Goal: Task Accomplishment & Management: Manage account settings

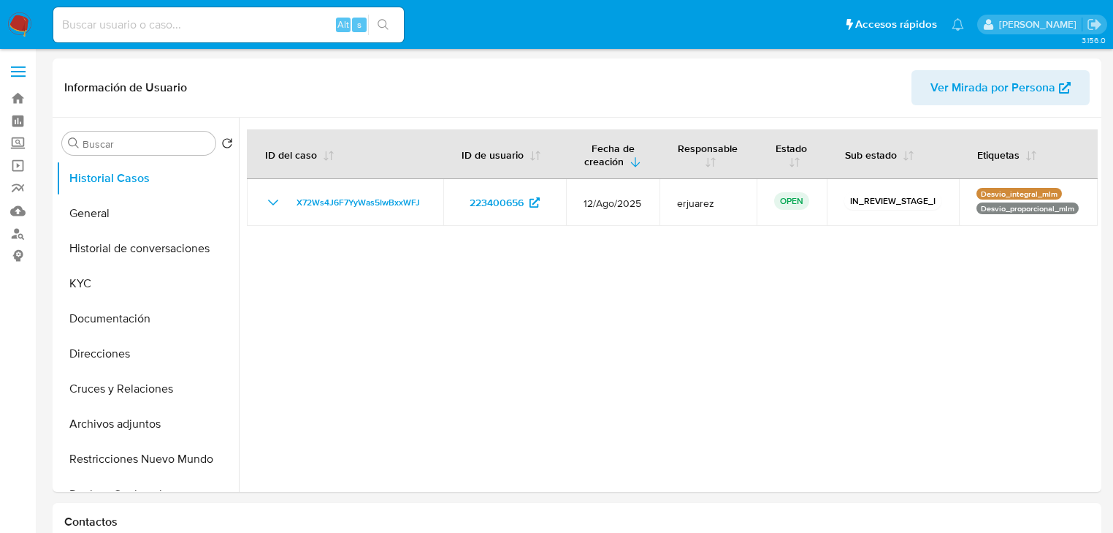
select select "10"
click at [85, 286] on button "KYC" at bounding box center [141, 283] width 171 height 35
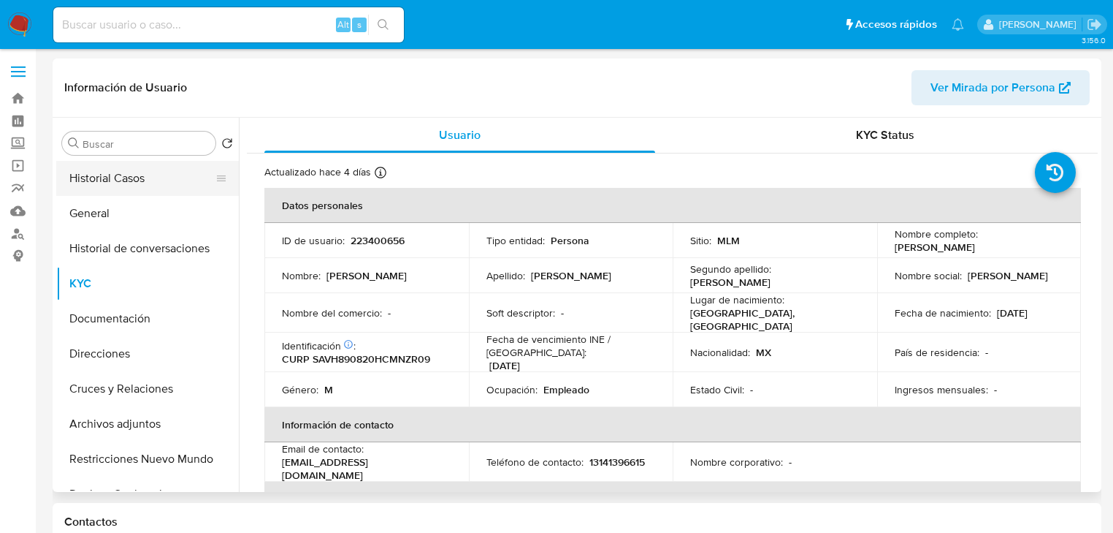
click at [89, 178] on button "Historial Casos" at bounding box center [141, 178] width 171 height 35
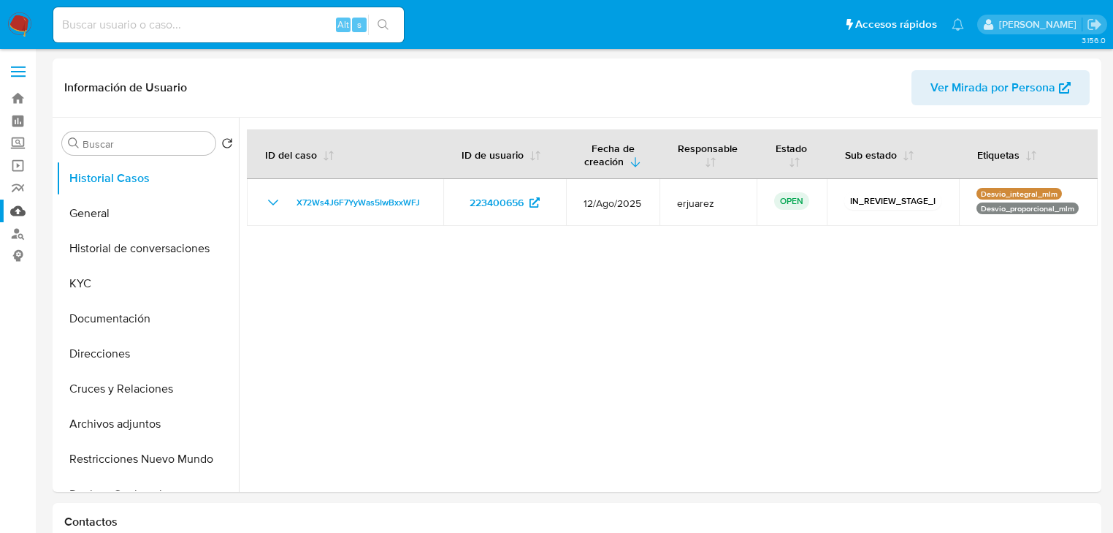
drag, startPoint x: 111, startPoint y: 218, endPoint x: 12, endPoint y: 221, distance: 99.4
click at [108, 219] on button "General" at bounding box center [147, 213] width 183 height 35
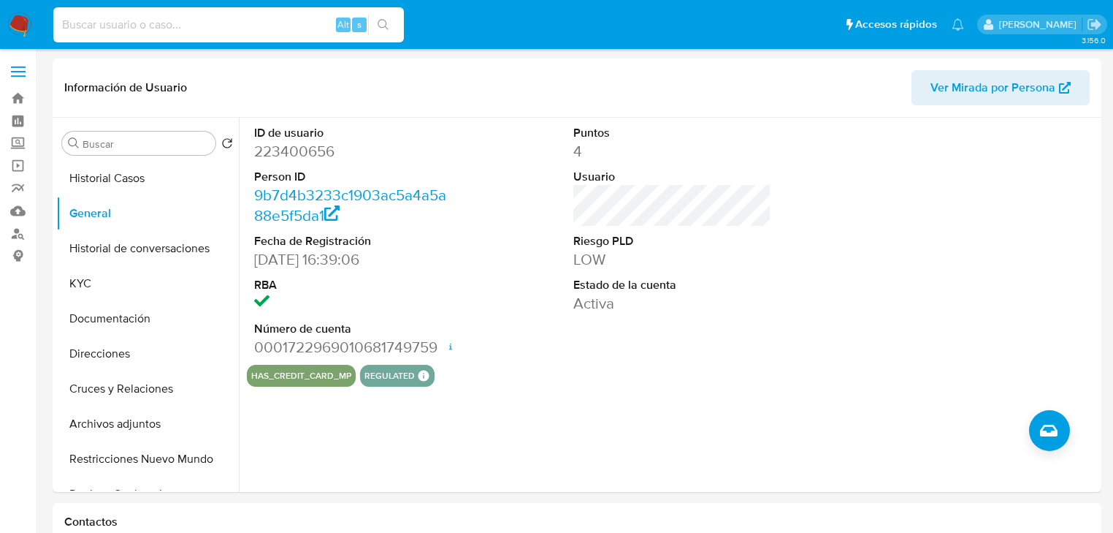
click at [96, 20] on input at bounding box center [228, 24] width 351 height 19
paste input "230088778"
type input "230088778"
click at [386, 20] on icon "search-icon" at bounding box center [384, 25] width 12 height 12
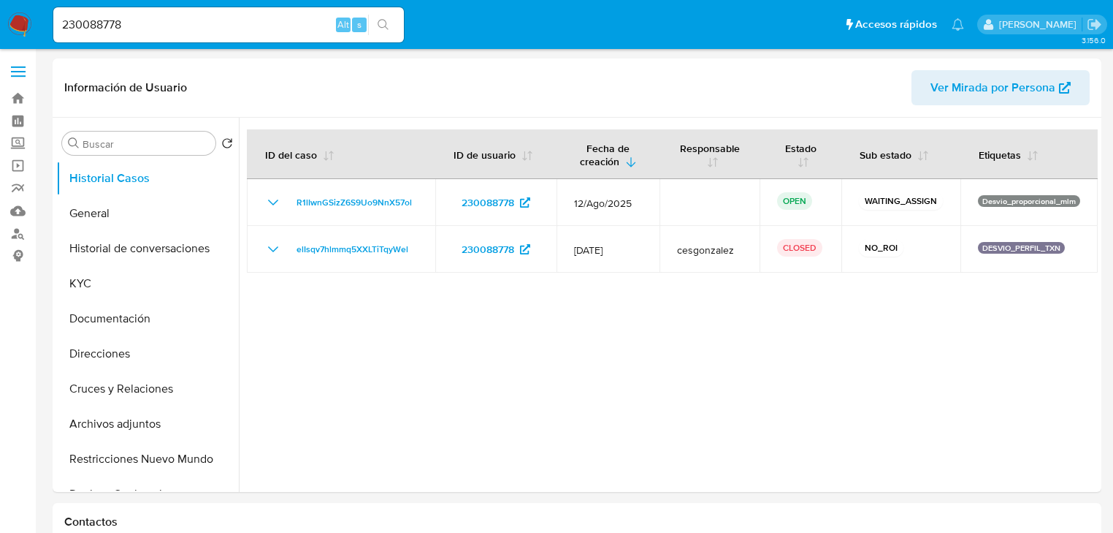
select select "10"
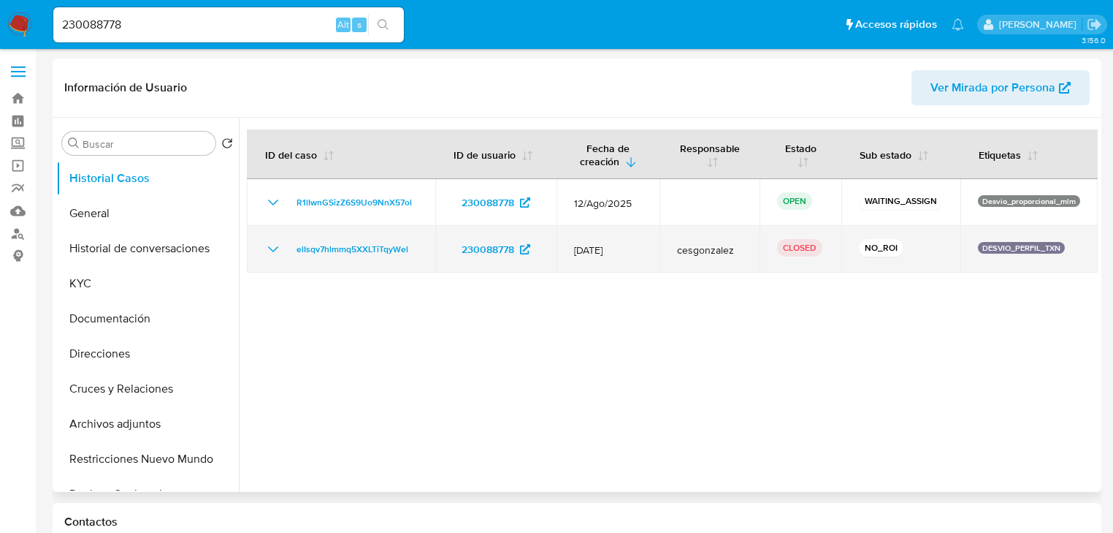
click at [275, 247] on icon "Mostrar/Ocultar" at bounding box center [273, 249] width 18 height 18
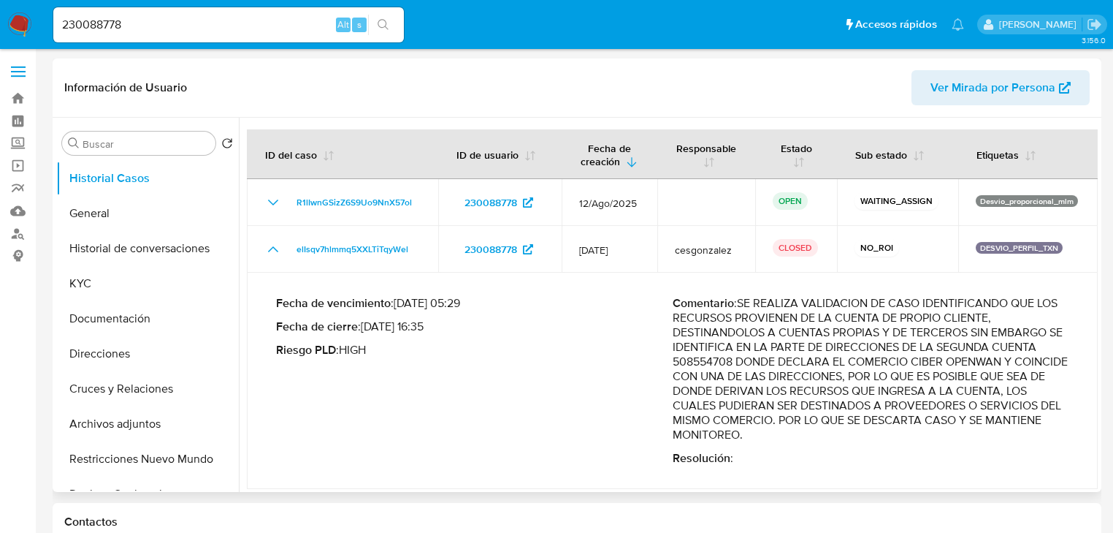
drag, startPoint x: 796, startPoint y: 324, endPoint x: 1044, endPoint y: 362, distance: 250.4
click at [1044, 362] on p "Comentario : SE REALIZA VALIDACION DE CASO IDENTIFICANDO QUE LOS RECURSOS PROVI…" at bounding box center [871, 369] width 397 height 146
click at [1007, 362] on p "Comentario : SE REALIZA VALIDACION DE CASO IDENTIFICANDO QUE LOS RECURSOS PROVI…" at bounding box center [871, 369] width 397 height 146
drag, startPoint x: 696, startPoint y: 379, endPoint x: 722, endPoint y: 379, distance: 25.6
click at [698, 379] on p "Comentario : SE REALIZA VALIDACION DE CASO IDENTIFICANDO QUE LOS RECURSOS PROVI…" at bounding box center [871, 369] width 397 height 146
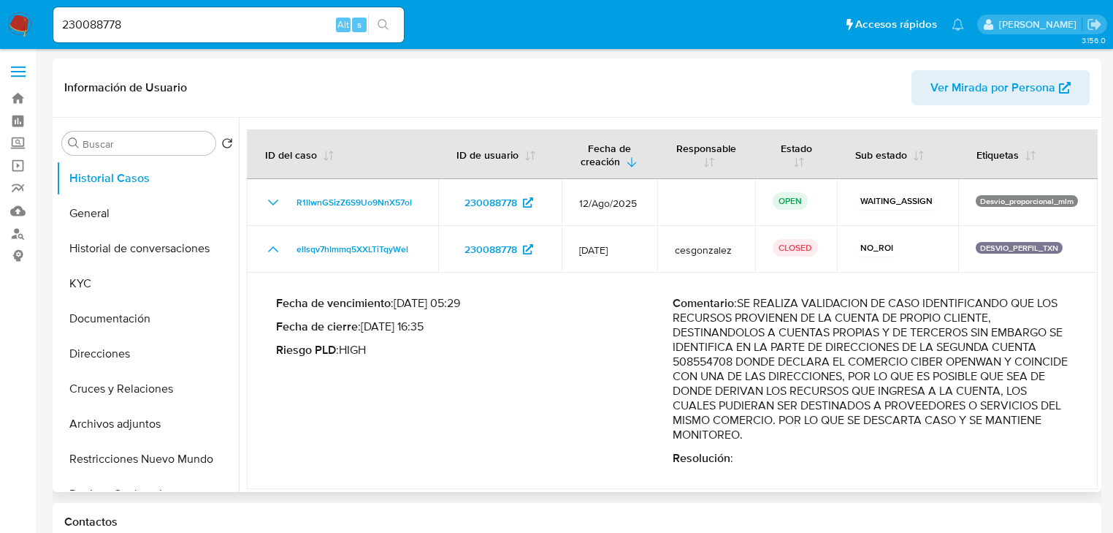
drag, startPoint x: 736, startPoint y: 379, endPoint x: 1002, endPoint y: 432, distance: 271.2
click at [1002, 432] on p "Comentario : SE REALIZA VALIDACION DE CASO IDENTIFICANDO QUE LOS RECURSOS PROVI…" at bounding box center [871, 369] width 397 height 146
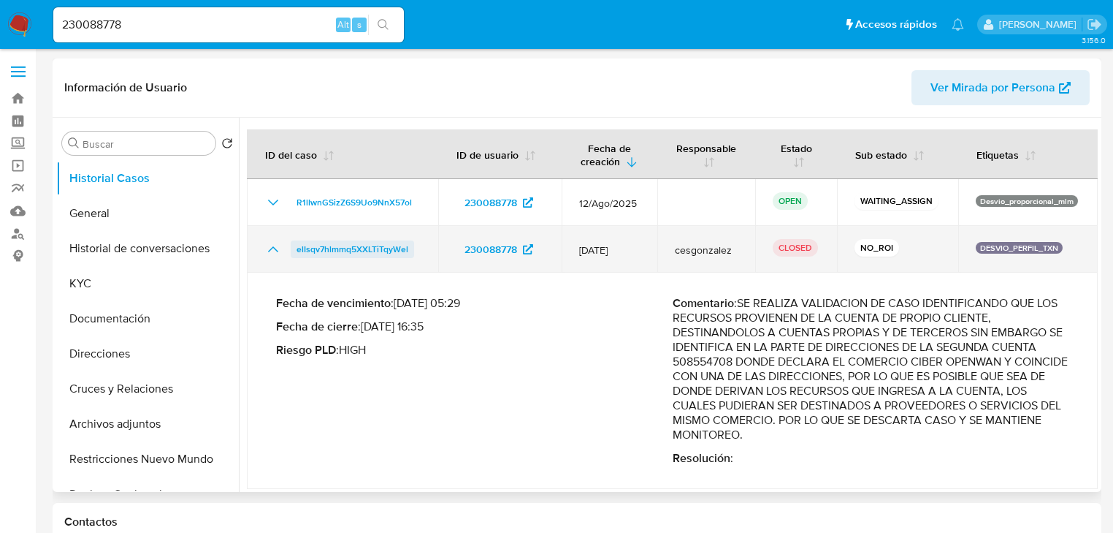
click at [353, 249] on span "elIsqv7hlmmq5XXLTiTqyWel" at bounding box center [353, 249] width 112 height 18
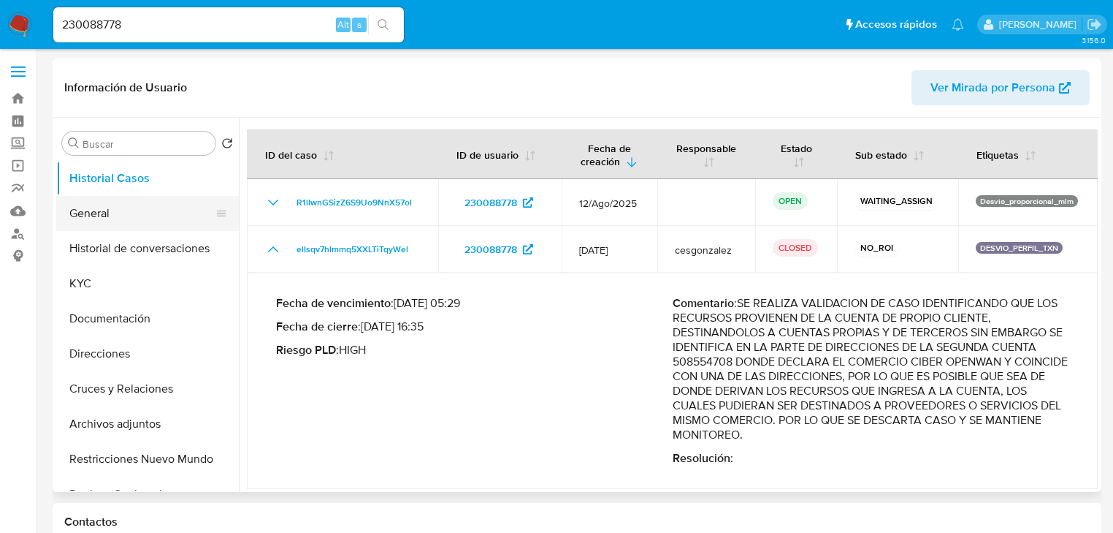
click at [111, 220] on button "General" at bounding box center [141, 213] width 171 height 35
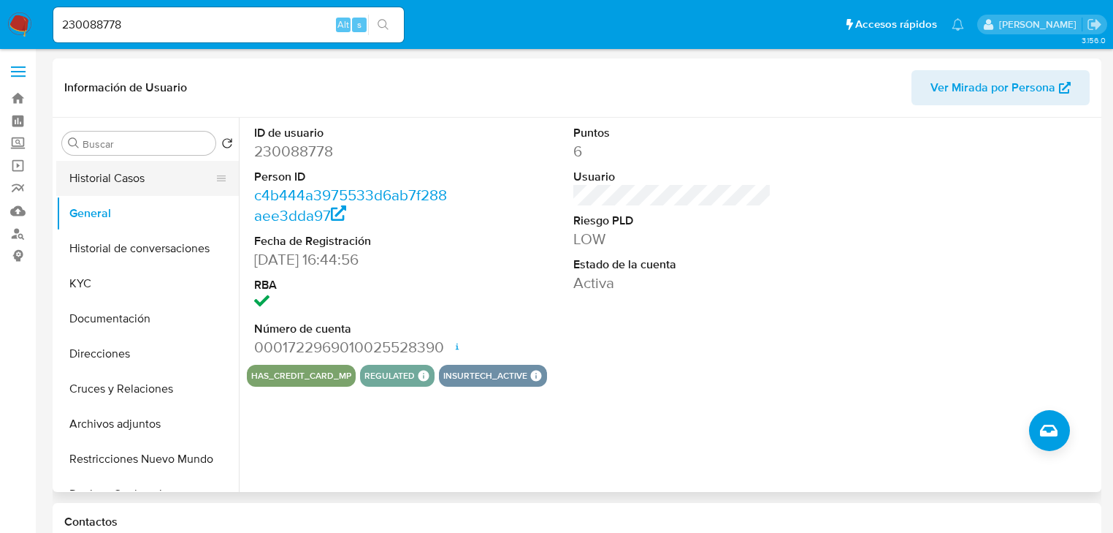
click at [127, 167] on button "Historial Casos" at bounding box center [141, 178] width 171 height 35
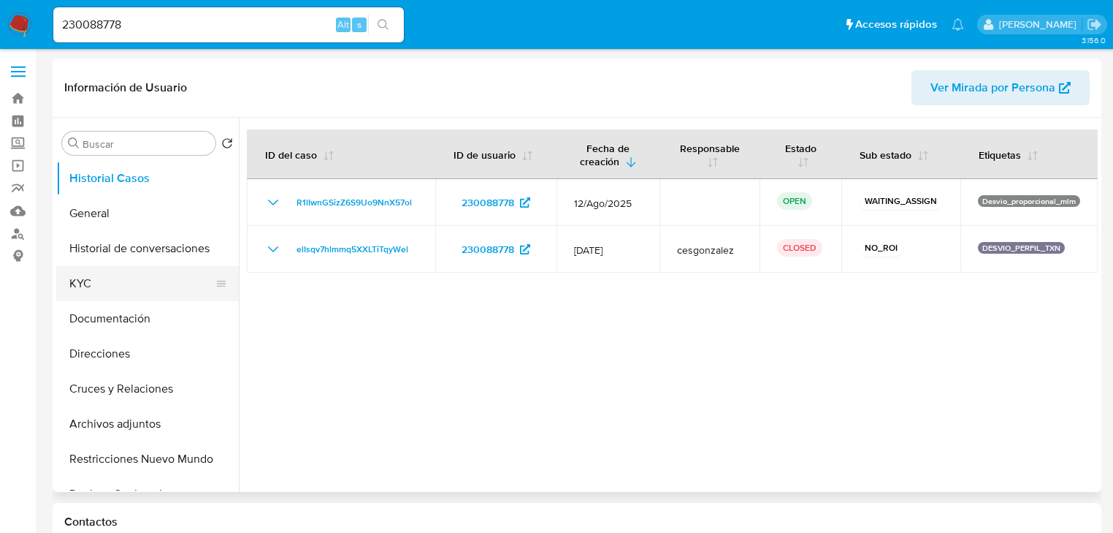
click at [85, 297] on button "KYC" at bounding box center [141, 283] width 171 height 35
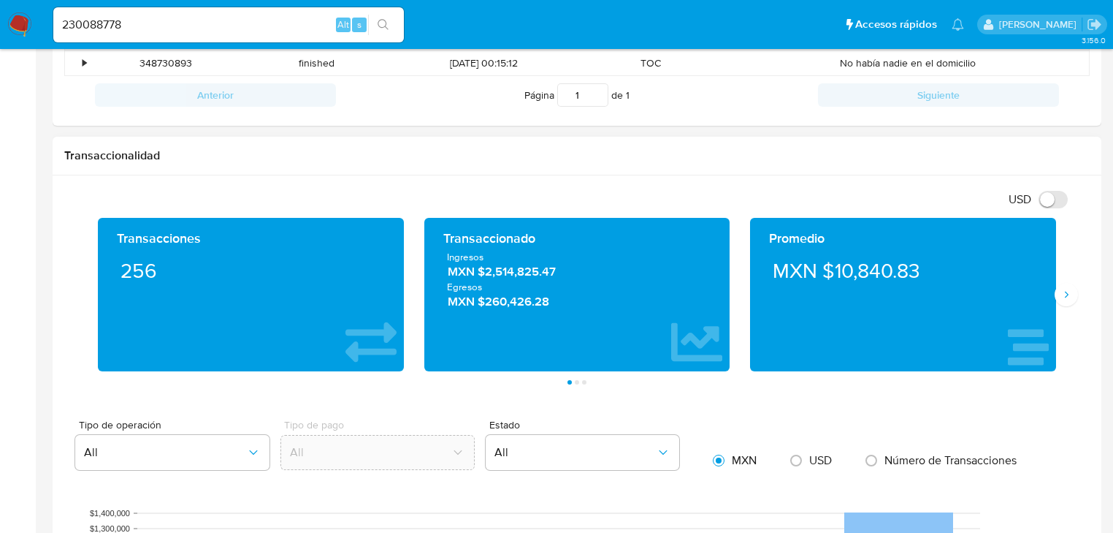
scroll to position [584, 0]
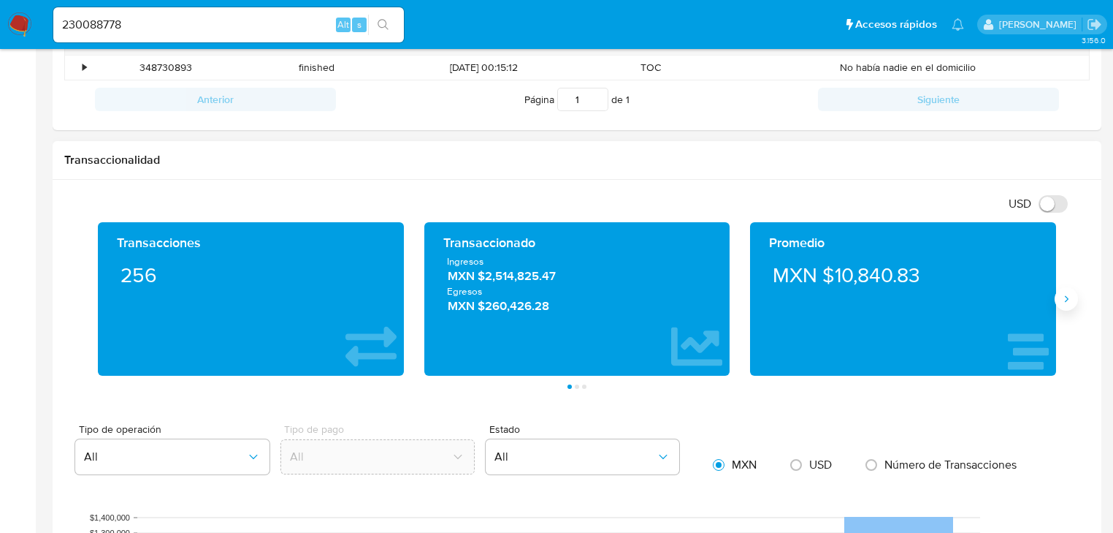
click at [1064, 294] on icon "Siguiente" at bounding box center [1067, 299] width 12 height 12
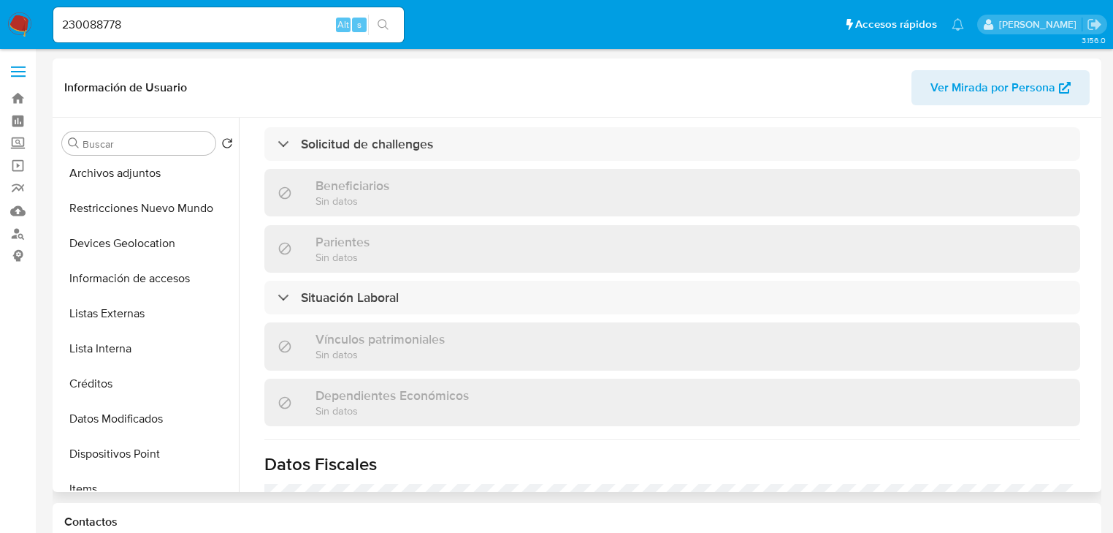
scroll to position [292, 0]
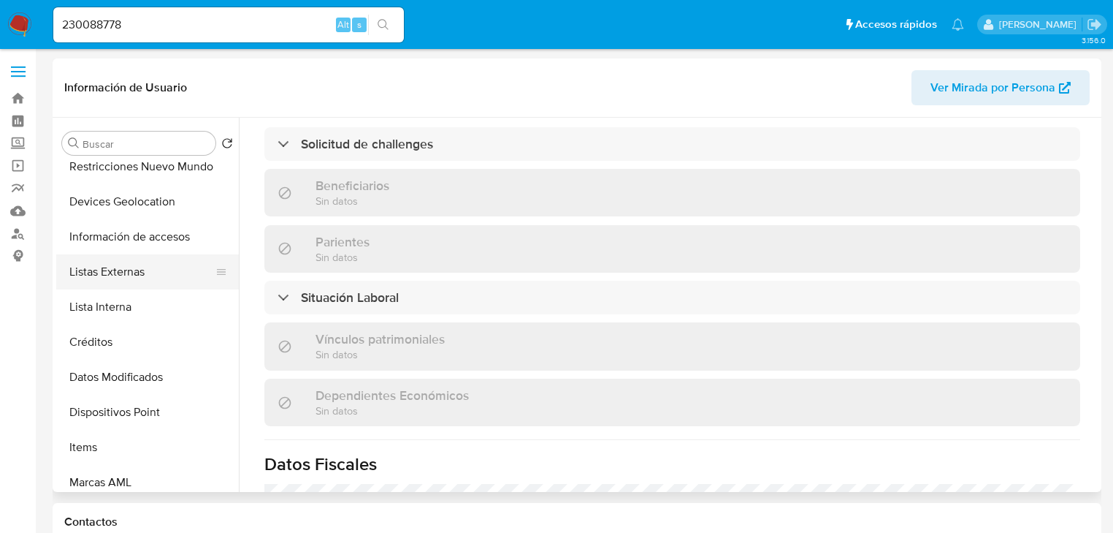
click at [127, 272] on button "Listas Externas" at bounding box center [141, 271] width 171 height 35
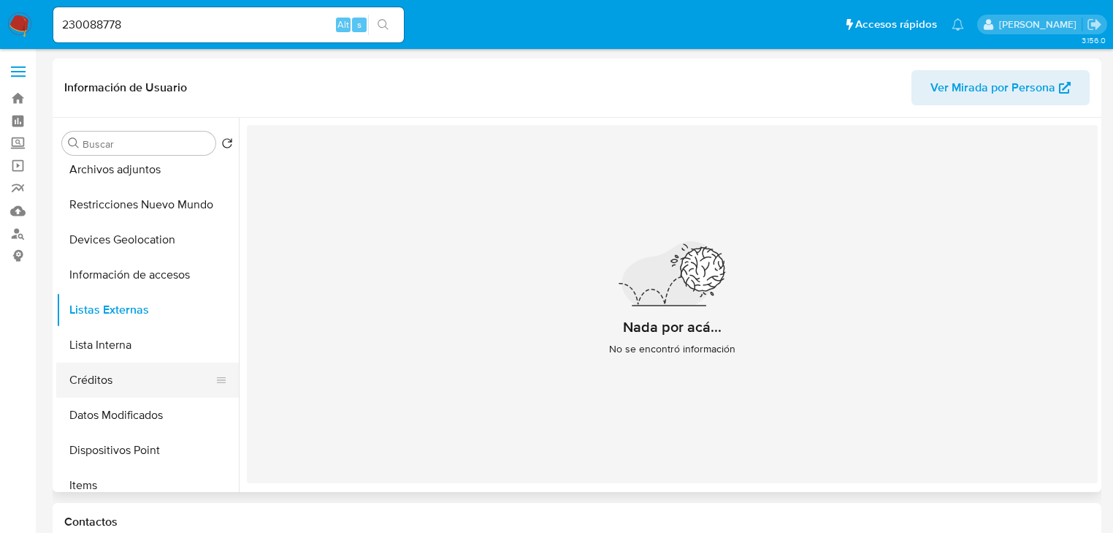
scroll to position [234, 0]
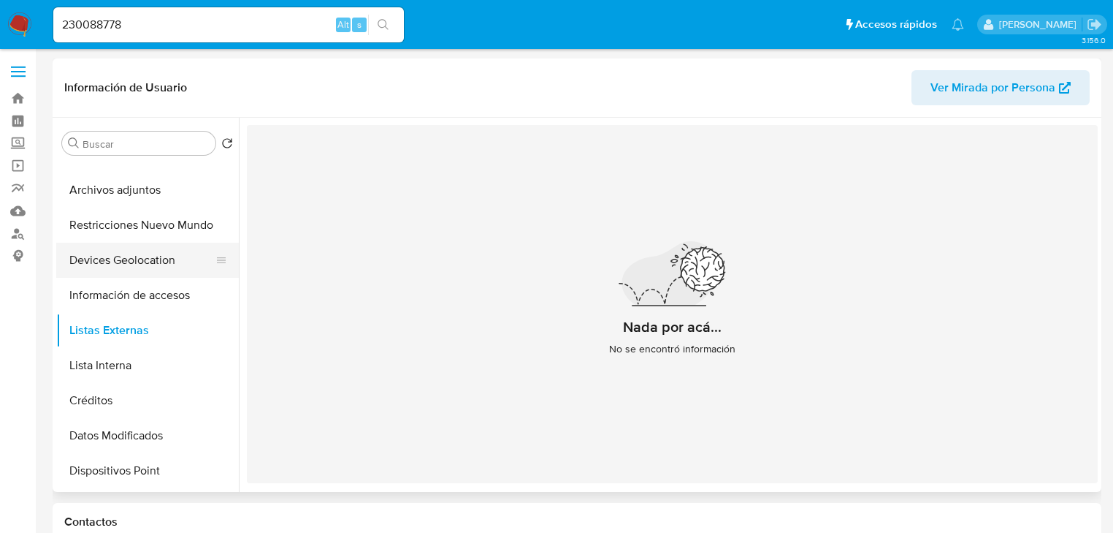
click at [156, 263] on button "Devices Geolocation" at bounding box center [141, 260] width 171 height 35
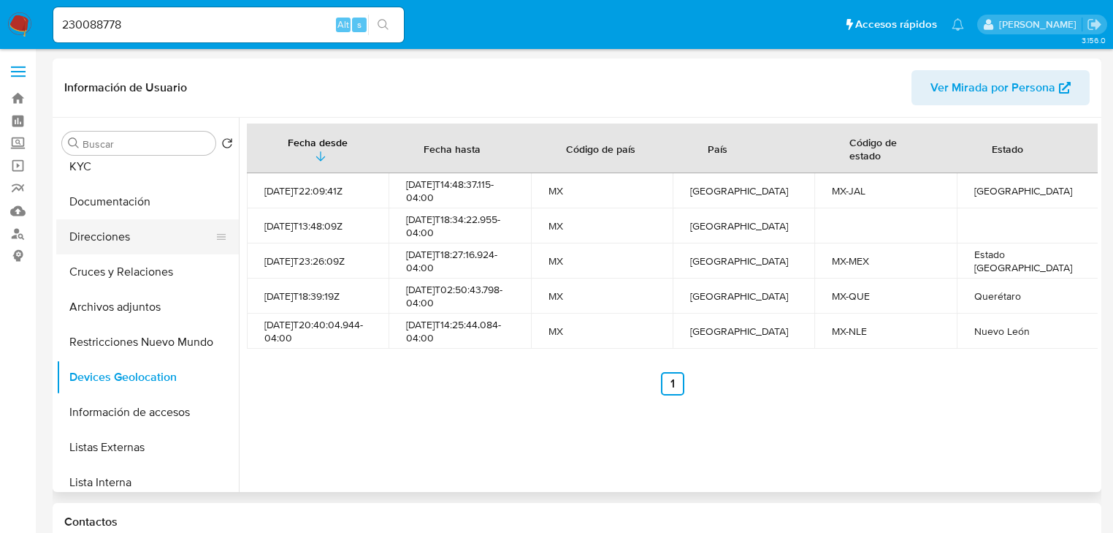
click at [85, 237] on button "Direcciones" at bounding box center [141, 236] width 171 height 35
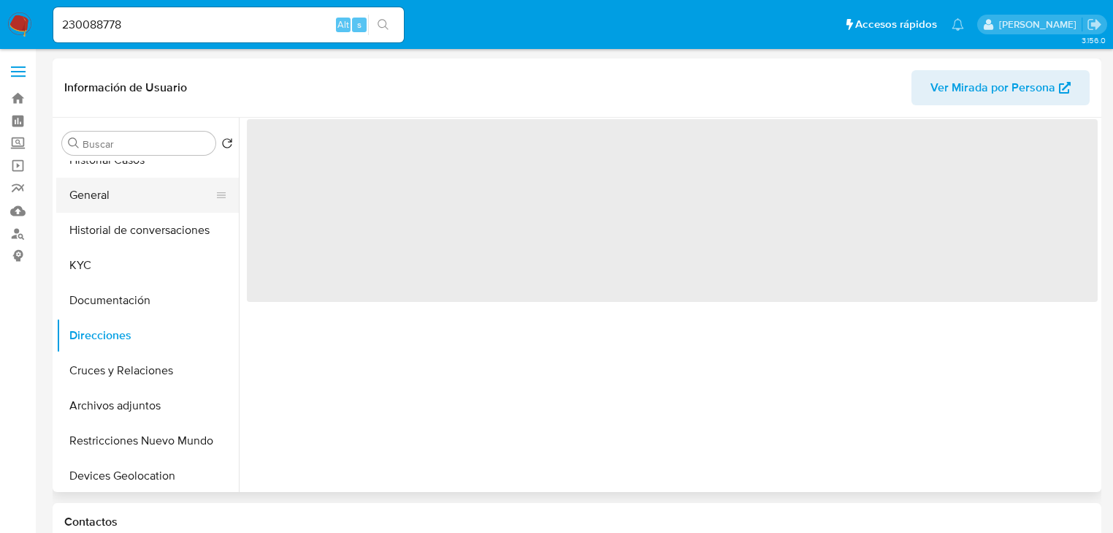
scroll to position [0, 0]
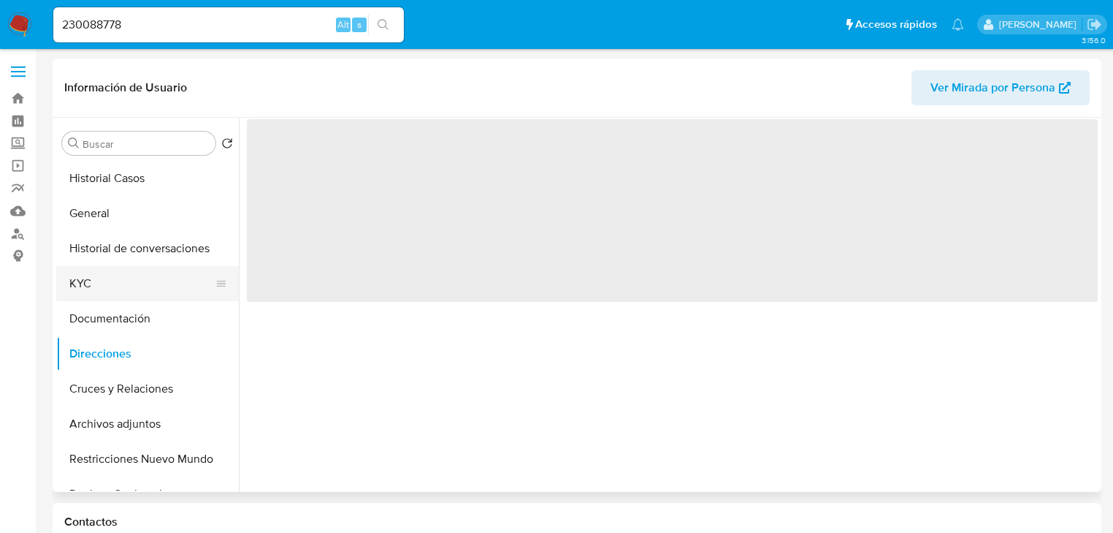
click at [83, 277] on button "KYC" at bounding box center [141, 283] width 171 height 35
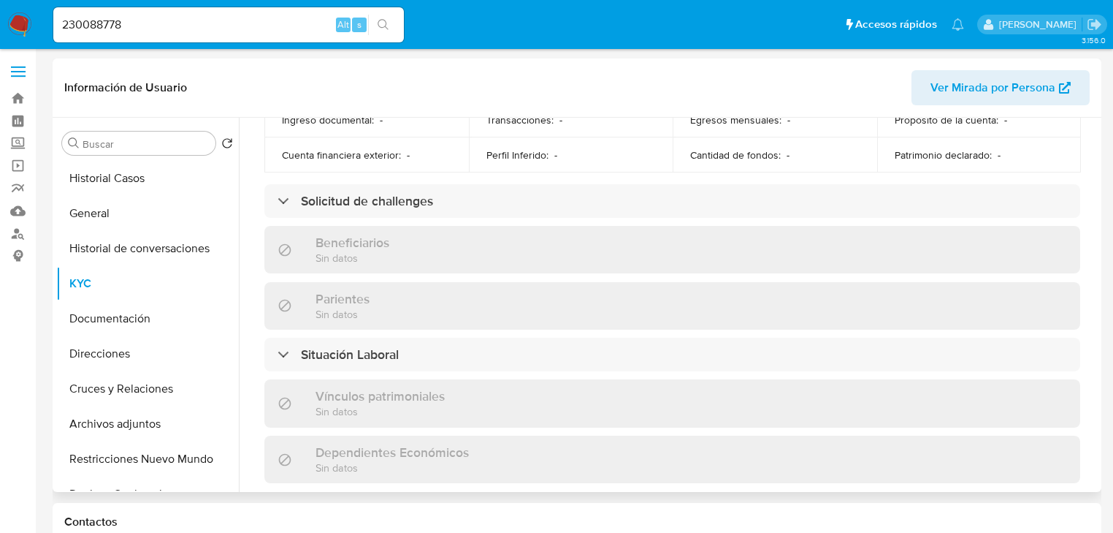
scroll to position [908, 0]
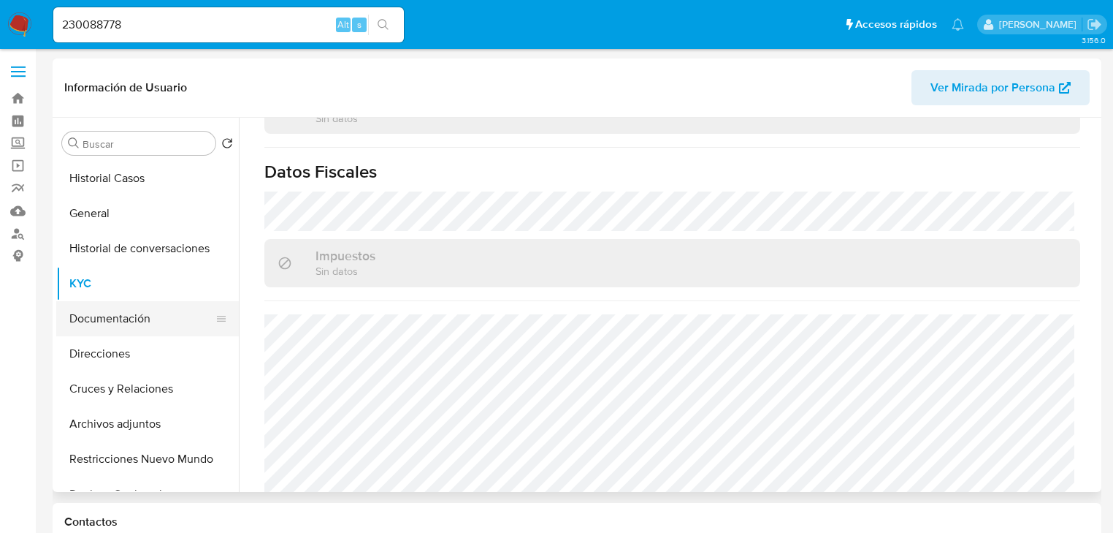
click at [120, 326] on button "Documentación" at bounding box center [141, 318] width 171 height 35
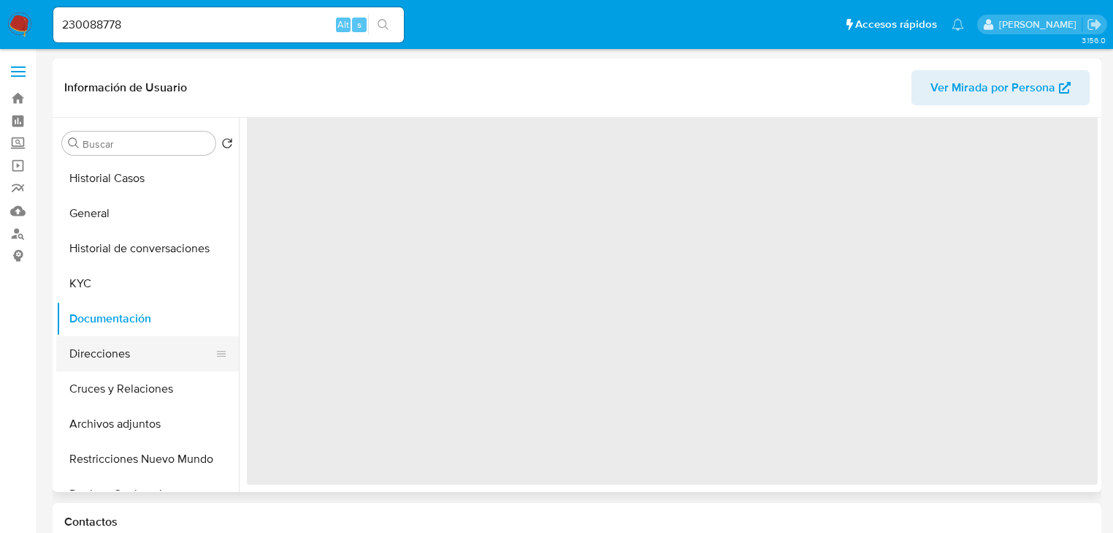
scroll to position [0, 0]
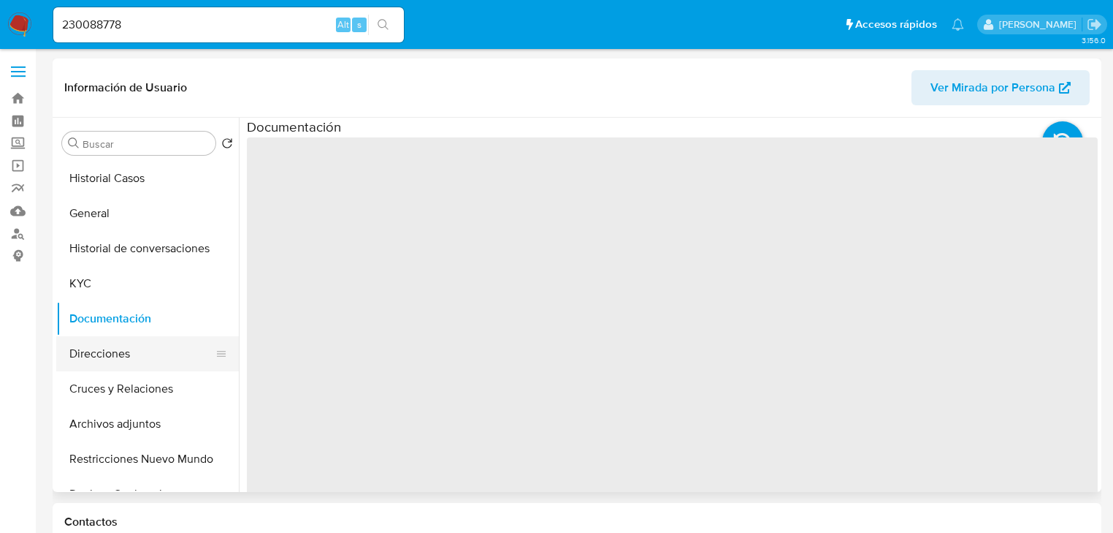
click at [123, 359] on button "Direcciones" at bounding box center [141, 353] width 171 height 35
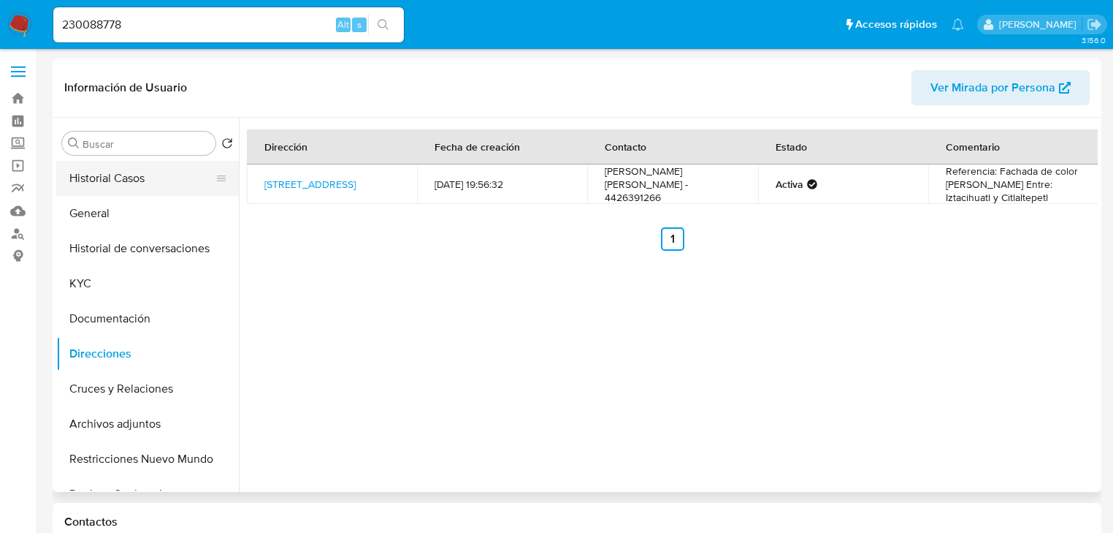
click at [131, 172] on button "Historial Casos" at bounding box center [141, 178] width 171 height 35
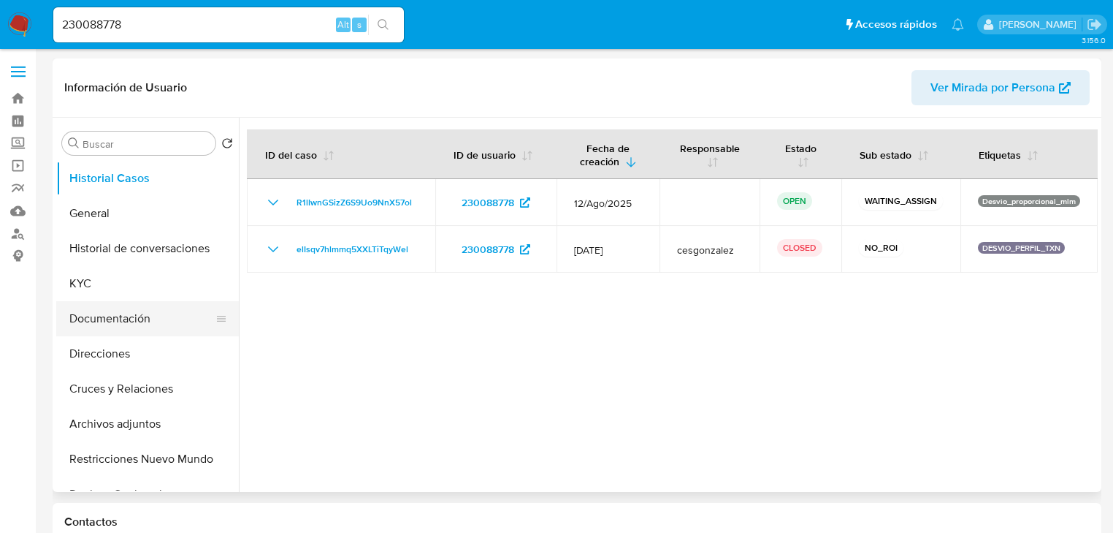
click at [140, 313] on button "Documentación" at bounding box center [141, 318] width 171 height 35
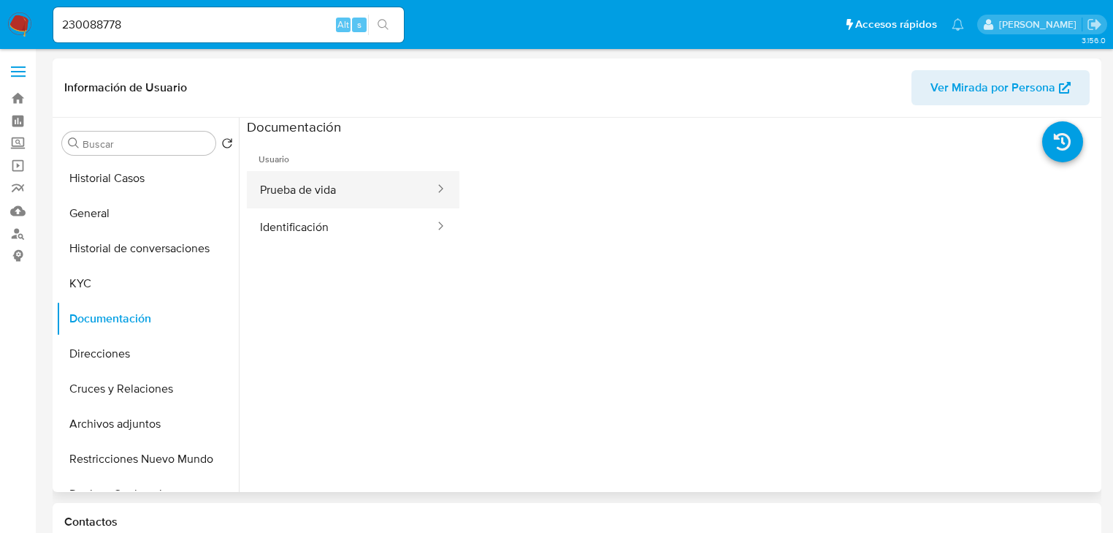
drag, startPoint x: 317, startPoint y: 190, endPoint x: 327, endPoint y: 191, distance: 10.3
click at [319, 190] on button "Prueba de vida" at bounding box center [341, 189] width 189 height 37
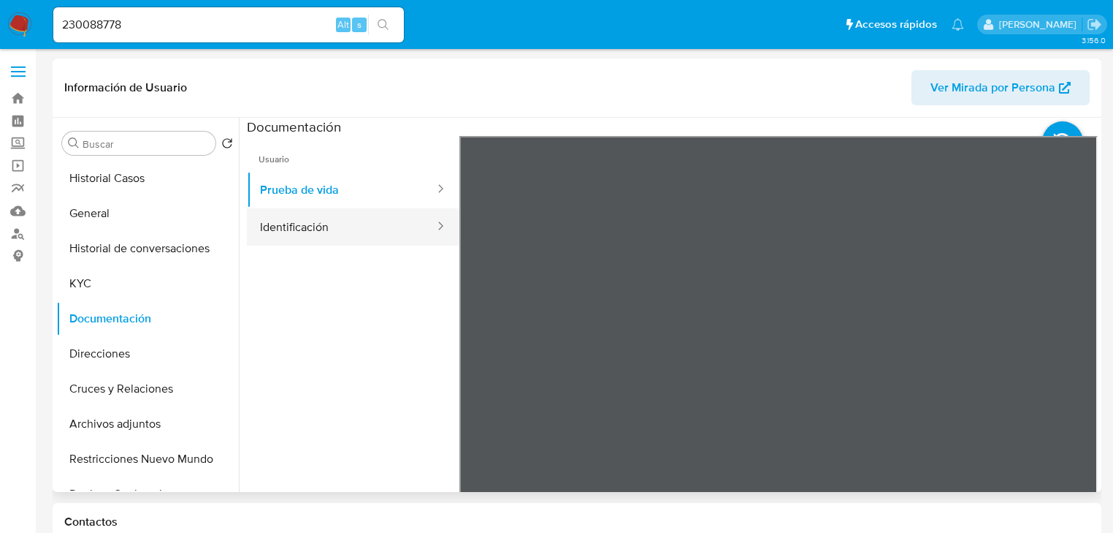
drag, startPoint x: 322, startPoint y: 215, endPoint x: 340, endPoint y: 217, distance: 18.4
click at [324, 215] on button "Identificación" at bounding box center [341, 226] width 189 height 37
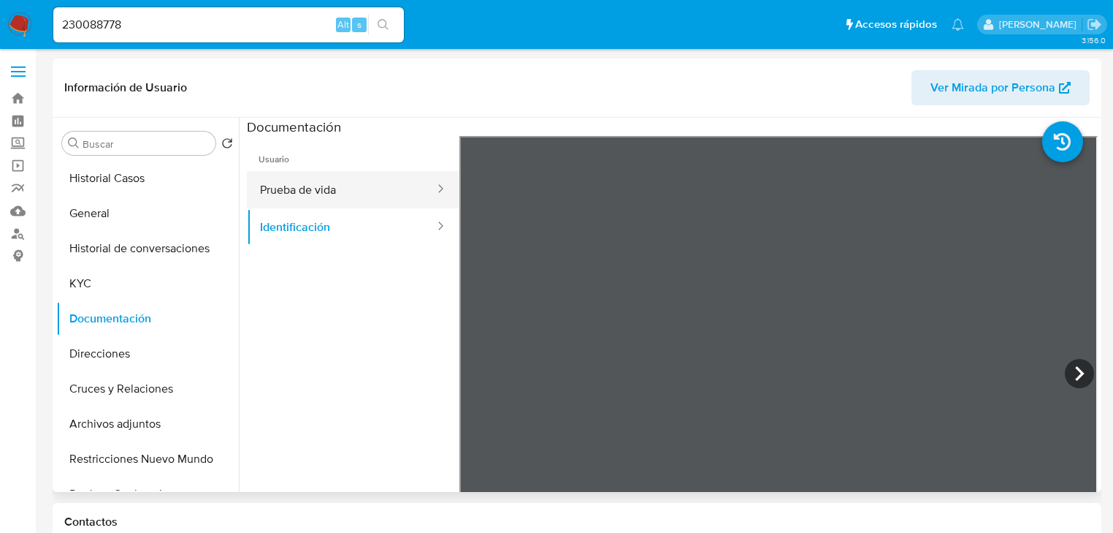
click at [321, 194] on button "Prueba de vida" at bounding box center [341, 189] width 189 height 37
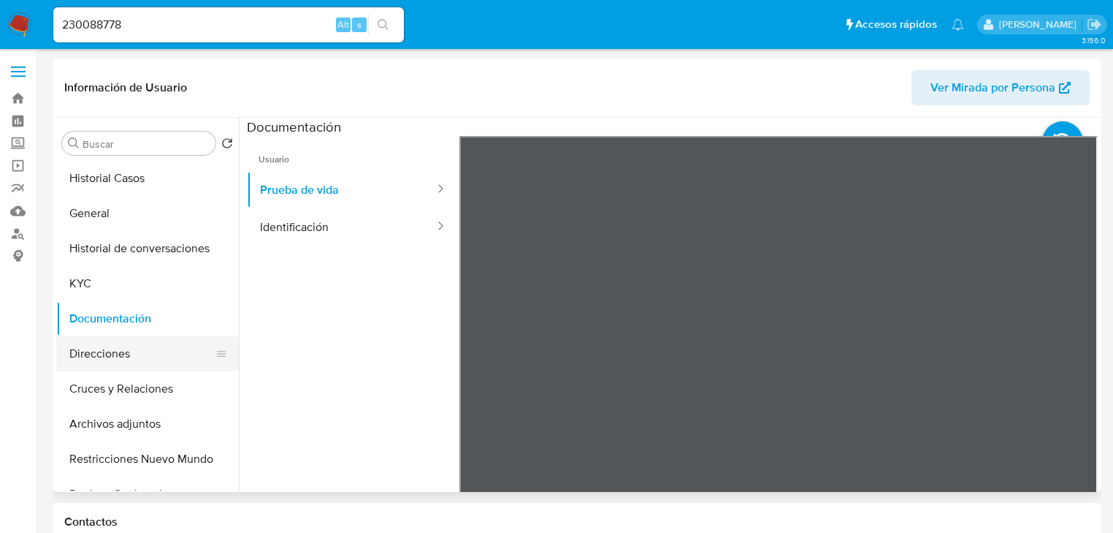
click at [134, 346] on button "Direcciones" at bounding box center [141, 353] width 171 height 35
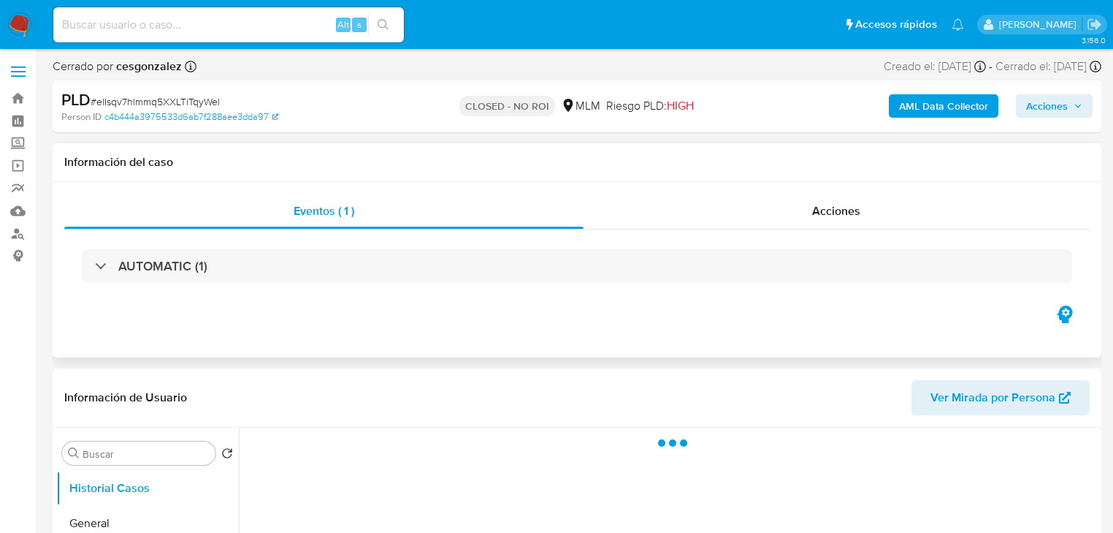
click at [763, 232] on div "AUTOMATIC (1)" at bounding box center [577, 265] width 1026 height 73
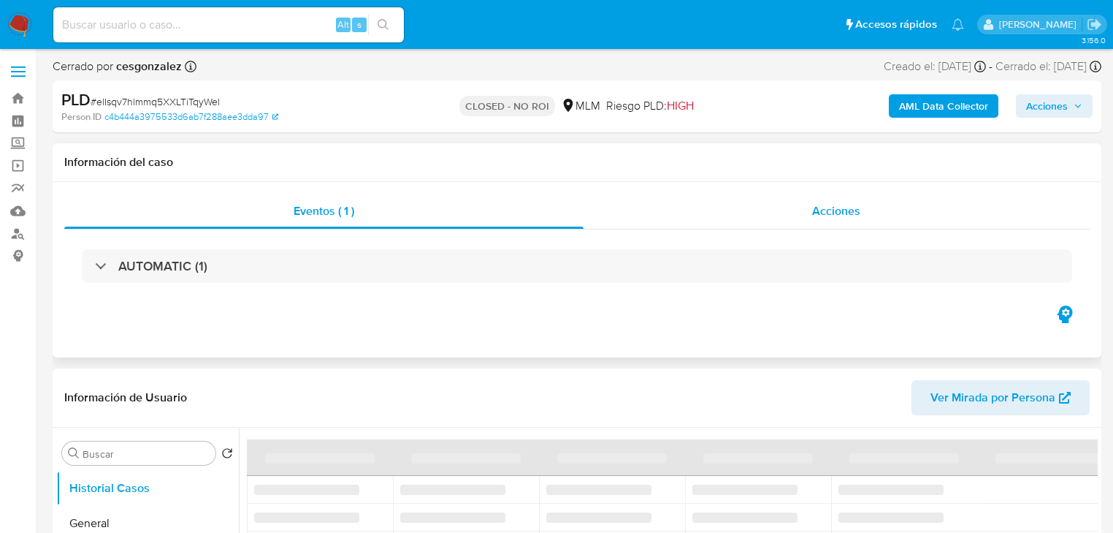
click at [759, 225] on div "Acciones" at bounding box center [837, 211] width 507 height 35
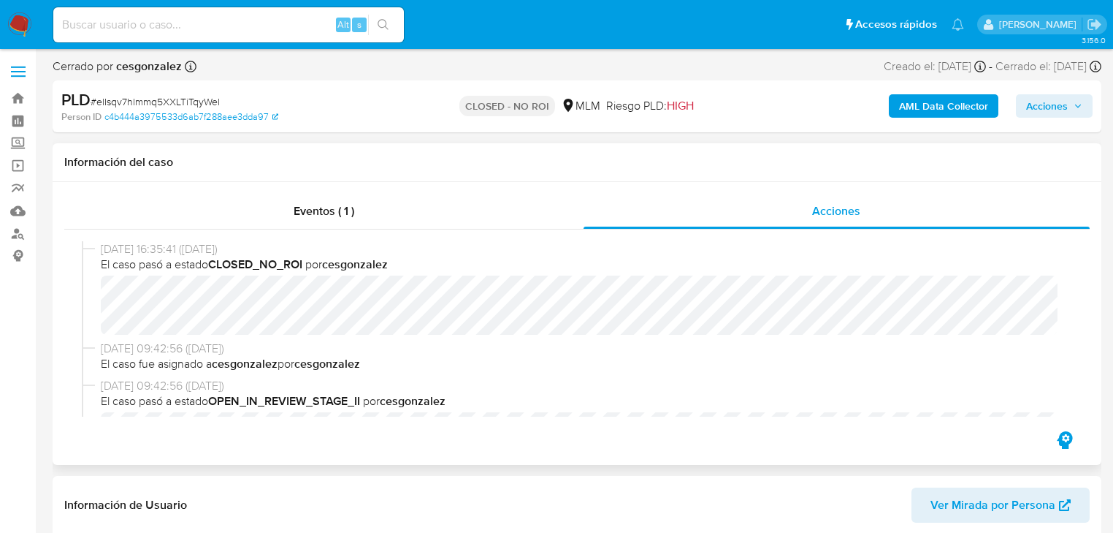
select select "10"
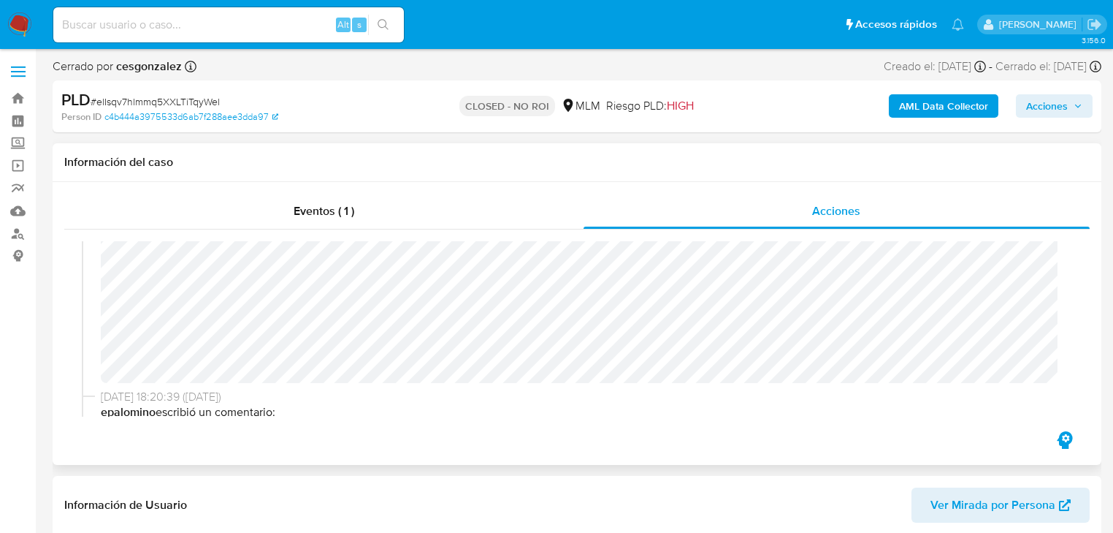
scroll to position [307, 0]
click at [427, 451] on div "Eventos ( 1 ) Acciones 29/11/2023 16:35:41 (hace 2 años) El caso pasó a estado …" at bounding box center [577, 323] width 1049 height 283
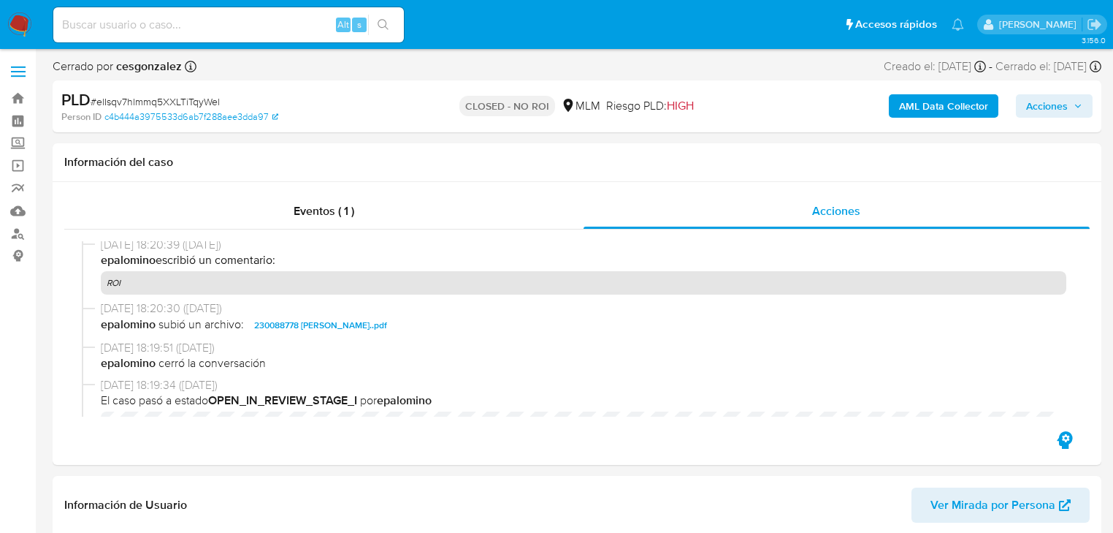
scroll to position [482, 0]
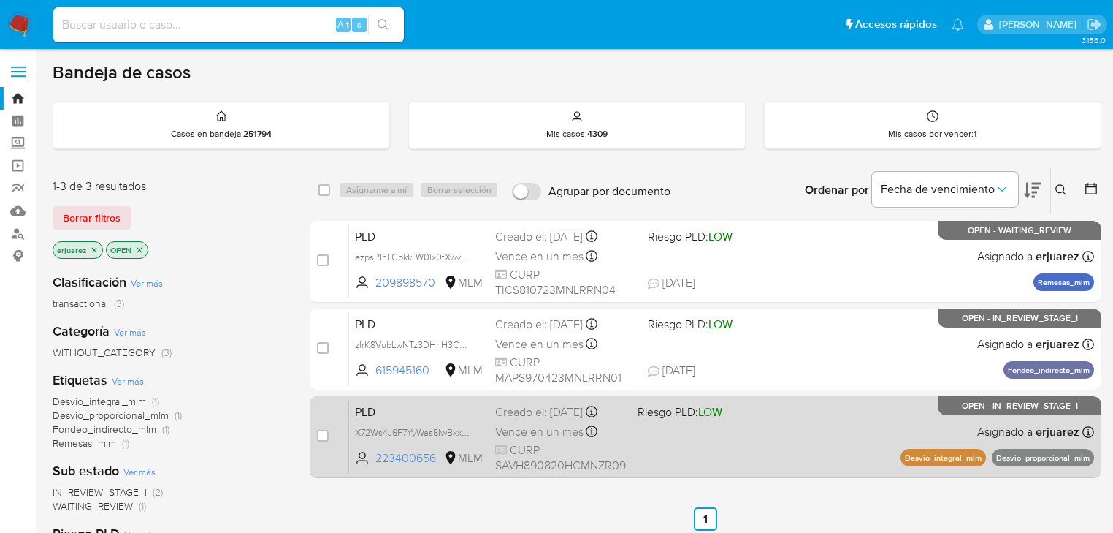
click at [612, 432] on div "Vence en un mes Vence el 11/10/2025 02:03:57" at bounding box center [560, 432] width 131 height 20
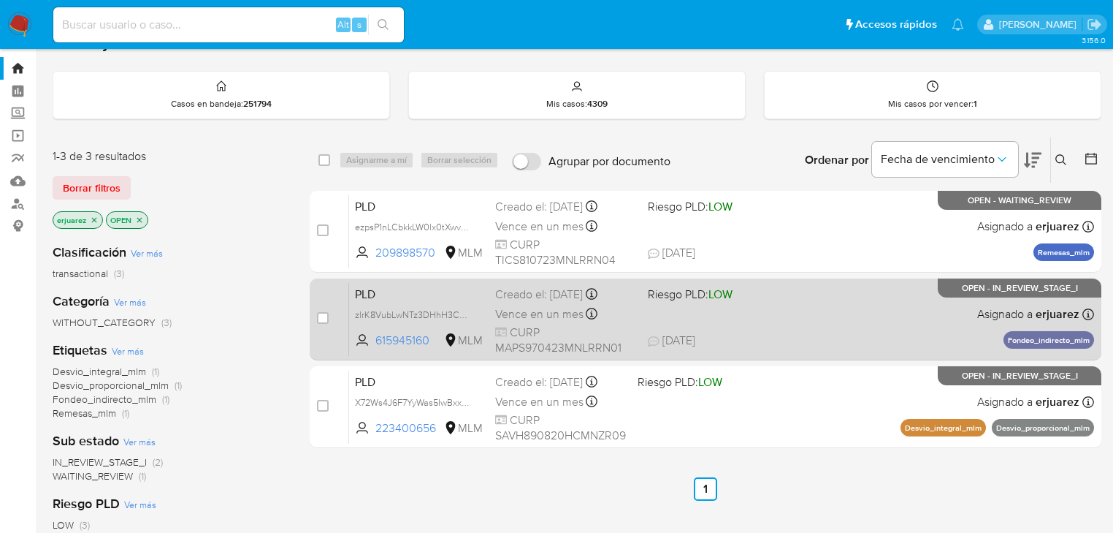
scroll to position [58, 0]
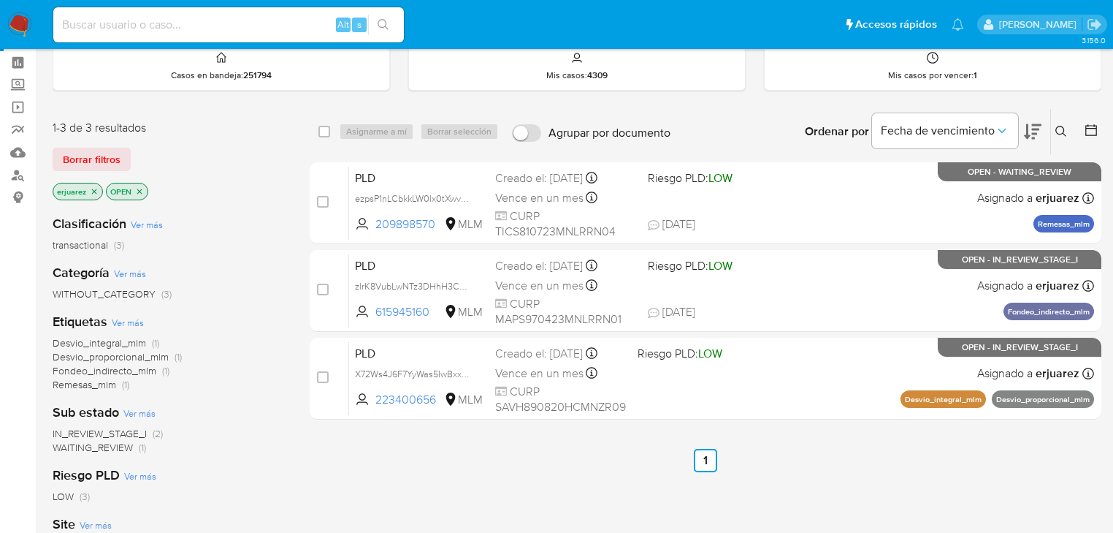
click at [18, 29] on img at bounding box center [19, 24] width 25 height 25
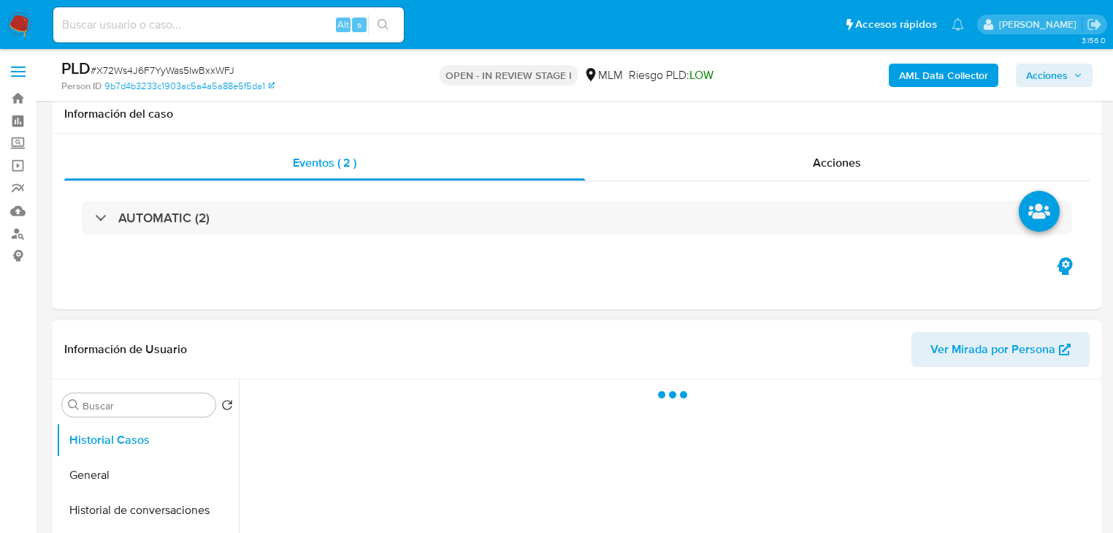
scroll to position [292, 0]
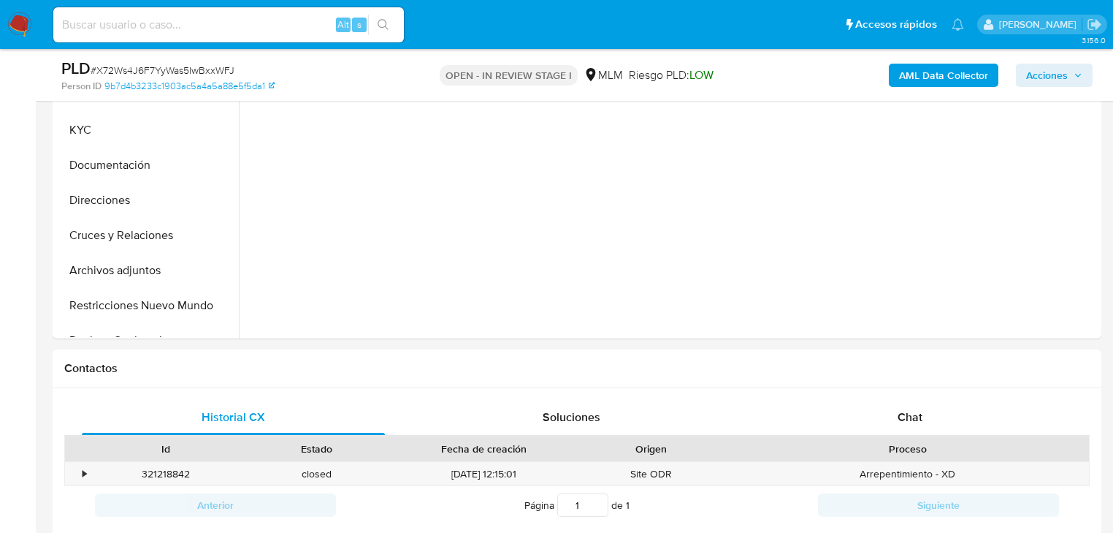
select select "10"
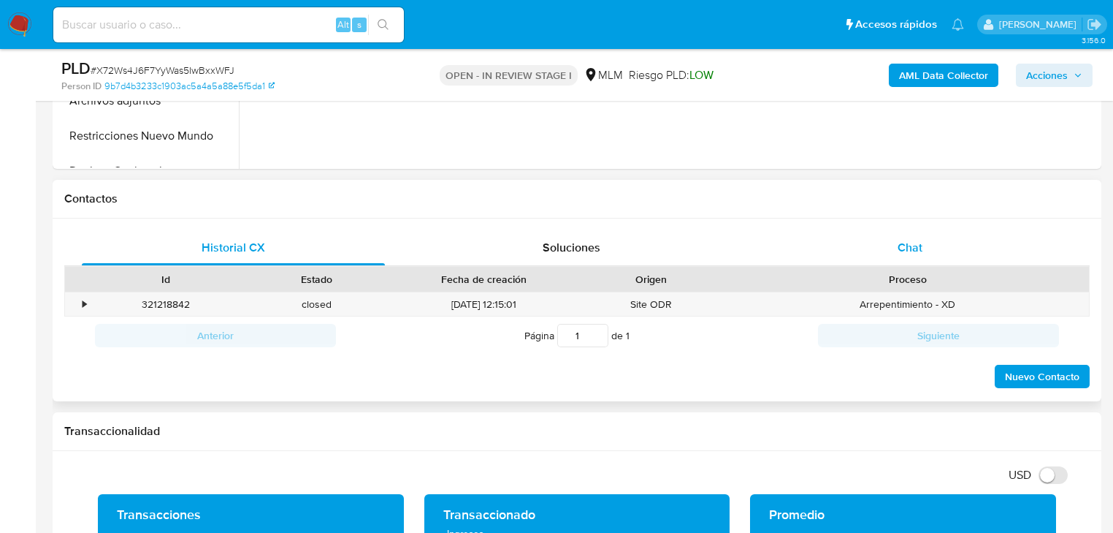
click at [901, 242] on span "Chat" at bounding box center [910, 247] width 25 height 17
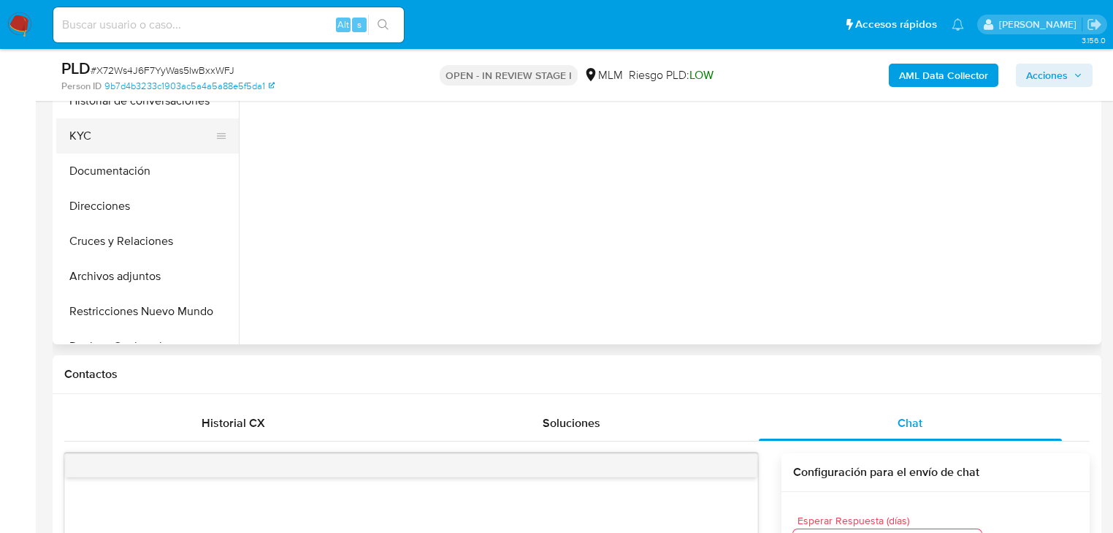
click at [72, 140] on button "KYC" at bounding box center [141, 135] width 171 height 35
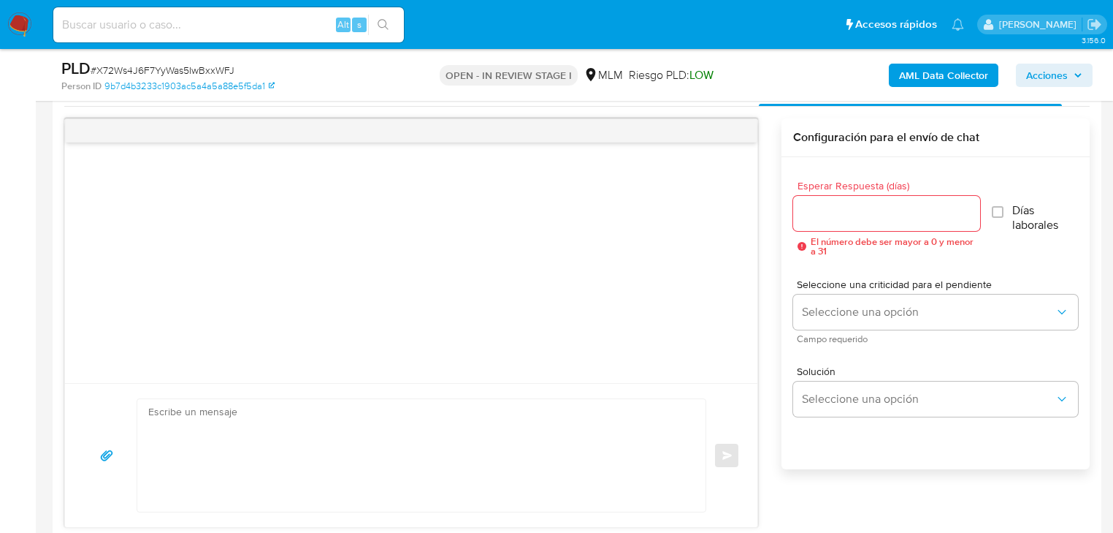
scroll to position [877, 0]
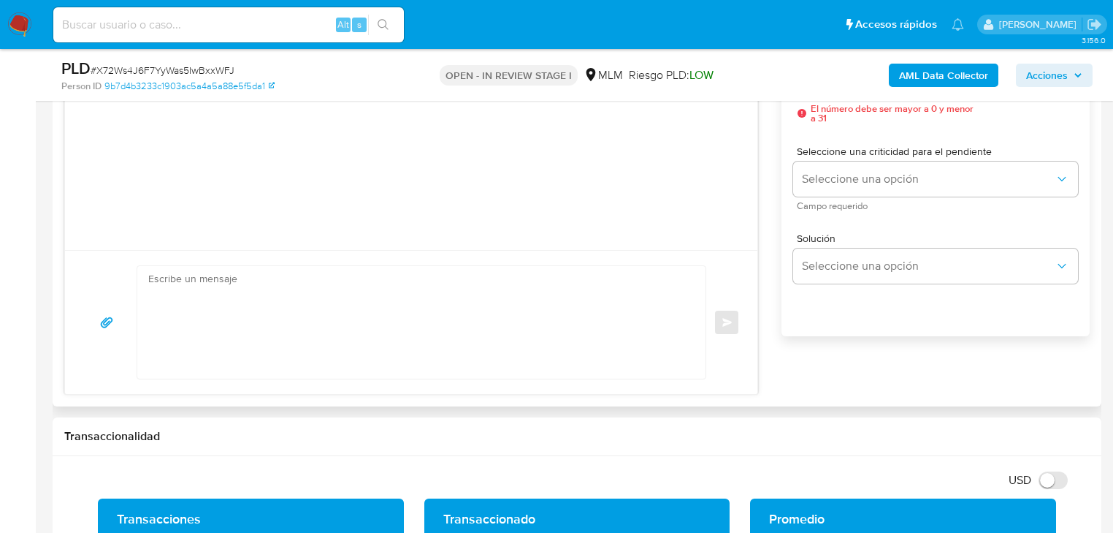
click at [447, 314] on textarea at bounding box center [417, 322] width 539 height 113
click at [535, 292] on textarea at bounding box center [417, 322] width 539 height 113
paste textarea "[PERSON_NAME] se ha identificado un cambio en el uso habitual de tu cuenta para…"
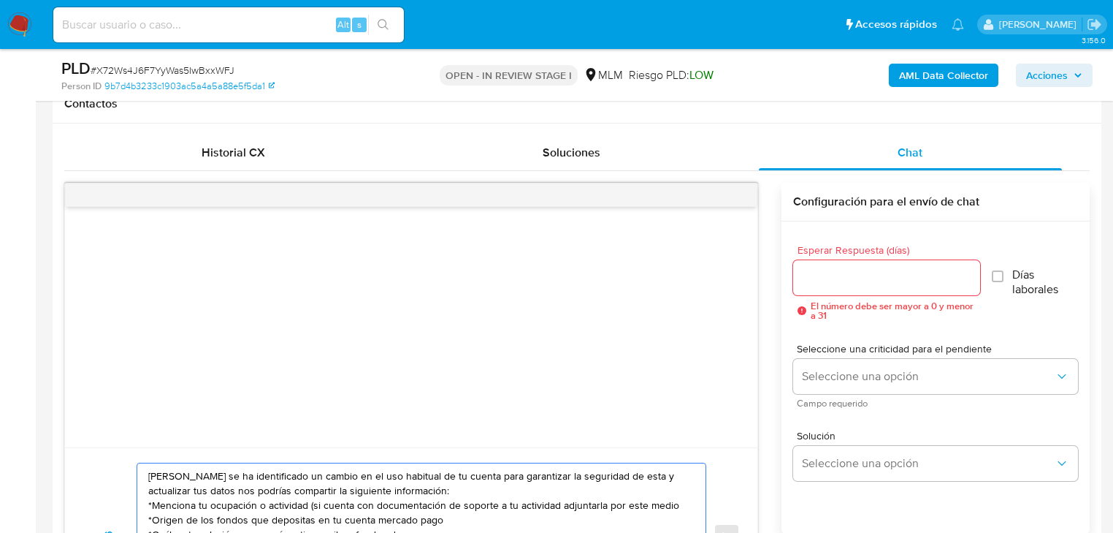
scroll to position [643, 0]
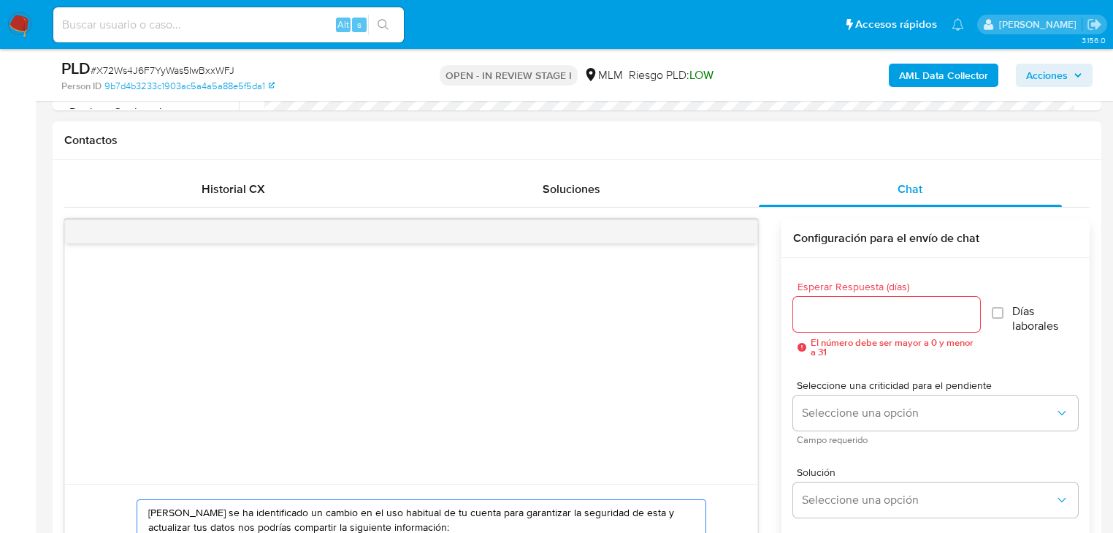
type textarea "[PERSON_NAME] se ha identificado un cambio en el uso habitual de tu cuenta para…"
click at [836, 321] on input "Esperar Respuesta (días)" at bounding box center [886, 314] width 187 height 19
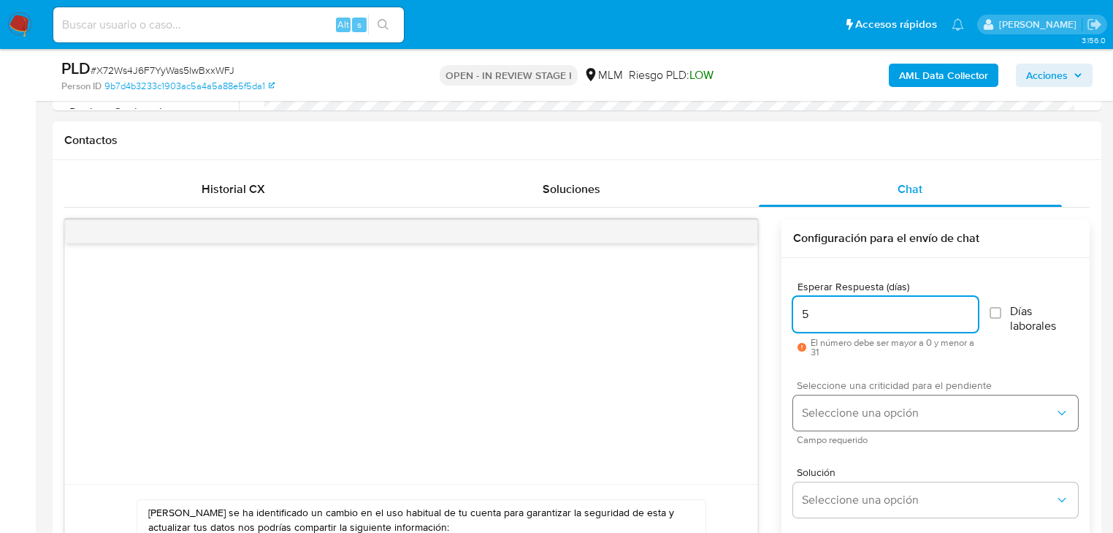
type input "5"
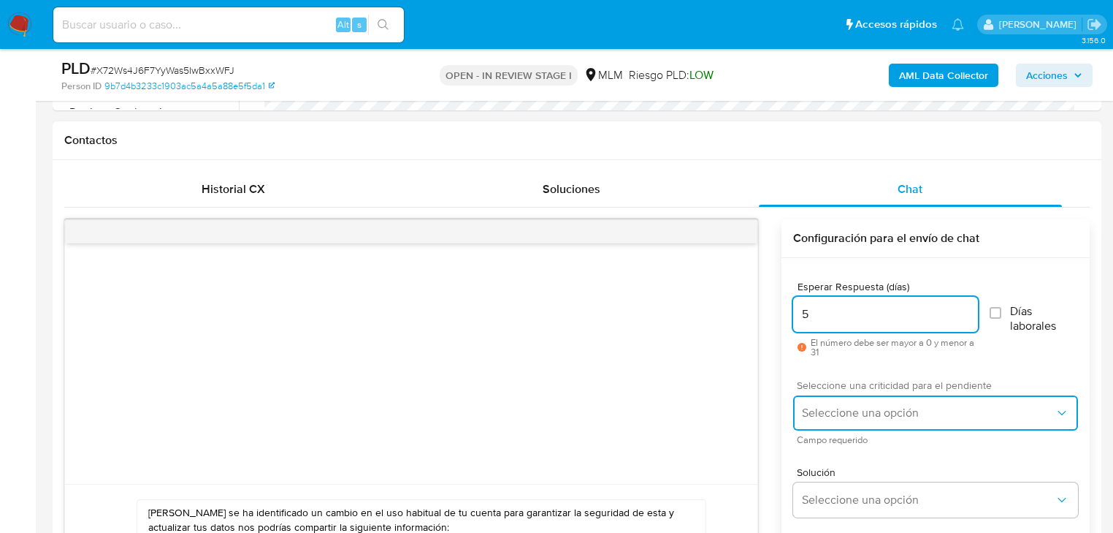
click at [839, 400] on button "Seleccione una opción" at bounding box center [935, 412] width 285 height 35
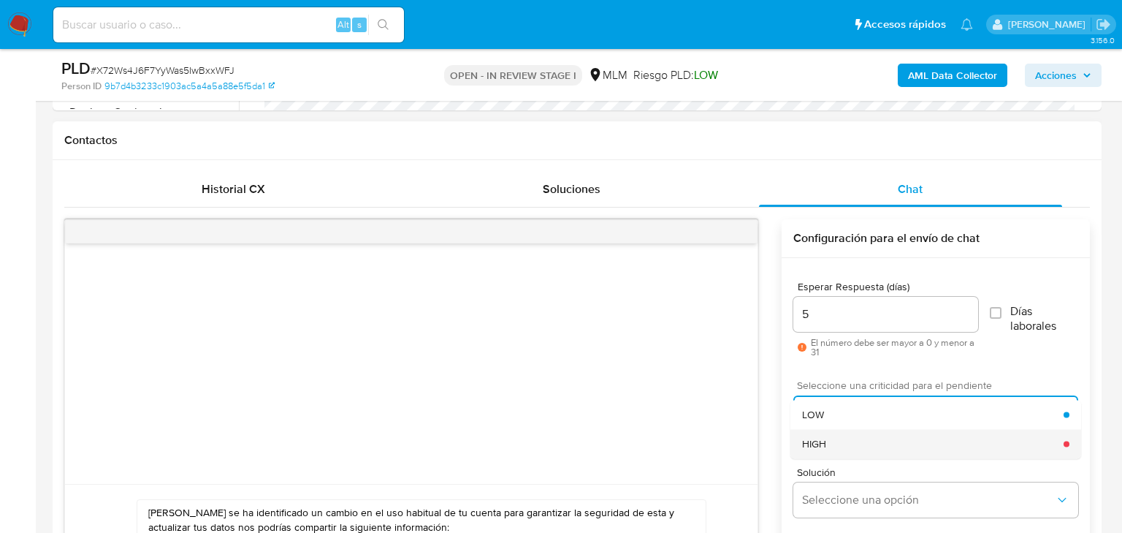
click at [850, 441] on div "HIGH" at bounding box center [933, 443] width 262 height 29
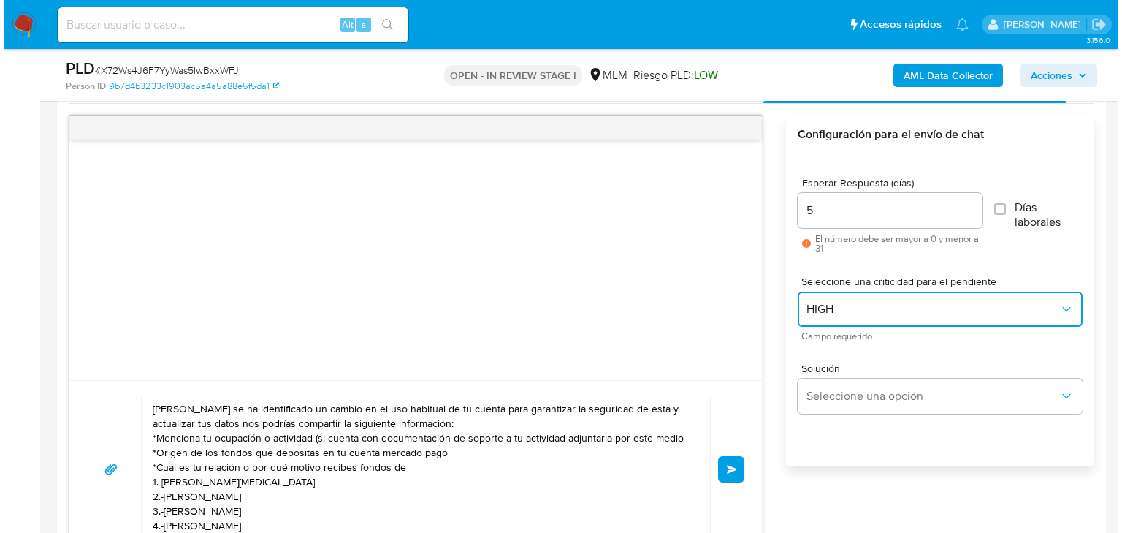
scroll to position [877, 0]
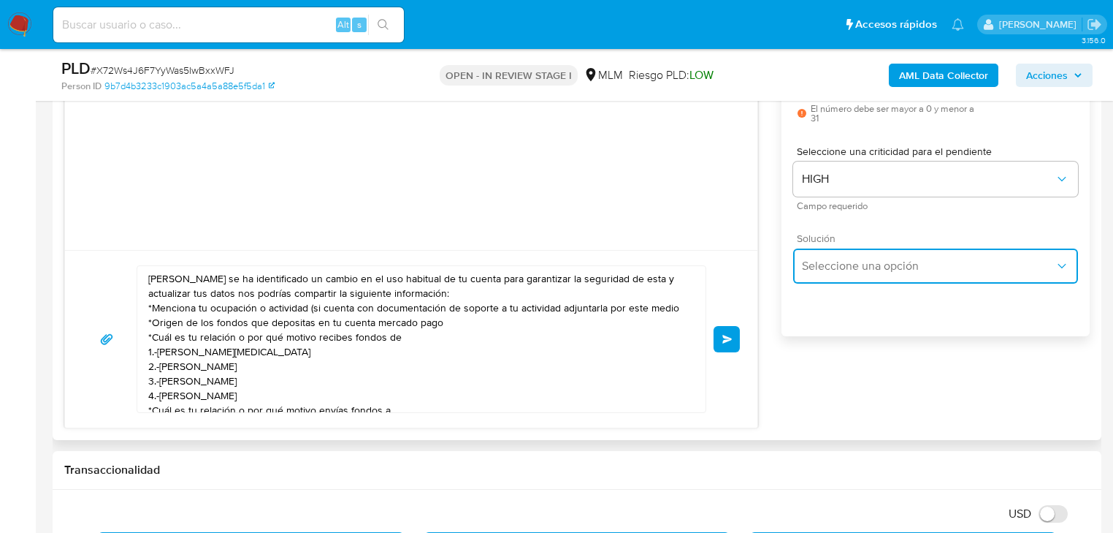
drag, startPoint x: 854, startPoint y: 267, endPoint x: 863, endPoint y: 263, distance: 9.5
click at [860, 262] on span "Seleccione una opción" at bounding box center [928, 266] width 253 height 15
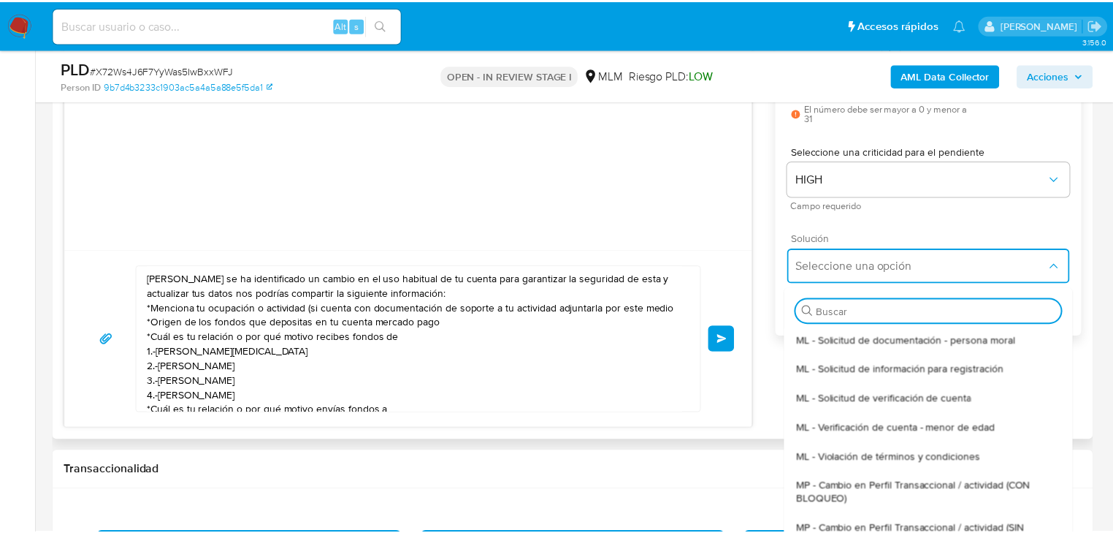
scroll to position [117, 0]
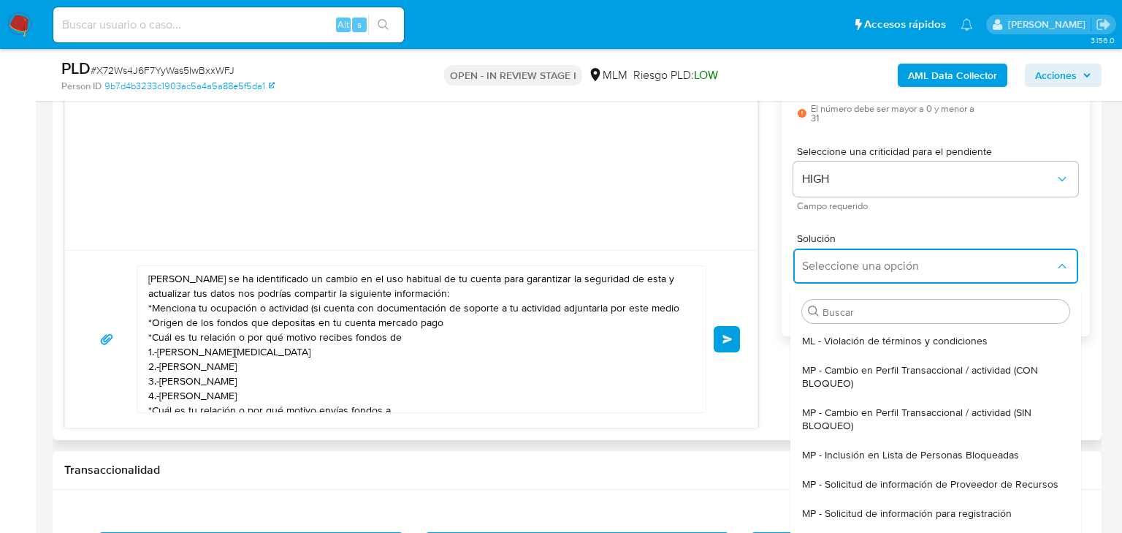
drag, startPoint x: 911, startPoint y: 416, endPoint x: 397, endPoint y: 399, distance: 513.8
click at [911, 415] on span "MP - Cambio en Perfil Transaccional / actividad (SIN BLOQUEO)" at bounding box center [935, 418] width 267 height 26
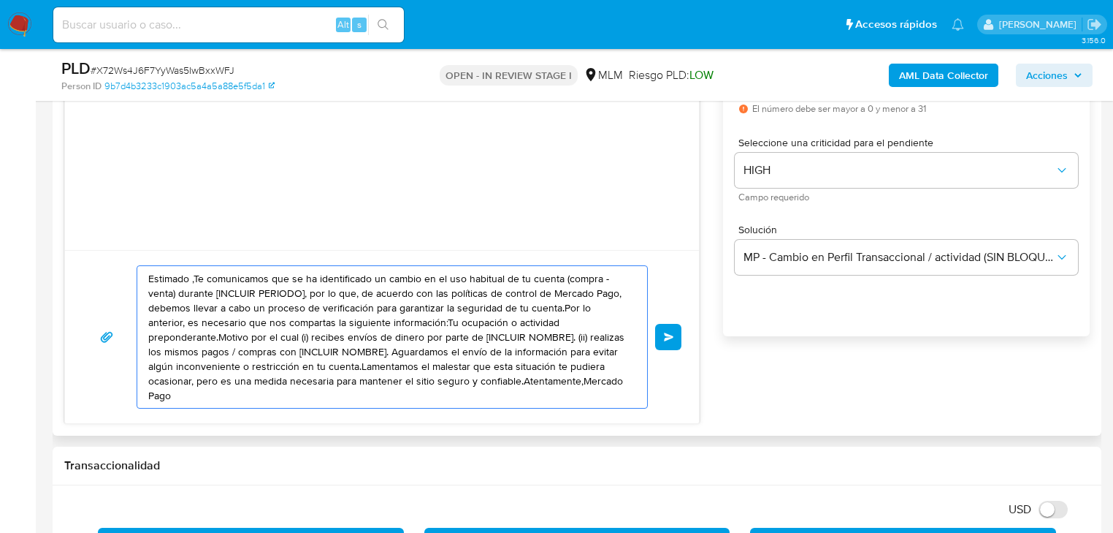
drag, startPoint x: 554, startPoint y: 382, endPoint x: 114, endPoint y: 218, distance: 469.5
click at [56, 190] on div "Historial CX Soluciones Chat Id Estado Fecha de creación Origen Proceso • 32121…" at bounding box center [577, 180] width 1049 height 509
paste textarea "Heriberto se ha identificado un cambio en el uso habitual de tu cuenta para gar…"
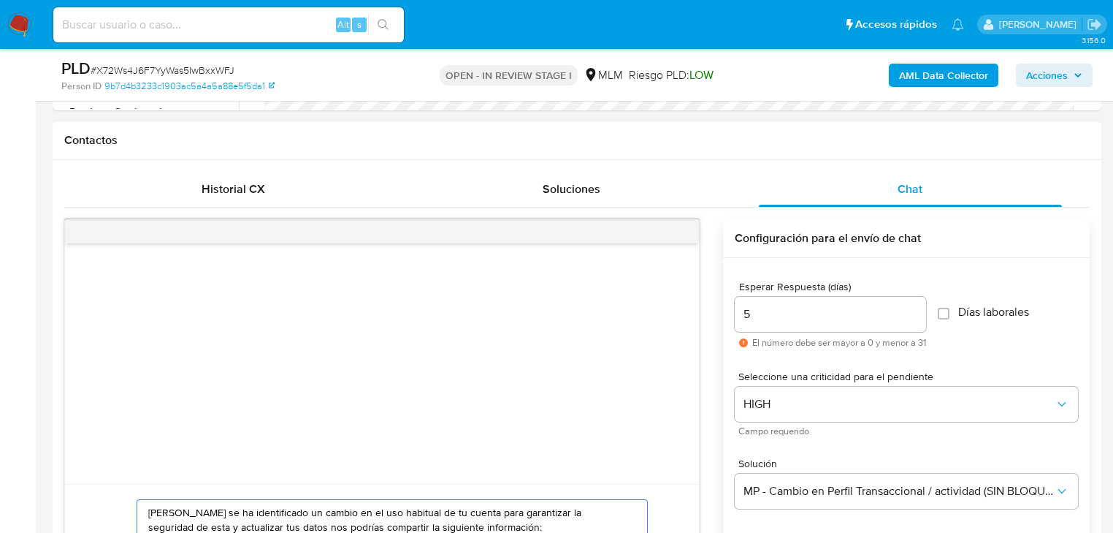
scroll to position [468, 0]
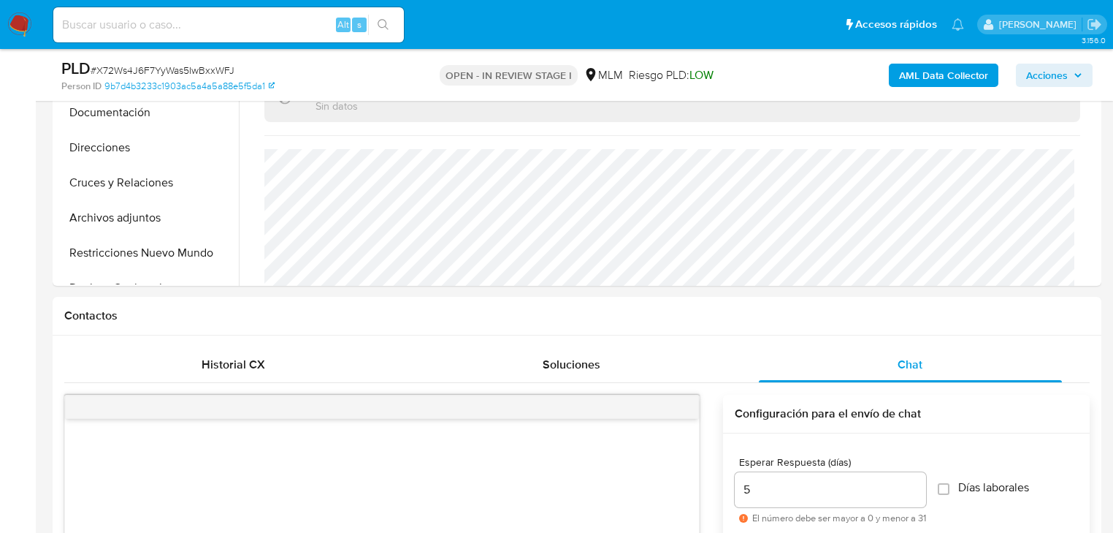
type textarea "Estimado Heriberto se ha identificado un cambio en el uso habitual de tu cuenta…"
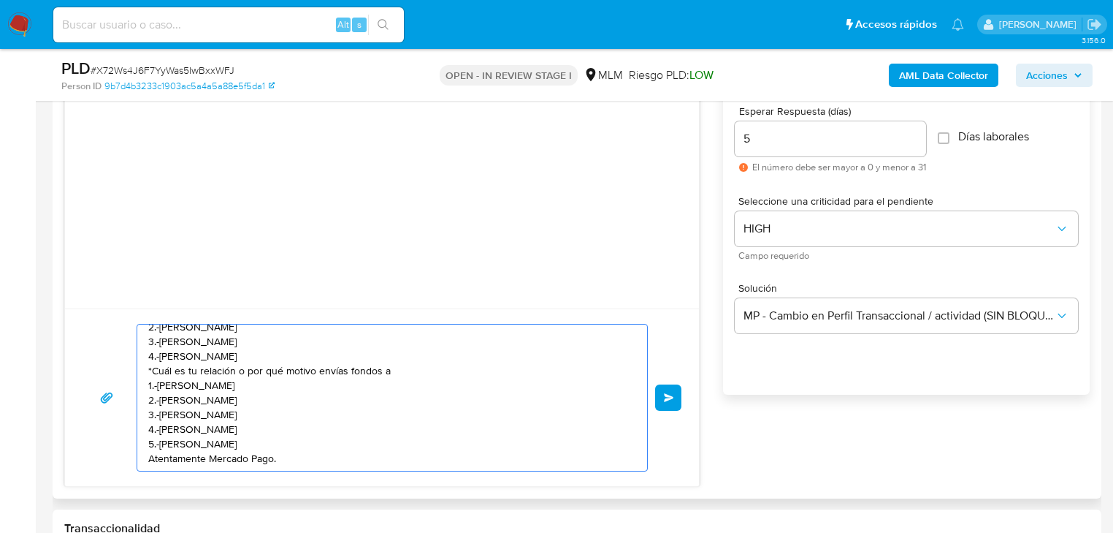
scroll to position [0, 0]
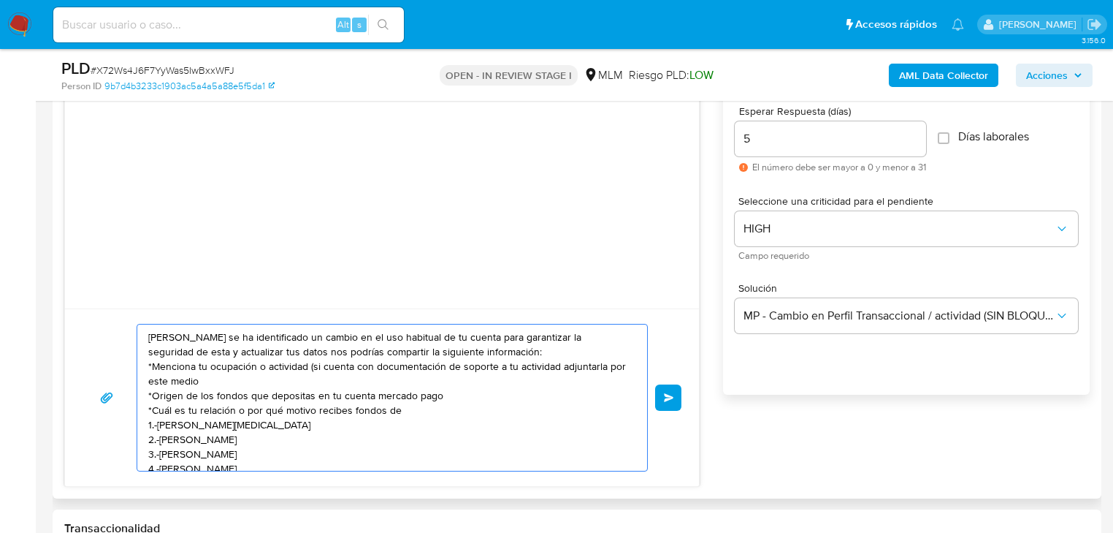
drag, startPoint x: 327, startPoint y: 460, endPoint x: 102, endPoint y: 304, distance: 273.6
click at [102, 304] on div "Estimado Heriberto se ha identificado un cambio en el uso habitual de tu cuenta…" at bounding box center [382, 265] width 636 height 443
click at [666, 394] on span "Enviar" at bounding box center [669, 397] width 10 height 9
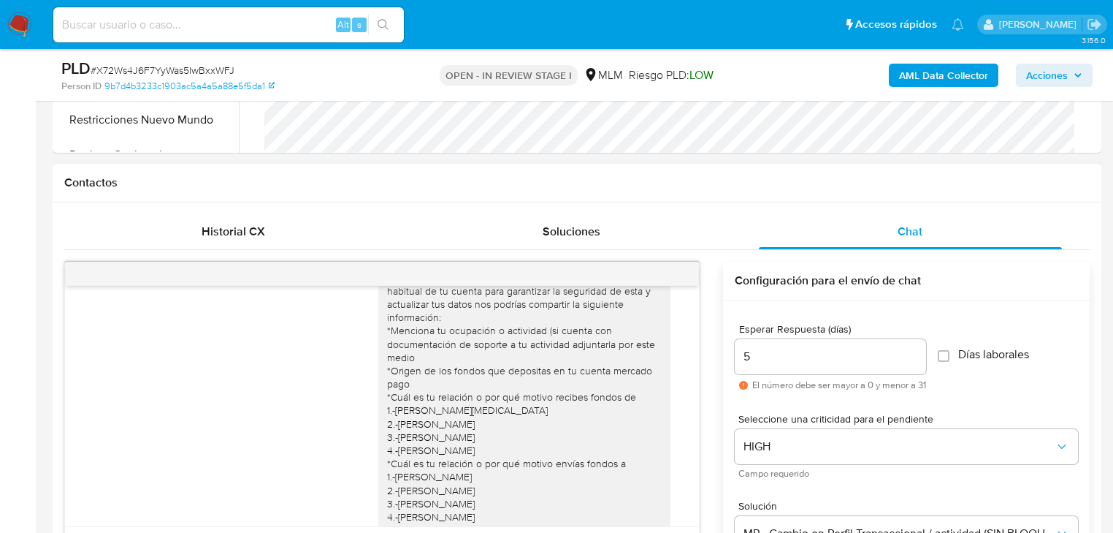
scroll to position [584, 0]
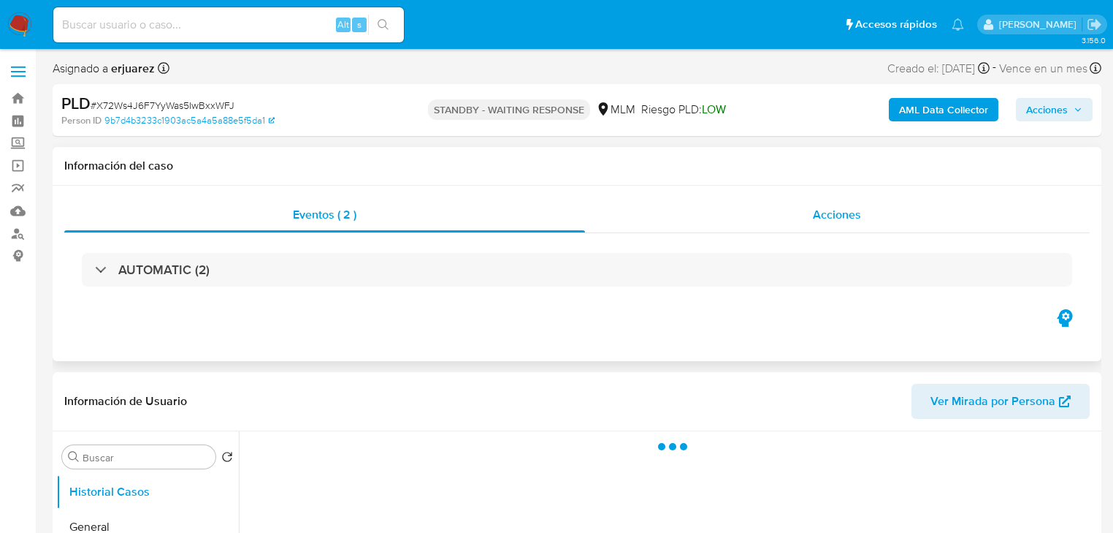
click at [784, 221] on div "Acciones" at bounding box center [838, 214] width 506 height 35
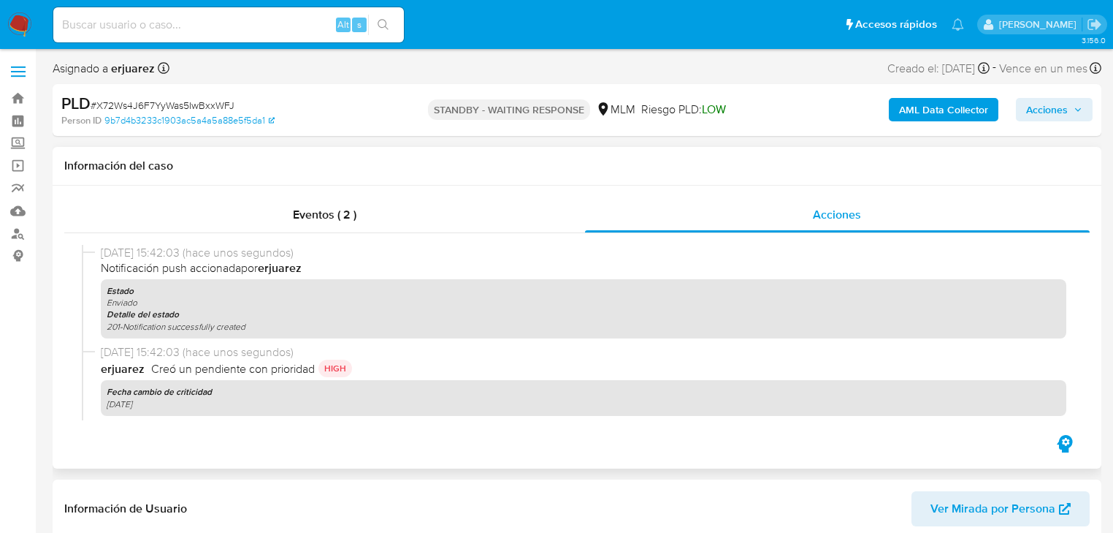
select select "10"
click at [257, 216] on div "Eventos ( 2 )" at bounding box center [324, 214] width 521 height 35
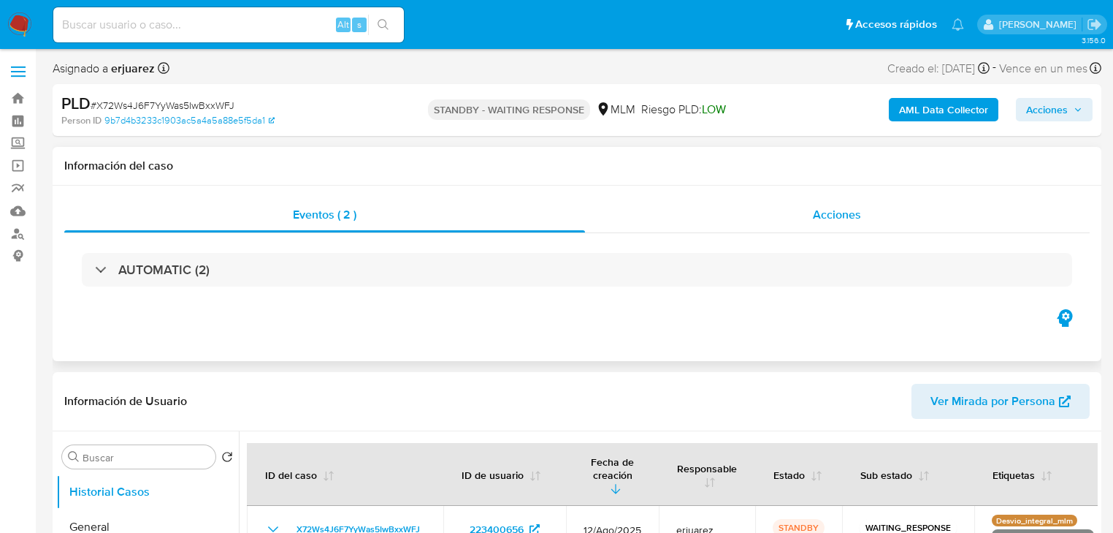
drag, startPoint x: 816, startPoint y: 225, endPoint x: 824, endPoint y: 220, distance: 9.5
click at [824, 220] on div "Acciones" at bounding box center [838, 214] width 506 height 35
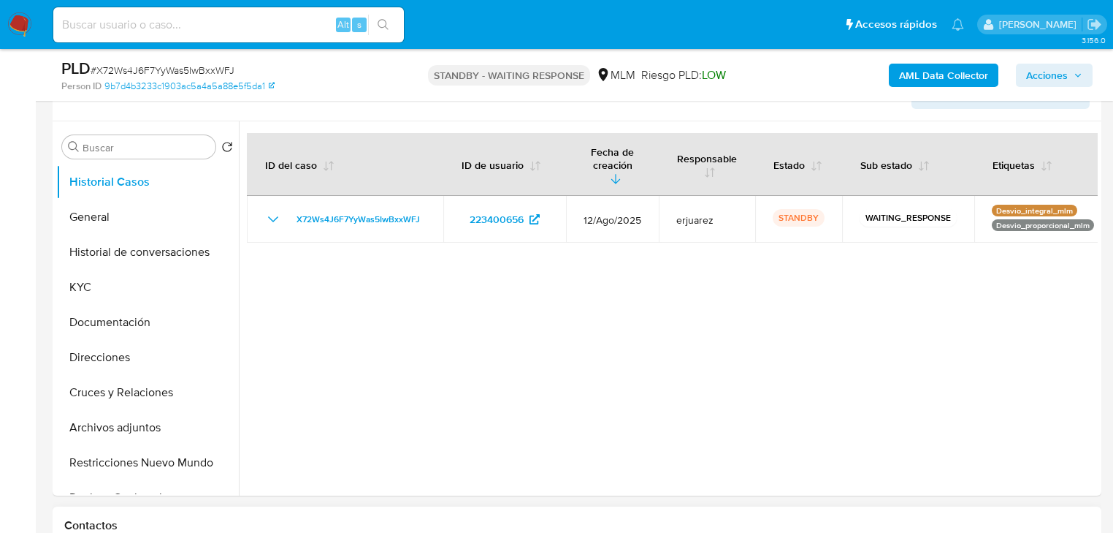
scroll to position [468, 0]
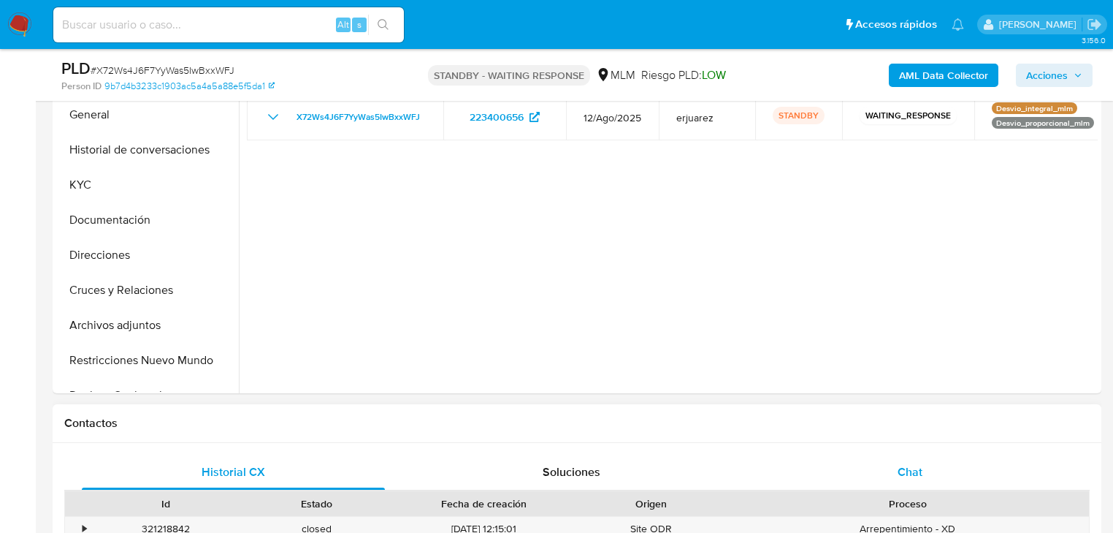
click at [897, 465] on div "Chat" at bounding box center [910, 471] width 303 height 35
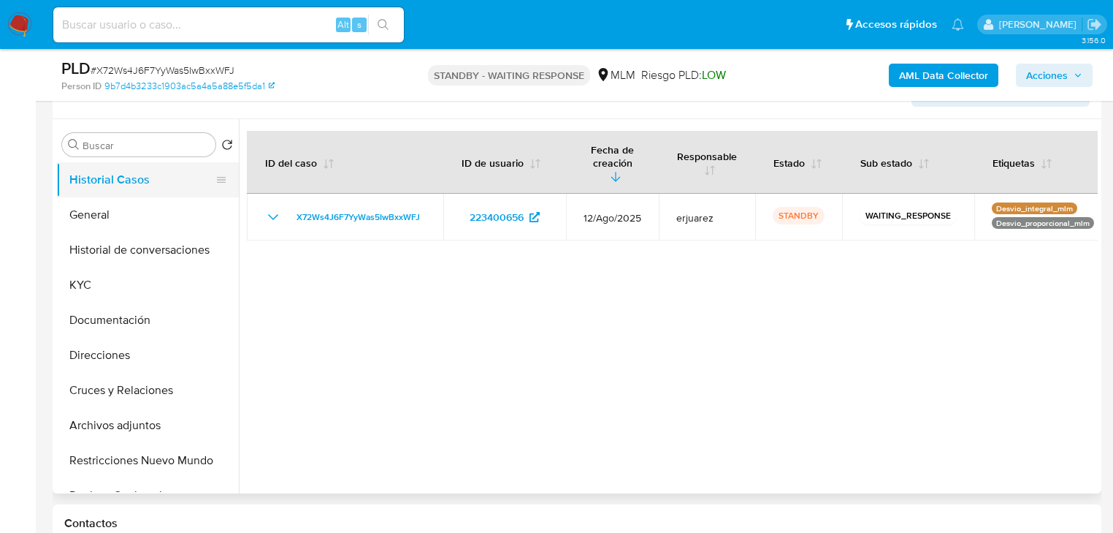
scroll to position [351, 0]
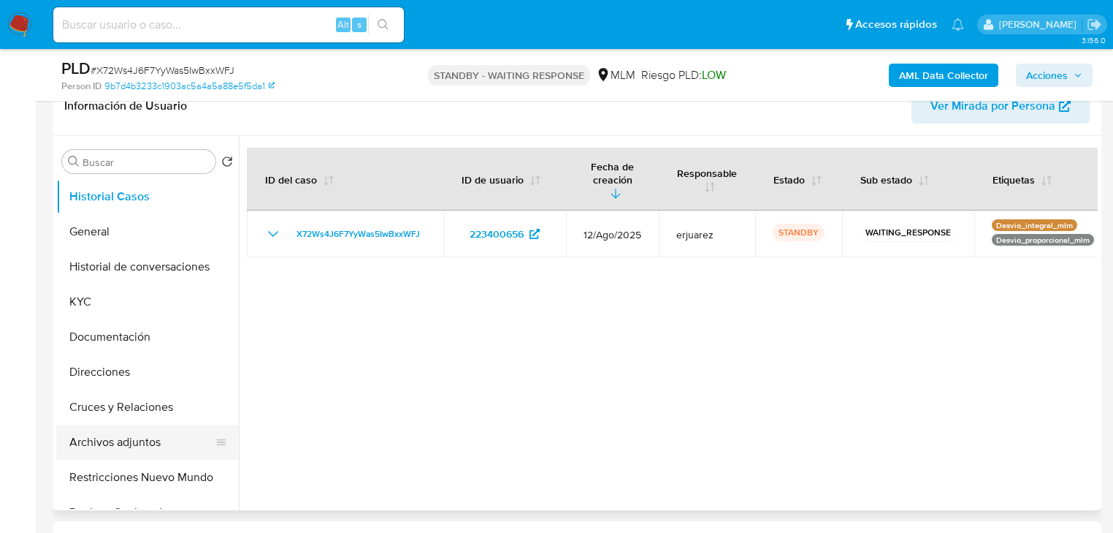
click at [142, 439] on button "Archivos adjuntos" at bounding box center [141, 441] width 171 height 35
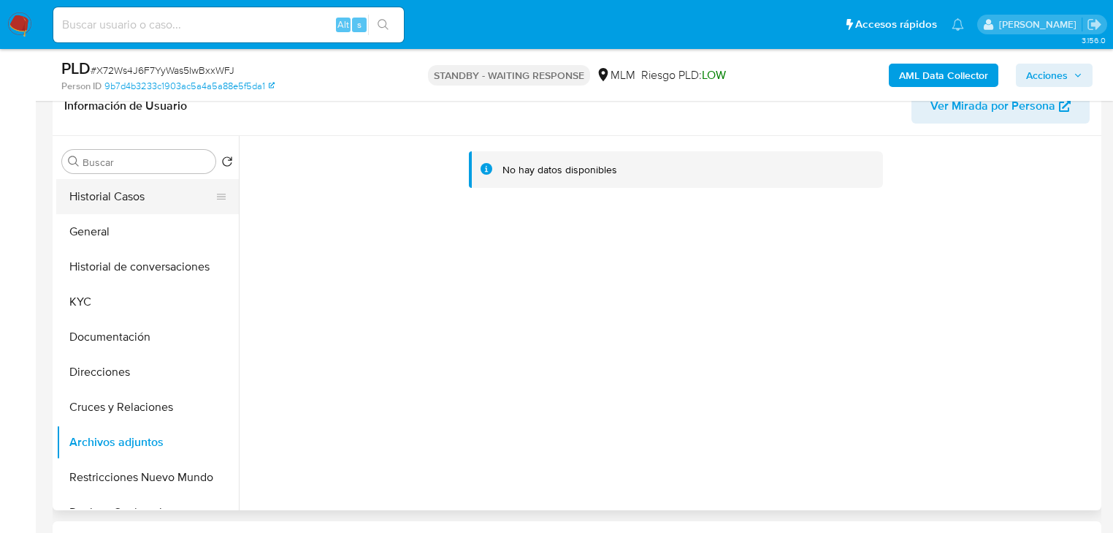
click at [137, 192] on button "Historial Casos" at bounding box center [141, 196] width 171 height 35
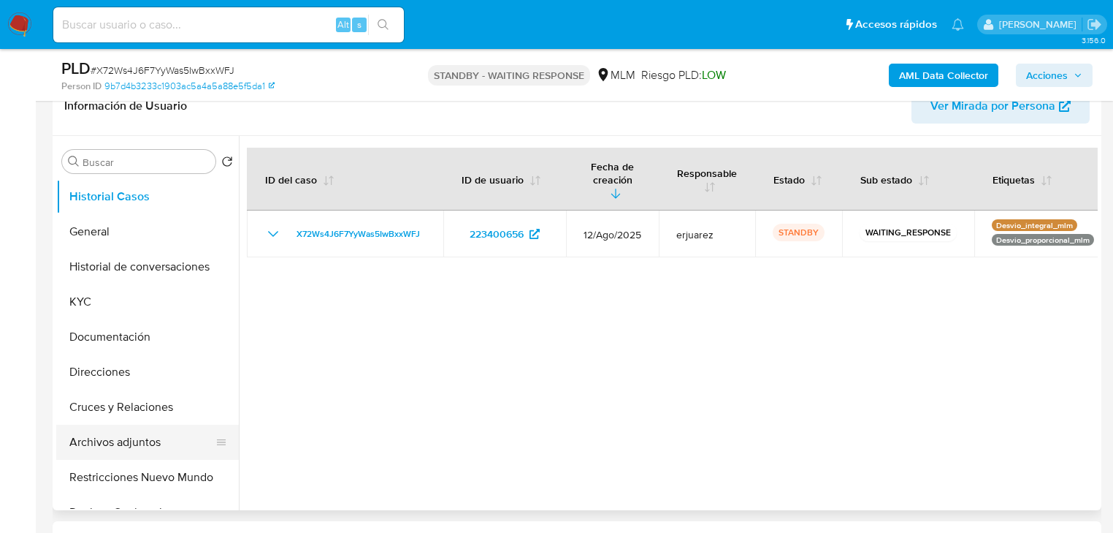
click at [158, 452] on button "Archivos adjuntos" at bounding box center [141, 441] width 171 height 35
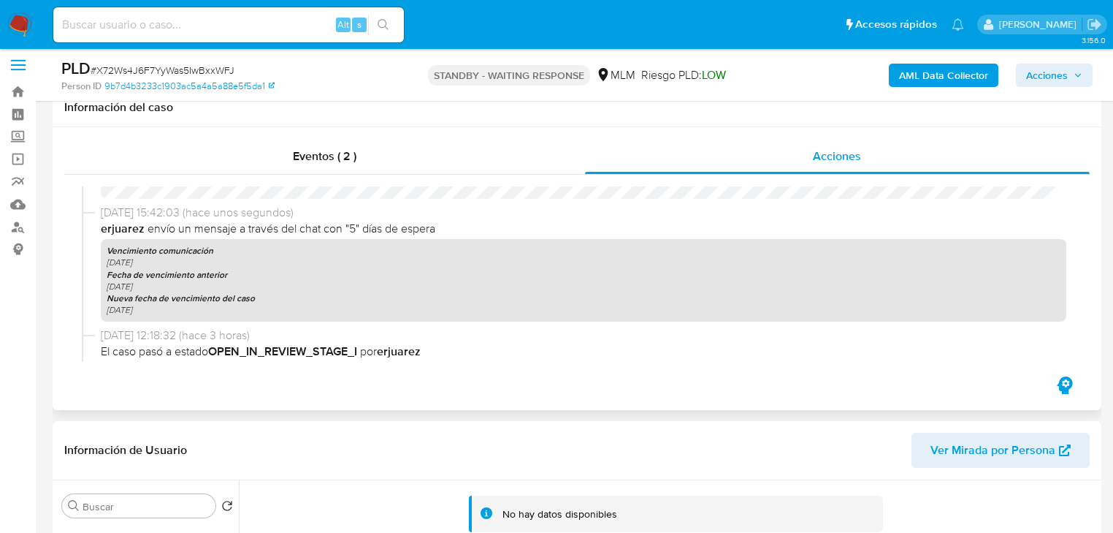
scroll to position [0, 0]
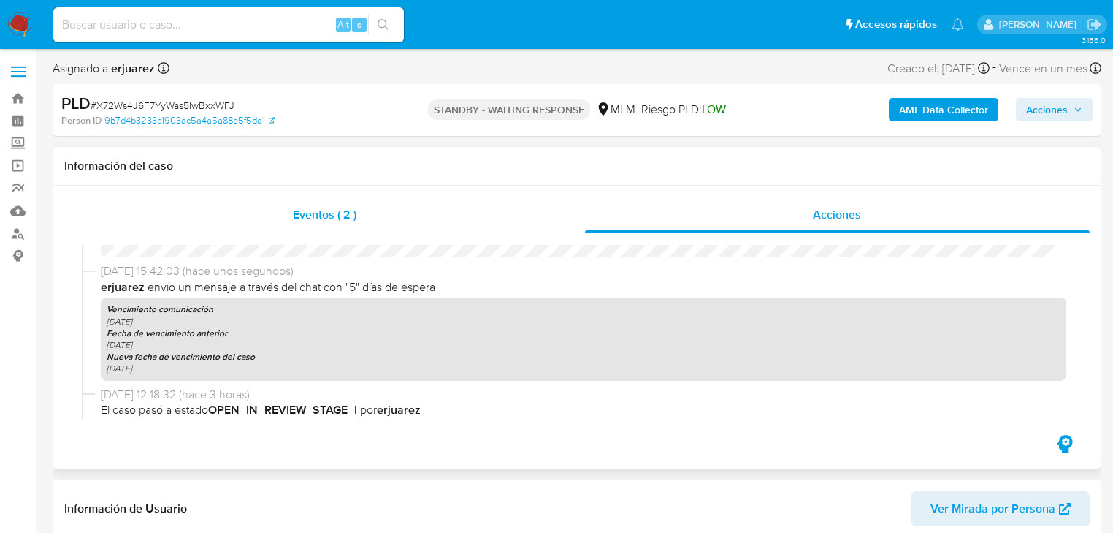
click at [295, 216] on span "Eventos ( 2 )" at bounding box center [325, 214] width 64 height 17
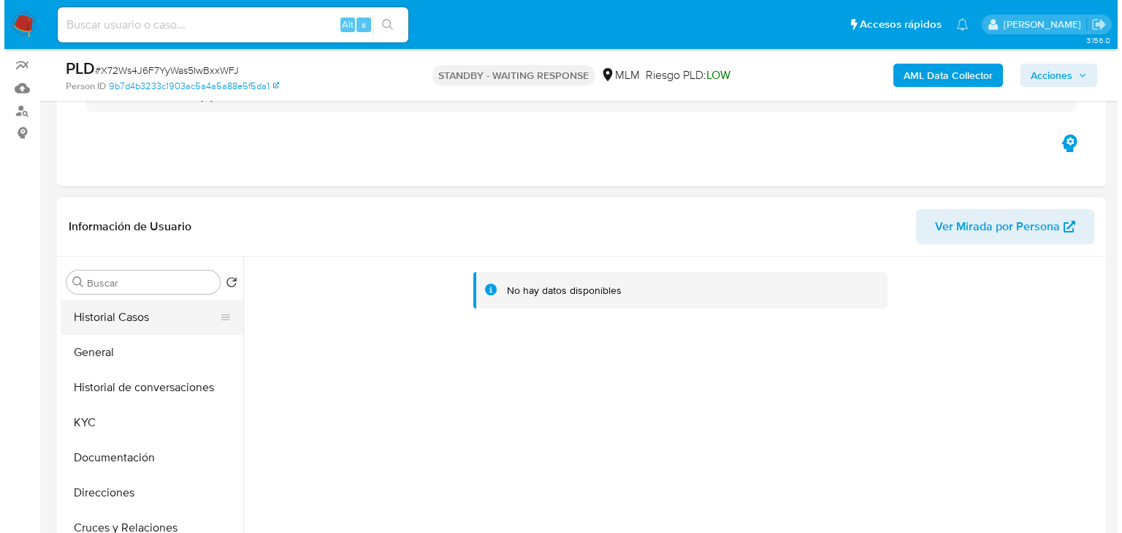
scroll to position [117, 0]
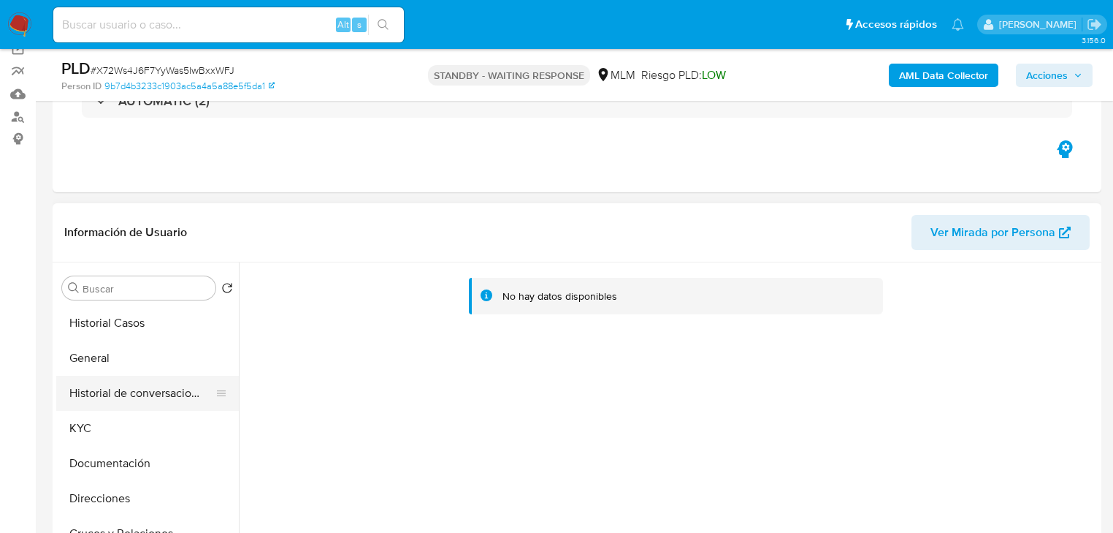
click at [161, 385] on button "Historial de conversaciones" at bounding box center [141, 392] width 171 height 35
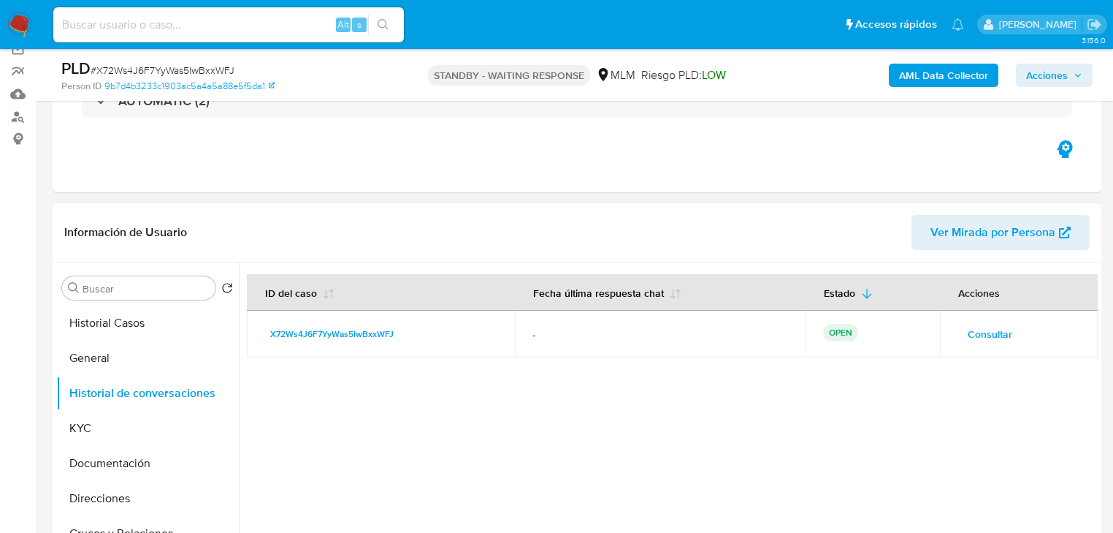
click at [992, 332] on span "Consultar" at bounding box center [990, 334] width 45 height 20
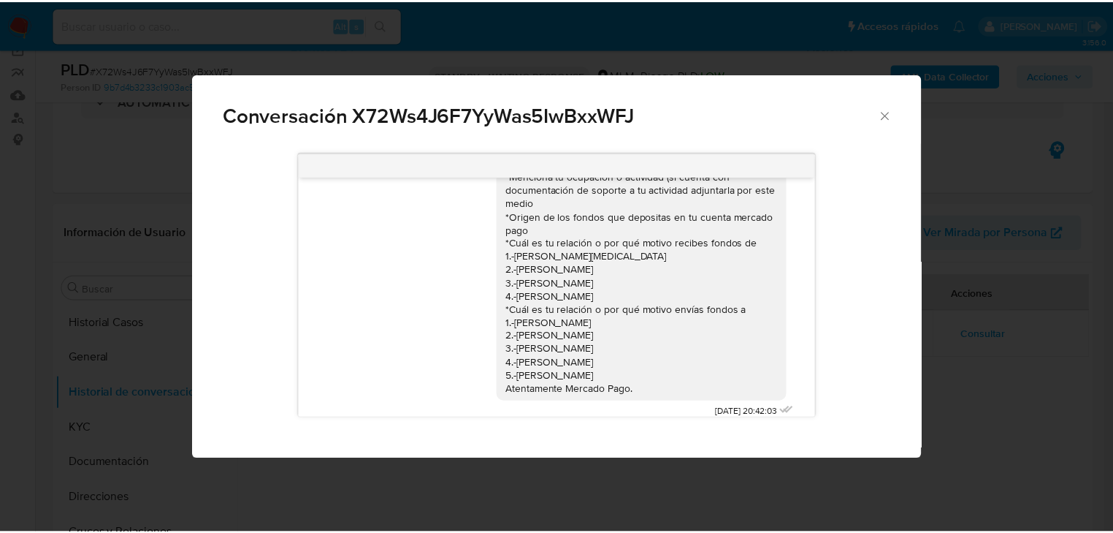
scroll to position [96, 0]
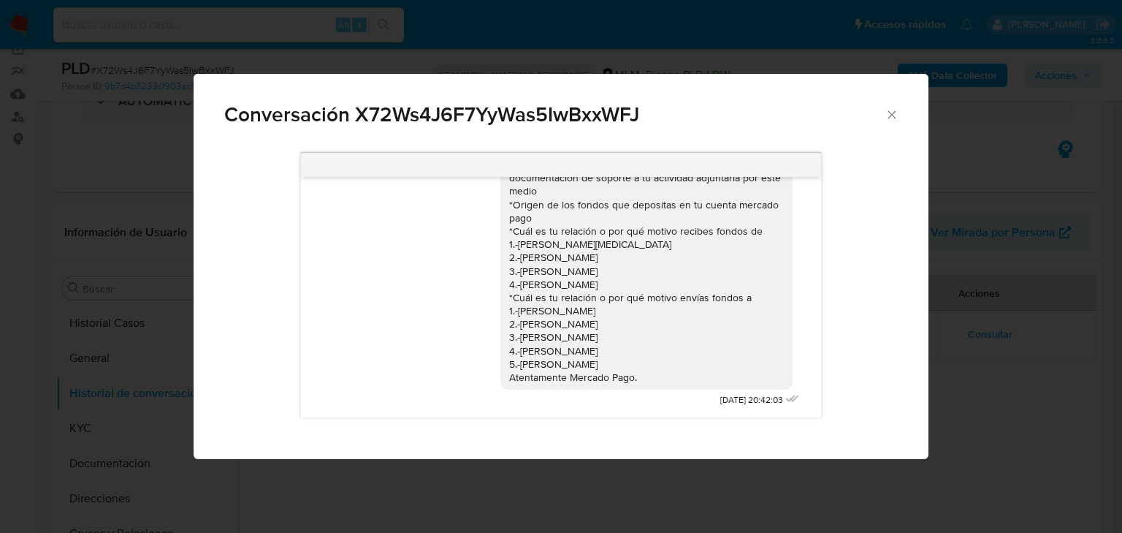
drag, startPoint x: 541, startPoint y: 321, endPoint x: 708, endPoint y: 365, distance: 172.9
click at [708, 365] on div "Estimado Heriberto se ha identificado un cambio en el uso habitual de tu cuenta…" at bounding box center [646, 243] width 275 height 279
click at [957, 447] on div "Conversación X72Ws4J6F7YyWas5IwBxxWFJ Estimado Heriberto se ha identificado un …" at bounding box center [561, 266] width 1122 height 533
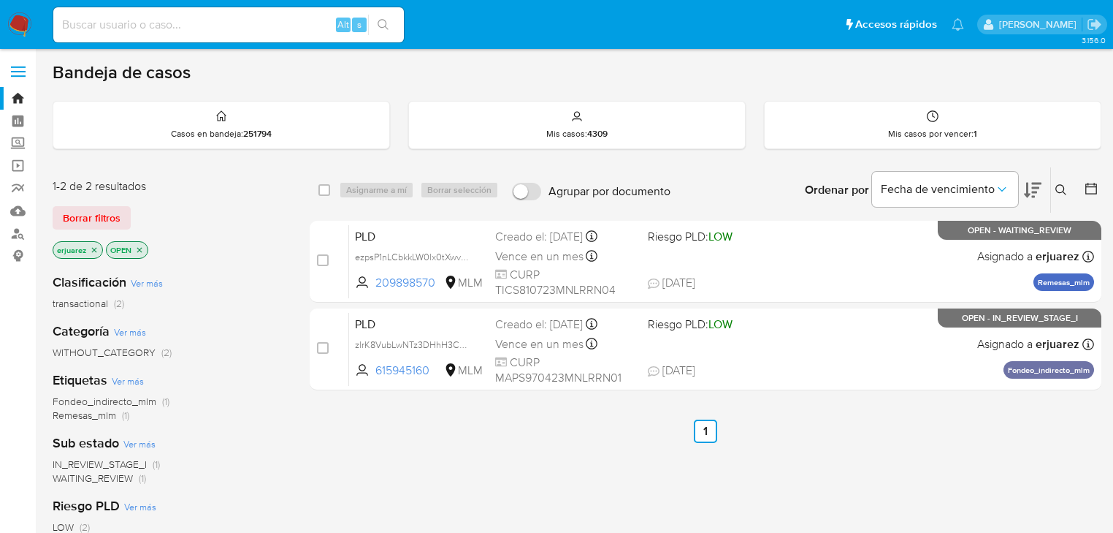
click at [91, 248] on icon "close-filter" at bounding box center [94, 249] width 9 height 9
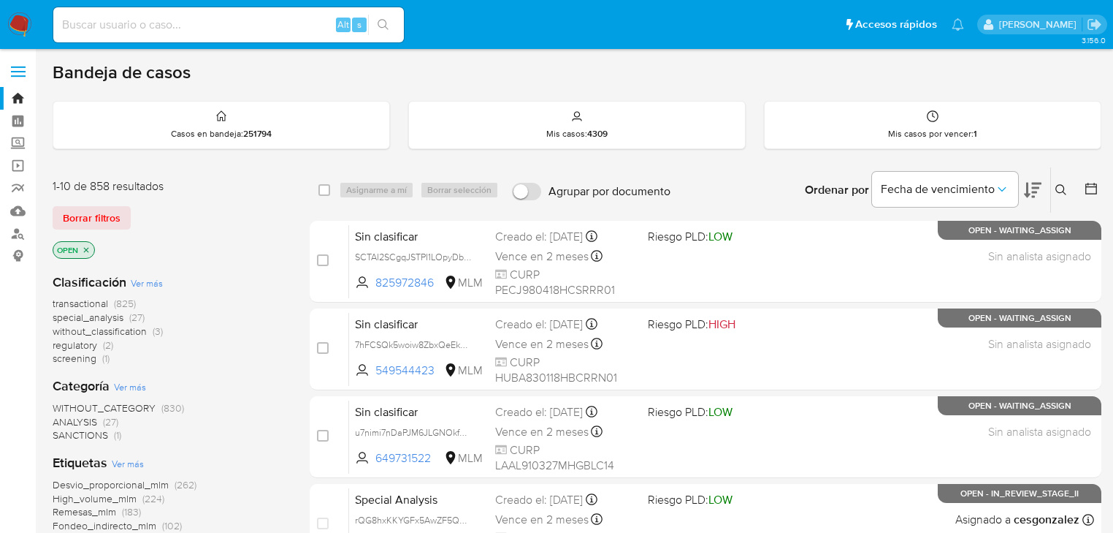
click at [1058, 181] on button at bounding box center [1063, 190] width 24 height 18
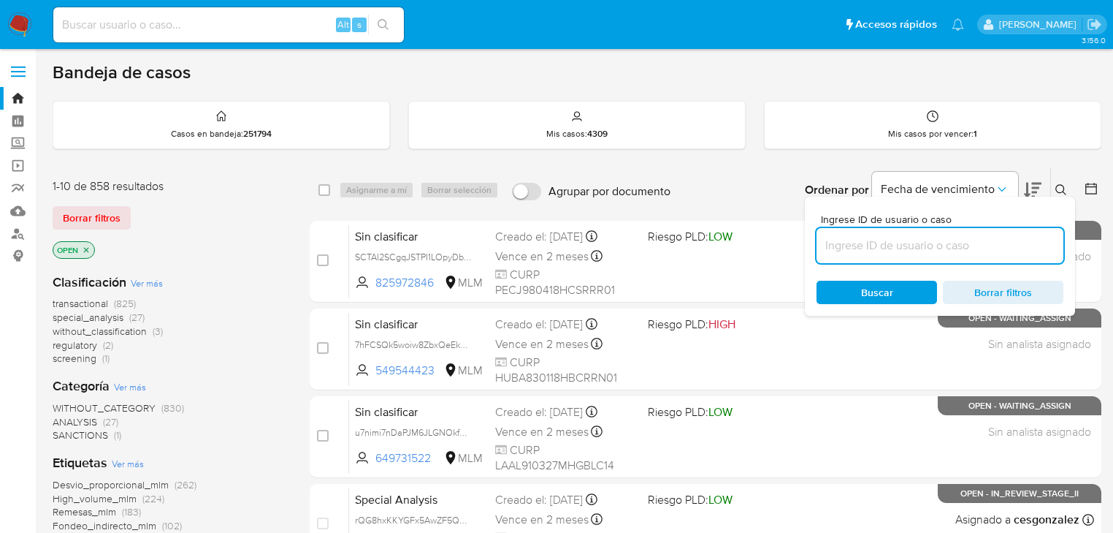
click at [953, 237] on input at bounding box center [940, 245] width 247 height 19
type input "230088778"
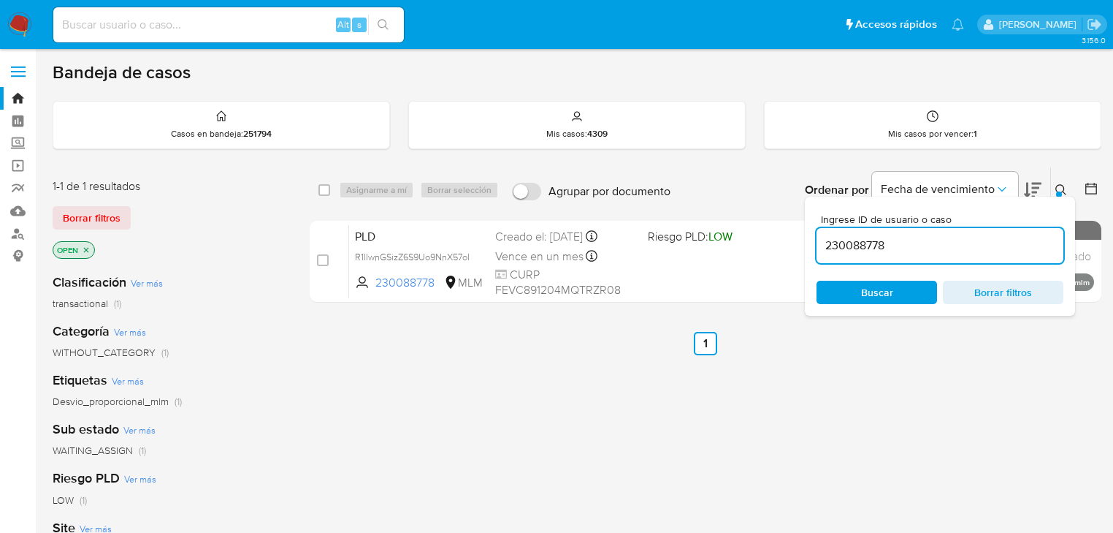
click at [522, 386] on div "select-all-cases-checkbox Asignarme a mí Borrar selección Agrupar por documento…" at bounding box center [706, 498] width 792 height 662
click at [1058, 186] on icon at bounding box center [1062, 190] width 12 height 12
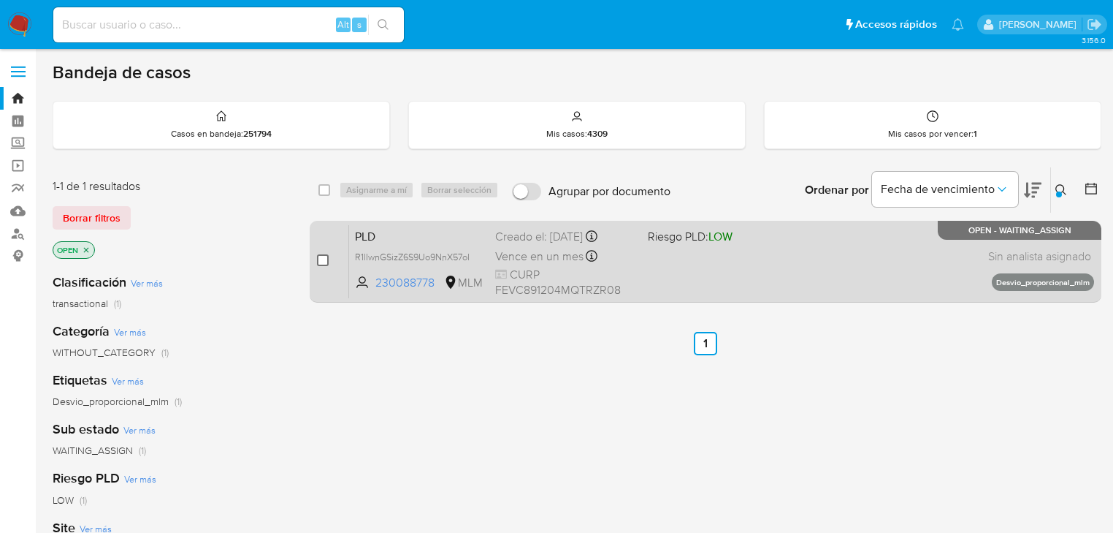
click at [321, 259] on input "checkbox" at bounding box center [323, 260] width 12 height 12
checkbox input "true"
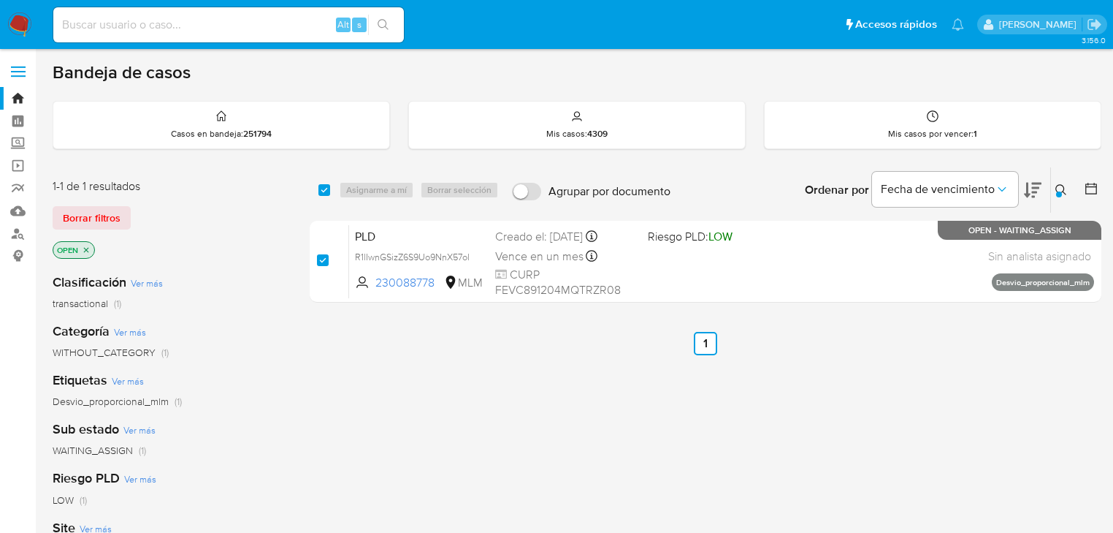
checkbox input "true"
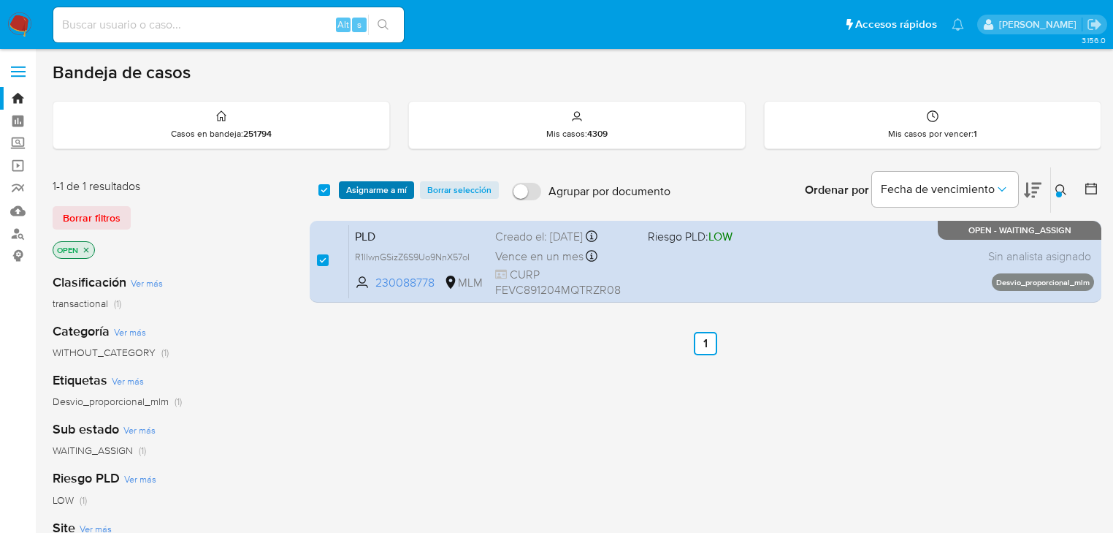
click at [365, 186] on span "Asignarme a mí" at bounding box center [376, 190] width 61 height 15
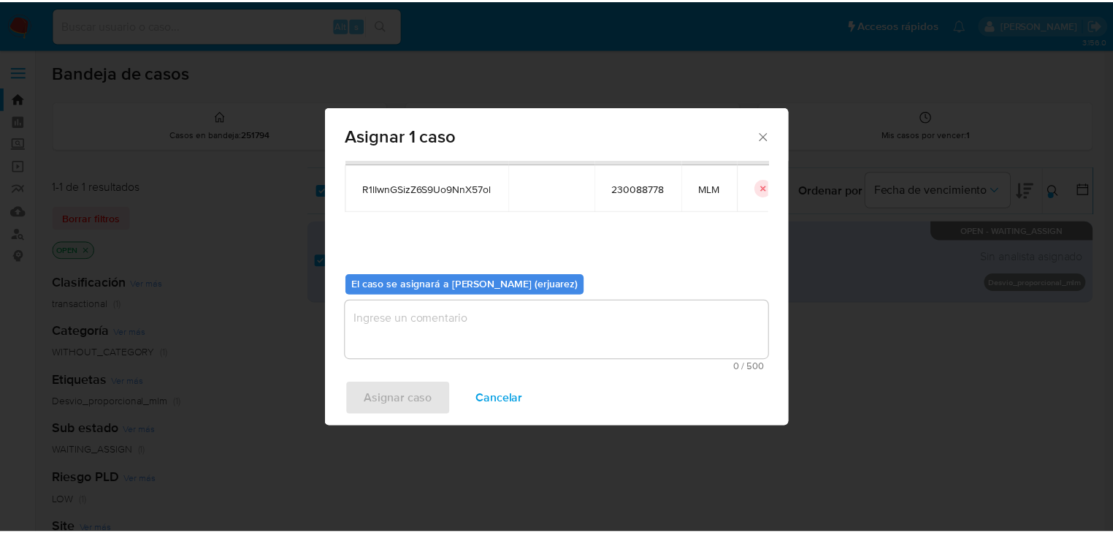
scroll to position [75, 0]
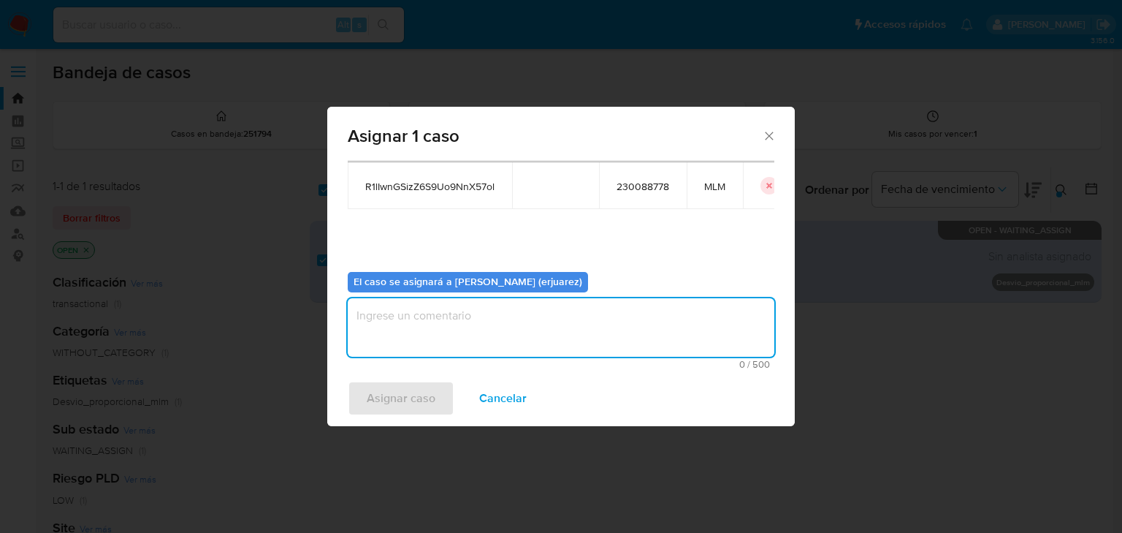
click at [435, 334] on textarea "assign-modal" at bounding box center [561, 327] width 427 height 58
type textarea "EPJU"
click at [406, 387] on span "Asignar caso" at bounding box center [401, 398] width 69 height 32
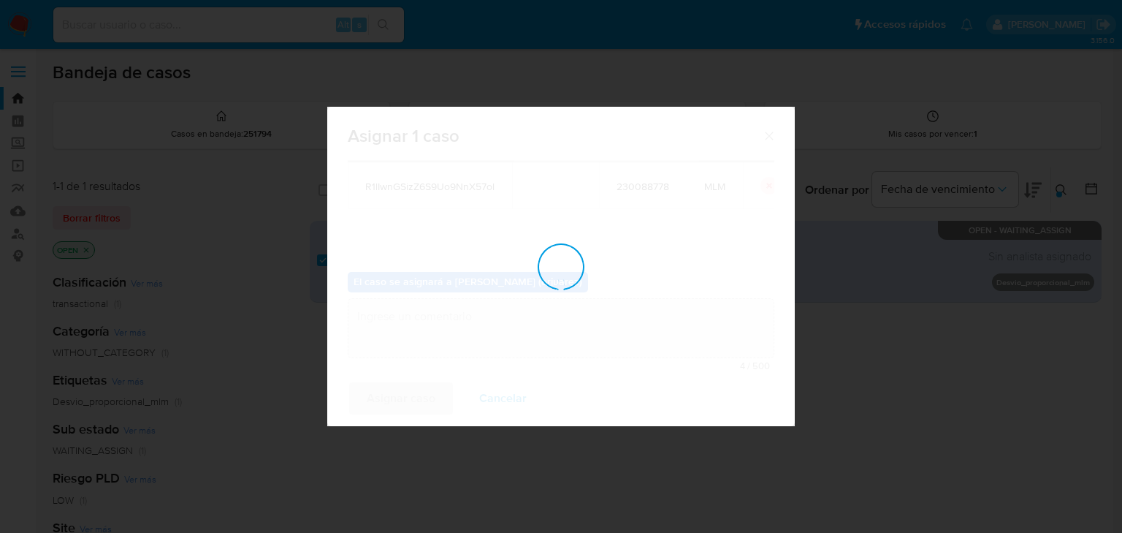
checkbox input "false"
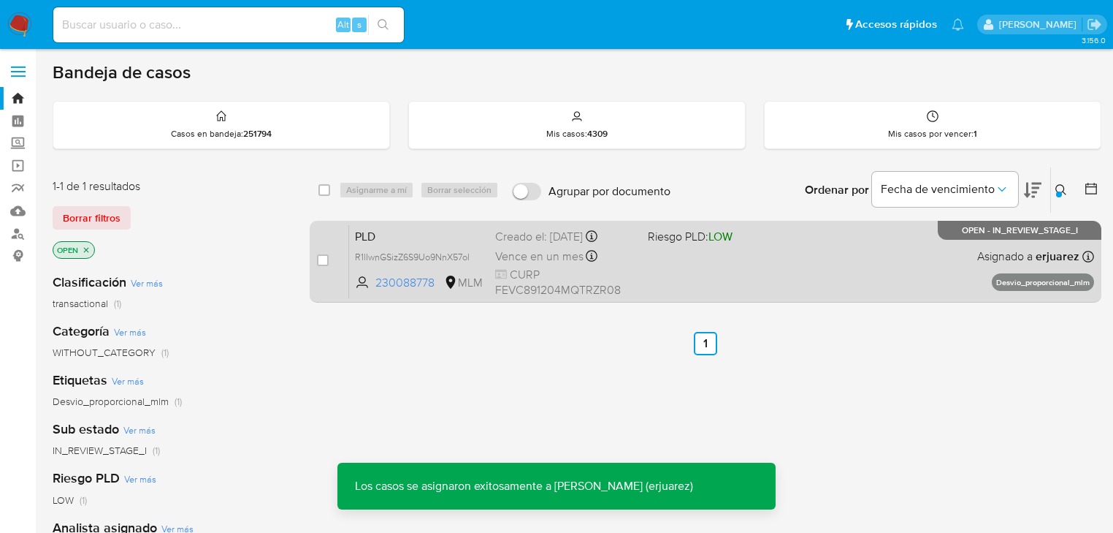
click at [695, 259] on div "PLD R1lIwnGSizZ6S9Uo9NnX57ol 230088778 MLM Riesgo PLD: LOW Creado el: 12/08/202…" at bounding box center [721, 261] width 745 height 74
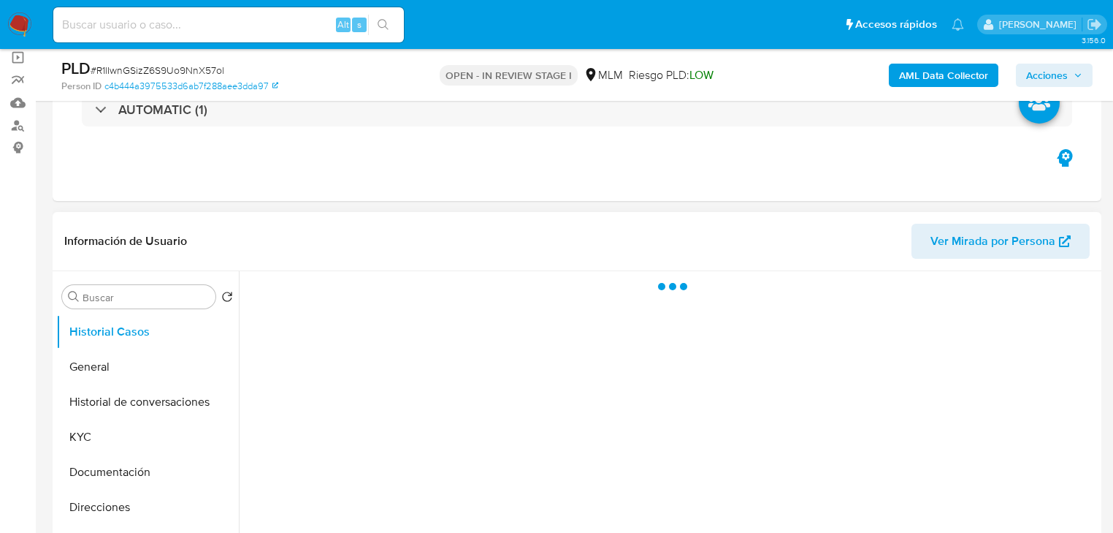
scroll to position [234, 0]
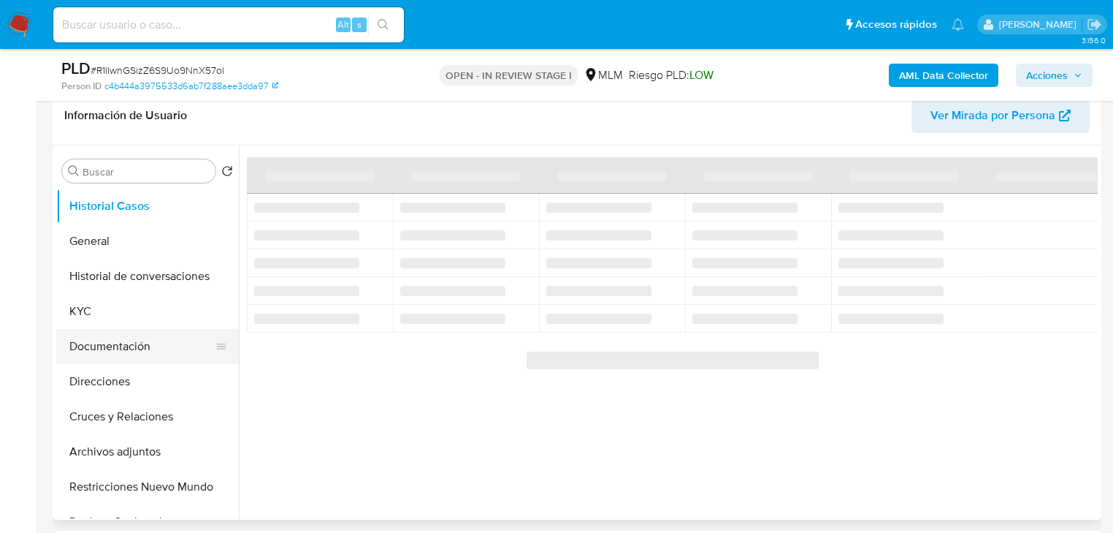
drag, startPoint x: 120, startPoint y: 351, endPoint x: 132, endPoint y: 351, distance: 12.4
click at [120, 351] on button "Documentación" at bounding box center [141, 346] width 171 height 35
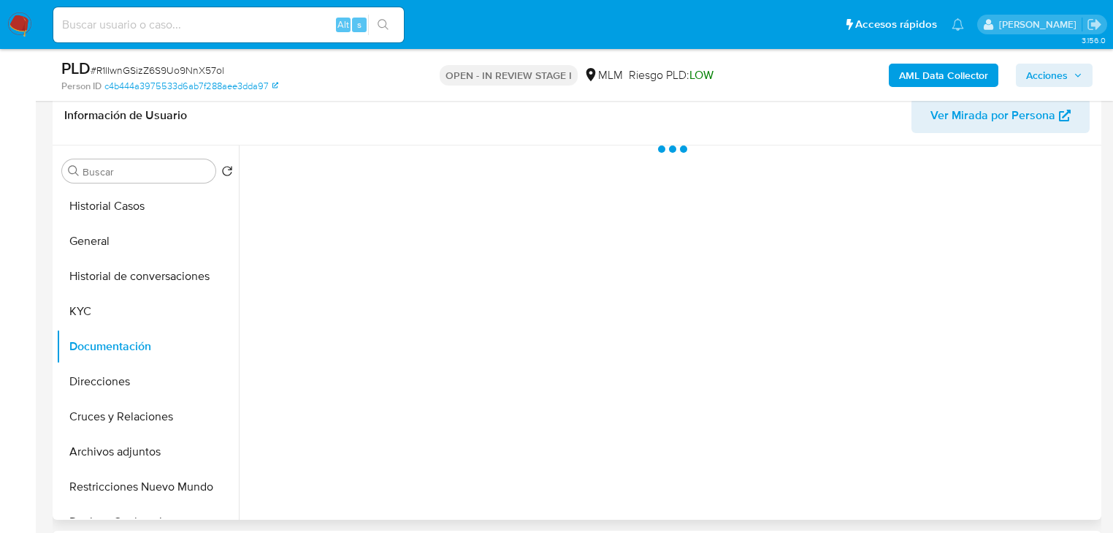
select select "10"
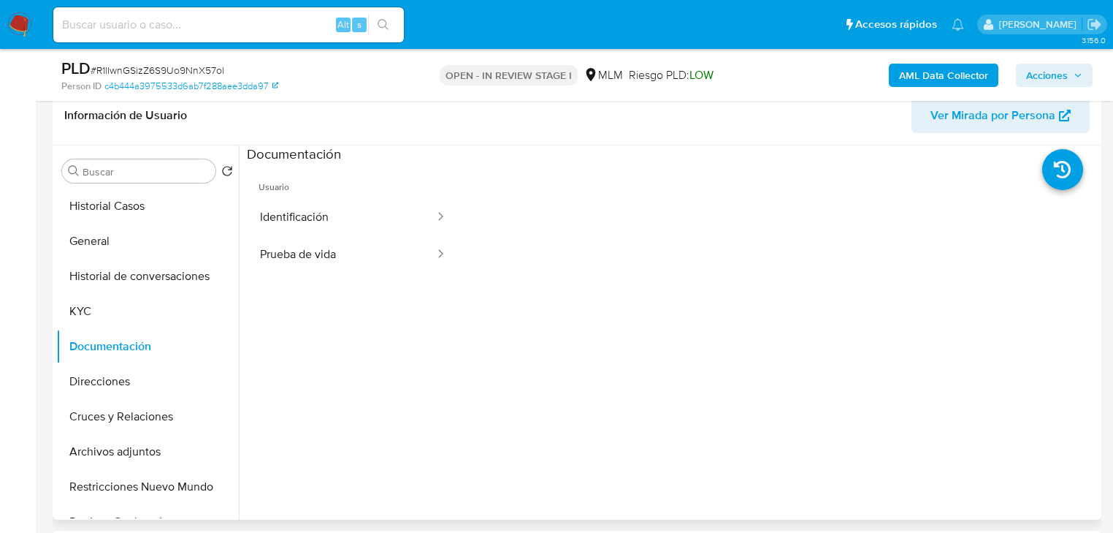
click at [316, 206] on button "Identificación" at bounding box center [341, 217] width 189 height 37
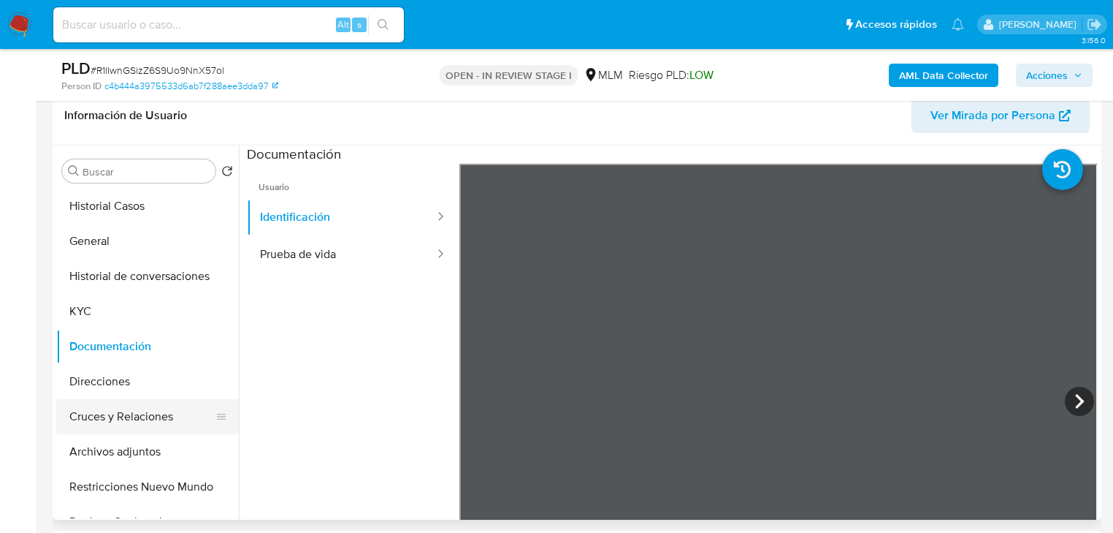
click at [130, 417] on button "Cruces y Relaciones" at bounding box center [141, 416] width 171 height 35
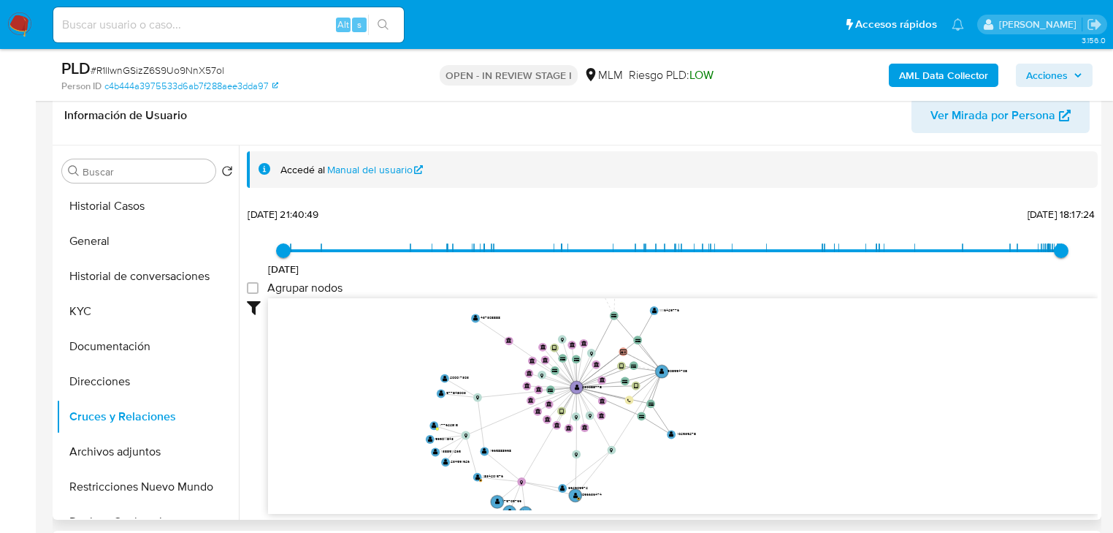
drag, startPoint x: 512, startPoint y: 303, endPoint x: 473, endPoint y: 343, distance: 56.3
click at [462, 343] on icon "device-64531be508813b00189a1e1e  device-63922f5708813b00188dbddc  user-230088…" at bounding box center [683, 404] width 830 height 212
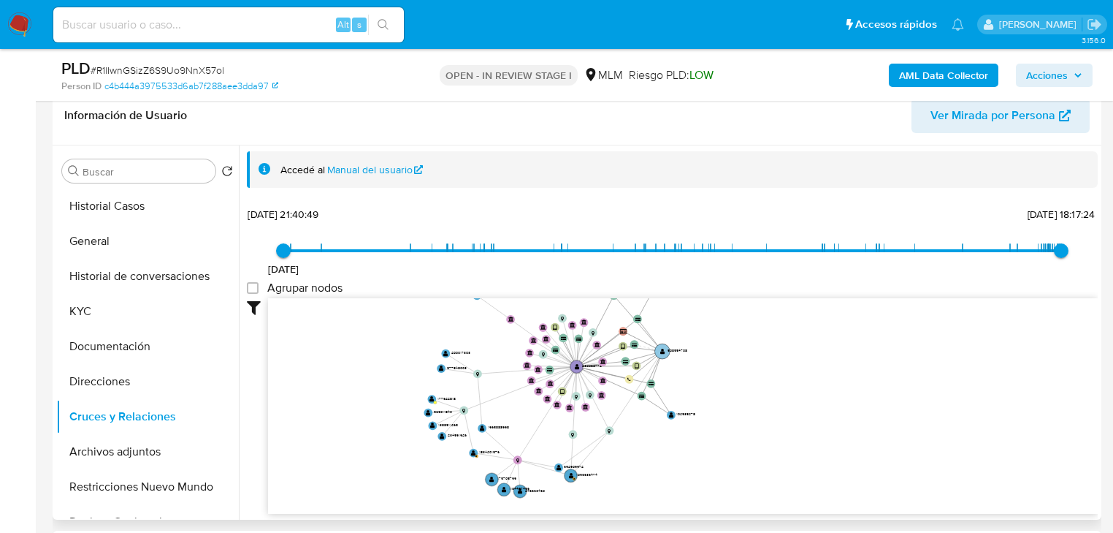
click at [662, 349] on text "" at bounding box center [662, 351] width 5 height 6
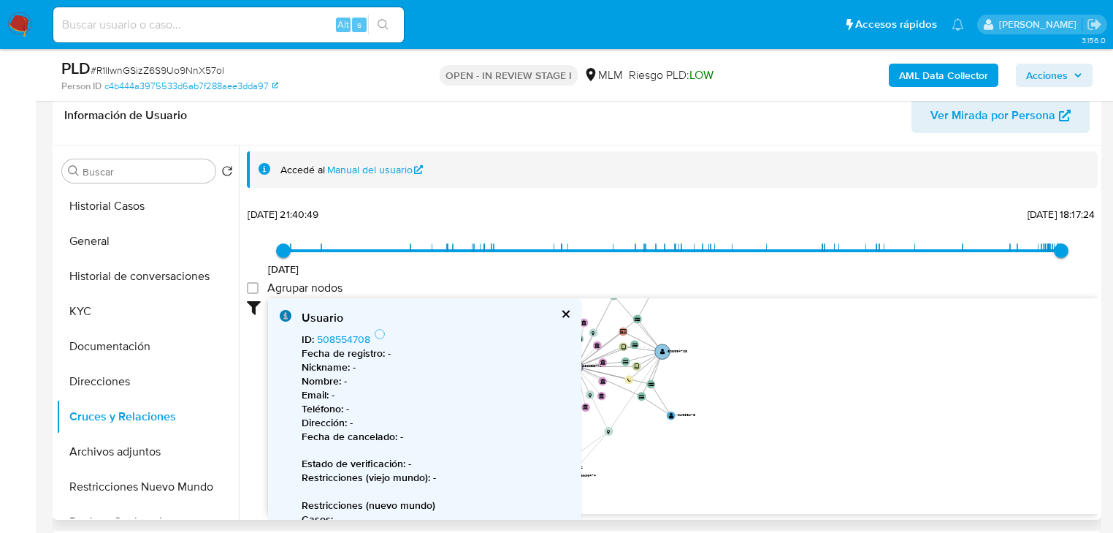
click at [663, 348] on text "" at bounding box center [662, 351] width 5 height 6
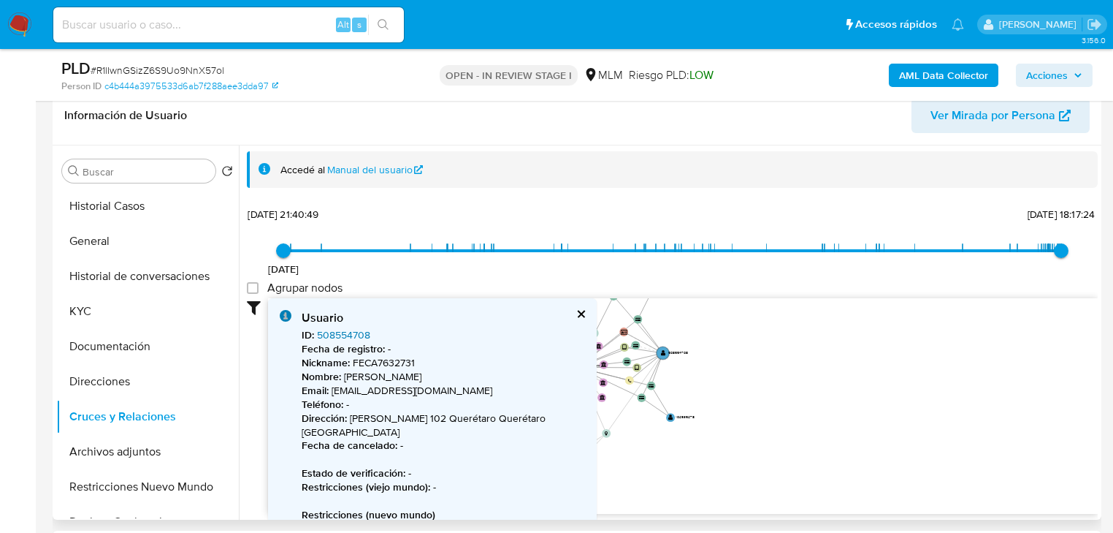
click at [332, 331] on link "508554708" at bounding box center [343, 334] width 53 height 15
click at [576, 310] on button "cerrar" at bounding box center [580, 313] width 9 height 9
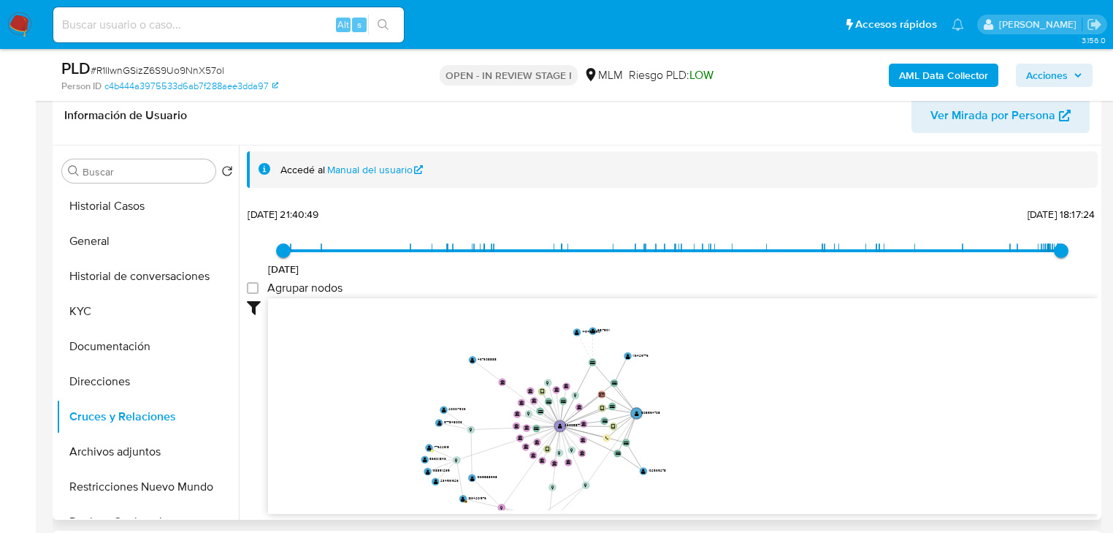
drag, startPoint x: 763, startPoint y: 380, endPoint x: 655, endPoint y: 400, distance: 110.0
click at [754, 400] on icon "device-64531be508813b00189a1e1e  device-63922f5708813b00188dbddc  user-230088…" at bounding box center [683, 404] width 830 height 212
click at [149, 360] on button "Documentación" at bounding box center [141, 346] width 171 height 35
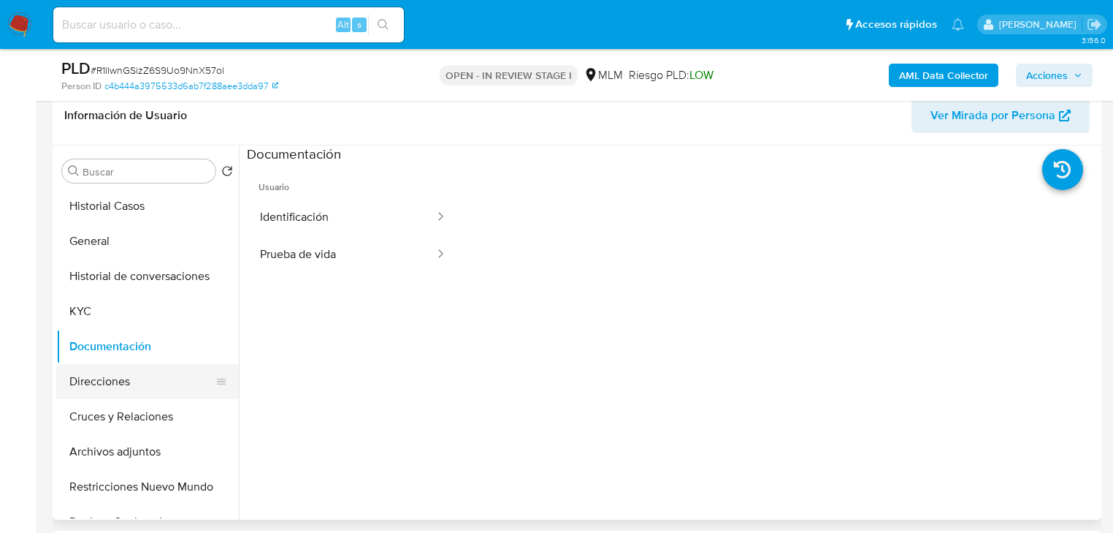
click at [122, 389] on button "Direcciones" at bounding box center [141, 381] width 171 height 35
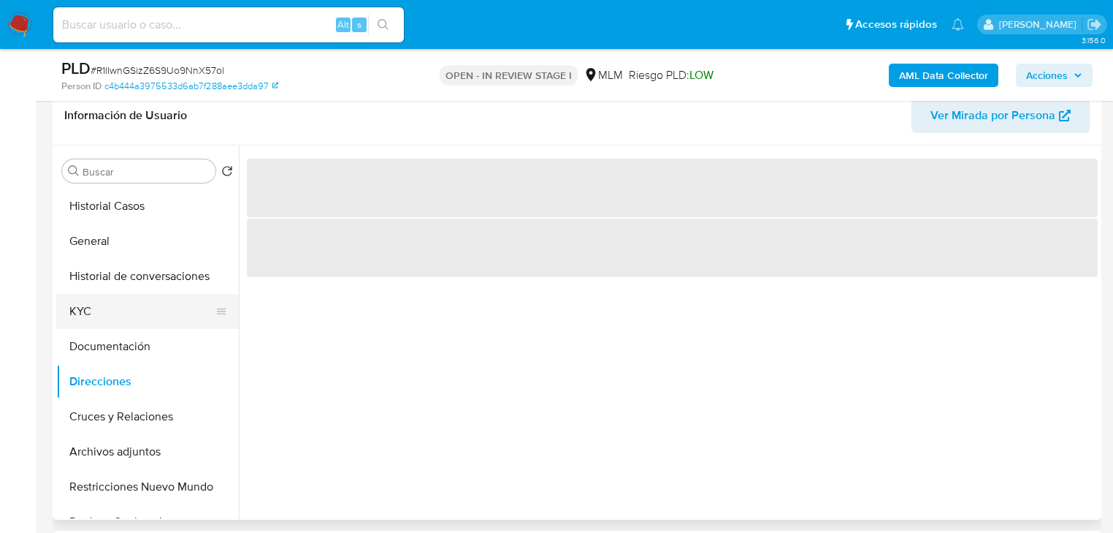
drag, startPoint x: 91, startPoint y: 315, endPoint x: 123, endPoint y: 306, distance: 34.0
click at [91, 316] on button "KYC" at bounding box center [141, 311] width 171 height 35
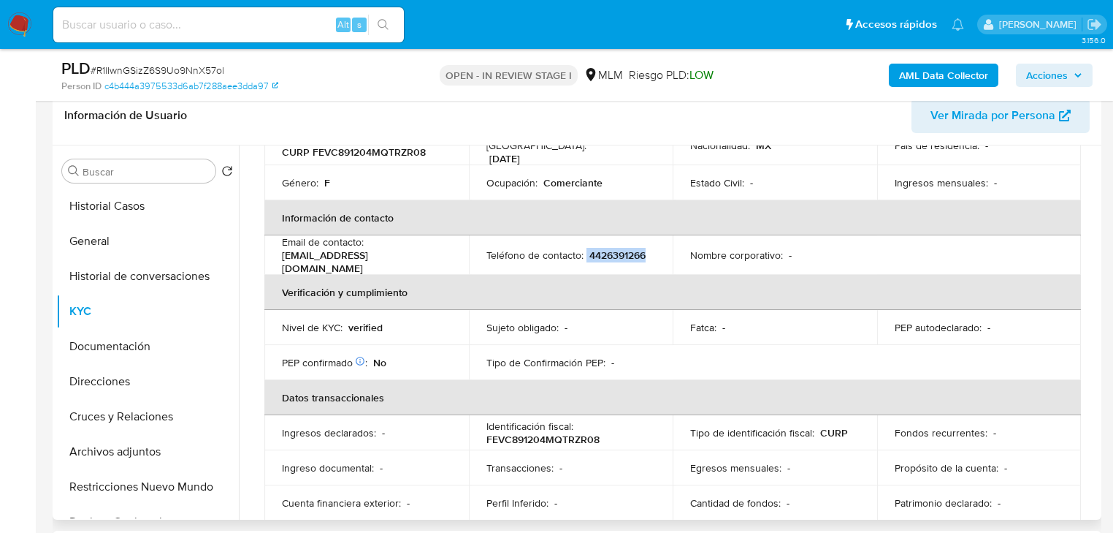
drag, startPoint x: 584, startPoint y: 247, endPoint x: 641, endPoint y: 249, distance: 57.0
click at [651, 248] on div "Teléfono de contacto : 4426391266" at bounding box center [571, 254] width 169 height 13
drag, startPoint x: 639, startPoint y: 251, endPoint x: 621, endPoint y: 248, distance: 18.4
click at [637, 251] on p "4426391266" at bounding box center [618, 254] width 56 height 13
click at [590, 248] on p "4426391266" at bounding box center [618, 254] width 56 height 13
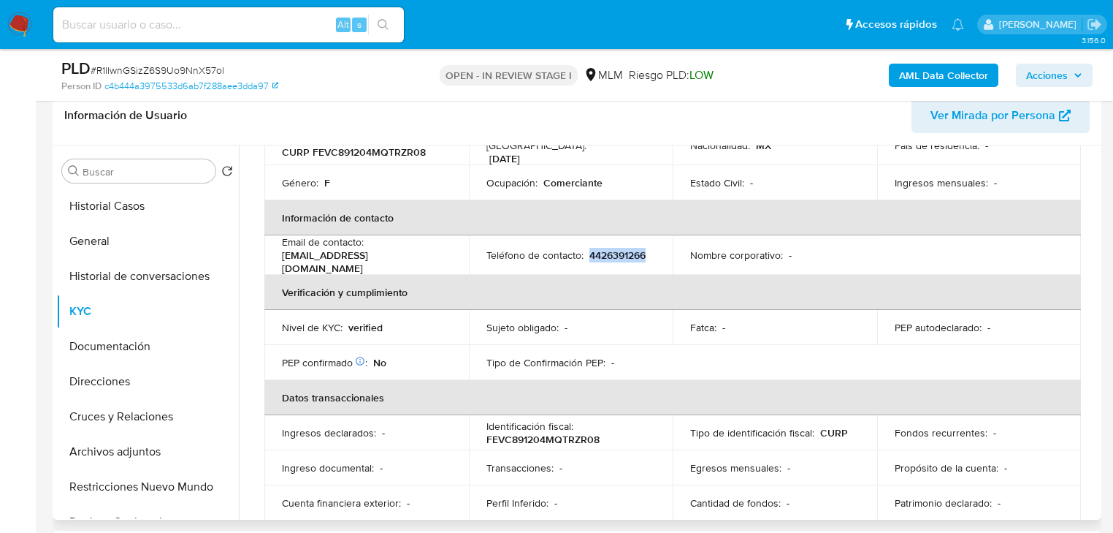
drag, startPoint x: 587, startPoint y: 250, endPoint x: 638, endPoint y: 249, distance: 51.1
click at [638, 249] on p "4426391266" at bounding box center [618, 254] width 56 height 13
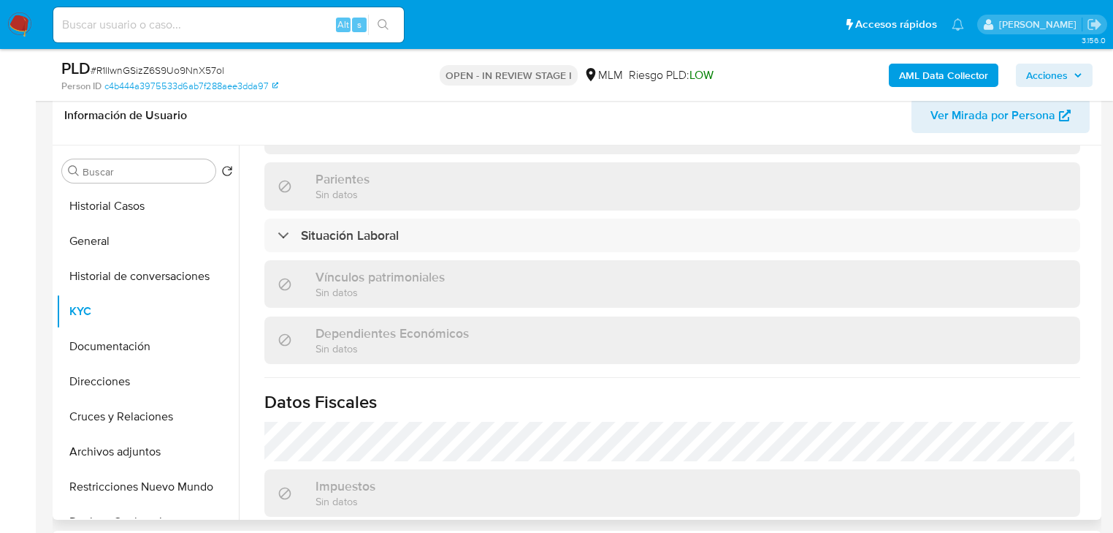
scroll to position [908, 0]
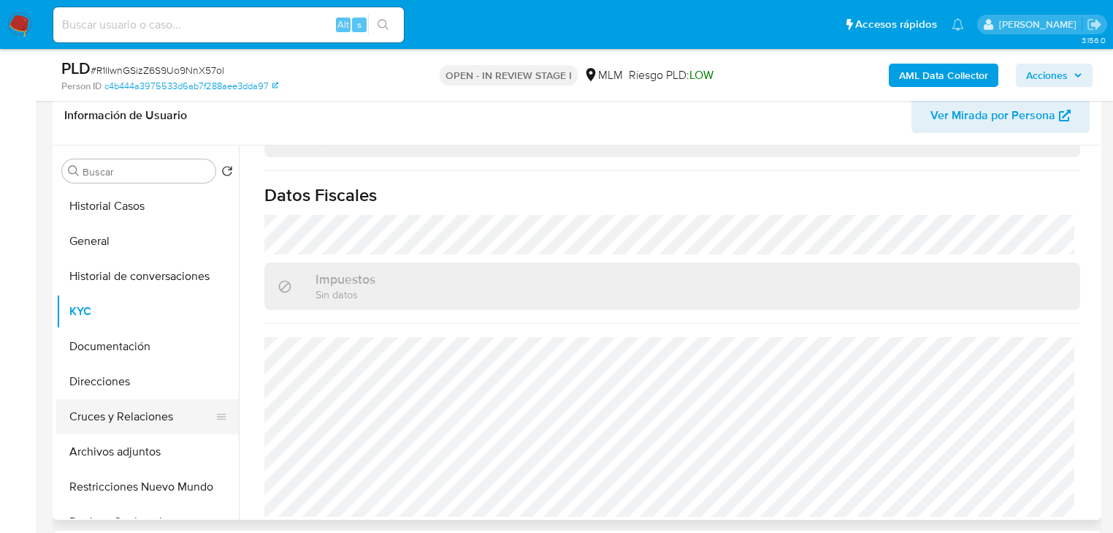
click at [134, 408] on button "Cruces y Relaciones" at bounding box center [141, 416] width 171 height 35
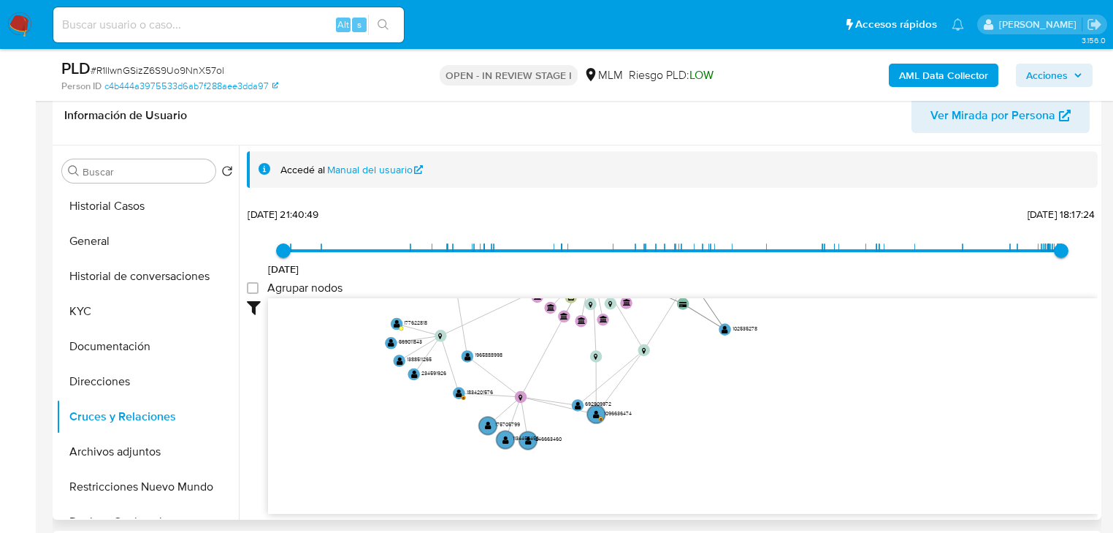
drag, startPoint x: 579, startPoint y: 405, endPoint x: 493, endPoint y: 305, distance: 131.1
click at [493, 305] on icon "device-64531be508813b00189a1e1e  device-63922f5708813b00188dbddc  user-230088…" at bounding box center [683, 404] width 830 height 212
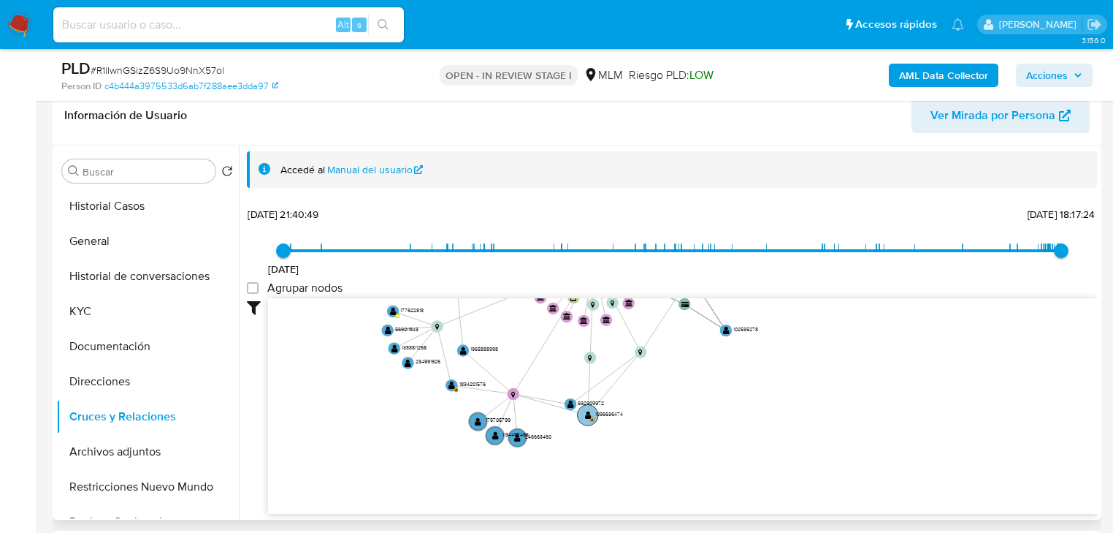
click at [589, 416] on text "" at bounding box center [588, 415] width 7 height 9
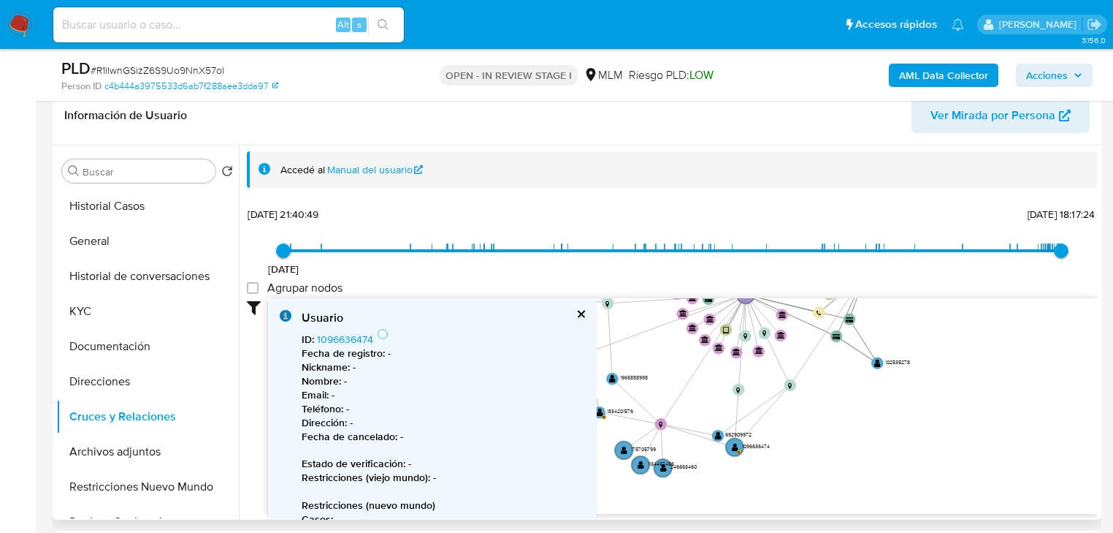
drag, startPoint x: 652, startPoint y: 424, endPoint x: 751, endPoint y: 497, distance: 123.3
click at [751, 497] on icon "device-64531be508813b00189a1e1e  device-63922f5708813b00188dbddc  user-230088…" at bounding box center [683, 404] width 830 height 212
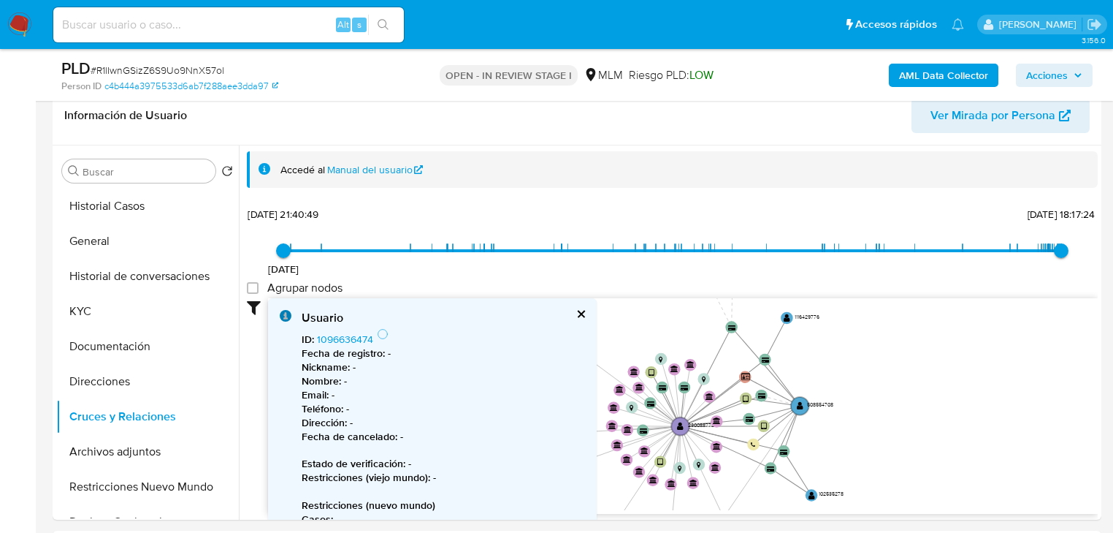
drag, startPoint x: 796, startPoint y: 471, endPoint x: 783, endPoint y: 523, distance: 53.5
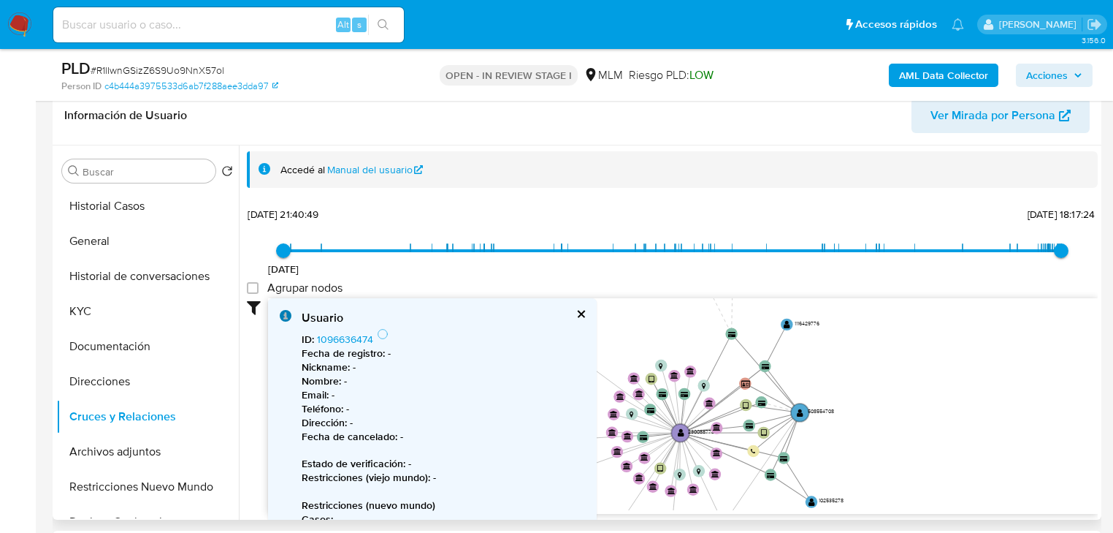
drag, startPoint x: 815, startPoint y: 366, endPoint x: 809, endPoint y: 386, distance: 20.6
click at [809, 386] on icon "device-64531be508813b00189a1e1e  device-63922f5708813b00188dbddc  user-230088…" at bounding box center [683, 404] width 830 height 212
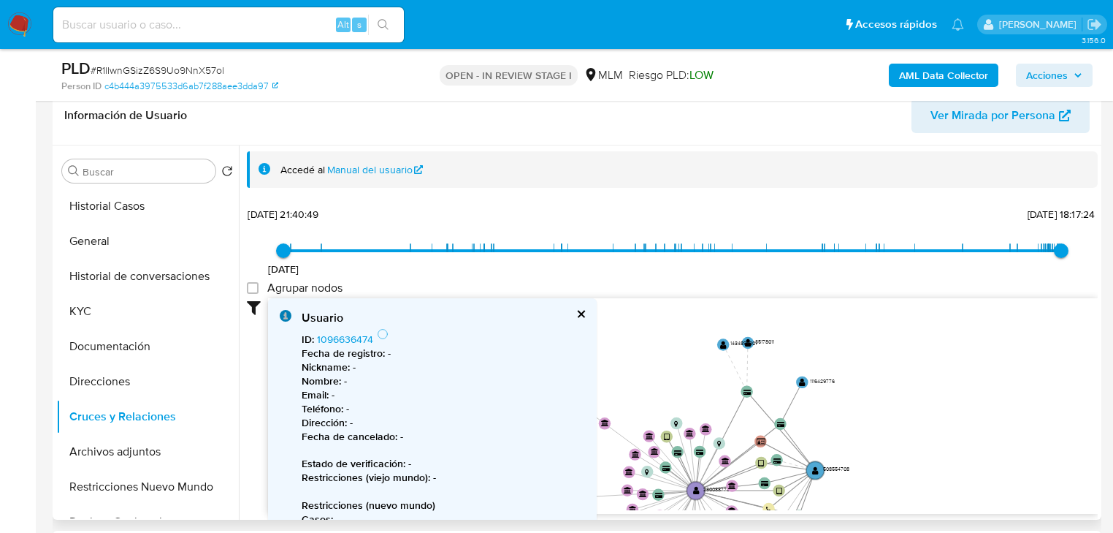
drag, startPoint x: 809, startPoint y: 374, endPoint x: 828, endPoint y: 408, distance: 39.2
click at [828, 408] on icon "device-64531be508813b00189a1e1e  device-63922f5708813b00188dbddc  user-230088…" at bounding box center [683, 404] width 830 height 212
click at [799, 378] on text "" at bounding box center [802, 382] width 7 height 9
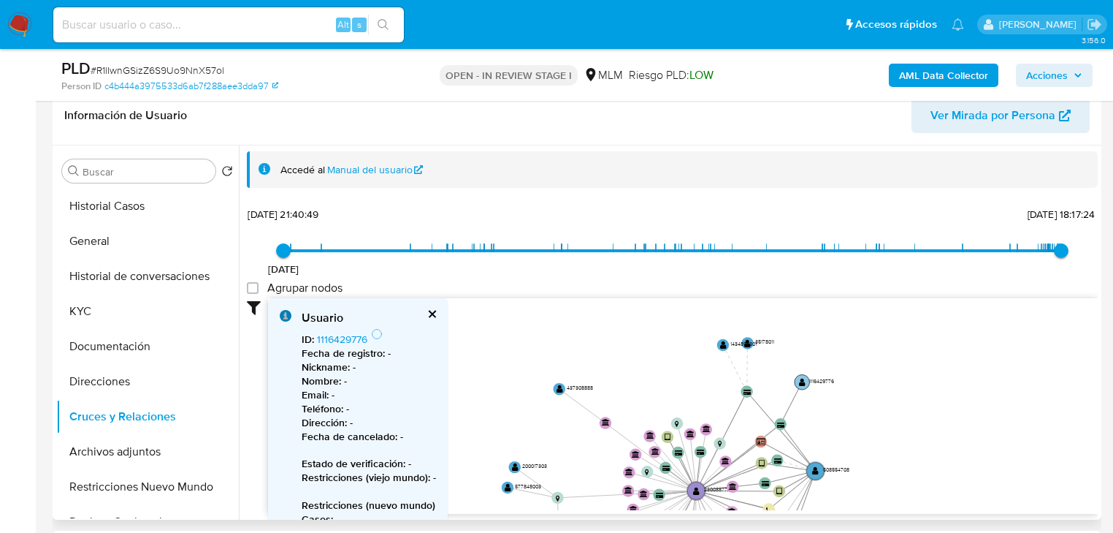
click at [799, 378] on text "" at bounding box center [802, 382] width 7 height 9
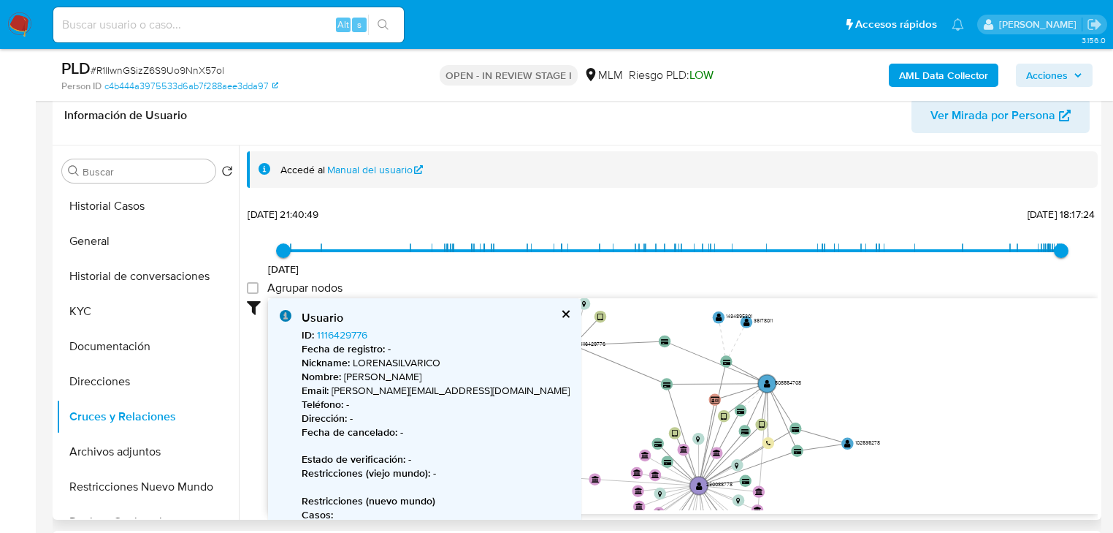
click at [560, 314] on button "cerrar" at bounding box center [564, 313] width 9 height 9
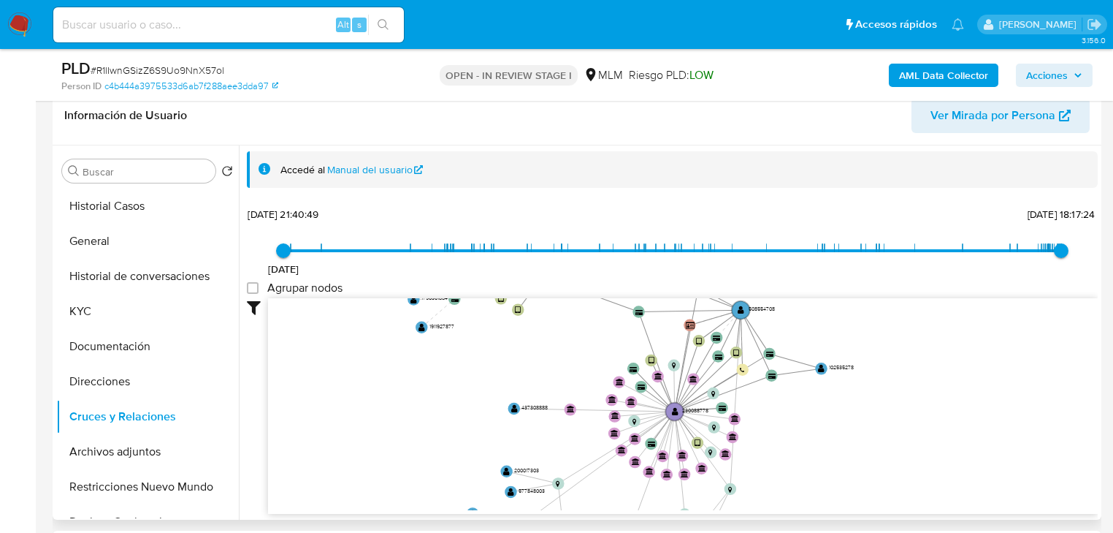
drag, startPoint x: 579, startPoint y: 413, endPoint x: 531, endPoint y: 286, distance: 135.0
click at [514, 283] on div "5/6/2021 5/6/2021, 21:40:49 22/8/2025, 18:17:24 Agrupar nodos Filtros Confianza…" at bounding box center [672, 358] width 851 height 310
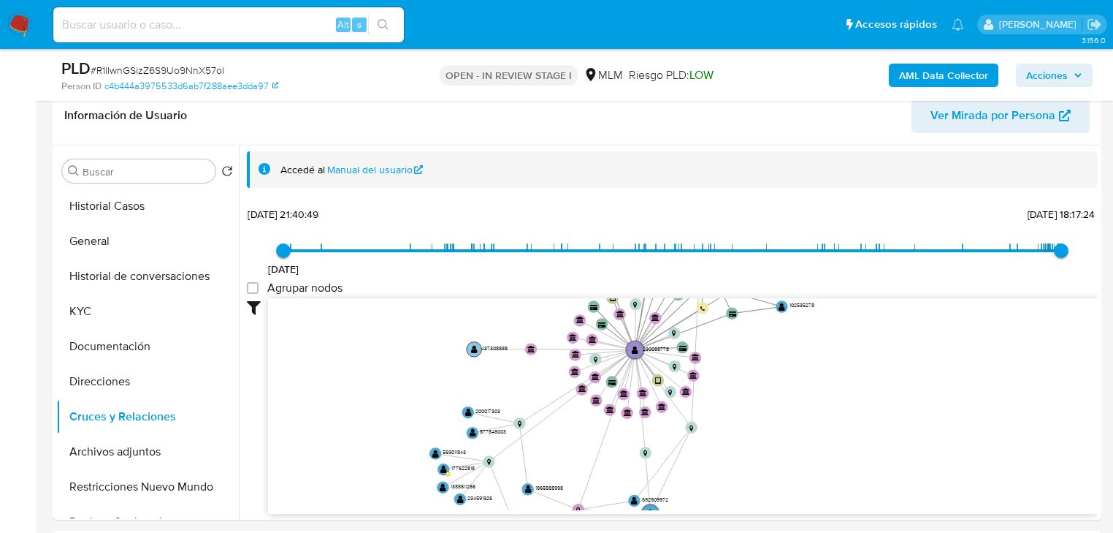
click at [474, 345] on circle at bounding box center [474, 348] width 15 height 15
click at [473, 347] on text "" at bounding box center [476, 349] width 7 height 9
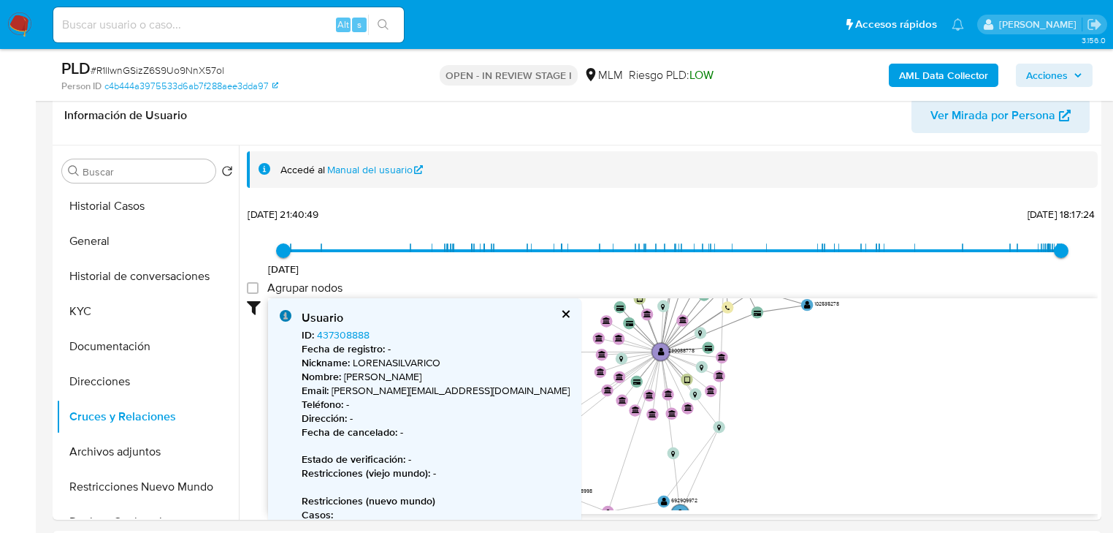
drag, startPoint x: 518, startPoint y: 375, endPoint x: 557, endPoint y: 370, distance: 39.1
click at [583, 377] on icon "device-64531be508813b00189a1e1e  device-63922f5708813b00188dbddc  user-230088…" at bounding box center [683, 404] width 830 height 212
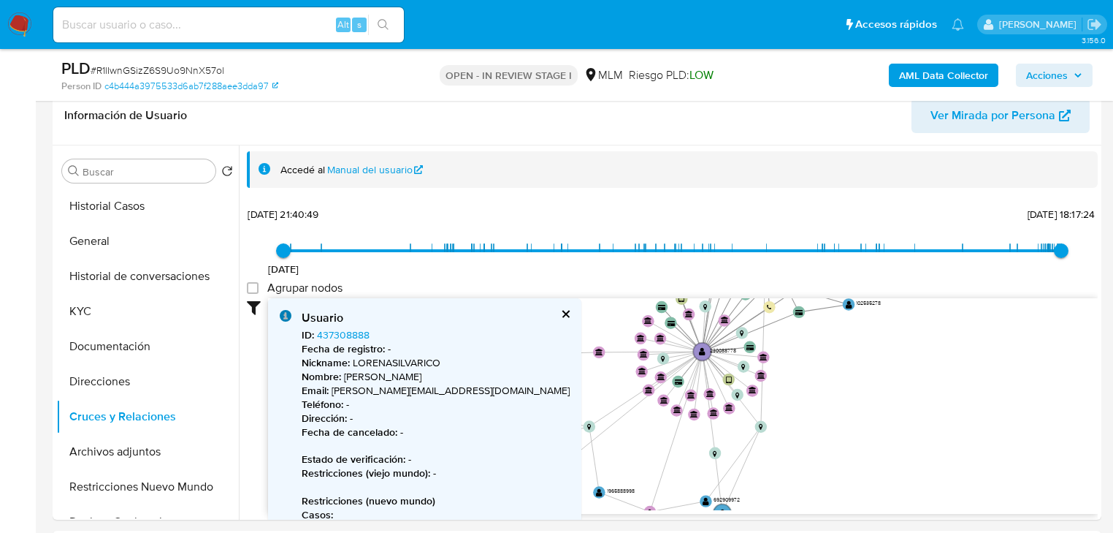
click at [541, 356] on text "" at bounding box center [543, 353] width 7 height 9
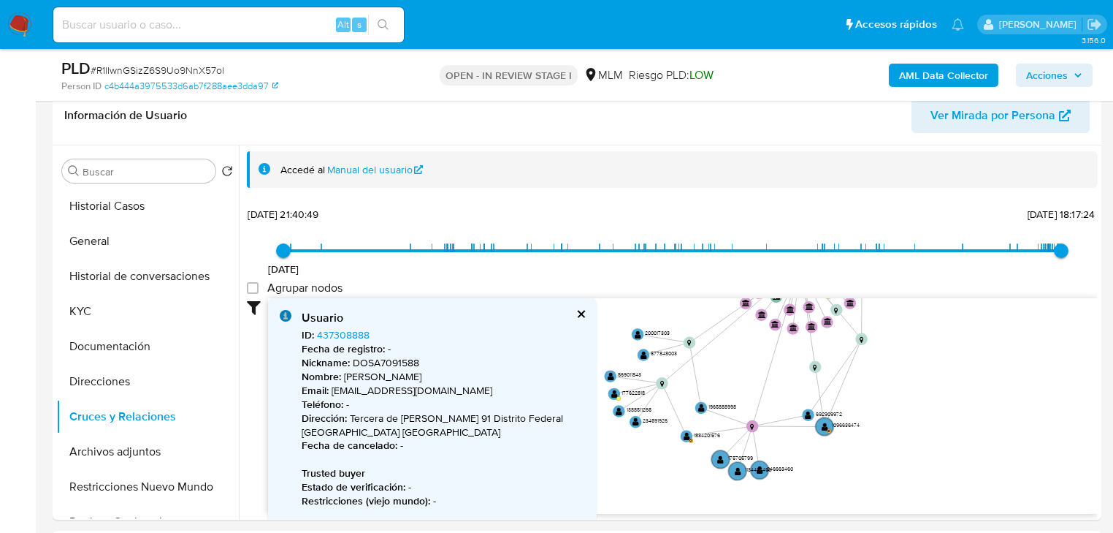
drag, startPoint x: 818, startPoint y: 428, endPoint x: 918, endPoint y: 343, distance: 130.6
click at [918, 343] on icon "device-64531be508813b00189a1e1e  device-63922f5708813b00188dbddc  user-230088…" at bounding box center [683, 404] width 830 height 212
click at [681, 436] on icon "device-64531be508813b00189a1e1e  device-63922f5708813b00188dbddc  user-230088…" at bounding box center [683, 404] width 830 height 212
click at [686, 438] on circle at bounding box center [686, 434] width 15 height 15
click at [686, 438] on circle at bounding box center [687, 434] width 15 height 15
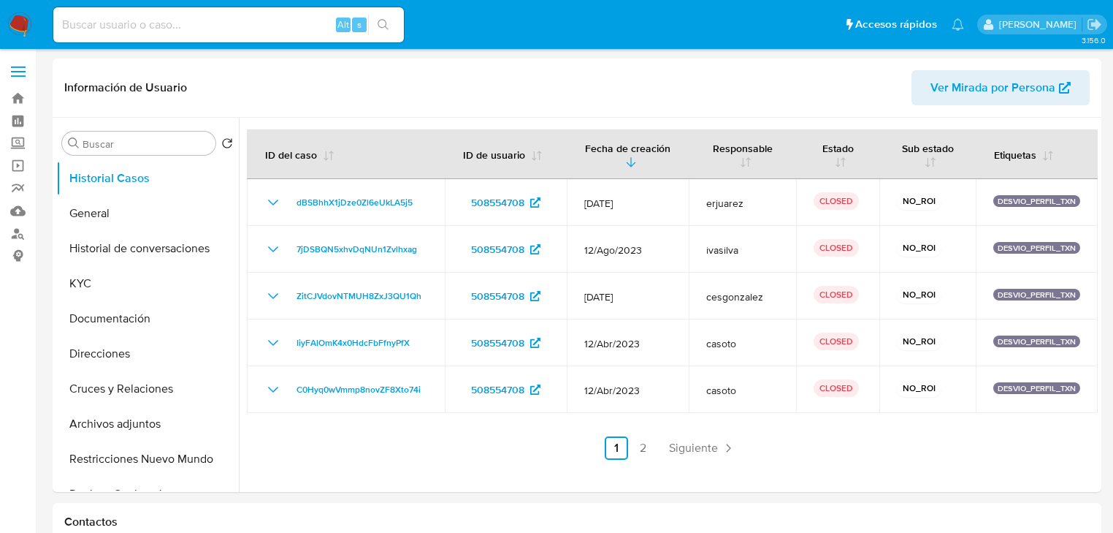
select select "10"
click at [640, 449] on link "2" at bounding box center [642, 447] width 23 height 23
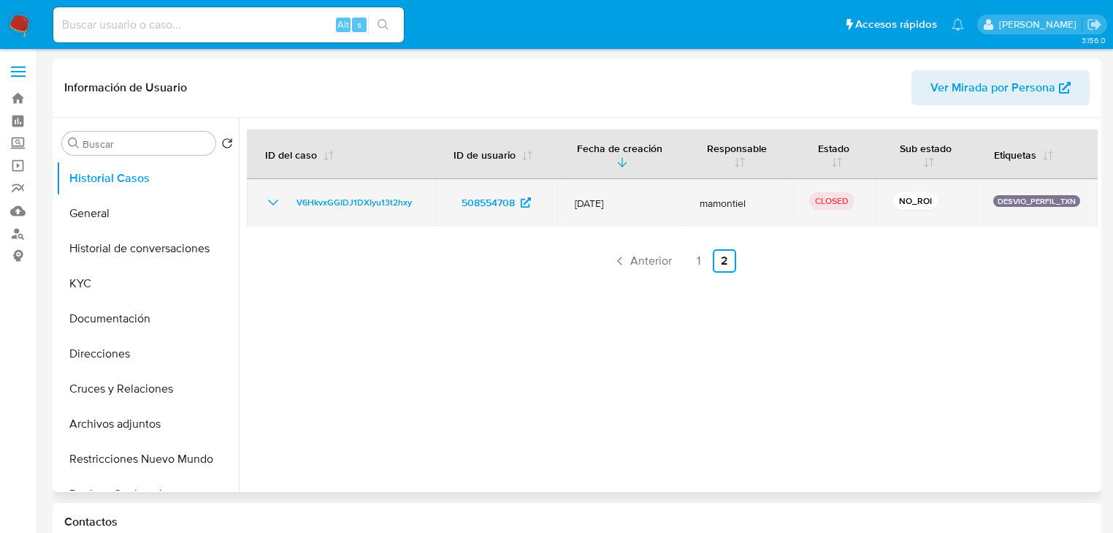
click at [269, 200] on icon "Mostrar/Ocultar" at bounding box center [273, 202] width 10 height 6
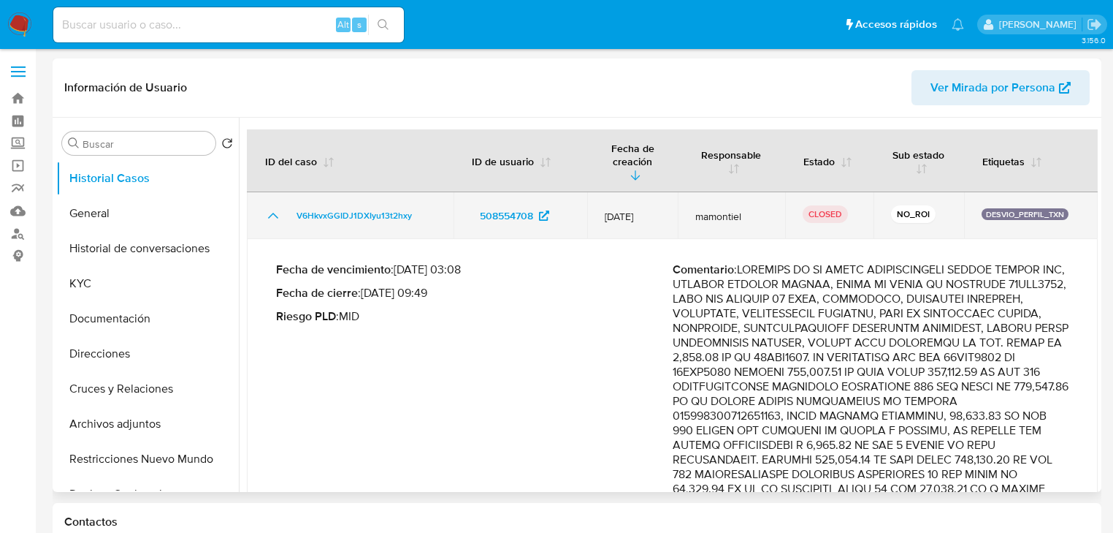
drag, startPoint x: 267, startPoint y: 202, endPoint x: 493, endPoint y: 286, distance: 240.9
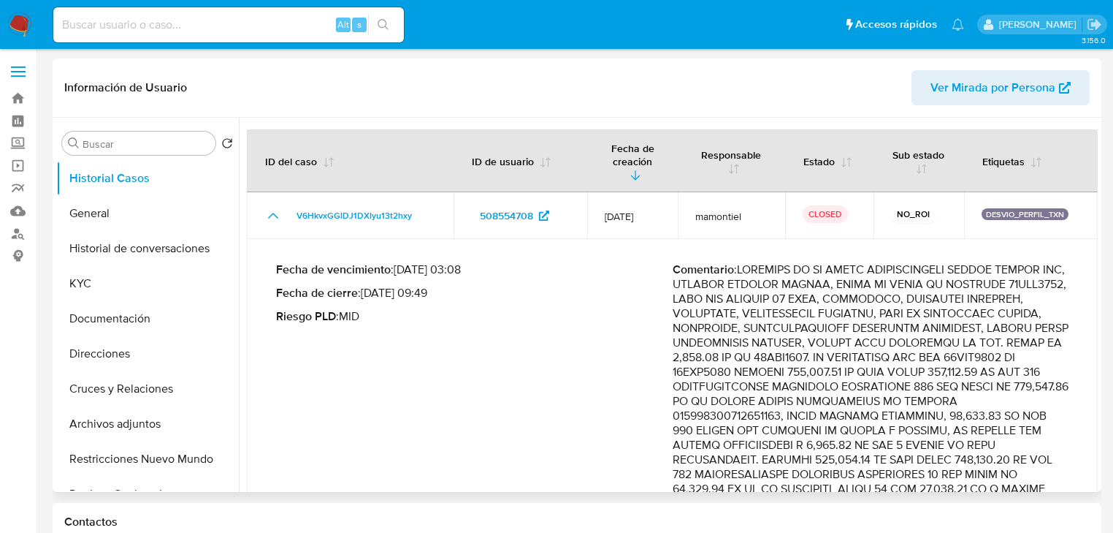
click at [269, 207] on icon "Mostrar/Ocultar" at bounding box center [273, 216] width 18 height 18
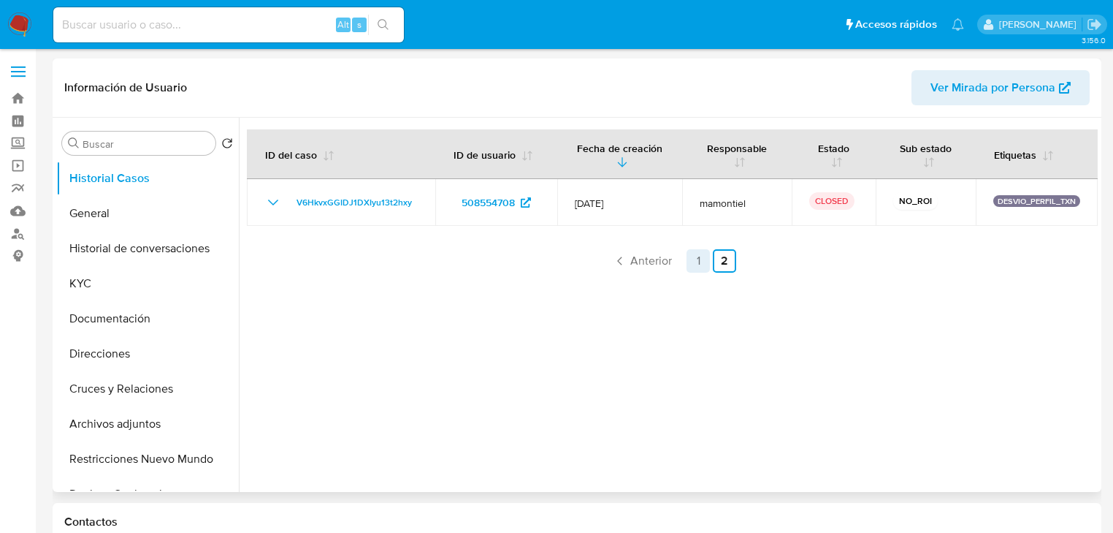
click at [687, 259] on link "1" at bounding box center [698, 260] width 23 height 23
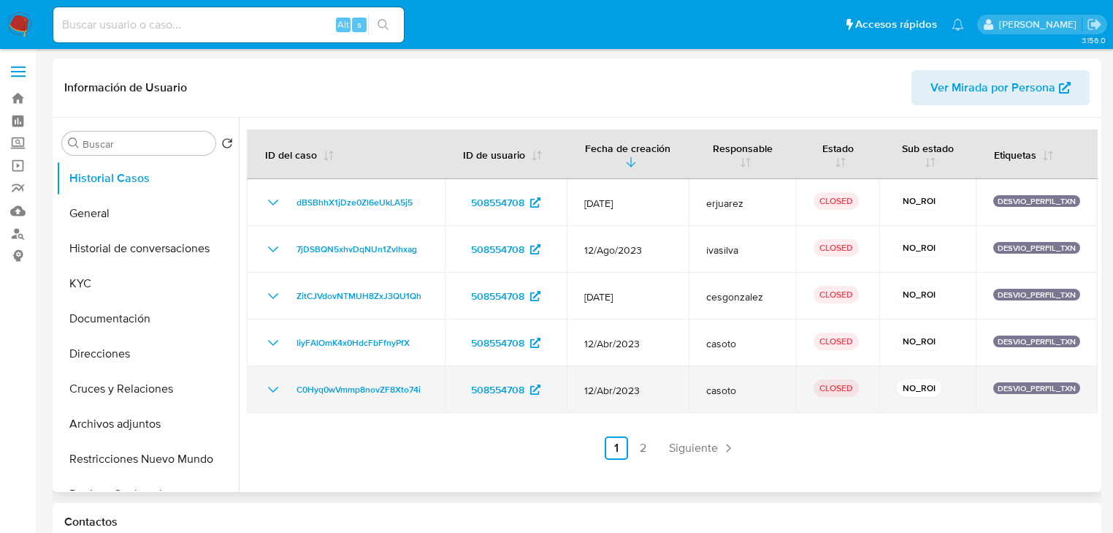
click at [274, 383] on icon "Mostrar/Ocultar" at bounding box center [273, 390] width 18 height 18
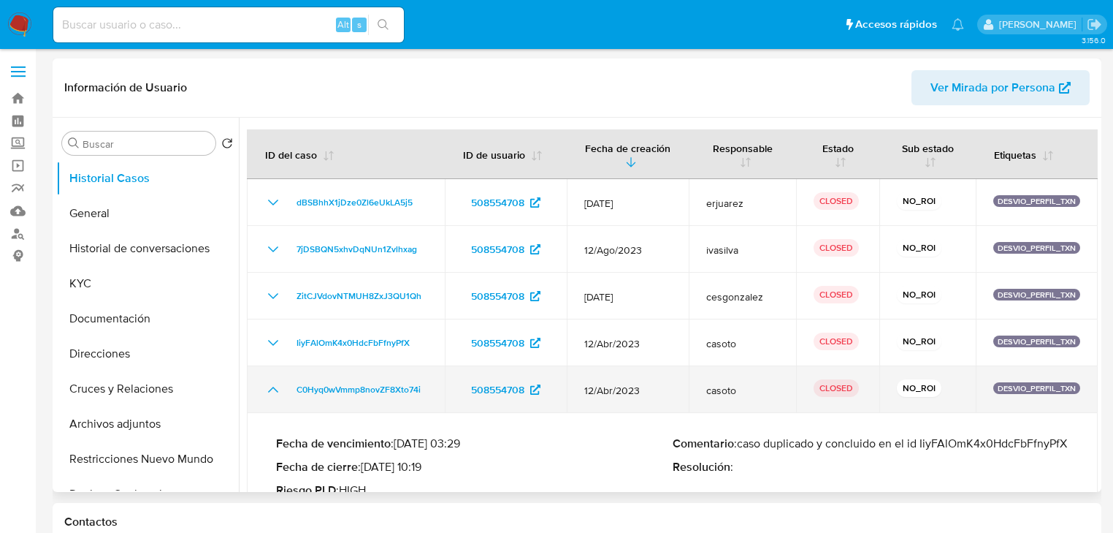
click at [274, 383] on icon "Mostrar/Ocultar" at bounding box center [273, 390] width 18 height 18
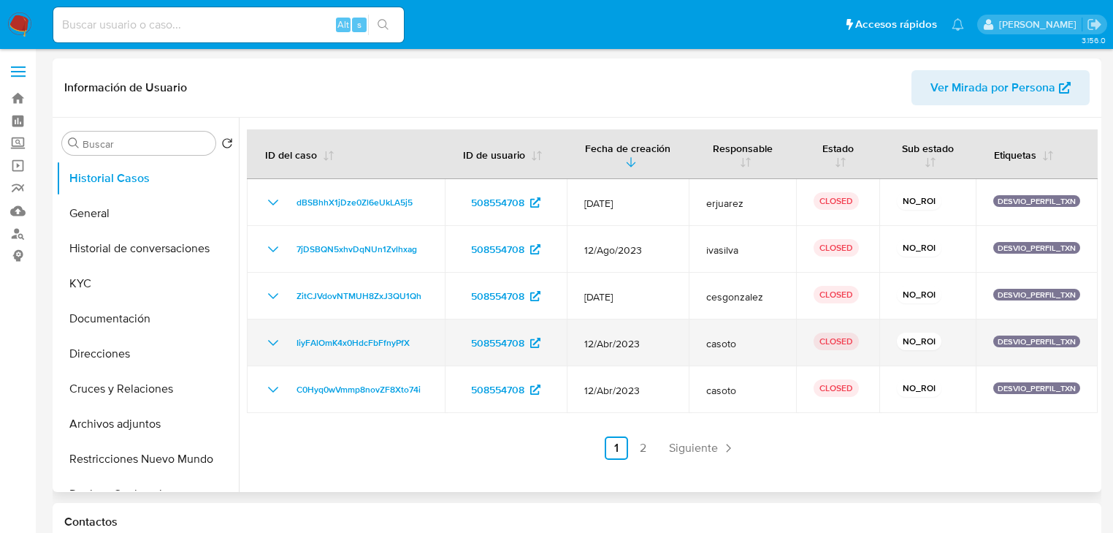
click at [274, 360] on td "IiyFAlOmK4x0HdcFbFfnyPfX" at bounding box center [346, 342] width 198 height 47
click at [272, 345] on icon "Mostrar/Ocultar" at bounding box center [273, 343] width 18 height 18
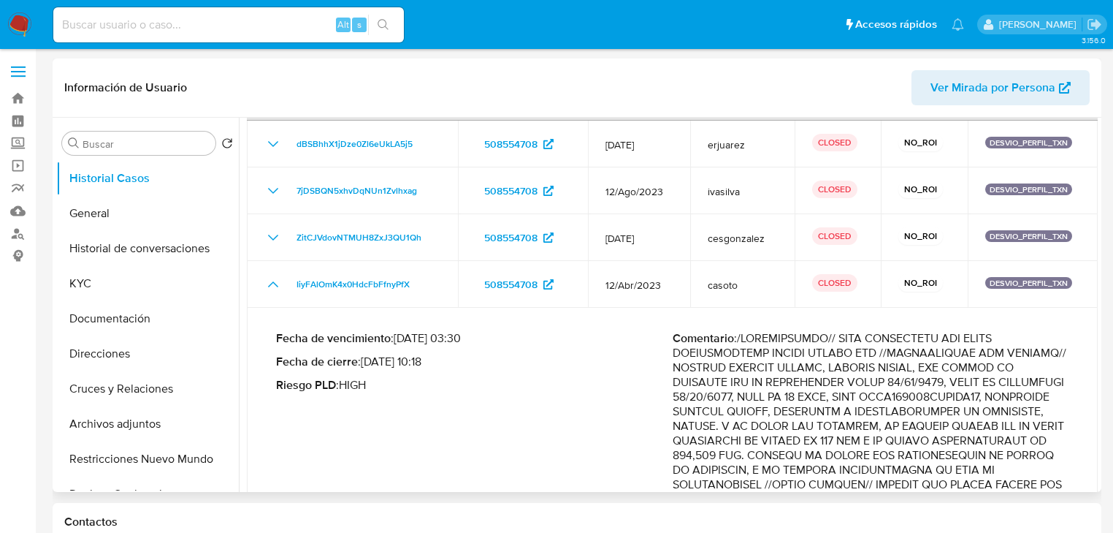
scroll to position [117, 0]
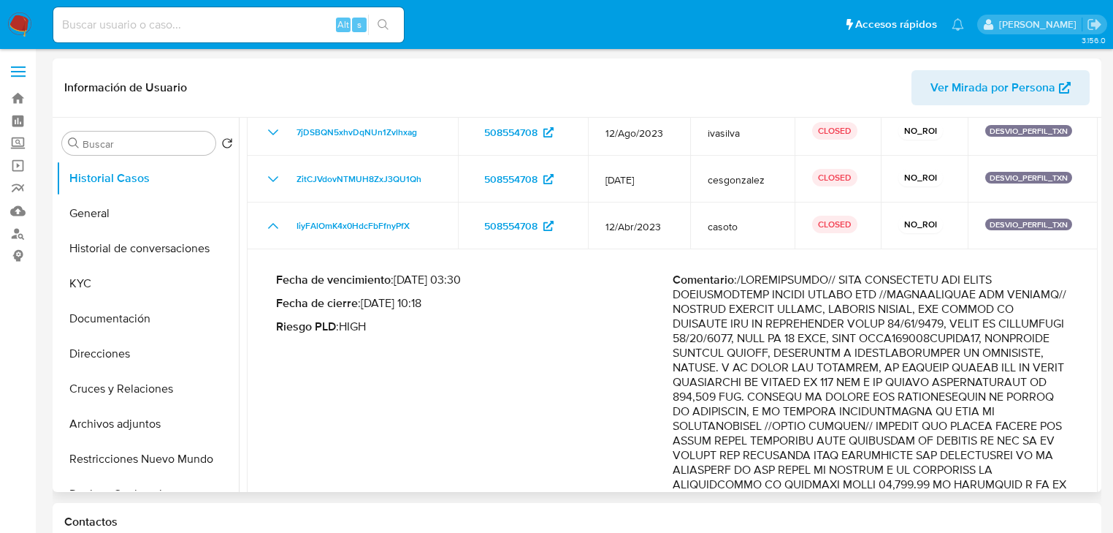
drag, startPoint x: 815, startPoint y: 307, endPoint x: 865, endPoint y: 341, distance: 60.4
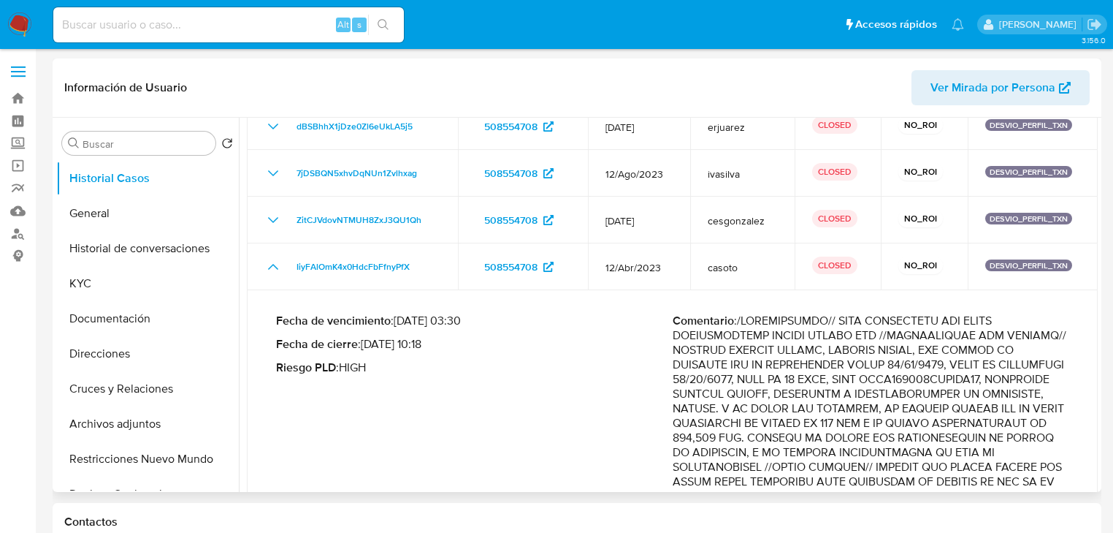
scroll to position [234, 0]
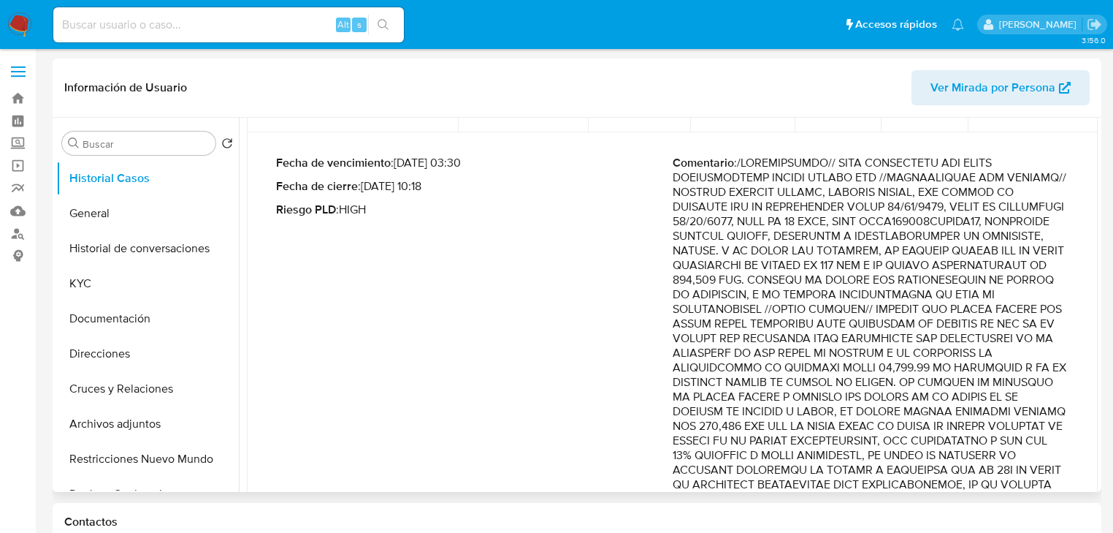
drag, startPoint x: 937, startPoint y: 323, endPoint x: 1034, endPoint y: 347, distance: 99.4
click at [1034, 347] on p "Comentario :" at bounding box center [871, 477] width 397 height 643
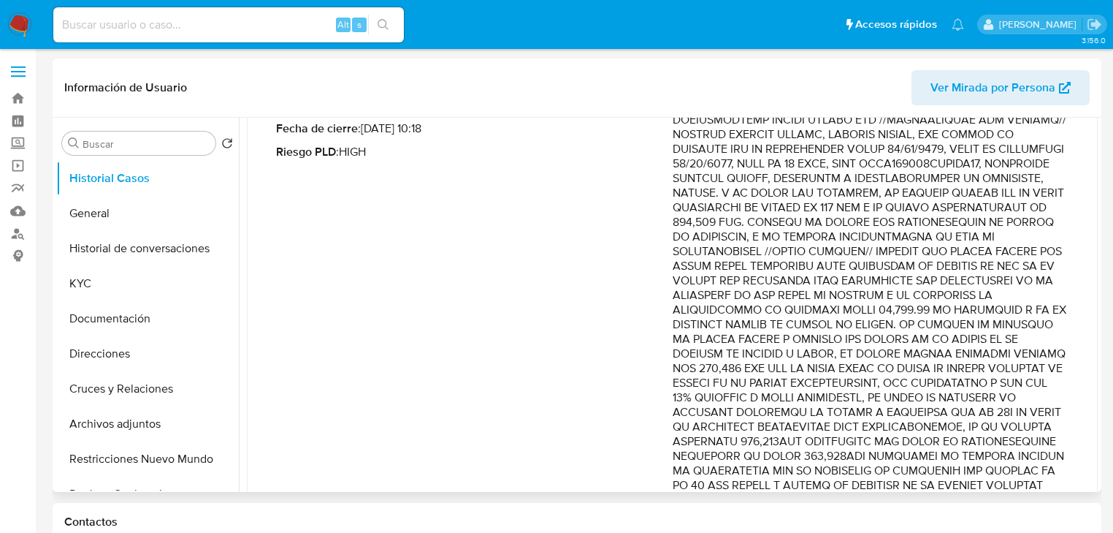
scroll to position [292, 0]
click at [868, 300] on p "Comentario :" at bounding box center [871, 418] width 397 height 643
drag, startPoint x: 725, startPoint y: 313, endPoint x: 979, endPoint y: 348, distance: 256.0
click at [979, 348] on p "Comentario :" at bounding box center [871, 418] width 397 height 643
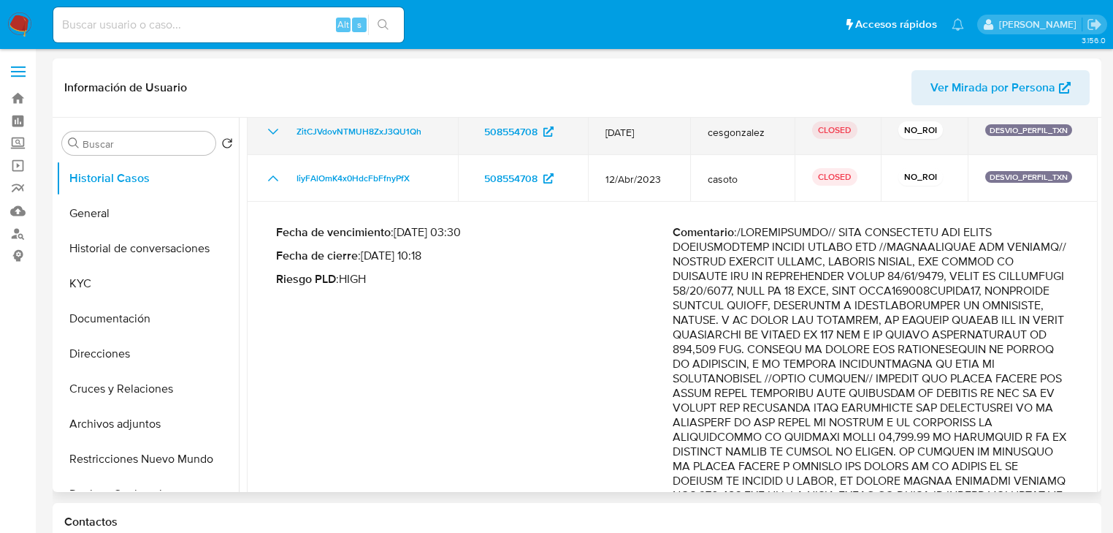
scroll to position [0, 0]
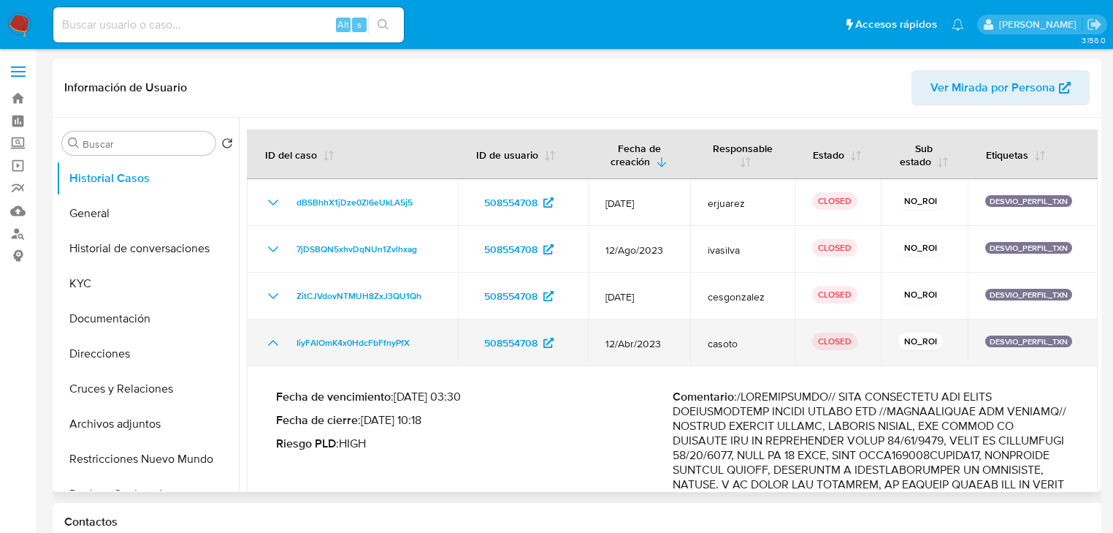
click at [278, 342] on icon "Mostrar/Ocultar" at bounding box center [273, 343] width 18 height 18
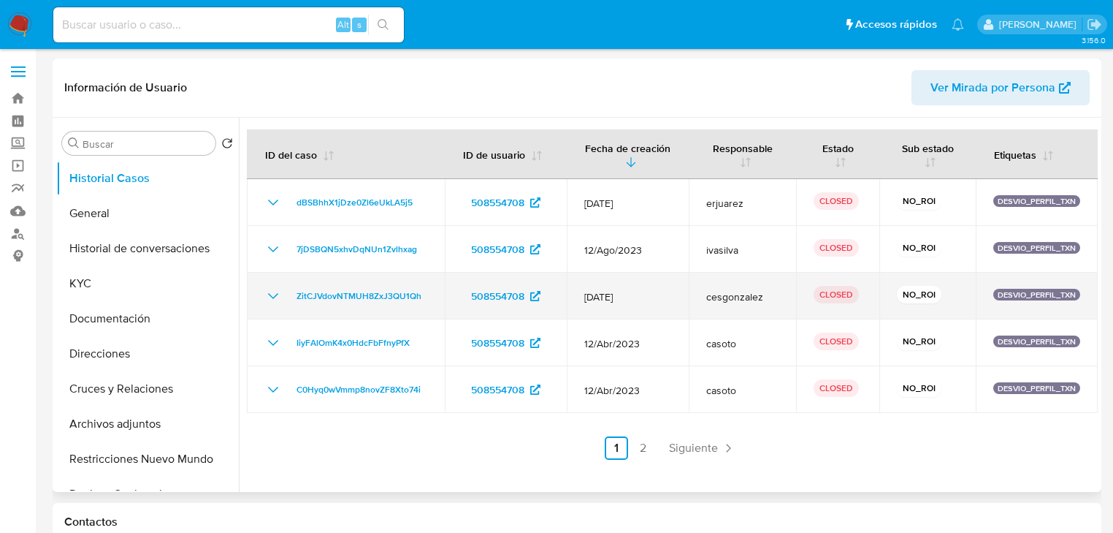
click at [272, 292] on icon "Mostrar/Ocultar" at bounding box center [273, 296] width 18 height 18
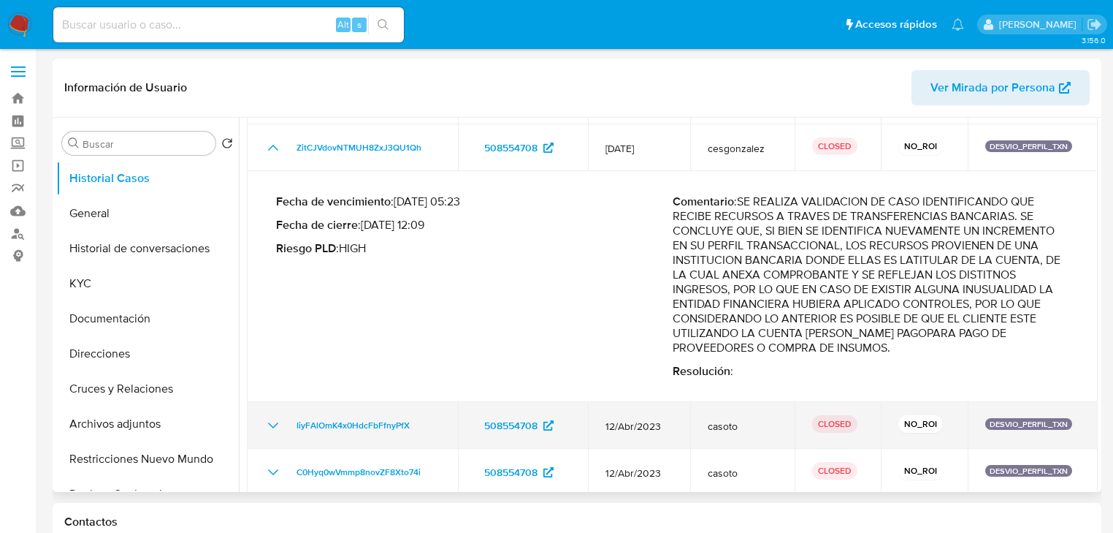
scroll to position [32, 0]
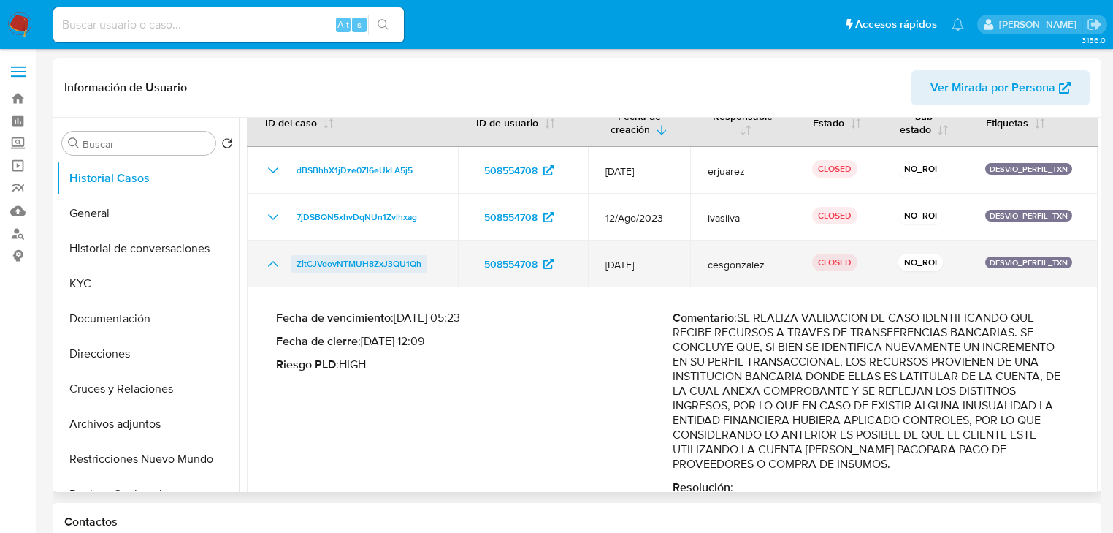
click at [385, 269] on span "ZitCJVdovNTMUH8ZxJ3QU1Qh" at bounding box center [359, 264] width 125 height 18
click at [272, 261] on icon "Mostrar/Ocultar" at bounding box center [273, 264] width 10 height 6
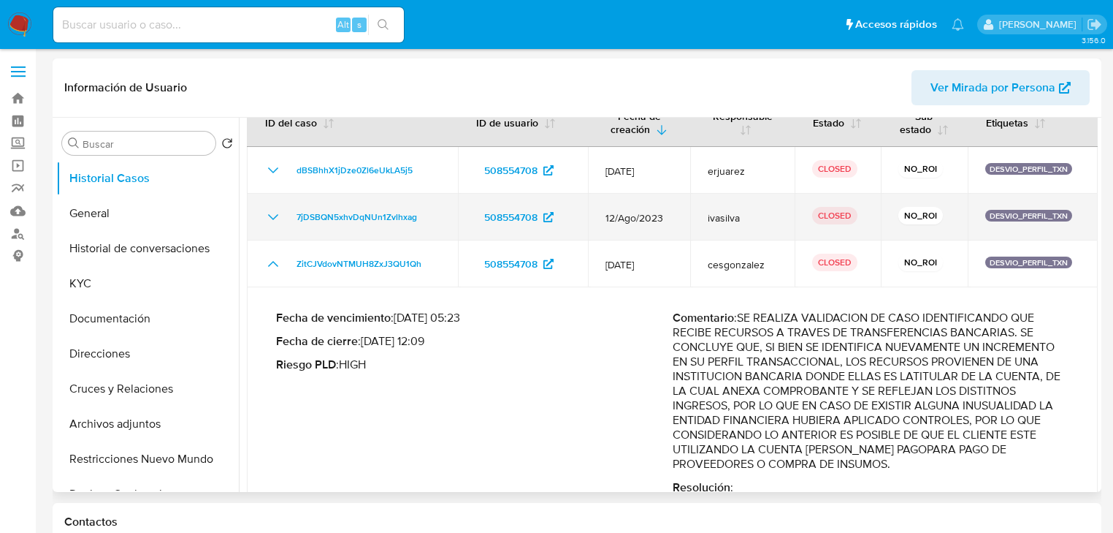
scroll to position [0, 0]
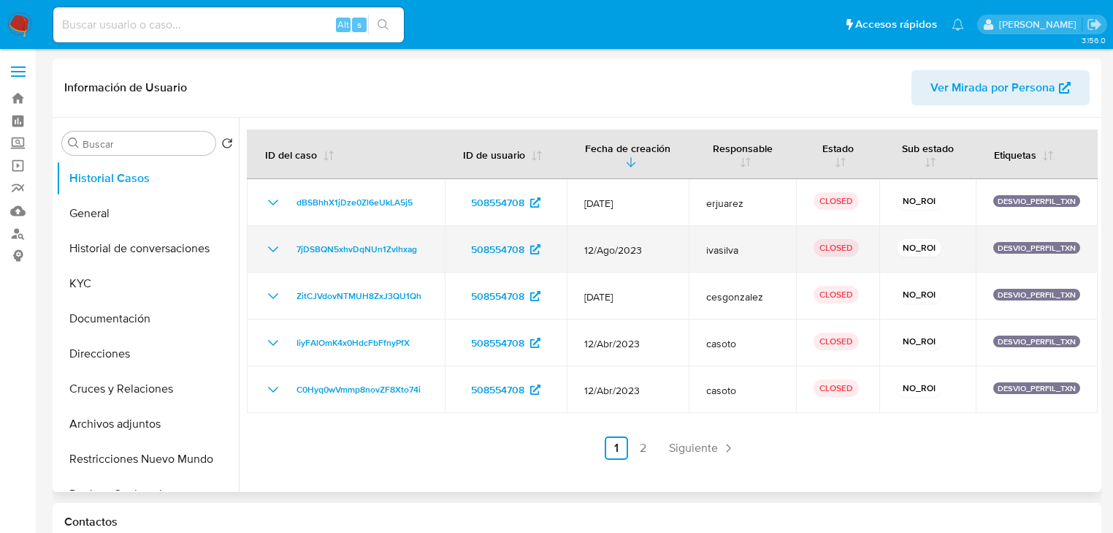
click at [274, 251] on icon "Mostrar/Ocultar" at bounding box center [273, 249] width 18 height 18
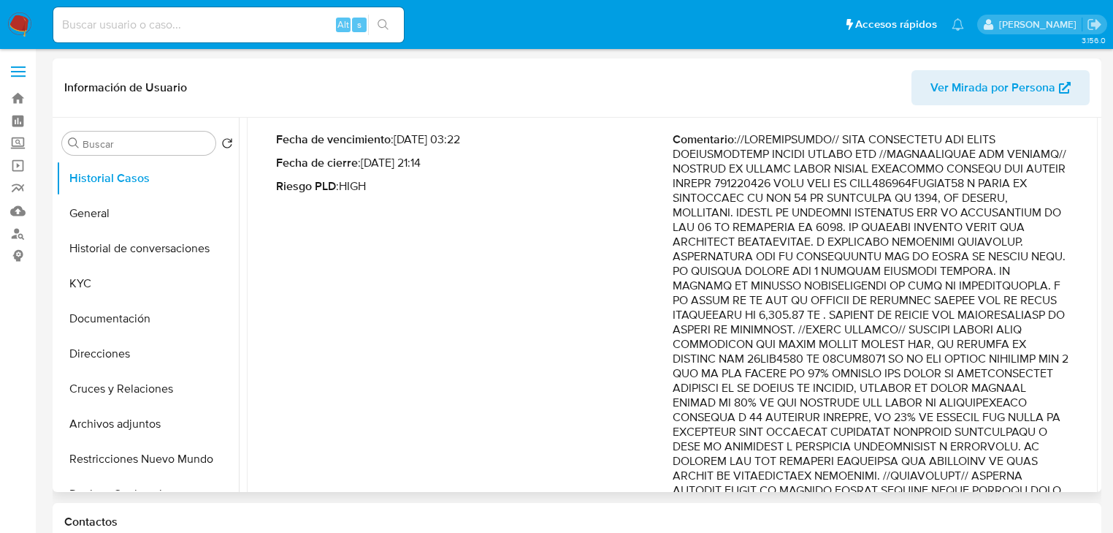
scroll to position [175, 0]
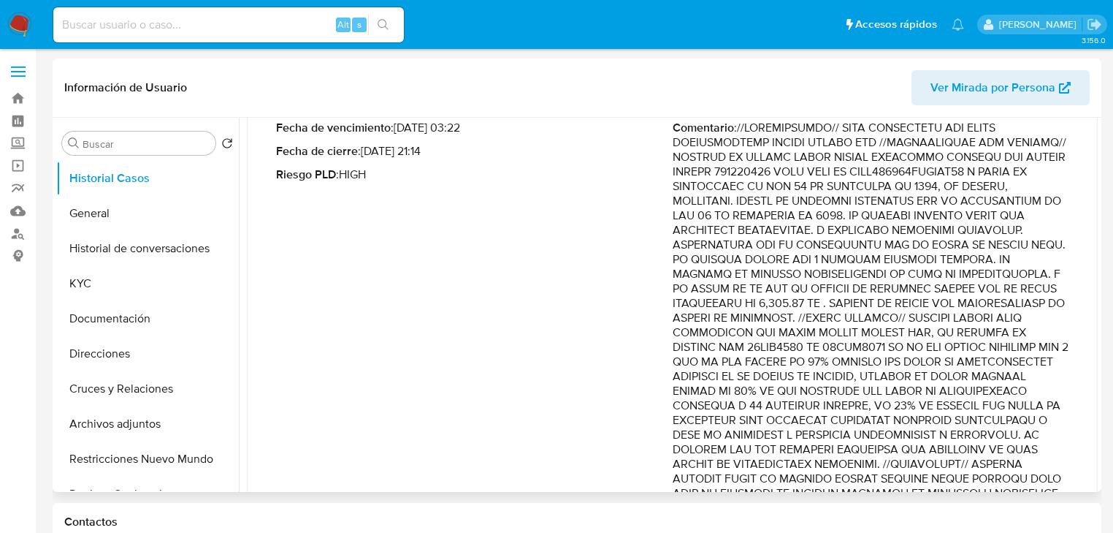
drag, startPoint x: 887, startPoint y: 319, endPoint x: 1033, endPoint y: 362, distance: 152.1
click at [1033, 362] on p "Comentario :" at bounding box center [871, 398] width 397 height 555
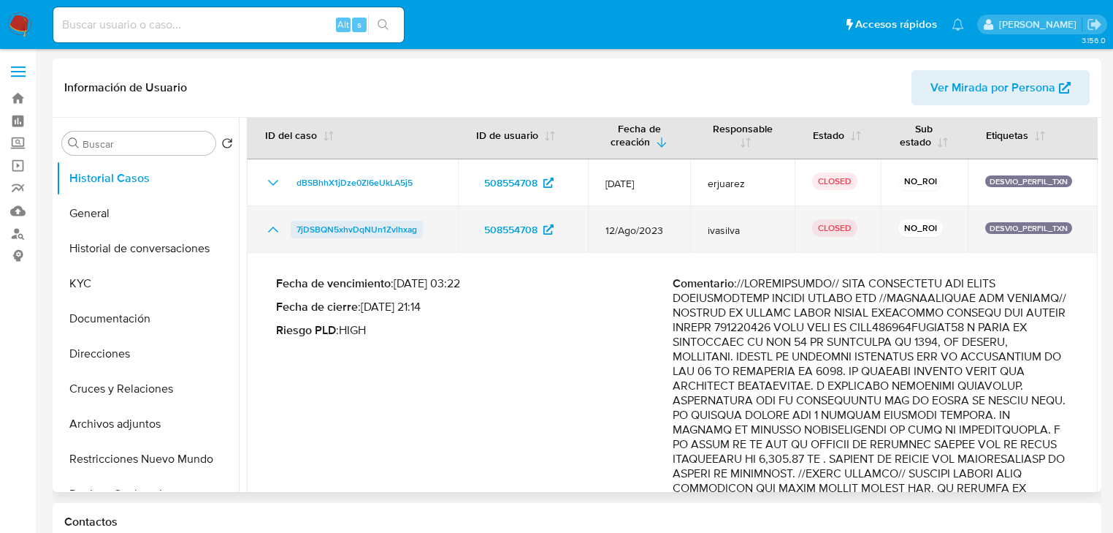
scroll to position [0, 0]
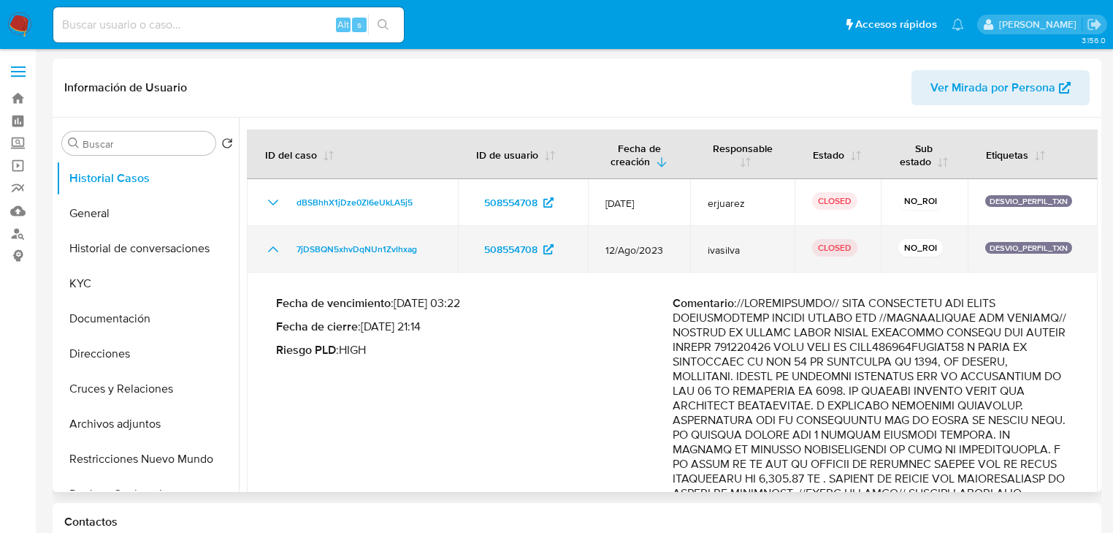
click at [270, 247] on icon "Mostrar/Ocultar" at bounding box center [273, 249] width 18 height 18
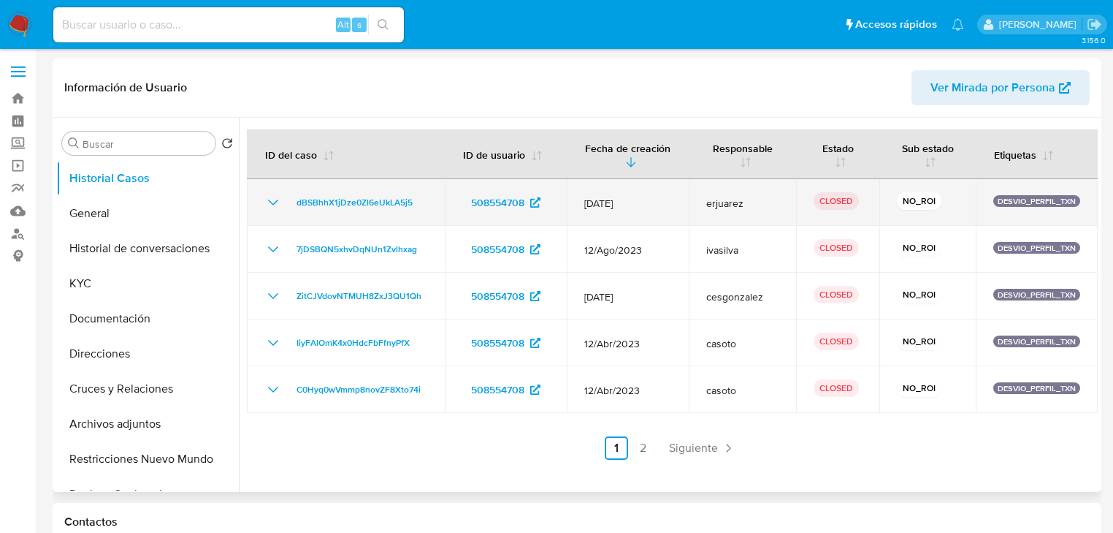
click at [270, 197] on icon "Mostrar/Ocultar" at bounding box center [273, 203] width 18 height 18
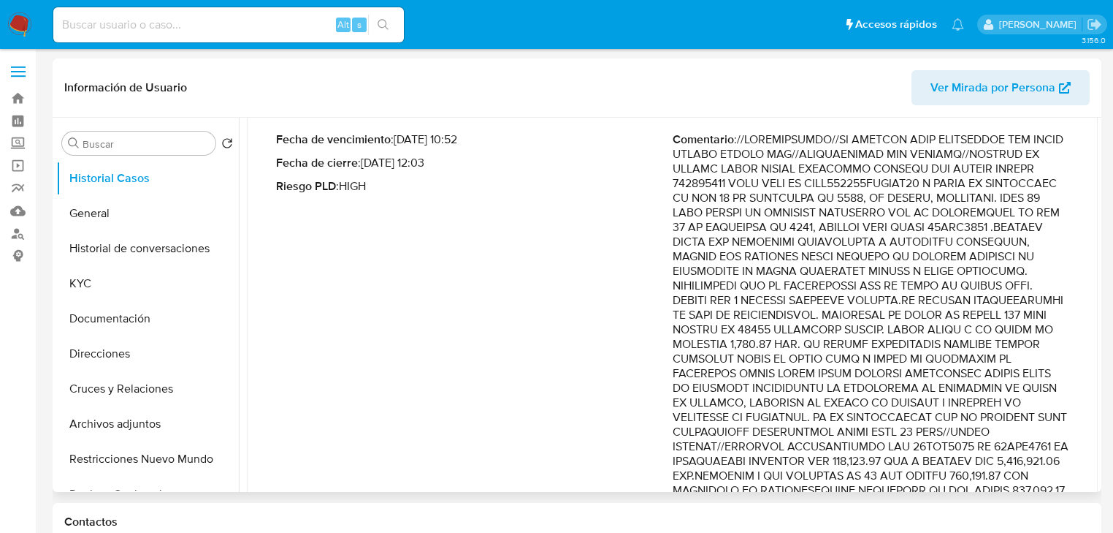
scroll to position [175, 0]
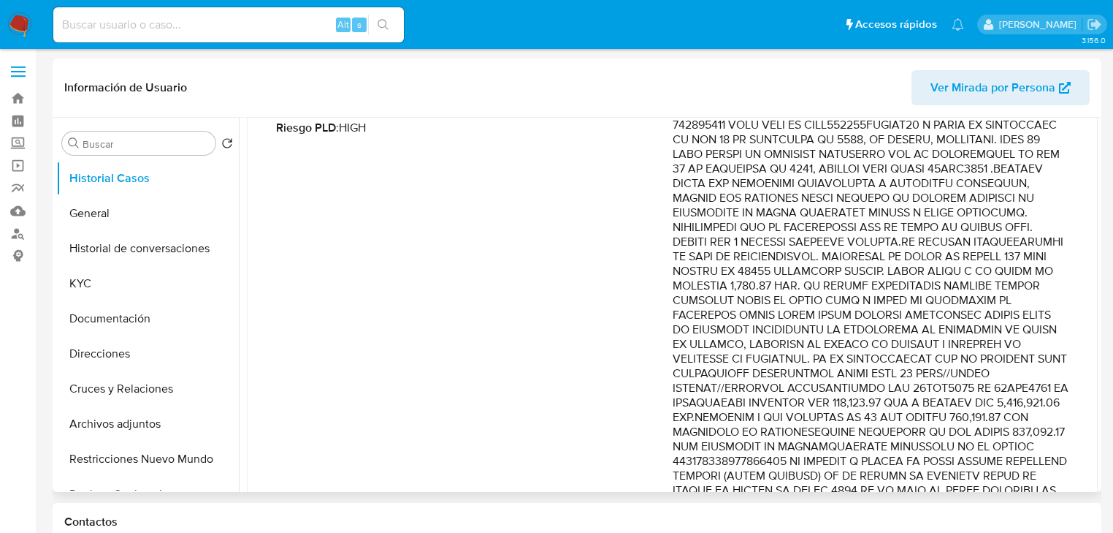
drag, startPoint x: 908, startPoint y: 244, endPoint x: 930, endPoint y: 291, distance: 52.3
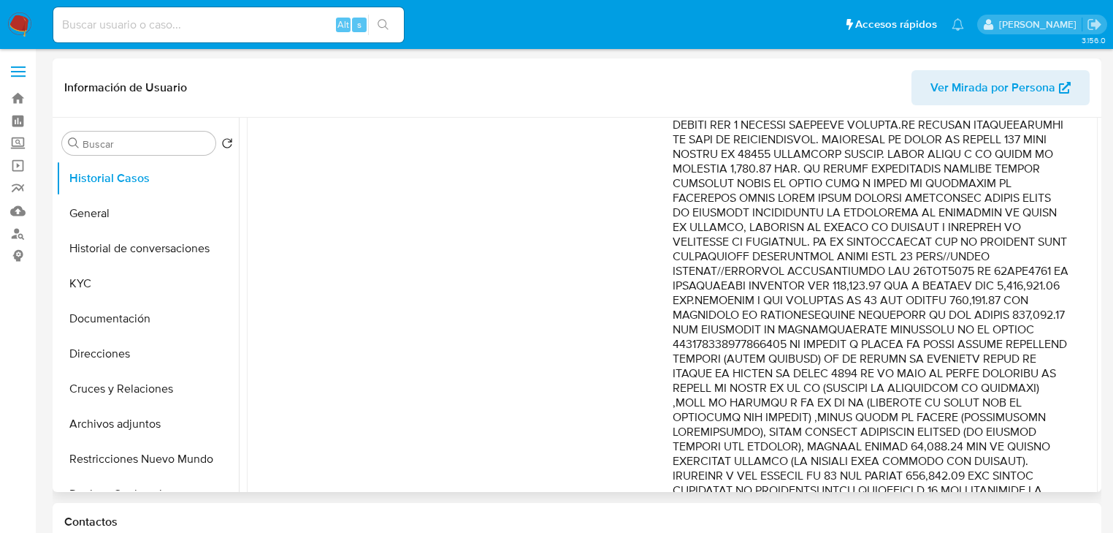
scroll to position [351, 0]
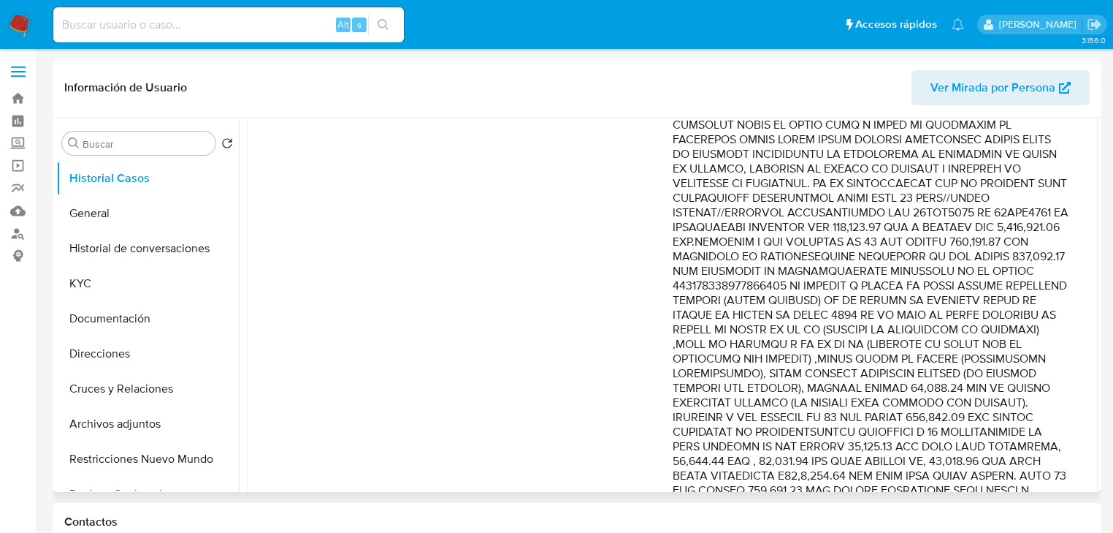
drag, startPoint x: 996, startPoint y: 213, endPoint x: 1042, endPoint y: 256, distance: 63.1
click at [1042, 256] on p "Comentario :" at bounding box center [871, 373] width 397 height 950
drag, startPoint x: 894, startPoint y: 321, endPoint x: 973, endPoint y: 334, distance: 80.0
click at [973, 334] on p "Comentario :" at bounding box center [871, 373] width 397 height 950
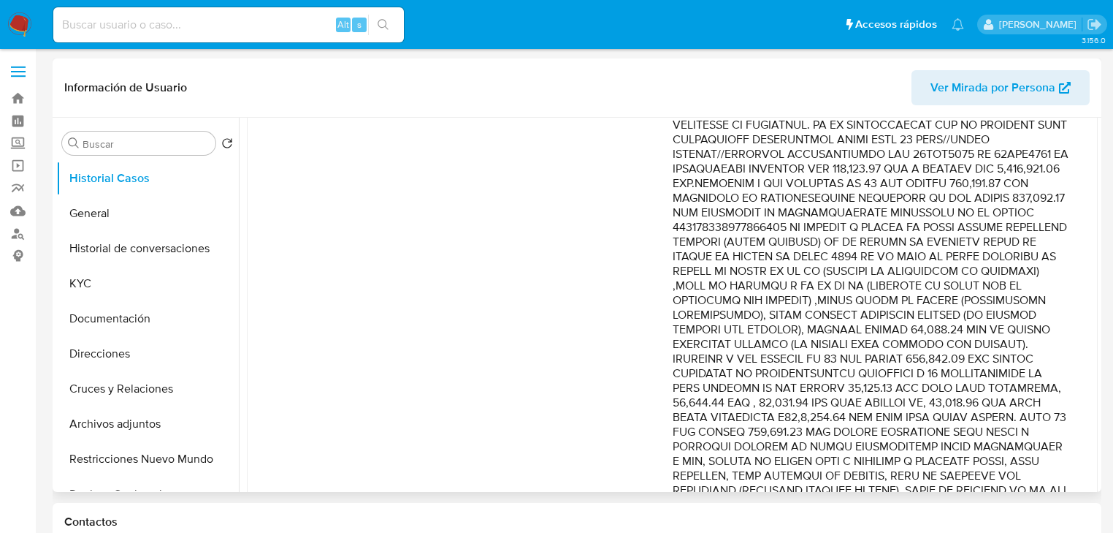
drag, startPoint x: 850, startPoint y: 283, endPoint x: 980, endPoint y: 335, distance: 140.0
click at [980, 335] on p "Comentario :" at bounding box center [871, 315] width 397 height 950
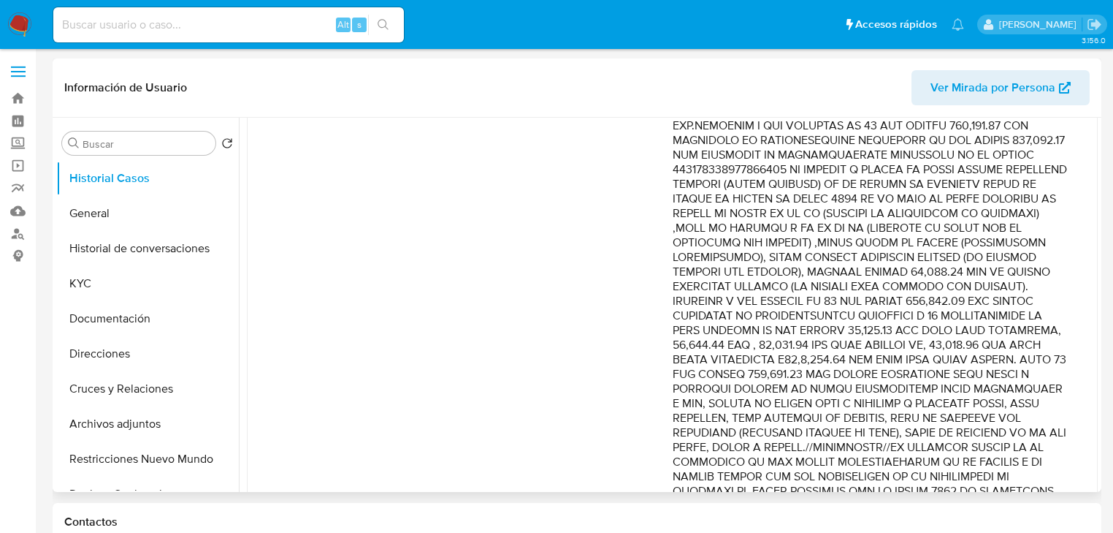
scroll to position [468, 0]
click at [885, 222] on p "Comentario :" at bounding box center [871, 257] width 397 height 950
drag, startPoint x: 729, startPoint y: 243, endPoint x: 917, endPoint y: 248, distance: 187.8
click at [890, 243] on p "Comentario :" at bounding box center [871, 257] width 397 height 950
drag, startPoint x: 918, startPoint y: 248, endPoint x: 926, endPoint y: 276, distance: 28.9
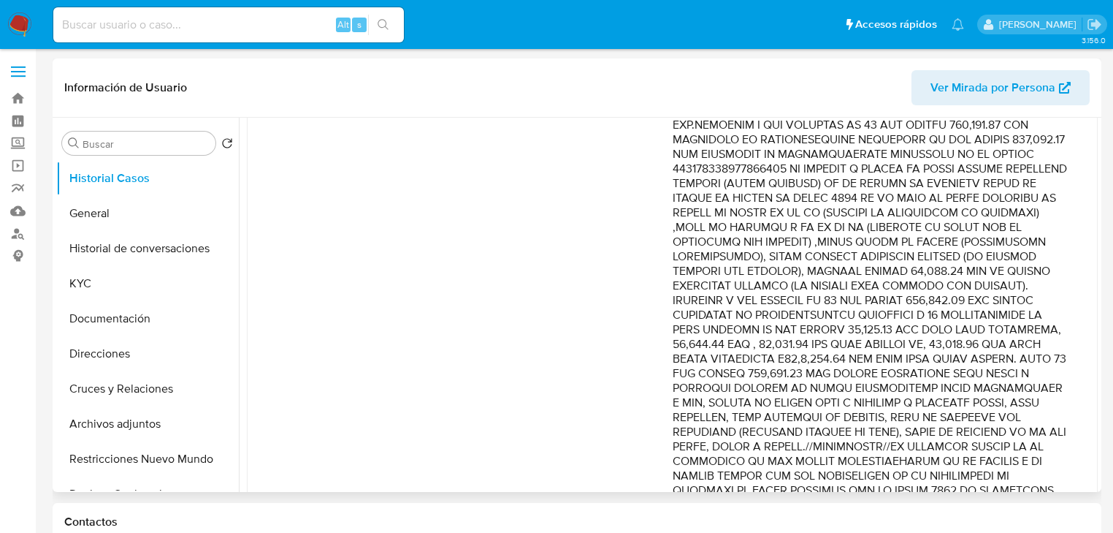
click at [926, 276] on p "Comentario :" at bounding box center [871, 257] width 397 height 950
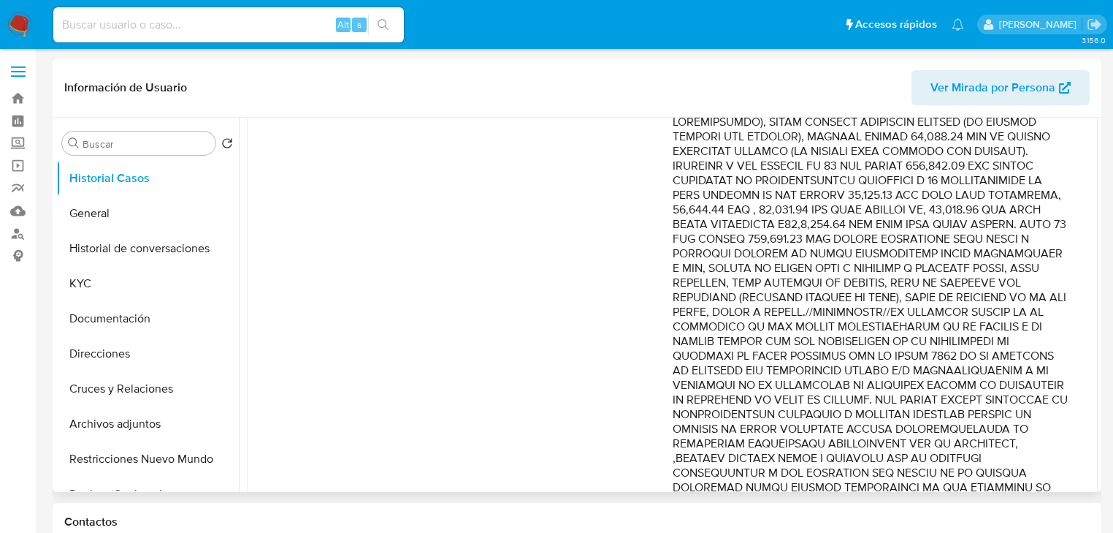
scroll to position [584, 0]
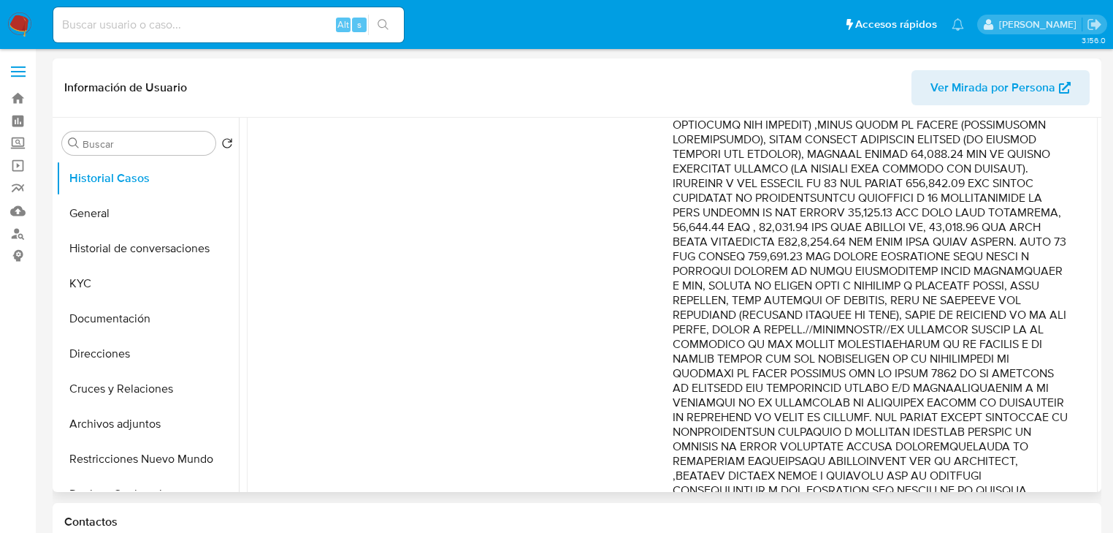
click at [920, 157] on p "Comentario :" at bounding box center [871, 140] width 397 height 950
drag, startPoint x: 882, startPoint y: 155, endPoint x: 1026, endPoint y: 210, distance: 154.0
click at [1035, 210] on p "Comentario :" at bounding box center [871, 140] width 397 height 950
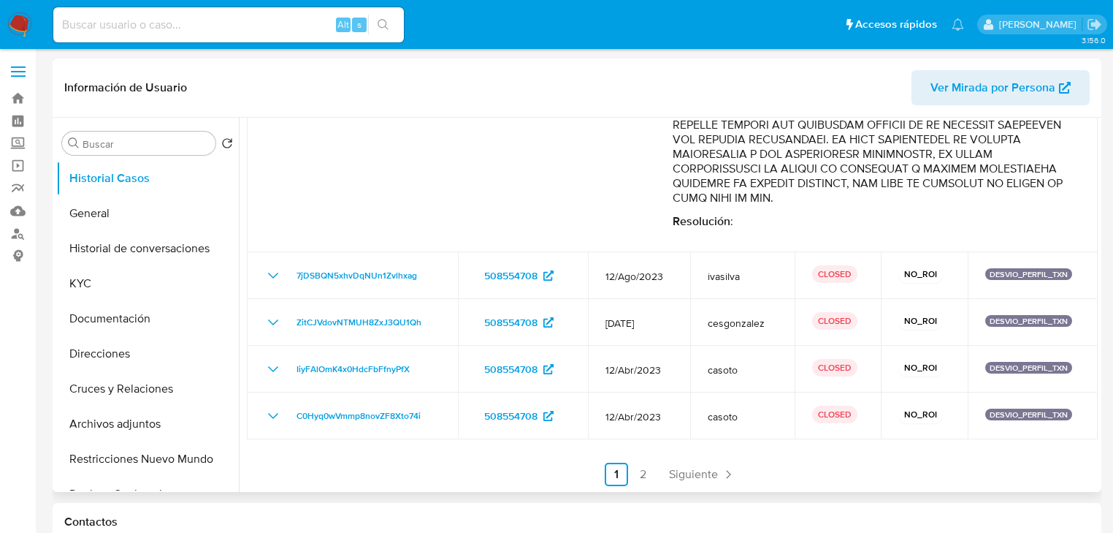
scroll to position [935, 0]
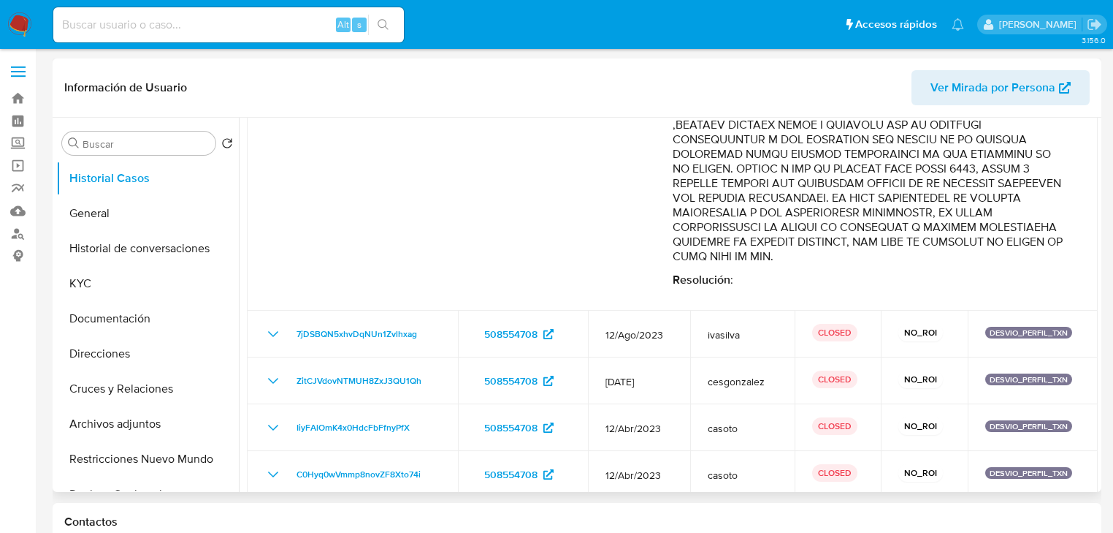
drag, startPoint x: 921, startPoint y: 202, endPoint x: 942, endPoint y: 273, distance: 74.7
click at [91, 286] on button "KYC" at bounding box center [141, 283] width 171 height 35
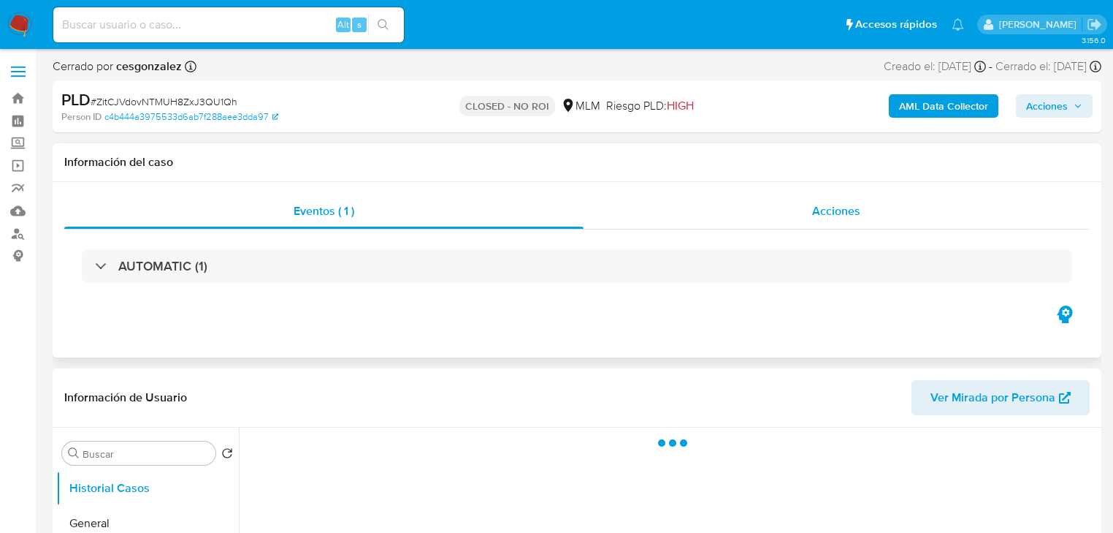
click at [758, 209] on div "Acciones" at bounding box center [837, 211] width 507 height 35
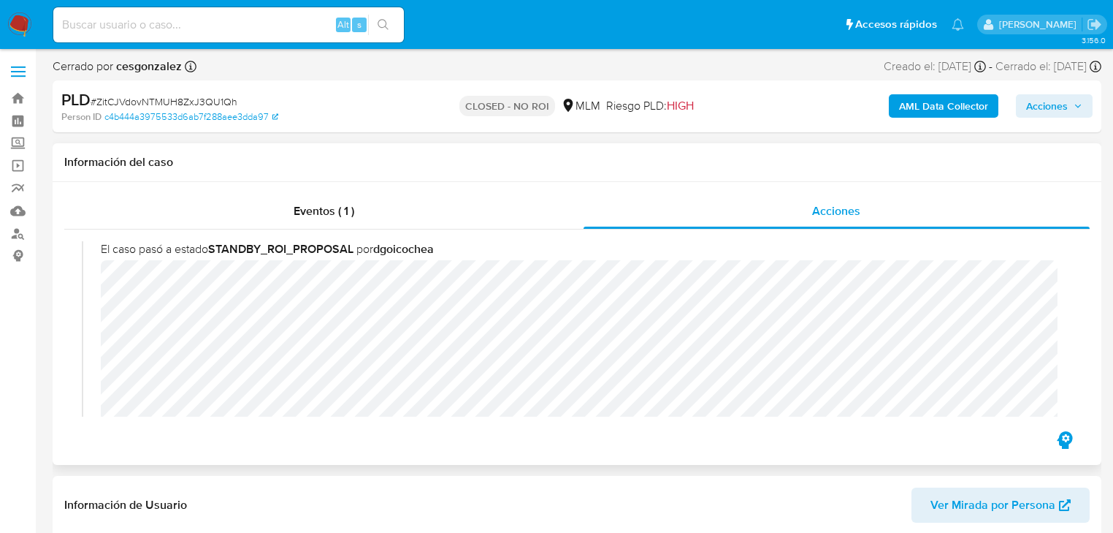
select select "10"
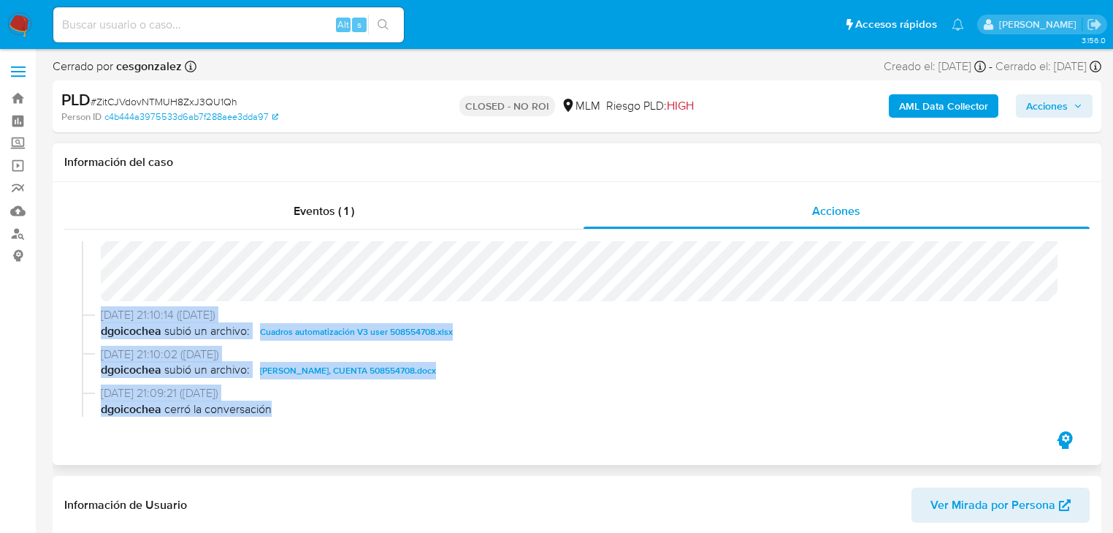
click at [675, 409] on div "[DATE] 13:09:44 ([DATE]) El caso pasó a estado CLOSED_NO_ROI por cesgonzalez [D…" at bounding box center [577, 328] width 991 height 175
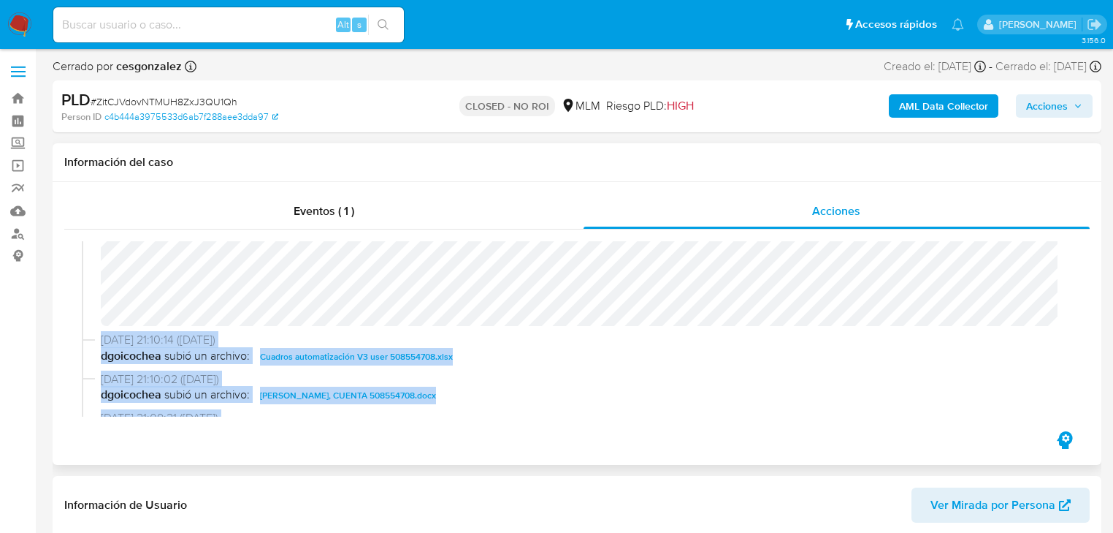
scroll to position [389, 0]
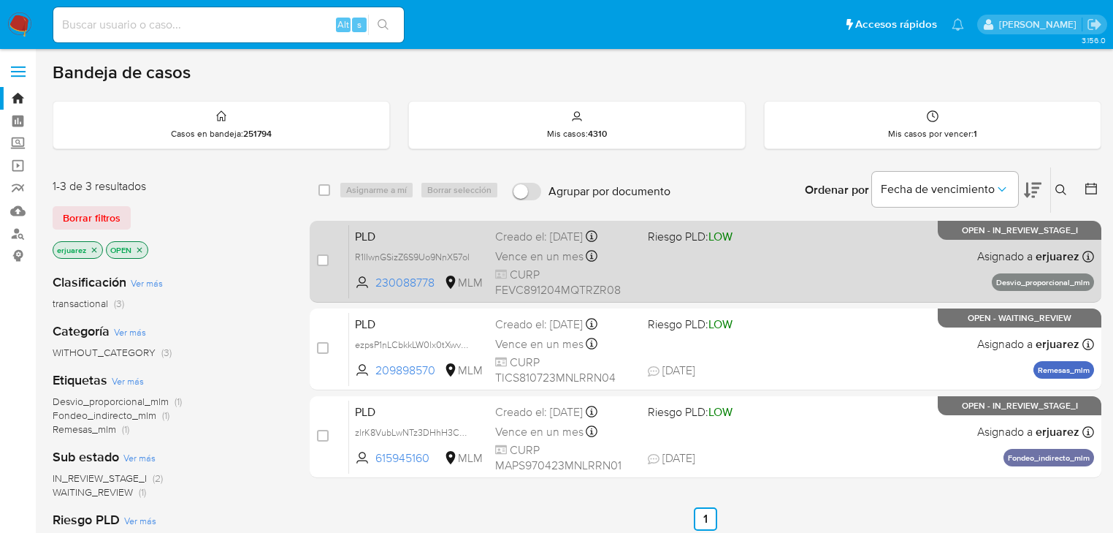
click at [535, 259] on span "Vence en un mes" at bounding box center [539, 256] width 88 height 16
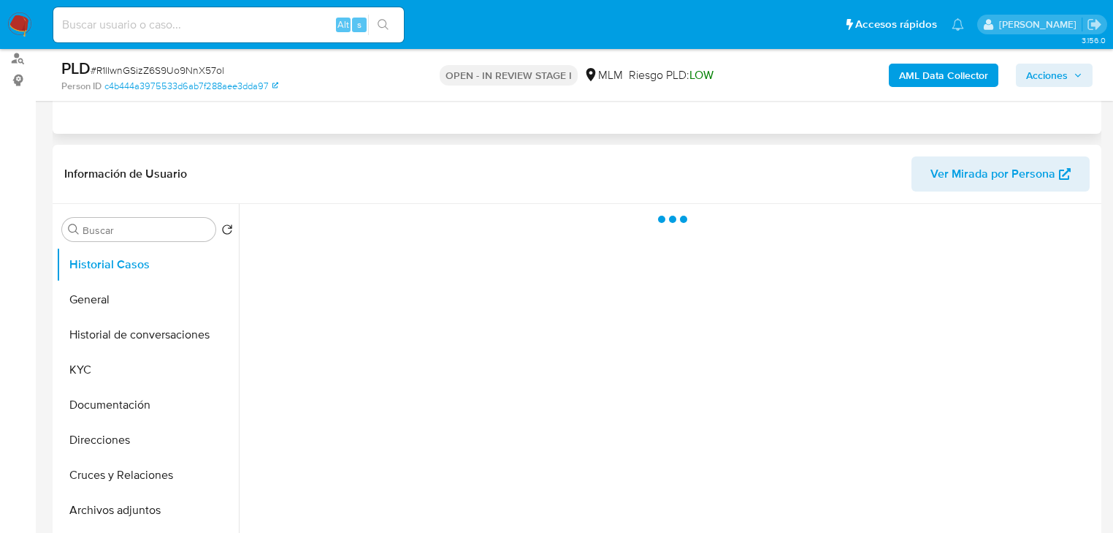
scroll to position [234, 0]
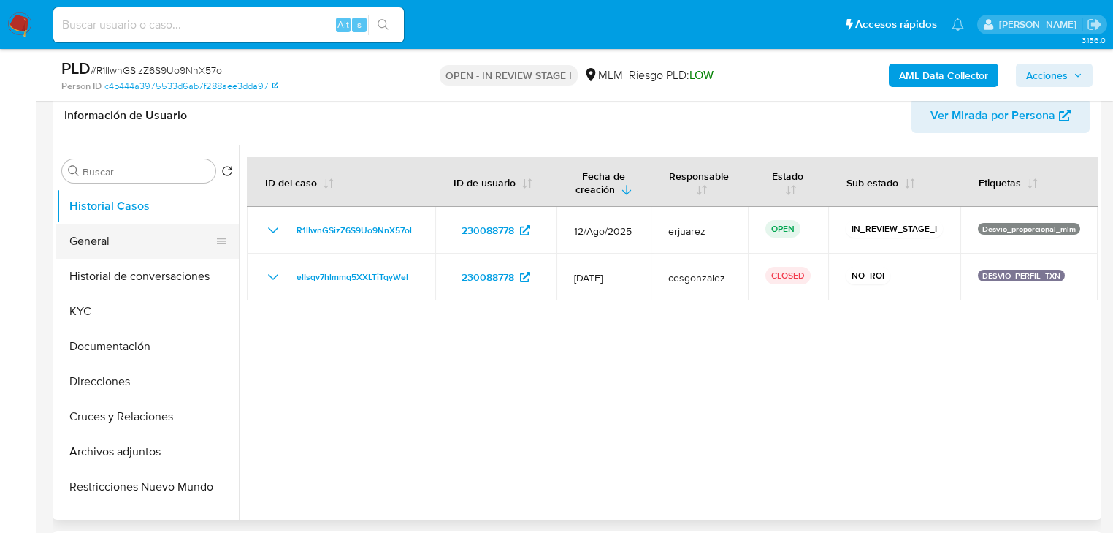
select select "10"
click at [150, 234] on button "General" at bounding box center [141, 241] width 171 height 35
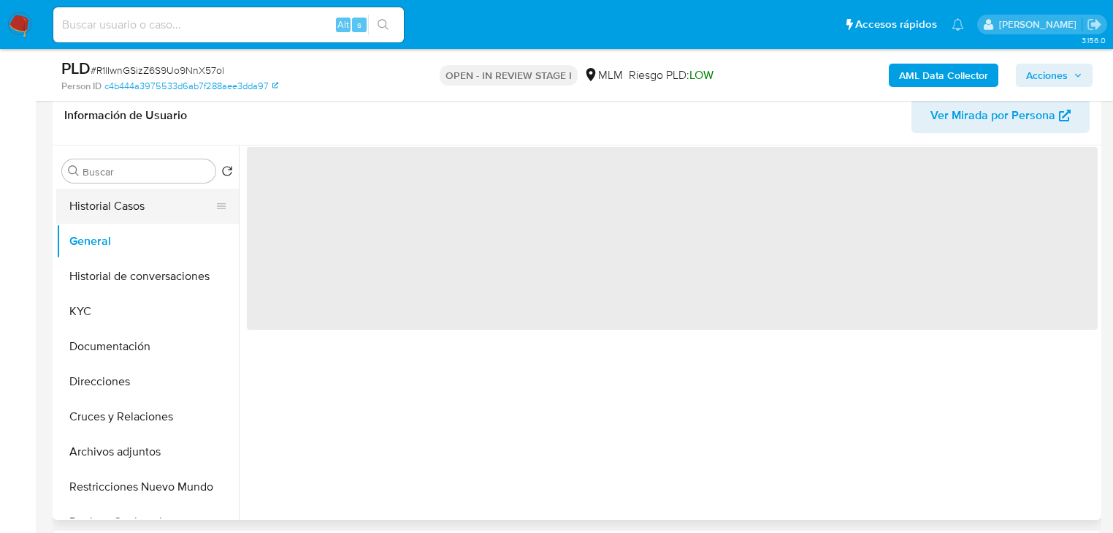
click at [159, 211] on button "Historial Casos" at bounding box center [141, 205] width 171 height 35
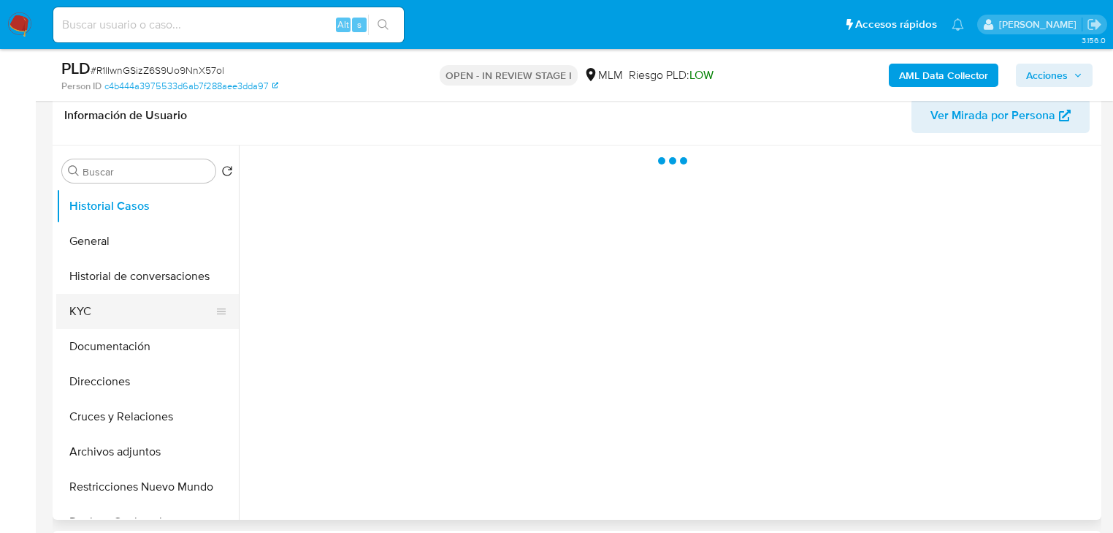
click at [121, 317] on button "KYC" at bounding box center [141, 311] width 171 height 35
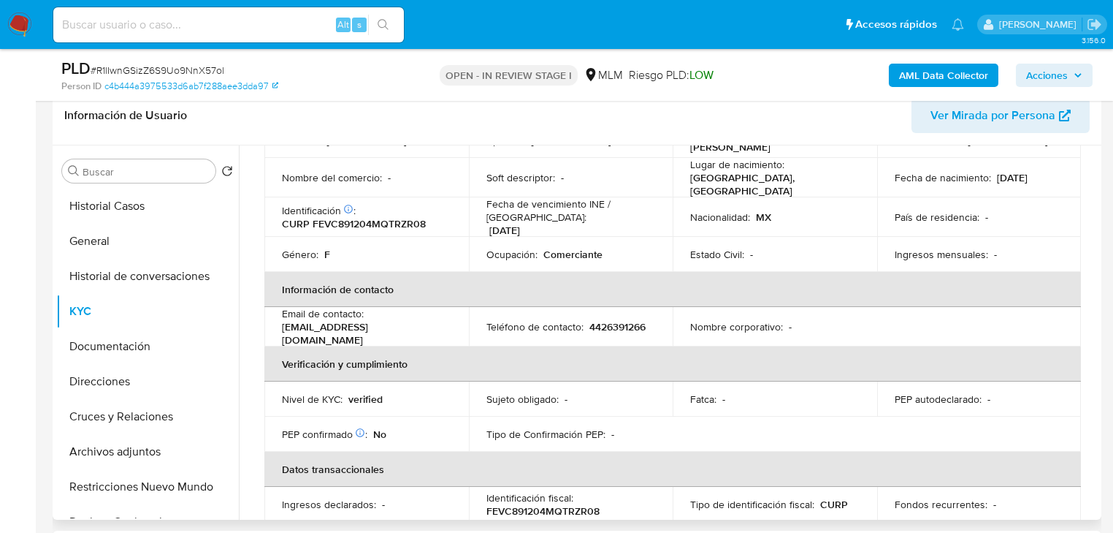
scroll to position [175, 0]
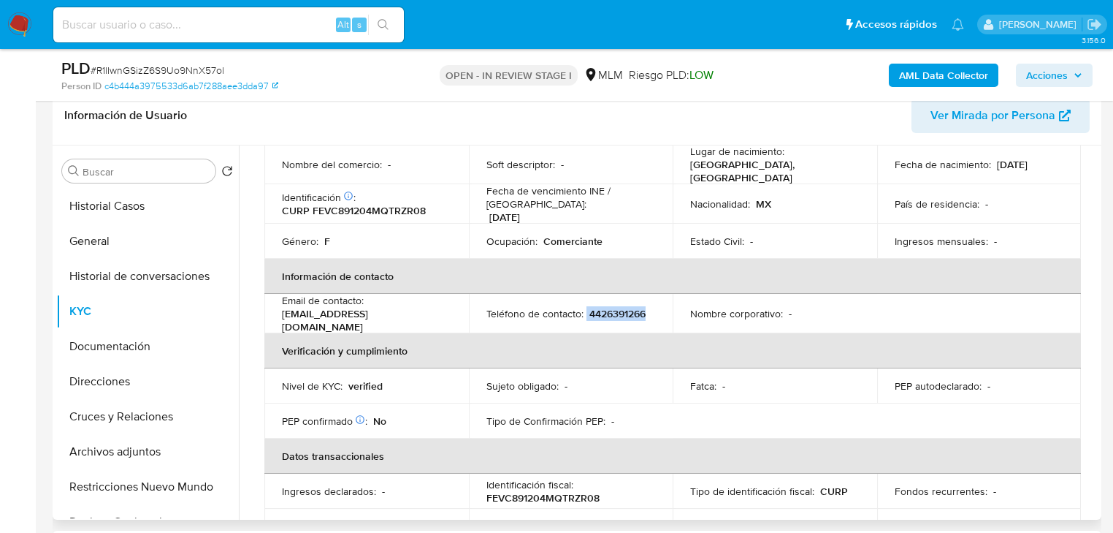
drag, startPoint x: 584, startPoint y: 305, endPoint x: 655, endPoint y: 306, distance: 70.9
click at [655, 306] on td "Teléfono de contacto : [PHONE_NUMBER]" at bounding box center [571, 313] width 205 height 39
copy div "4426391266"
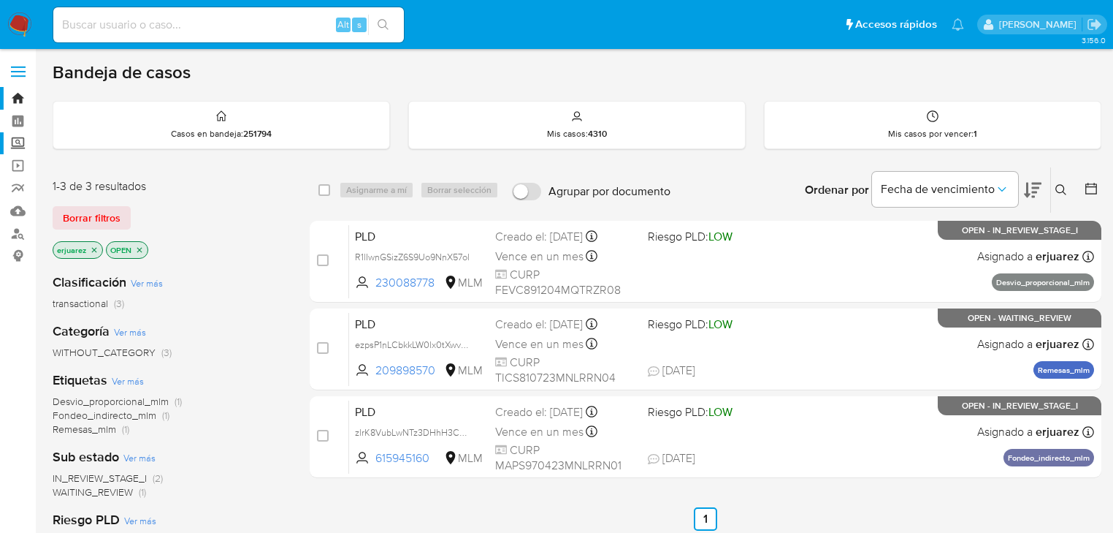
click at [19, 148] on label "Screening" at bounding box center [87, 143] width 174 height 23
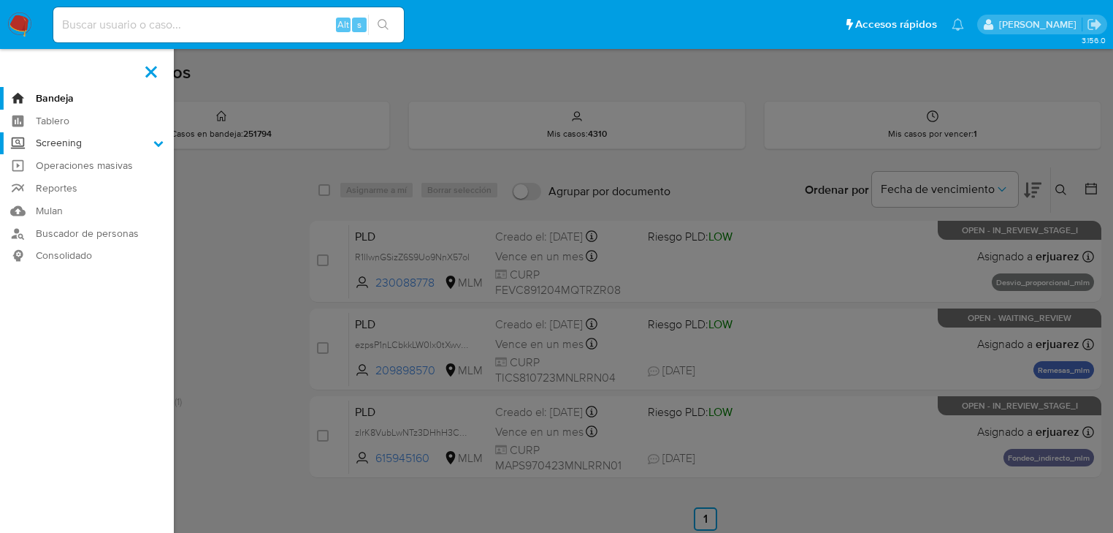
click at [0, 0] on input "Screening" at bounding box center [0, 0] width 0 height 0
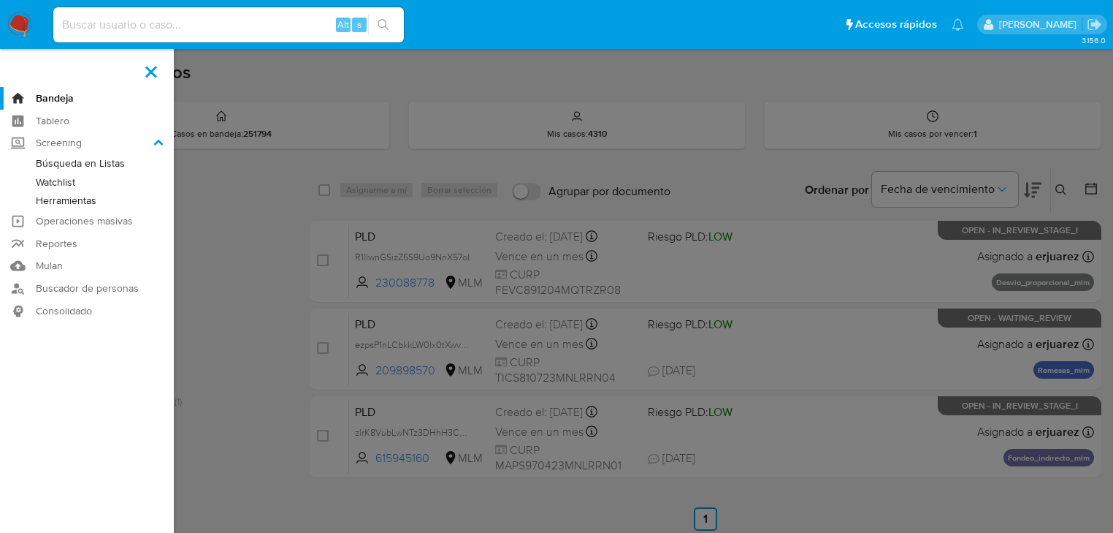
click at [82, 203] on link "Herramientas" at bounding box center [87, 200] width 174 height 18
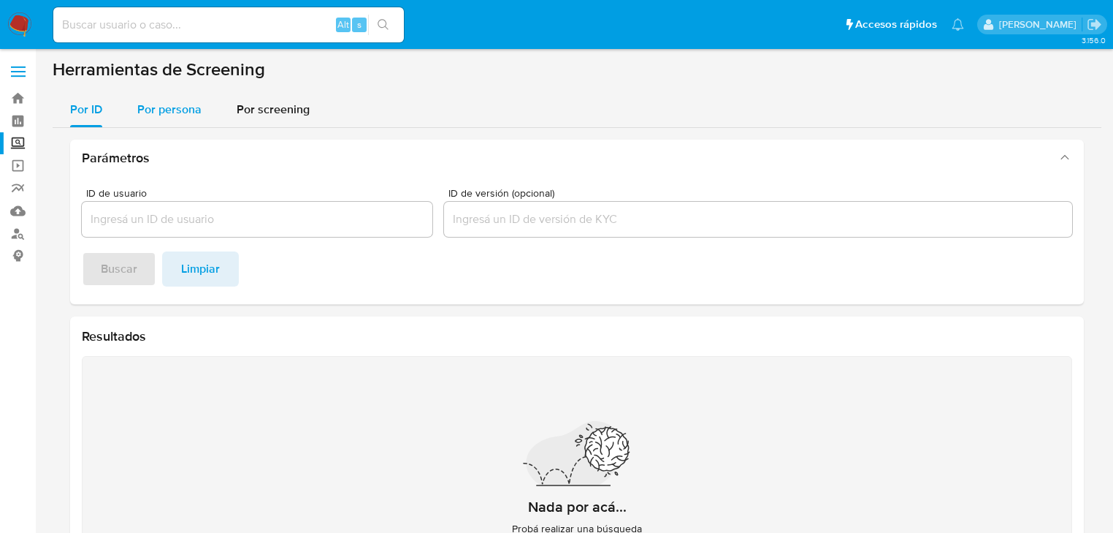
click at [149, 112] on span "Por persona" at bounding box center [169, 109] width 64 height 17
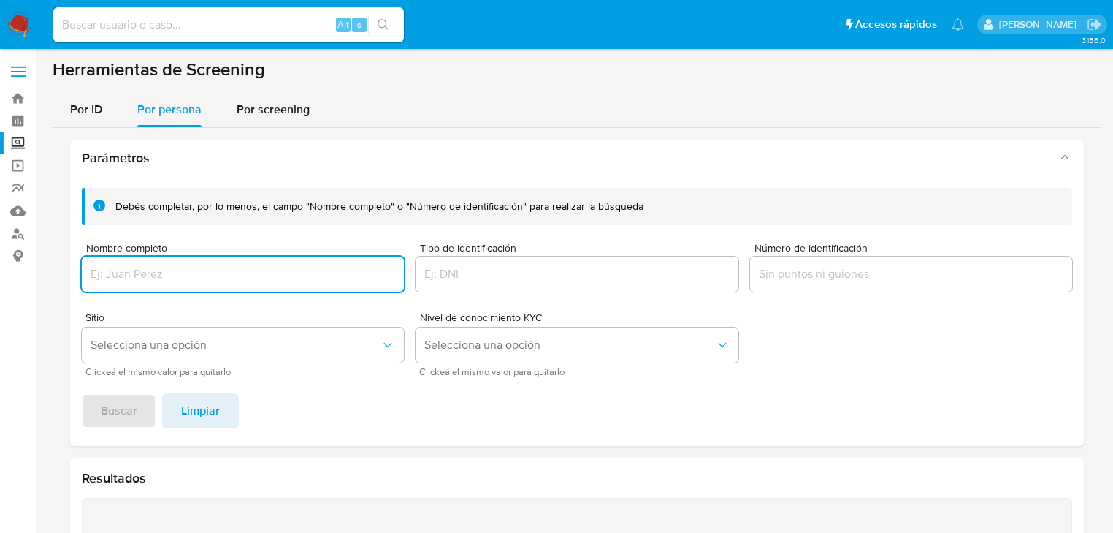
click at [126, 260] on div at bounding box center [243, 273] width 322 height 35
drag, startPoint x: 125, startPoint y: 274, endPoint x: 130, endPoint y: 361, distance: 87.1
click at [123, 275] on input "Nombre completo" at bounding box center [243, 273] width 322 height 19
click at [120, 400] on span "Buscar" at bounding box center [119, 410] width 37 height 32
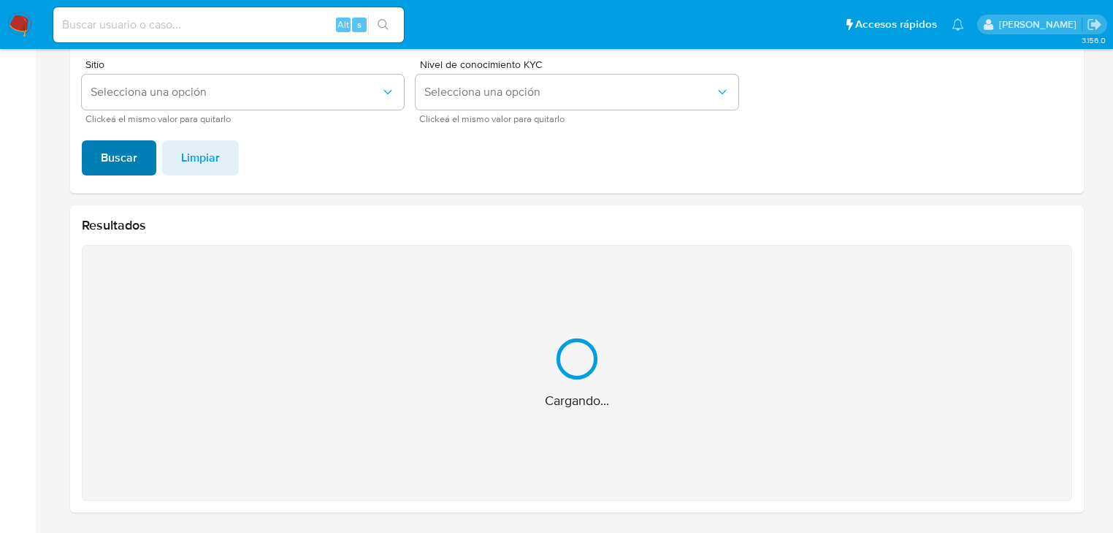
scroll to position [20, 0]
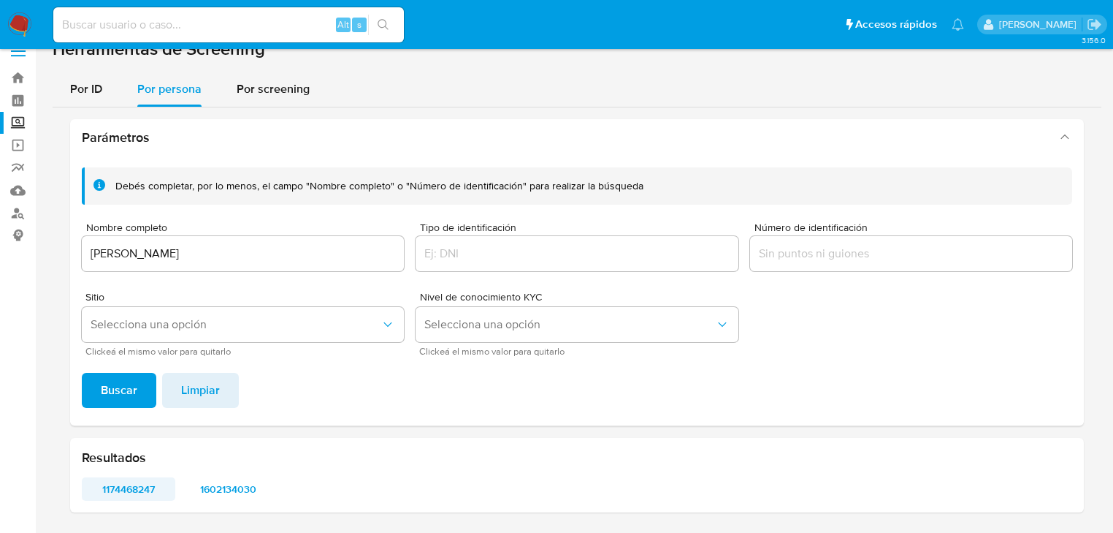
click at [118, 487] on span "1174468247" at bounding box center [128, 488] width 73 height 20
click at [223, 492] on span "1602134030" at bounding box center [227, 488] width 73 height 20
drag, startPoint x: 199, startPoint y: 240, endPoint x: 96, endPoint y: 248, distance: 103.3
click at [91, 245] on div "[PERSON_NAME]" at bounding box center [243, 253] width 322 height 35
click at [306, 264] on div "[PERSON_NAME]" at bounding box center [243, 253] width 322 height 35
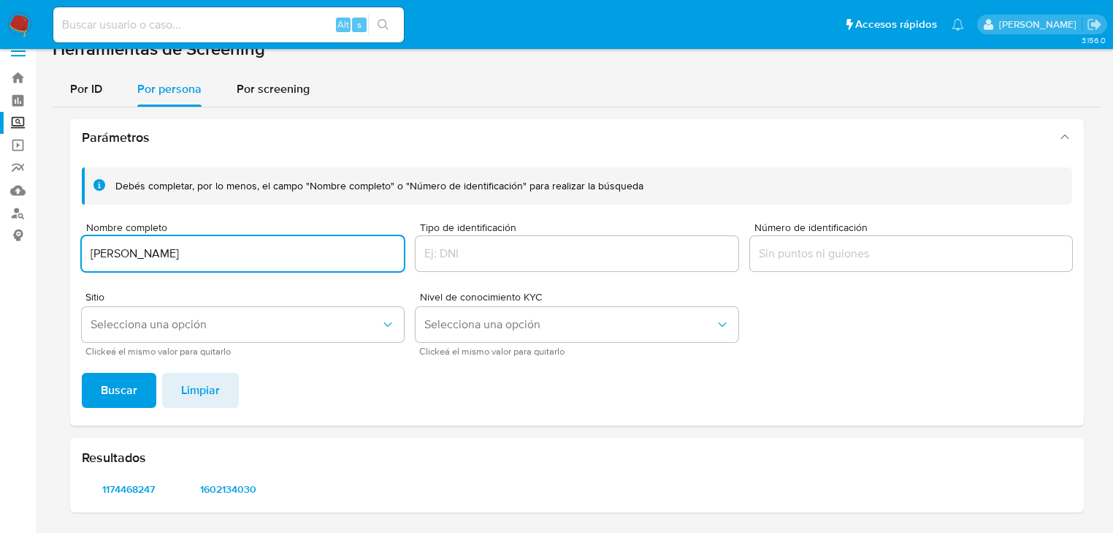
drag, startPoint x: 307, startPoint y: 259, endPoint x: 118, endPoint y: 240, distance: 189.4
click at [117, 240] on div "[PERSON_NAME]" at bounding box center [243, 253] width 322 height 35
drag, startPoint x: 363, startPoint y: 253, endPoint x: 5, endPoint y: 255, distance: 358.0
click at [0, 253] on html "Pausado Ver notificaciones Alt s Accesos rápidos Presiona las siguientes teclas…" at bounding box center [556, 257] width 1113 height 554
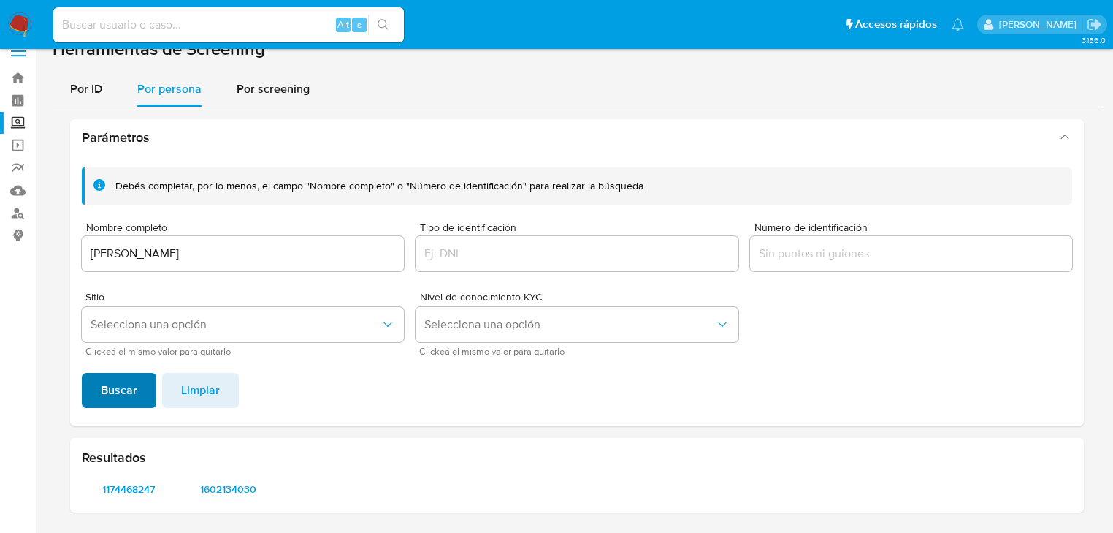
click at [121, 385] on span "Buscar" at bounding box center [119, 390] width 37 height 32
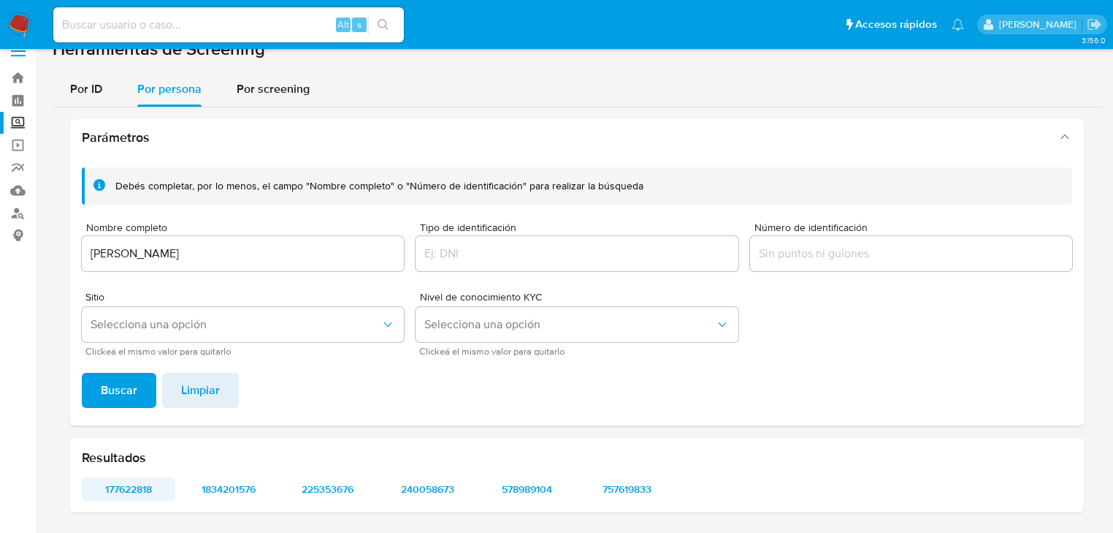
click at [111, 481] on span "177622818" at bounding box center [128, 488] width 73 height 20
click at [225, 482] on span "1834201576" at bounding box center [227, 488] width 73 height 20
click at [326, 487] on span "225353676" at bounding box center [327, 488] width 73 height 20
click at [437, 492] on span "240058673" at bounding box center [427, 488] width 73 height 20
click at [552, 486] on span "578989104" at bounding box center [527, 488] width 73 height 20
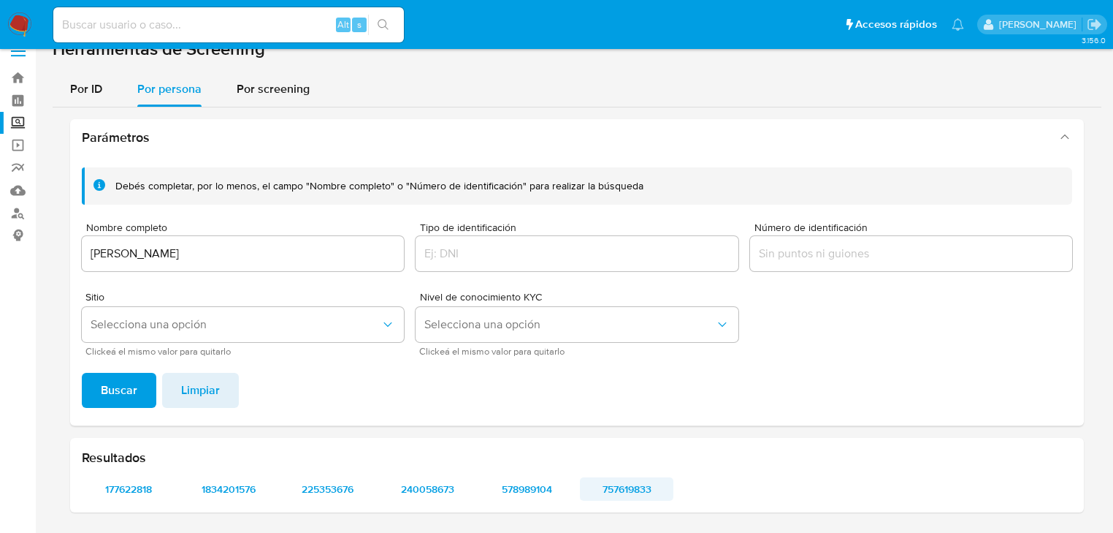
click at [627, 485] on span "757619833" at bounding box center [626, 488] width 73 height 20
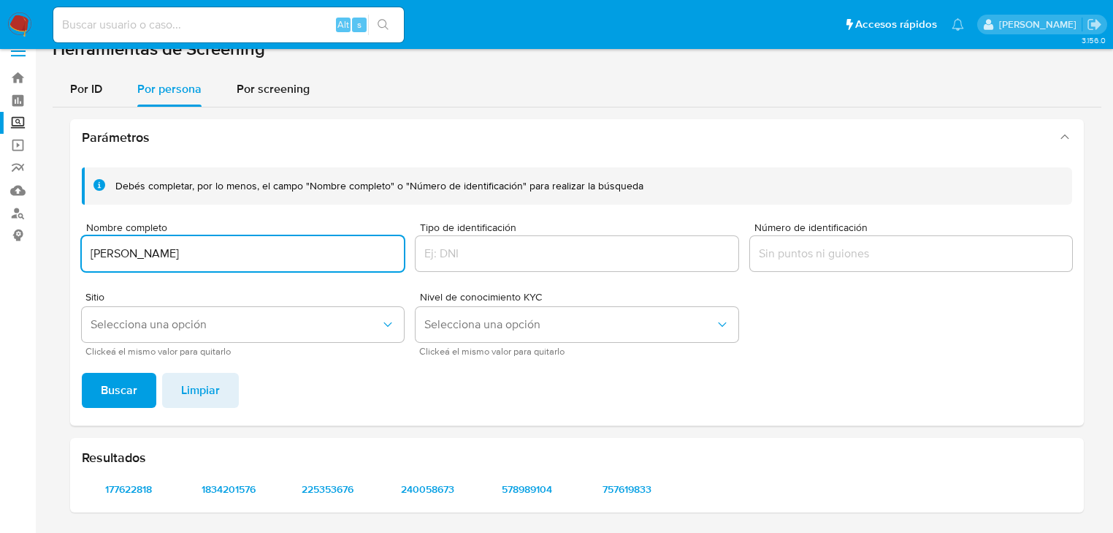
drag, startPoint x: 240, startPoint y: 246, endPoint x: 45, endPoint y: 245, distance: 195.1
click at [11, 225] on section "Bandeja Tablero Screening Búsqueda en Listas Watchlist Herramientas Operaciones…" at bounding box center [556, 257] width 1113 height 554
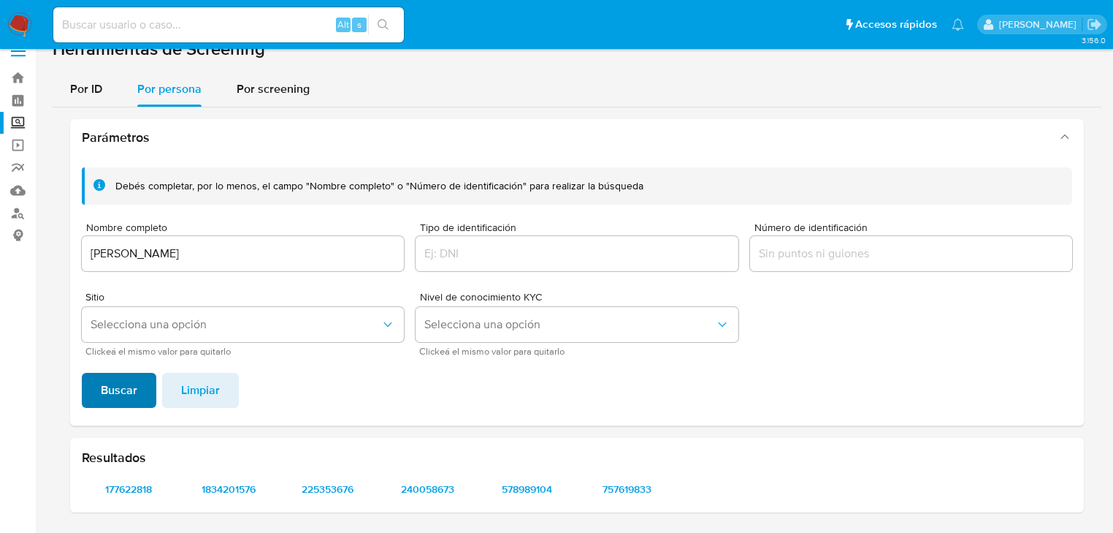
click at [121, 378] on span "Buscar" at bounding box center [119, 390] width 37 height 32
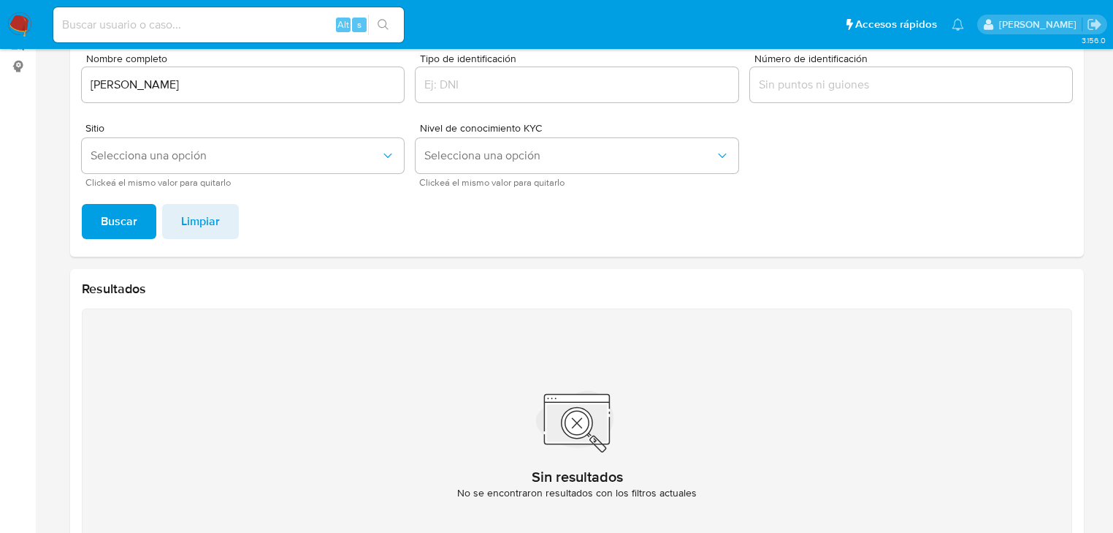
scroll to position [196, 0]
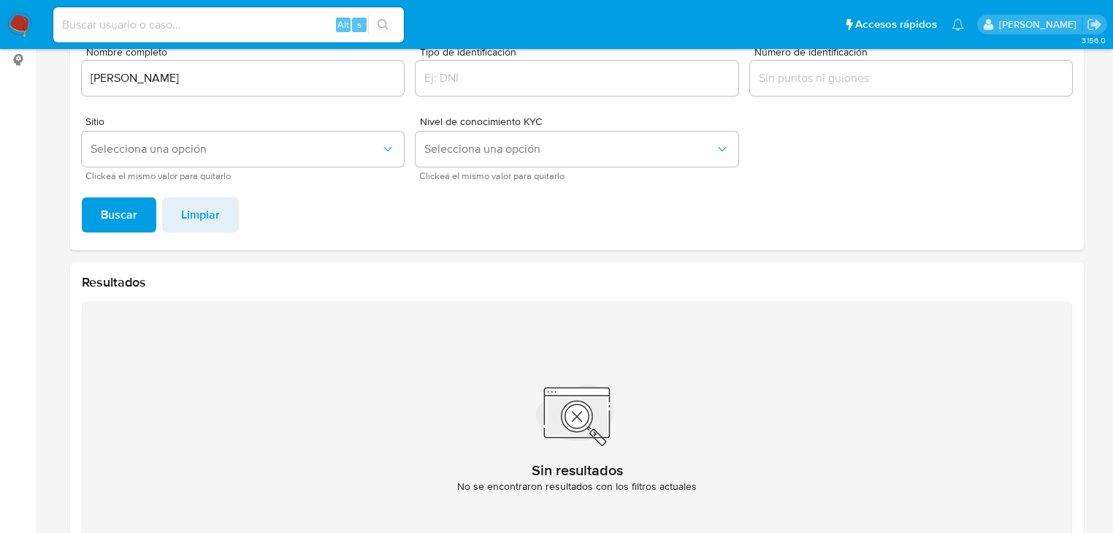
drag, startPoint x: 336, startPoint y: 85, endPoint x: 159, endPoint y: 88, distance: 176.8
click at [23, 86] on section "Bandeja Tablero Screening Búsqueda en Listas Watchlist Herramientas Operaciones…" at bounding box center [556, 197] width 1113 height 786
click at [324, 83] on input "[PERSON_NAME]" at bounding box center [243, 78] width 322 height 19
click at [316, 79] on input "[PERSON_NAME]" at bounding box center [243, 78] width 322 height 19
click at [319, 72] on input "[PERSON_NAME]" at bounding box center [243, 78] width 322 height 19
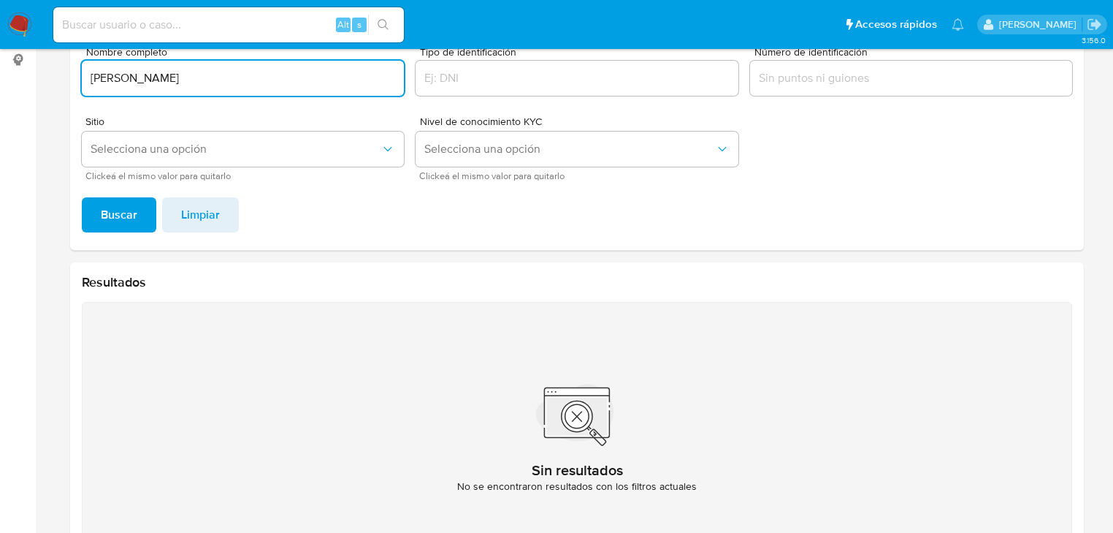
drag, startPoint x: 320, startPoint y: 75, endPoint x: 56, endPoint y: 88, distance: 264.8
click at [51, 71] on main "3.156.0" at bounding box center [556, 197] width 1113 height 786
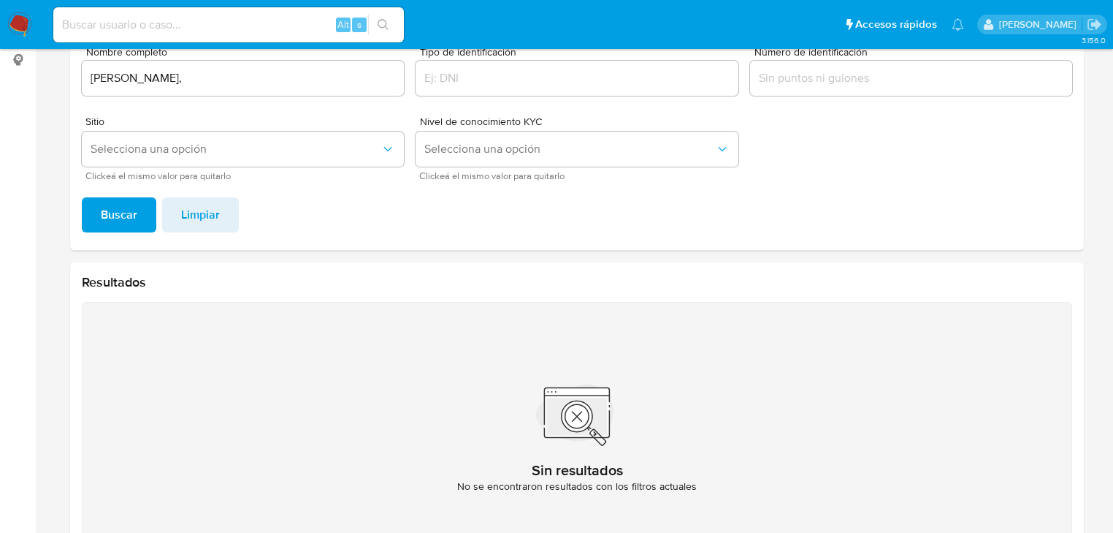
click at [115, 212] on span "Buscar" at bounding box center [119, 215] width 37 height 32
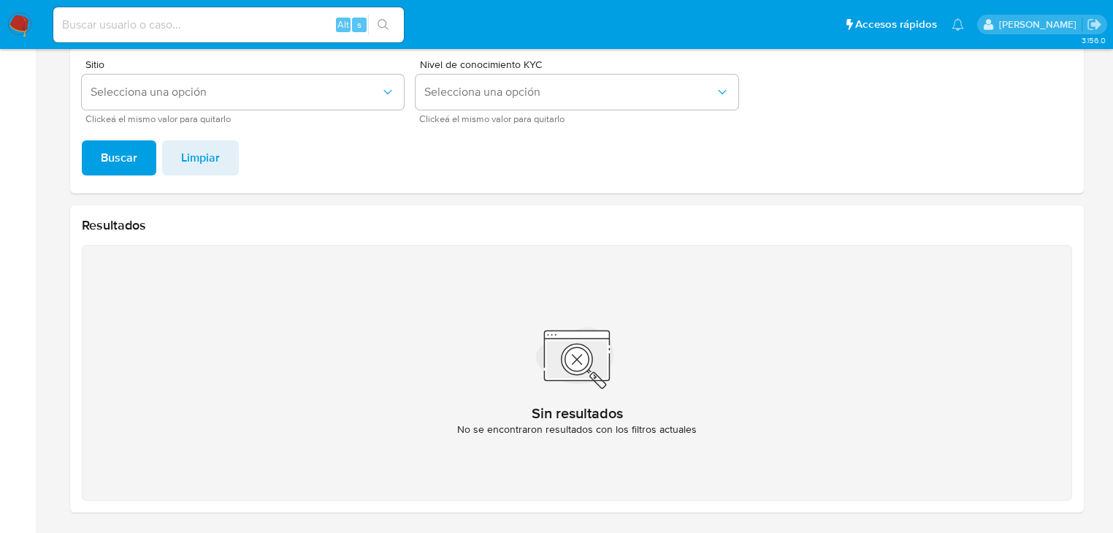
scroll to position [77, 0]
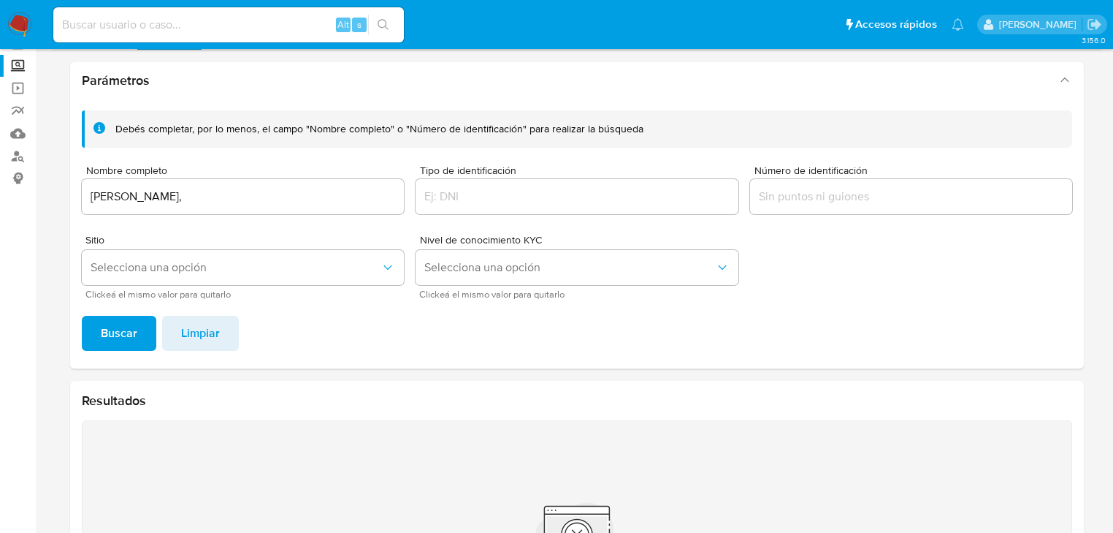
click at [298, 202] on input "[PERSON_NAME]," at bounding box center [243, 196] width 322 height 19
click at [116, 319] on span "Buscar" at bounding box center [119, 333] width 37 height 32
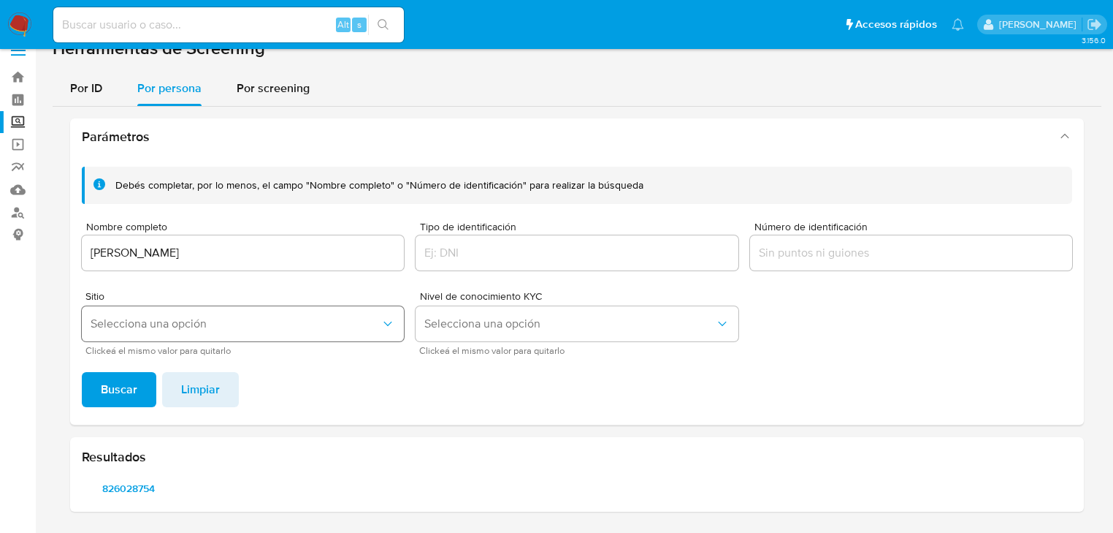
scroll to position [20, 0]
click at [120, 483] on span "826028754" at bounding box center [128, 488] width 73 height 20
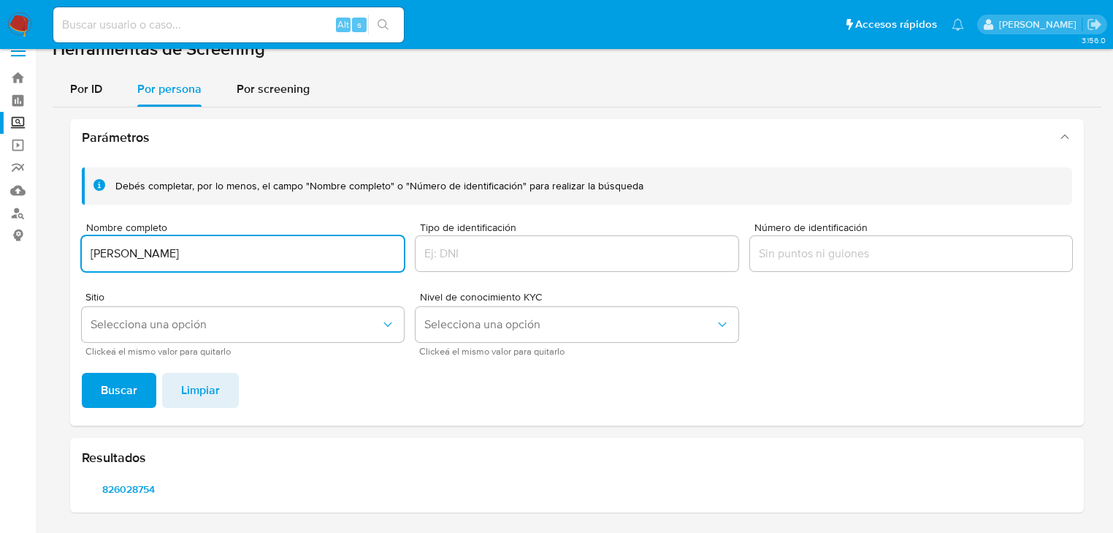
drag, startPoint x: 274, startPoint y: 250, endPoint x: 160, endPoint y: 355, distance: 155.1
click at [30, 251] on section "Bandeja Tablero Screening Búsqueda en Listas Watchlist Herramientas Operaciones…" at bounding box center [556, 257] width 1113 height 554
click at [114, 386] on span "Buscar" at bounding box center [119, 390] width 37 height 32
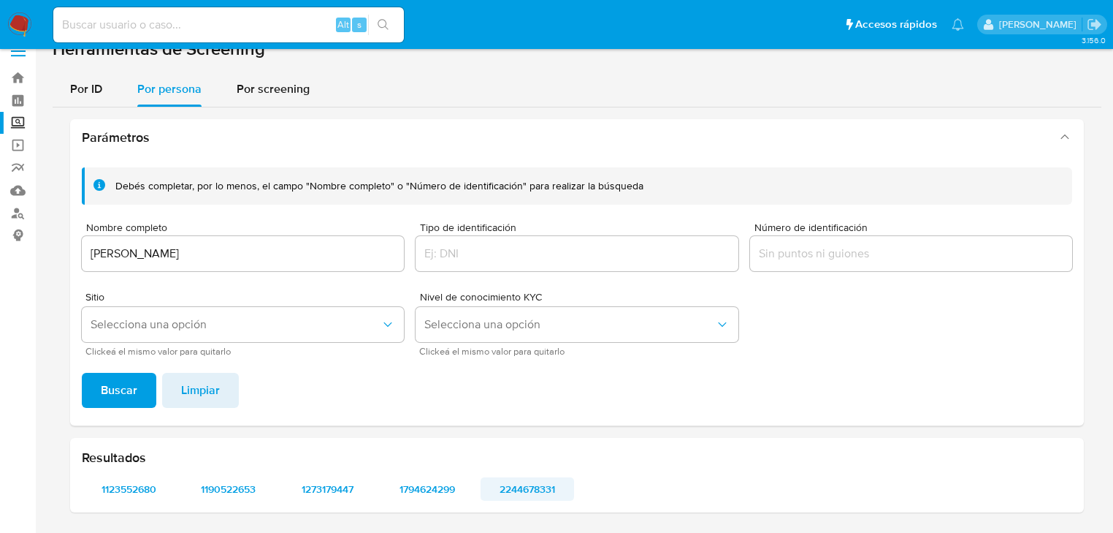
click at [525, 487] on span "2244678331" at bounding box center [527, 488] width 73 height 20
drag, startPoint x: 442, startPoint y: 487, endPoint x: 432, endPoint y: 490, distance: 9.9
click at [432, 490] on span "1794624299" at bounding box center [427, 488] width 73 height 20
click at [356, 490] on span "1273179447" at bounding box center [327, 488] width 73 height 20
click at [216, 488] on span "1190522653" at bounding box center [227, 488] width 73 height 20
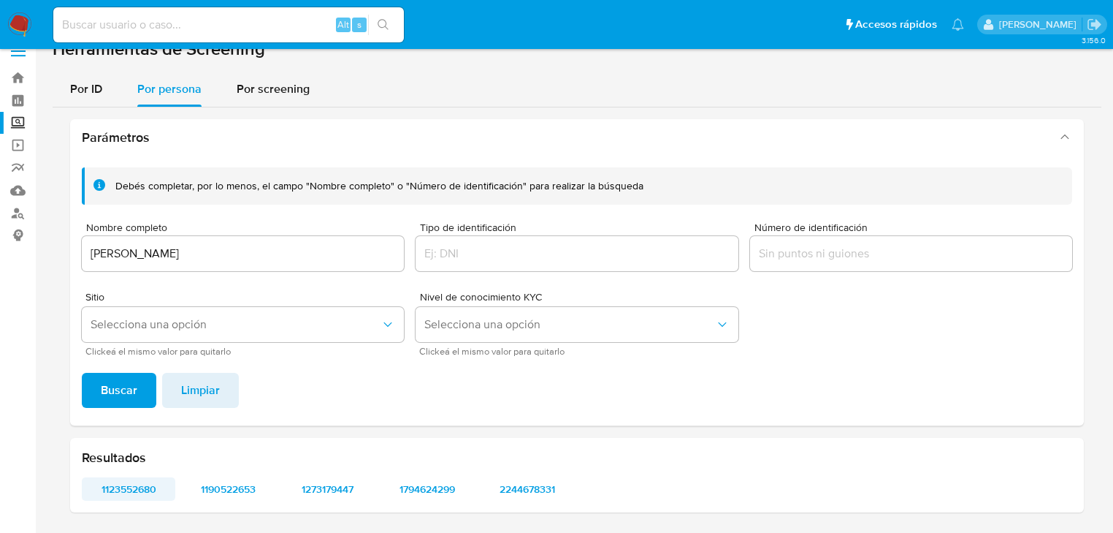
click at [125, 487] on span "1123552680" at bounding box center [128, 488] width 73 height 20
drag, startPoint x: 294, startPoint y: 262, endPoint x: 213, endPoint y: 266, distance: 81.2
click at [85, 240] on div "[PERSON_NAME]" at bounding box center [243, 253] width 322 height 35
click at [311, 266] on div "[PERSON_NAME]" at bounding box center [243, 253] width 322 height 35
click at [308, 257] on input "[PERSON_NAME]" at bounding box center [243, 253] width 322 height 19
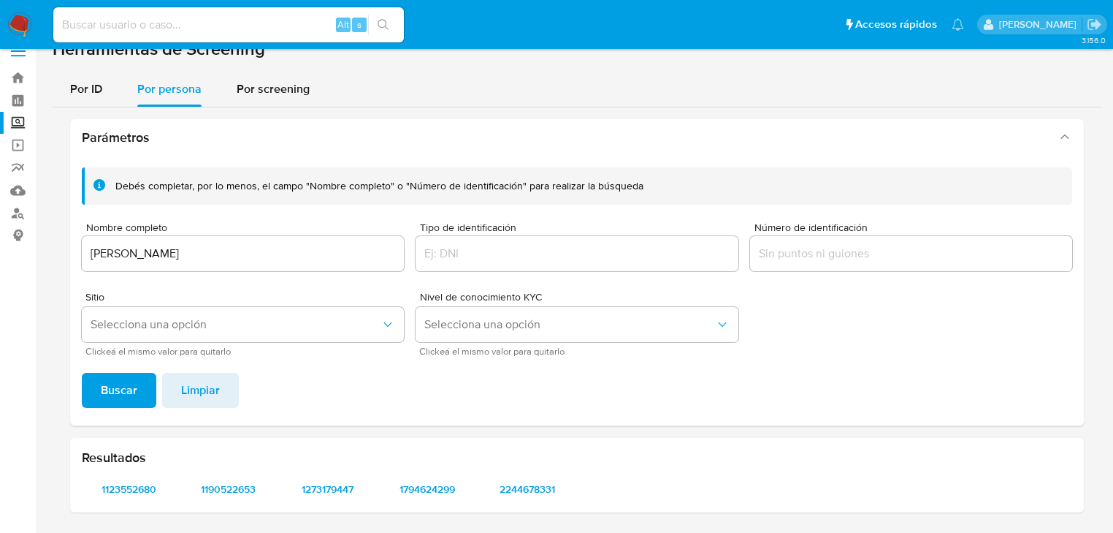
click at [308, 253] on input "[PERSON_NAME]" at bounding box center [243, 253] width 322 height 19
drag, startPoint x: 323, startPoint y: 251, endPoint x: -91, endPoint y: 184, distance: 419.5
click at [0, 184] on html "Pausado Ver notificaciones Alt s Accesos rápidos Presiona las siguientes teclas…" at bounding box center [556, 257] width 1113 height 554
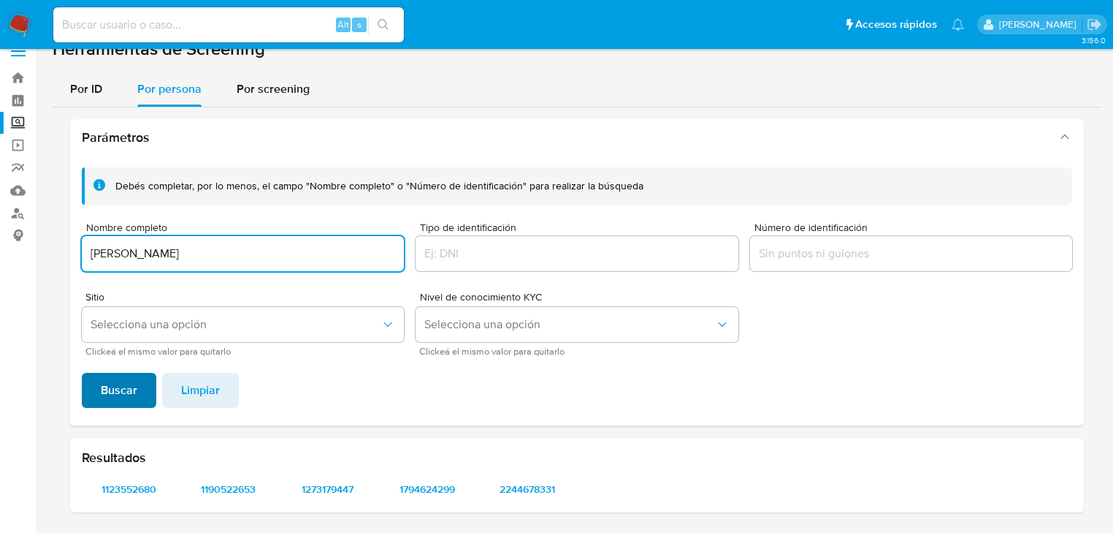
type input "JOSE ALVAREZ OLVERA"
click at [131, 390] on span "Buscar" at bounding box center [119, 390] width 37 height 32
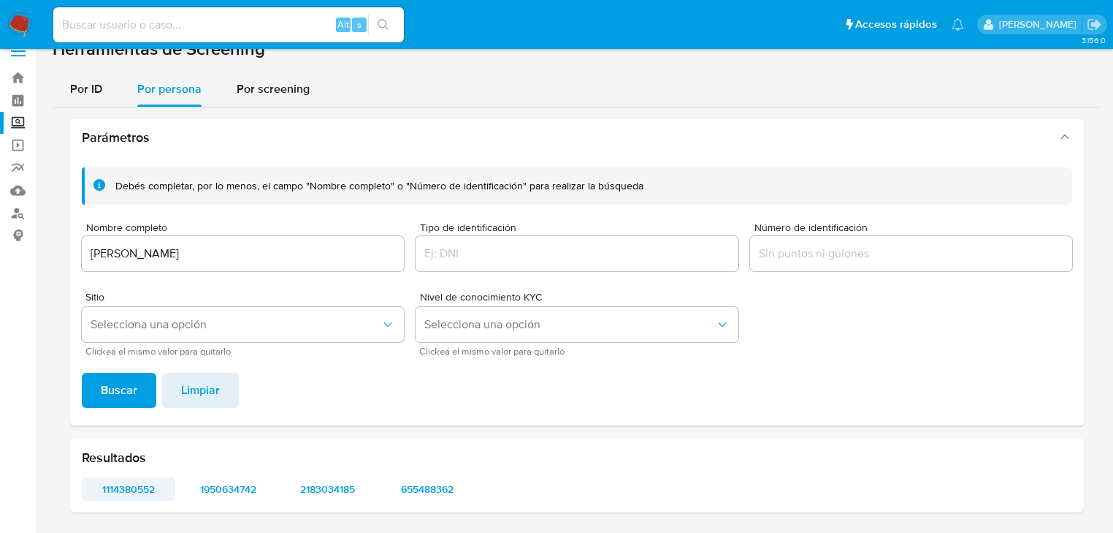
click at [127, 487] on span "1114380552" at bounding box center [128, 488] width 73 height 20
click at [220, 495] on span "1950634742" at bounding box center [227, 488] width 73 height 20
click at [324, 491] on span "2183034185" at bounding box center [327, 488] width 73 height 20
click at [433, 482] on span "655488362" at bounding box center [427, 488] width 73 height 20
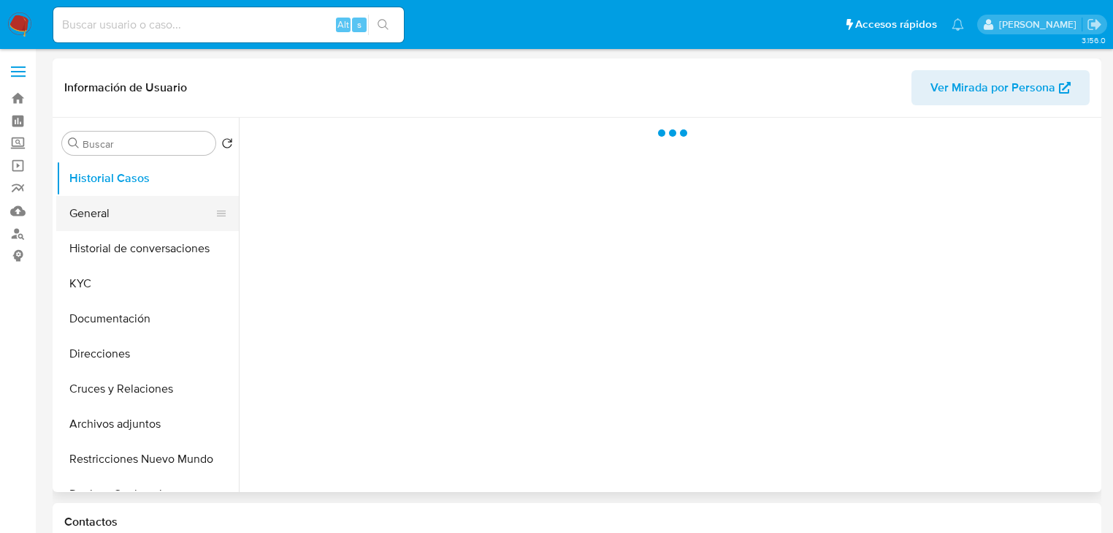
click at [96, 211] on button "General" at bounding box center [141, 213] width 171 height 35
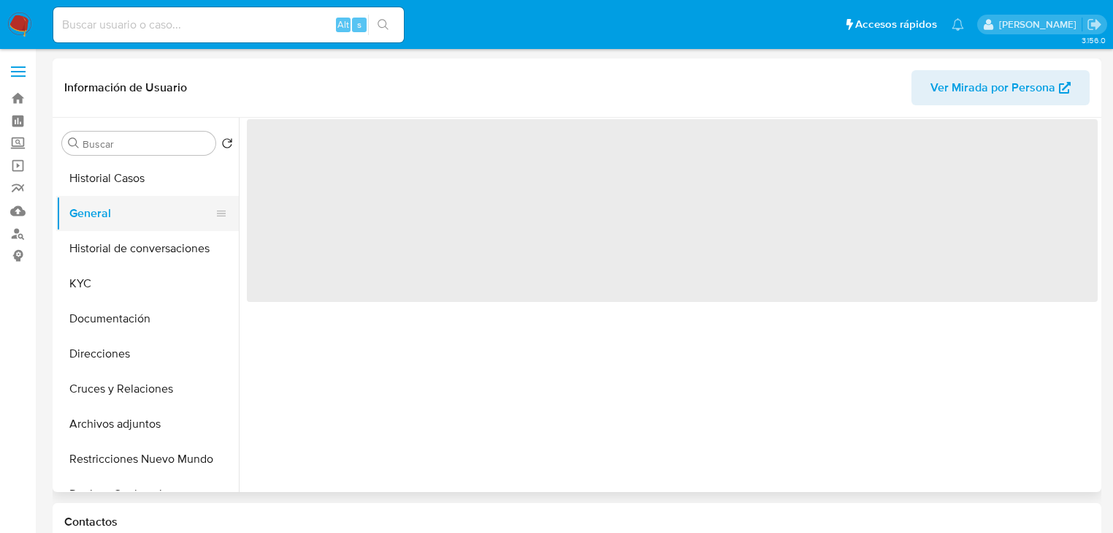
select select "10"
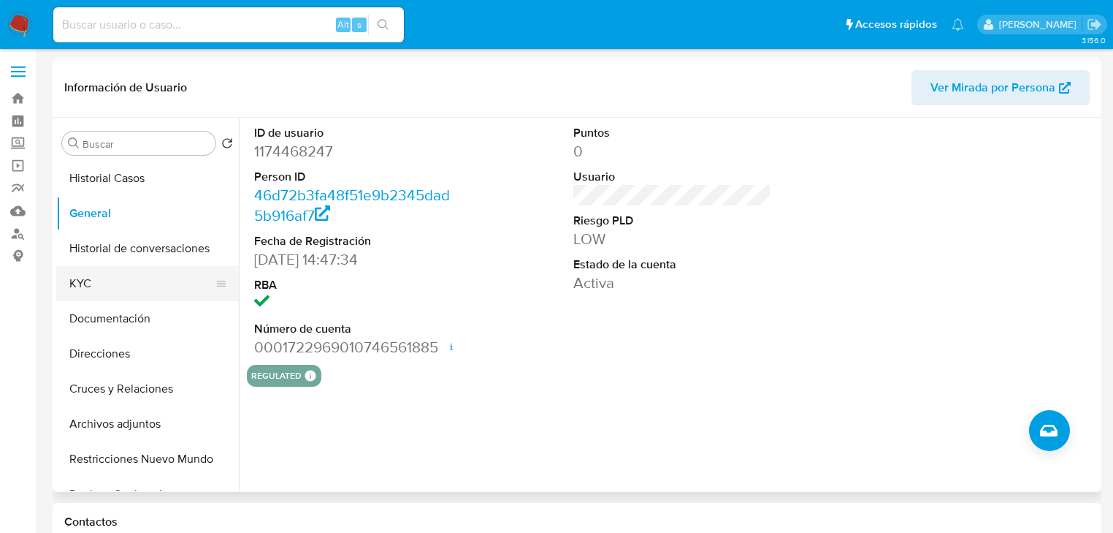
drag, startPoint x: 111, startPoint y: 281, endPoint x: 140, endPoint y: 281, distance: 28.5
click at [114, 281] on button "KYC" at bounding box center [141, 283] width 171 height 35
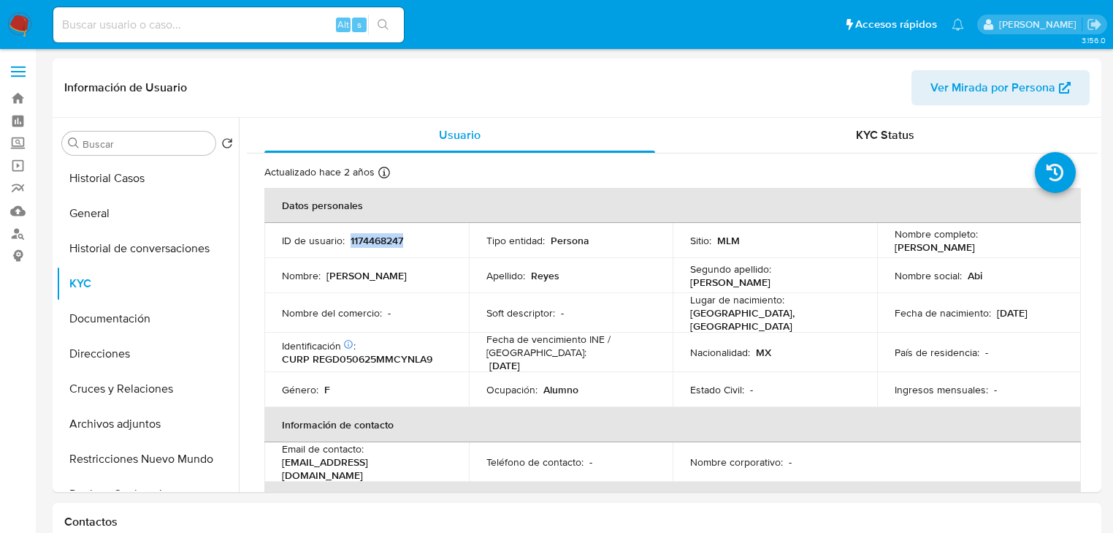
drag, startPoint x: 355, startPoint y: 233, endPoint x: 36, endPoint y: 175, distance: 324.4
click at [346, 235] on div "ID de usuario : 1174468247" at bounding box center [366, 240] width 169 height 13
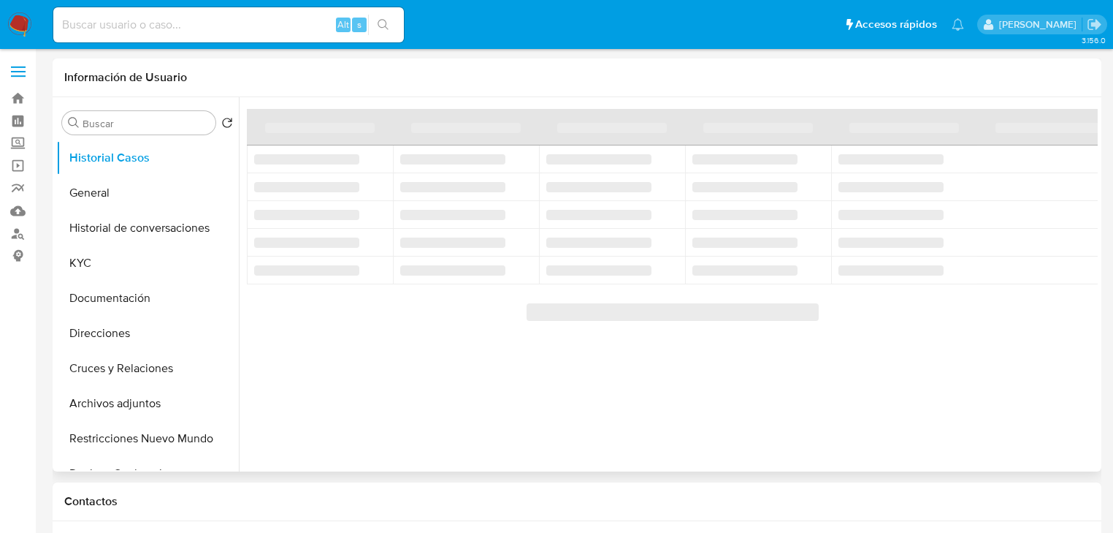
select select "10"
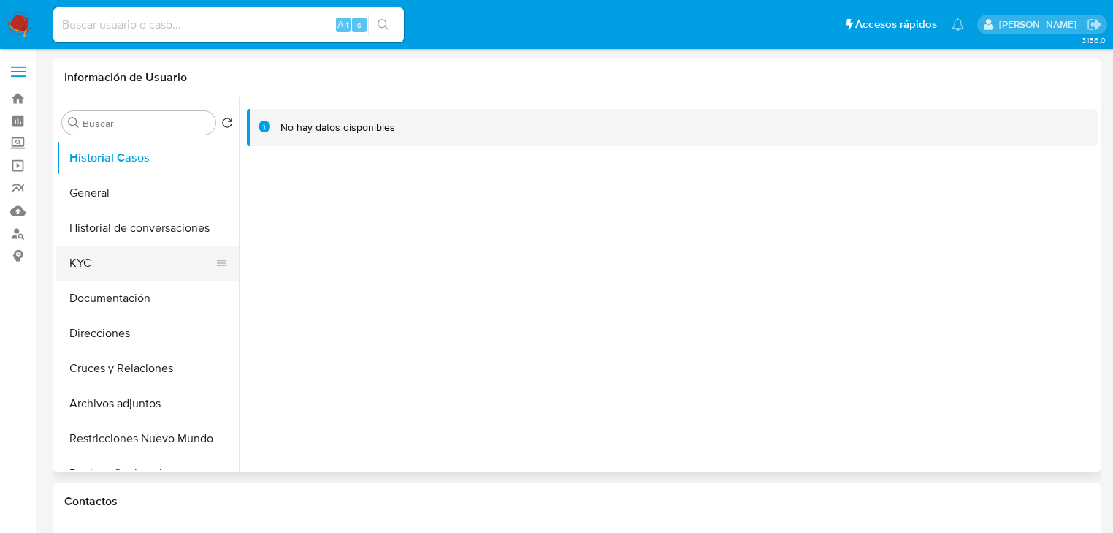
click at [96, 274] on button "KYC" at bounding box center [141, 262] width 171 height 35
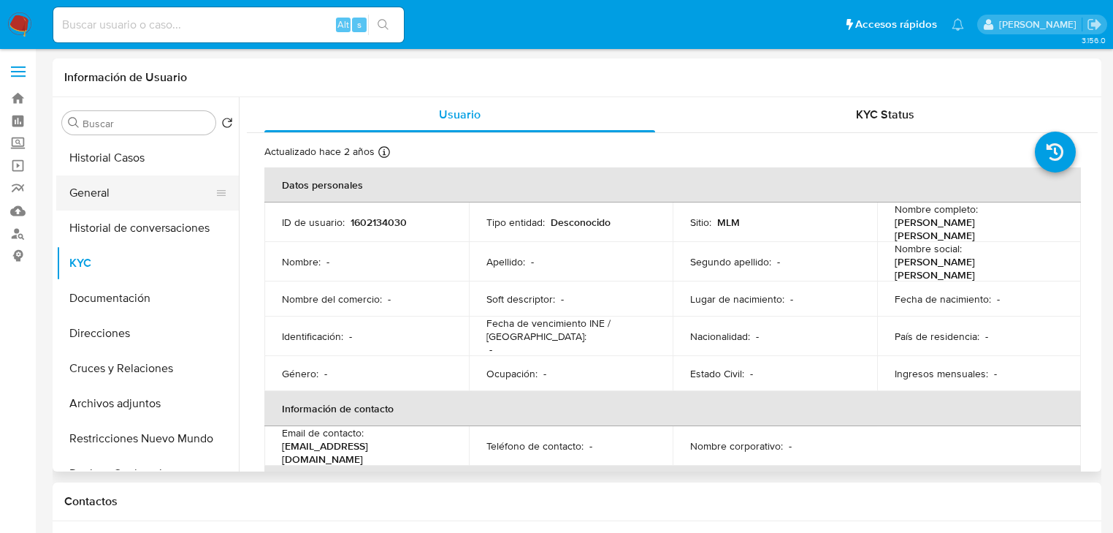
click at [109, 197] on button "General" at bounding box center [141, 192] width 171 height 35
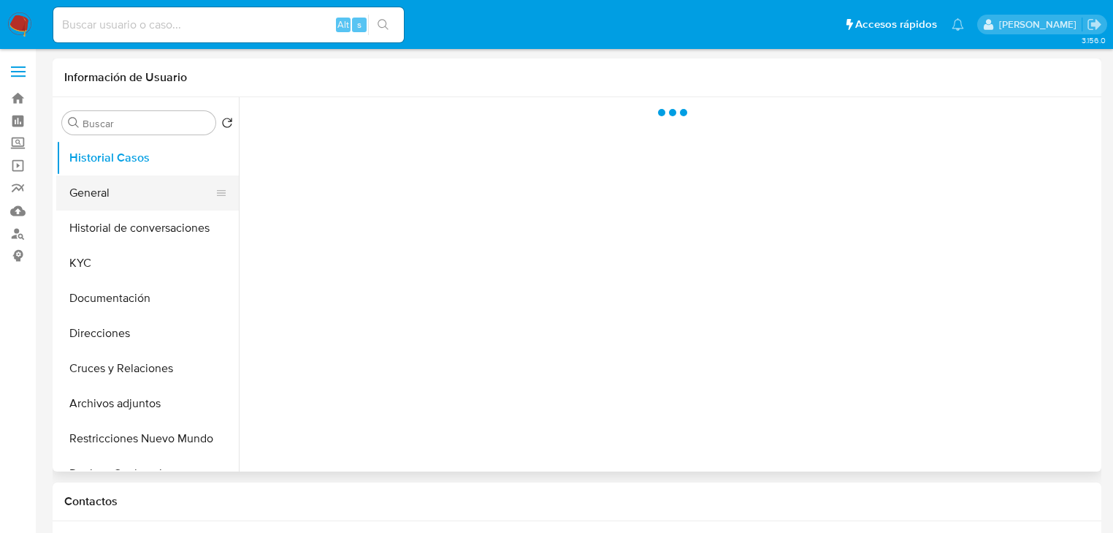
click at [88, 200] on button "General" at bounding box center [141, 192] width 171 height 35
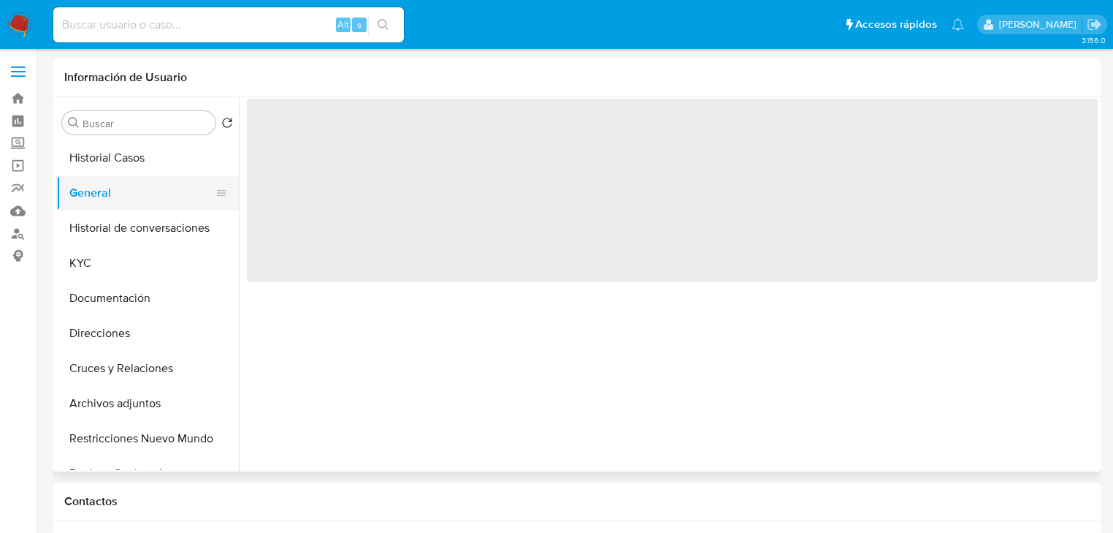
select select "10"
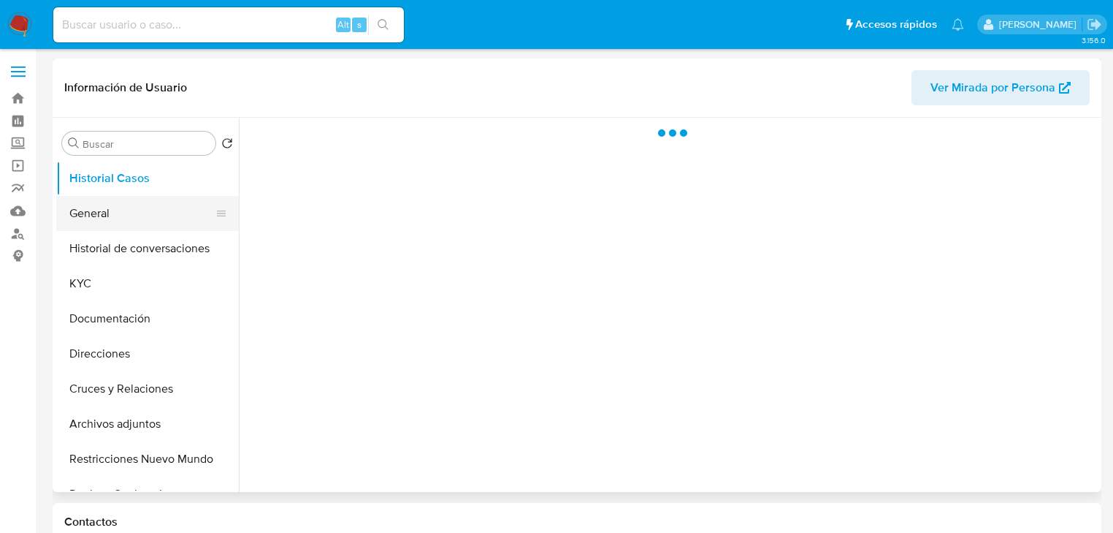
click at [94, 216] on button "General" at bounding box center [141, 213] width 171 height 35
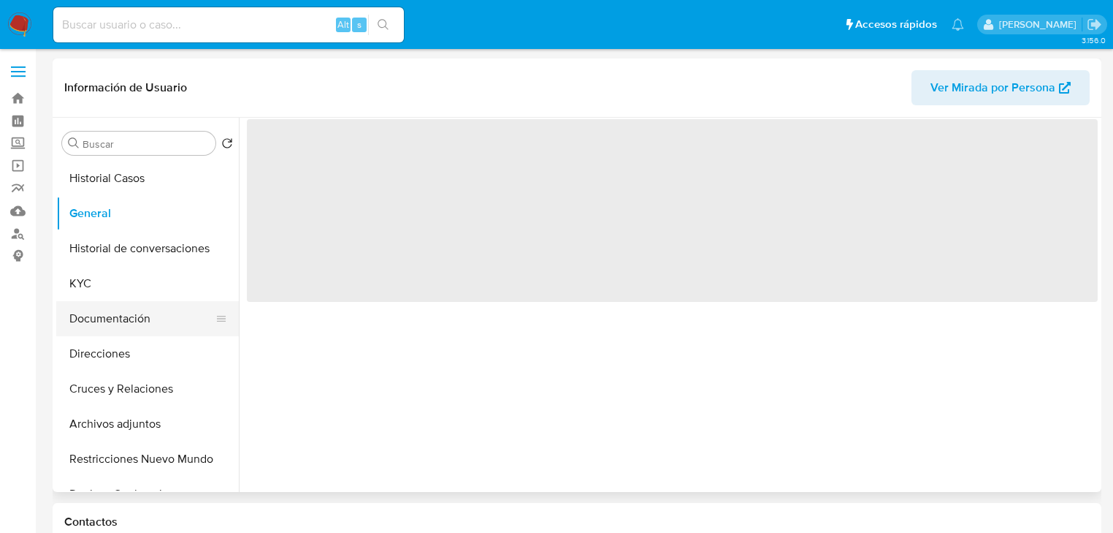
select select "10"
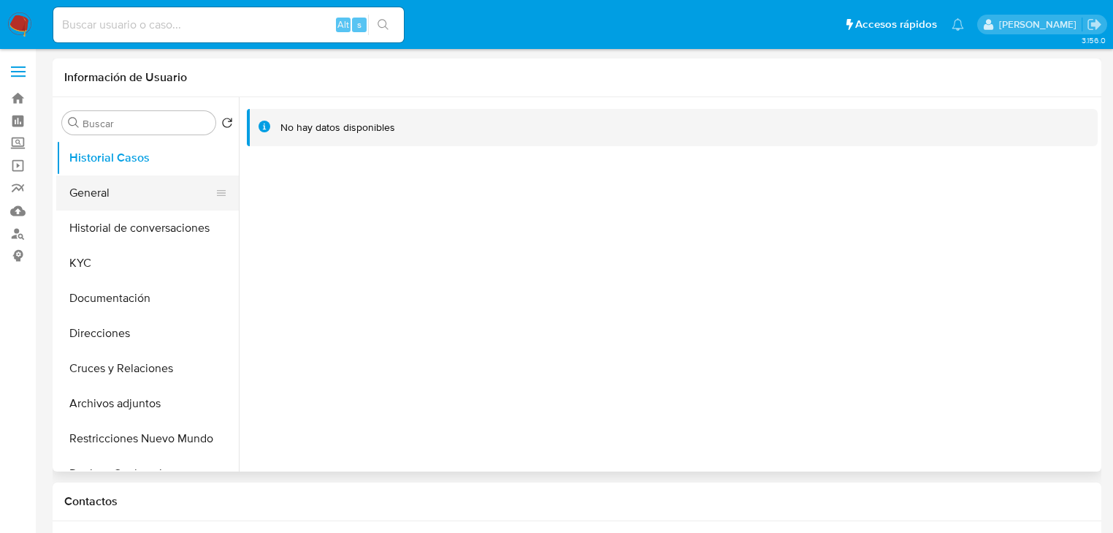
select select "10"
click at [76, 181] on button "General" at bounding box center [141, 192] width 171 height 35
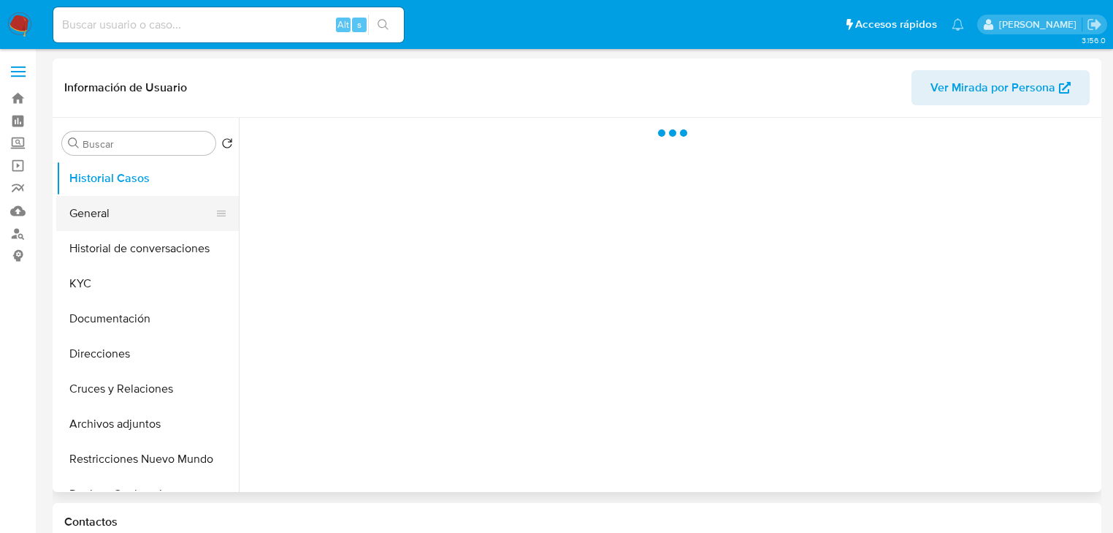
drag, startPoint x: 99, startPoint y: 219, endPoint x: 105, endPoint y: 212, distance: 9.4
click at [104, 213] on button "General" at bounding box center [141, 213] width 171 height 35
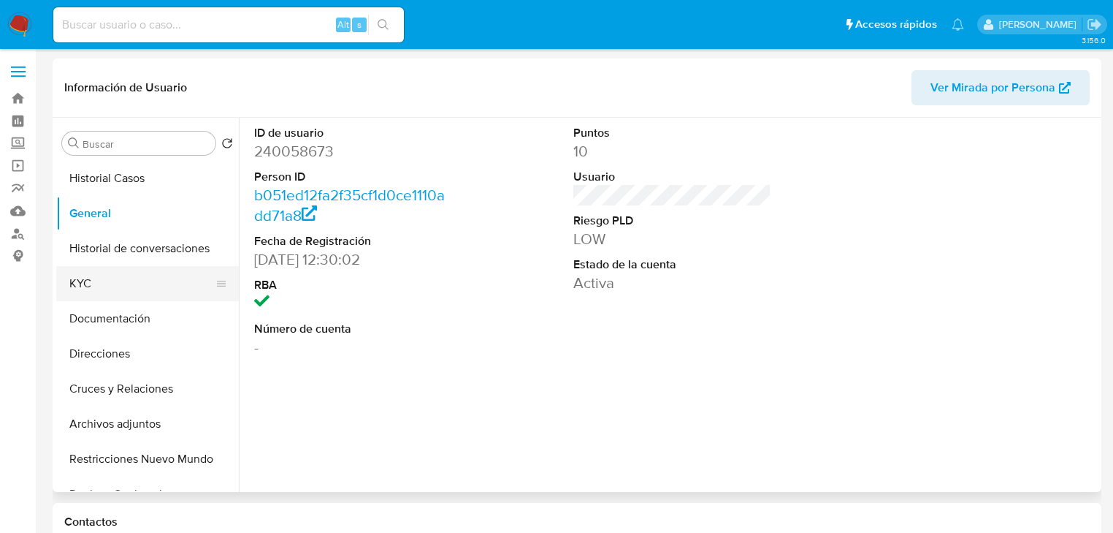
select select "10"
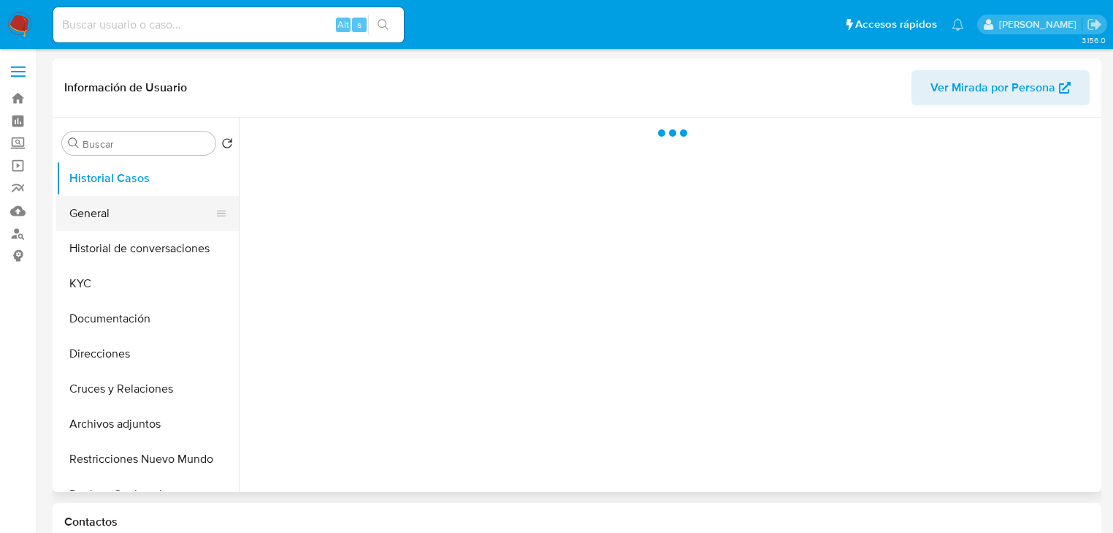
click at [68, 209] on button "General" at bounding box center [141, 213] width 171 height 35
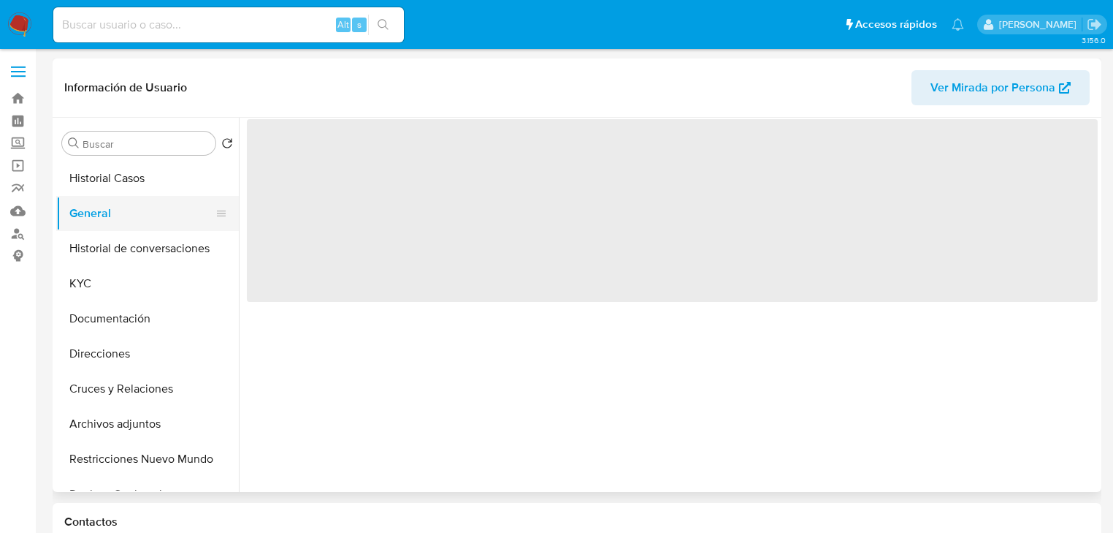
select select "10"
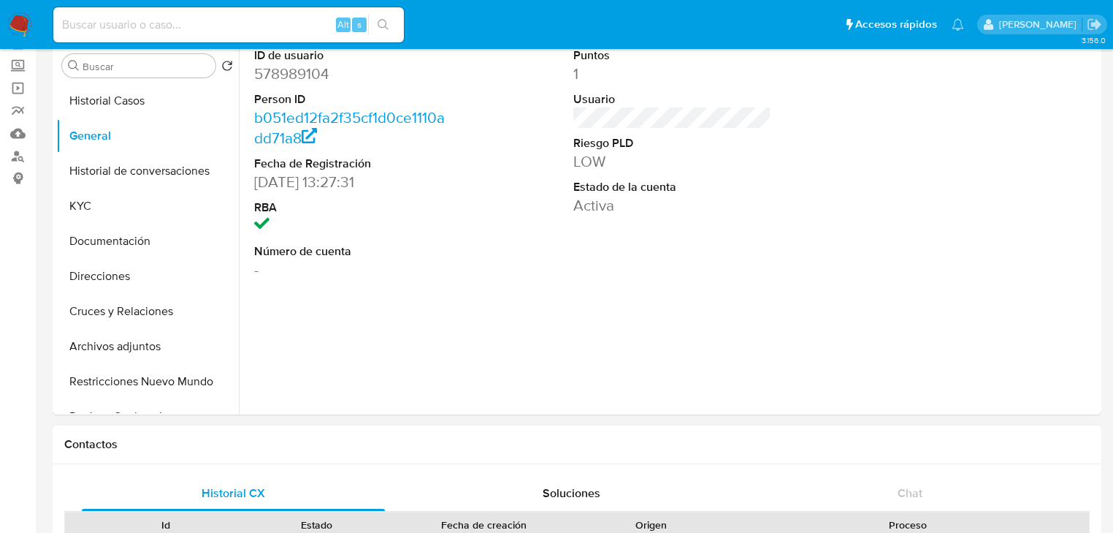
scroll to position [175, 0]
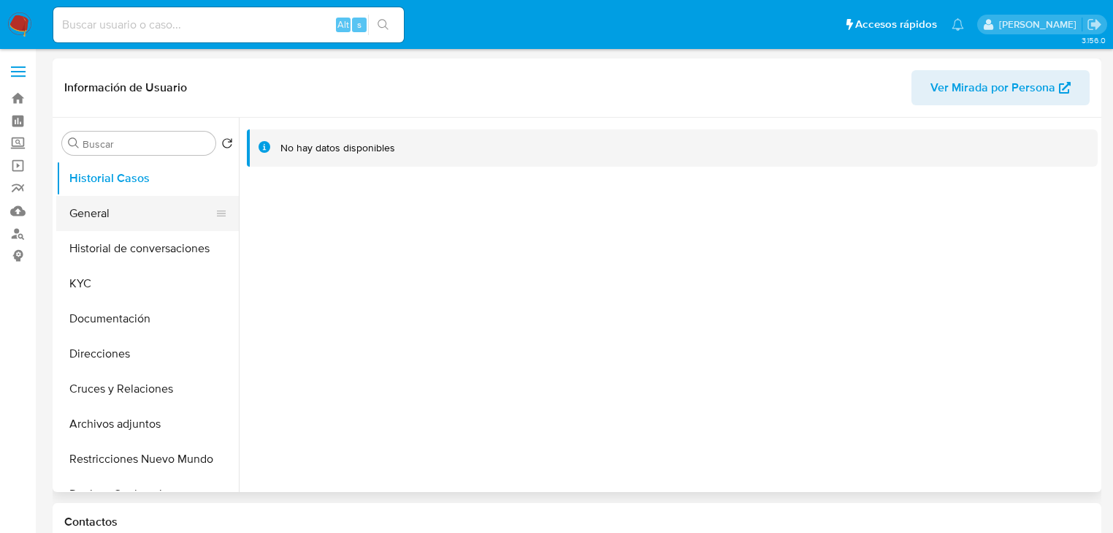
select select "10"
click at [109, 210] on button "General" at bounding box center [141, 213] width 171 height 35
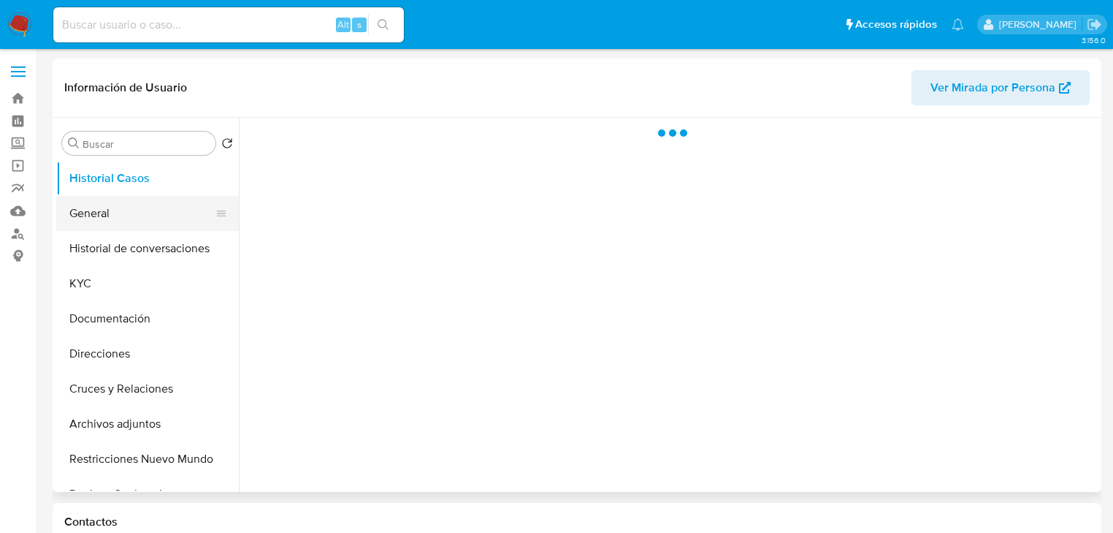
click at [94, 205] on button "General" at bounding box center [141, 213] width 171 height 35
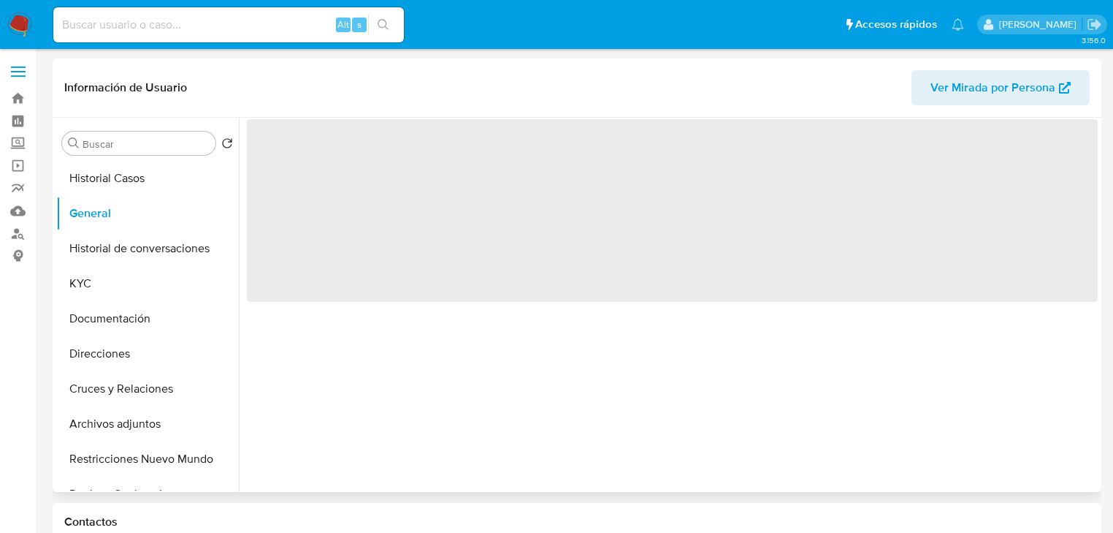
select select "10"
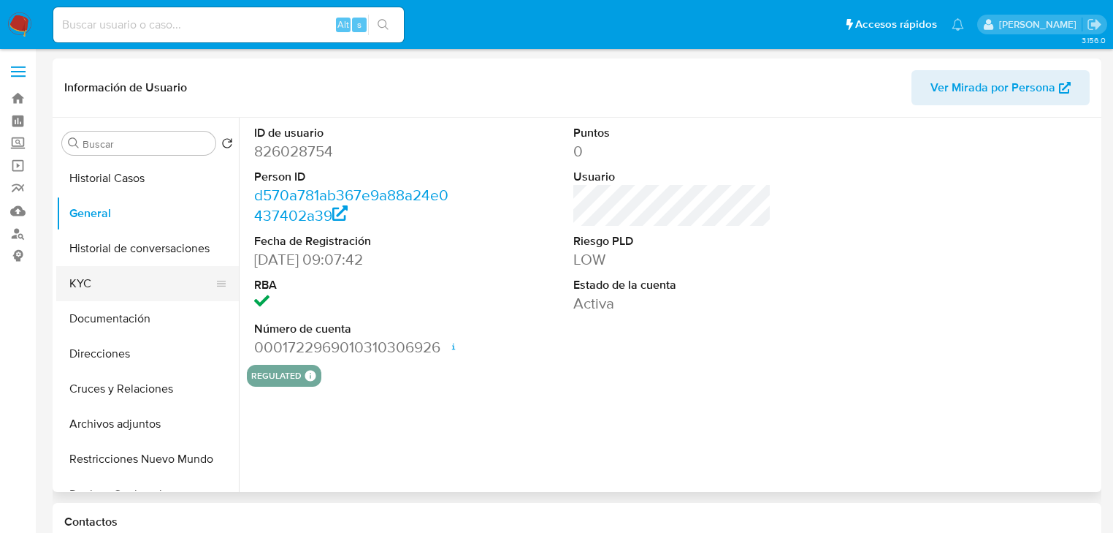
click at [96, 281] on button "KYC" at bounding box center [141, 283] width 171 height 35
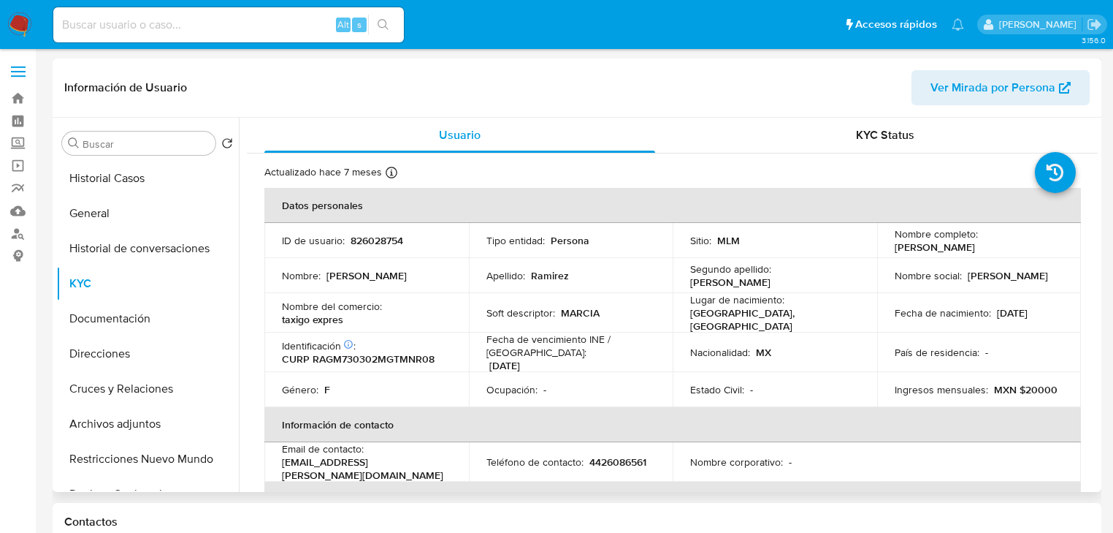
drag, startPoint x: 343, startPoint y: 228, endPoint x: 347, endPoint y: 237, distance: 9.8
click at [343, 228] on td "ID de usuario : 826028754" at bounding box center [366, 240] width 205 height 35
drag, startPoint x: 347, startPoint y: 238, endPoint x: 427, endPoint y: 238, distance: 79.6
click at [427, 238] on div "ID de usuario : 826028754" at bounding box center [366, 240] width 169 height 13
copy div "826028754"
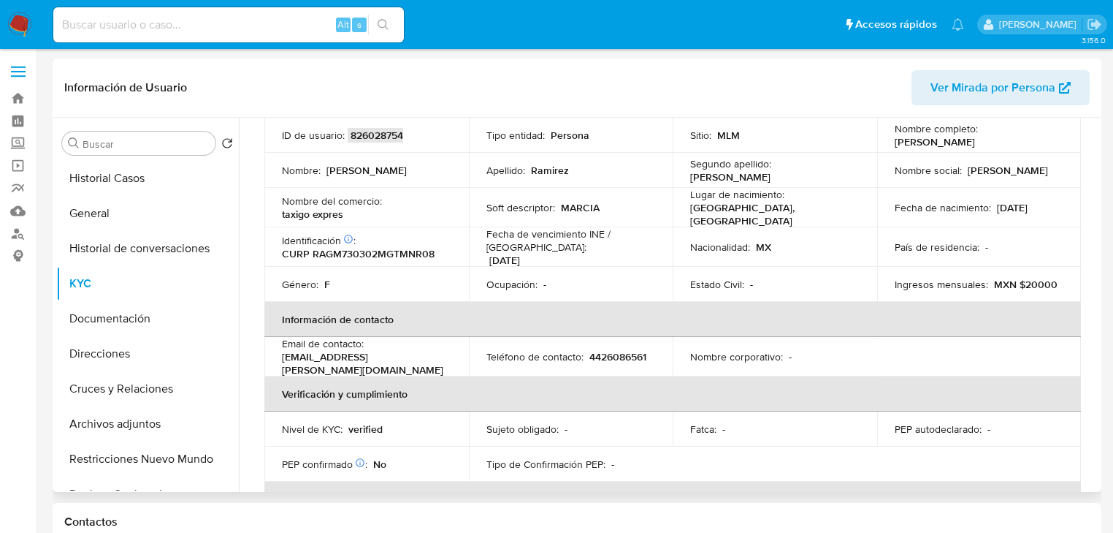
scroll to position [104, 0]
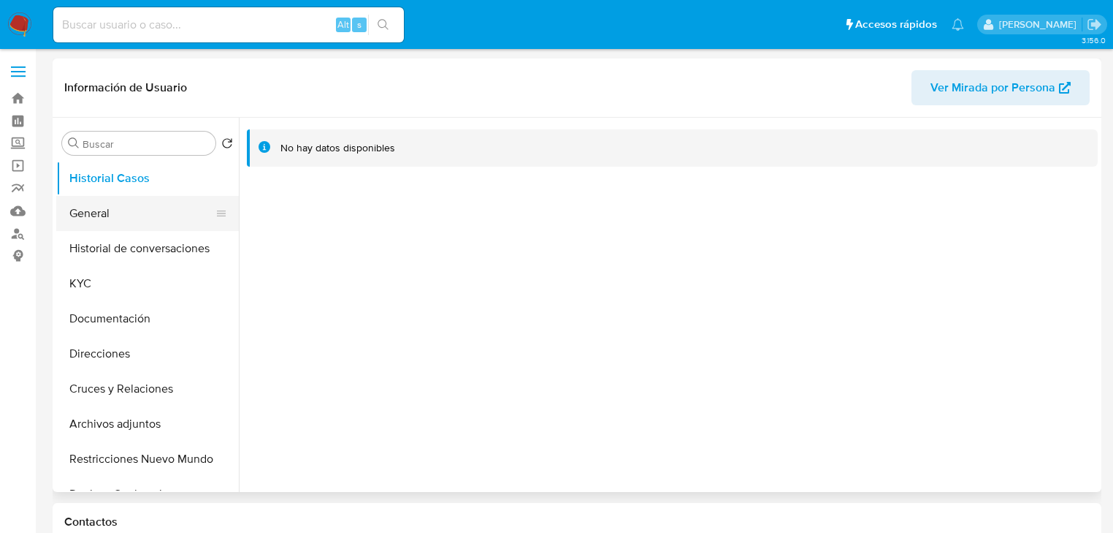
click at [116, 211] on button "General" at bounding box center [141, 213] width 171 height 35
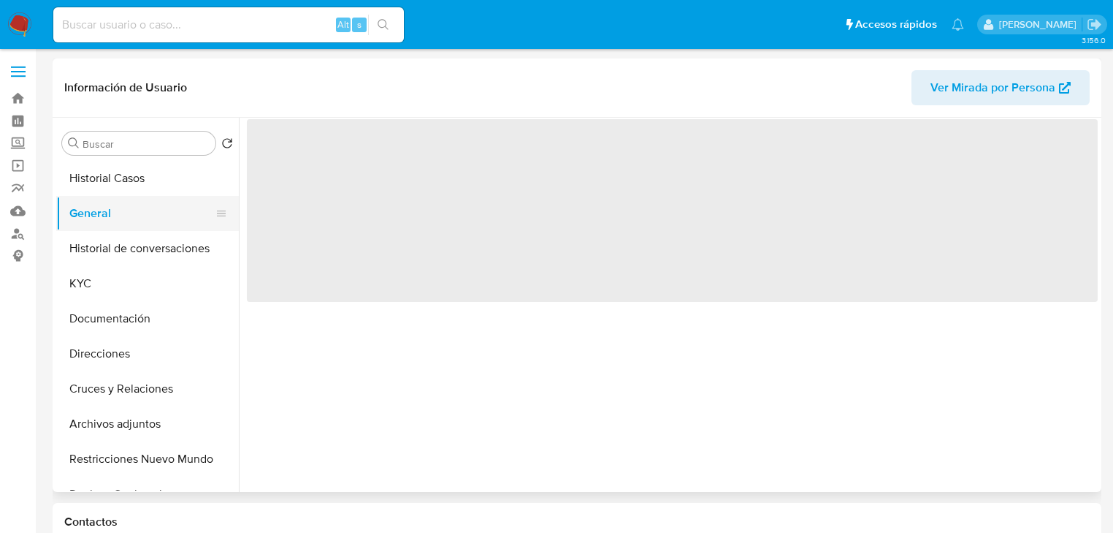
select select "10"
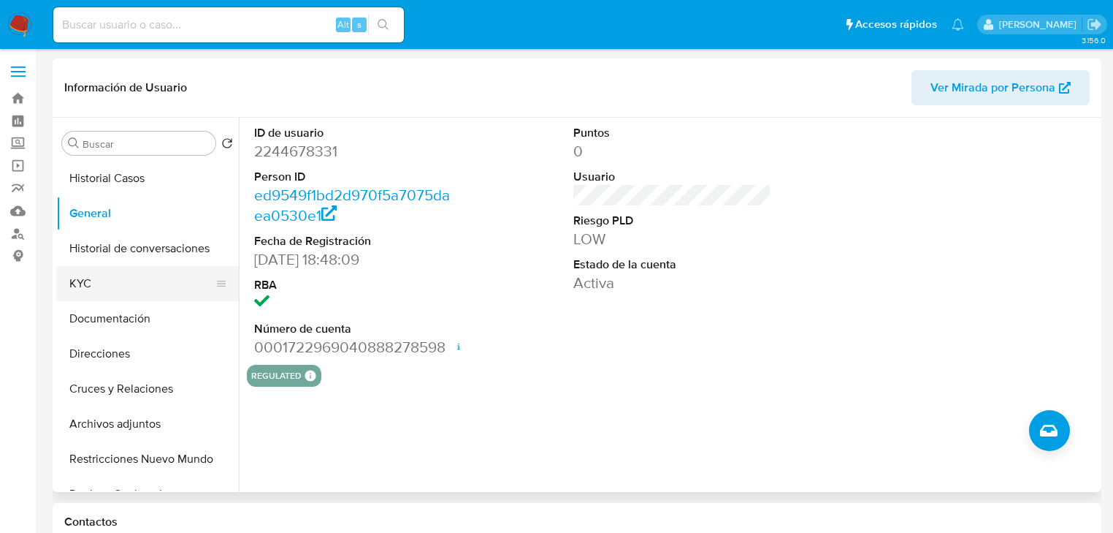
click at [81, 276] on button "KYC" at bounding box center [141, 283] width 171 height 35
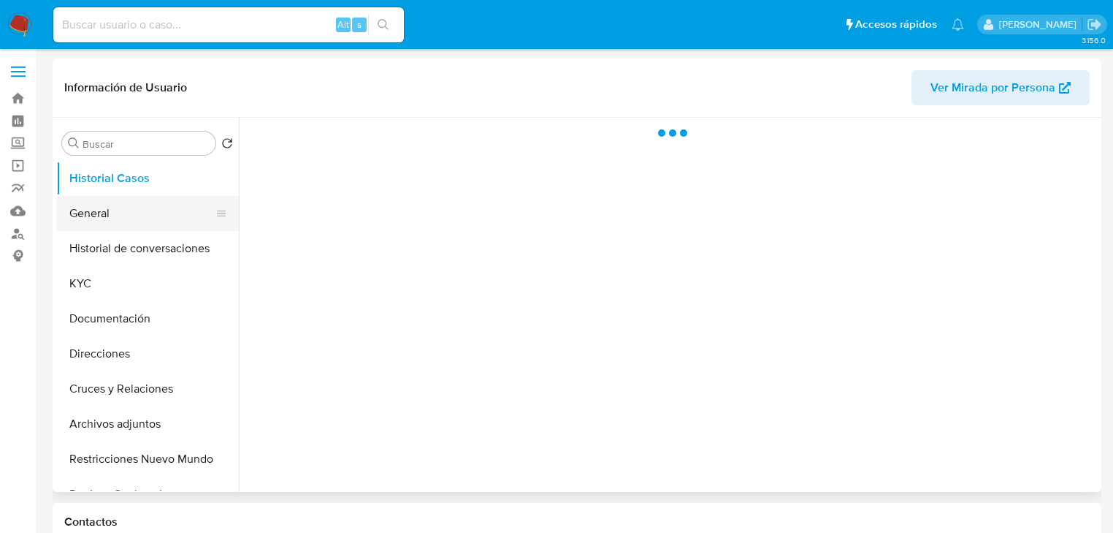
click at [96, 224] on button "General" at bounding box center [141, 213] width 171 height 35
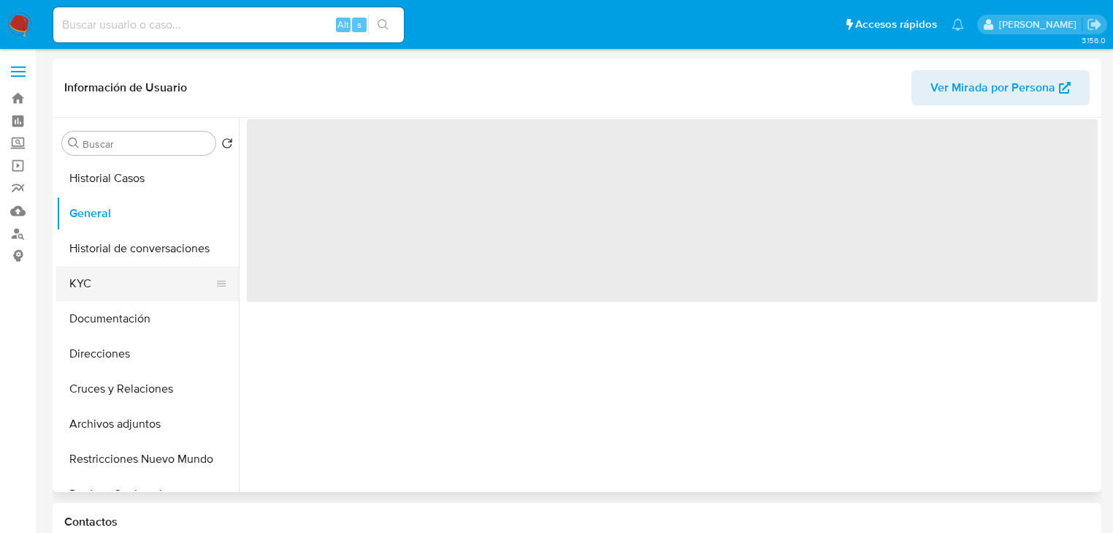
select select "10"
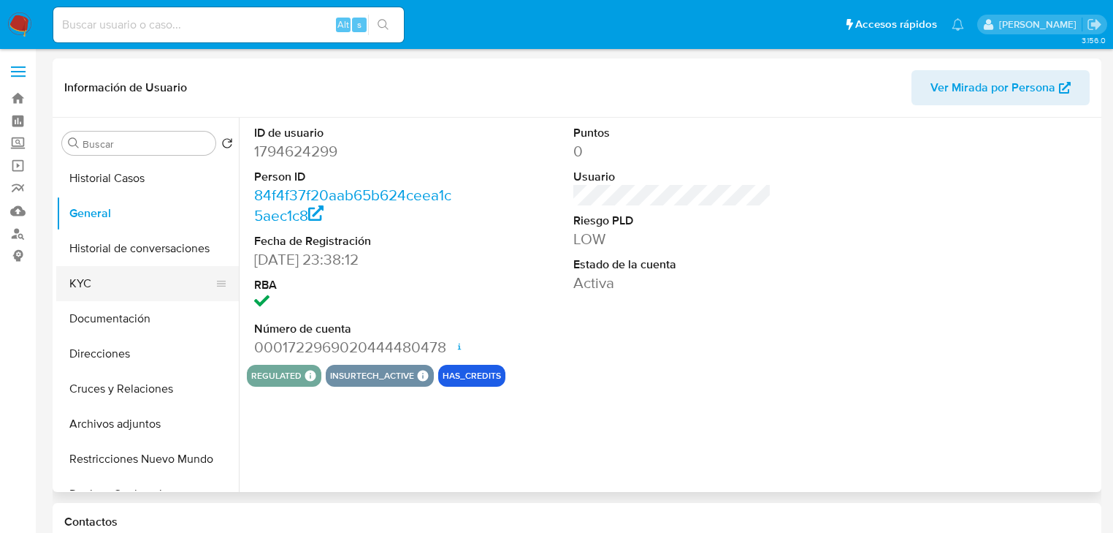
click at [68, 284] on button "KYC" at bounding box center [141, 283] width 171 height 35
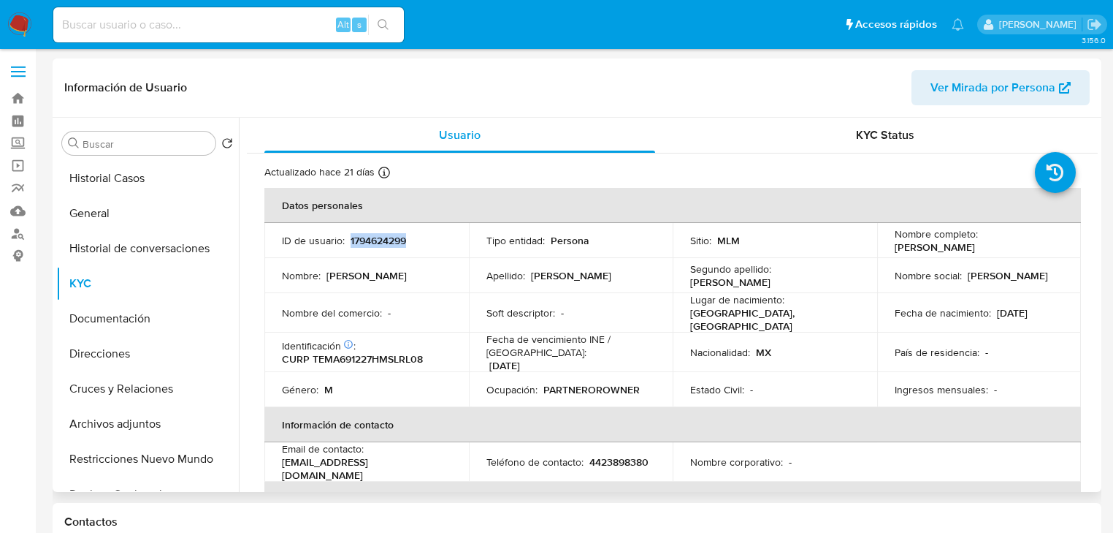
drag, startPoint x: 439, startPoint y: 239, endPoint x: 336, endPoint y: 232, distance: 103.2
click at [348, 240] on div "ID de usuario : 1794624299" at bounding box center [366, 240] width 169 height 13
copy p "1794624299"
drag, startPoint x: 420, startPoint y: 325, endPoint x: 351, endPoint y: 276, distance: 84.3
click at [418, 324] on td "Nombre del comercio : -" at bounding box center [366, 312] width 205 height 39
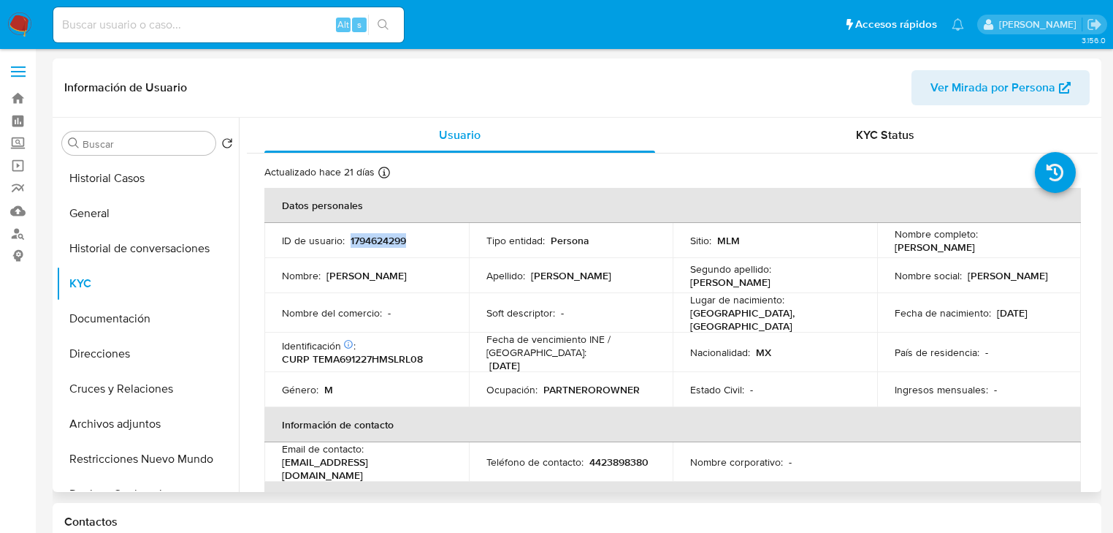
drag, startPoint x: 348, startPoint y: 240, endPoint x: 427, endPoint y: 241, distance: 78.2
click at [427, 241] on div "ID de usuario : 1794624299" at bounding box center [366, 240] width 169 height 13
copy p "1794624299"
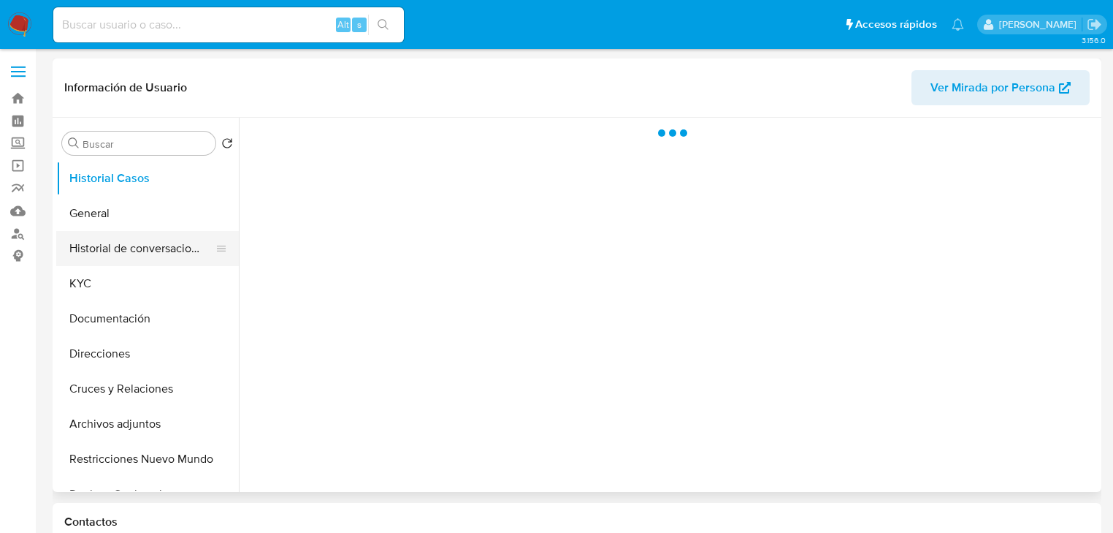
click at [104, 235] on button "Historial de conversaciones" at bounding box center [141, 248] width 171 height 35
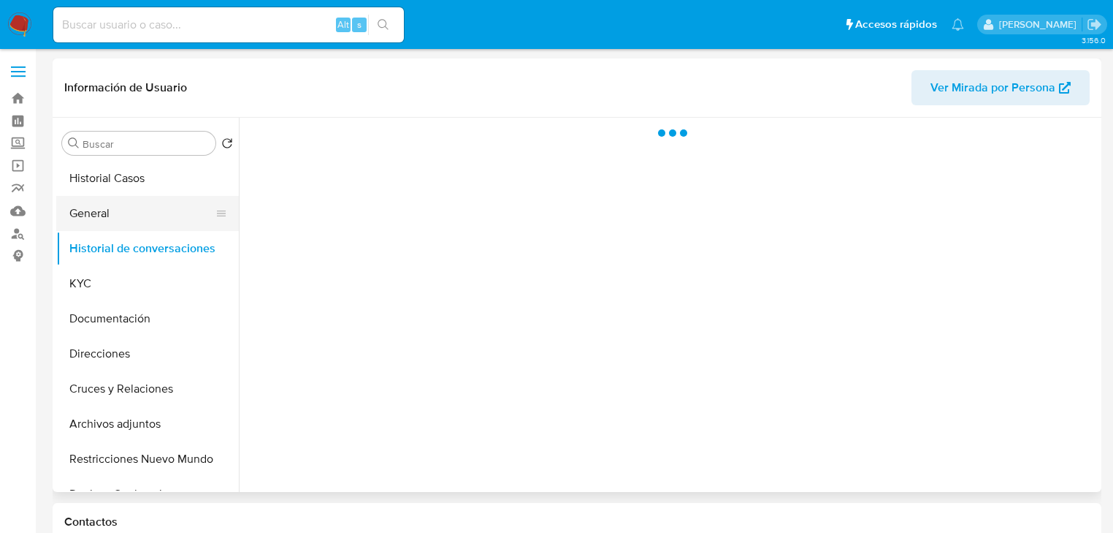
click at [86, 209] on button "General" at bounding box center [141, 213] width 171 height 35
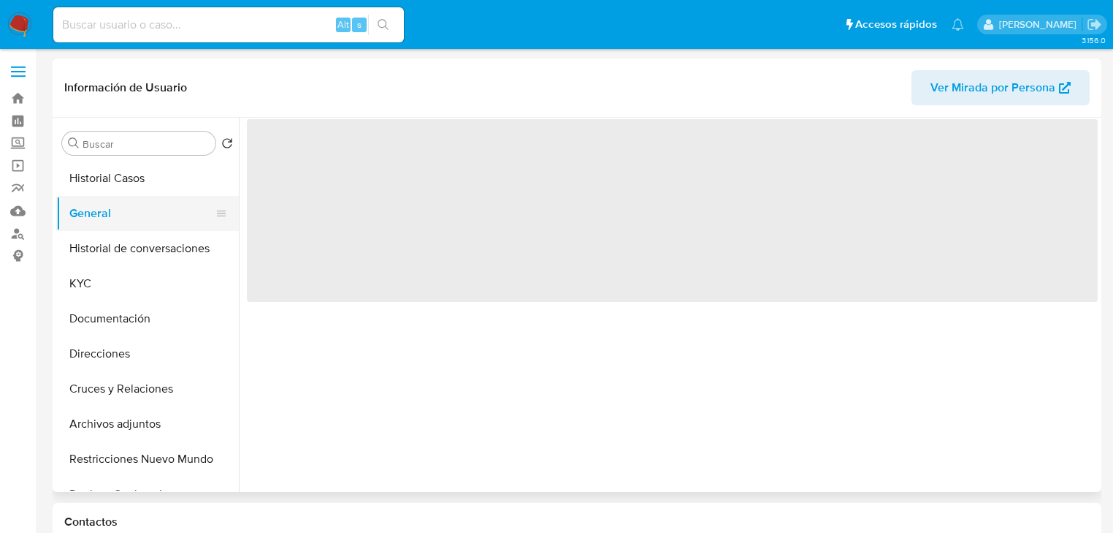
select select "10"
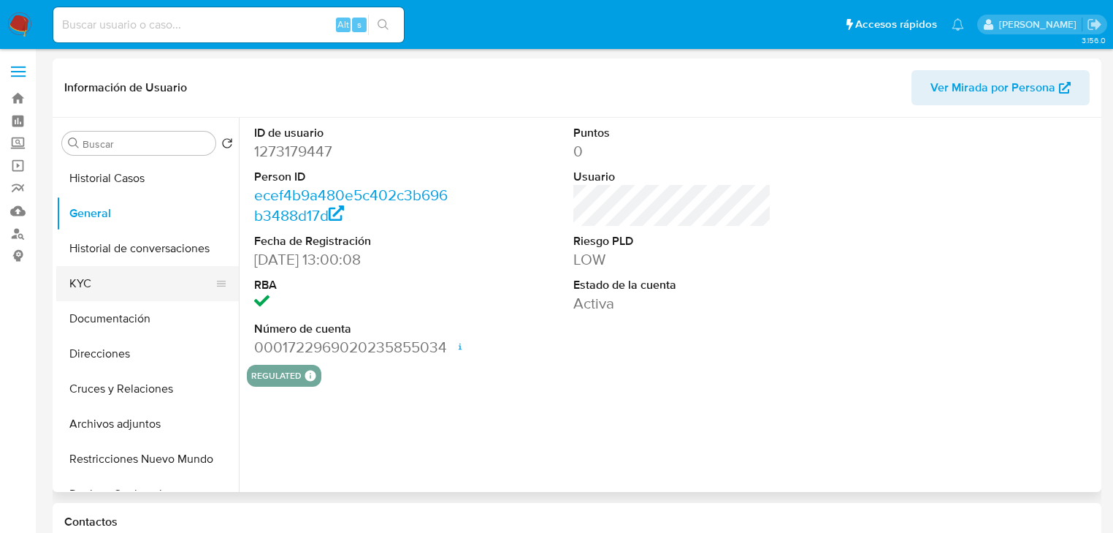
click at [75, 282] on button "KYC" at bounding box center [141, 283] width 171 height 35
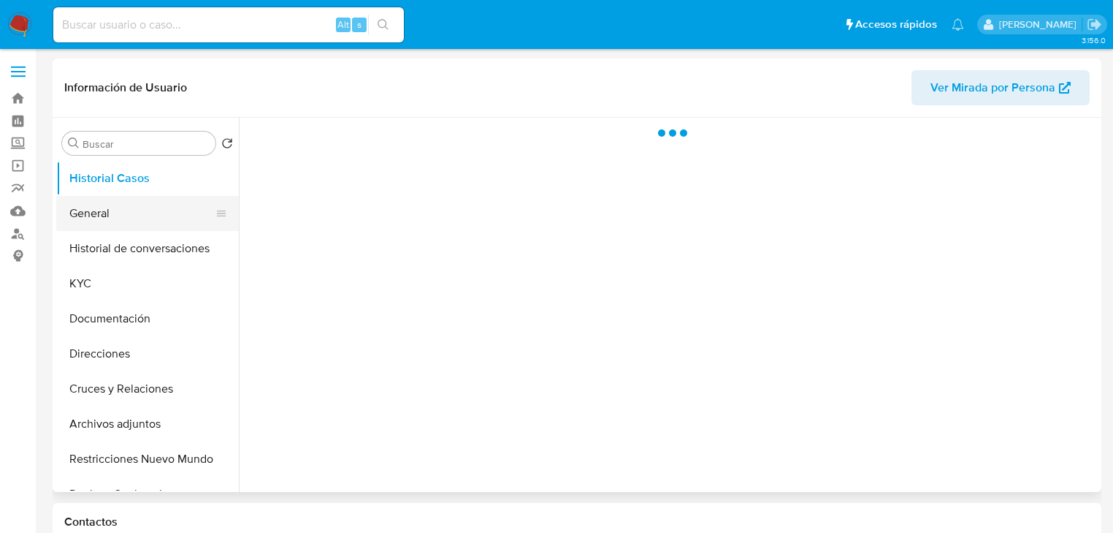
drag, startPoint x: 111, startPoint y: 203, endPoint x: 156, endPoint y: 219, distance: 47.4
click at [111, 205] on button "General" at bounding box center [141, 213] width 171 height 35
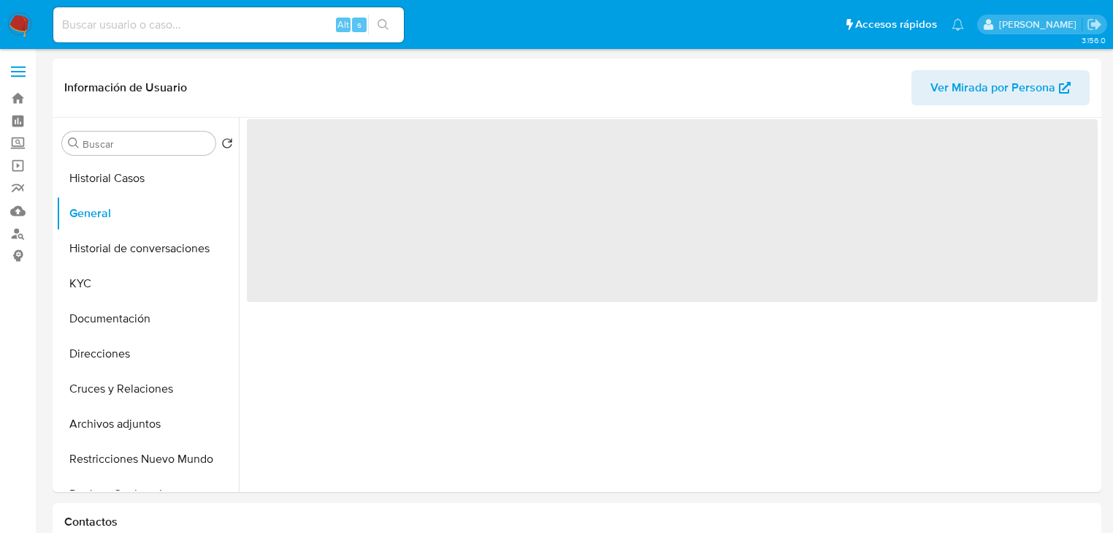
select select "10"
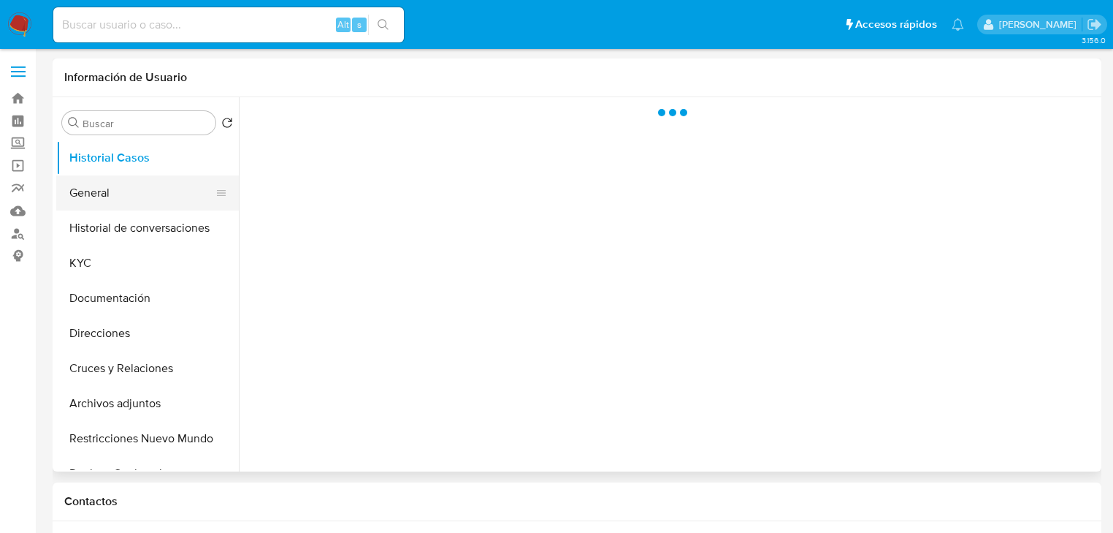
click at [80, 201] on button "General" at bounding box center [141, 192] width 171 height 35
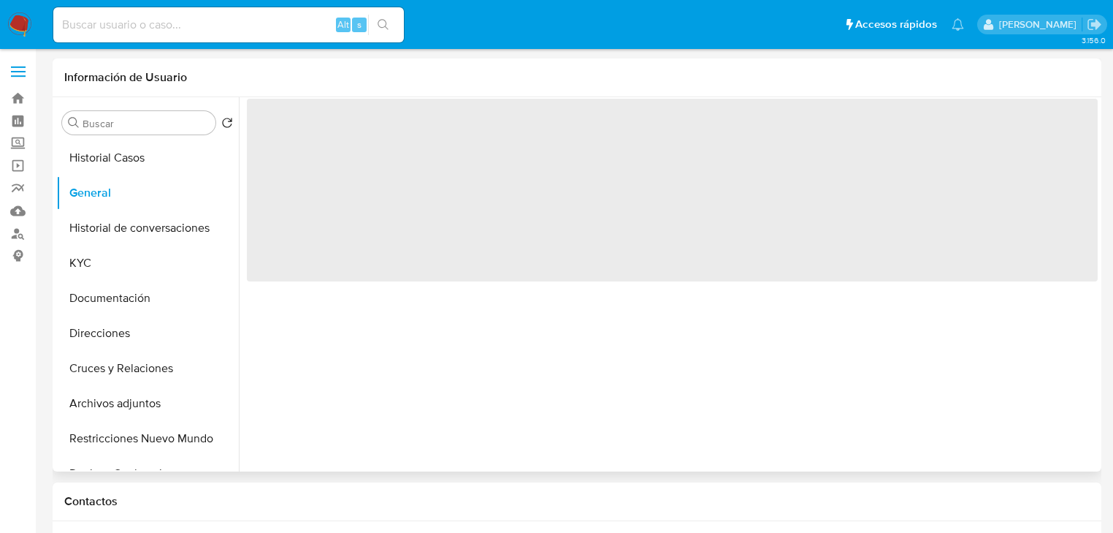
select select "10"
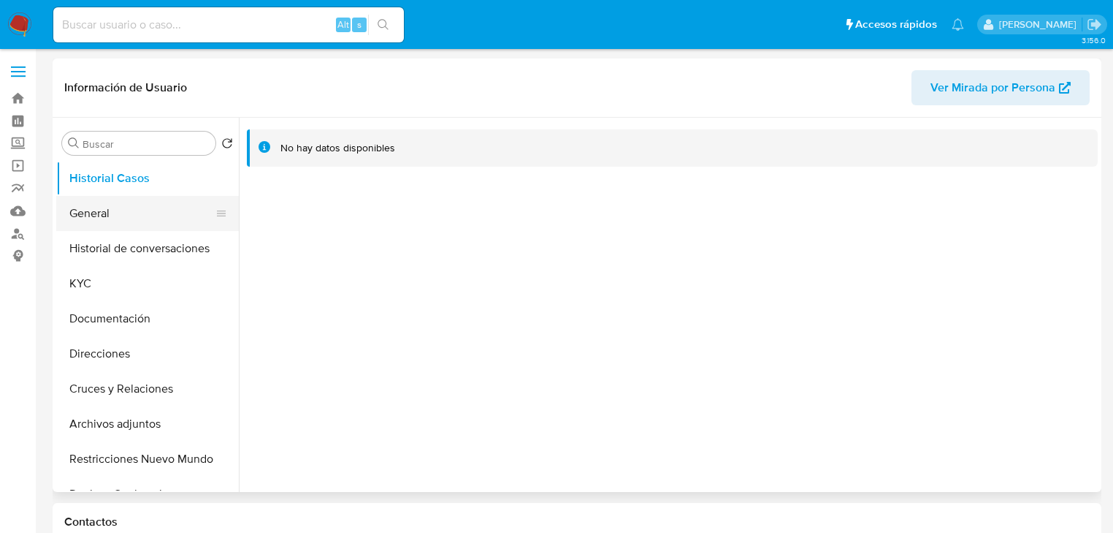
select select "10"
click at [136, 220] on button "General" at bounding box center [141, 213] width 171 height 35
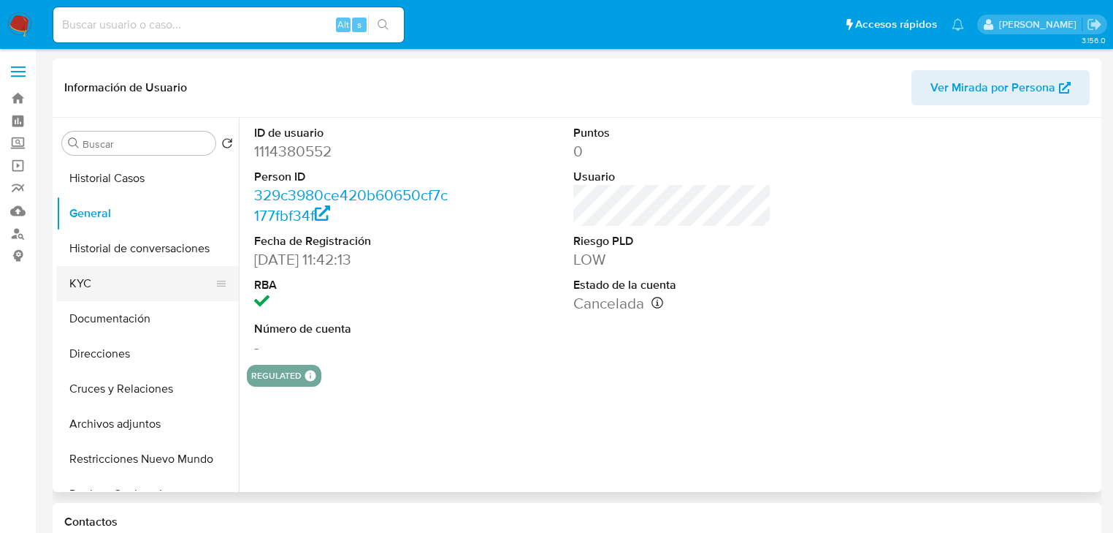
click at [114, 271] on button "KYC" at bounding box center [141, 283] width 171 height 35
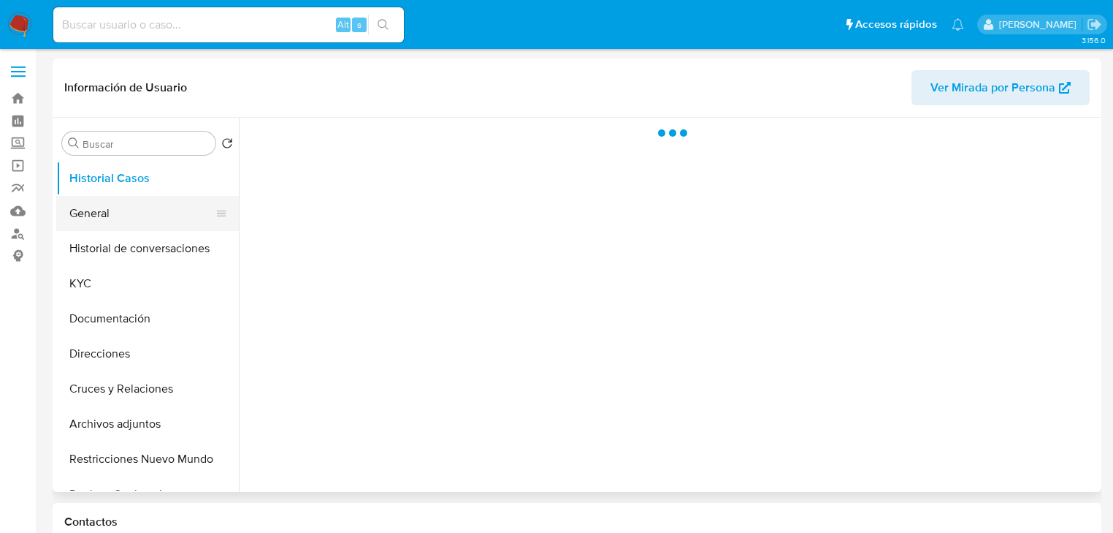
click at [76, 223] on button "General" at bounding box center [141, 213] width 171 height 35
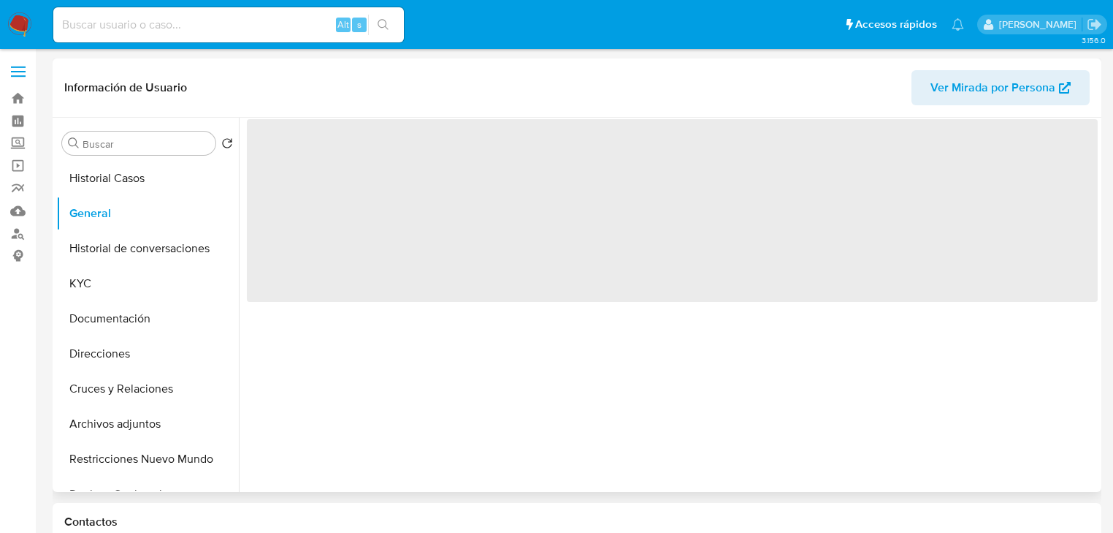
select select "10"
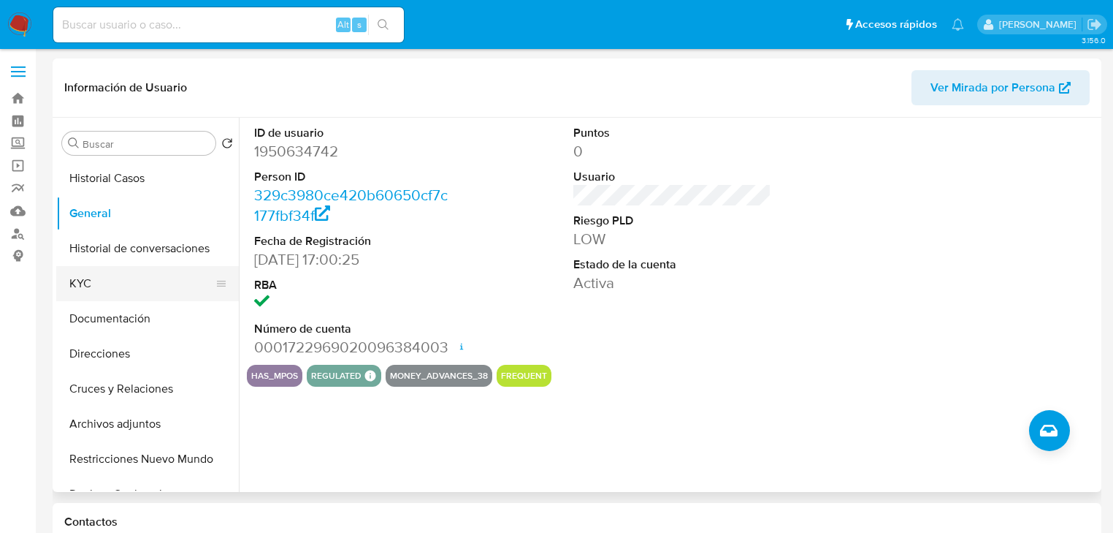
click at [88, 283] on button "KYC" at bounding box center [141, 283] width 171 height 35
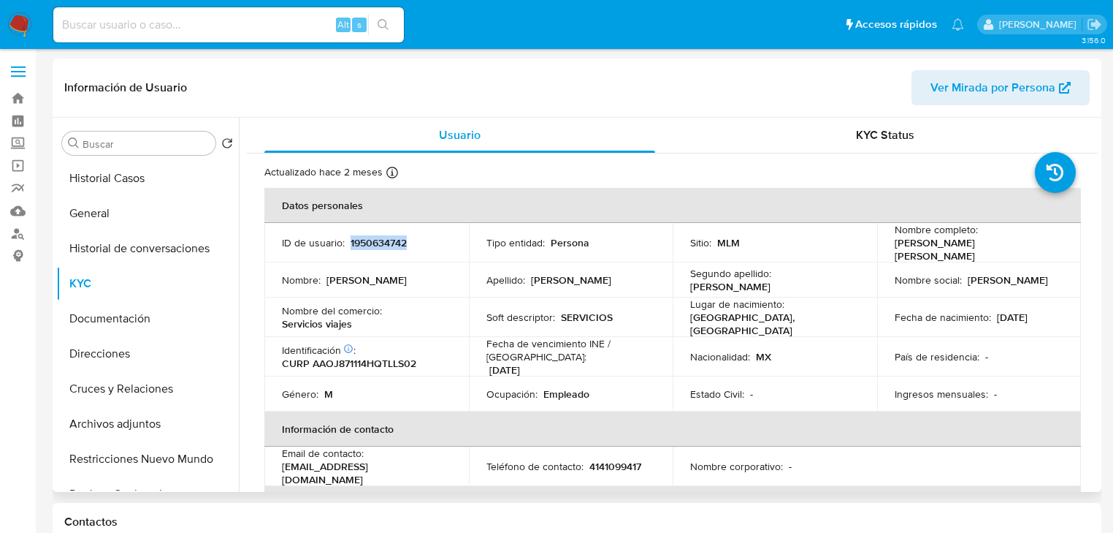
drag, startPoint x: 419, startPoint y: 239, endPoint x: 348, endPoint y: 232, distance: 71.2
click at [348, 232] on td "ID de usuario : 1950634742" at bounding box center [366, 242] width 205 height 39
copy p "1950634742"
click at [129, 398] on button "Cruces y Relaciones" at bounding box center [141, 388] width 171 height 35
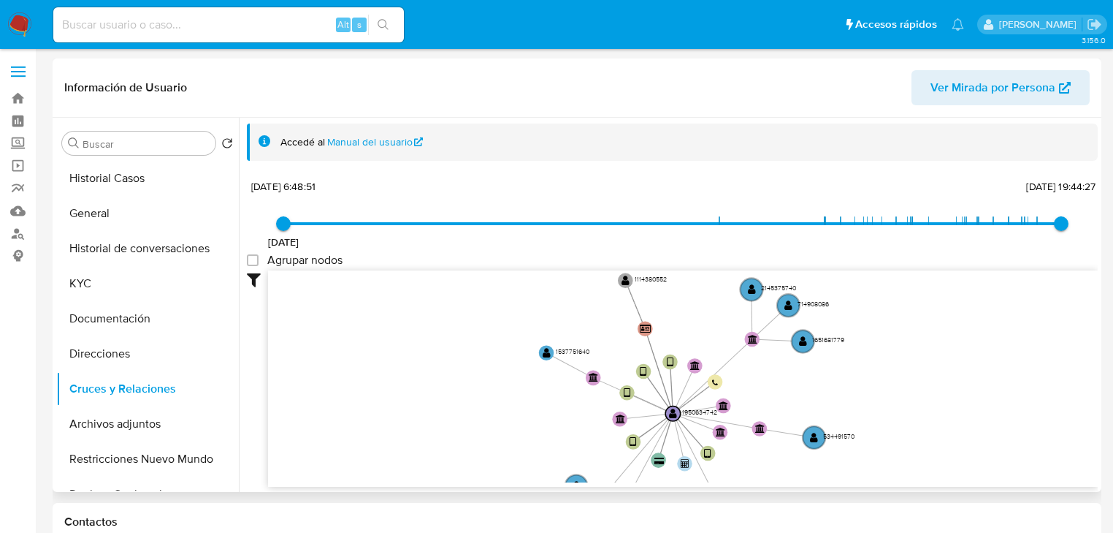
drag, startPoint x: 824, startPoint y: 385, endPoint x: 770, endPoint y: 459, distance: 91.5
click at [771, 460] on icon "device-67520e99e5d342a740c6f91c  device-683874ac8bdb946446659965  device-68a1…" at bounding box center [683, 376] width 830 height 212
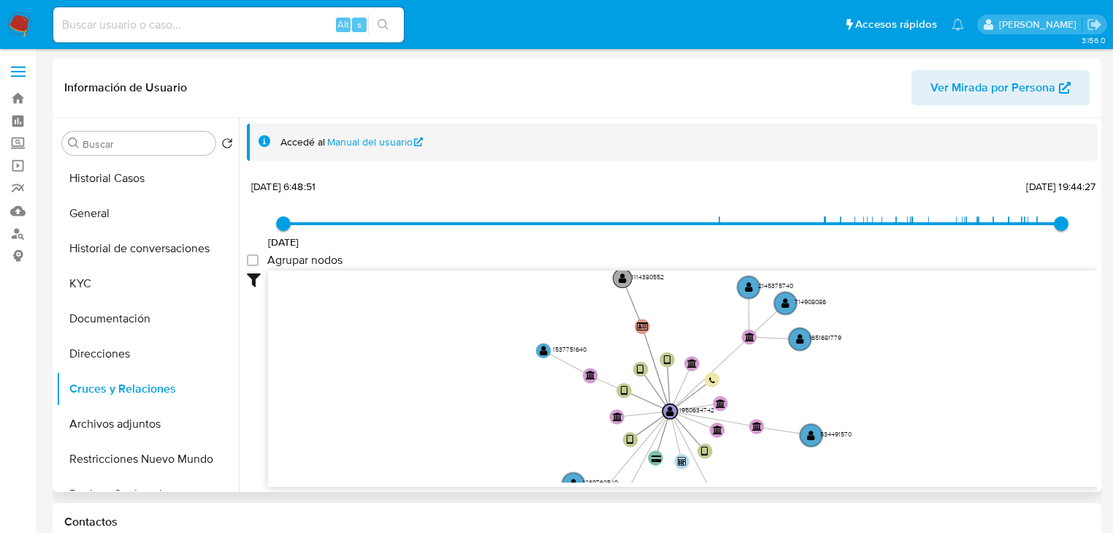
click at [615, 272] on circle at bounding box center [622, 278] width 19 height 19
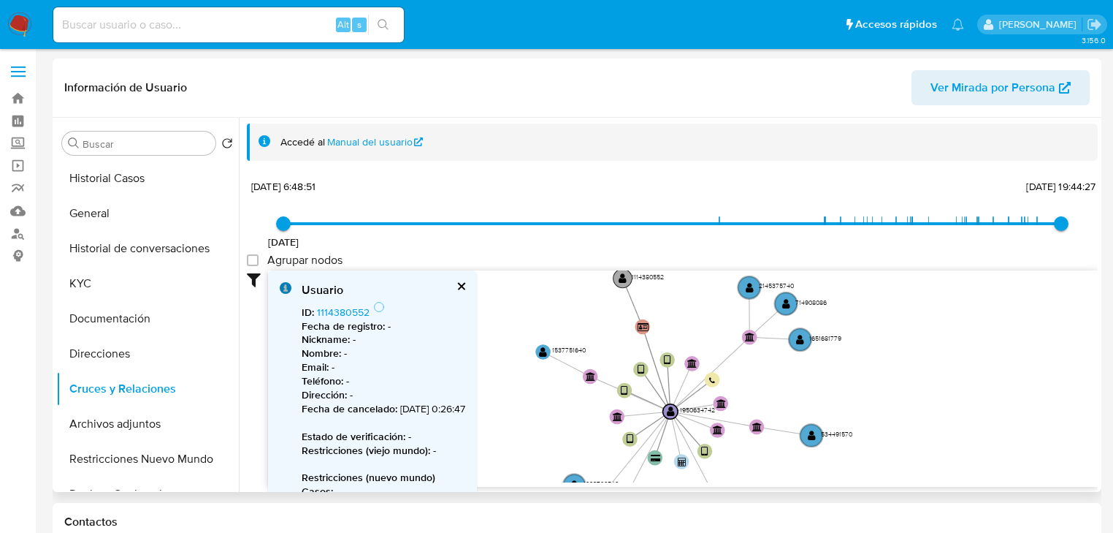
click at [615, 272] on circle at bounding box center [623, 278] width 19 height 19
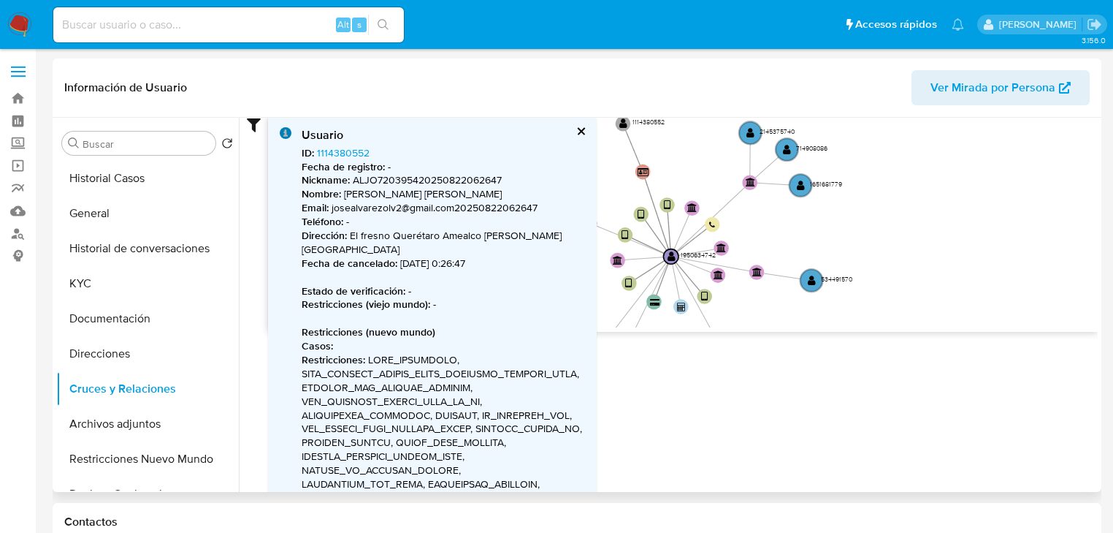
scroll to position [175, 0]
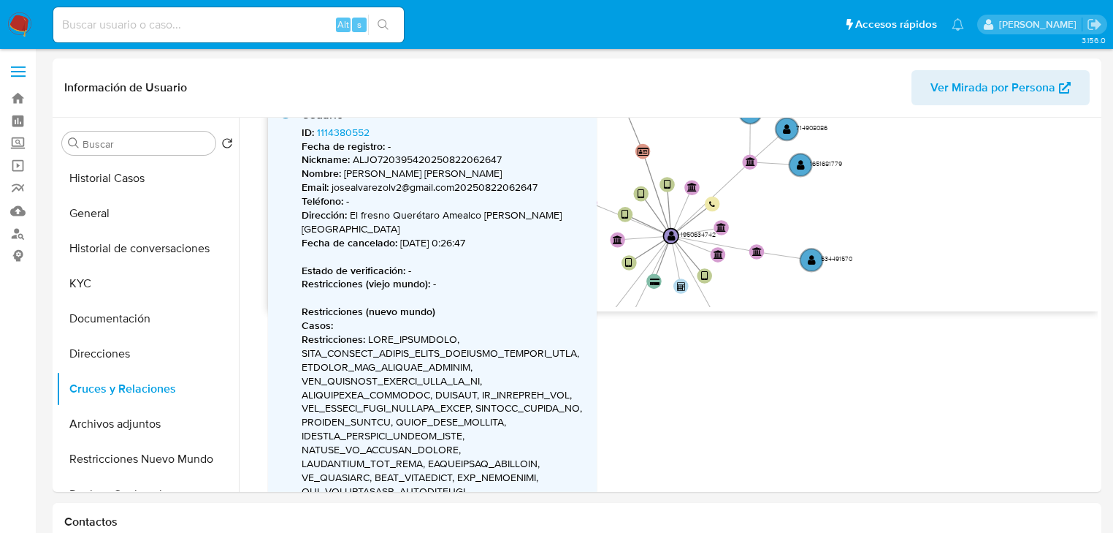
click at [24, 20] on img at bounding box center [19, 24] width 25 height 25
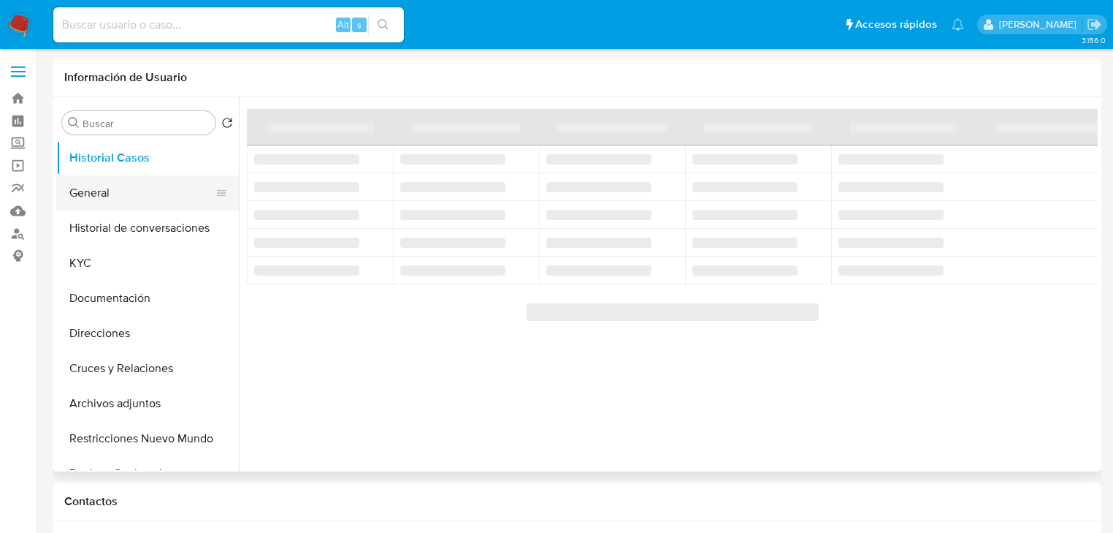
select select "10"
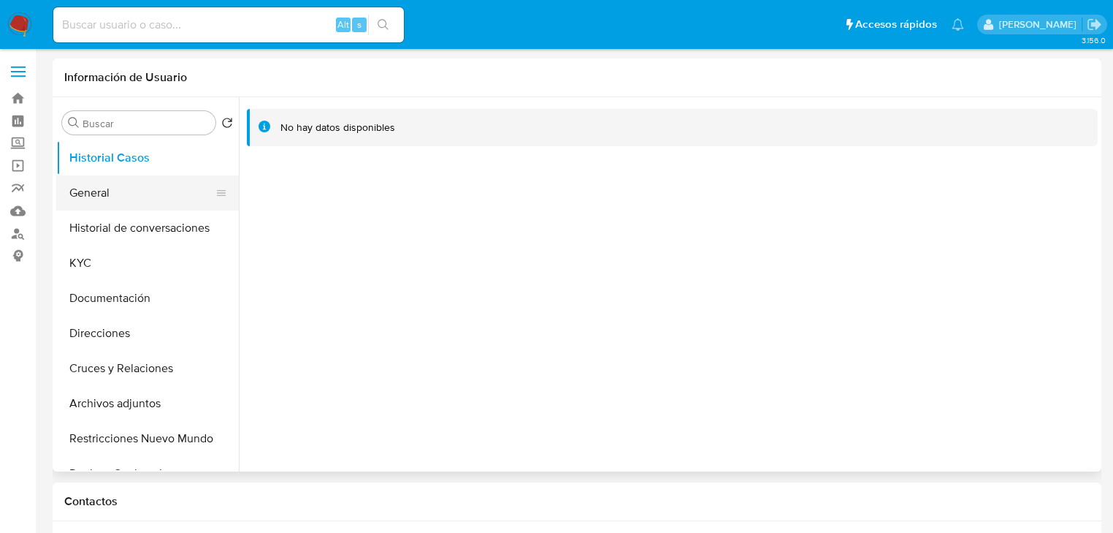
click at [97, 196] on button "General" at bounding box center [141, 192] width 171 height 35
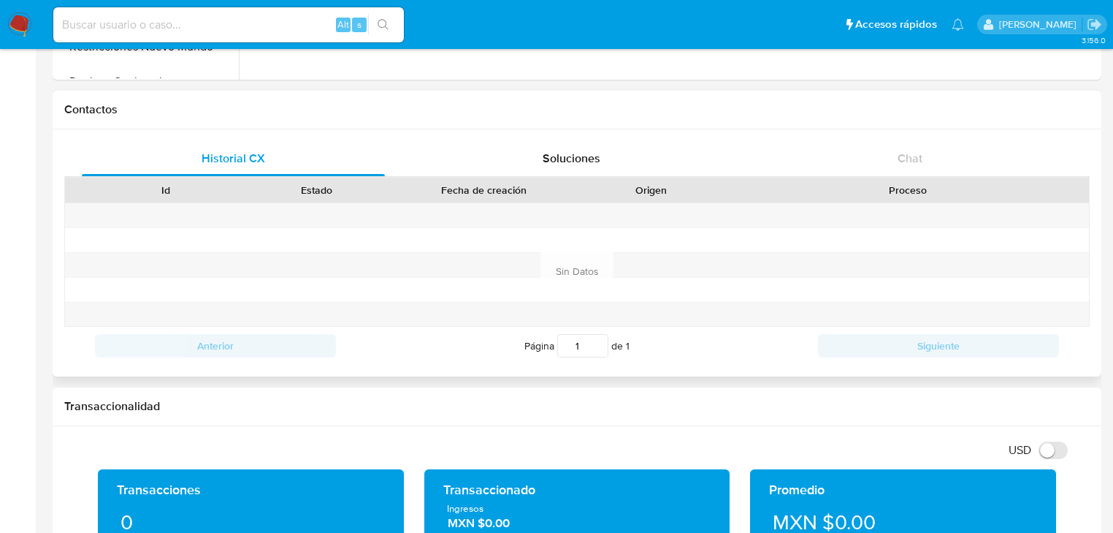
scroll to position [409, 0]
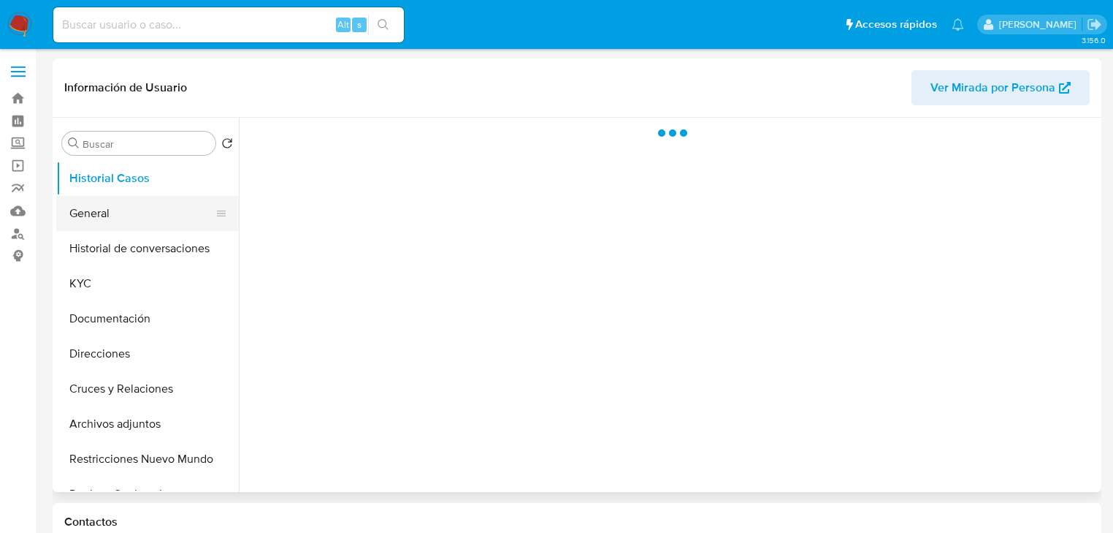
click at [96, 199] on button "General" at bounding box center [141, 213] width 171 height 35
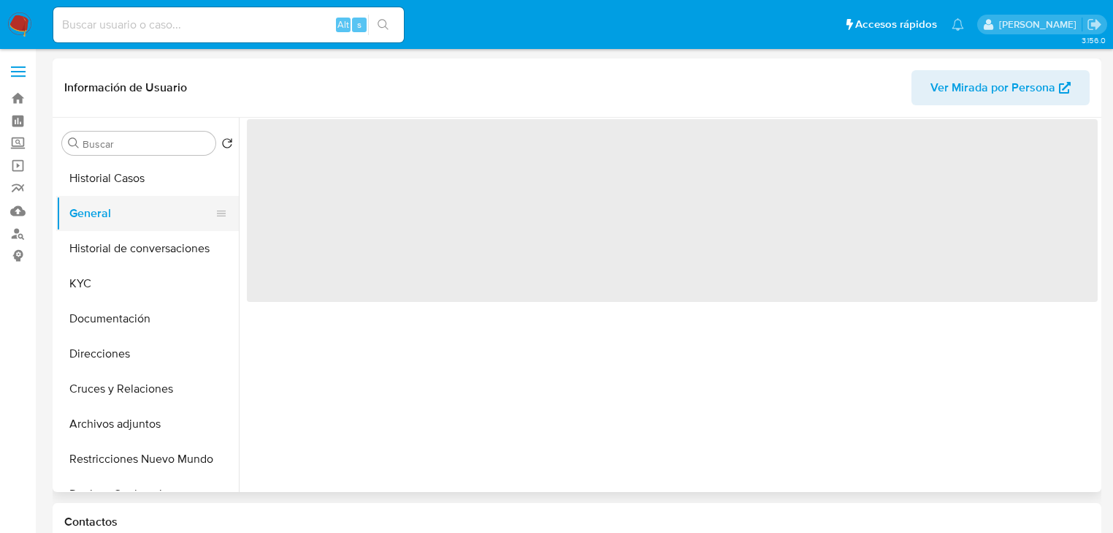
click at [98, 210] on button "General" at bounding box center [141, 213] width 171 height 35
select select "10"
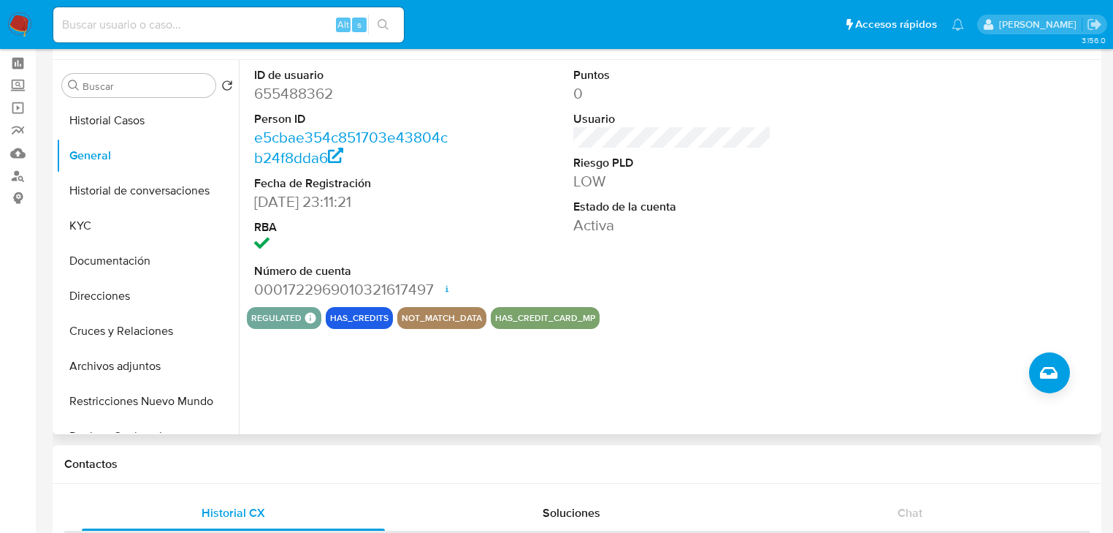
scroll to position [58, 0]
click at [97, 226] on button "KYC" at bounding box center [141, 224] width 171 height 35
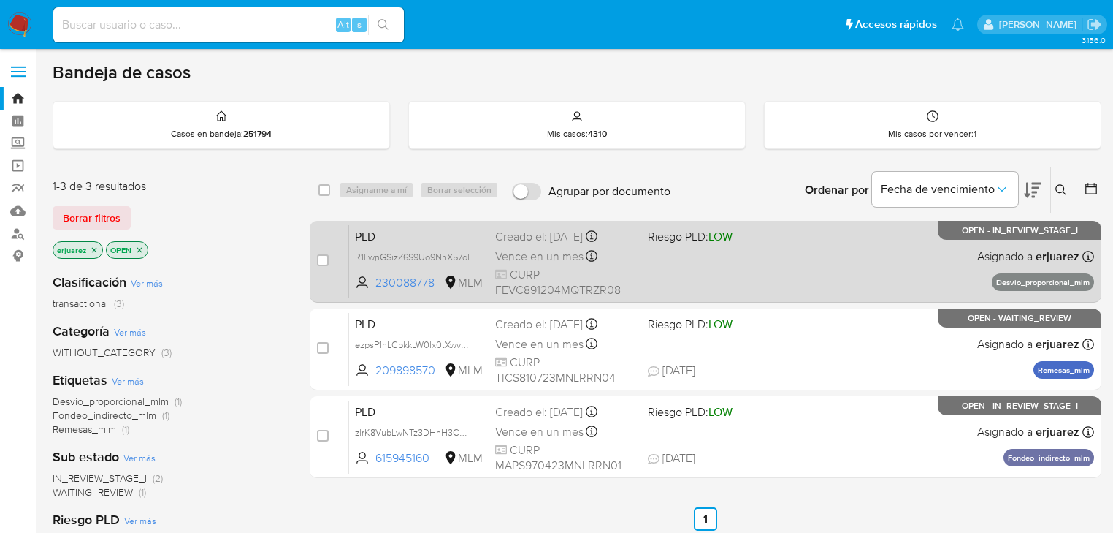
click at [782, 246] on div "PLD R1lIwnGSizZ6S9Uo9NnX57ol 230088778 MLM Riesgo PLD: LOW Creado el: [DATE] Cr…" at bounding box center [721, 261] width 745 height 74
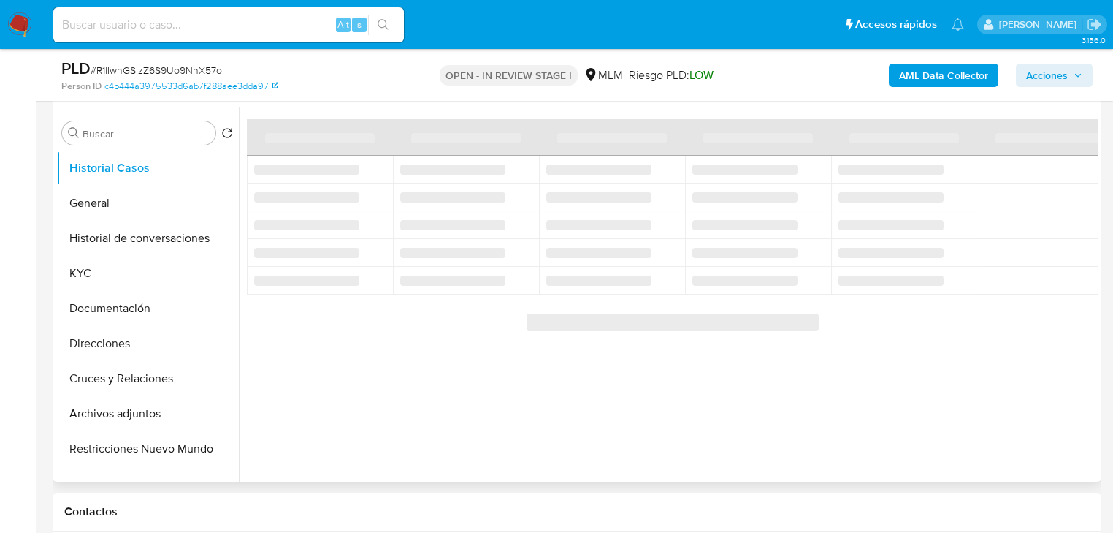
scroll to position [292, 0]
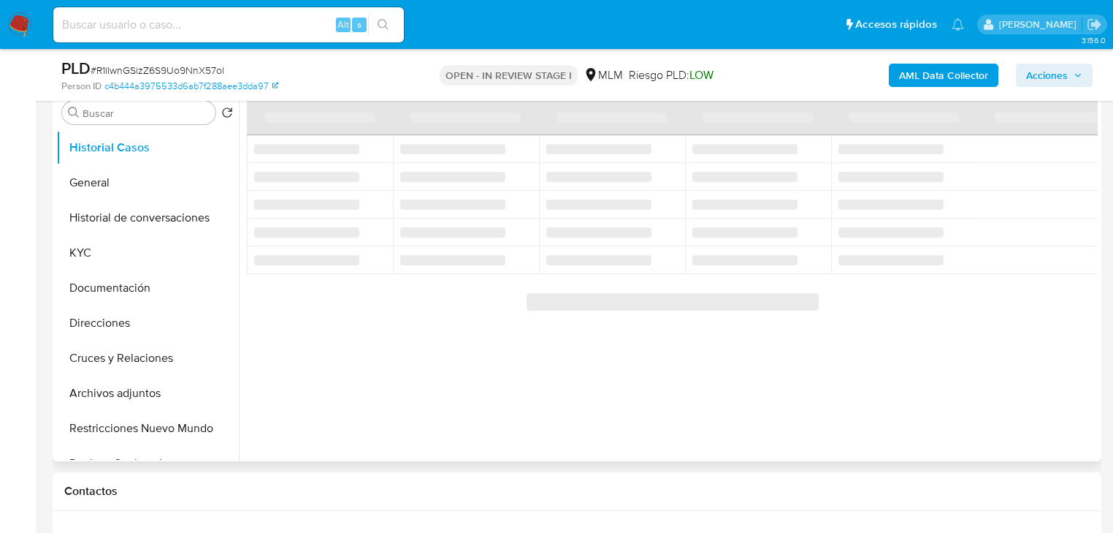
select select "10"
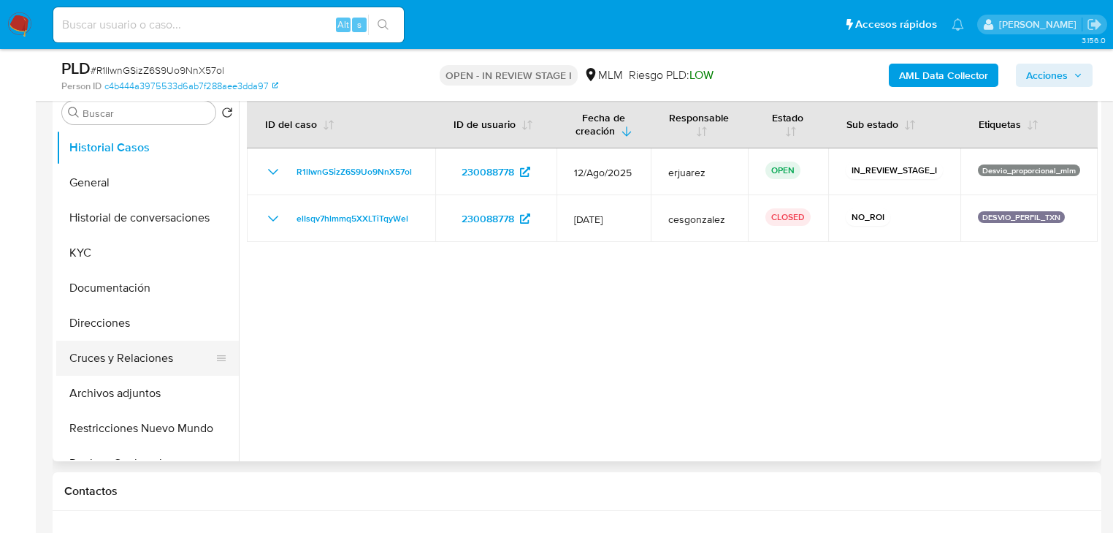
click at [149, 364] on button "Cruces y Relaciones" at bounding box center [141, 357] width 171 height 35
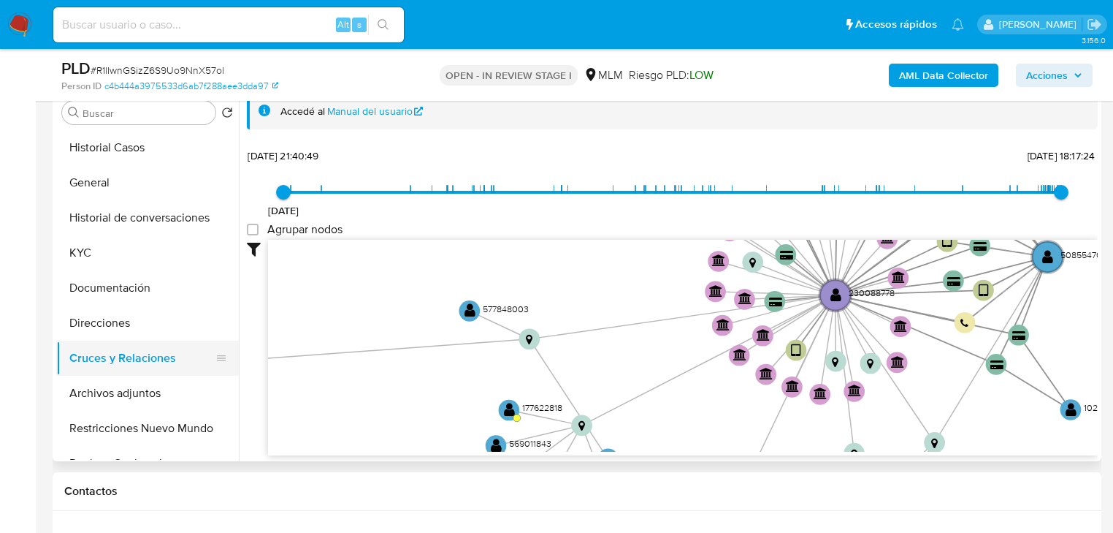
drag, startPoint x: 539, startPoint y: 310, endPoint x: 209, endPoint y: 355, distance: 333.3
click at [209, 355] on div "Buscar Volver al orden por defecto Historial Casos General Historial de convers…" at bounding box center [577, 274] width 1042 height 374
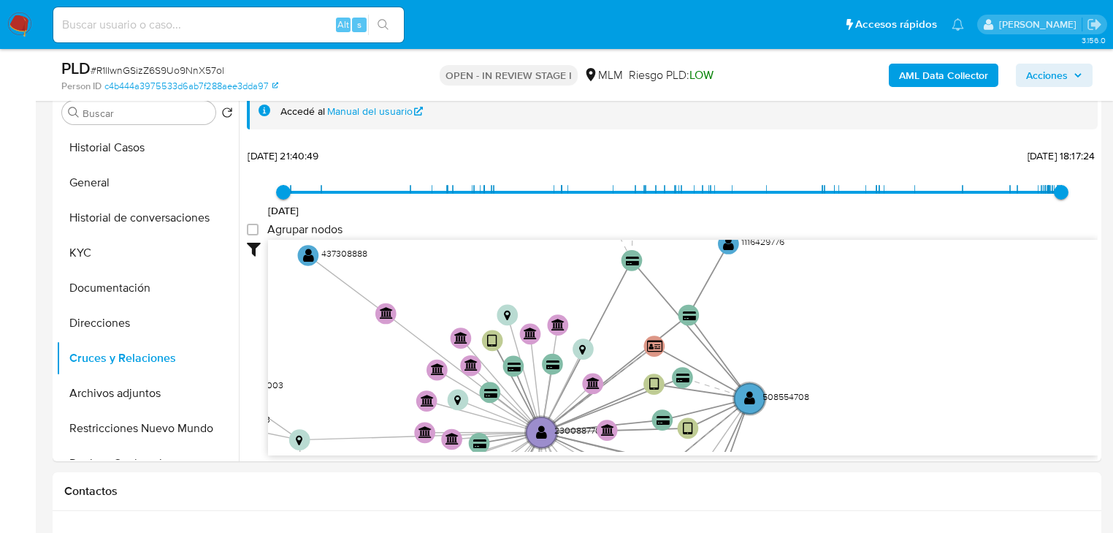
drag, startPoint x: 676, startPoint y: 317, endPoint x: 291, endPoint y: 462, distance: 411.9
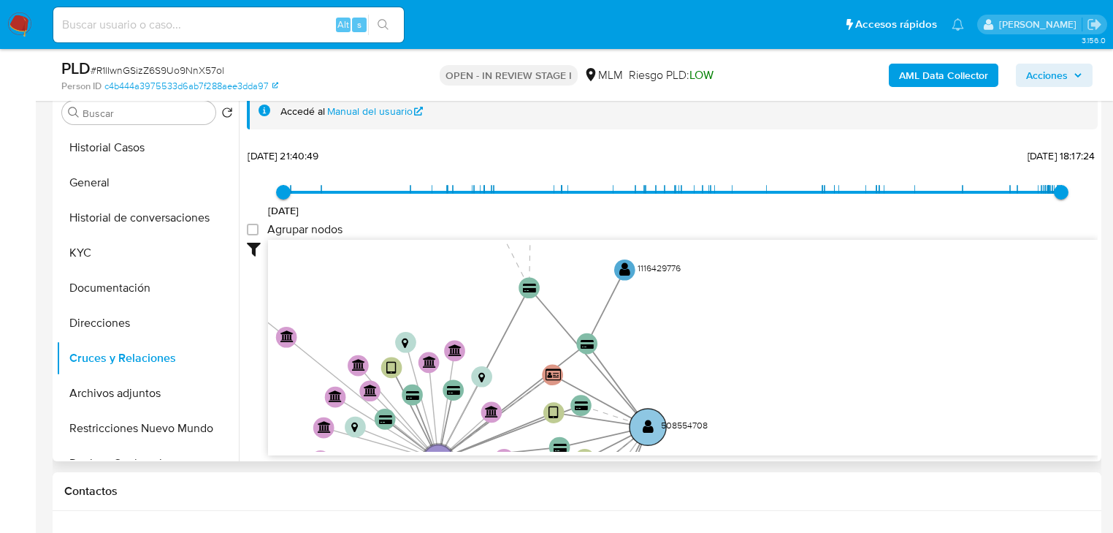
click at [649, 414] on circle at bounding box center [648, 426] width 37 height 37
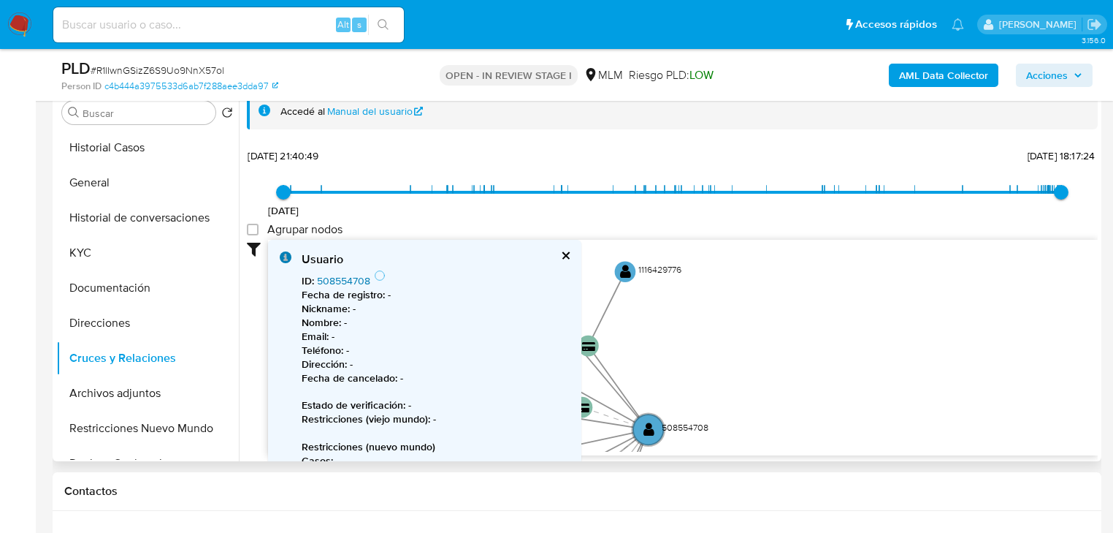
click at [339, 275] on link "508554708" at bounding box center [343, 280] width 53 height 15
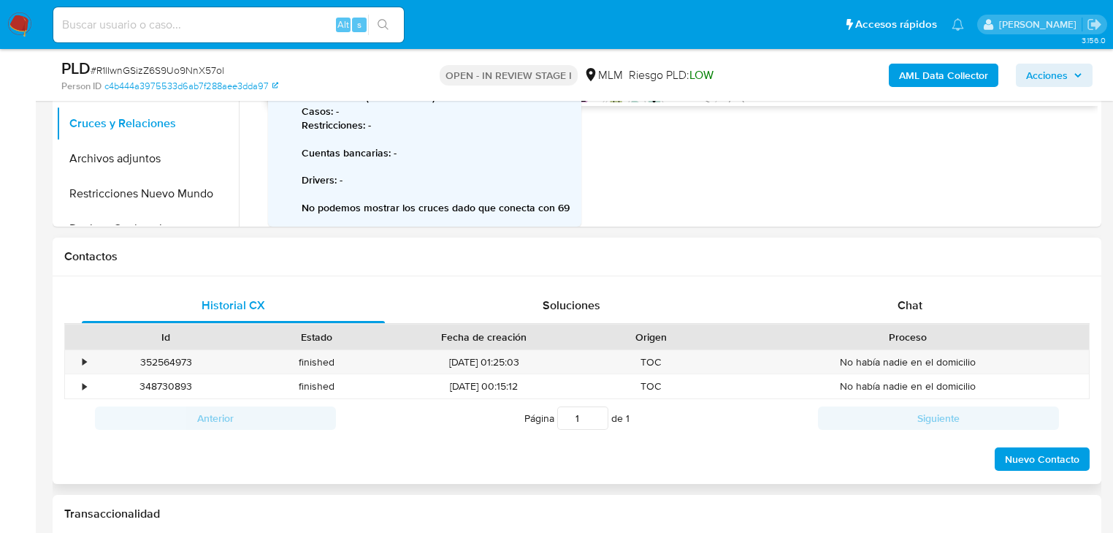
scroll to position [584, 0]
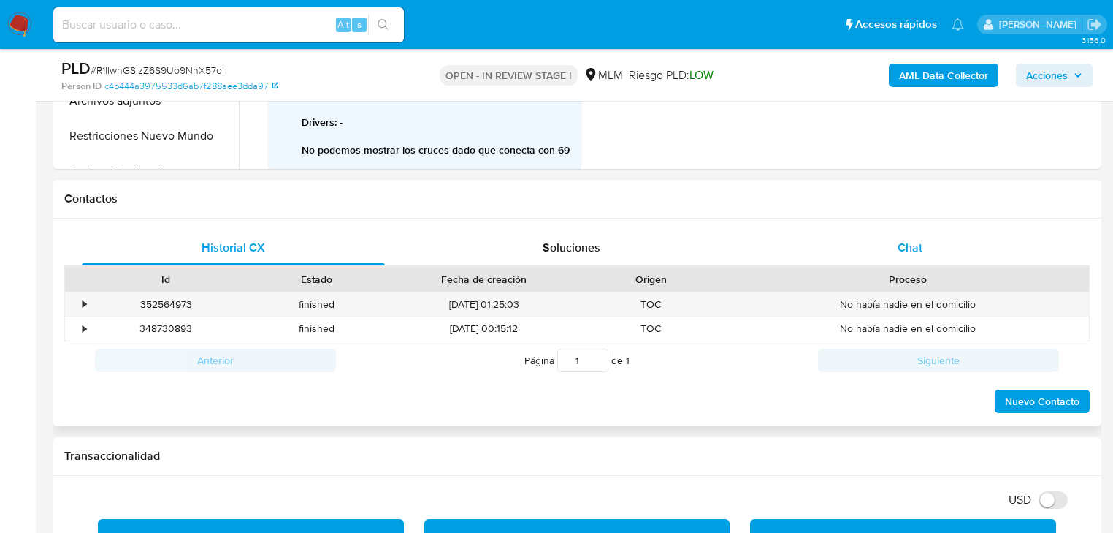
click at [898, 248] on span "Chat" at bounding box center [910, 247] width 25 height 17
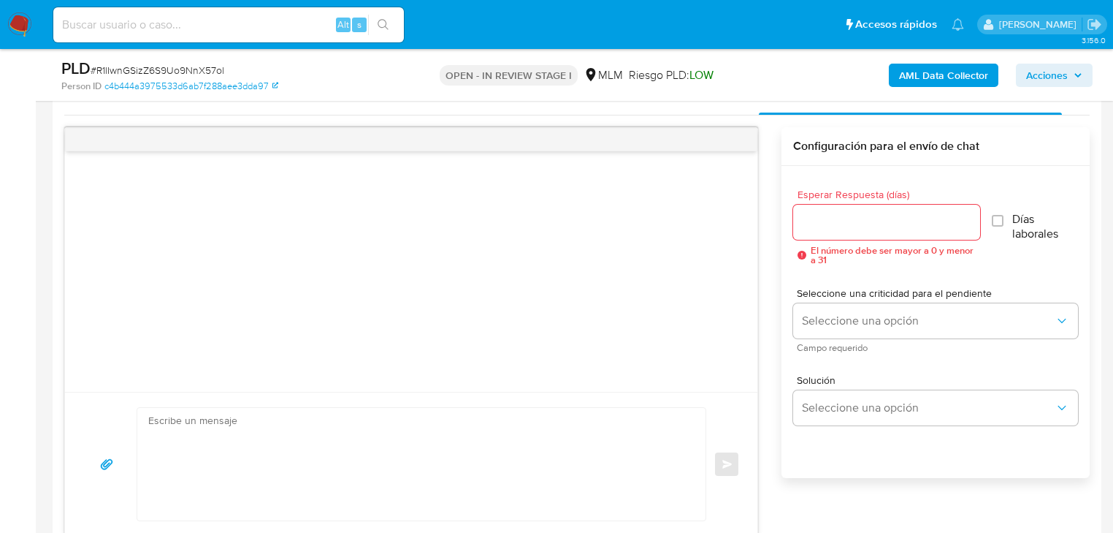
scroll to position [818, 0]
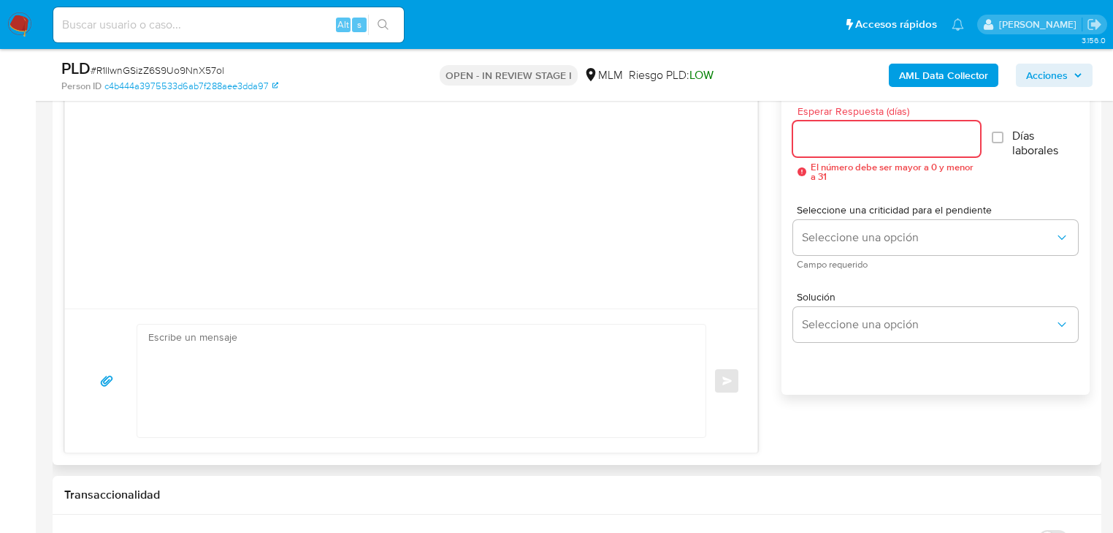
click at [822, 140] on input "Esperar Respuesta (días)" at bounding box center [886, 138] width 187 height 19
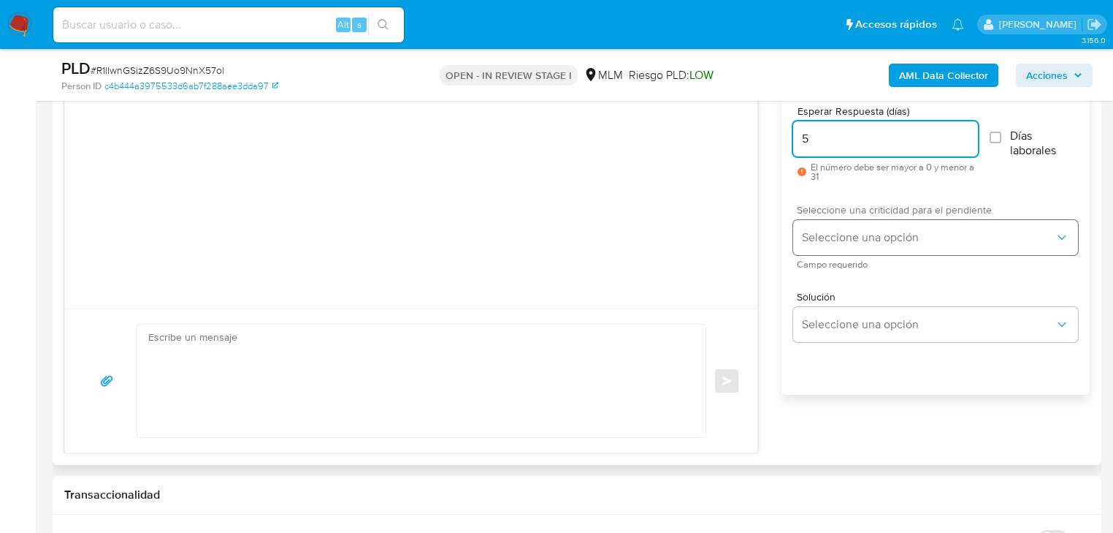
type input "5"
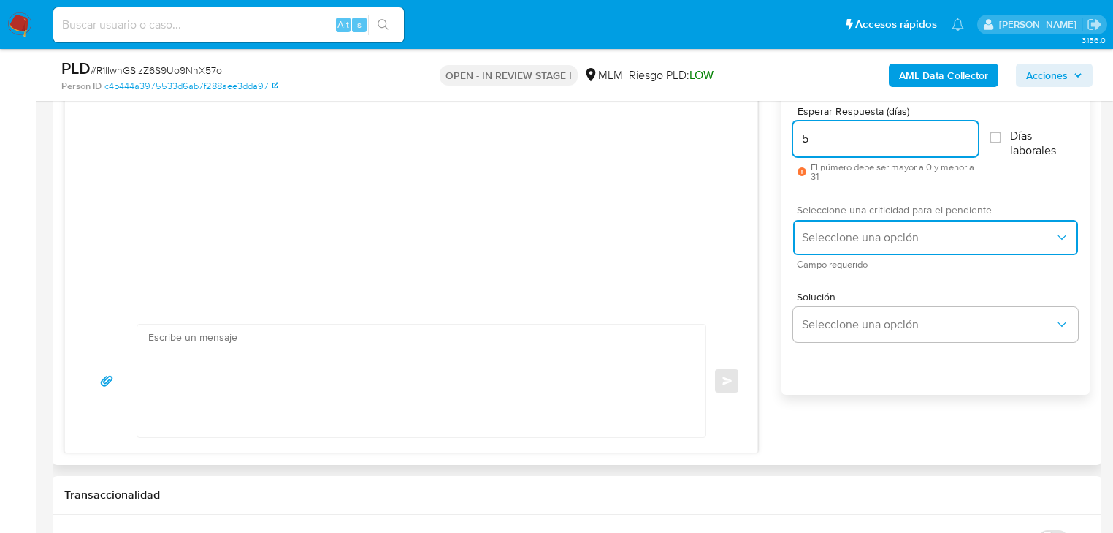
click at [853, 242] on span "Seleccione una opción" at bounding box center [928, 237] width 253 height 15
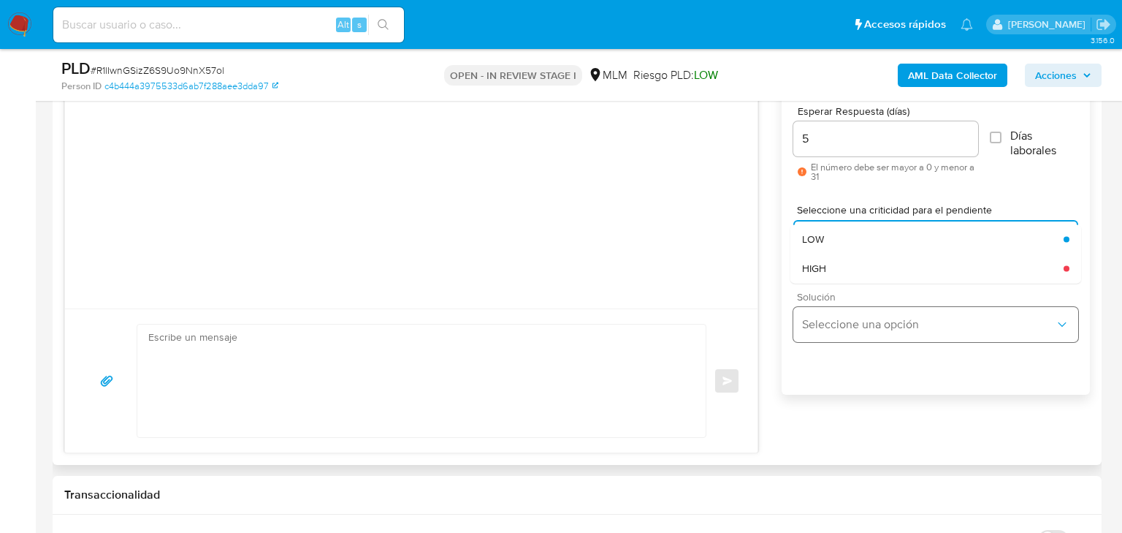
drag, startPoint x: 834, startPoint y: 262, endPoint x: 834, endPoint y: 337, distance: 74.5
click at [834, 264] on div "HIGH" at bounding box center [933, 267] width 262 height 29
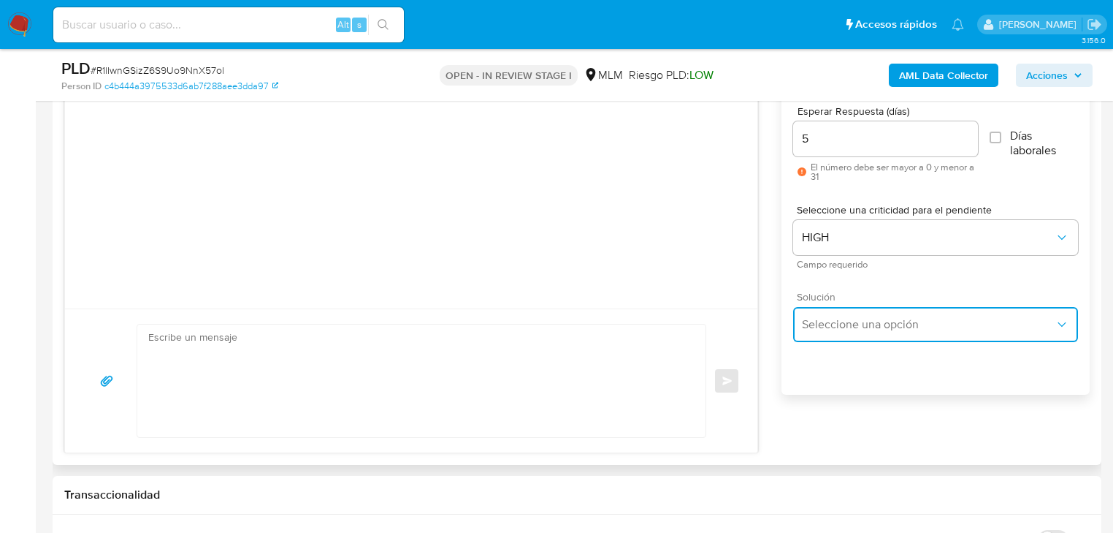
drag, startPoint x: 838, startPoint y: 336, endPoint x: 856, endPoint y: 327, distance: 20.3
click at [842, 335] on button "Seleccione una opción" at bounding box center [935, 324] width 285 height 35
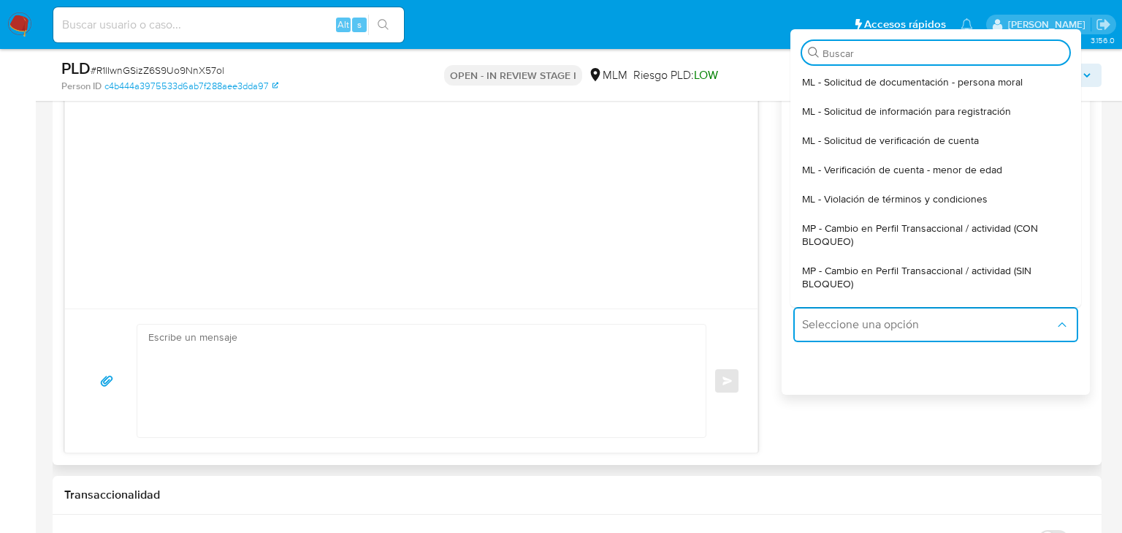
drag, startPoint x: 929, startPoint y: 272, endPoint x: 810, endPoint y: 295, distance: 120.6
click at [920, 272] on span "MP - Cambio en Perfil Transaccional / actividad (SIN BLOQUEO)" at bounding box center [935, 277] width 267 height 26
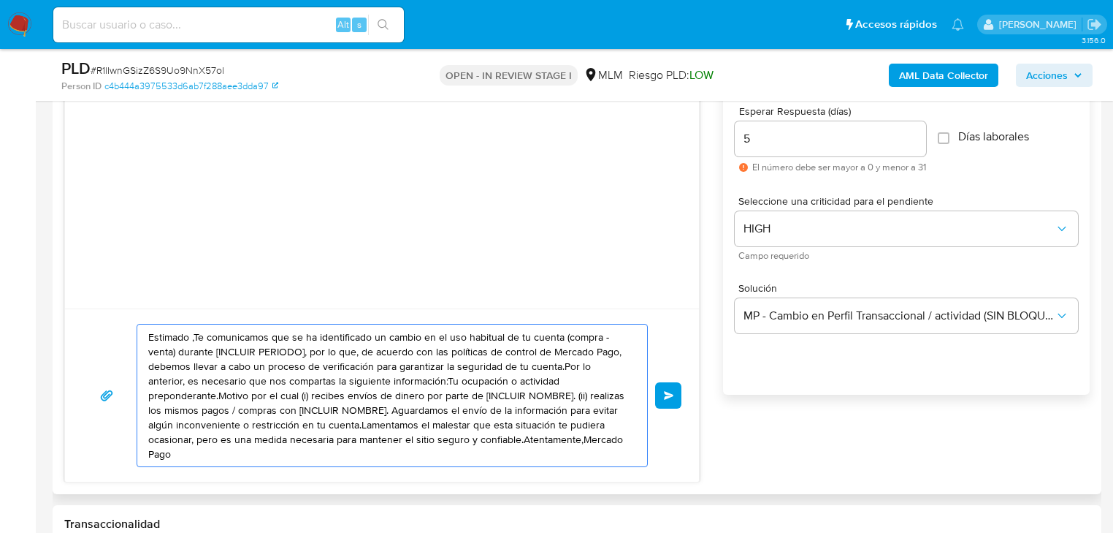
drag, startPoint x: 509, startPoint y: 431, endPoint x: 240, endPoint y: 378, distance: 274.6
paste textarea "a Carol se ha identificado un cambio en el uso habitual de tu cuenta para garan…"
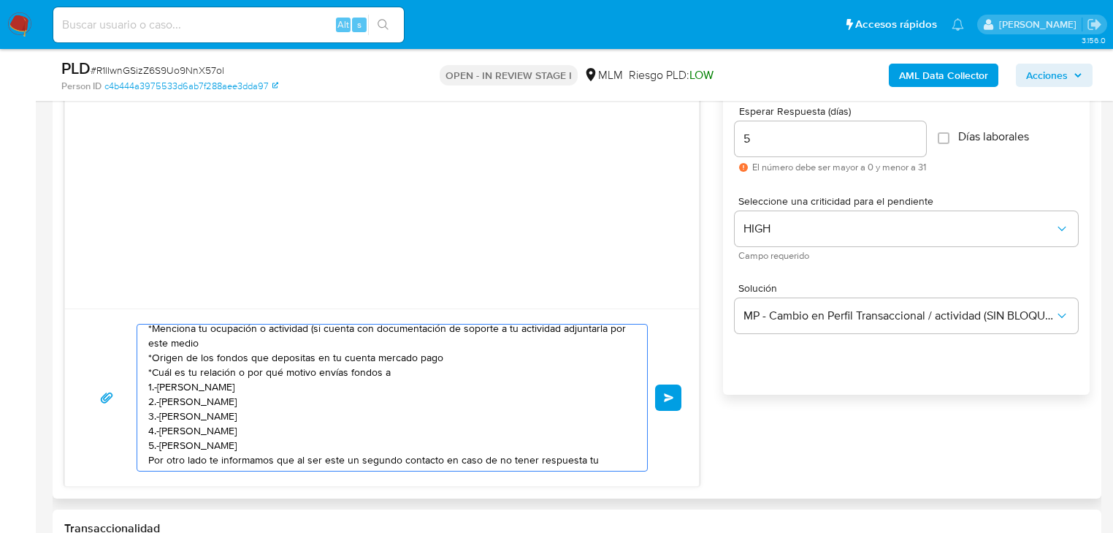
scroll to position [58, 0]
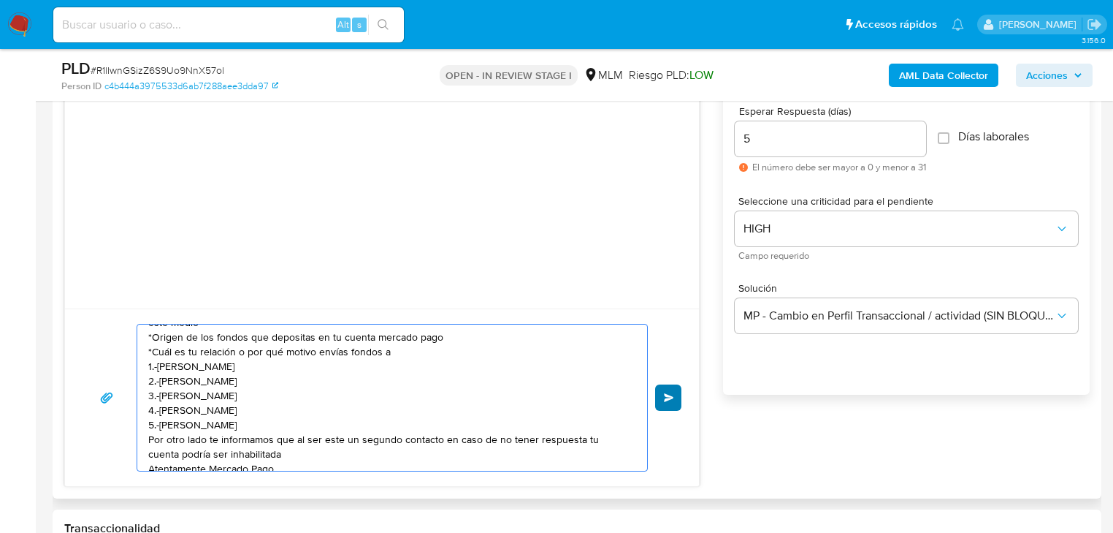
type textarea "Estimada Carol se ha identificado un cambio en el uso habitual de tu cuenta par…"
click at [674, 392] on button "Enviar" at bounding box center [668, 397] width 26 height 26
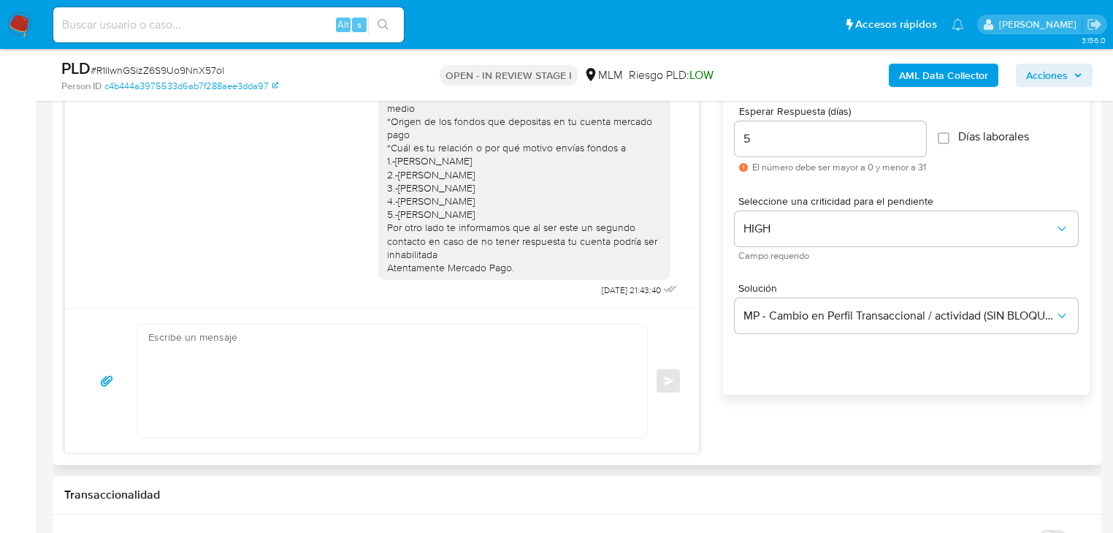
scroll to position [0, 0]
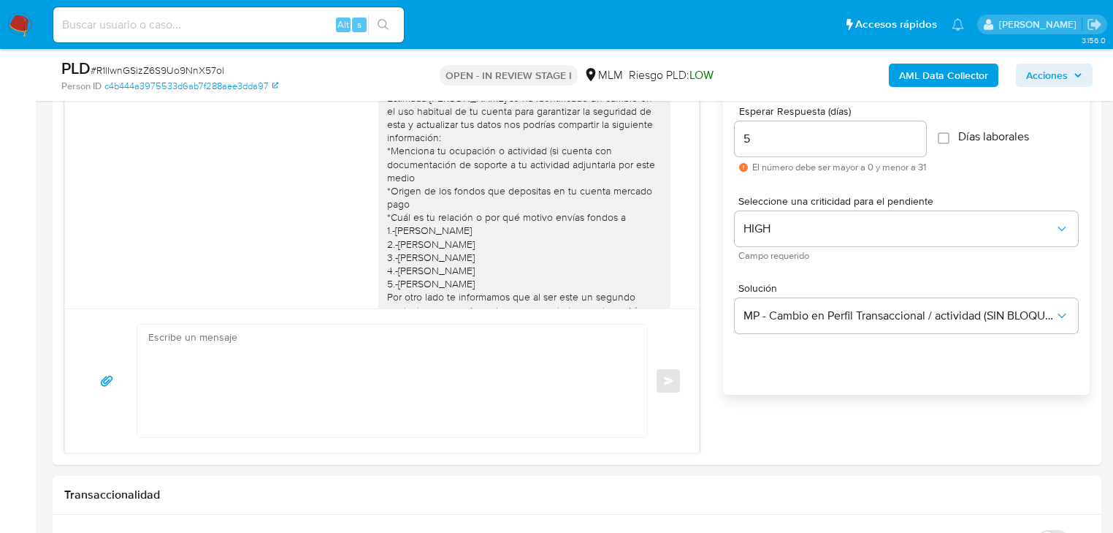
click at [13, 20] on img at bounding box center [19, 24] width 25 height 25
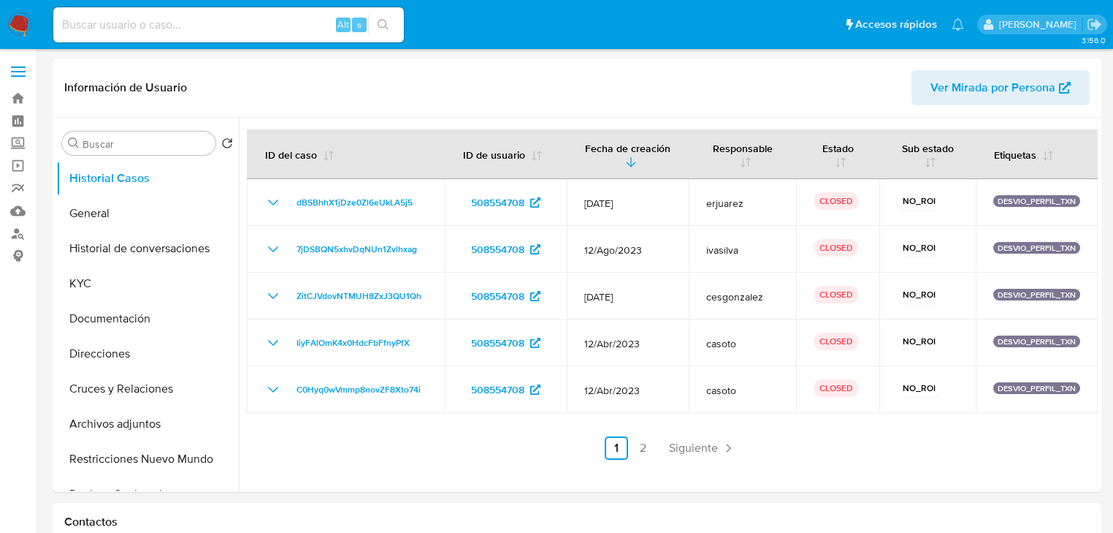
select select "10"
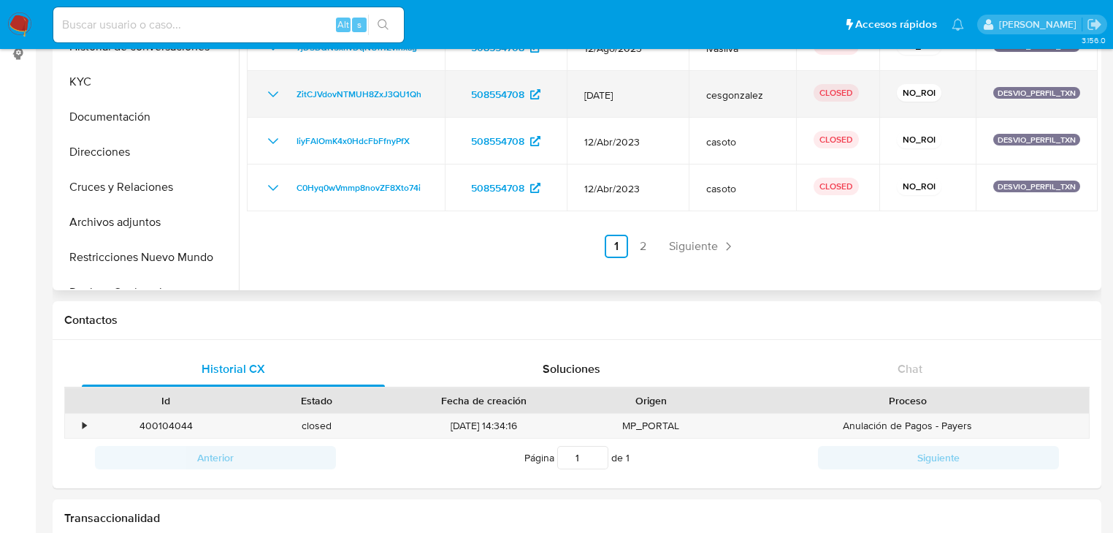
scroll to position [58, 0]
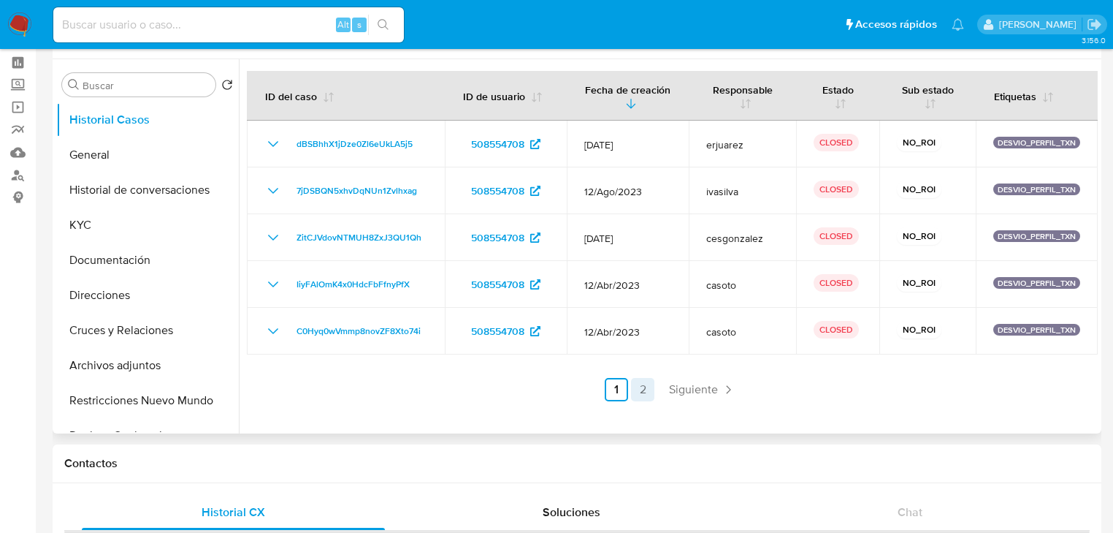
click at [640, 389] on link "2" at bounding box center [642, 389] width 23 height 23
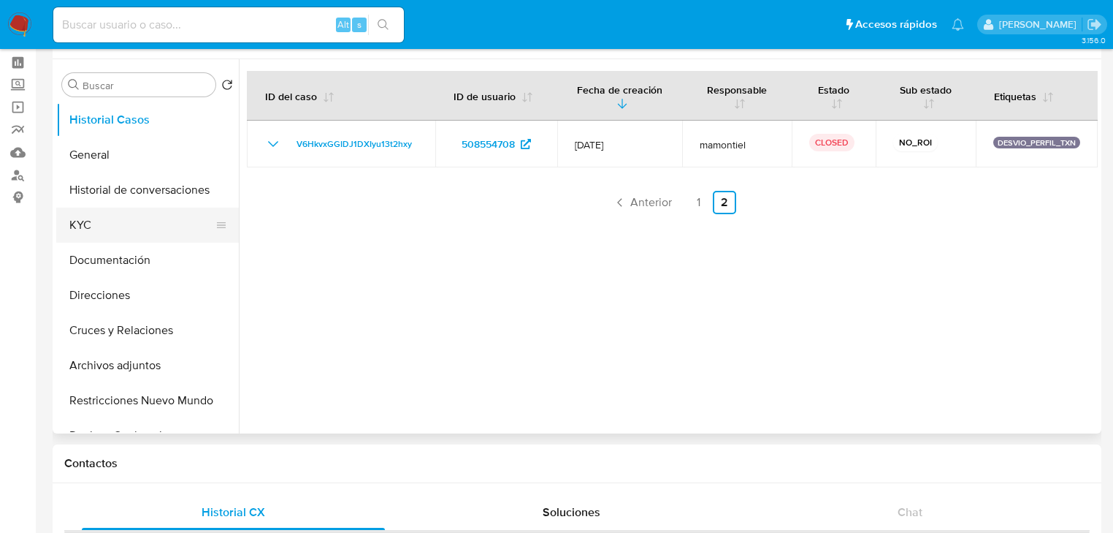
click at [97, 226] on button "KYC" at bounding box center [141, 224] width 171 height 35
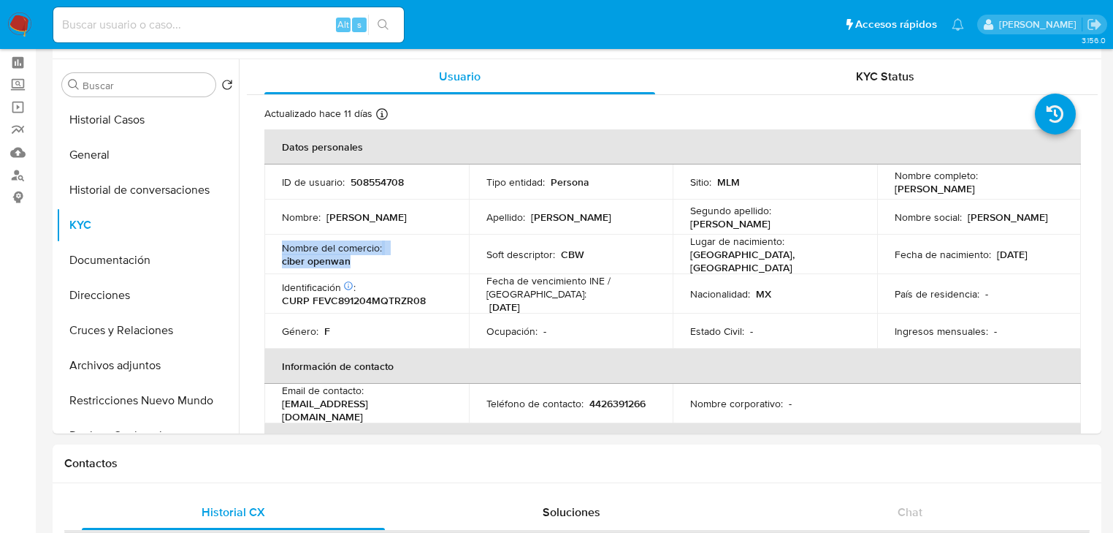
drag, startPoint x: 357, startPoint y: 262, endPoint x: 278, endPoint y: 248, distance: 80.2
click at [278, 248] on td "Nombre del comercio : ciber openwan" at bounding box center [366, 254] width 205 height 39
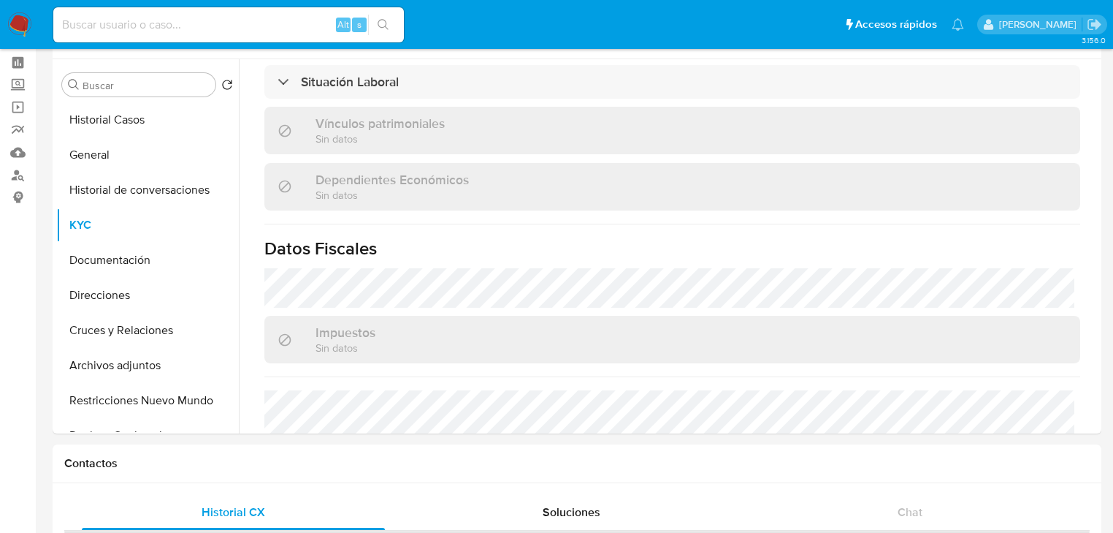
scroll to position [760, 0]
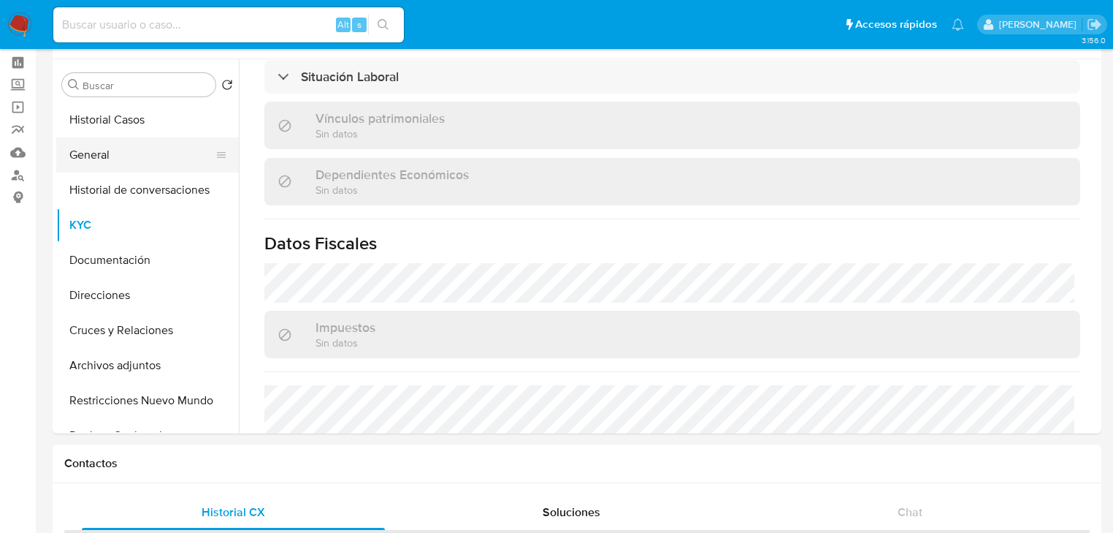
drag, startPoint x: 103, startPoint y: 163, endPoint x: 210, endPoint y: 163, distance: 107.4
click at [107, 163] on button "General" at bounding box center [141, 154] width 171 height 35
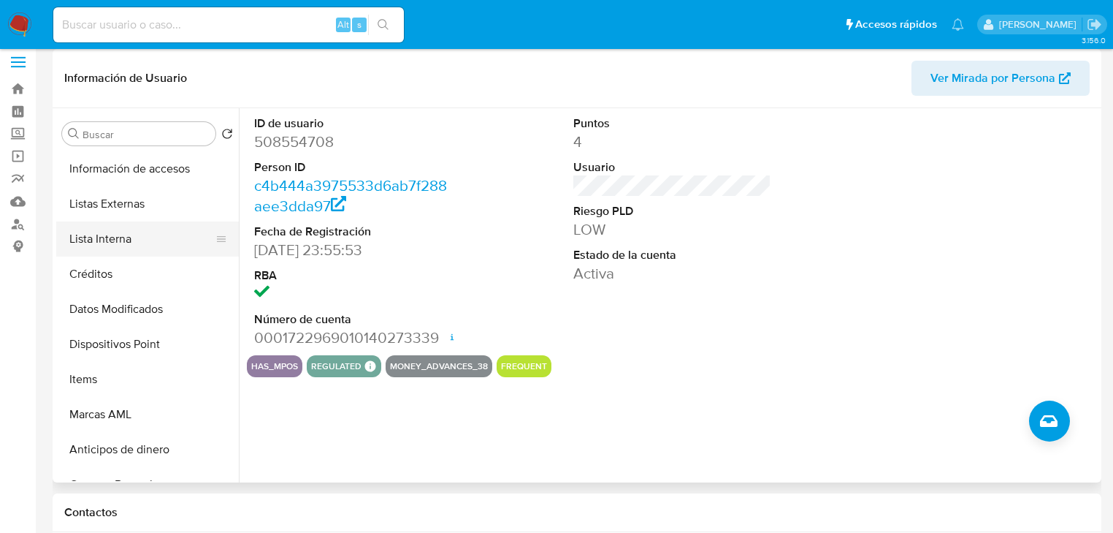
scroll to position [0, 0]
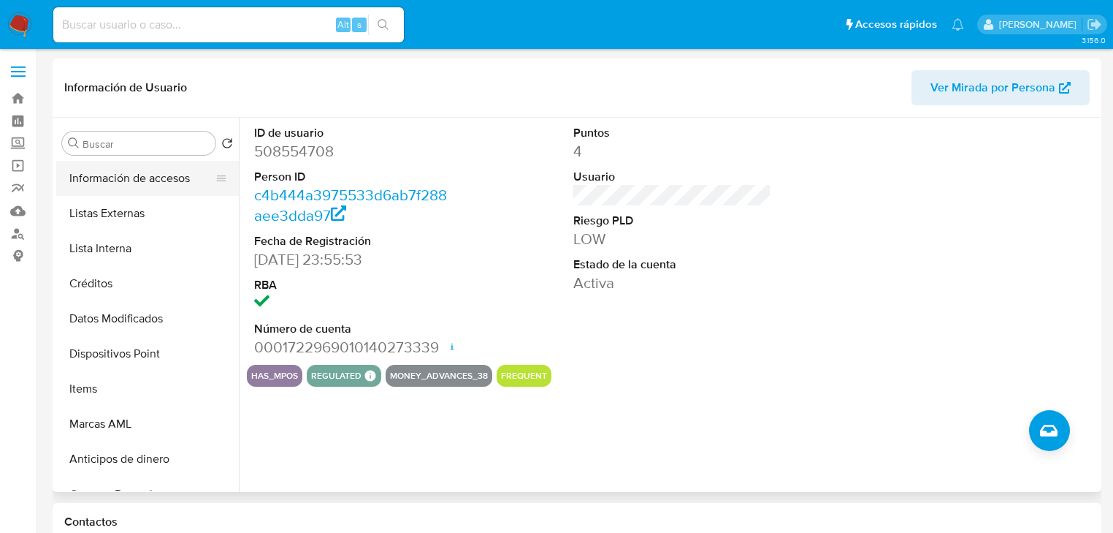
drag, startPoint x: 164, startPoint y: 164, endPoint x: 167, endPoint y: 172, distance: 9.2
click at [164, 170] on button "Información de accesos" at bounding box center [141, 178] width 171 height 35
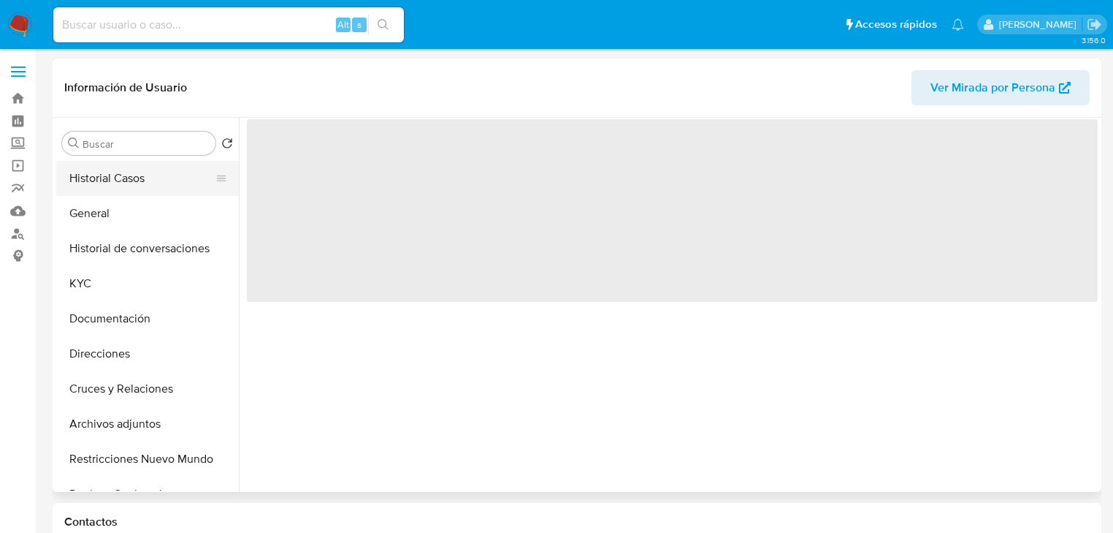
drag, startPoint x: 118, startPoint y: 183, endPoint x: 132, endPoint y: 188, distance: 14.8
click at [119, 183] on button "Historial Casos" at bounding box center [141, 178] width 171 height 35
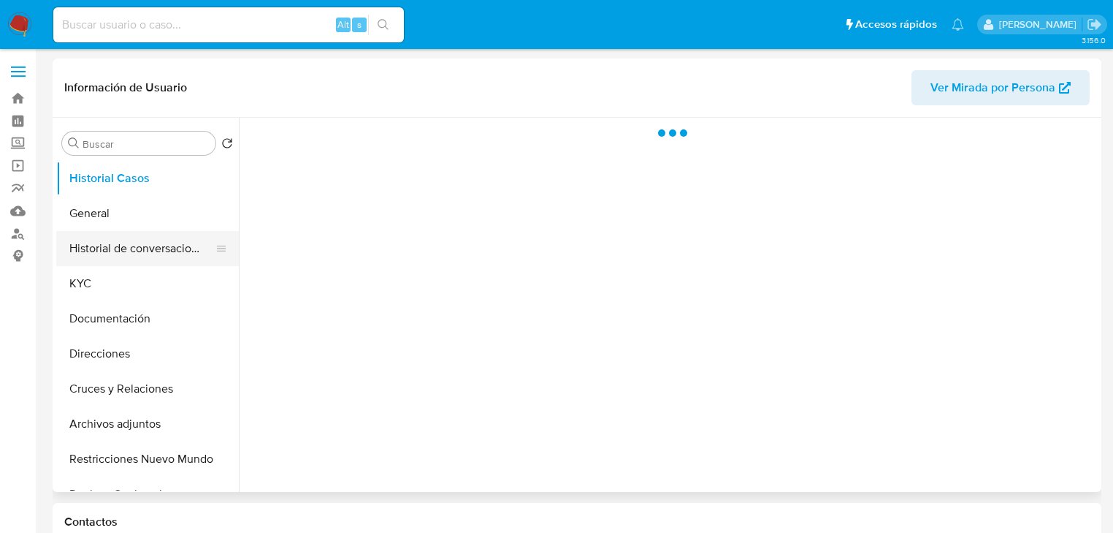
click at [178, 253] on button "Historial de conversaciones" at bounding box center [141, 248] width 171 height 35
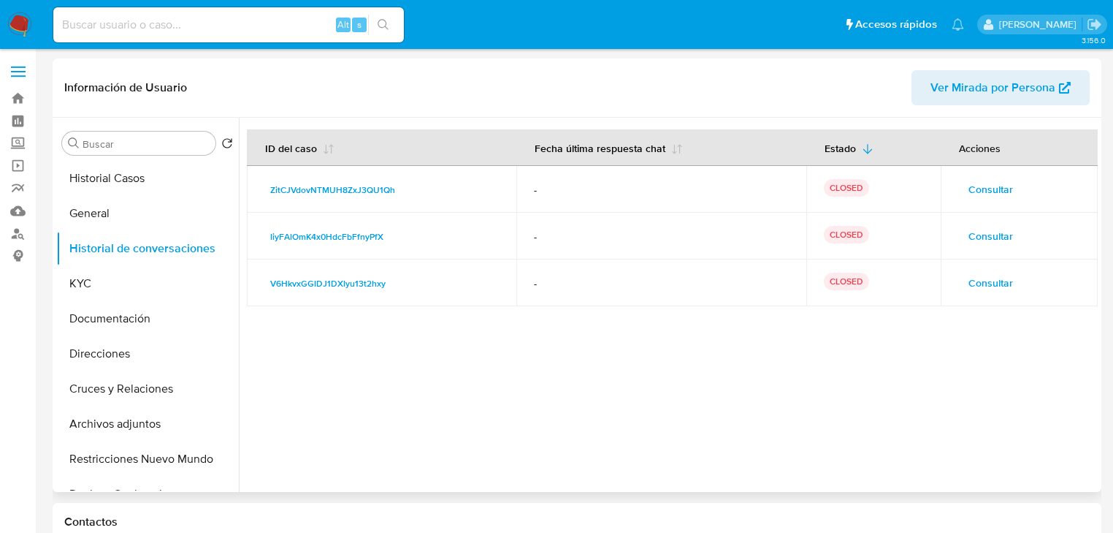
click at [983, 283] on span "Consultar" at bounding box center [991, 282] width 45 height 20
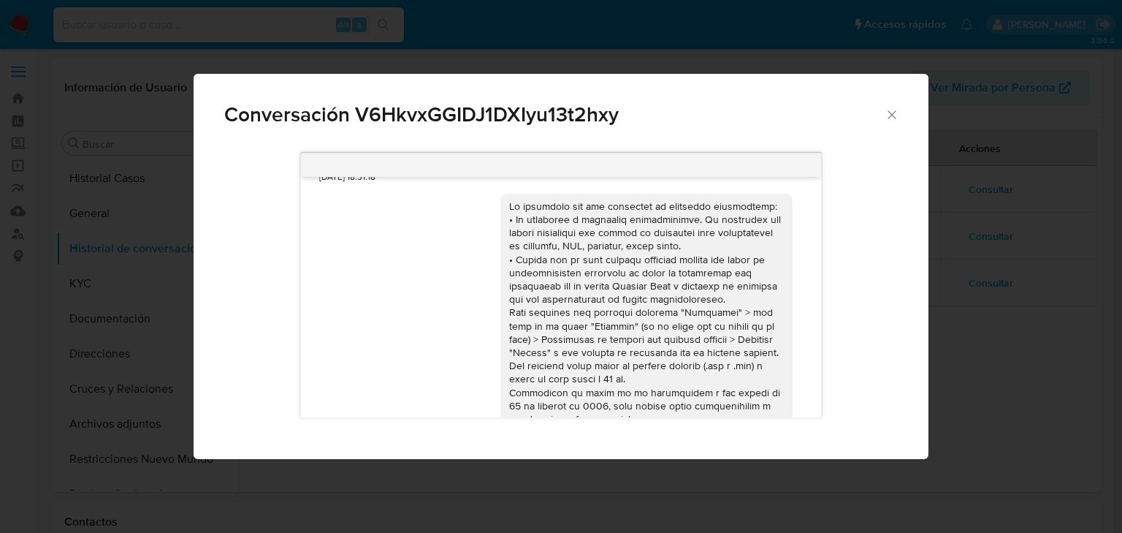
scroll to position [568, 0]
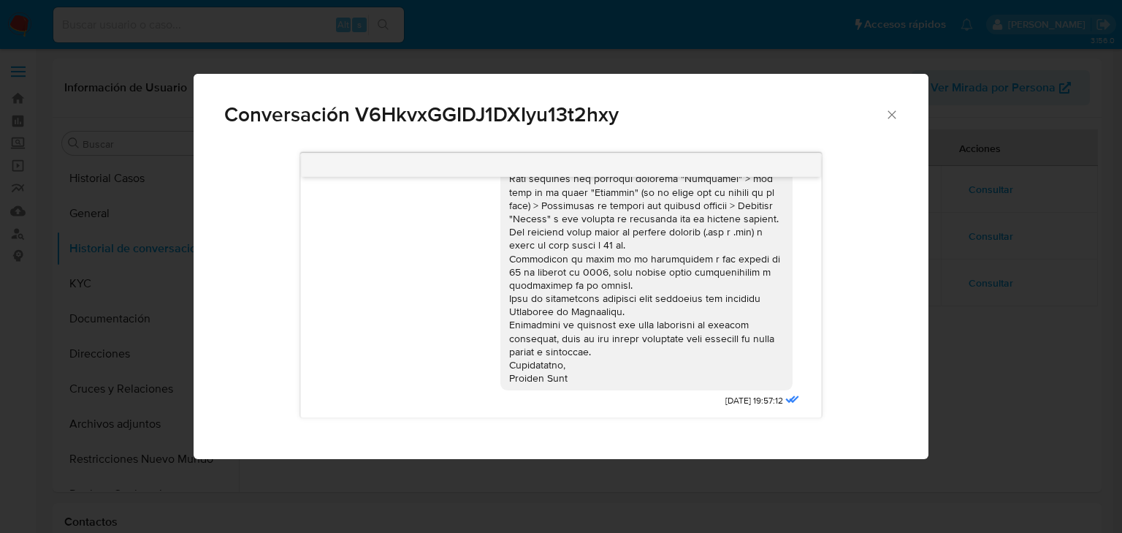
click at [993, 263] on div "Conversación V6HkvxGGIDJ1DXIyu13t2hxy 15/02/2023 20:08:04 Buenas tardes ¿Que do…" at bounding box center [561, 266] width 1122 height 533
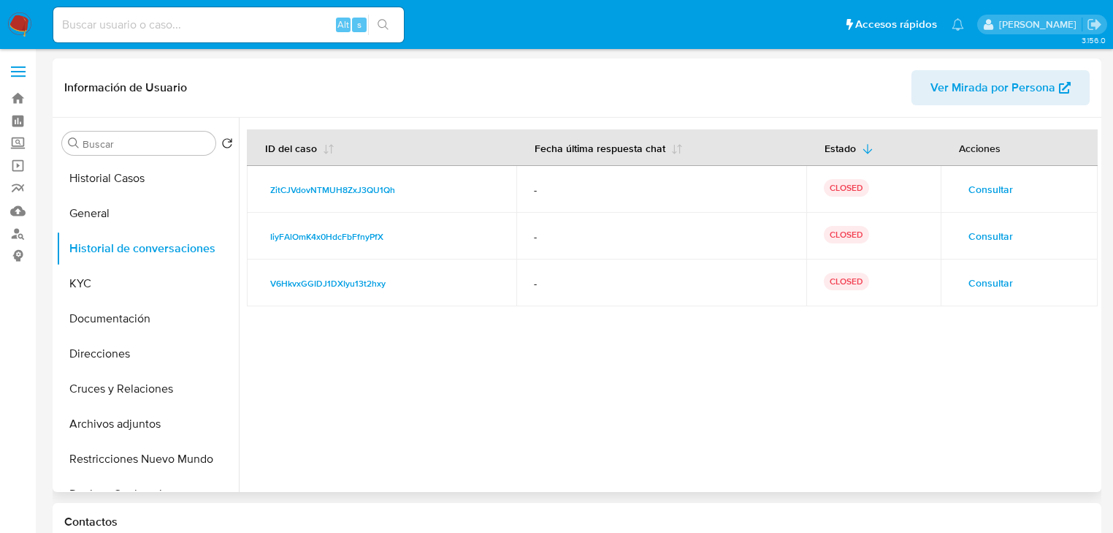
click at [987, 237] on span "Consultar" at bounding box center [991, 236] width 45 height 20
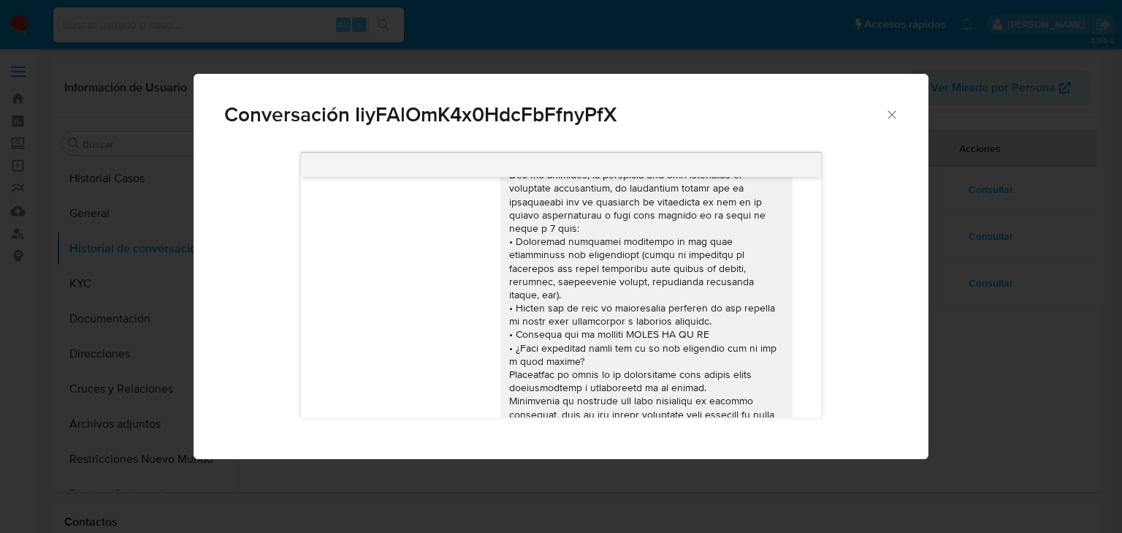
scroll to position [162, 0]
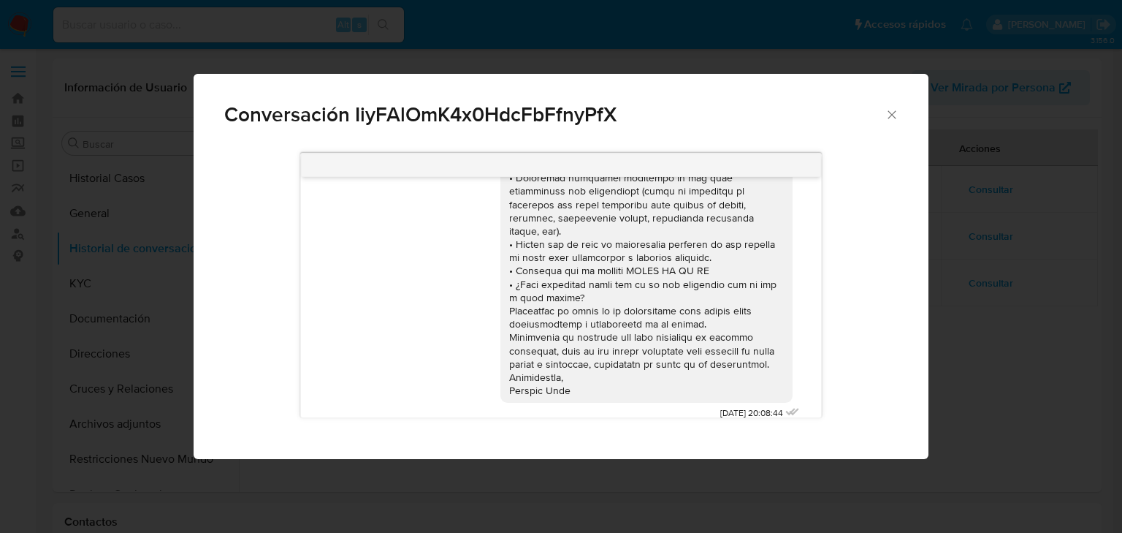
click at [1039, 318] on div "Conversación IiyFAlOmK4x0HdcFbFfnyPfX 02/05/2023 20:08:44" at bounding box center [561, 266] width 1122 height 533
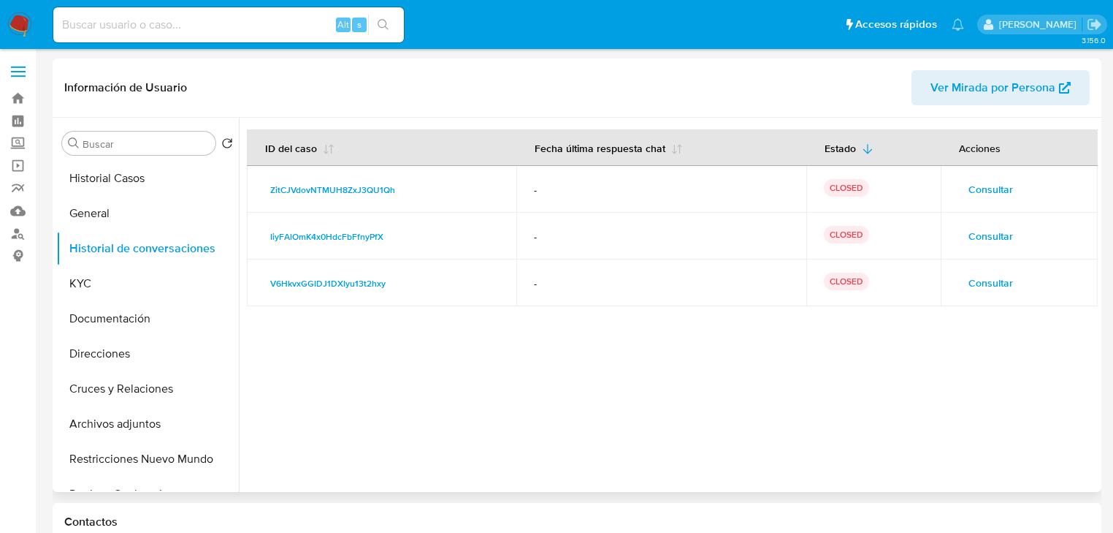
click at [979, 188] on span "Consultar" at bounding box center [991, 189] width 45 height 20
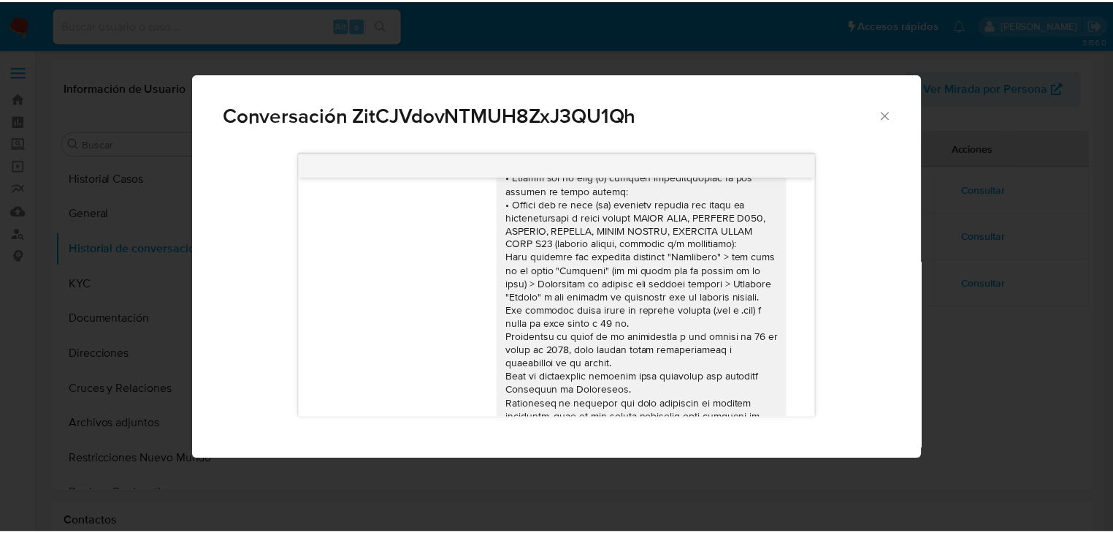
scroll to position [255, 0]
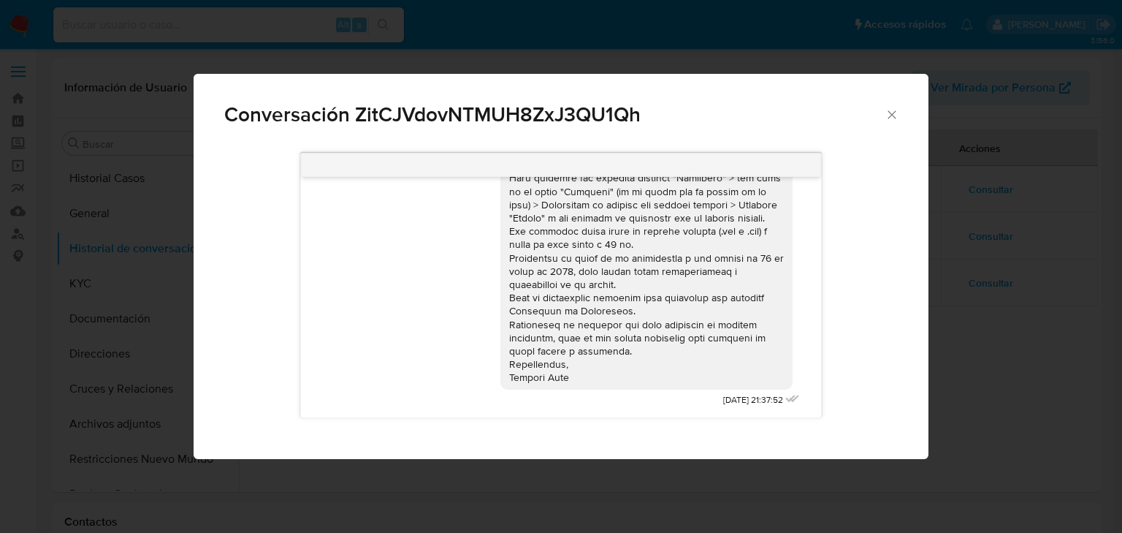
click at [976, 329] on div "Conversación ZitCJVdovNTMUH8ZxJ3QU1Qh 06/07/2023 21:37:52" at bounding box center [561, 266] width 1122 height 533
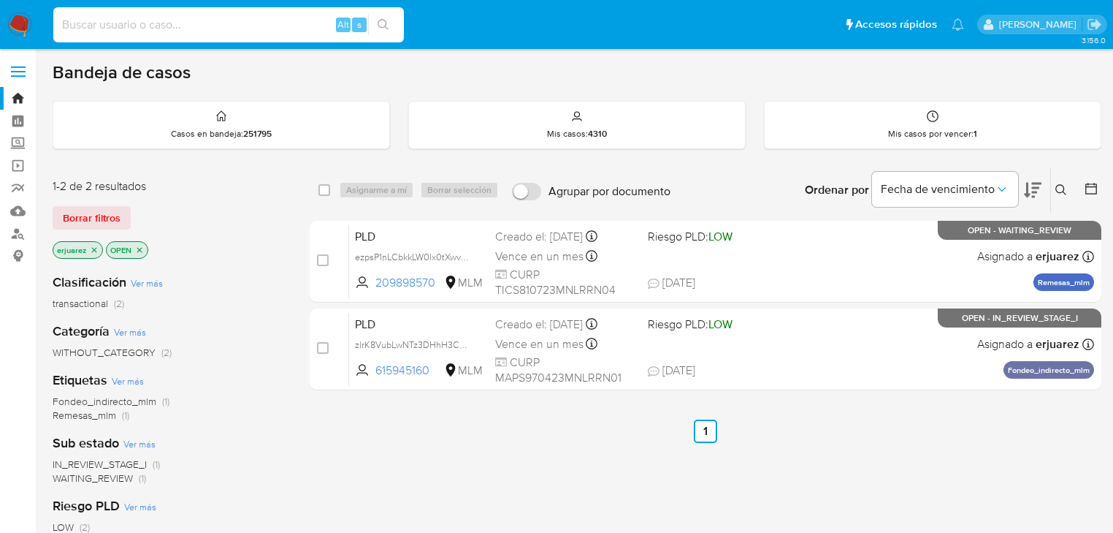
click at [112, 28] on input at bounding box center [228, 24] width 351 height 19
paste input "230088778"
type input "230088778"
click at [382, 23] on icon "search-icon" at bounding box center [384, 25] width 12 height 12
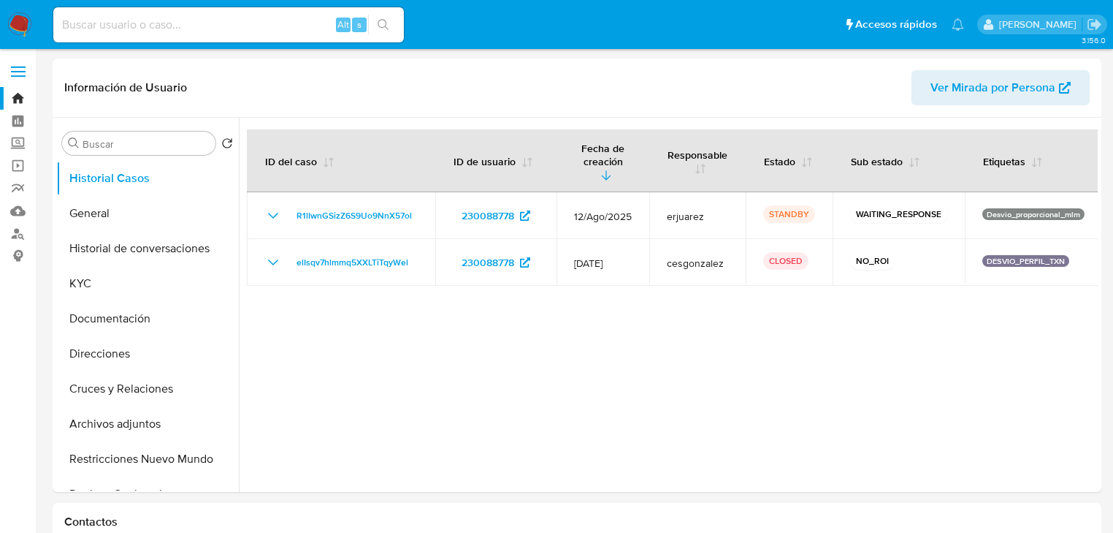
select select "10"
click at [137, 394] on button "Cruces y Relaciones" at bounding box center [141, 388] width 171 height 35
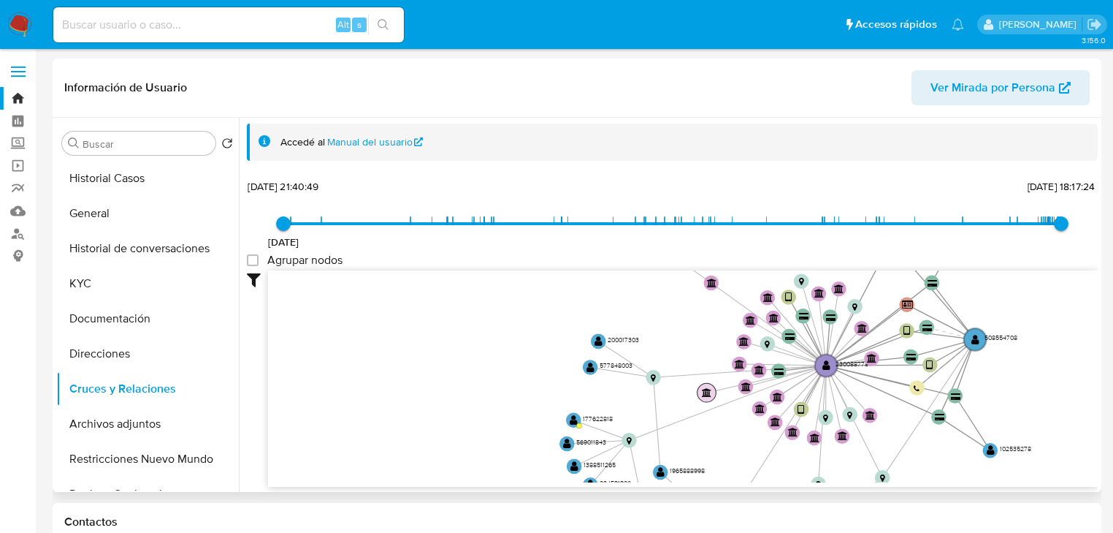
drag, startPoint x: 818, startPoint y: 384, endPoint x: 605, endPoint y: 384, distance: 213.3
click at [698, 384] on circle at bounding box center [707, 392] width 19 height 19
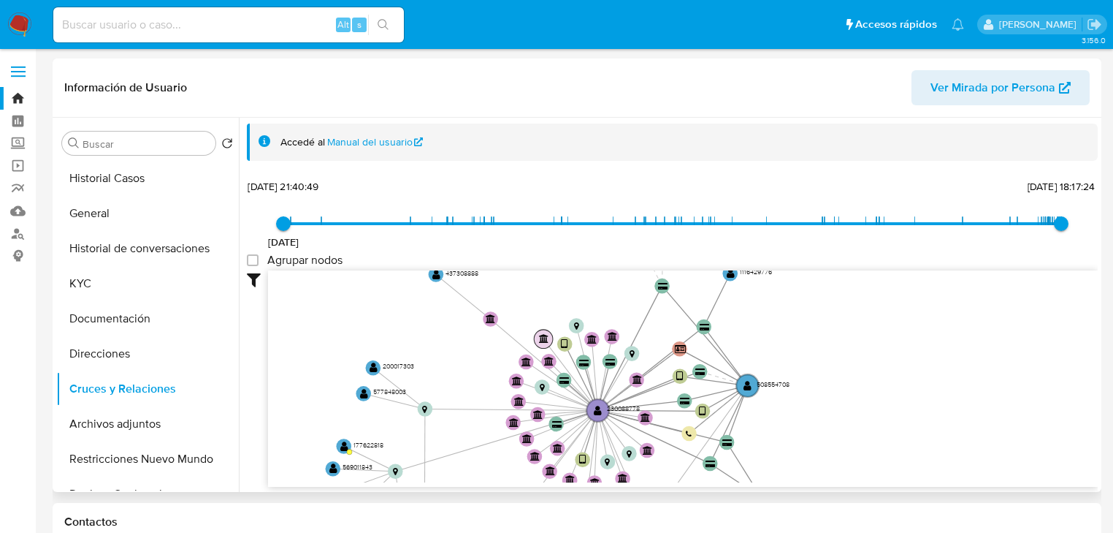
drag, startPoint x: 750, startPoint y: 296, endPoint x: 538, endPoint y: 340, distance: 216.3
click at [530, 336] on icon "device-64531be508813b00189a1e1e  device-63922f5708813b00188dbddc  user-230088…" at bounding box center [683, 376] width 830 height 212
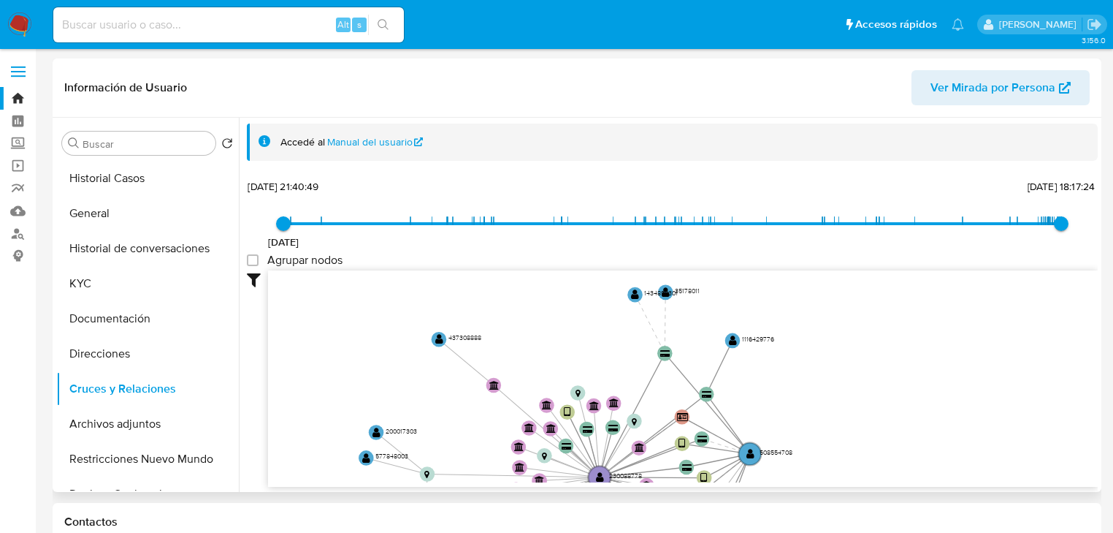
drag, startPoint x: 850, startPoint y: 360, endPoint x: 853, endPoint y: 383, distance: 22.8
click at [853, 391] on icon "device-64531be508813b00189a1e1e  device-63922f5708813b00188dbddc  user-230088…" at bounding box center [683, 376] width 830 height 212
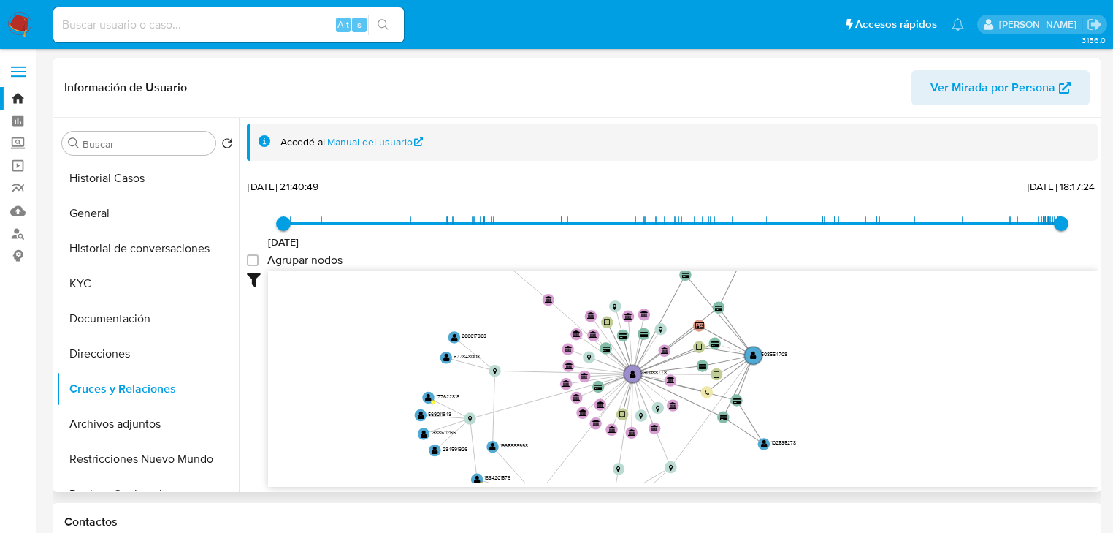
drag, startPoint x: 818, startPoint y: 324, endPoint x: 787, endPoint y: 247, distance: 83.6
click at [787, 246] on div "[DATE] [DATE] 21:40:49 [DATE] 18:17:24 Agrupar nodos Filtros Confianza alta Dev…" at bounding box center [672, 331] width 851 height 310
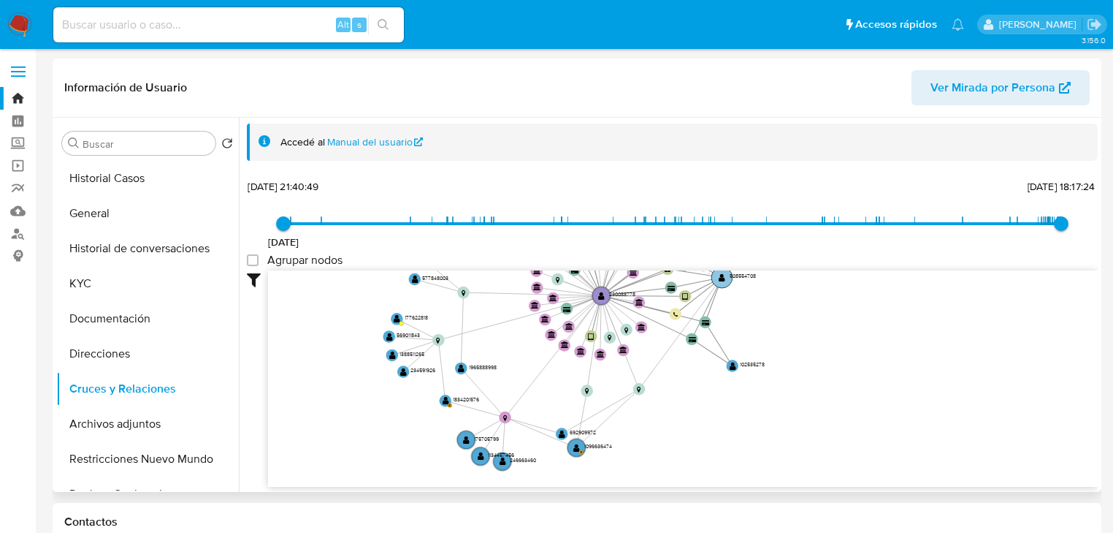
click at [725, 278] on circle at bounding box center [722, 277] width 21 height 21
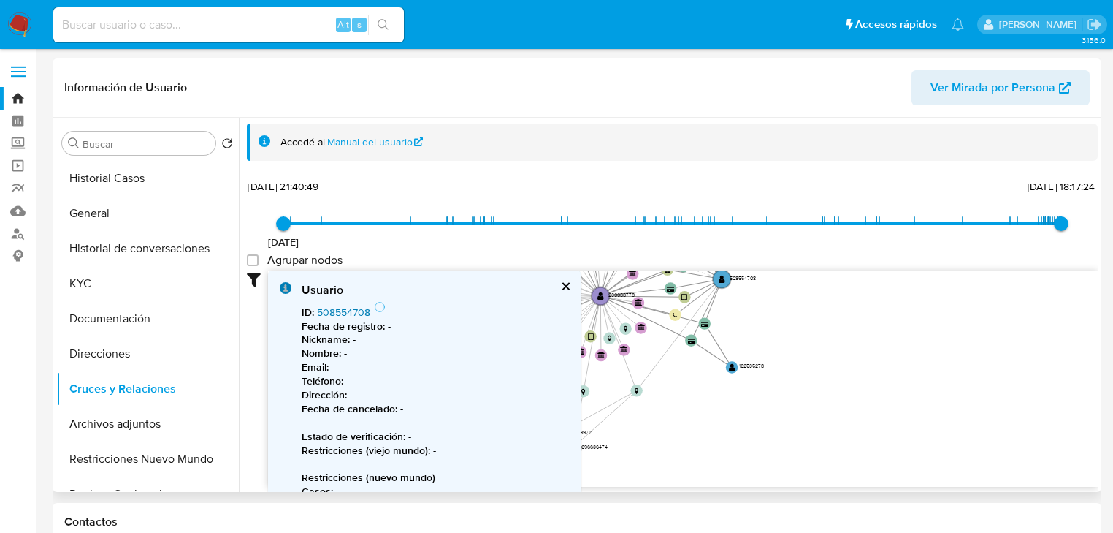
click at [317, 311] on link "508554708" at bounding box center [343, 312] width 53 height 15
click at [25, 20] on img at bounding box center [19, 24] width 25 height 25
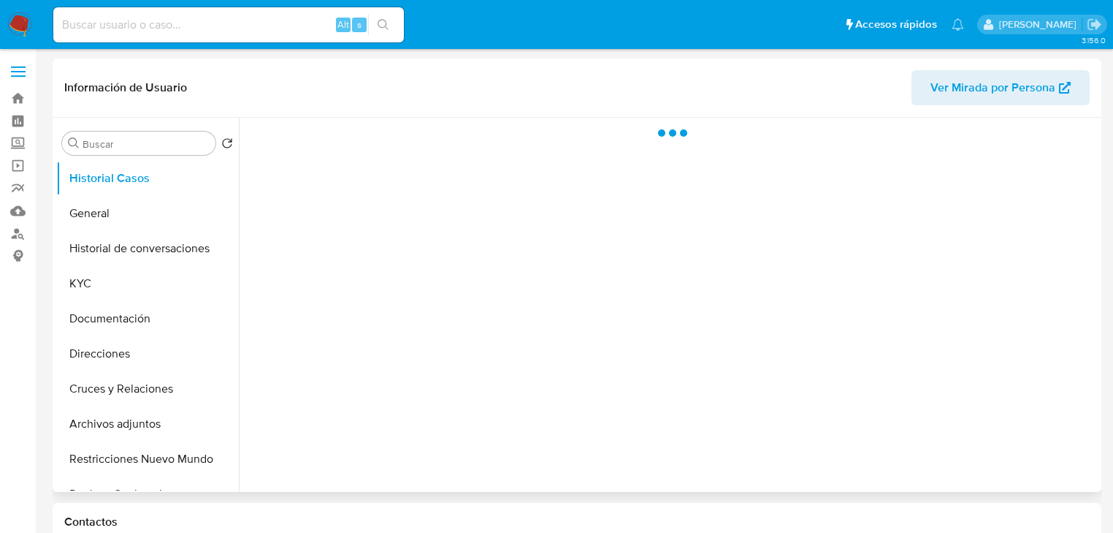
drag, startPoint x: 144, startPoint y: 320, endPoint x: 242, endPoint y: 254, distance: 117.9
click at [145, 321] on button "Documentación" at bounding box center [147, 318] width 183 height 35
select select "10"
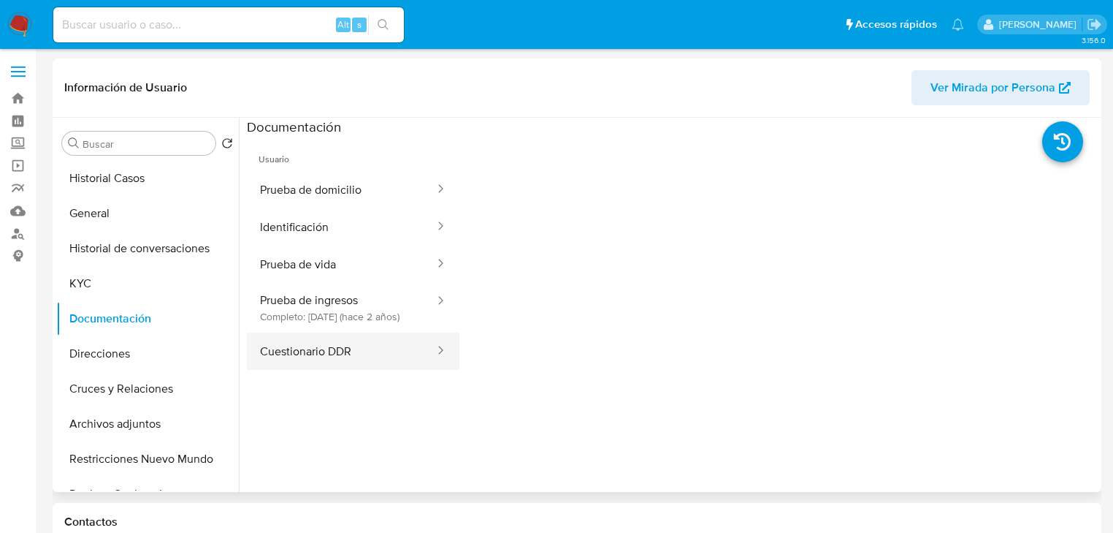
click at [297, 370] on button "Cuestionario DDR" at bounding box center [341, 350] width 189 height 37
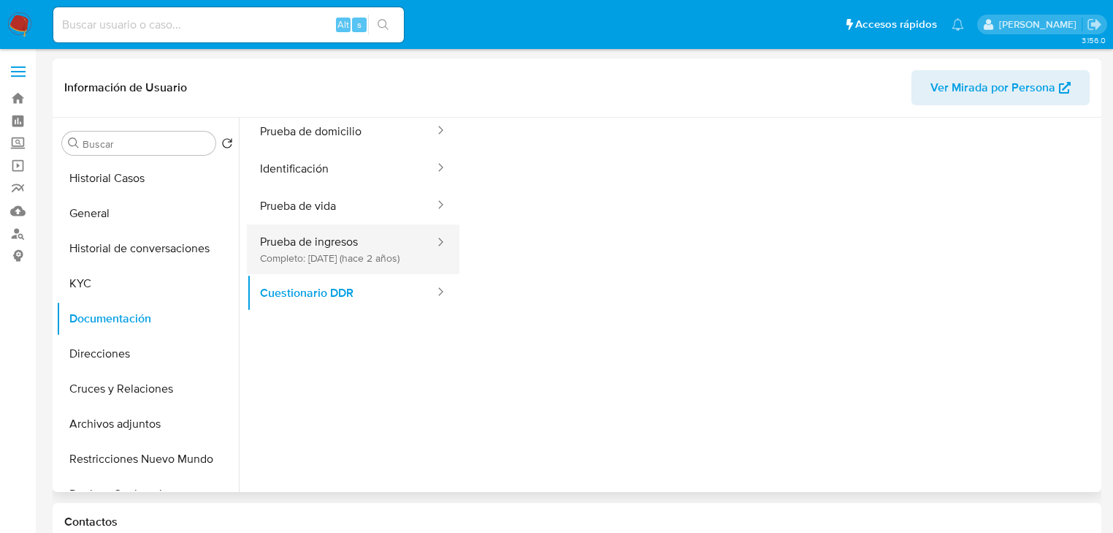
click at [338, 253] on button "Prueba de ingresos Completo: [DATE] (hace 2 años)" at bounding box center [341, 249] width 189 height 50
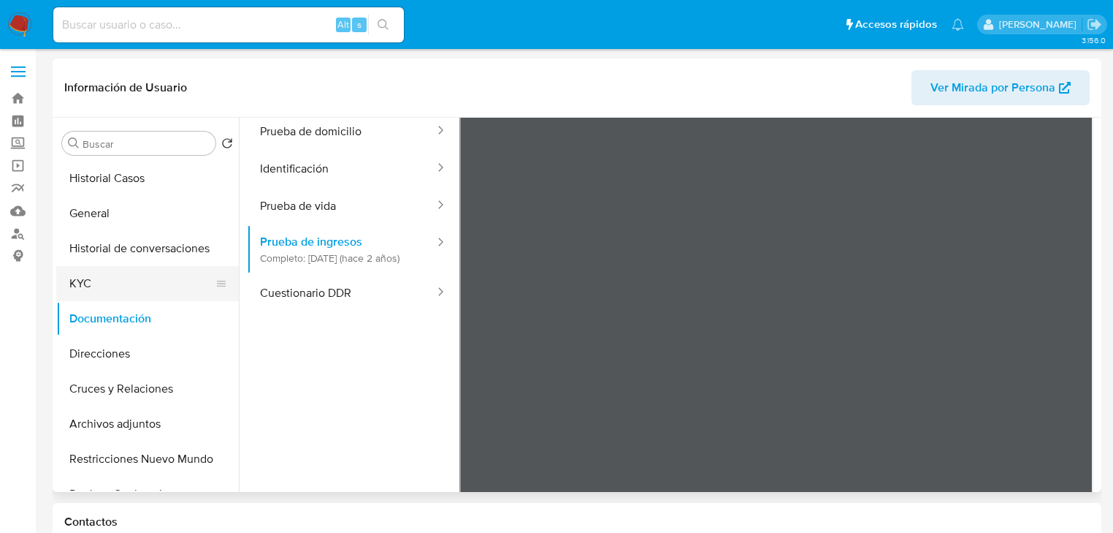
click at [122, 282] on button "KYC" at bounding box center [141, 283] width 171 height 35
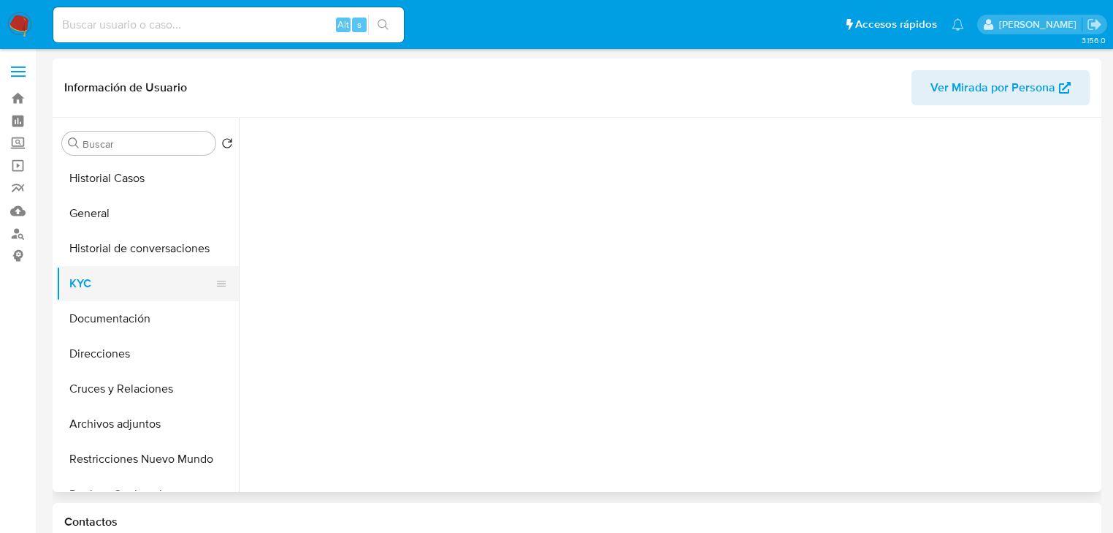
scroll to position [0, 0]
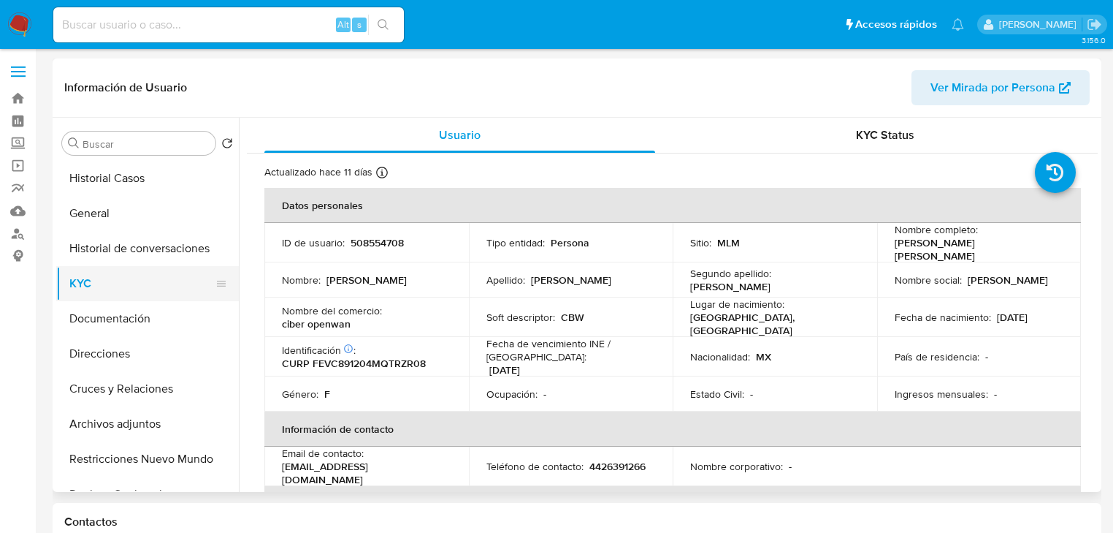
drag, startPoint x: 137, startPoint y: 327, endPoint x: 221, endPoint y: 290, distance: 91.2
click at [141, 328] on button "Documentación" at bounding box center [147, 318] width 183 height 35
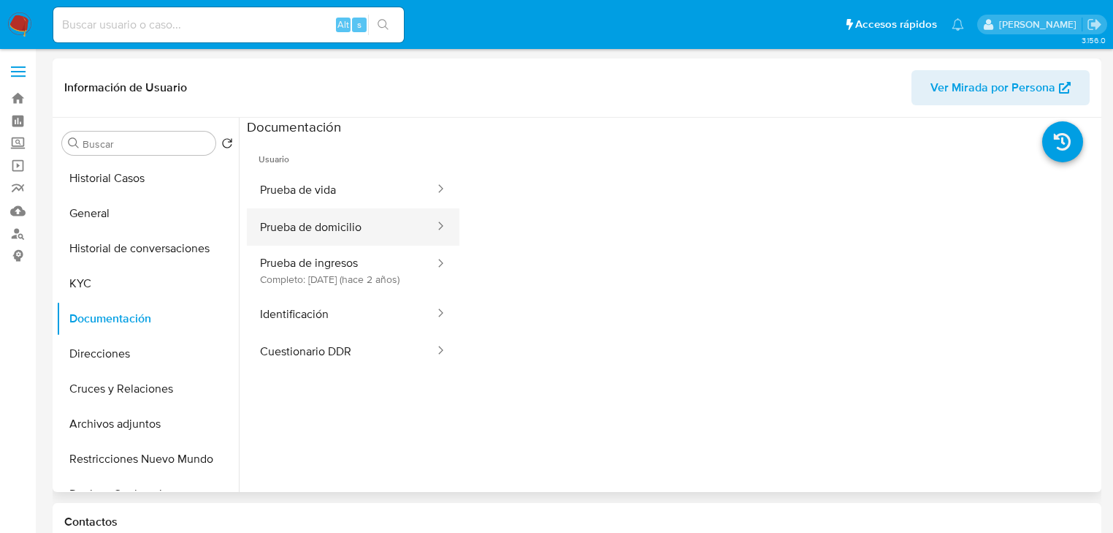
drag, startPoint x: 328, startPoint y: 185, endPoint x: 424, endPoint y: 212, distance: 100.1
click at [329, 187] on button "Prueba de vida" at bounding box center [341, 189] width 189 height 37
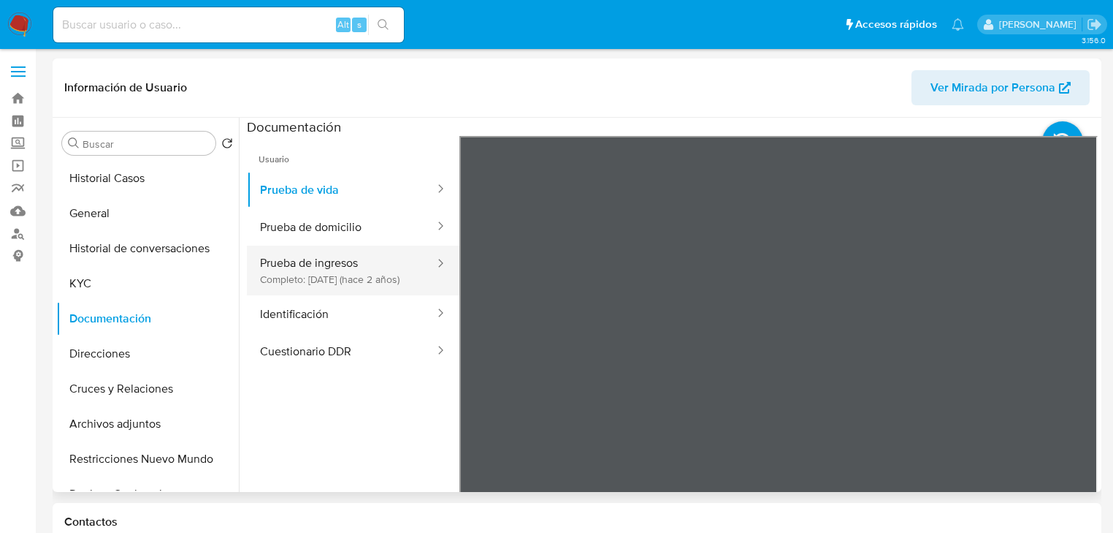
drag, startPoint x: 332, startPoint y: 231, endPoint x: 437, endPoint y: 251, distance: 106.4
click at [352, 235] on button "Prueba de domicilio" at bounding box center [341, 226] width 189 height 37
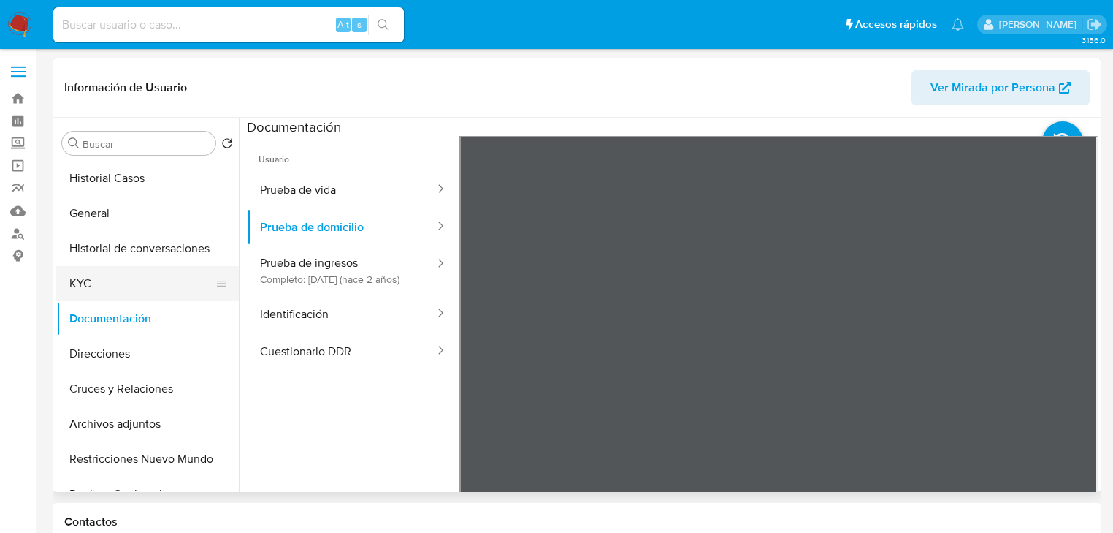
drag, startPoint x: 161, startPoint y: 291, endPoint x: 168, endPoint y: 289, distance: 7.6
click at [161, 291] on button "KYC" at bounding box center [141, 283] width 171 height 35
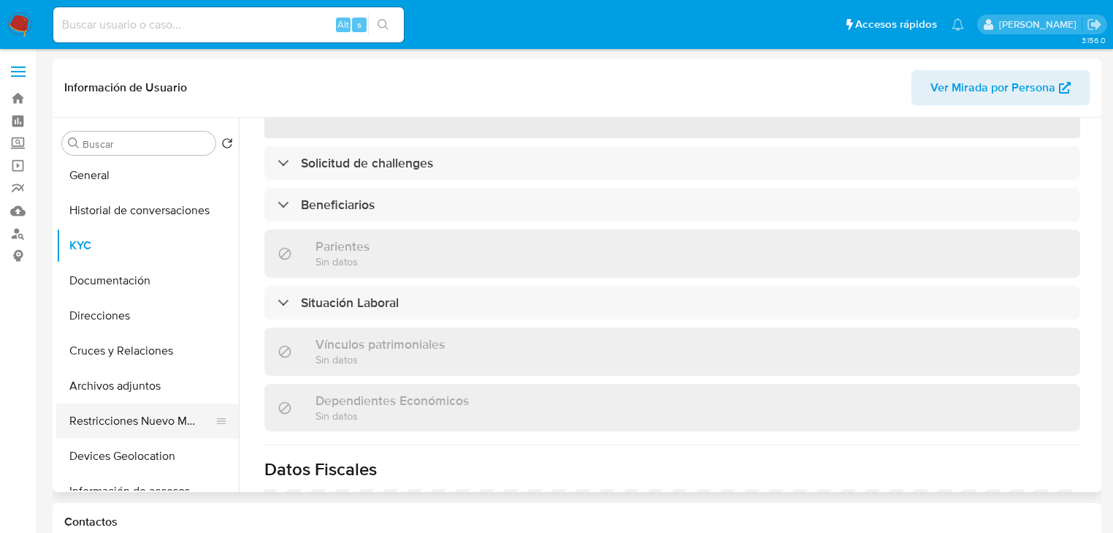
scroll to position [58, 0]
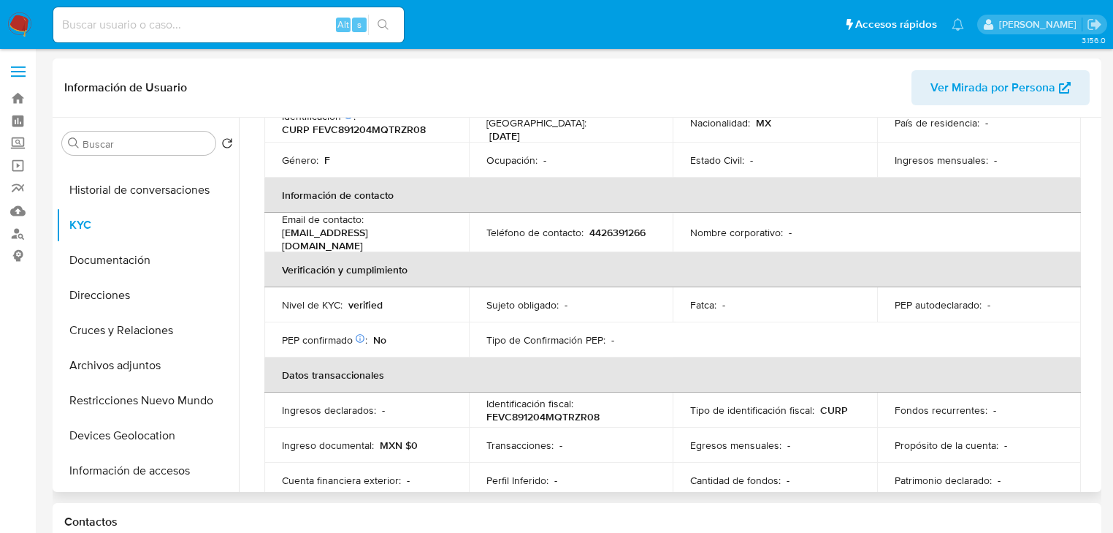
drag, startPoint x: 159, startPoint y: 321, endPoint x: 259, endPoint y: 302, distance: 102.5
click at [159, 321] on button "Cruces y Relaciones" at bounding box center [147, 330] width 183 height 35
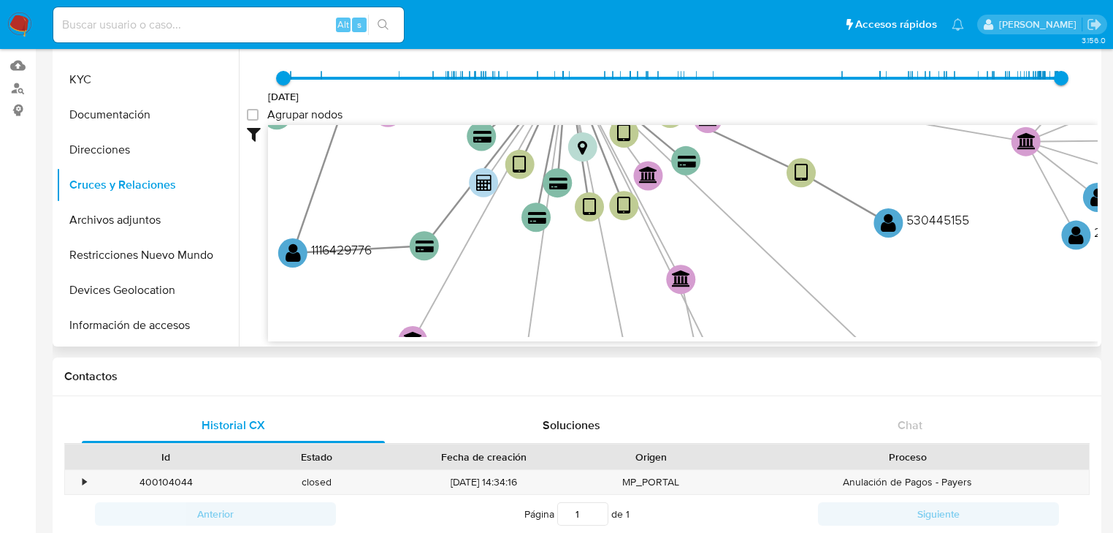
scroll to position [0, 0]
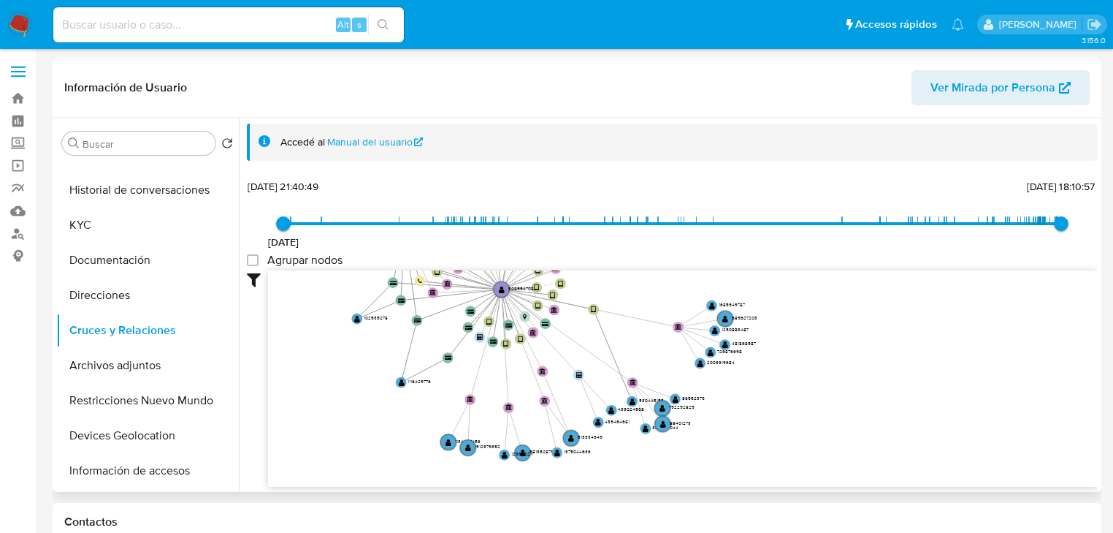
drag, startPoint x: 654, startPoint y: 368, endPoint x: 673, endPoint y: 376, distance: 20.6
click at [661, 408] on g "device-64531be508813b00189a1e1e  device-64400b9a08813b0018b760ba  device-6440…" at bounding box center [554, 288] width 406 height 345
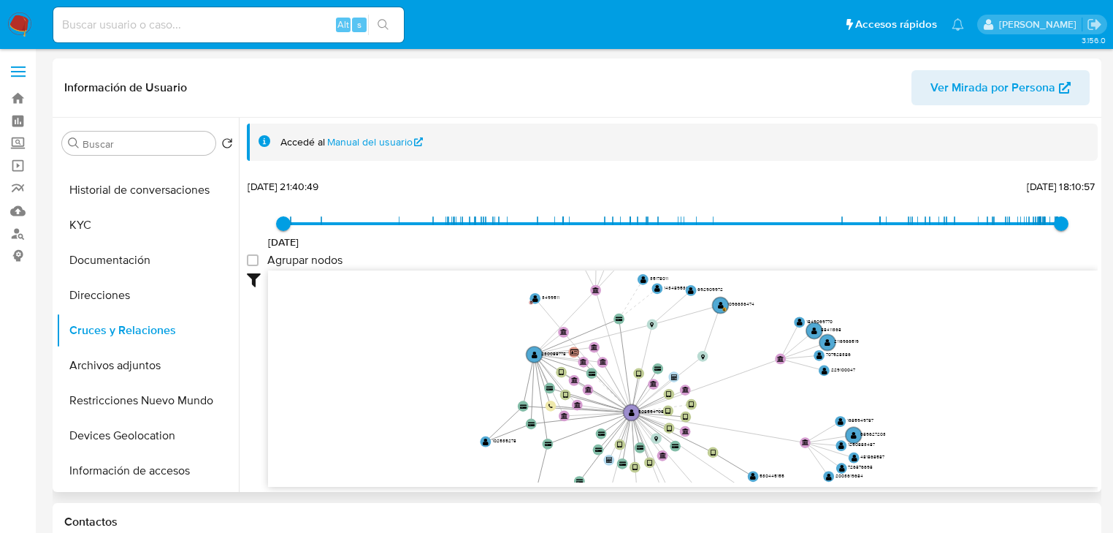
drag, startPoint x: 690, startPoint y: 274, endPoint x: 711, endPoint y: 374, distance: 102.2
click at [820, 397] on icon "device-64531be508813b00189a1e1e  device-64400b9a08813b0018b760ba  device-6440…" at bounding box center [683, 376] width 830 height 212
click at [532, 298] on text "" at bounding box center [534, 298] width 6 height 8
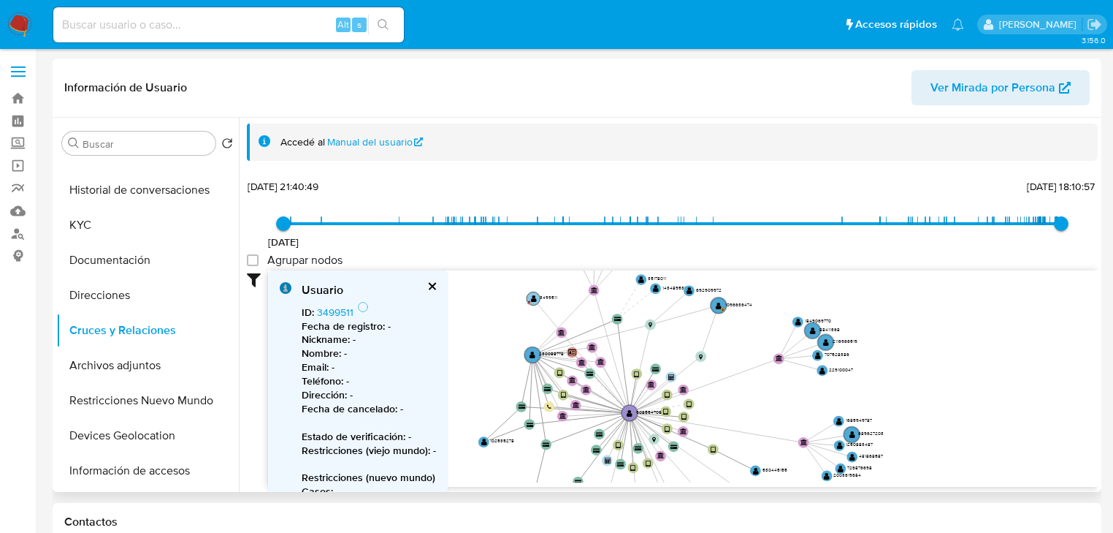
click at [532, 298] on text "" at bounding box center [534, 298] width 6 height 8
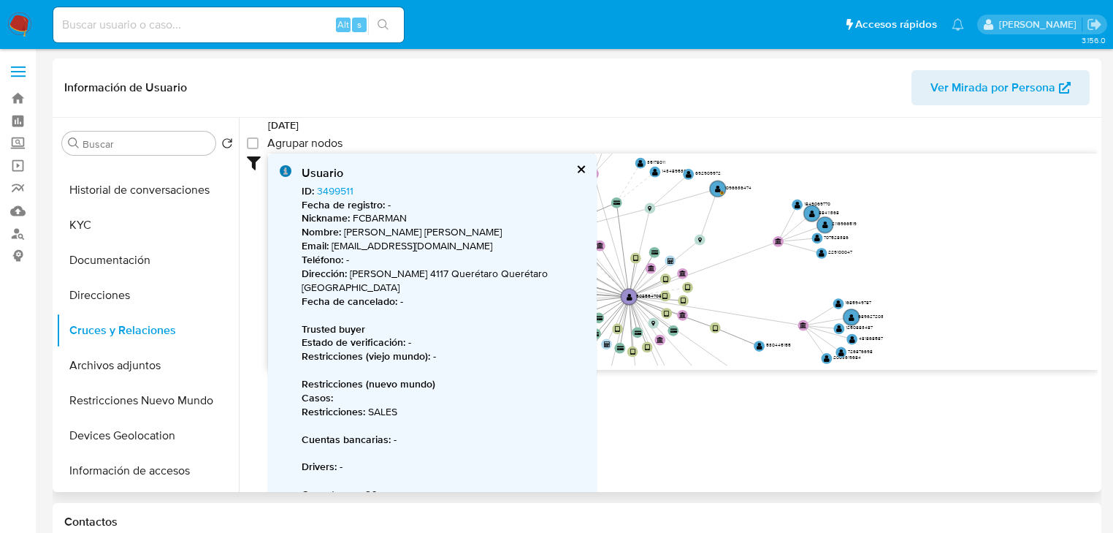
scroll to position [147, 0]
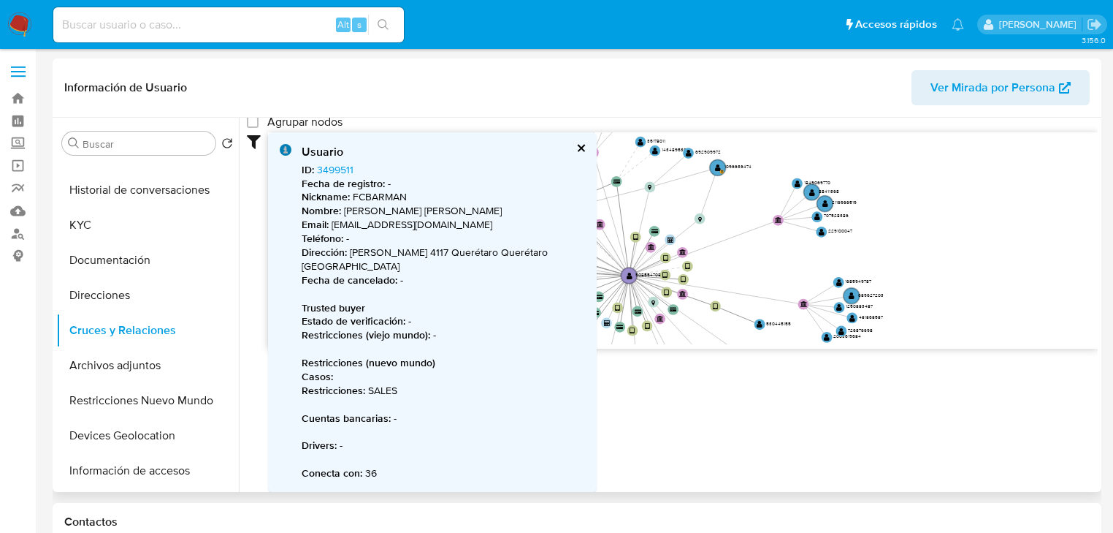
click at [576, 143] on button "cerrar" at bounding box center [580, 147] width 9 height 9
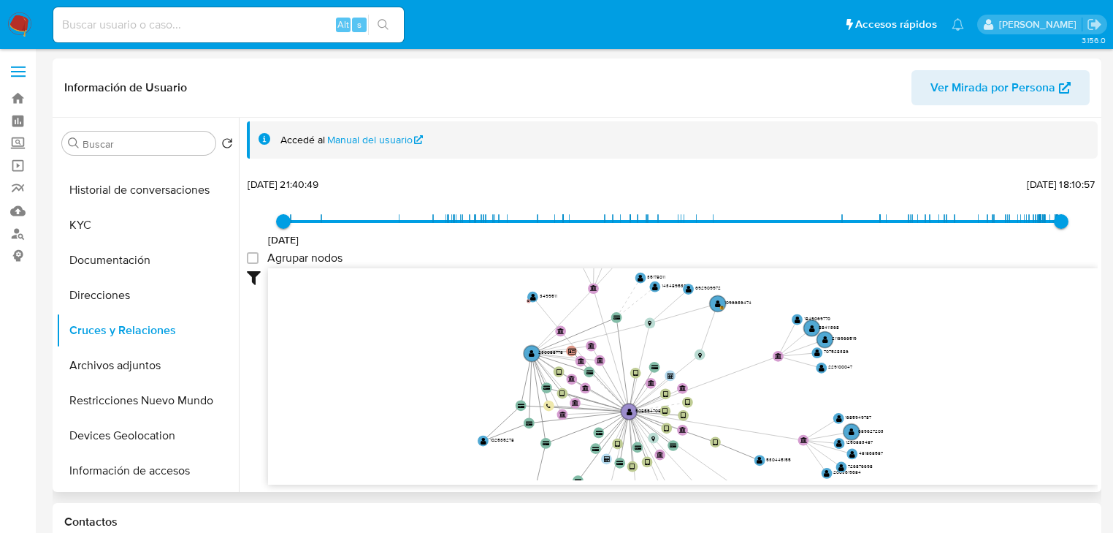
scroll to position [0, 0]
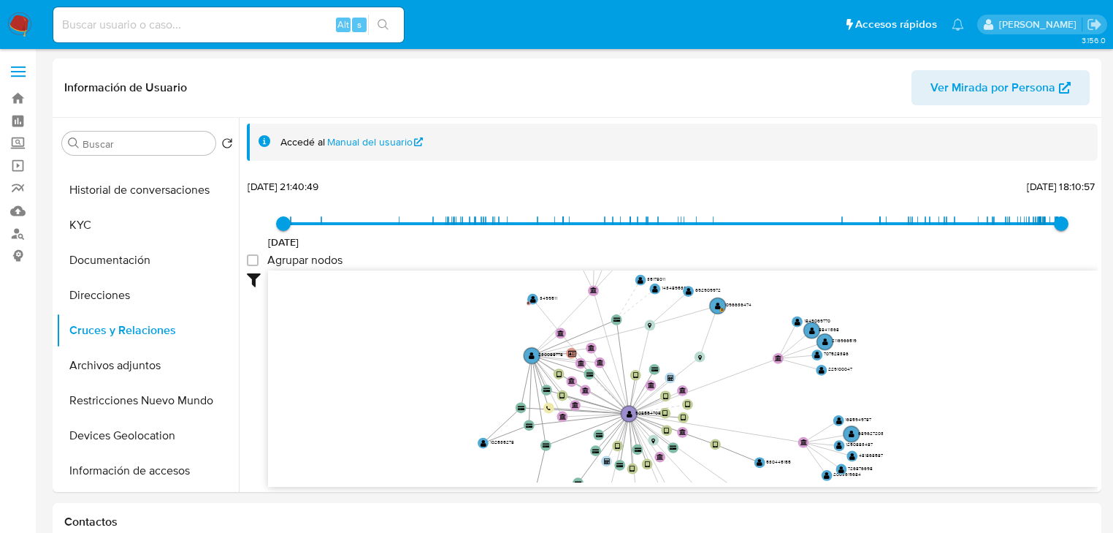
click at [717, 294] on icon "device-64531be508813b00189a1e1e  device-64400b9a08813b0018b760ba  device-6440…" at bounding box center [683, 376] width 830 height 212
click at [717, 299] on circle at bounding box center [718, 306] width 19 height 19
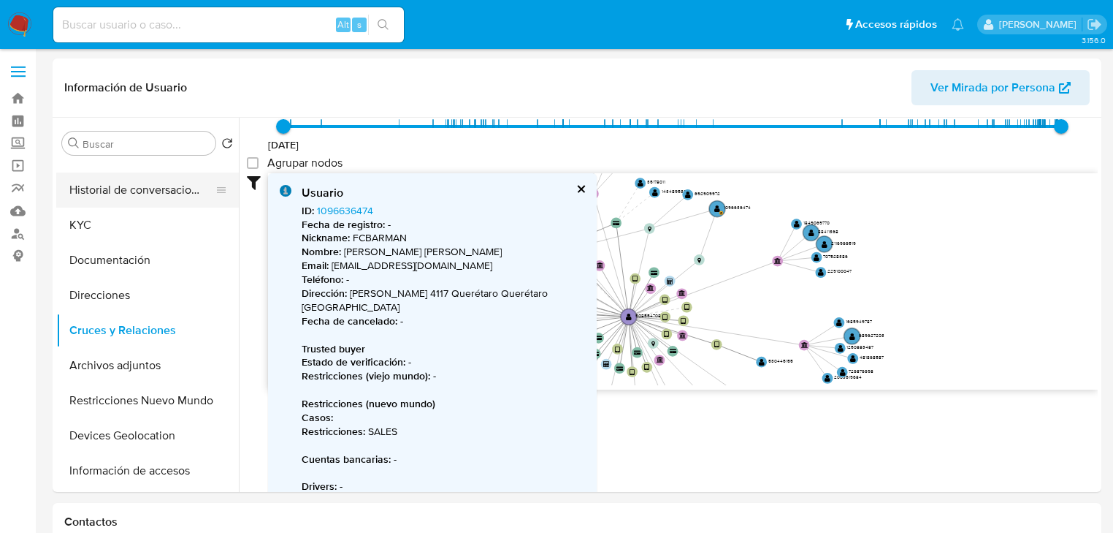
scroll to position [175, 0]
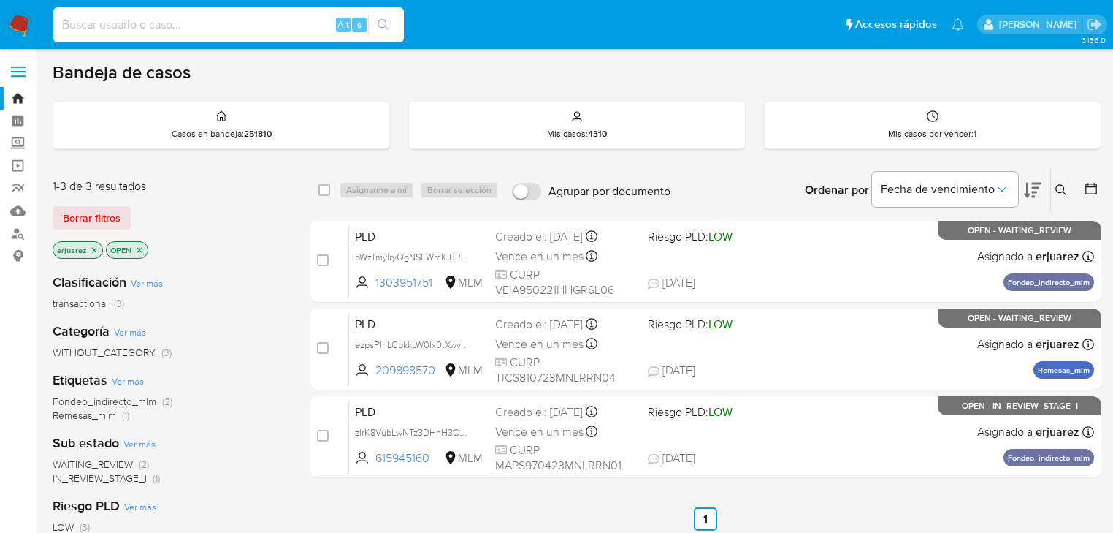
click at [214, 28] on input at bounding box center [228, 24] width 351 height 19
paste input "230088778"
type input "230088778"
drag, startPoint x: 377, startPoint y: 21, endPoint x: 395, endPoint y: 20, distance: 18.3
click at [379, 20] on icon "search-icon" at bounding box center [384, 25] width 12 height 12
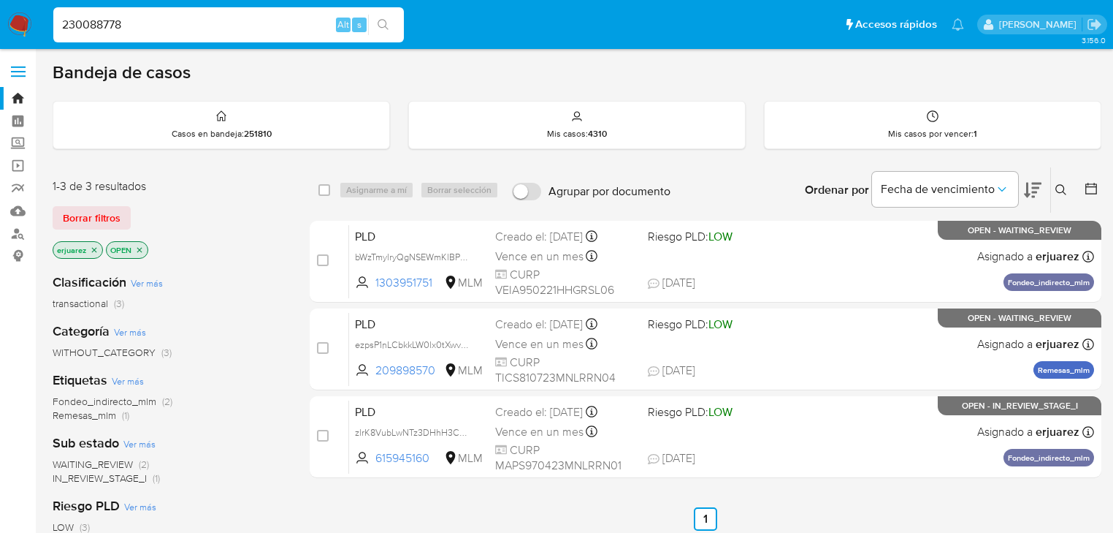
drag, startPoint x: 44, startPoint y: 3, endPoint x: 173, endPoint y: 60, distance: 141.3
click at [0, 0] on html "Pausado Ver notificaciones 230088778 Alt s Accesos rápidos Presiona las siguien…" at bounding box center [556, 418] width 1113 height 837
click at [387, 23] on icon "search-icon" at bounding box center [384, 25] width 12 height 12
click at [197, 33] on input "230088778" at bounding box center [228, 24] width 351 height 19
click at [63, 26] on input "230088778" at bounding box center [228, 24] width 351 height 19
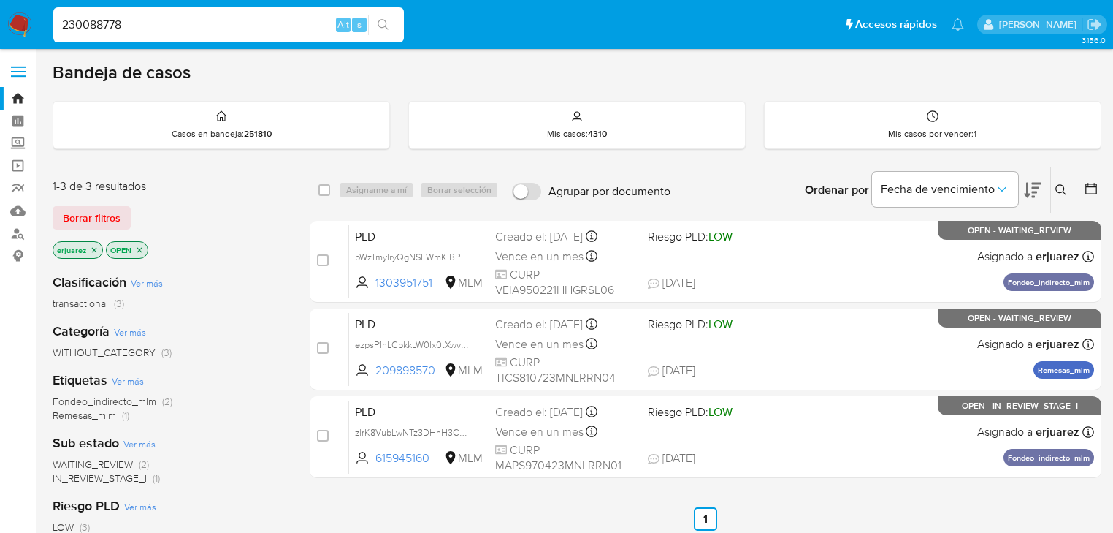
drag, startPoint x: 377, startPoint y: 21, endPoint x: 110, endPoint y: 23, distance: 267.4
click at [374, 21] on button "search-icon" at bounding box center [383, 25] width 30 height 20
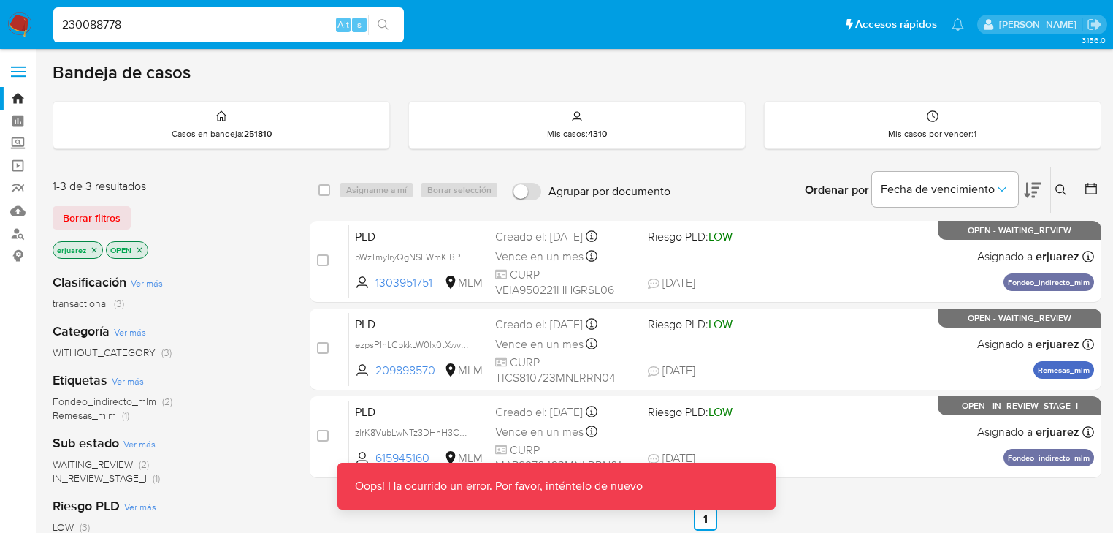
click at [167, 28] on input "230088778" at bounding box center [228, 24] width 351 height 19
click at [263, 26] on input "230088778" at bounding box center [228, 24] width 351 height 19
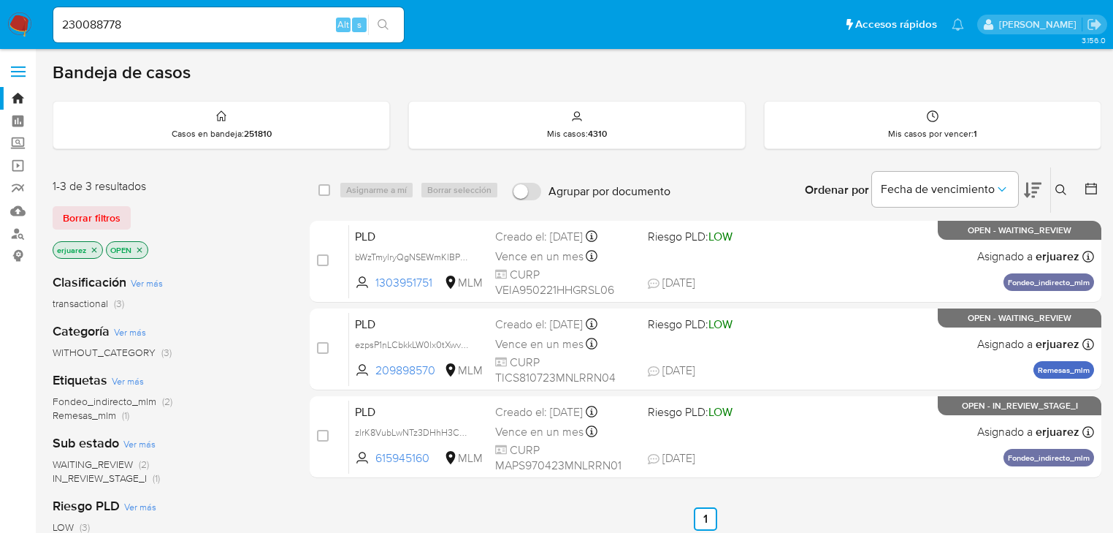
click at [387, 9] on div "230088778 Alt s" at bounding box center [228, 24] width 351 height 35
click at [383, 20] on icon "search-icon" at bounding box center [383, 24] width 11 height 11
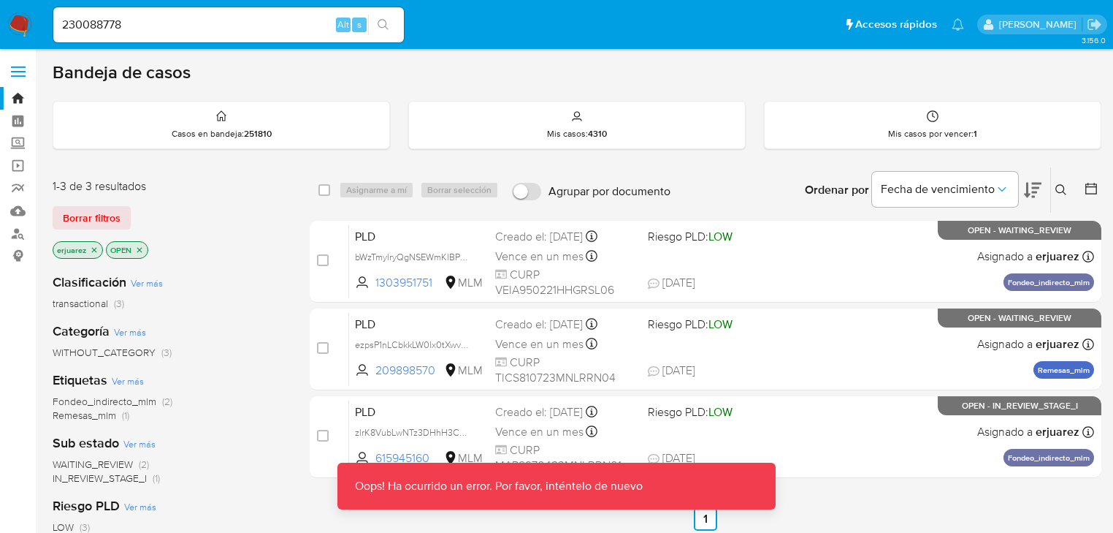
click at [9, 19] on img at bounding box center [19, 24] width 25 height 25
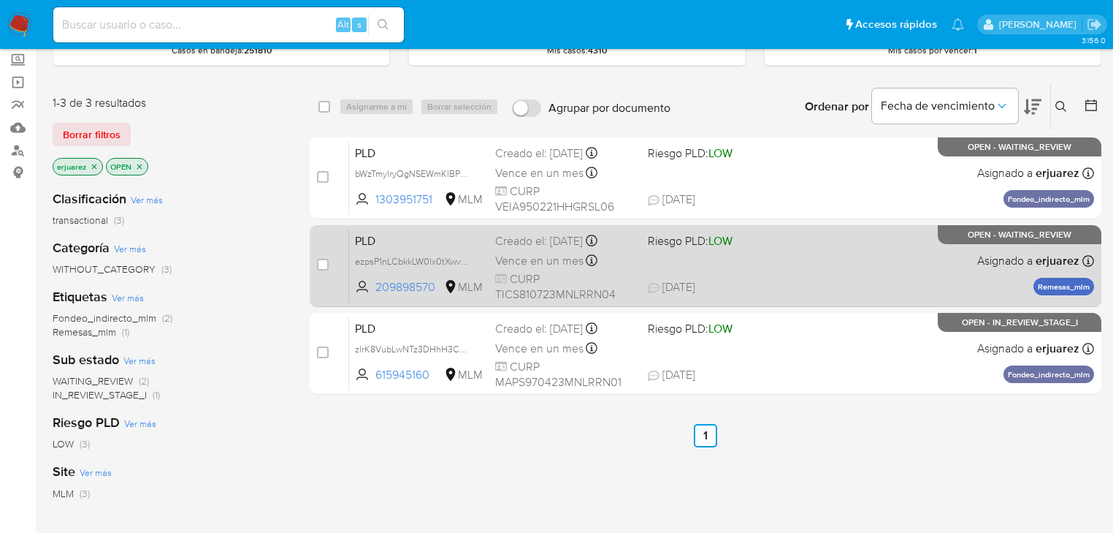
scroll to position [117, 0]
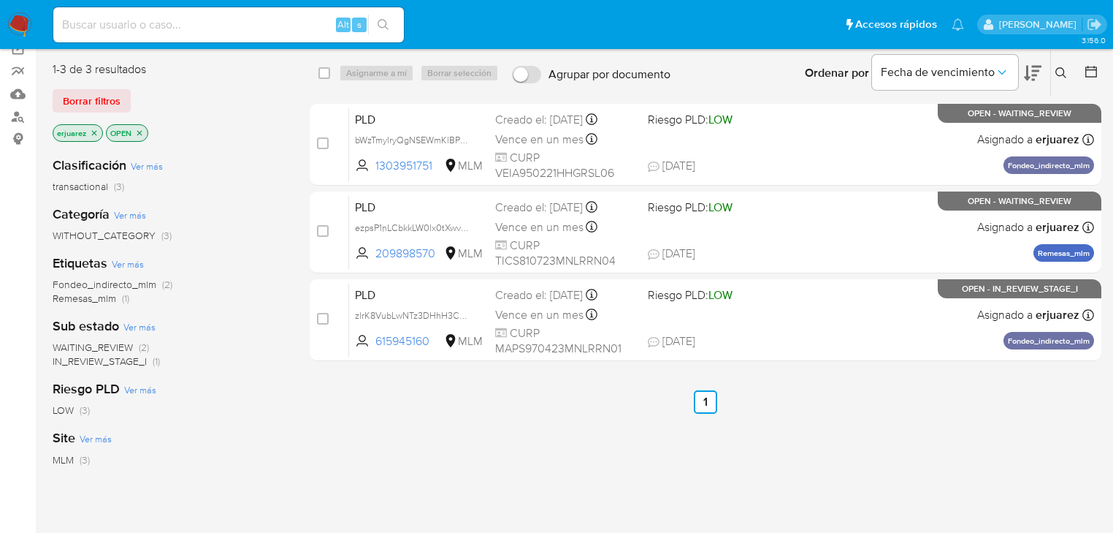
click at [703, 439] on div "select-all-cases-checkbox Asignarme a mí Borrar selección Agrupar por documento…" at bounding box center [706, 381] width 792 height 662
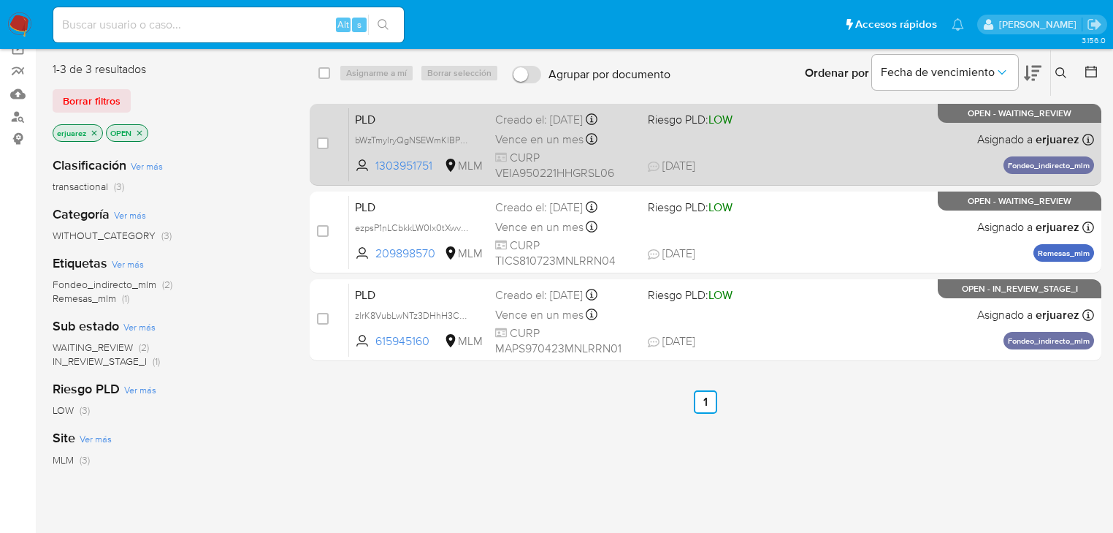
click at [850, 149] on div "PLD bWzTmylryQgNSEWmKlBPUEN7 1303951751 MLM Riesgo PLD: LOW Creado el: 12/08/20…" at bounding box center [721, 144] width 745 height 74
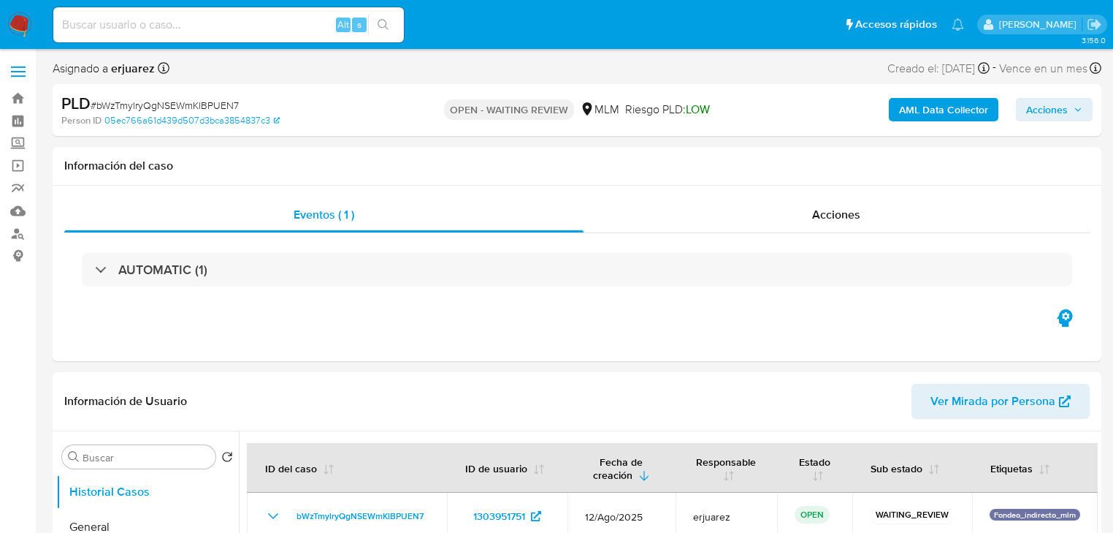
select select "10"
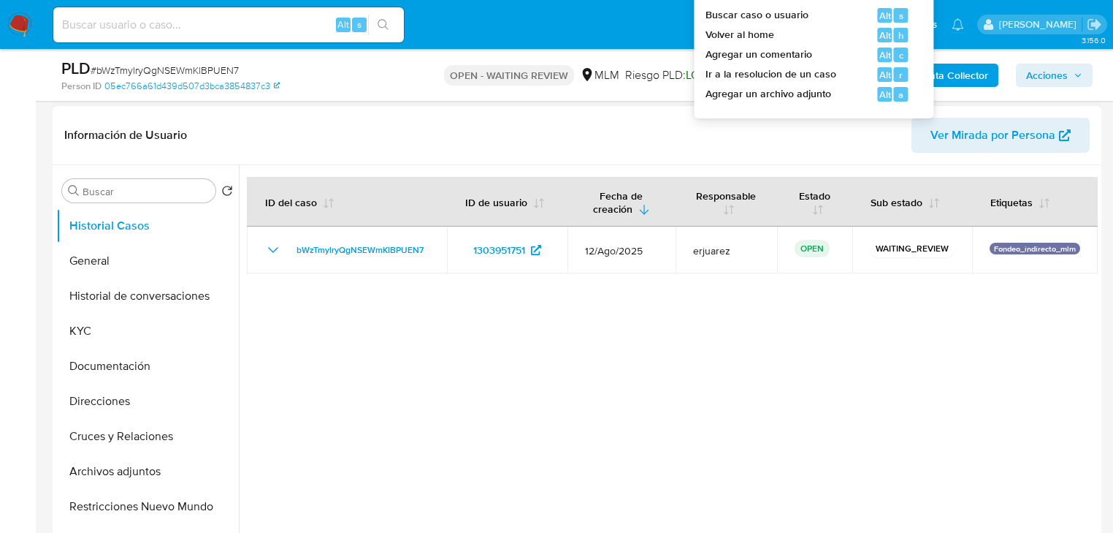
scroll to position [234, 0]
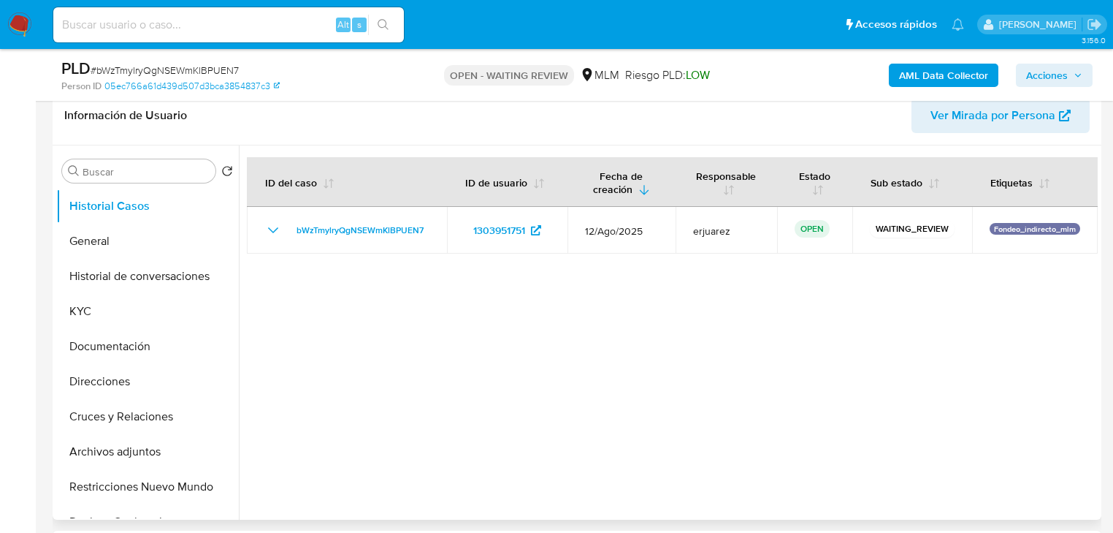
click at [471, 392] on div at bounding box center [668, 332] width 859 height 374
click at [175, 18] on input at bounding box center [228, 24] width 351 height 19
click at [183, 31] on input at bounding box center [228, 24] width 351 height 19
click at [113, 247] on button "General" at bounding box center [141, 241] width 171 height 35
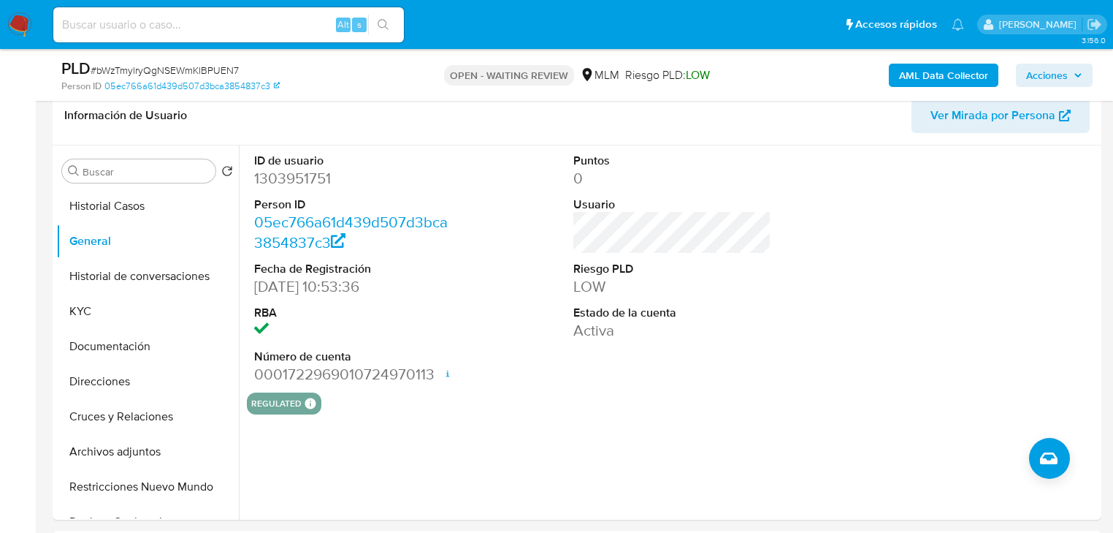
click at [21, 20] on img at bounding box center [19, 24] width 25 height 25
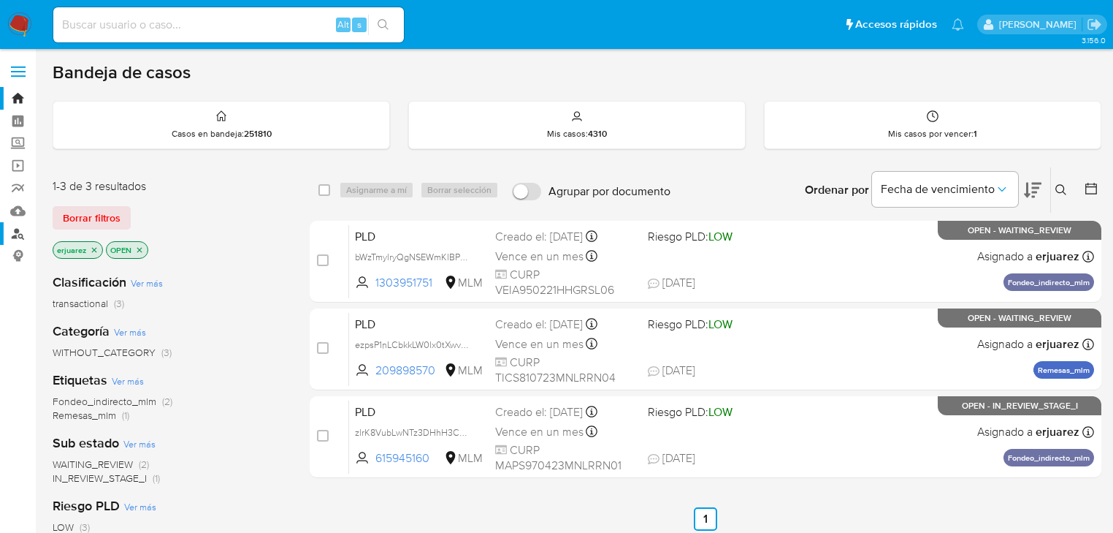
drag, startPoint x: 96, startPoint y: 248, endPoint x: 4, endPoint y: 242, distance: 92.3
click at [96, 248] on icon "close-filter" at bounding box center [94, 249] width 9 height 9
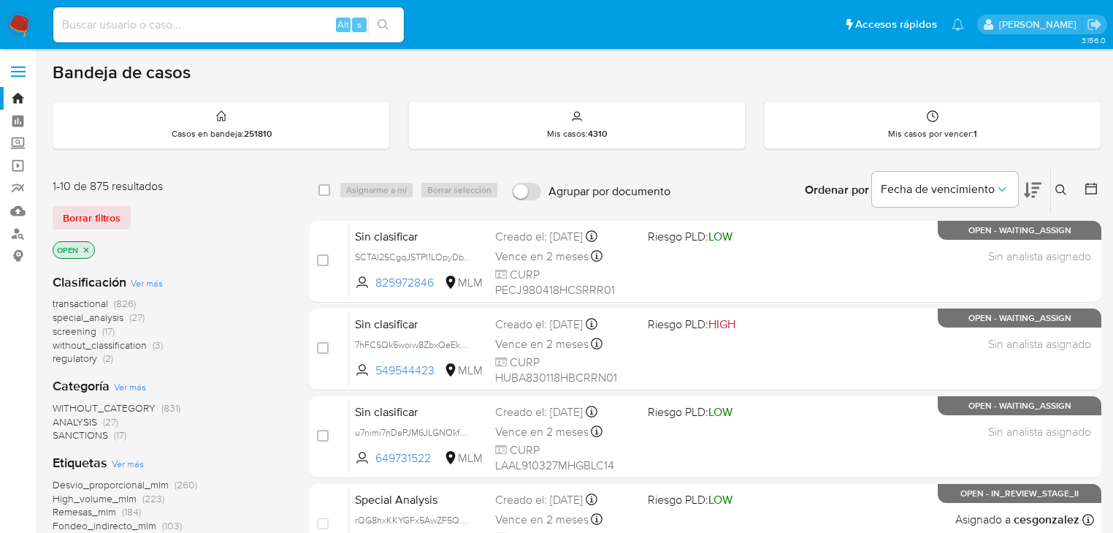
drag, startPoint x: 1061, startPoint y: 181, endPoint x: 1023, endPoint y: 193, distance: 39.7
click at [1061, 181] on button at bounding box center [1063, 190] width 24 height 18
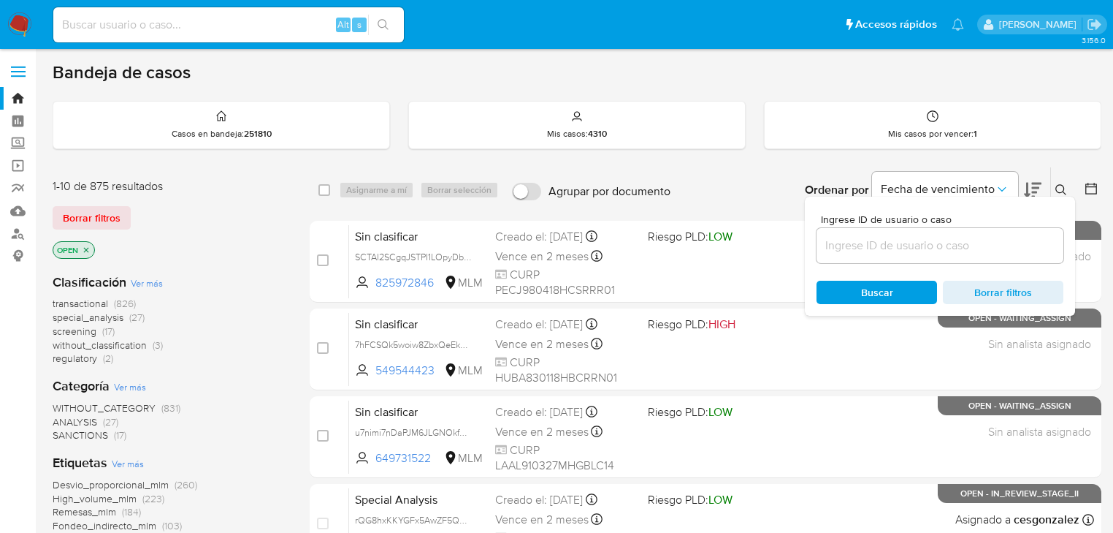
click at [906, 233] on div at bounding box center [940, 245] width 247 height 35
click at [901, 245] on input at bounding box center [940, 245] width 247 height 19
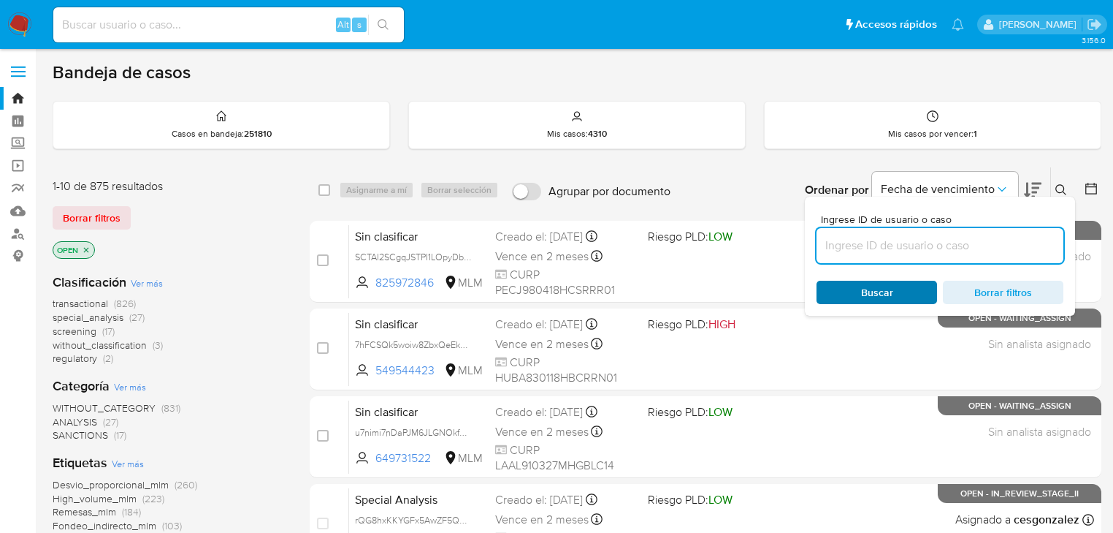
paste input "233384182"
type input "233384182"
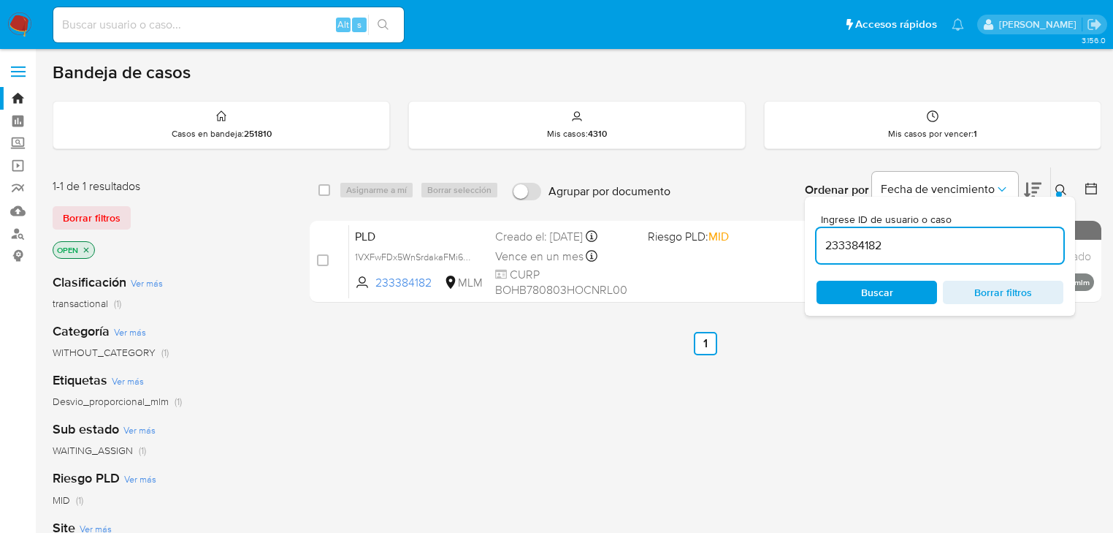
click at [563, 411] on div "select-all-cases-checkbox Asignarme a mí Borrar selección Agrupar por documento…" at bounding box center [706, 498] width 792 height 662
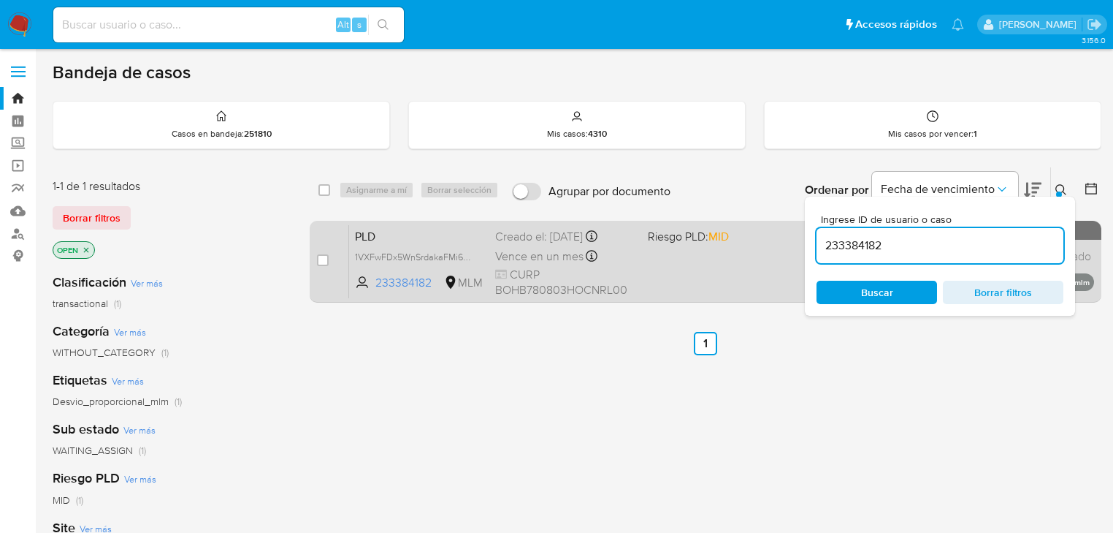
click at [314, 260] on div "case-item-checkbox No es posible asignar el caso PLD 1VXFwFDx5WnSrdakaFMi62Pz 2…" at bounding box center [706, 262] width 792 height 82
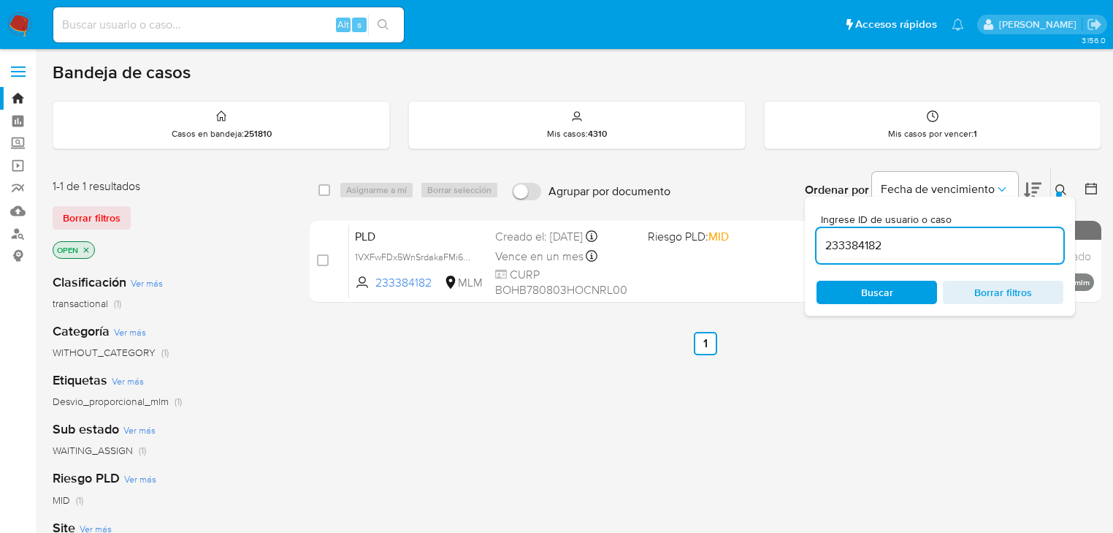
click at [1058, 185] on icon at bounding box center [1062, 190] width 12 height 12
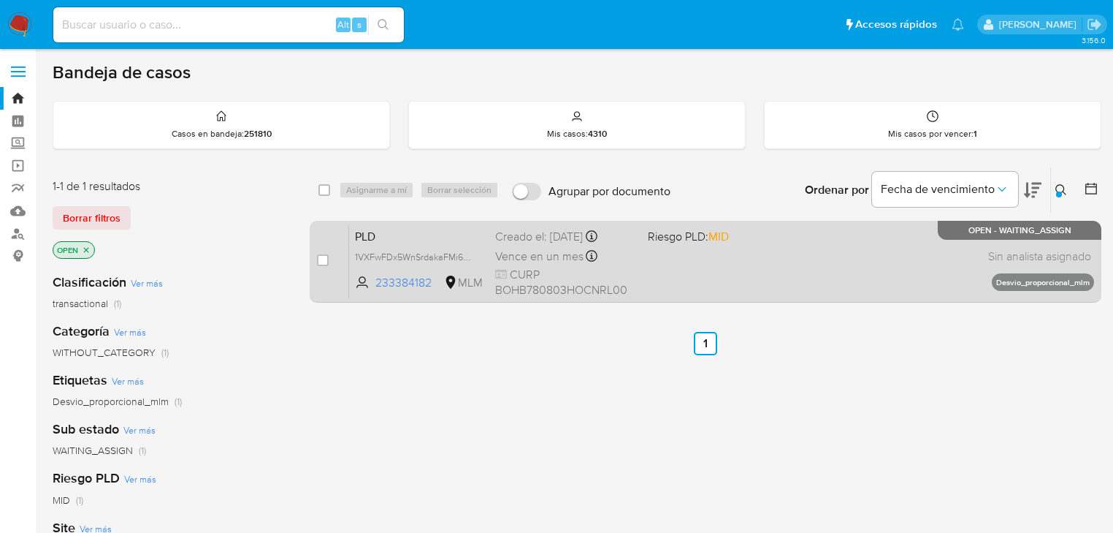
click at [326, 266] on div "case-item-checkbox" at bounding box center [323, 260] width 12 height 15
drag, startPoint x: 319, startPoint y: 262, endPoint x: 323, endPoint y: 251, distance: 12.2
click at [320, 262] on input "checkbox" at bounding box center [323, 260] width 12 height 12
checkbox input "true"
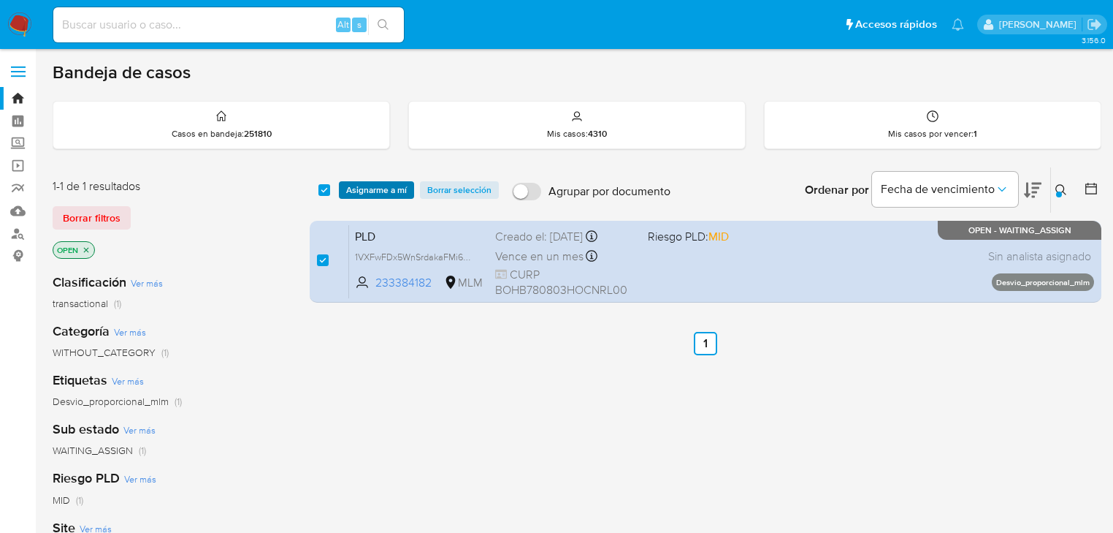
click at [353, 186] on span "Asignarme a mí" at bounding box center [376, 190] width 61 height 15
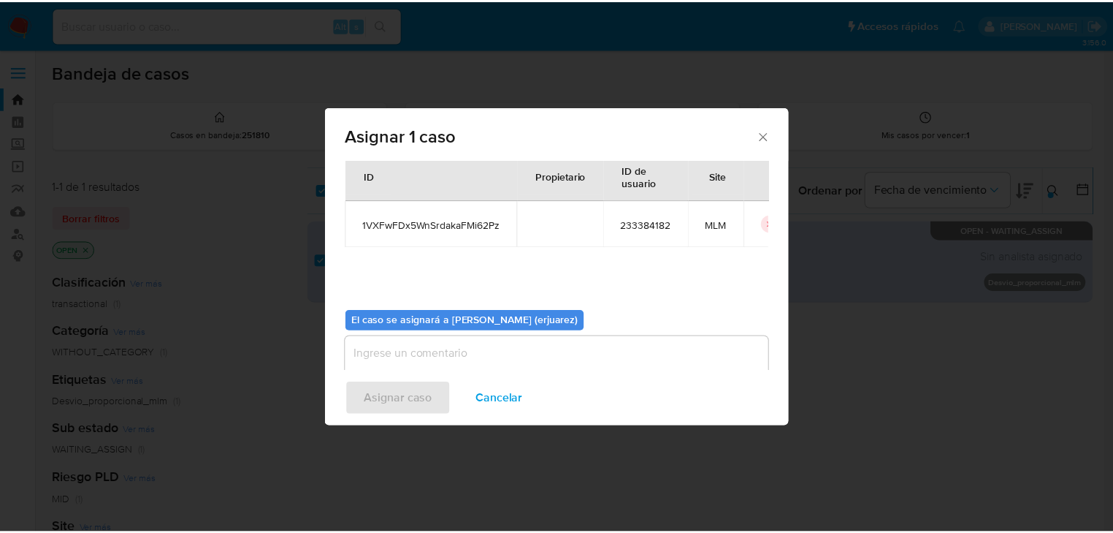
scroll to position [75, 0]
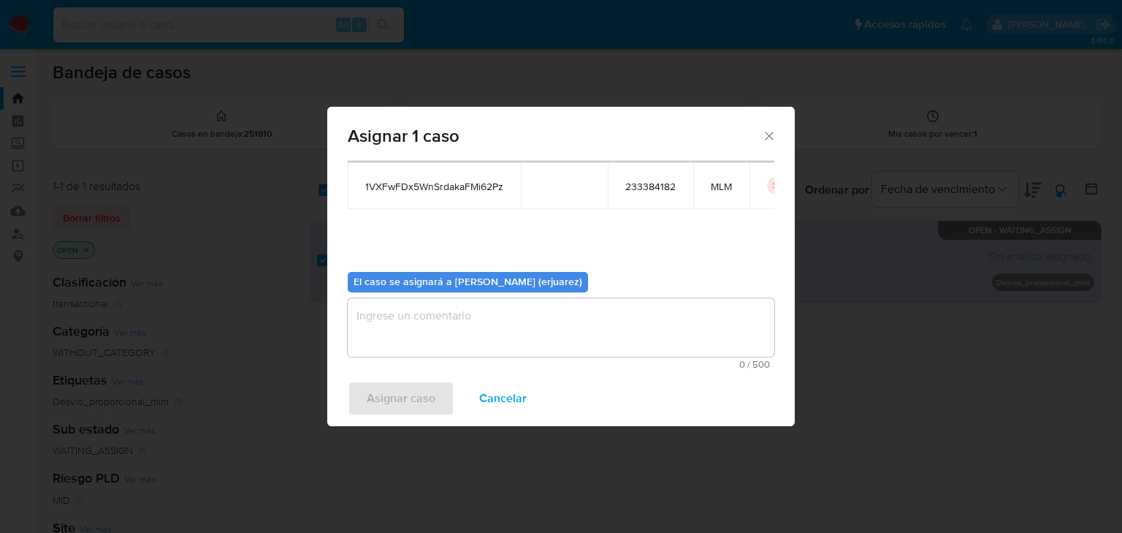
click at [425, 335] on textarea "assign-modal" at bounding box center [561, 327] width 427 height 58
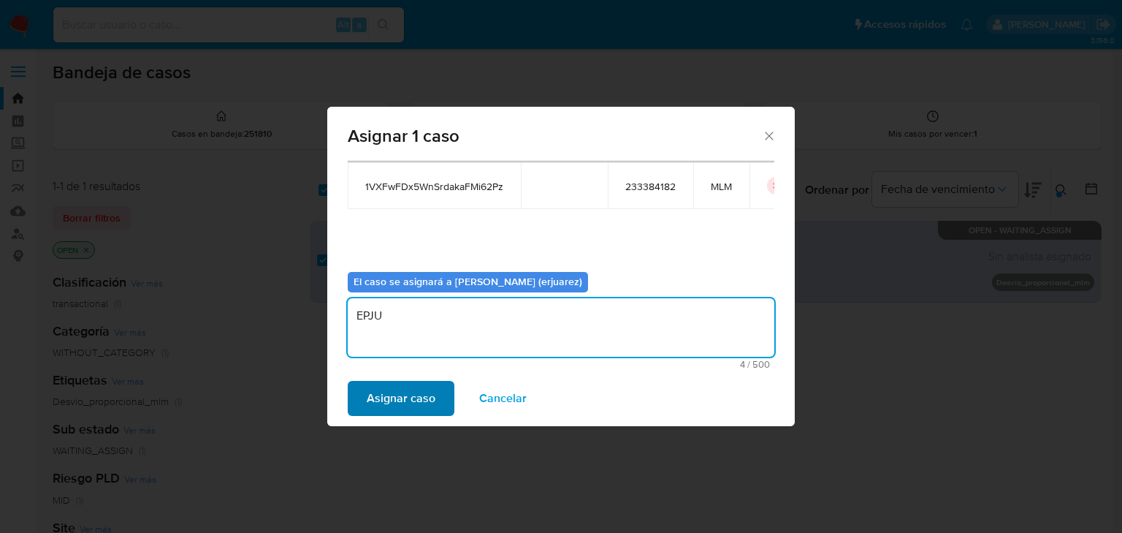
type textarea "EPJU"
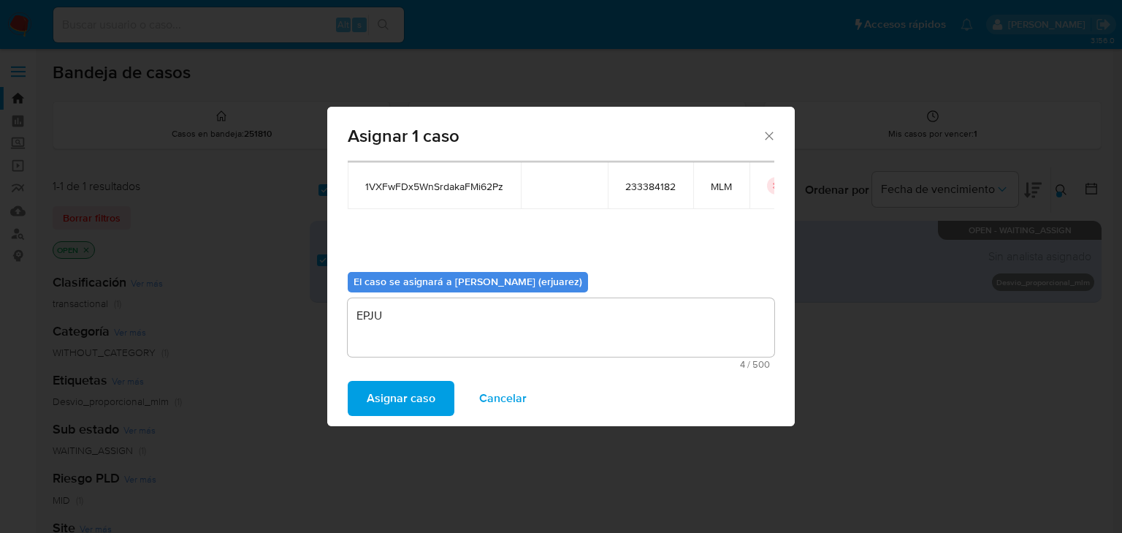
click at [405, 383] on span "Asignar caso" at bounding box center [401, 398] width 69 height 32
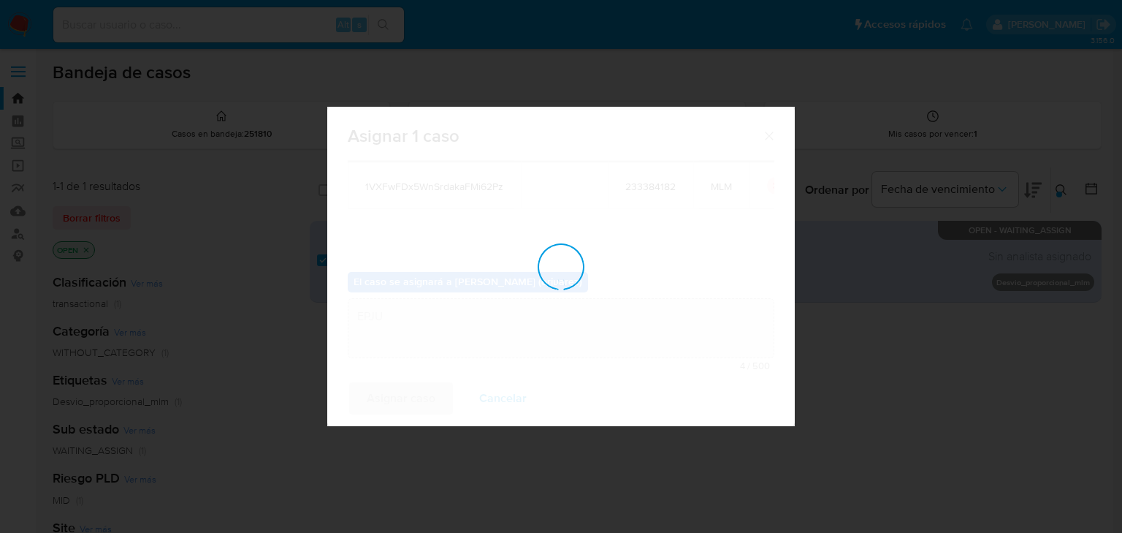
checkbox input "false"
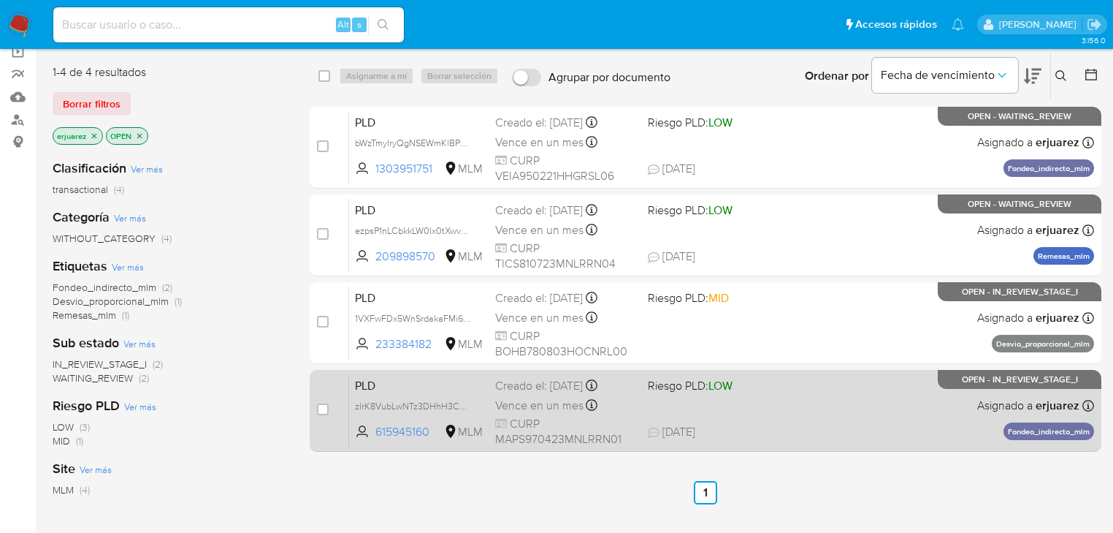
scroll to position [117, 0]
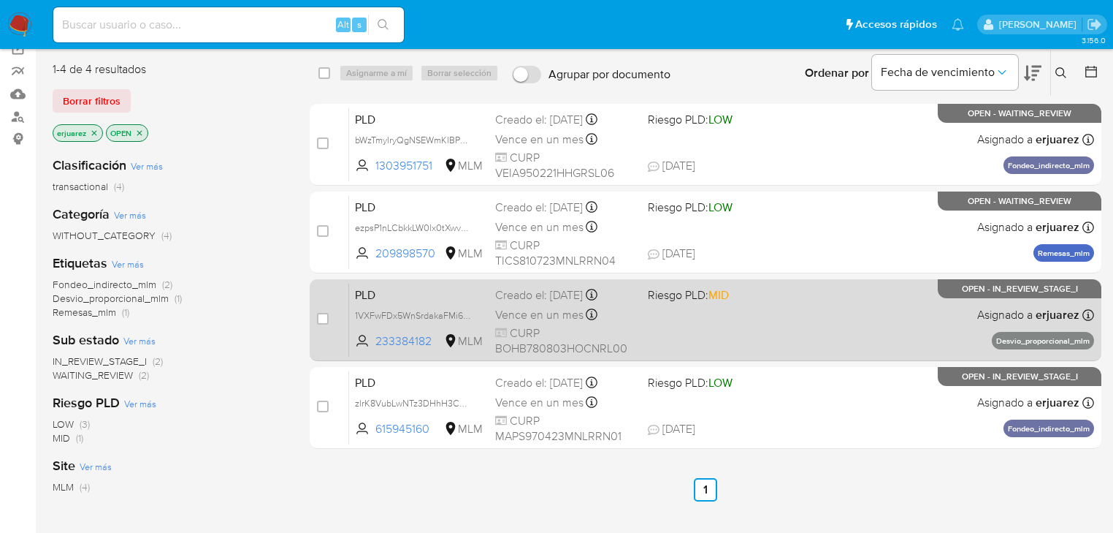
click at [670, 314] on div "PLD 1VXFwFDx5WnSrdakaFMi62Pz 233384182 MLM Riesgo PLD: MID Creado el: [DATE] Cr…" at bounding box center [721, 320] width 745 height 74
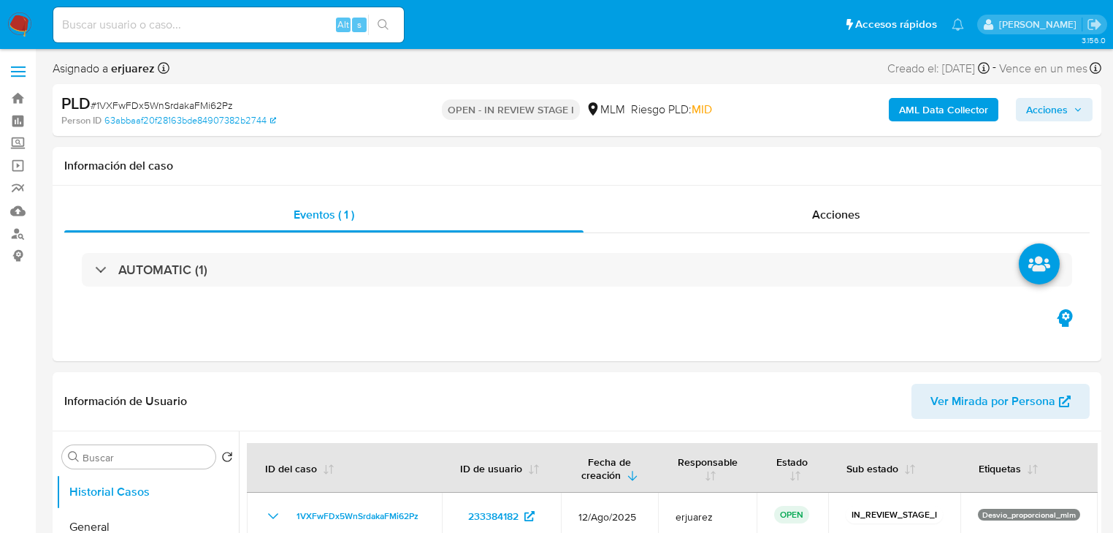
select select "10"
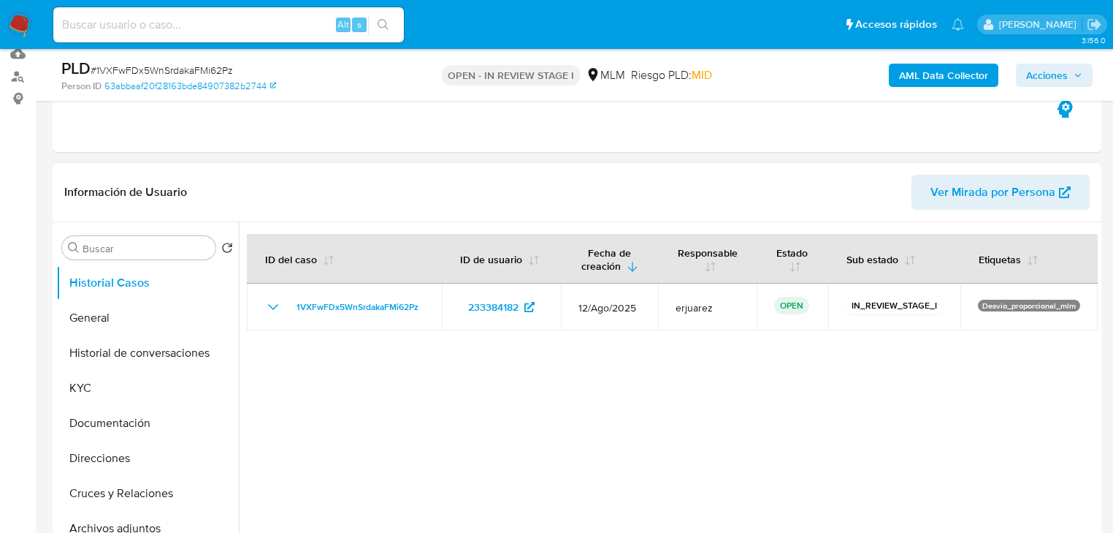
scroll to position [292, 0]
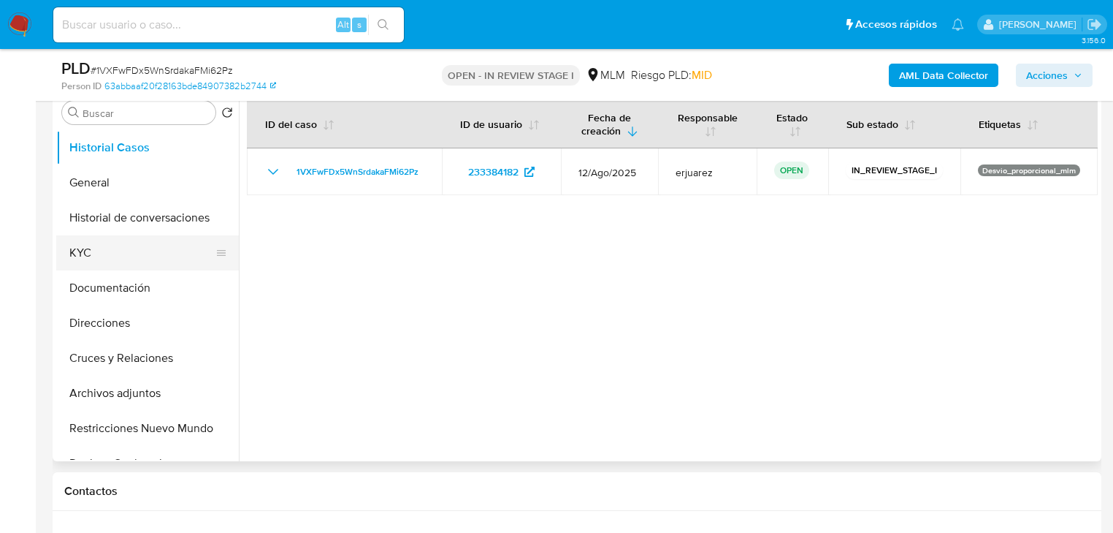
click at [83, 250] on button "KYC" at bounding box center [141, 252] width 171 height 35
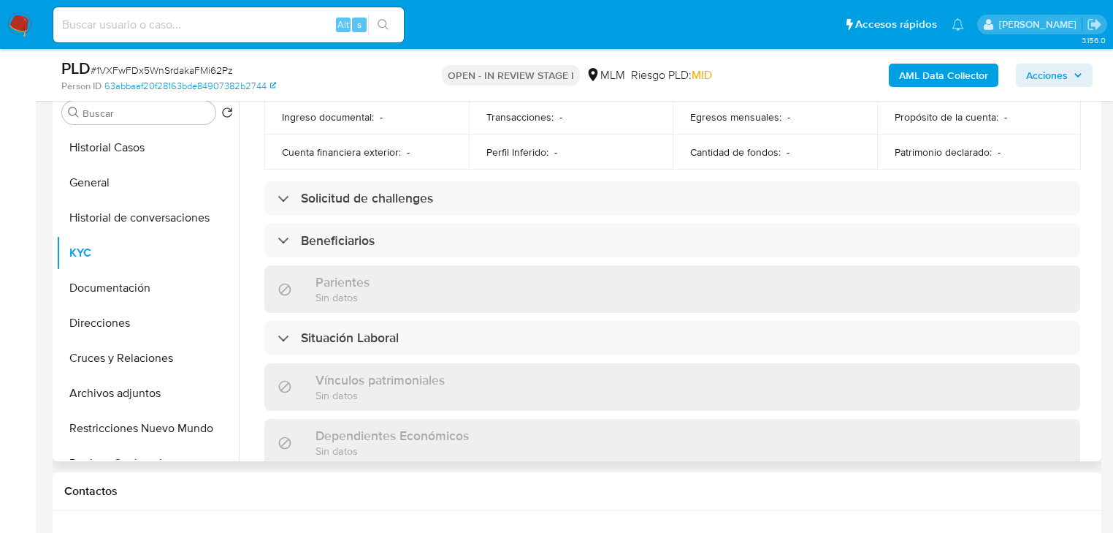
scroll to position [234, 0]
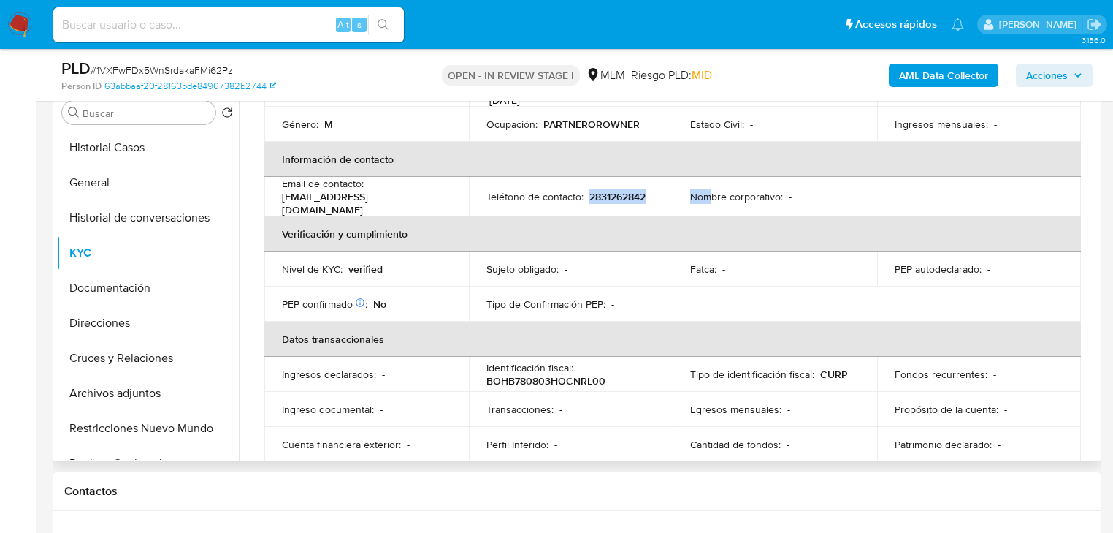
drag, startPoint x: 587, startPoint y: 189, endPoint x: 766, endPoint y: 149, distance: 183.4
click at [707, 184] on tr "Email de contacto : [EMAIL_ADDRESS][DOMAIN_NAME] Teléfono de contacto : [PHONE_…" at bounding box center [672, 196] width 817 height 39
copy tr "2831262842 Nom"
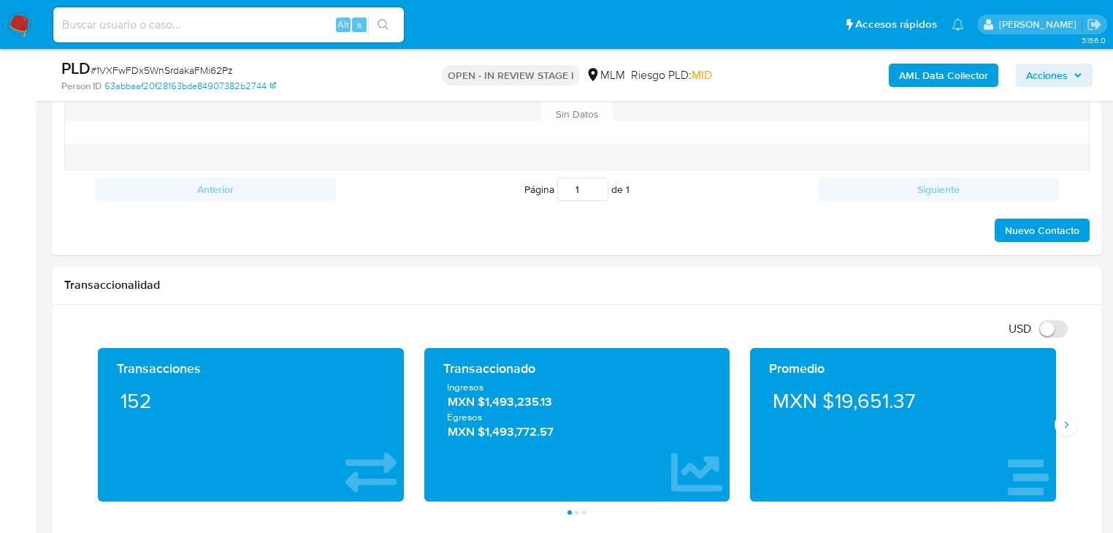
scroll to position [935, 0]
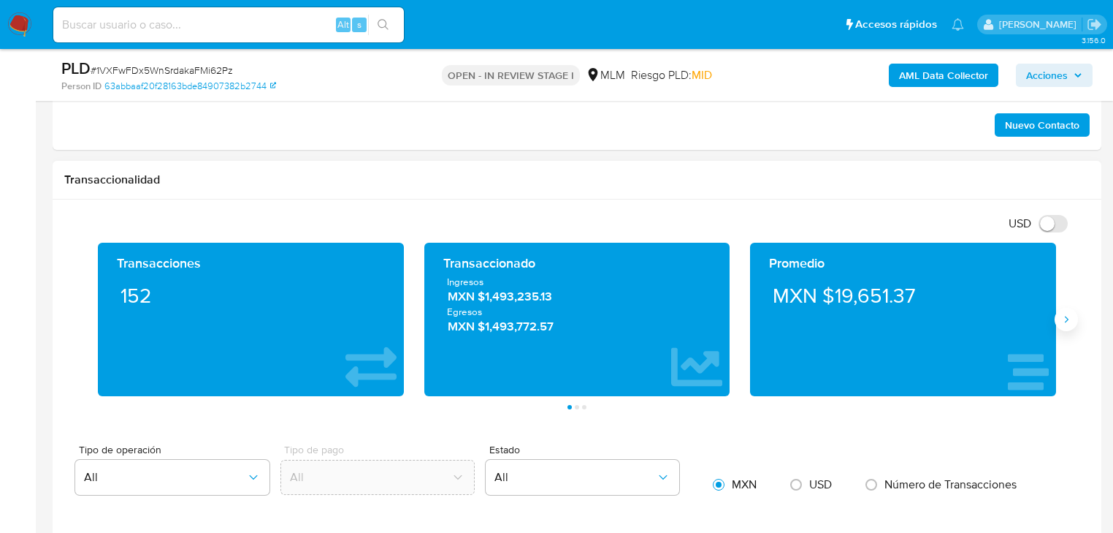
click at [1066, 316] on icon "Siguiente" at bounding box center [1067, 319] width 4 height 7
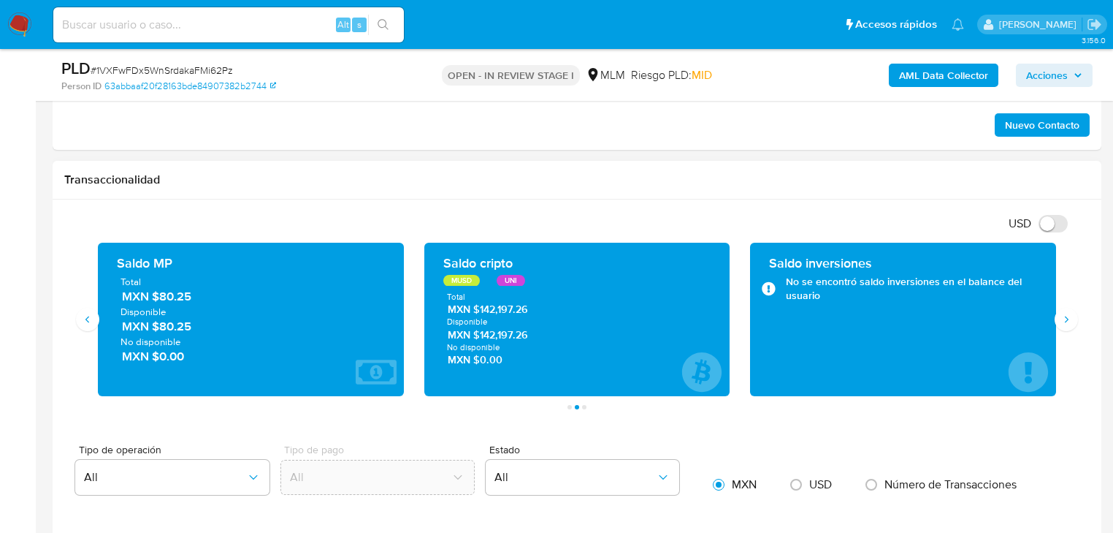
drag, startPoint x: 479, startPoint y: 310, endPoint x: 579, endPoint y: 351, distance: 107.2
click at [579, 351] on div "Total MXN $142,197.26 Disponible MXN $142,197.26 No disponible MXN $0.00" at bounding box center [577, 329] width 283 height 76
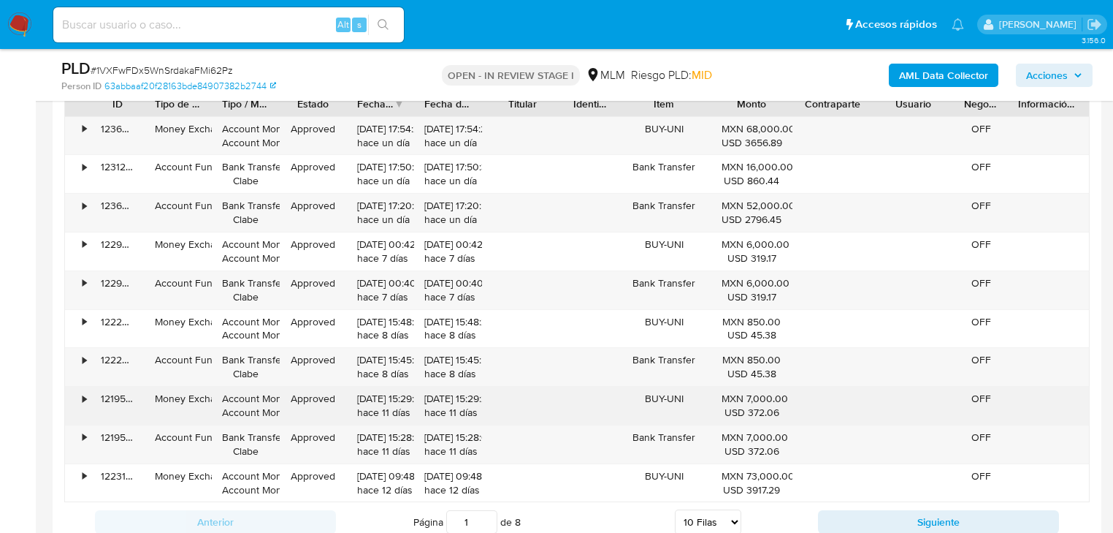
scroll to position [1753, 0]
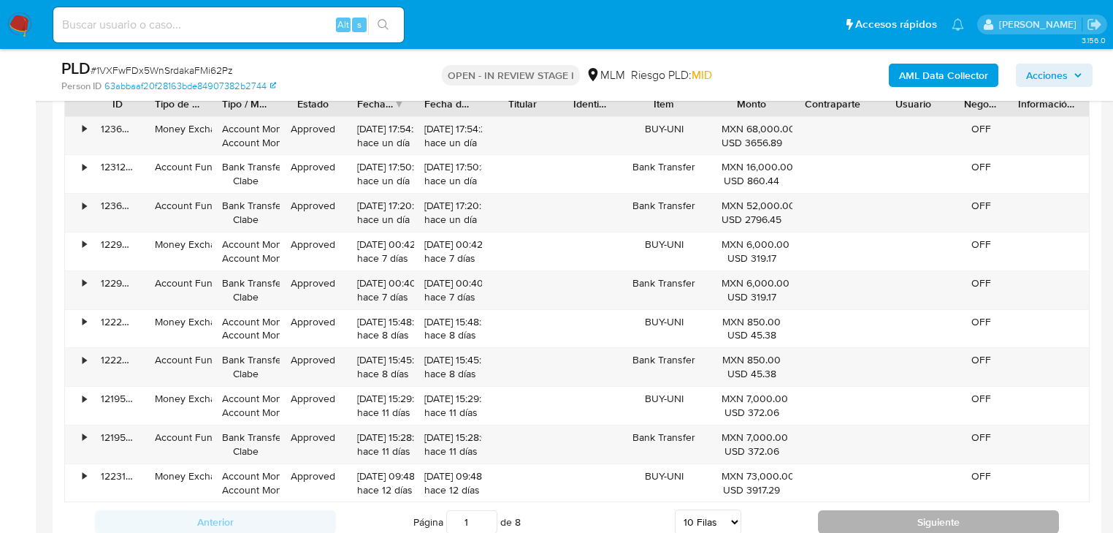
click at [894, 521] on button "Siguiente" at bounding box center [938, 521] width 241 height 23
type input "2"
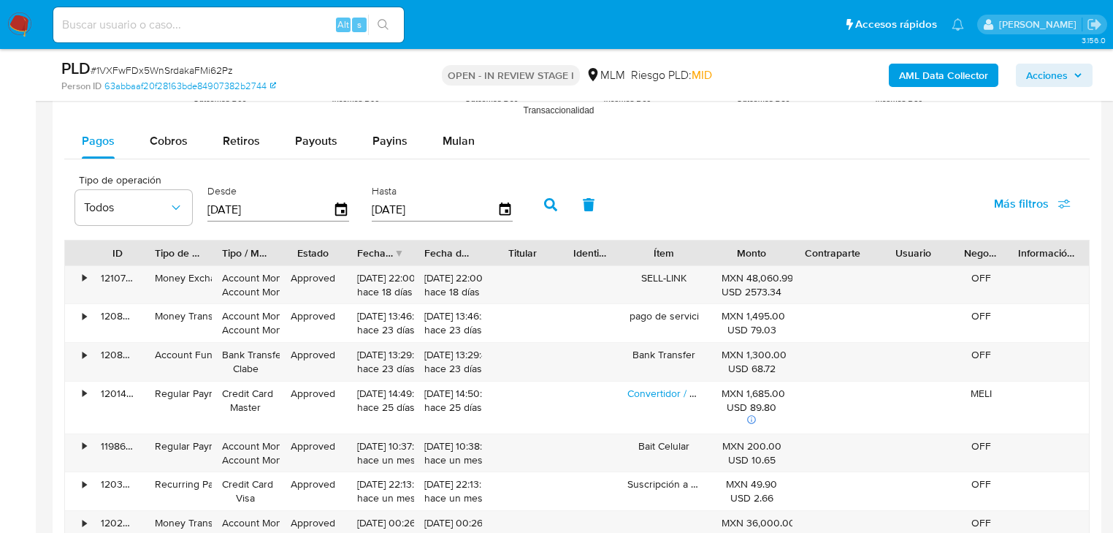
scroll to position [1578, 0]
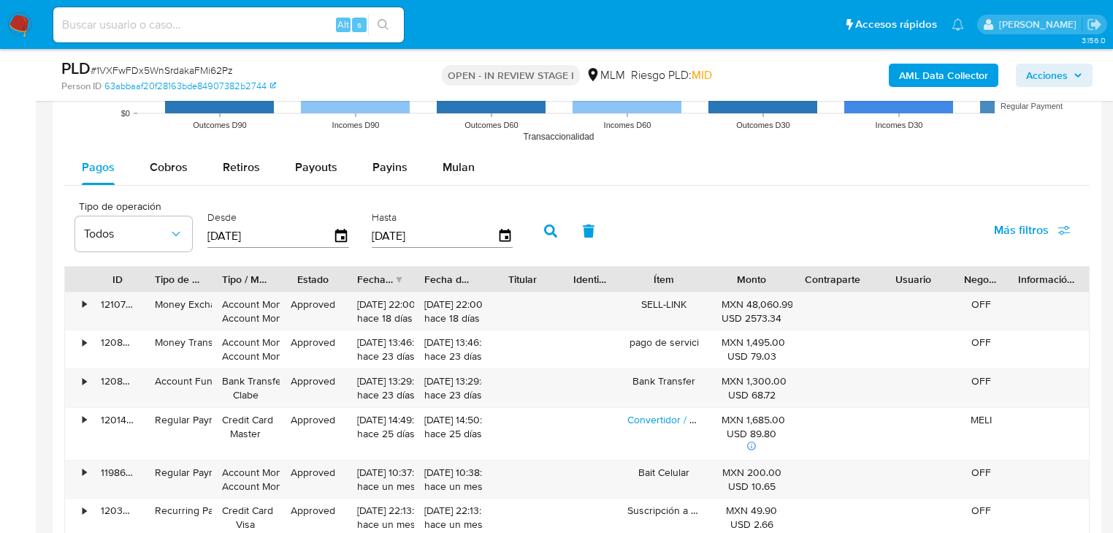
drag, startPoint x: 235, startPoint y: 220, endPoint x: 181, endPoint y: 190, distance: 61.8
click at [216, 211] on div "Desde 29/05/2025" at bounding box center [278, 228] width 142 height 37
drag, startPoint x: 152, startPoint y: 161, endPoint x: 184, endPoint y: 184, distance: 39.7
click at [153, 161] on span "Cobros" at bounding box center [169, 167] width 38 height 17
select select "10"
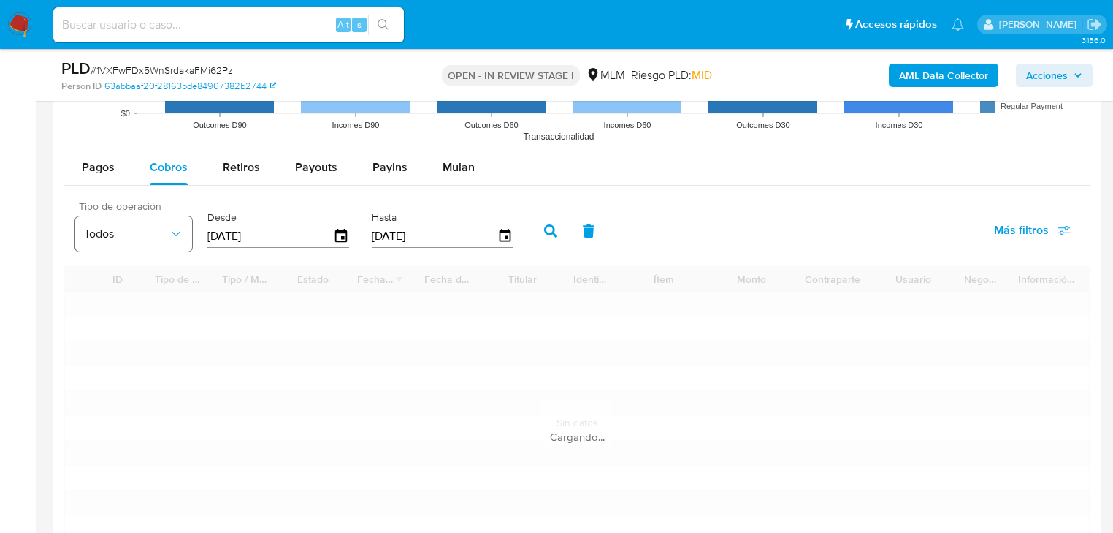
drag, startPoint x: 279, startPoint y: 236, endPoint x: 123, endPoint y: 237, distance: 155.6
click at [123, 237] on div "Tipo de operación Todos Desde 29/05/2025 Hasta 26/08/2025" at bounding box center [298, 229] width 460 height 58
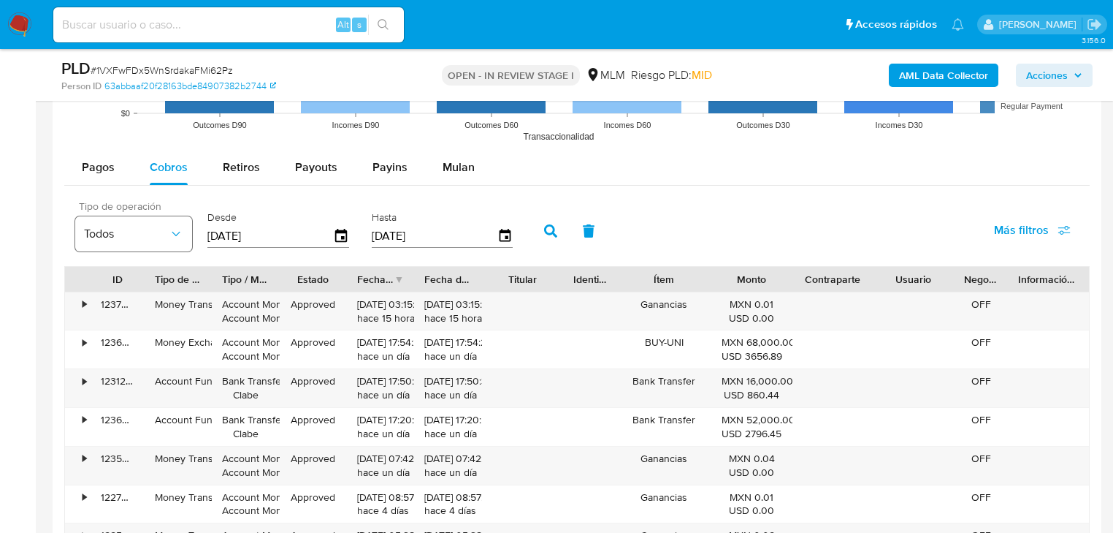
type input "0_/__/____"
drag, startPoint x: 268, startPoint y: 235, endPoint x: 45, endPoint y: 215, distance: 224.5
type input "01/08/2025"
click at [544, 220] on button "button" at bounding box center [551, 230] width 38 height 35
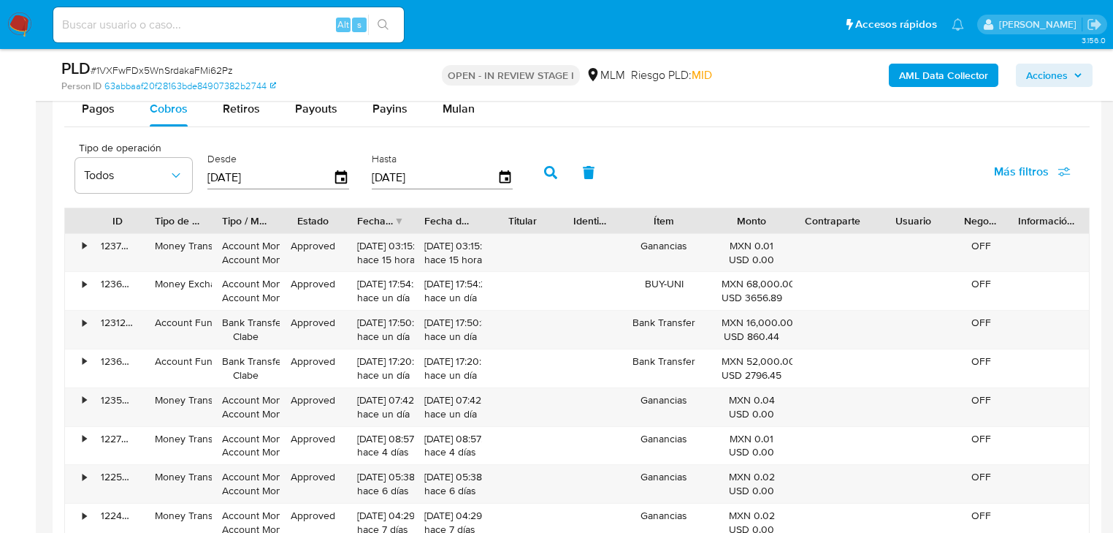
scroll to position [1929, 0]
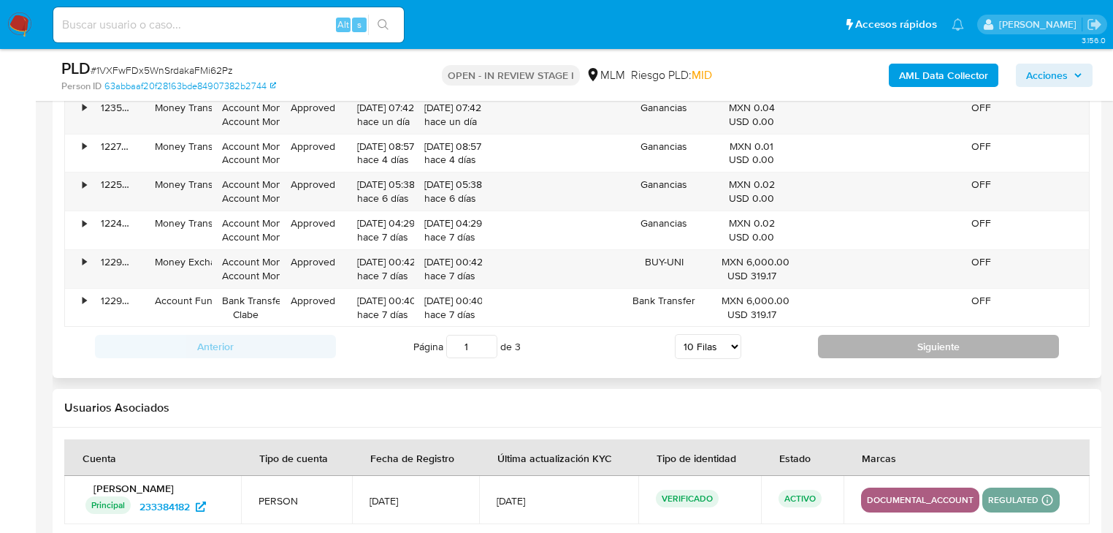
click at [947, 332] on div "Anterior Página 1 de 3 5 Filas 10 Filas 20 Filas 25 Filas 50 Filas 100 Filas Si…" at bounding box center [577, 346] width 1026 height 39
click at [939, 335] on button "Siguiente" at bounding box center [938, 346] width 241 height 23
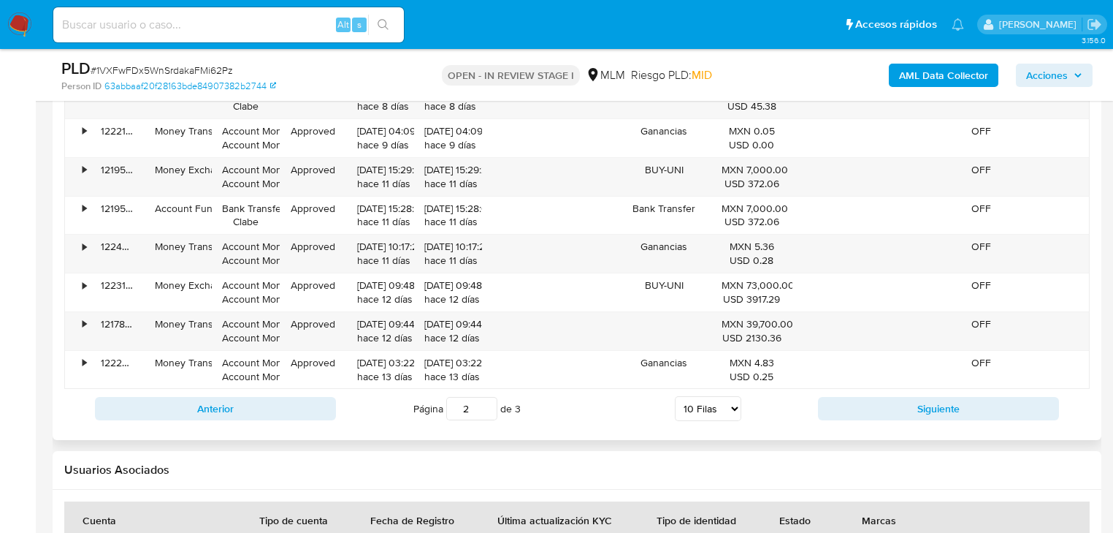
scroll to position [1870, 0]
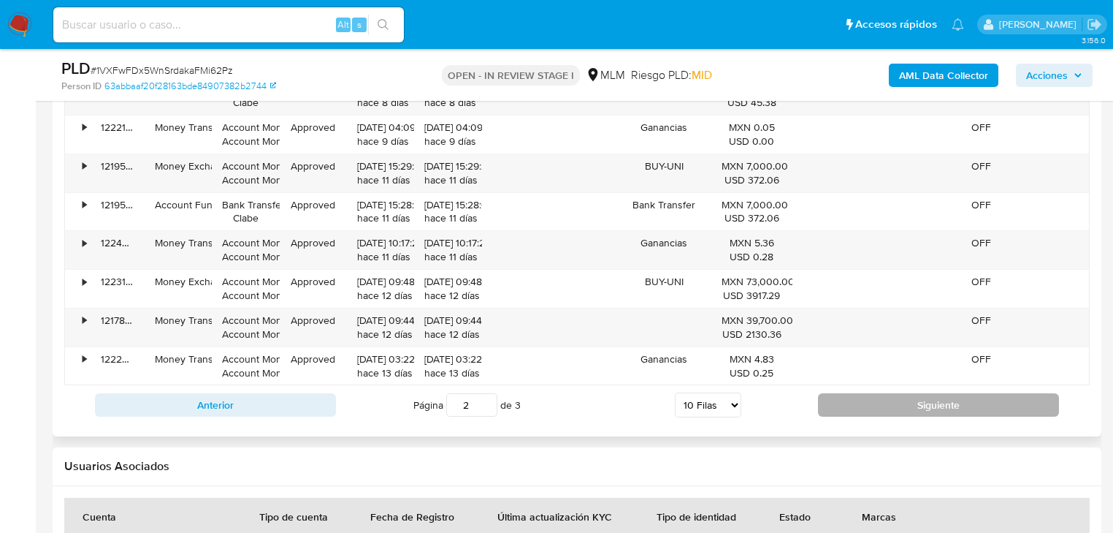
click at [912, 404] on button "Siguiente" at bounding box center [938, 404] width 241 height 23
type input "3"
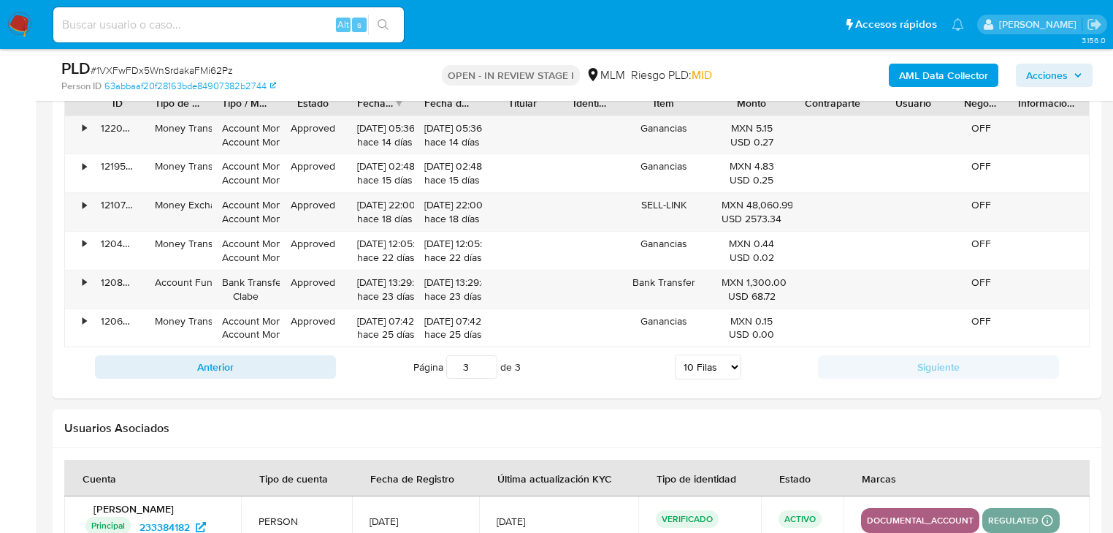
scroll to position [1753, 0]
click at [901, 438] on div "Usuarios Asociados" at bounding box center [577, 429] width 1049 height 39
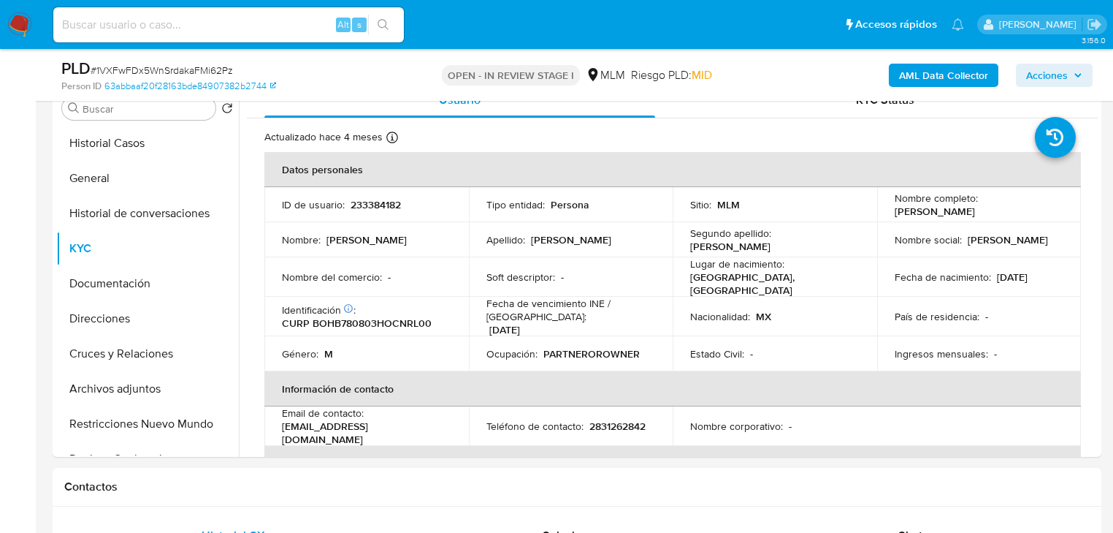
scroll to position [117, 0]
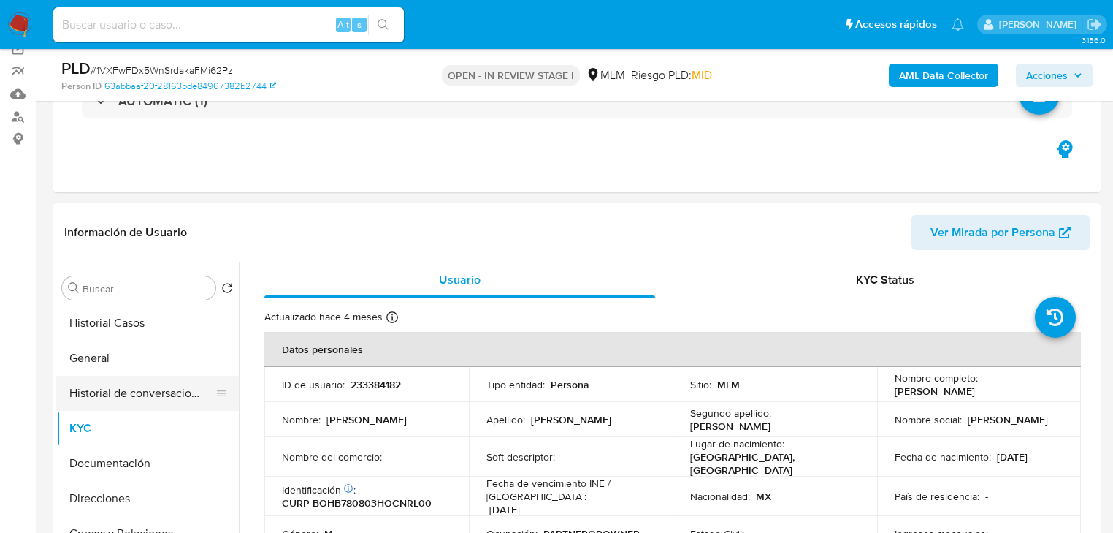
drag, startPoint x: 82, startPoint y: 359, endPoint x: 183, endPoint y: 394, distance: 106.7
click at [82, 360] on button "General" at bounding box center [147, 357] width 183 height 35
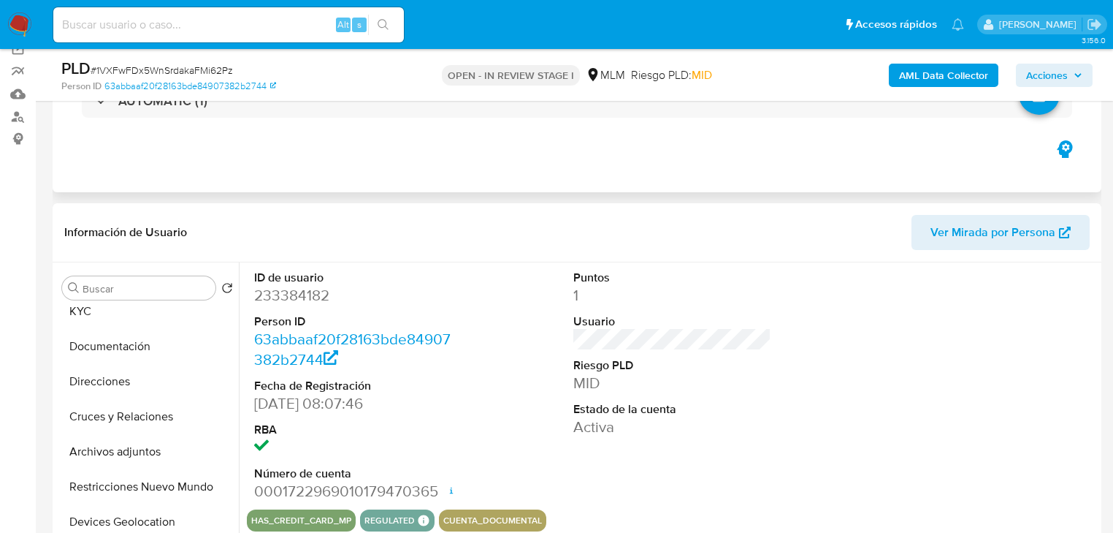
drag, startPoint x: 131, startPoint y: 421, endPoint x: 644, endPoint y: 153, distance: 578.0
click at [137, 418] on button "Cruces y Relaciones" at bounding box center [147, 416] width 183 height 35
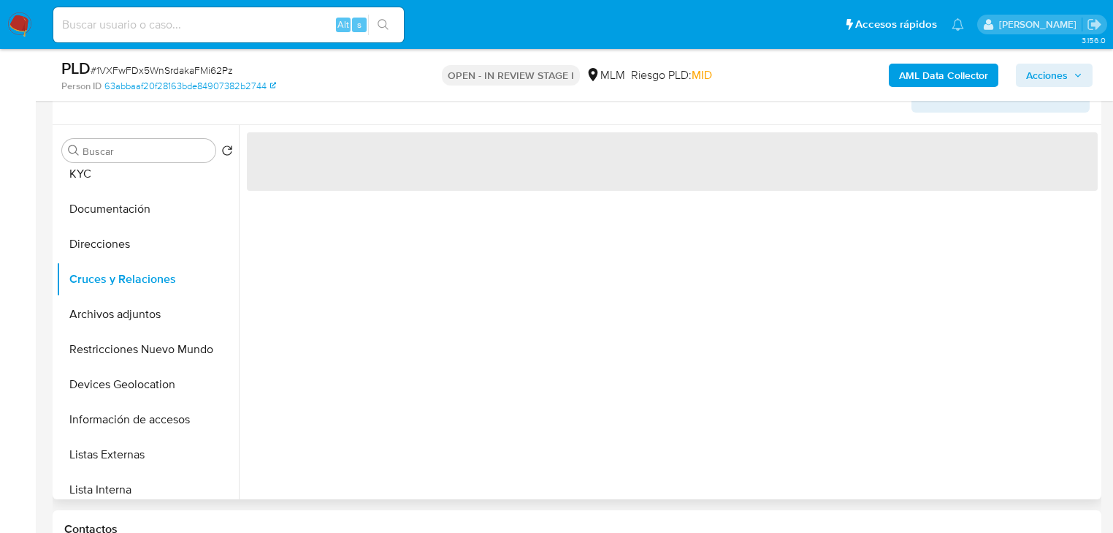
scroll to position [234, 0]
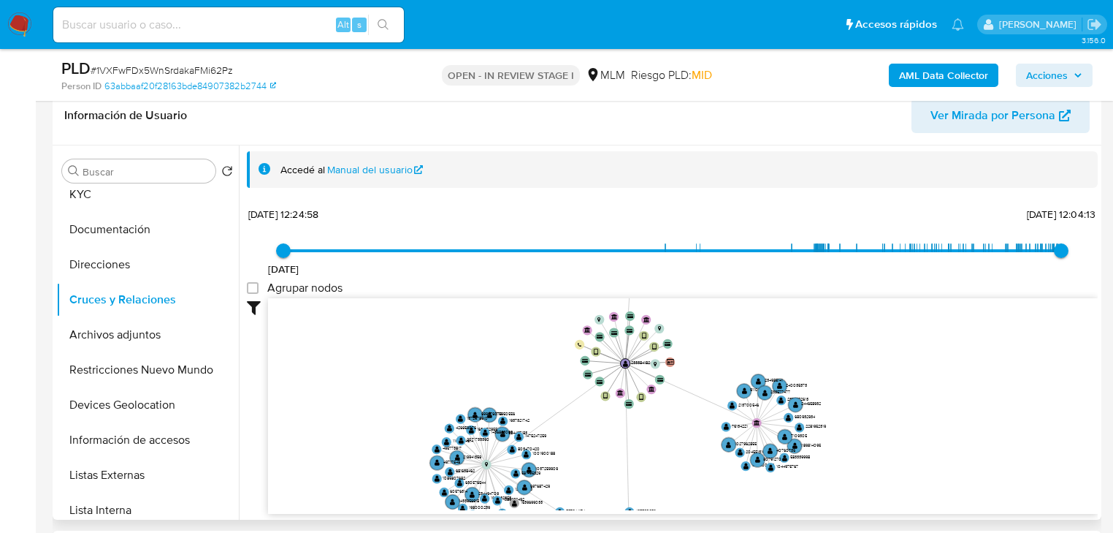
drag, startPoint x: 624, startPoint y: 408, endPoint x: 609, endPoint y: 426, distance: 23.3
click at [613, 426] on icon "device-621ab92008813b001900e462  device-64dbe43c9bed3c465800f08d  device-63da…" at bounding box center [683, 404] width 830 height 212
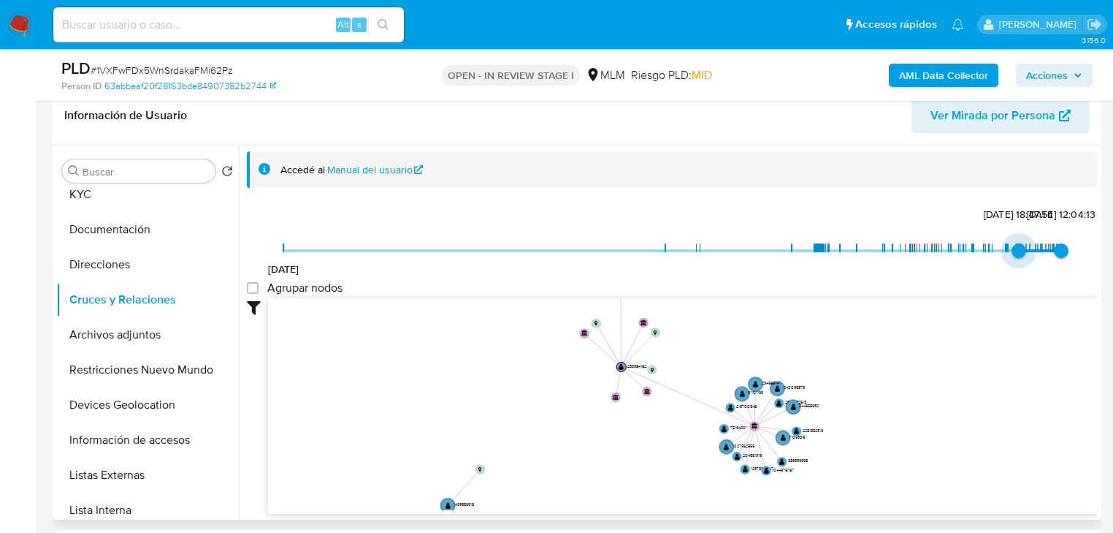
drag, startPoint x: 286, startPoint y: 250, endPoint x: 1013, endPoint y: 257, distance: 727.6
click at [1013, 257] on span "8/1/2025, 18:47:54" at bounding box center [1019, 250] width 15 height 15
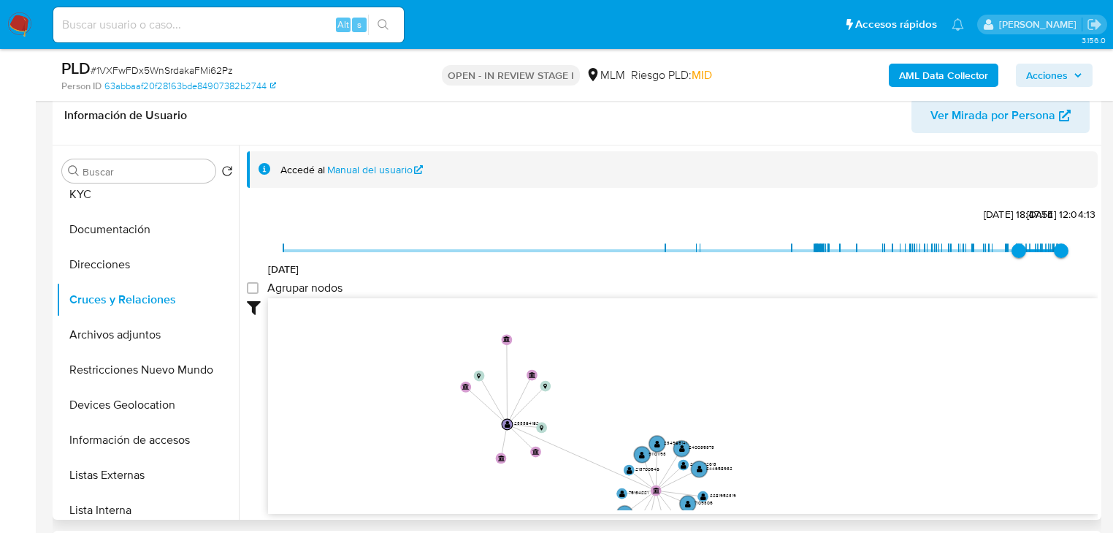
drag, startPoint x: 554, startPoint y: 418, endPoint x: 521, endPoint y: 364, distance: 63.3
click at [451, 476] on icon "device-621ab92008813b001900e462  device-64dbe43c9bed3c465800f08d  device-63da…" at bounding box center [683, 404] width 830 height 212
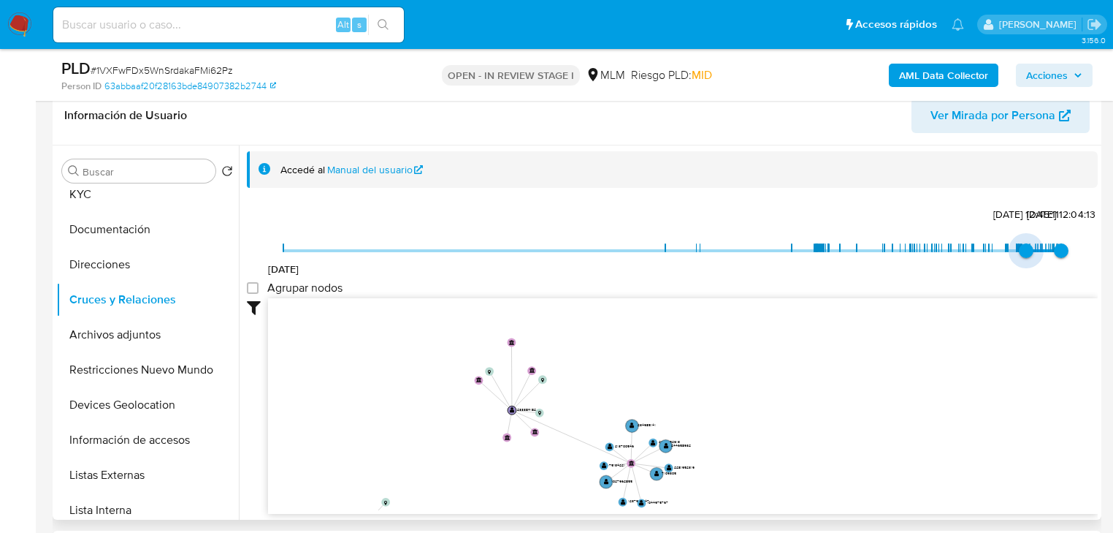
type input "1741463599000"
drag, startPoint x: 1013, startPoint y: 247, endPoint x: 1025, endPoint y: 252, distance: 12.8
click at [1025, 252] on span "8/3/2025, 13:53:19" at bounding box center [1030, 250] width 15 height 15
click at [740, 383] on icon "device-621ab92008813b001900e462  device-64dbe43c9bed3c465800f08d  device-63da…" at bounding box center [683, 404] width 830 height 212
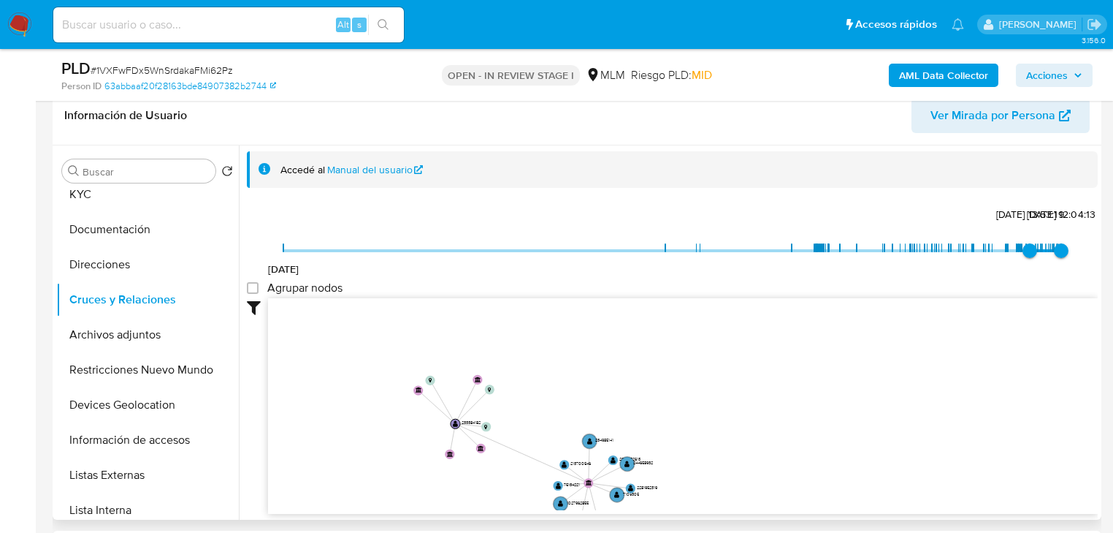
drag, startPoint x: 754, startPoint y: 429, endPoint x: 725, endPoint y: 444, distance: 33.0
click at [725, 444] on icon "device-621ab92008813b001900e462  device-64dbe43c9bed3c465800f08d  device-63da…" at bounding box center [683, 404] width 830 height 212
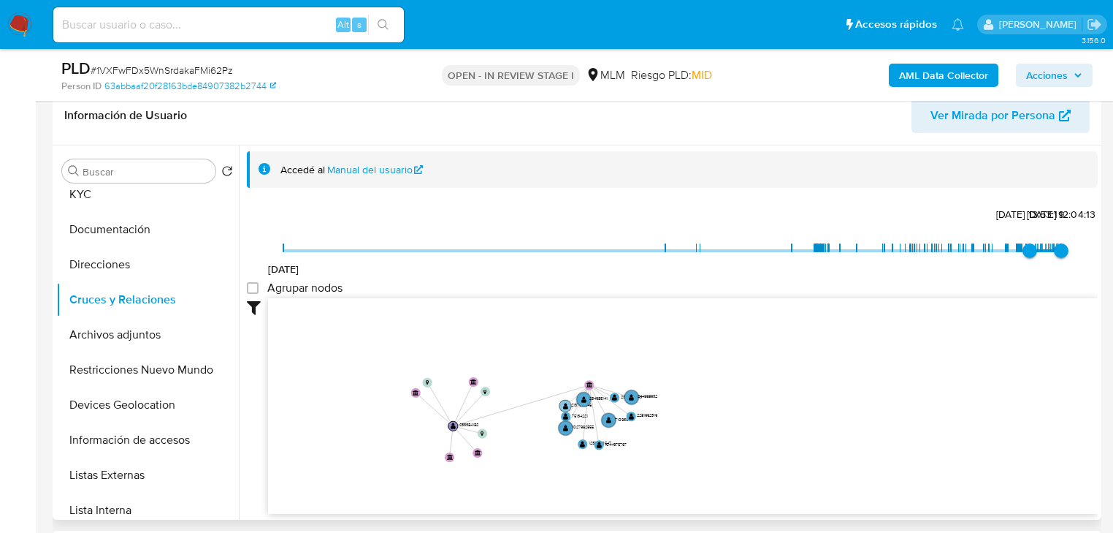
drag, startPoint x: 583, startPoint y: 478, endPoint x: 581, endPoint y: 385, distance: 93.5
click at [582, 381] on icon "device-621ab92008813b001900e462  device-64dbe43c9bed3c465800f08d  device-63da…" at bounding box center [683, 404] width 830 height 212
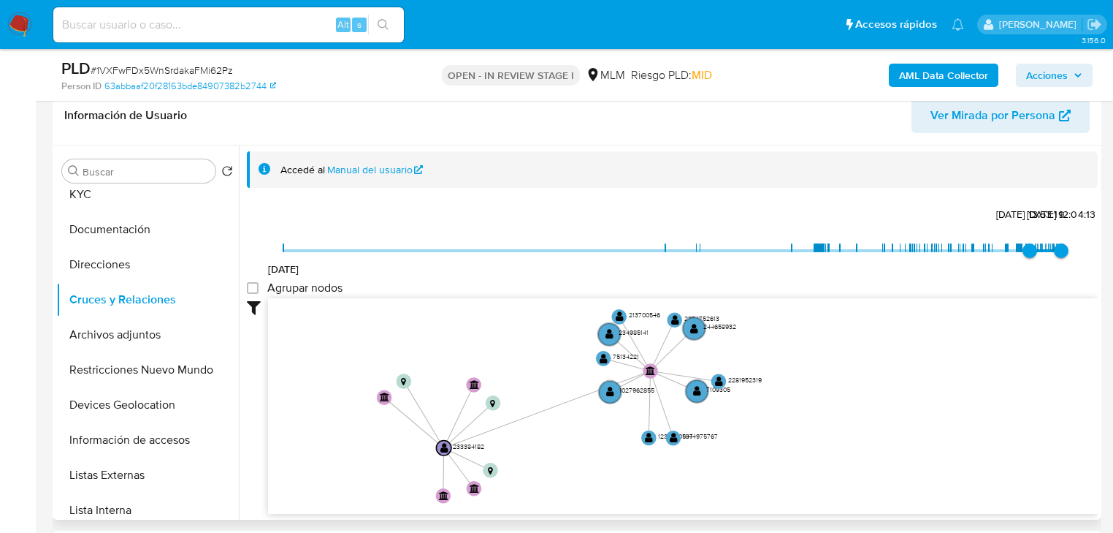
click at [882, 427] on icon "device-621ab92008813b001900e462  device-64dbe43c9bed3c465800f08d  device-63da…" at bounding box center [683, 404] width 830 height 212
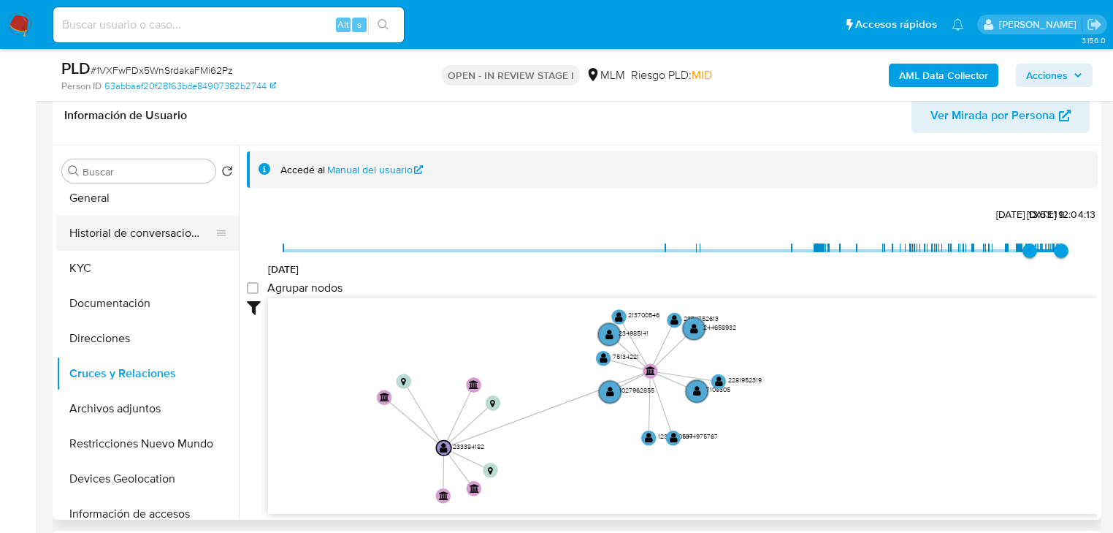
scroll to position [0, 0]
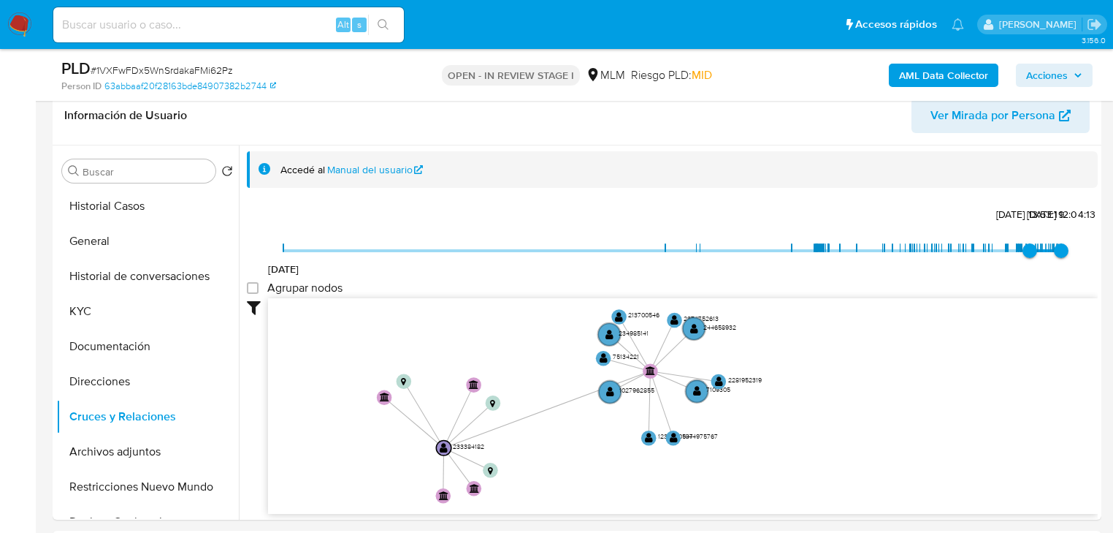
drag, startPoint x: 105, startPoint y: 235, endPoint x: 20, endPoint y: 225, distance: 86.0
click at [102, 234] on button "General" at bounding box center [147, 241] width 183 height 35
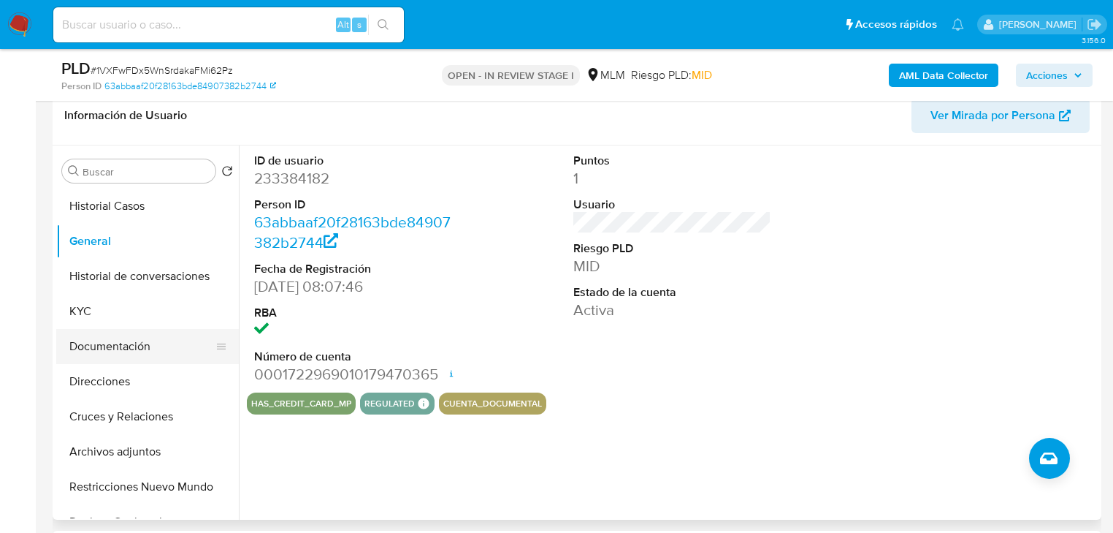
click at [109, 333] on button "Documentación" at bounding box center [141, 346] width 171 height 35
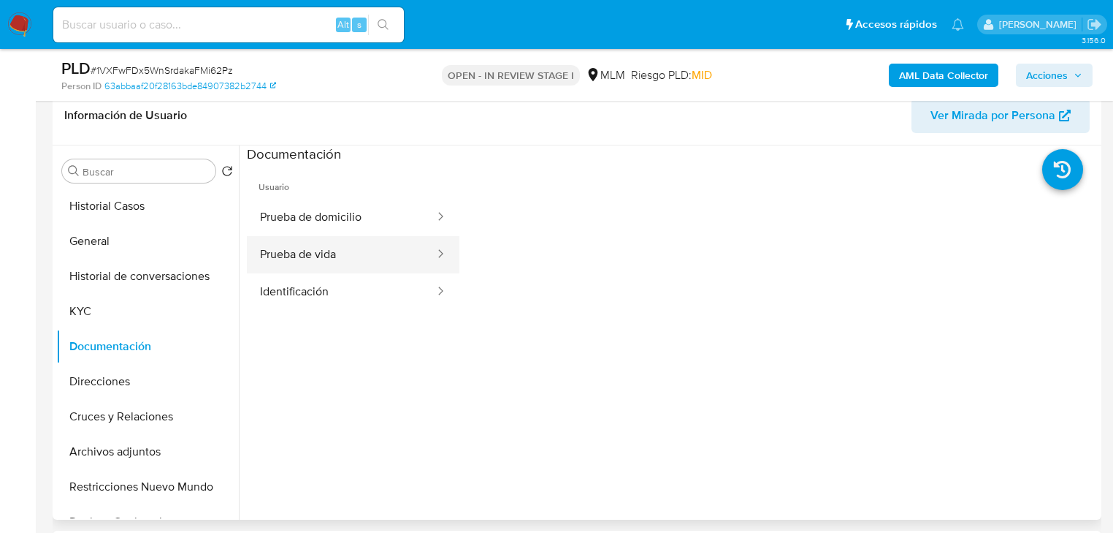
drag, startPoint x: 306, startPoint y: 233, endPoint x: 303, endPoint y: 262, distance: 29.4
click at [305, 234] on button "Prueba de domicilio" at bounding box center [341, 217] width 189 height 37
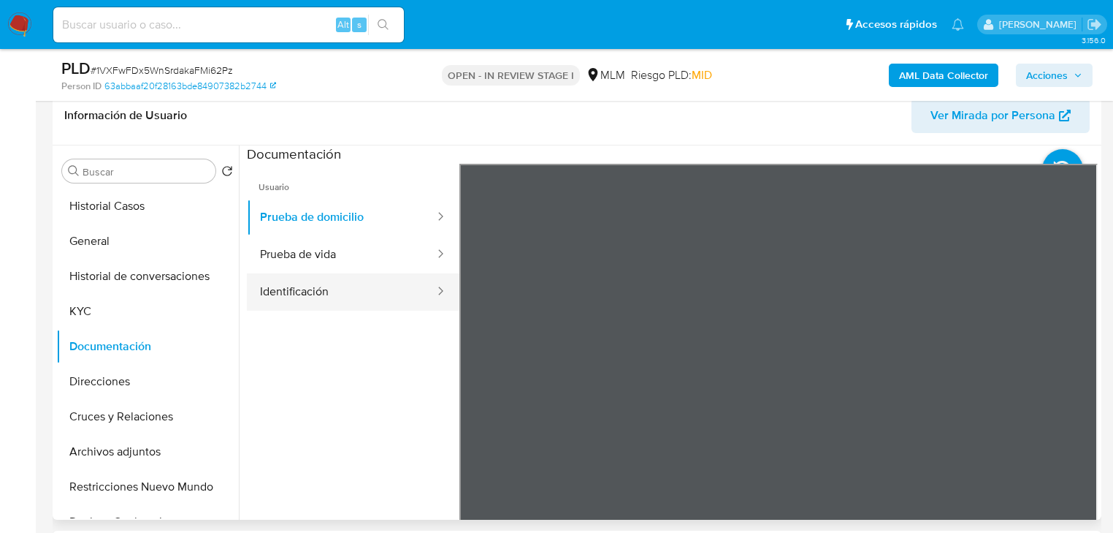
drag, startPoint x: 302, startPoint y: 265, endPoint x: 310, endPoint y: 279, distance: 16.0
click at [302, 267] on button "Prueba de vida" at bounding box center [341, 254] width 189 height 37
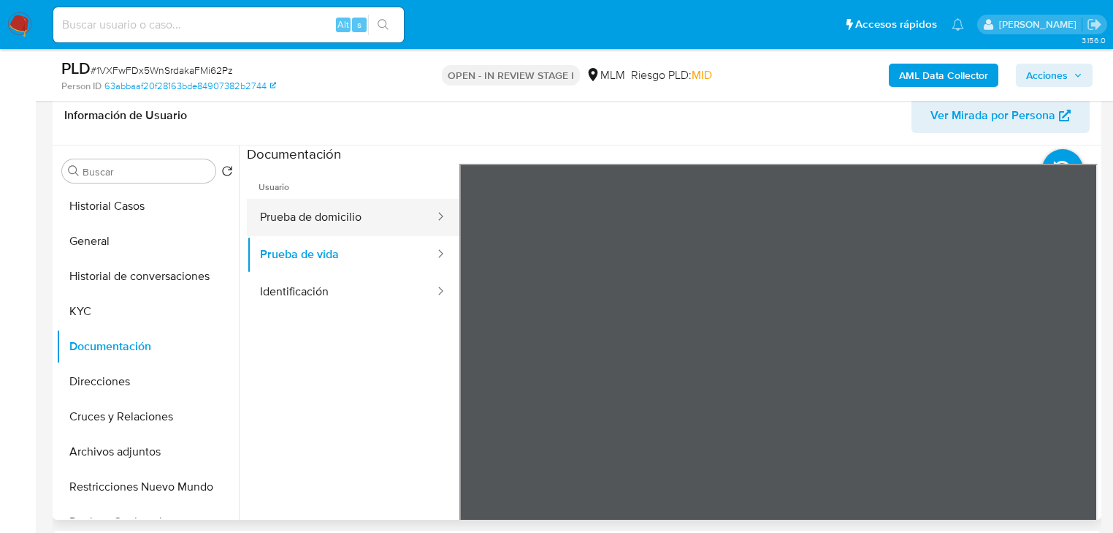
drag, startPoint x: 316, startPoint y: 216, endPoint x: 386, endPoint y: 229, distance: 71.4
click at [324, 217] on button "Prueba de domicilio" at bounding box center [341, 217] width 189 height 37
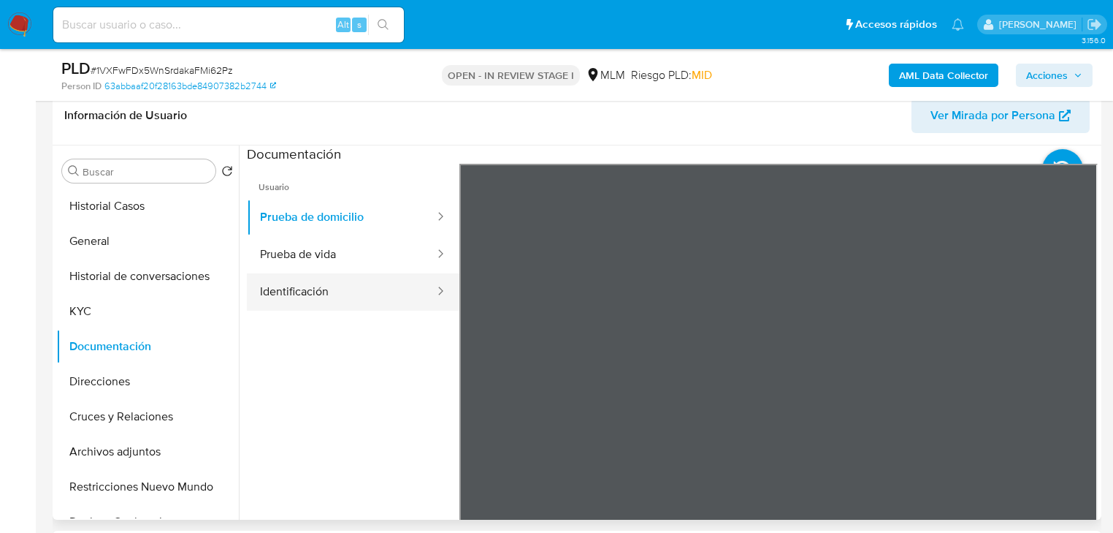
drag, startPoint x: 262, startPoint y: 304, endPoint x: 275, endPoint y: 298, distance: 15.1
click at [267, 302] on button "Identificación" at bounding box center [341, 291] width 189 height 37
click at [301, 283] on button "Identificación" at bounding box center [341, 291] width 189 height 37
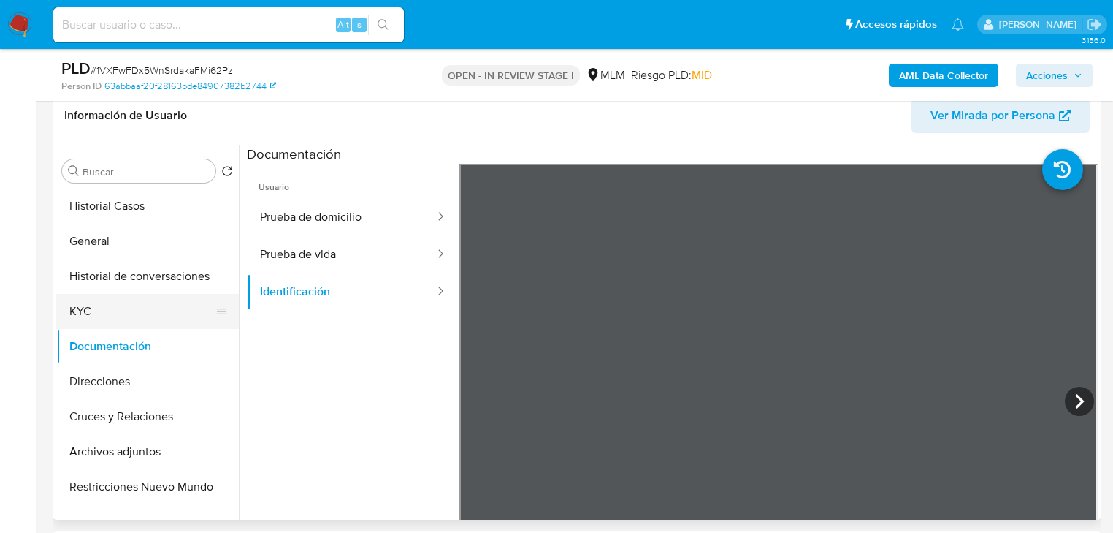
click at [83, 317] on button "KYC" at bounding box center [141, 311] width 171 height 35
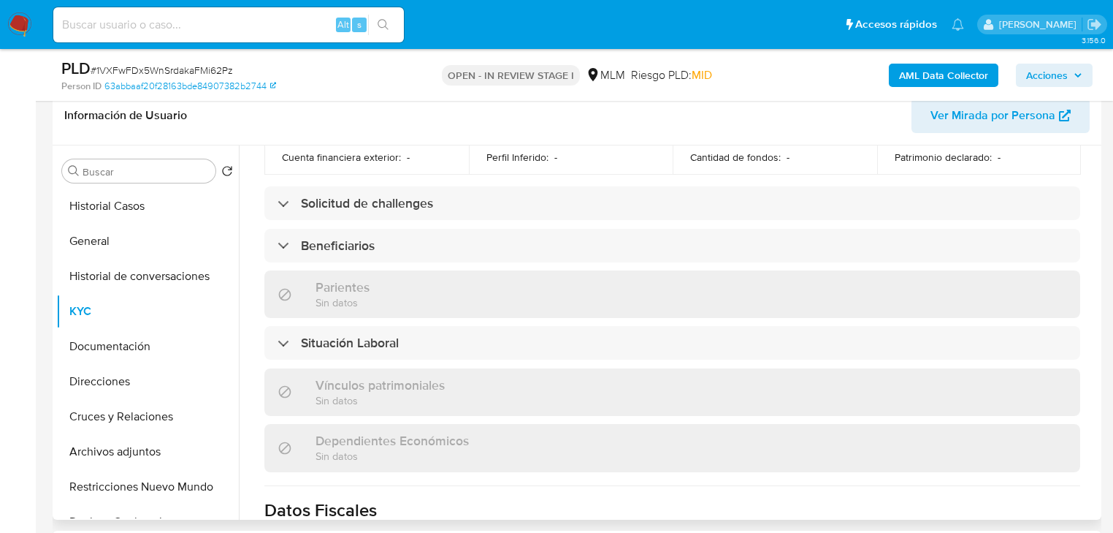
scroll to position [584, 0]
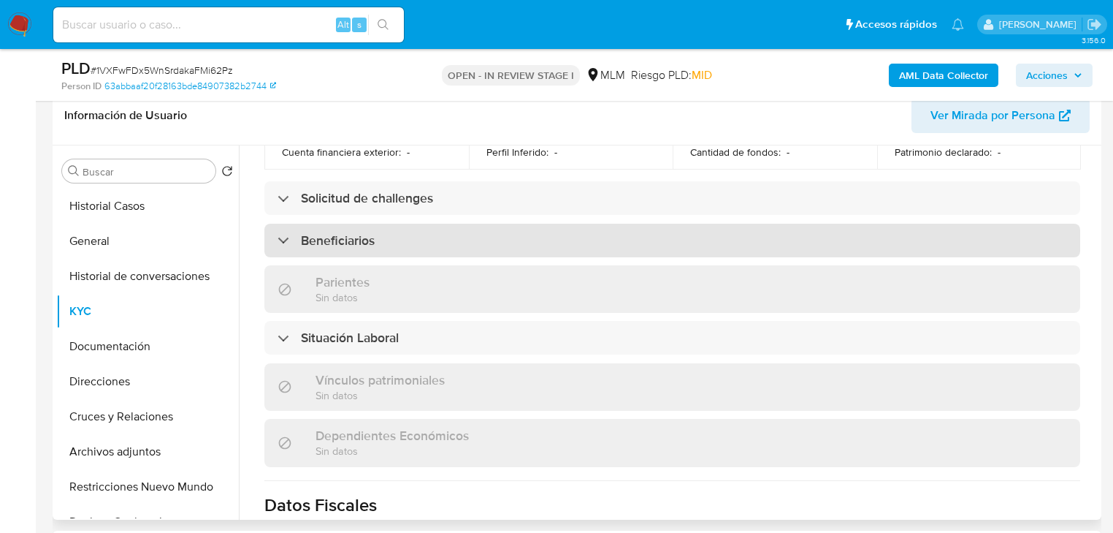
click at [424, 243] on div "Beneficiarios" at bounding box center [672, 241] width 816 height 34
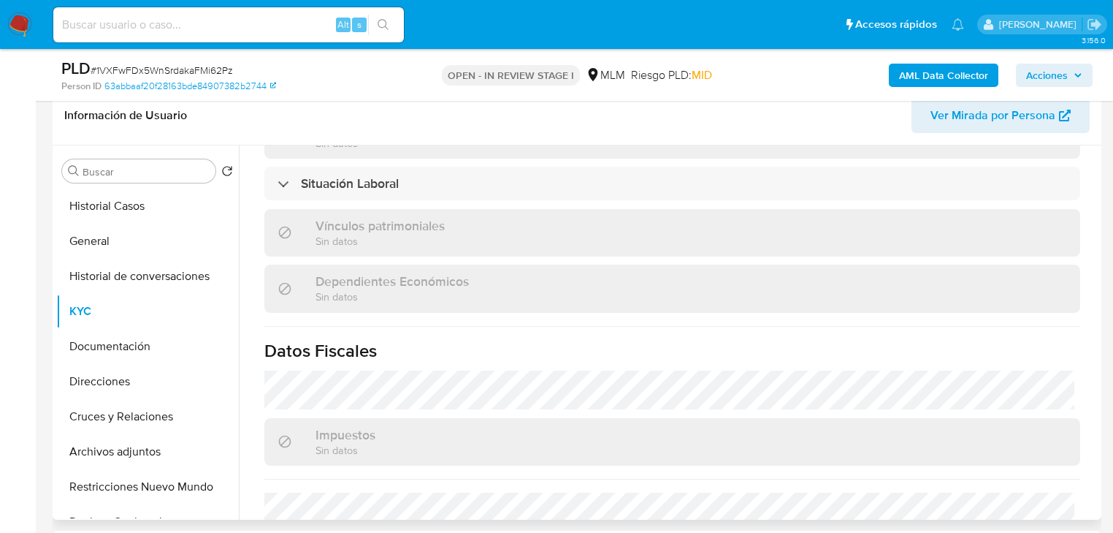
scroll to position [877, 0]
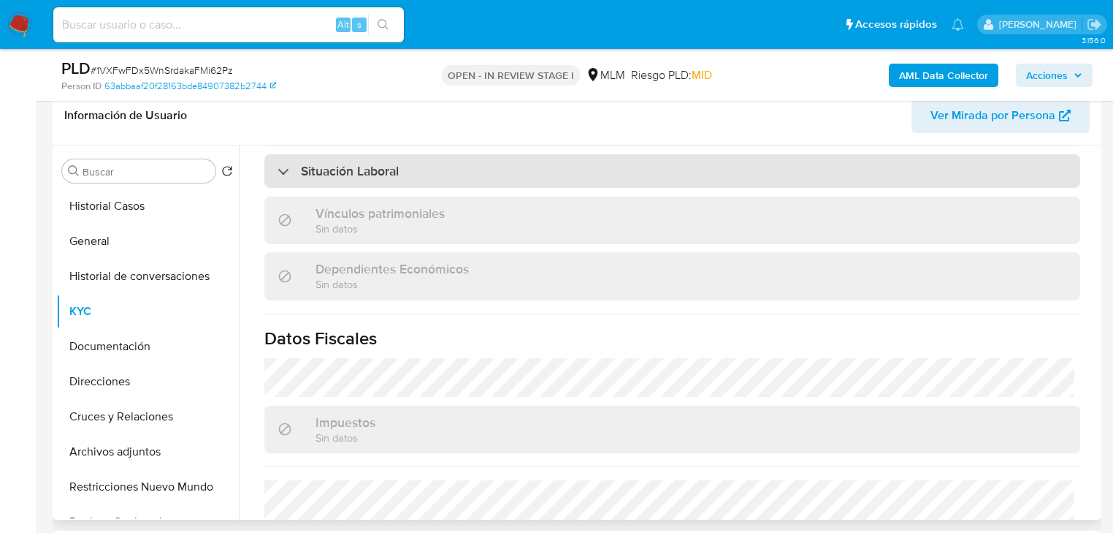
click at [351, 167] on h3 "Situación Laboral" at bounding box center [350, 171] width 98 height 16
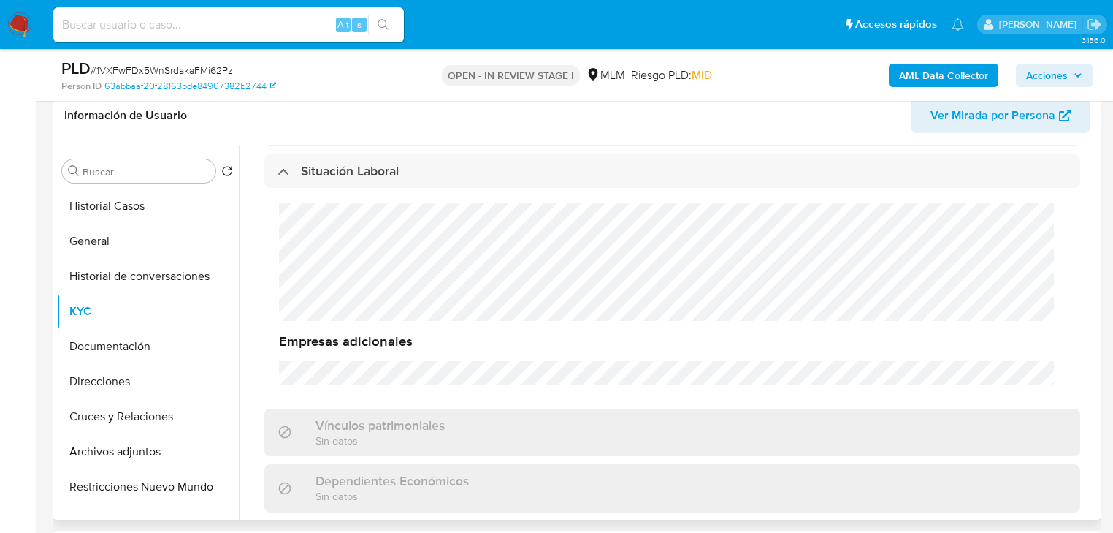
drag, startPoint x: 447, startPoint y: 175, endPoint x: 609, endPoint y: 270, distance: 187.3
click at [447, 175] on div "Situación Laboral" at bounding box center [672, 171] width 816 height 34
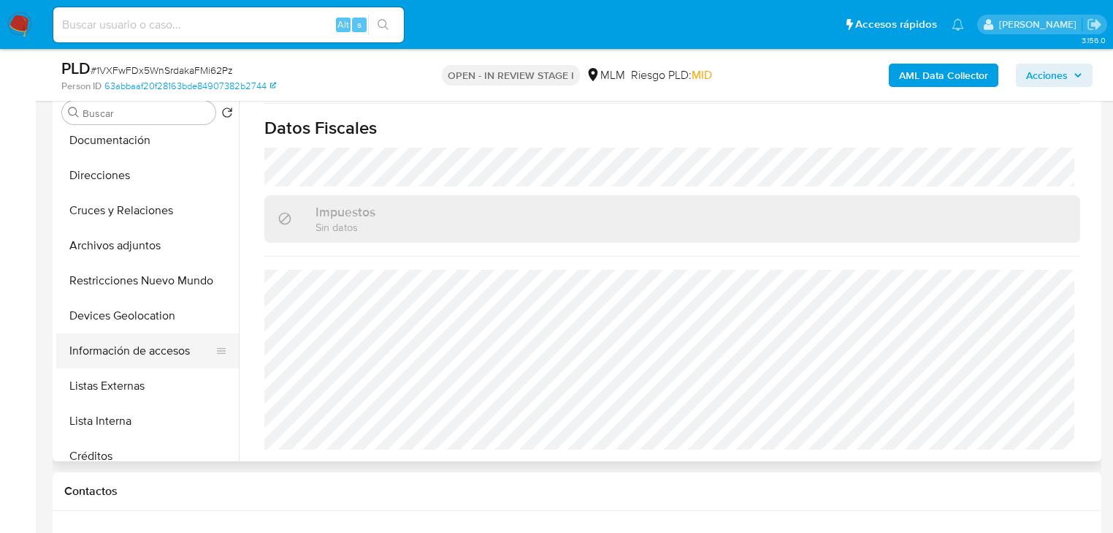
scroll to position [175, 0]
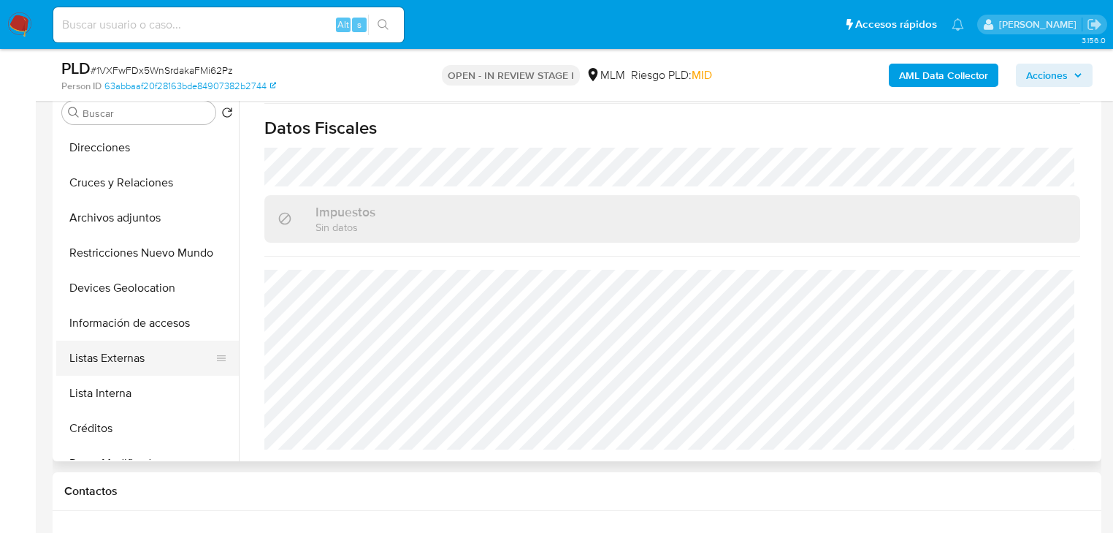
drag, startPoint x: 145, startPoint y: 392, endPoint x: 153, endPoint y: 359, distance: 33.1
click at [146, 392] on button "Lista Interna" at bounding box center [147, 392] width 183 height 35
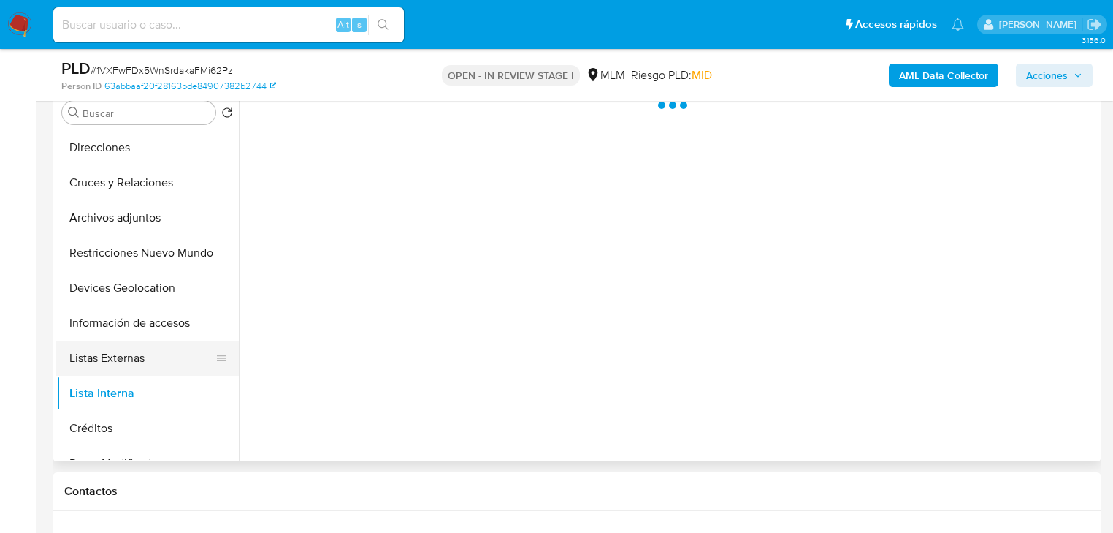
scroll to position [0, 0]
click at [153, 356] on button "Listas Externas" at bounding box center [141, 357] width 171 height 35
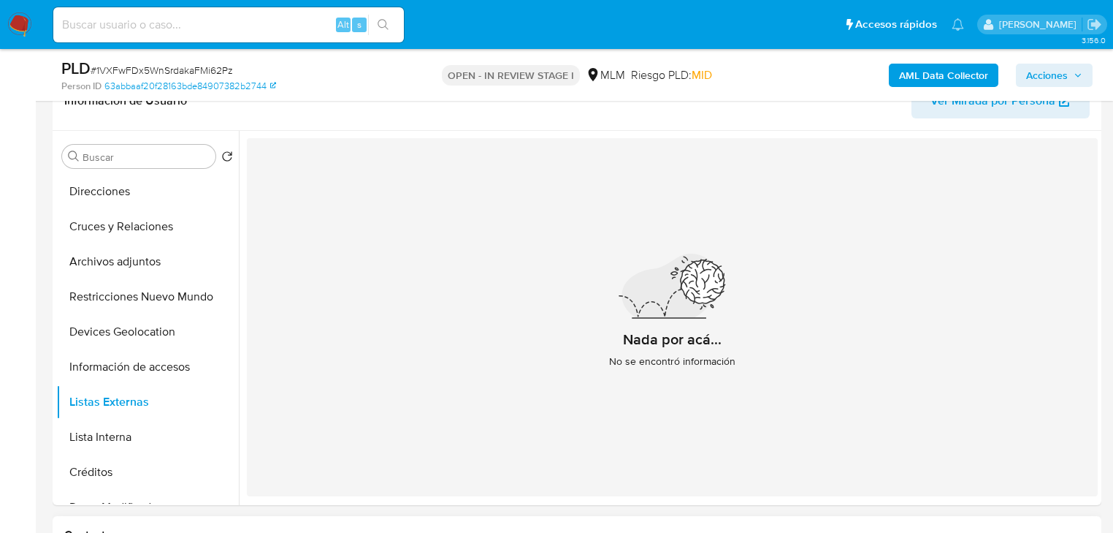
scroll to position [234, 0]
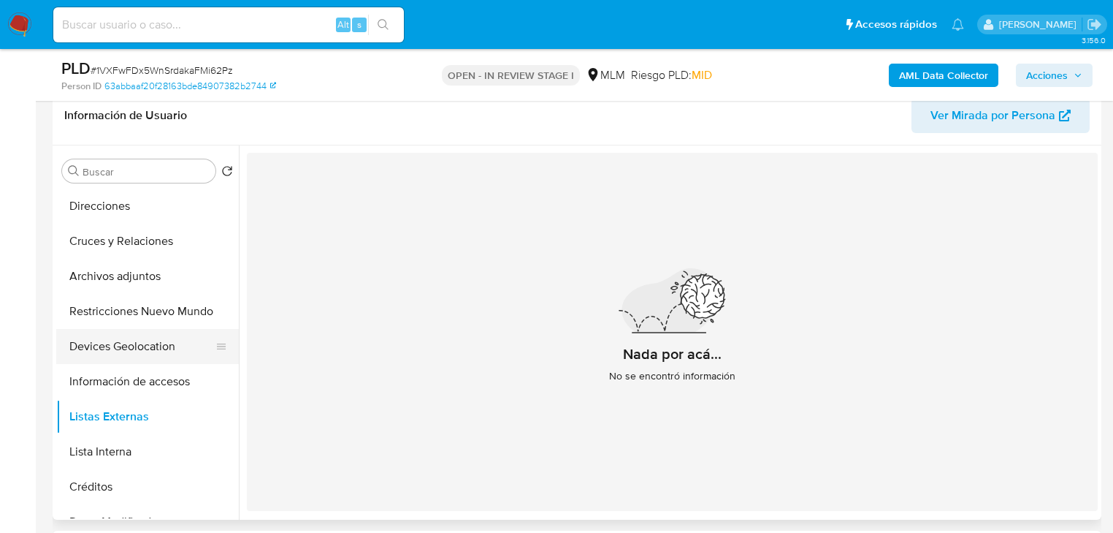
click at [155, 348] on button "Devices Geolocation" at bounding box center [141, 346] width 171 height 35
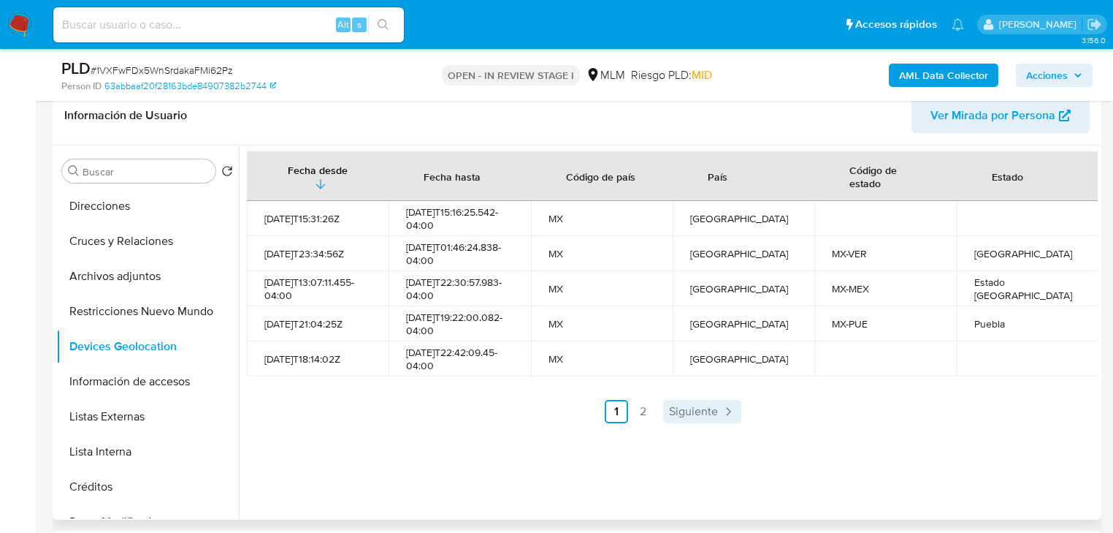
click at [680, 417] on span "Siguiente" at bounding box center [693, 411] width 49 height 12
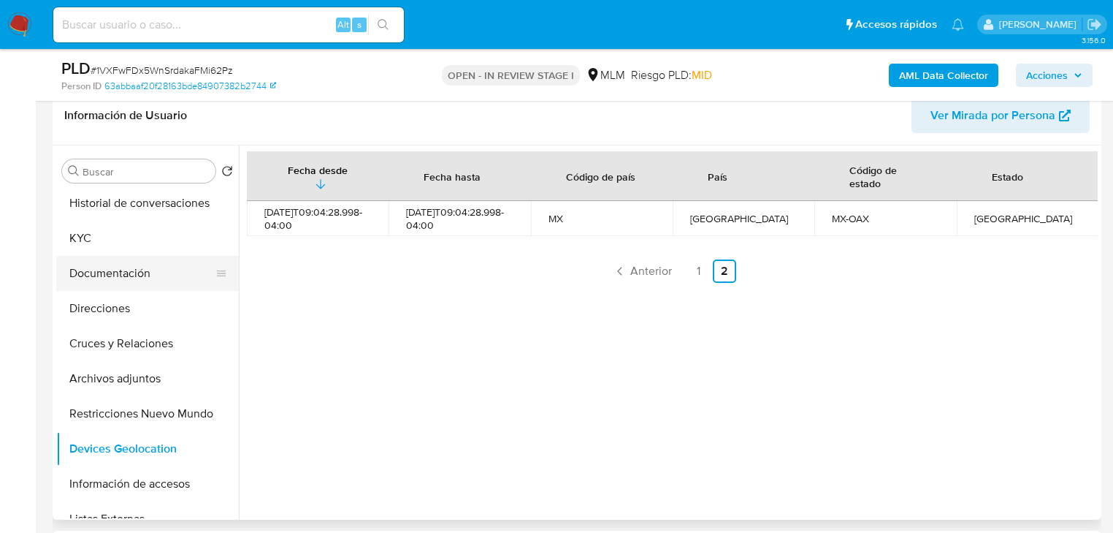
scroll to position [0, 0]
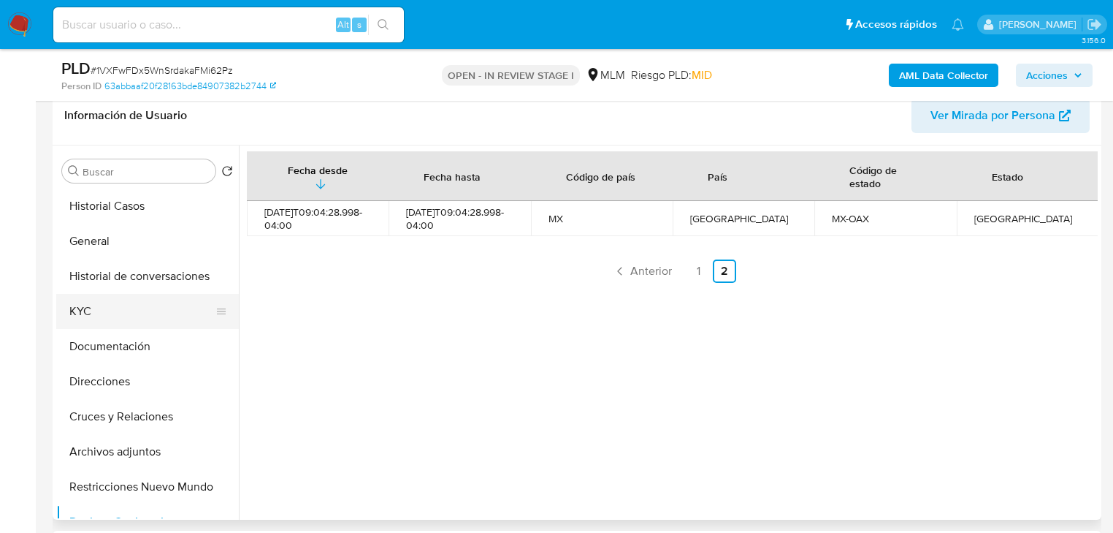
click at [103, 305] on button "KYC" at bounding box center [141, 311] width 171 height 35
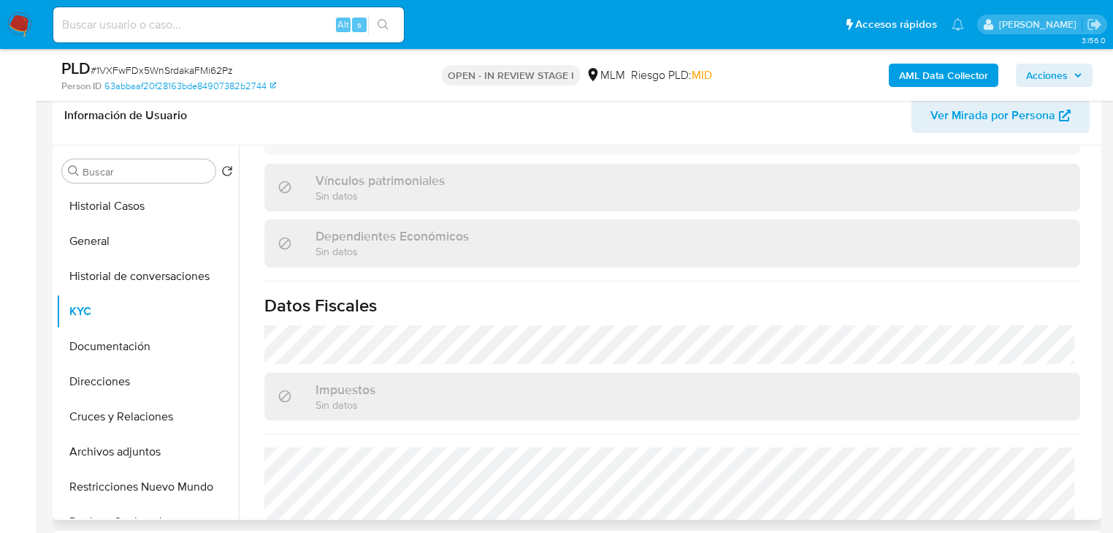
scroll to position [894, 0]
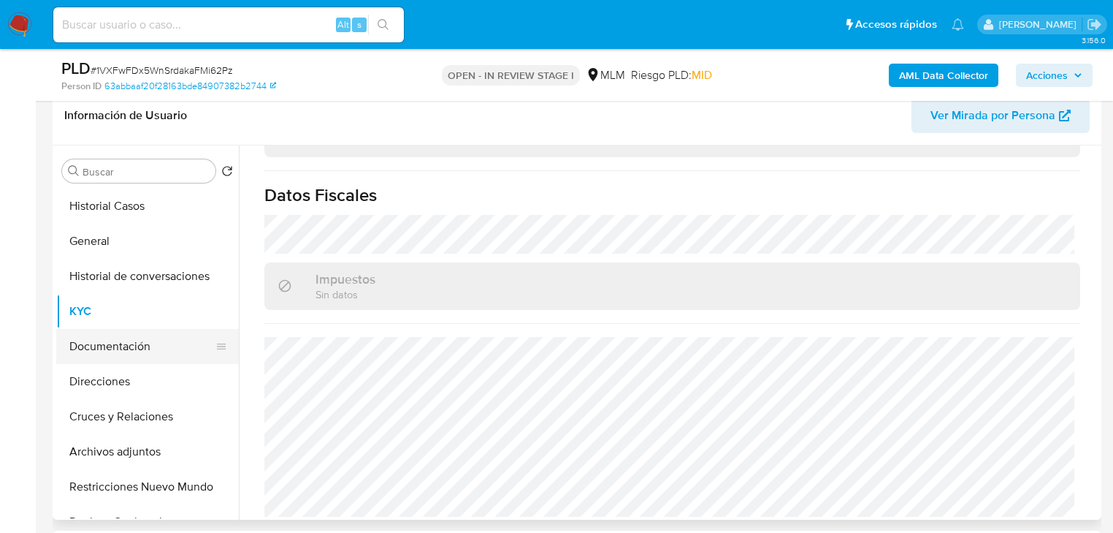
click at [131, 343] on button "Documentación" at bounding box center [141, 346] width 171 height 35
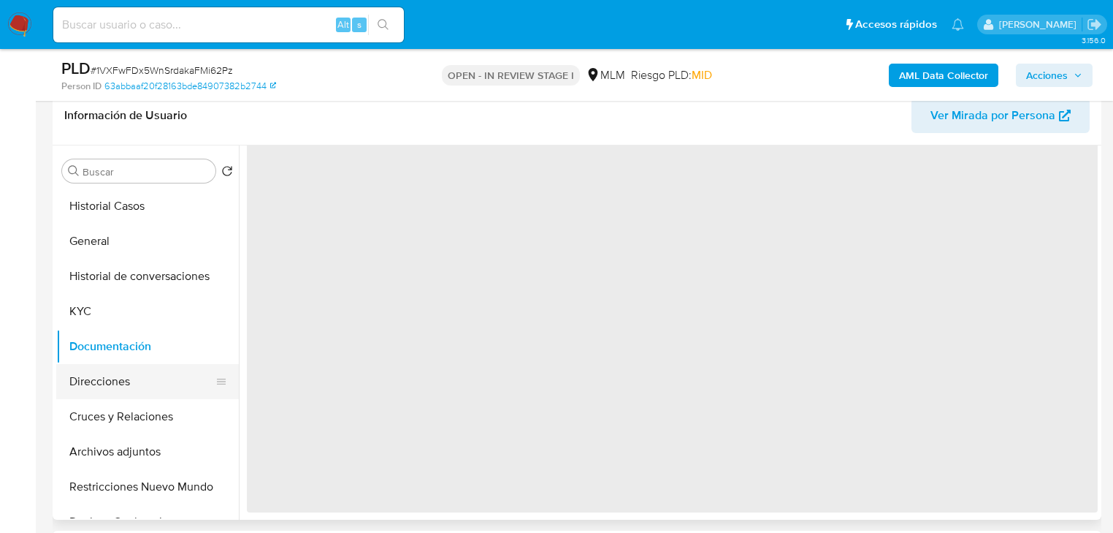
scroll to position [0, 0]
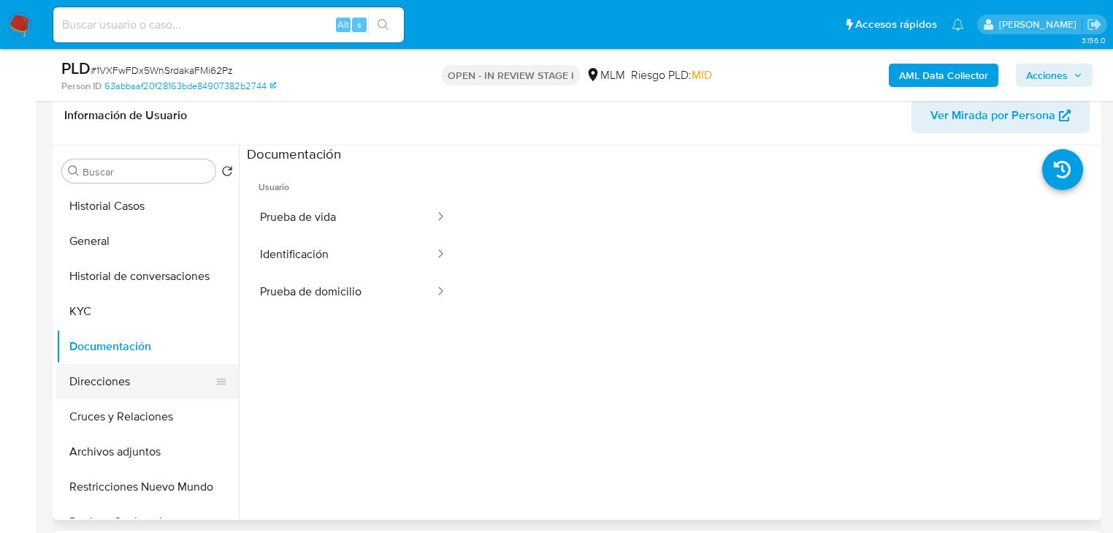
click at [122, 384] on button "Direcciones" at bounding box center [141, 381] width 171 height 35
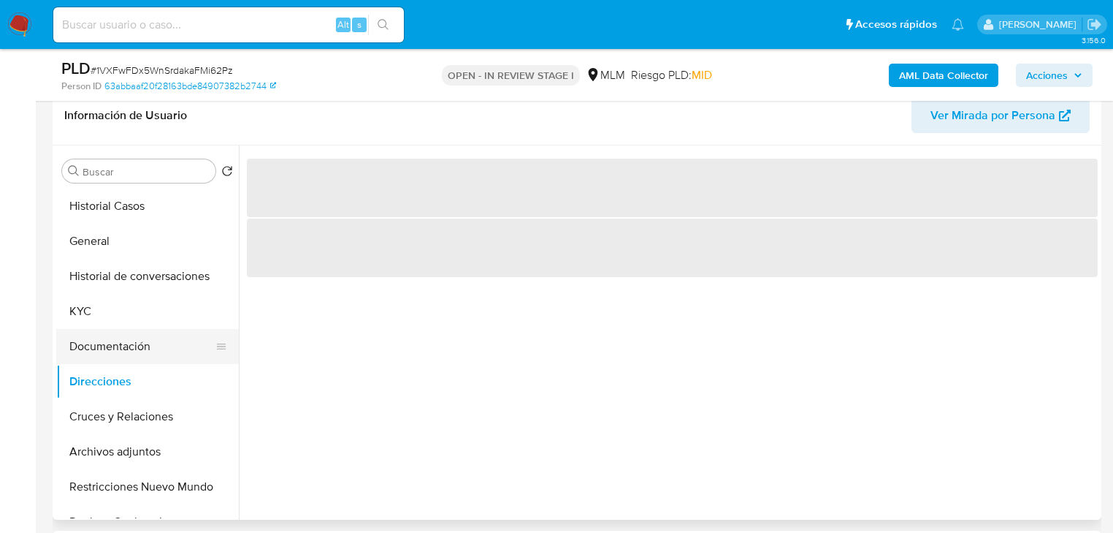
click at [94, 348] on button "Documentación" at bounding box center [141, 346] width 171 height 35
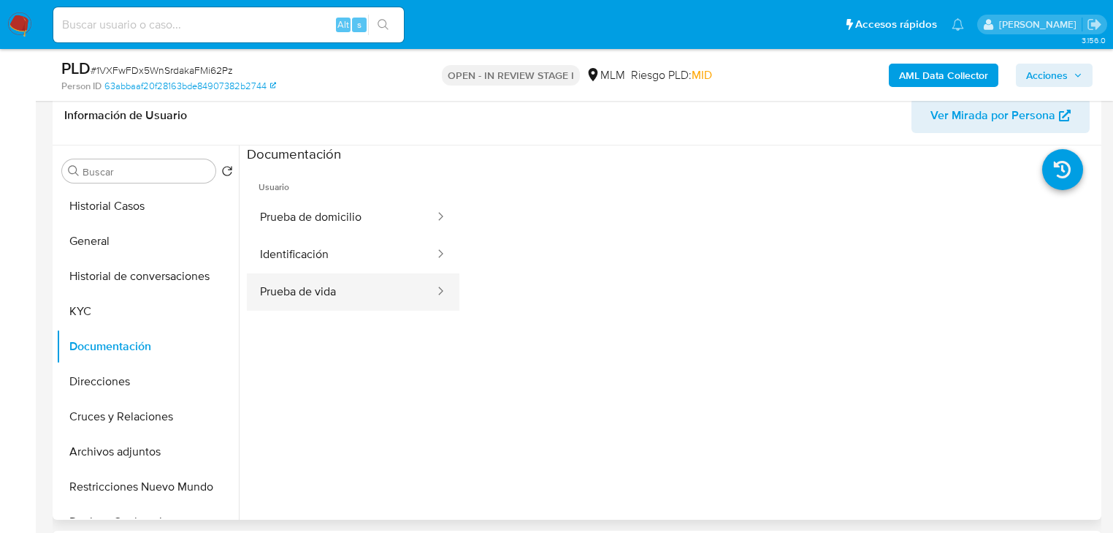
click at [314, 292] on button "Prueba de vida" at bounding box center [341, 291] width 189 height 37
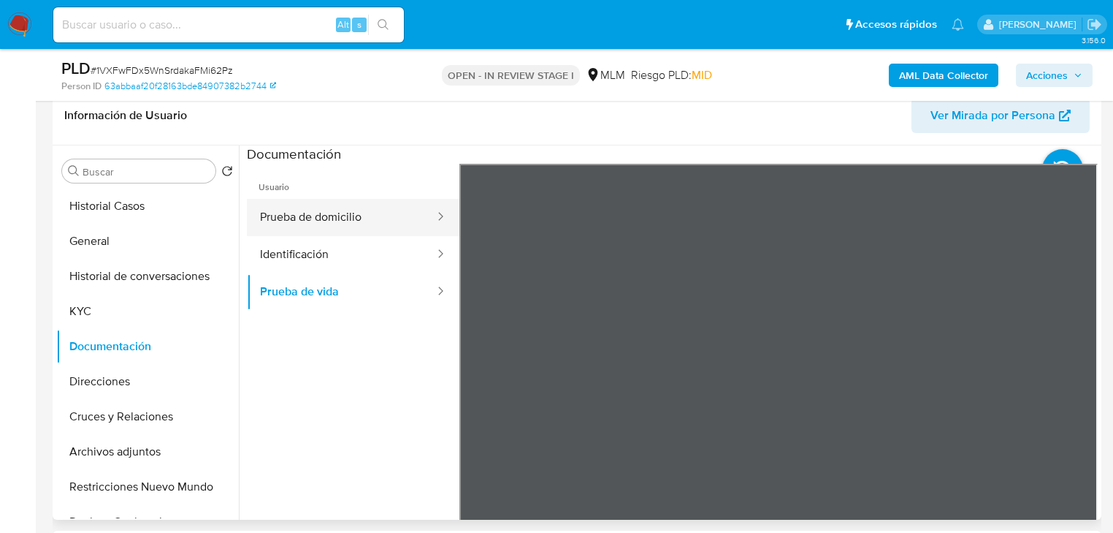
drag, startPoint x: 326, startPoint y: 245, endPoint x: 415, endPoint y: 230, distance: 90.4
click at [326, 246] on button "Identificación" at bounding box center [341, 254] width 189 height 37
click at [329, 207] on button "Prueba de domicilio" at bounding box center [341, 217] width 189 height 37
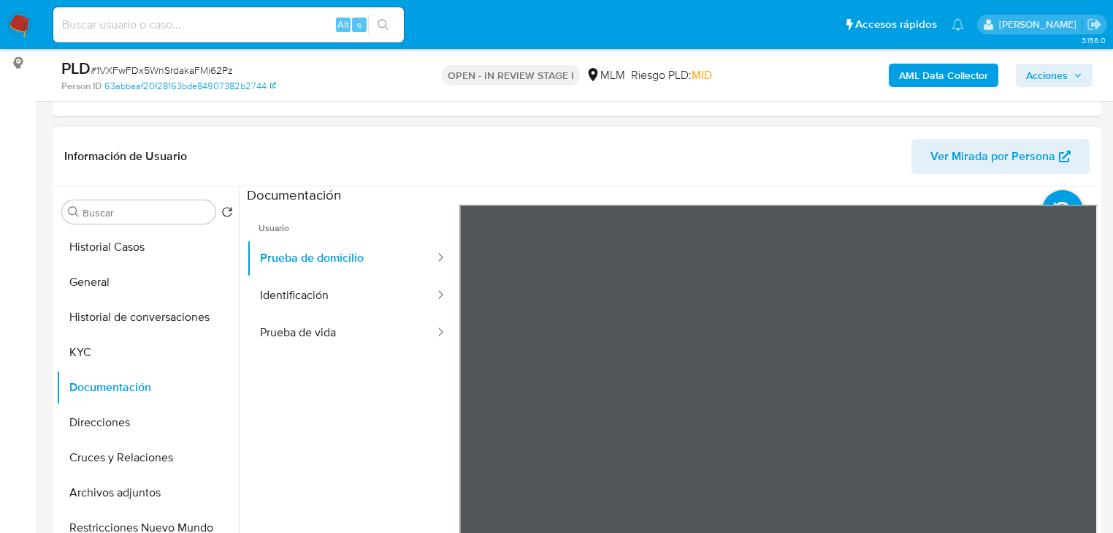
scroll to position [175, 0]
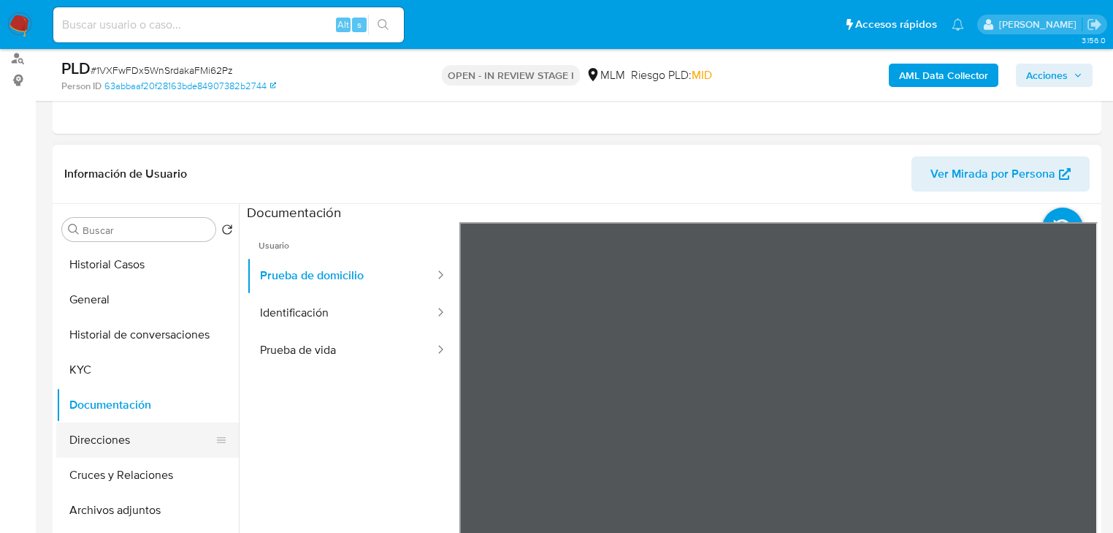
click at [131, 447] on button "Direcciones" at bounding box center [141, 439] width 171 height 35
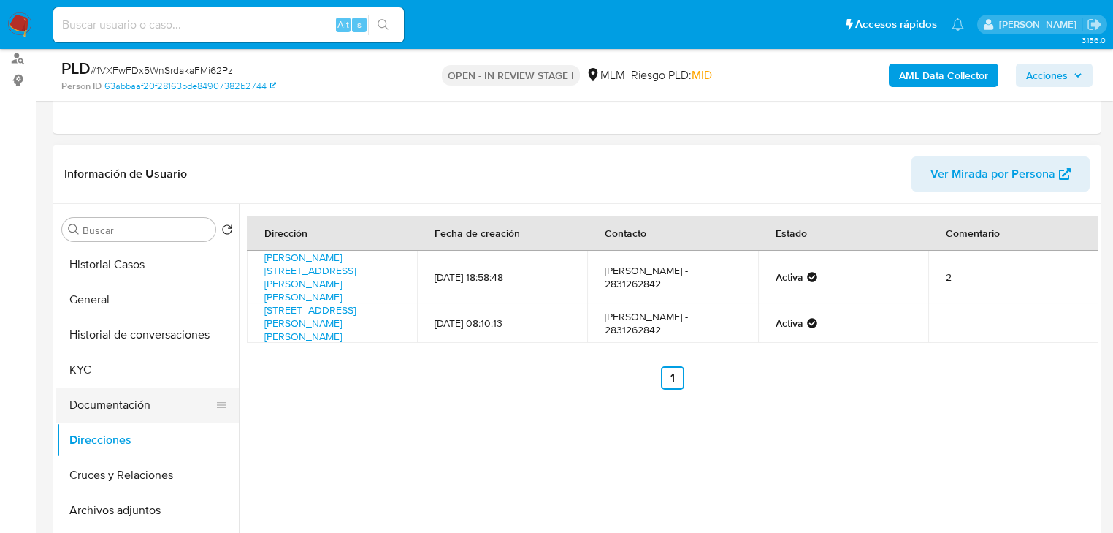
click at [102, 397] on button "Documentación" at bounding box center [141, 404] width 171 height 35
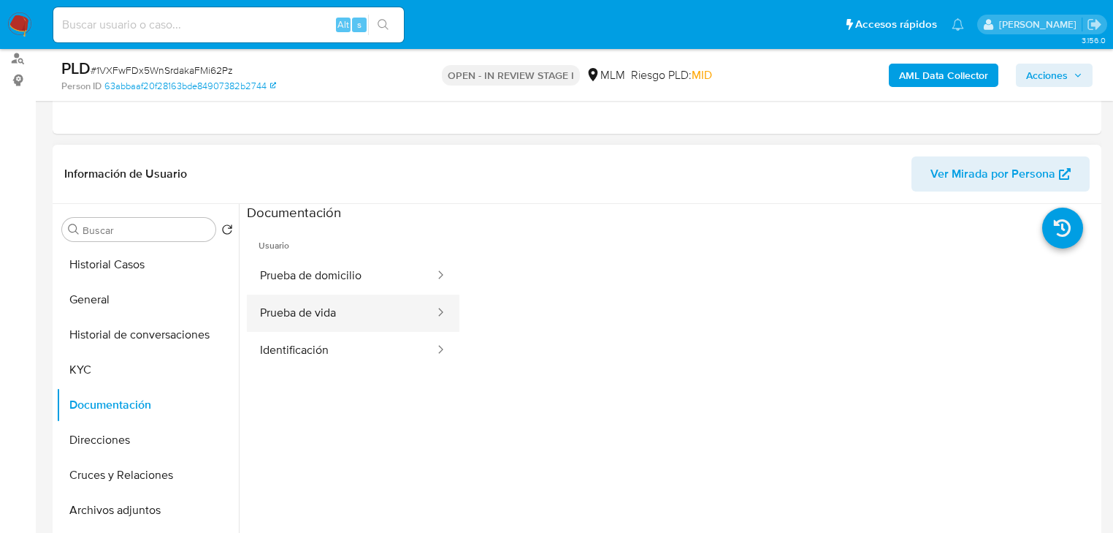
click at [292, 307] on button "Prueba de vida" at bounding box center [341, 312] width 189 height 37
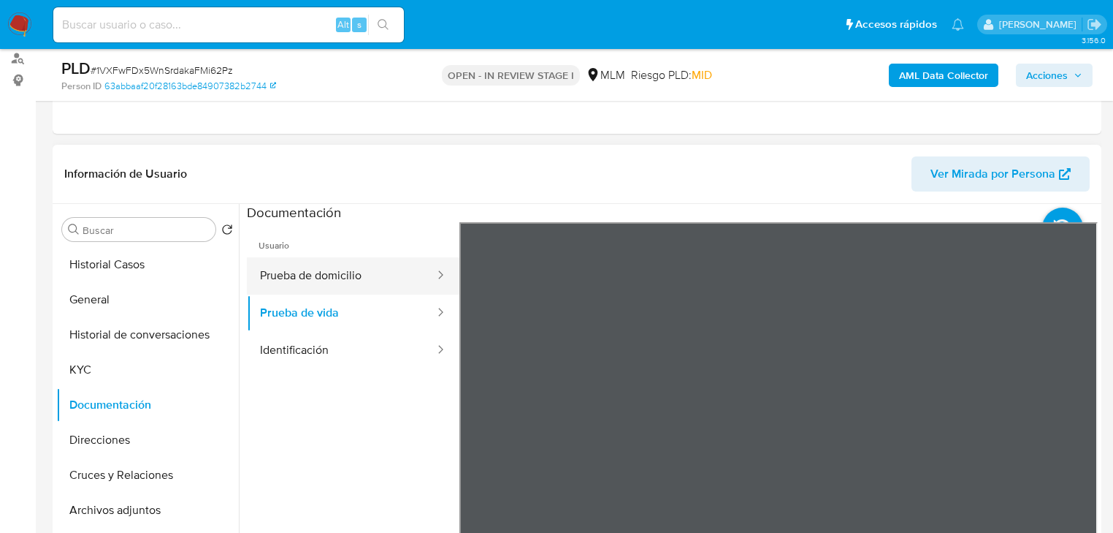
click at [385, 271] on button "Prueba de domicilio" at bounding box center [341, 275] width 189 height 37
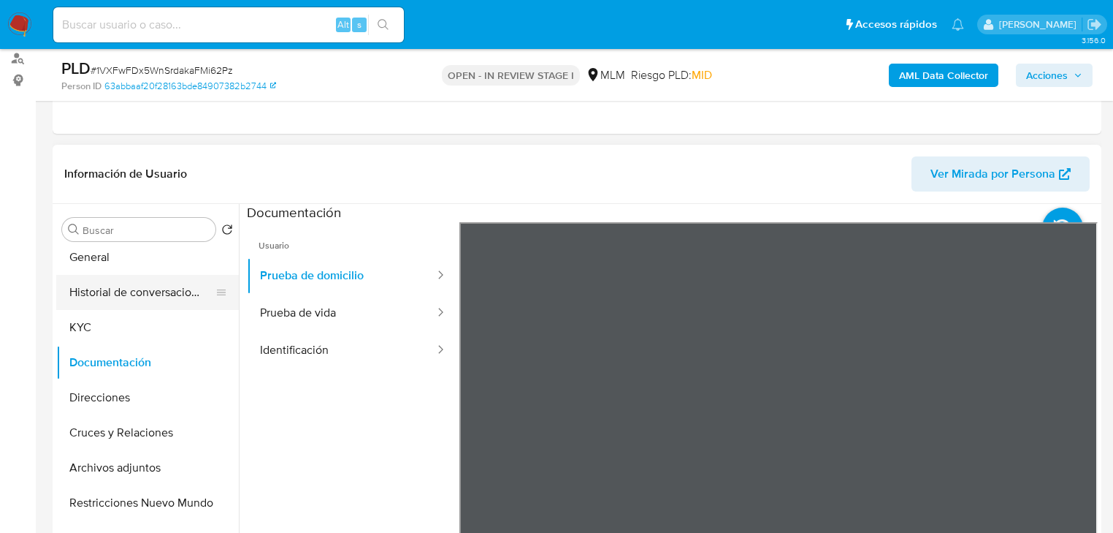
scroll to position [117, 0]
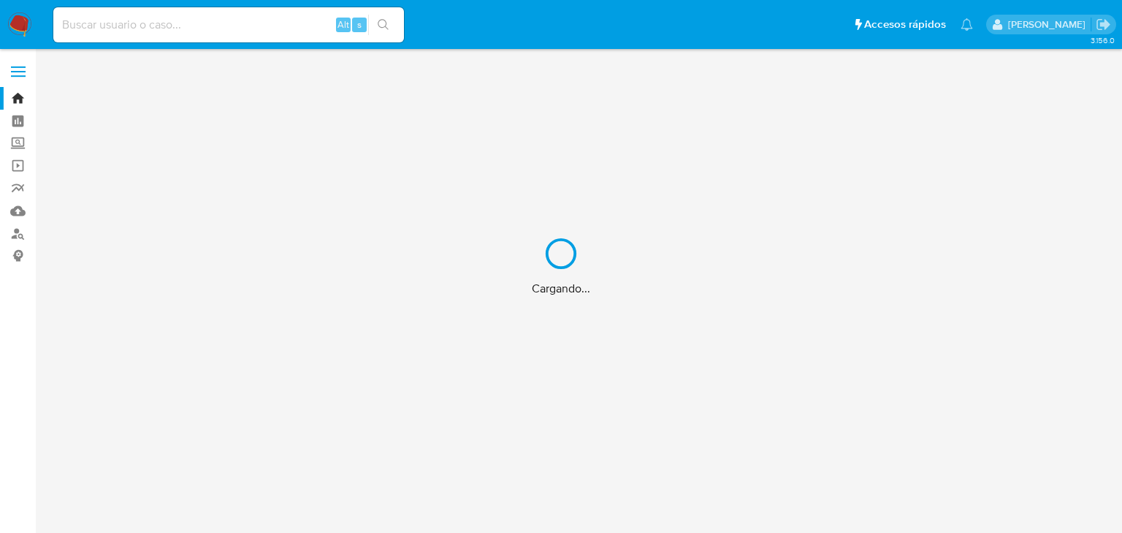
drag, startPoint x: 0, startPoint y: 0, endPoint x: 194, endPoint y: 28, distance: 195.7
click at [197, 29] on div "Cargando..." at bounding box center [561, 266] width 1122 height 533
click at [187, 23] on div "Cargando..." at bounding box center [561, 266] width 1122 height 533
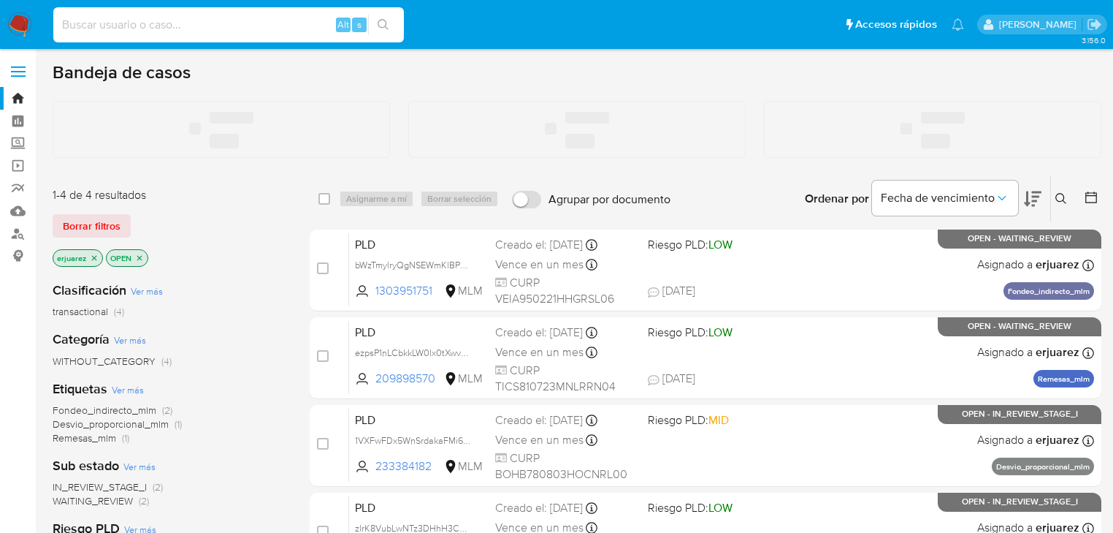
drag, startPoint x: 186, startPoint y: 22, endPoint x: 266, endPoint y: 41, distance: 82.6
click at [186, 22] on input at bounding box center [228, 24] width 351 height 19
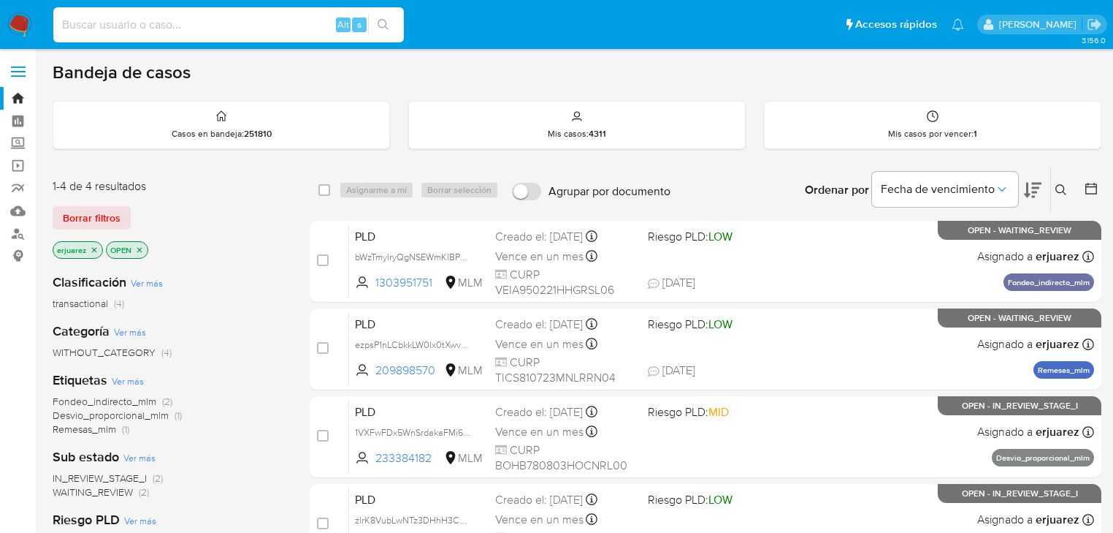
paste input "2180618816"
type input "2180618816"
click at [394, 22] on button "search-icon" at bounding box center [383, 25] width 30 height 20
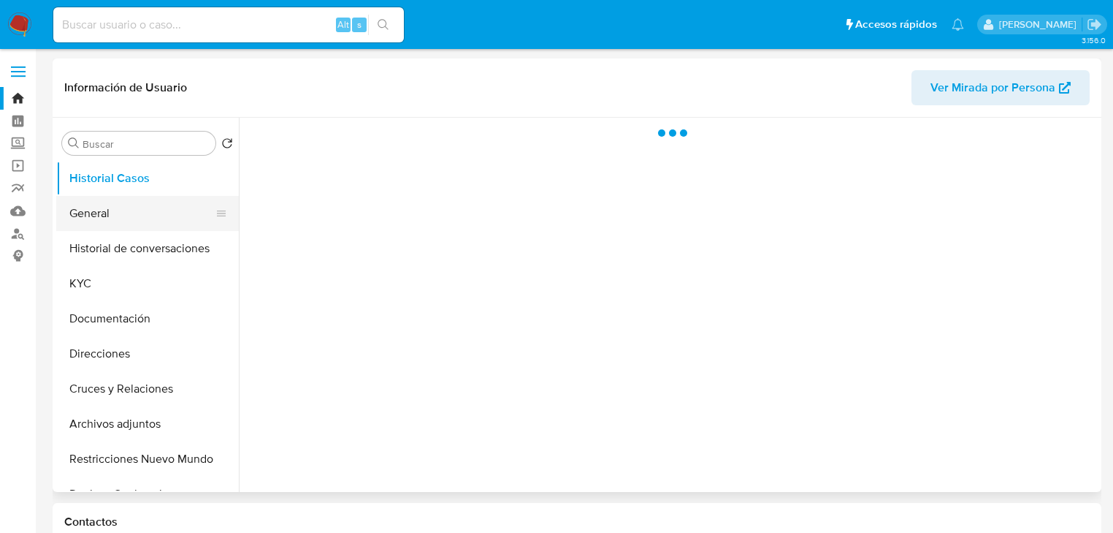
click at [104, 220] on button "General" at bounding box center [141, 213] width 171 height 35
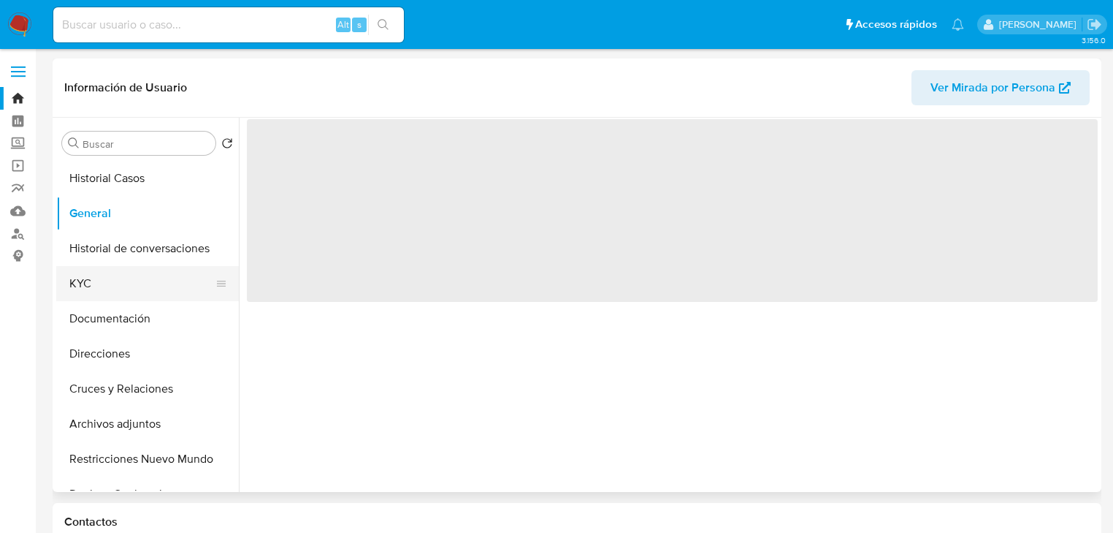
select select "10"
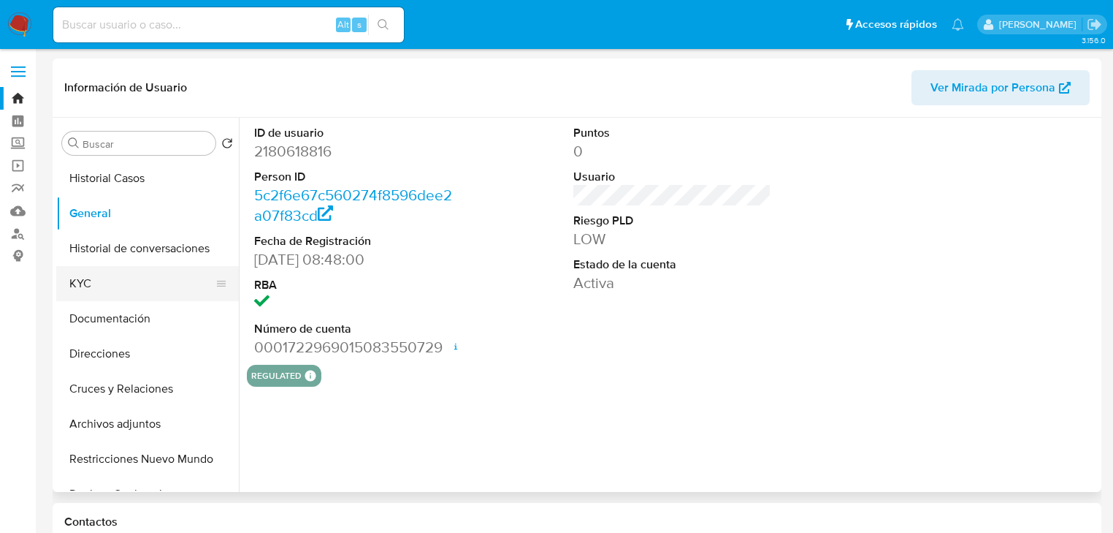
click at [88, 266] on button "KYC" at bounding box center [141, 283] width 171 height 35
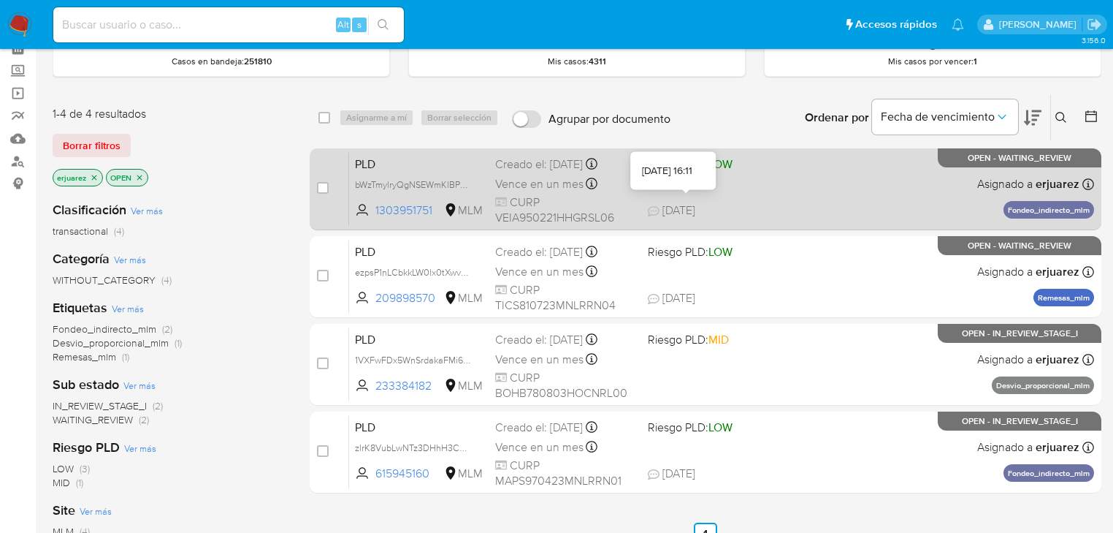
scroll to position [292, 0]
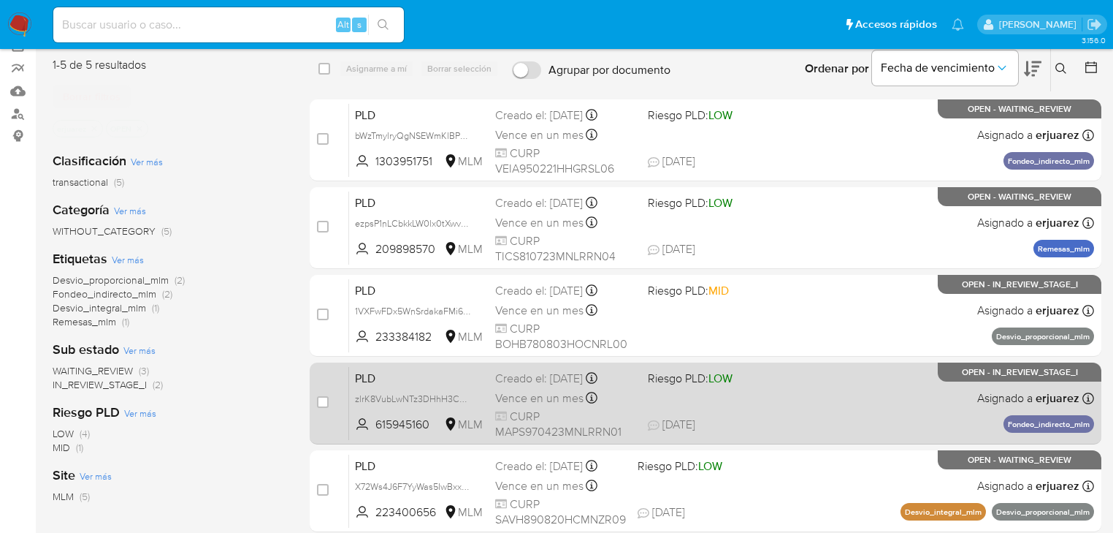
scroll to position [175, 0]
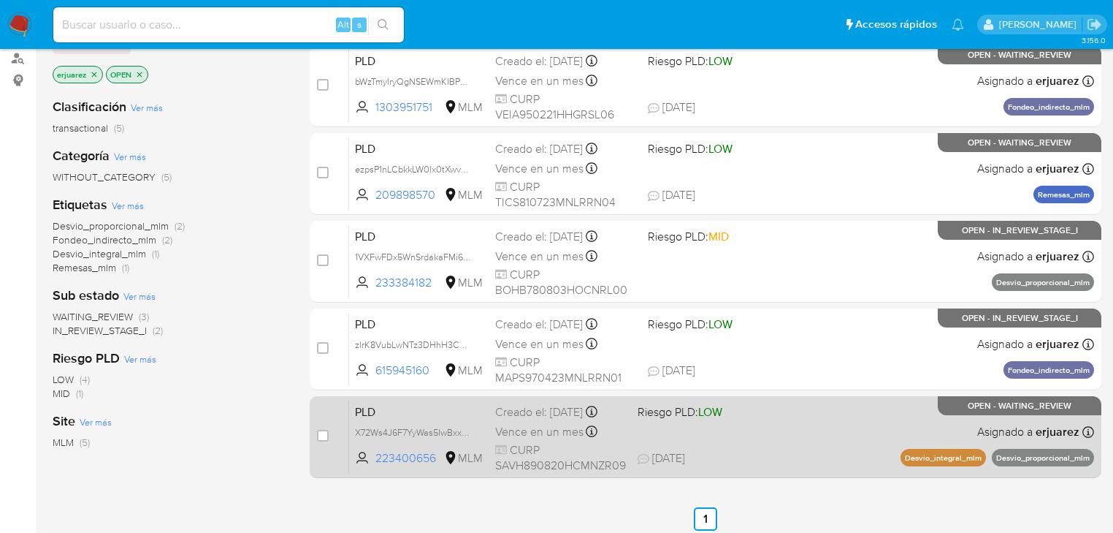
drag, startPoint x: 605, startPoint y: 416, endPoint x: 592, endPoint y: 419, distance: 12.9
click at [592, 419] on div "PLD X72Ws4J6F7YyWas5IwBxxWFJ 223400656 MLM Riesgo PLD: LOW Creado el: [DATE] Cr…" at bounding box center [721, 437] width 745 height 74
click at [325, 432] on input "checkbox" at bounding box center [323, 436] width 12 height 12
checkbox input "true"
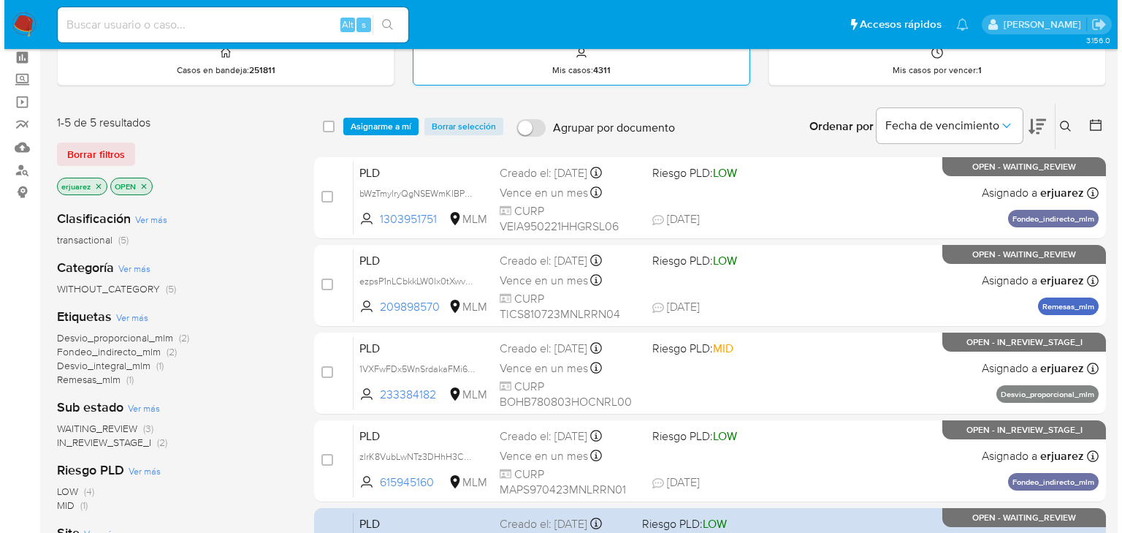
scroll to position [0, 0]
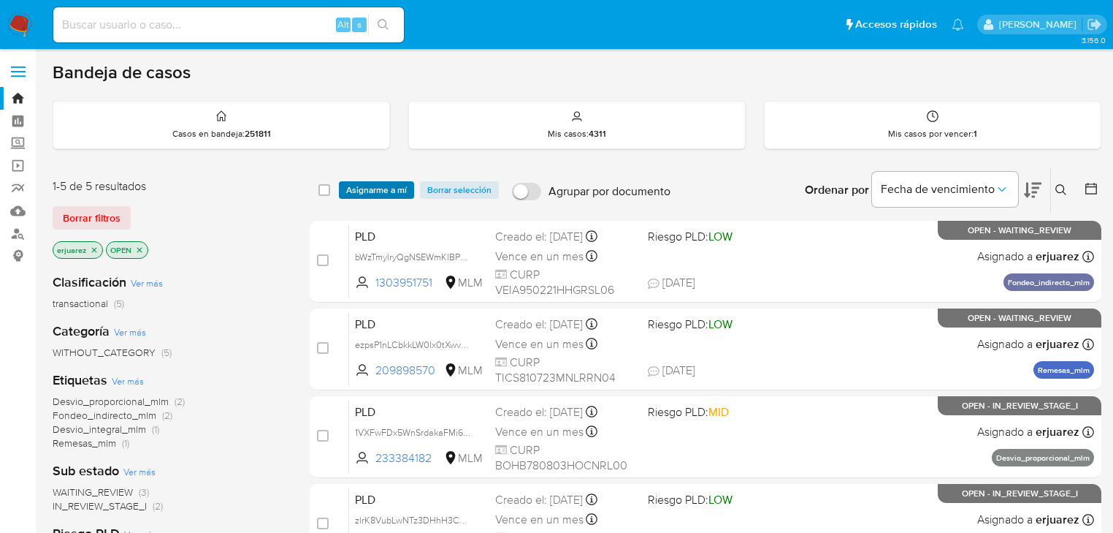
click at [389, 191] on span "Asignarme a mí" at bounding box center [376, 190] width 61 height 15
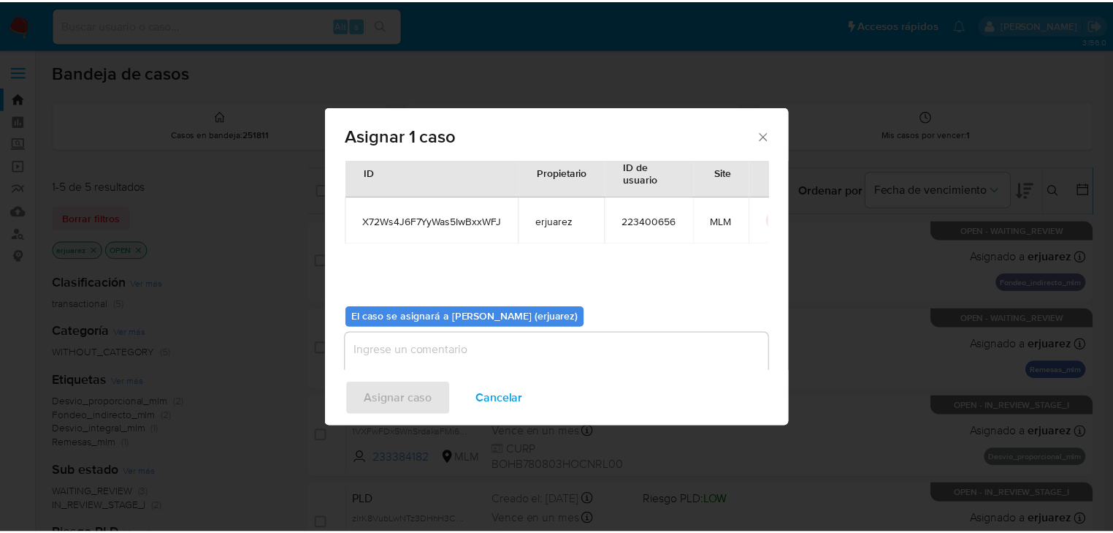
scroll to position [75, 0]
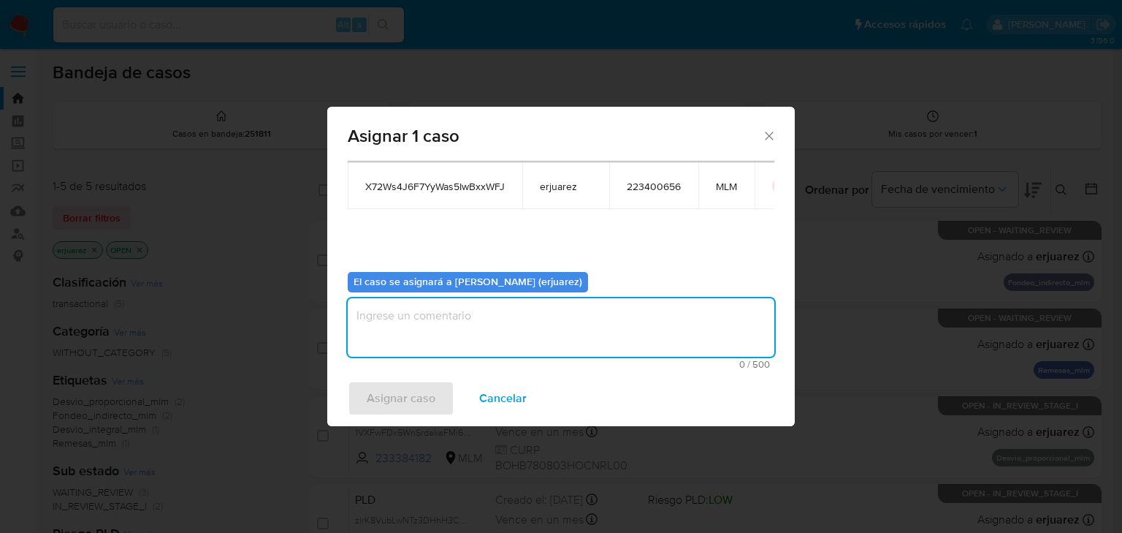
drag, startPoint x: 398, startPoint y: 330, endPoint x: 417, endPoint y: 330, distance: 19.0
click at [400, 330] on textarea "assign-modal" at bounding box center [561, 327] width 427 height 58
type textarea "e"
type textarea "EPJU"
click at [413, 397] on span "Asignar caso" at bounding box center [401, 398] width 69 height 32
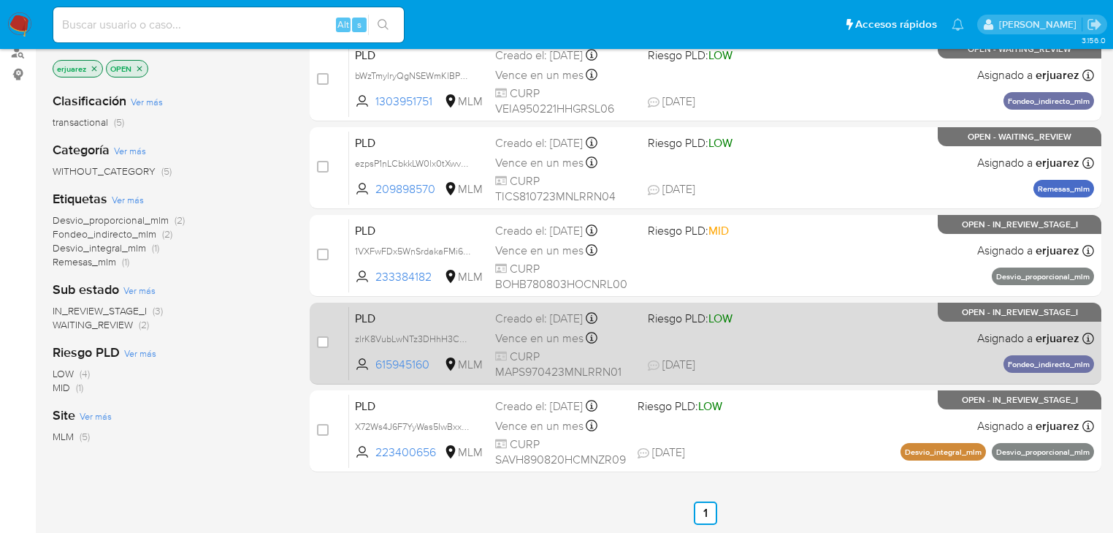
scroll to position [292, 0]
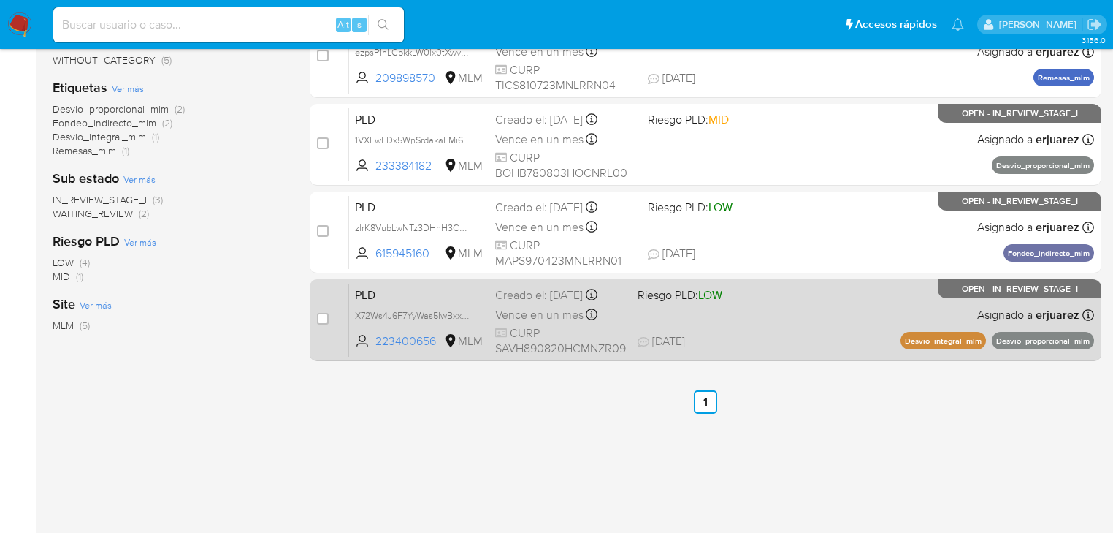
click at [757, 301] on div "PLD X72Ws4J6F7YyWas5IwBxxWFJ 223400656 MLM Riesgo PLD: LOW Creado el: [DATE] Cr…" at bounding box center [721, 320] width 745 height 74
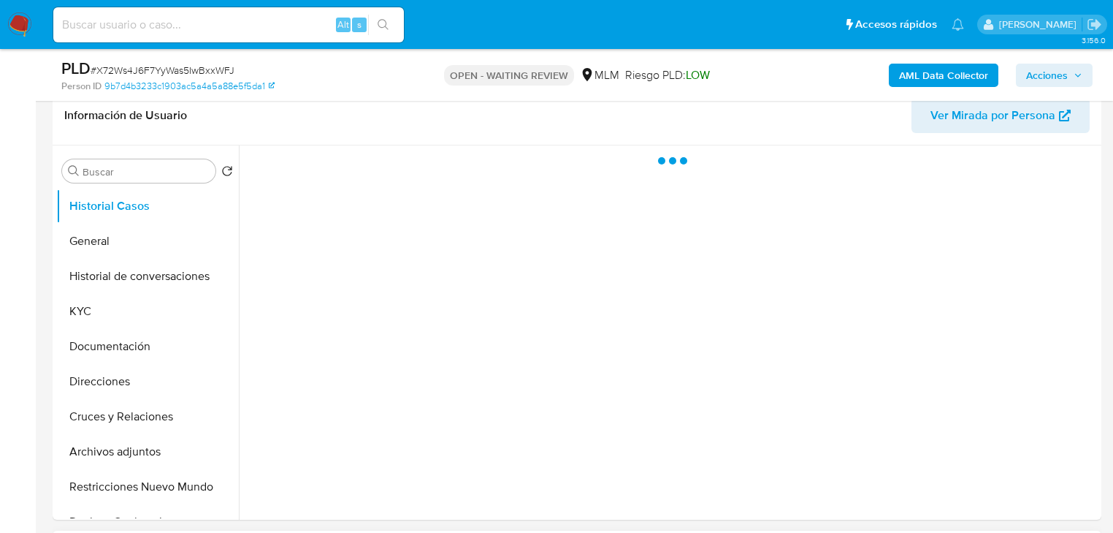
scroll to position [409, 0]
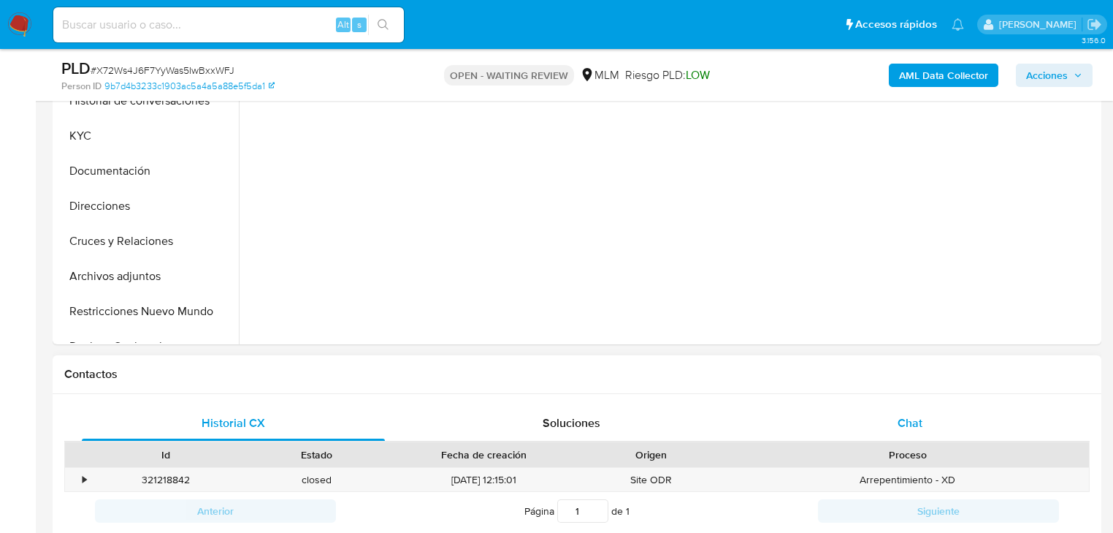
click at [910, 423] on span "Chat" at bounding box center [910, 422] width 25 height 17
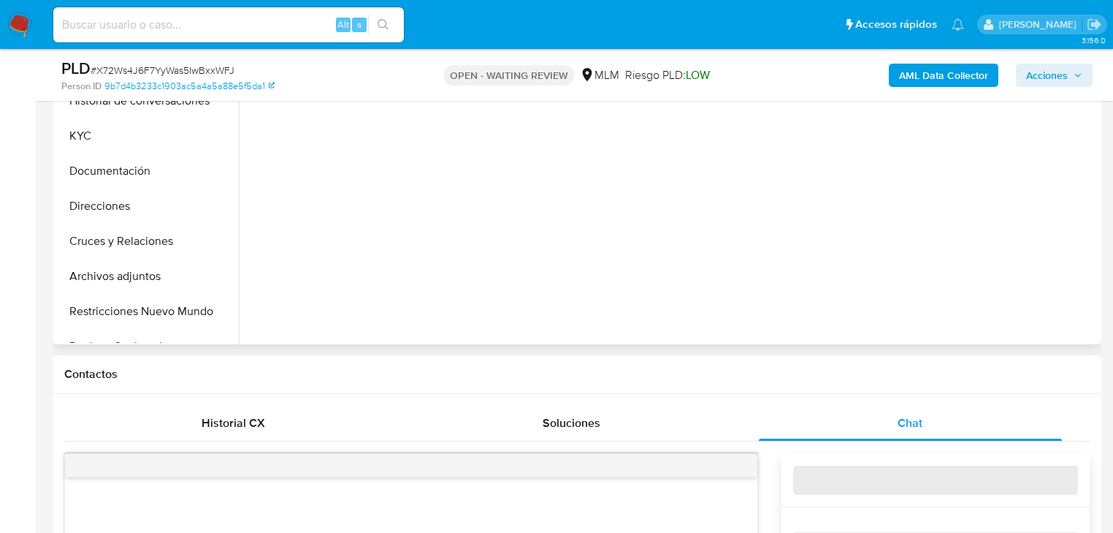
select select "10"
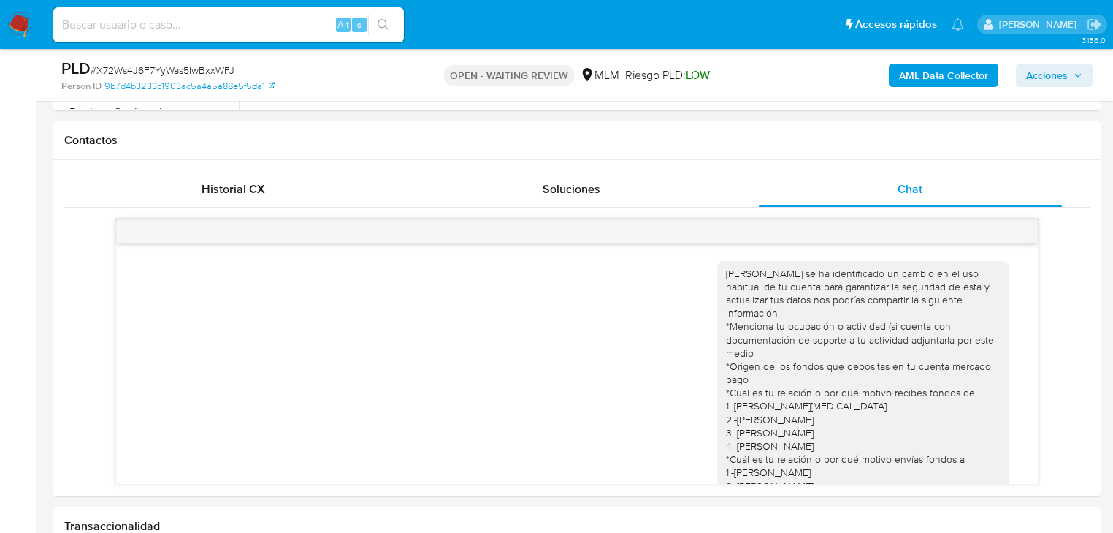
scroll to position [180, 0]
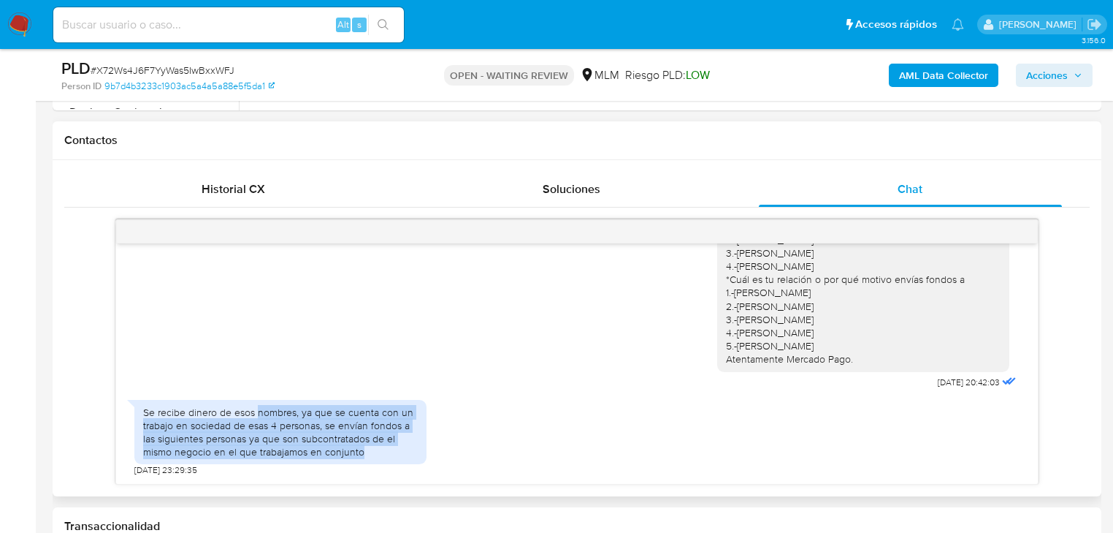
drag, startPoint x: 256, startPoint y: 415, endPoint x: 398, endPoint y: 450, distance: 146.7
click at [398, 450] on div "Se recibe dinero de esos nombres, ya que se cuenta con un trabajo en sociedad d…" at bounding box center [280, 431] width 275 height 53
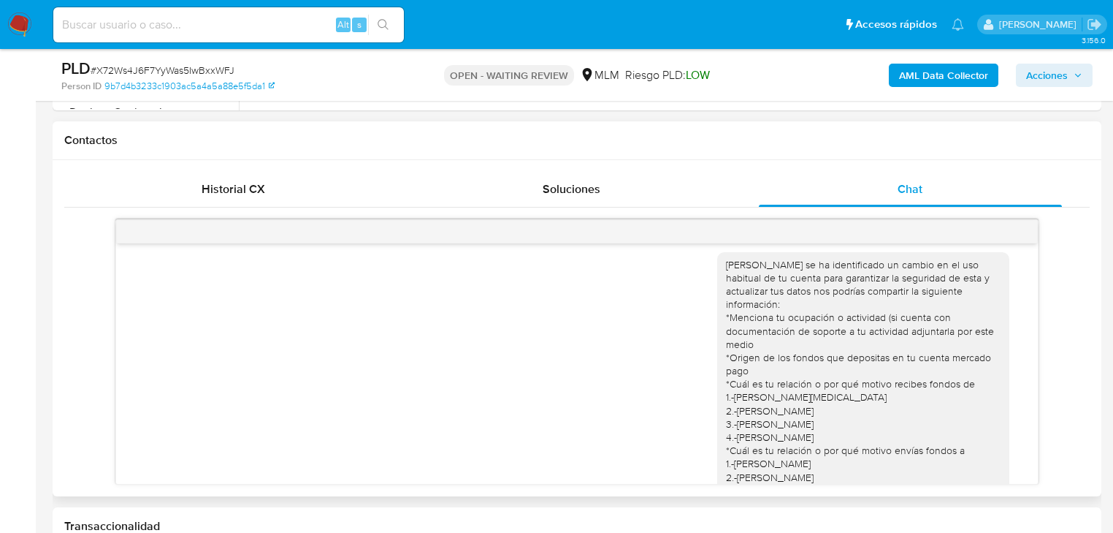
scroll to position [0, 0]
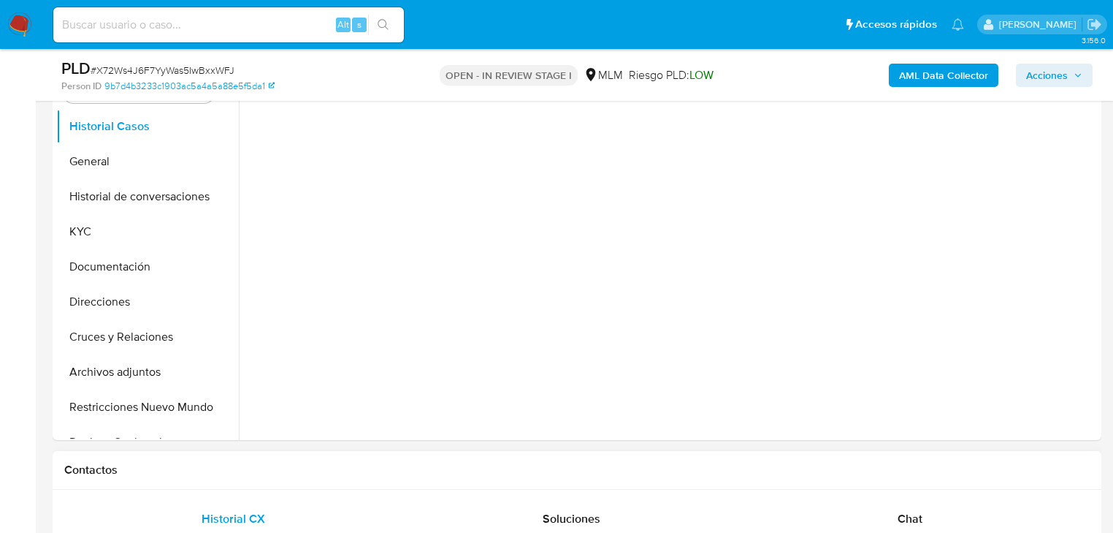
scroll to position [584, 0]
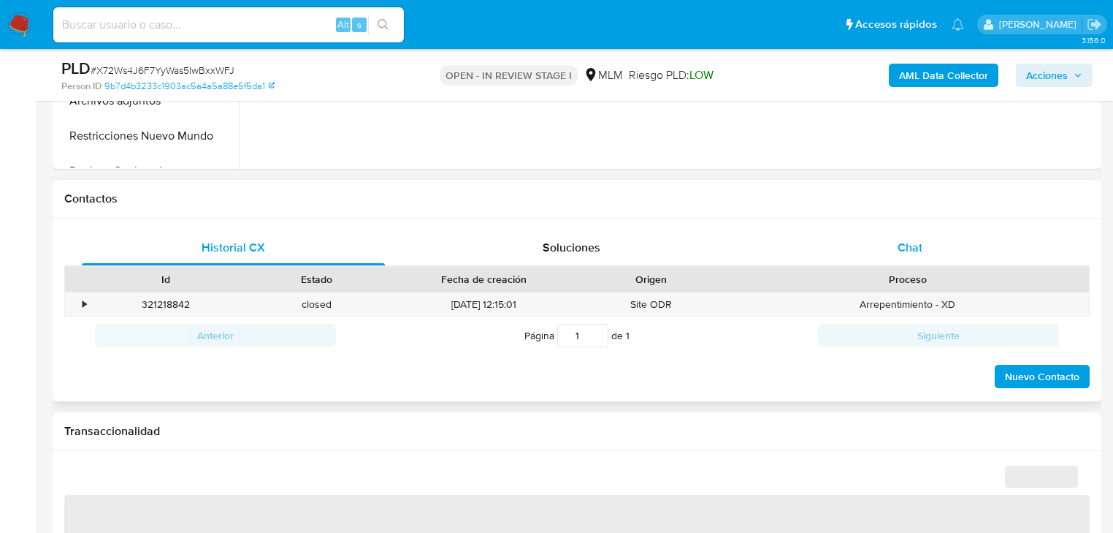
click at [891, 247] on div "Chat" at bounding box center [910, 247] width 303 height 35
select select "10"
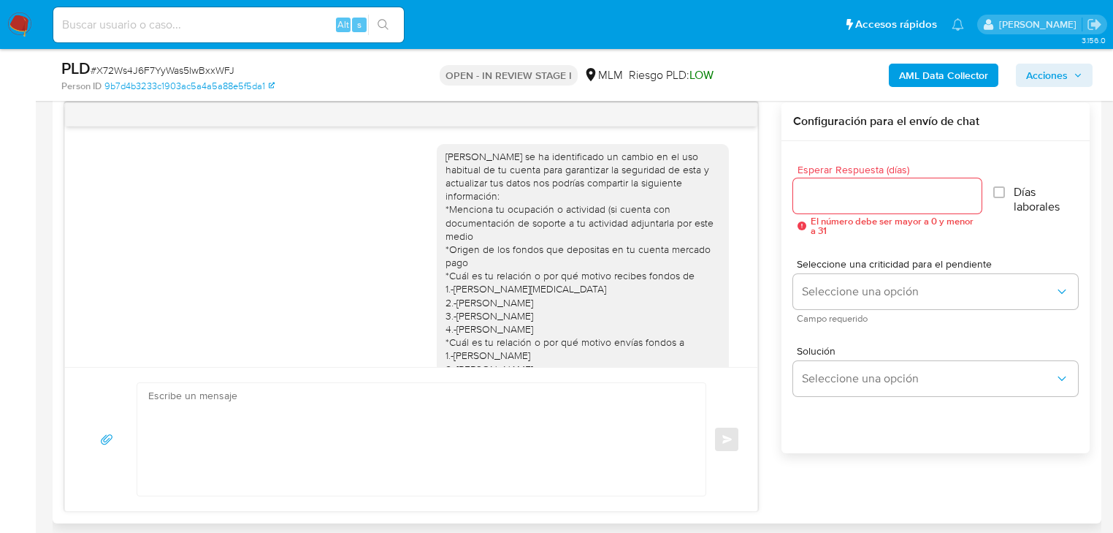
scroll to position [180, 0]
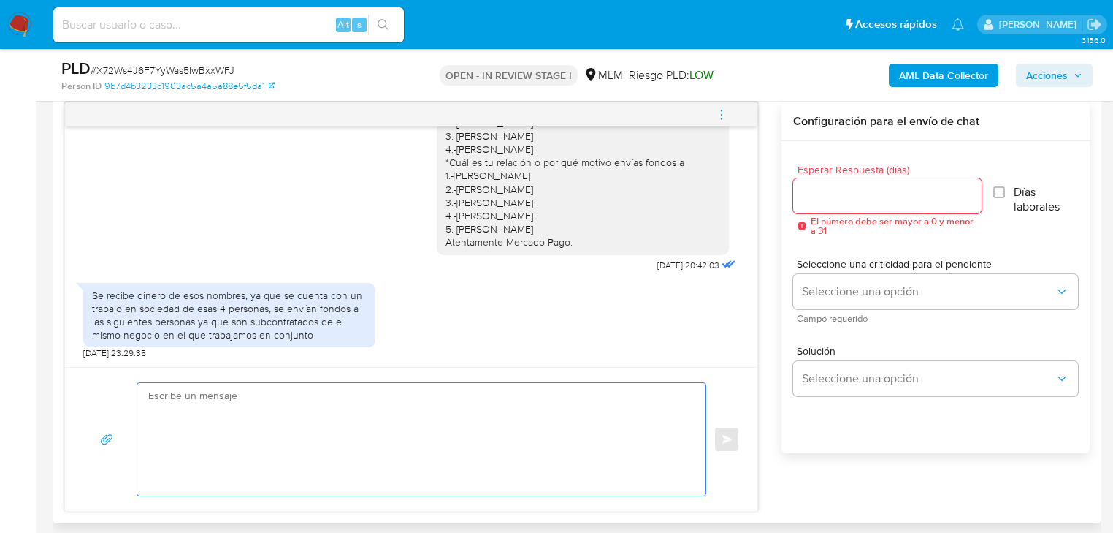
click at [264, 409] on textarea at bounding box center [417, 439] width 539 height 113
type textarea "h"
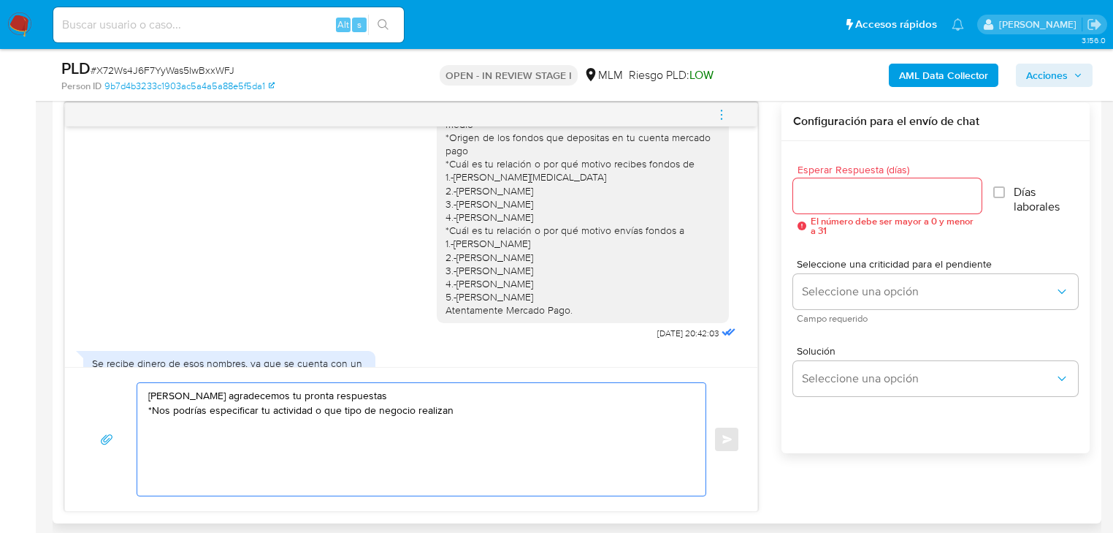
scroll to position [0, 0]
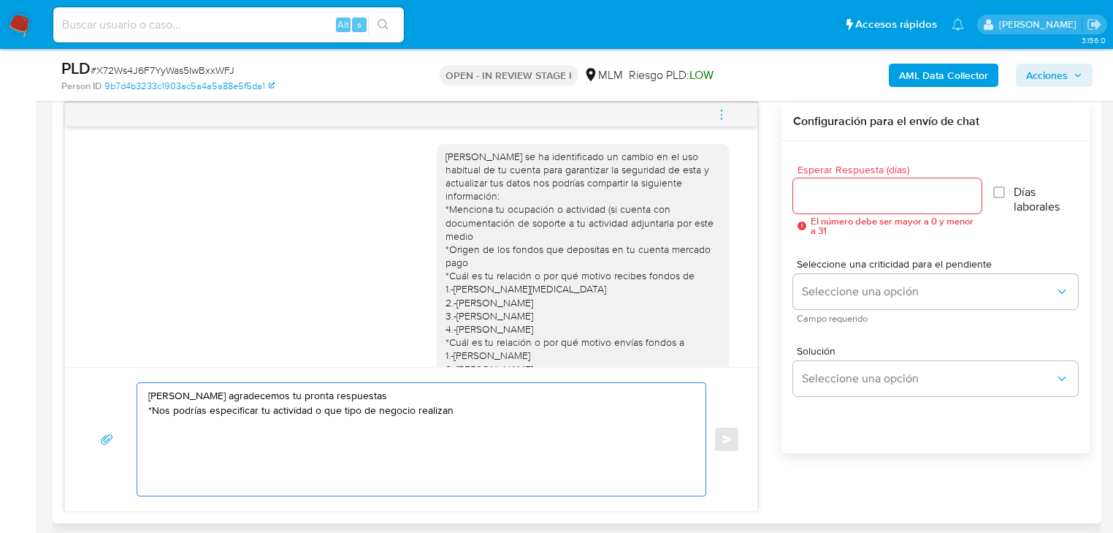
click at [601, 210] on div "[PERSON_NAME] se ha identificado un cambio en el uso habitual de tu cuenta para…" at bounding box center [583, 289] width 275 height 279
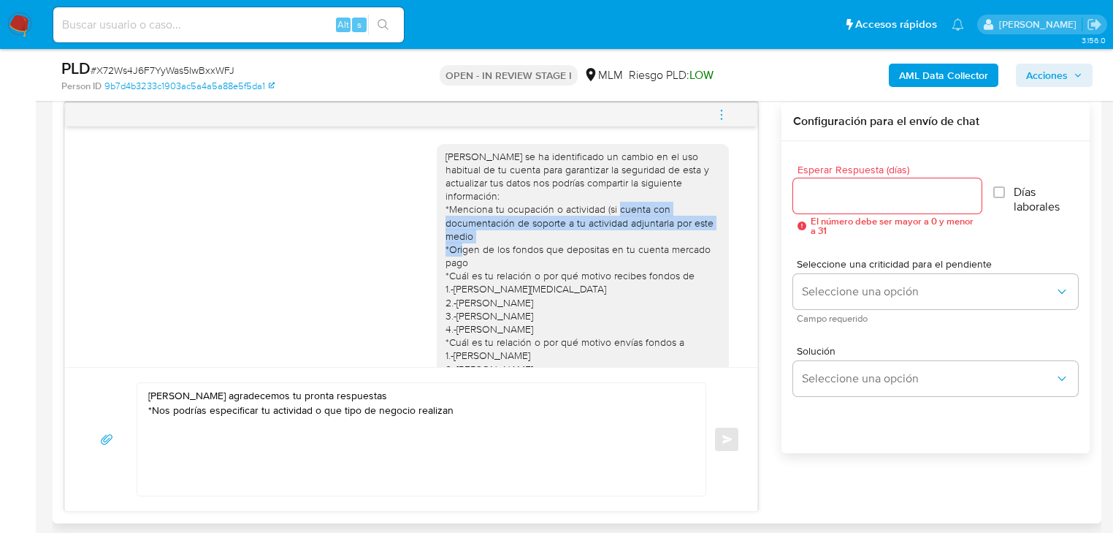
drag, startPoint x: 595, startPoint y: 208, endPoint x: 623, endPoint y: 233, distance: 37.8
click at [623, 233] on div "[PERSON_NAME] se ha identificado un cambio en el uso habitual de tu cuenta para…" at bounding box center [583, 289] width 275 height 279
copy div "(si cuenta con documentación de soporte a tu actividad adjuntarla por este medio"
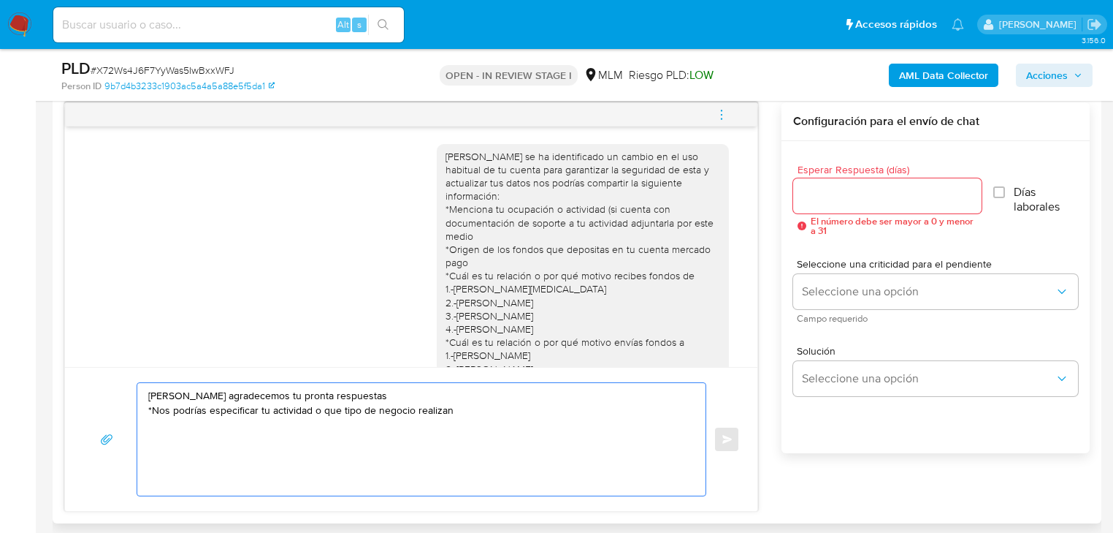
click at [468, 411] on textarea "[PERSON_NAME] agradecemos tu pronta respuestas *Nos podrías especificar tu acti…" at bounding box center [417, 439] width 539 height 113
paste textarea "(si cuenta con documentación de soporte a tu actividad adjuntarla por este medio"
click at [459, 411] on textarea "[PERSON_NAME] agradecemos tu pronta respuestas *Nos podrías especificar tu acti…" at bounding box center [417, 439] width 539 height 113
click at [456, 411] on textarea "[PERSON_NAME] agradecemos tu pronta respuestas *Nos podrías especificar tu acti…" at bounding box center [417, 439] width 539 height 113
click at [320, 424] on textarea "[PERSON_NAME] agradecemos tu pronta respuestas *Nos podrías especificar tu acti…" at bounding box center [417, 439] width 539 height 113
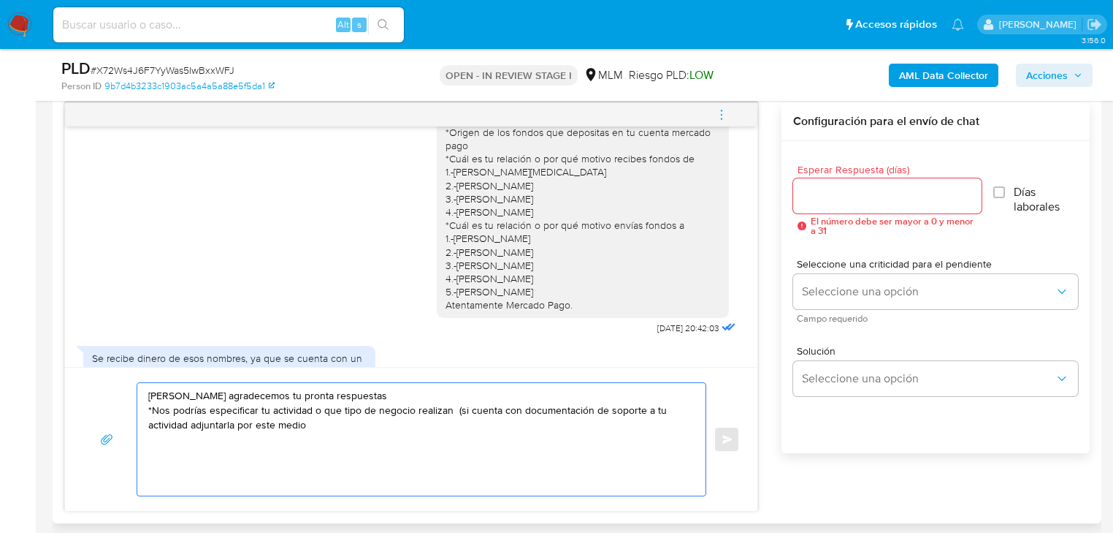
scroll to position [175, 0]
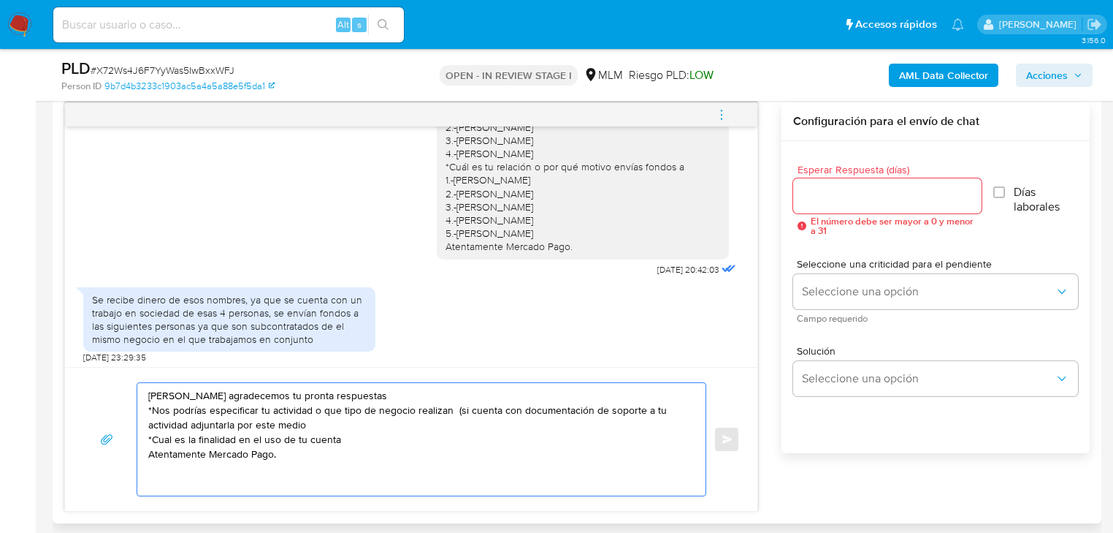
type textarea "[PERSON_NAME] agradecemos tu pronta respuestas *Nos podrías especificar tu acti…"
drag, startPoint x: 342, startPoint y: 465, endPoint x: 91, endPoint y: 381, distance: 265.0
click at [91, 382] on div "[PERSON_NAME] agradecemos tu pronta respuestas *Nos podrías especificar tu acti…" at bounding box center [411, 439] width 657 height 114
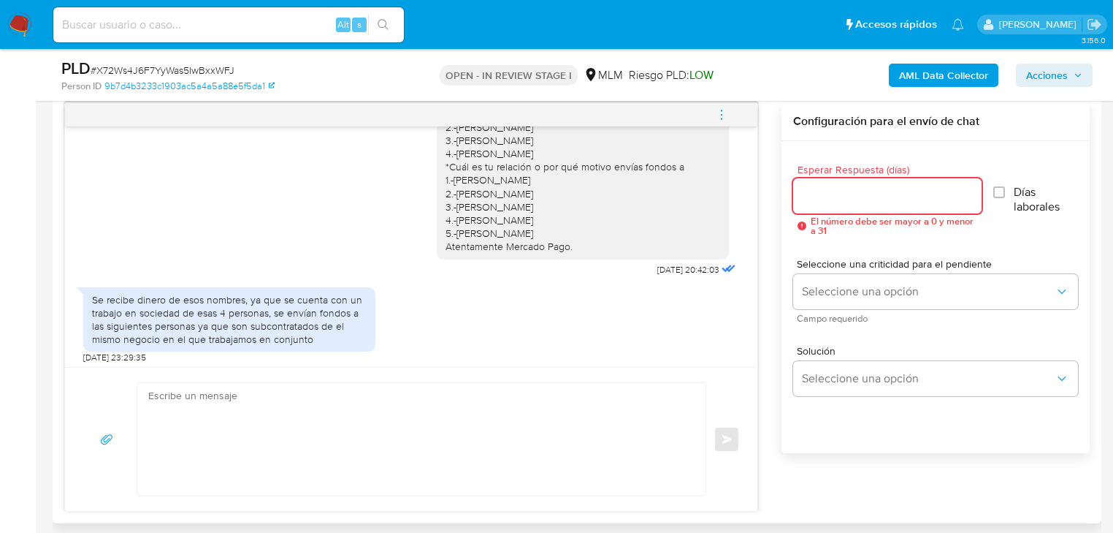
click at [836, 195] on input "Esperar Respuesta (días)" at bounding box center [887, 195] width 188 height 19
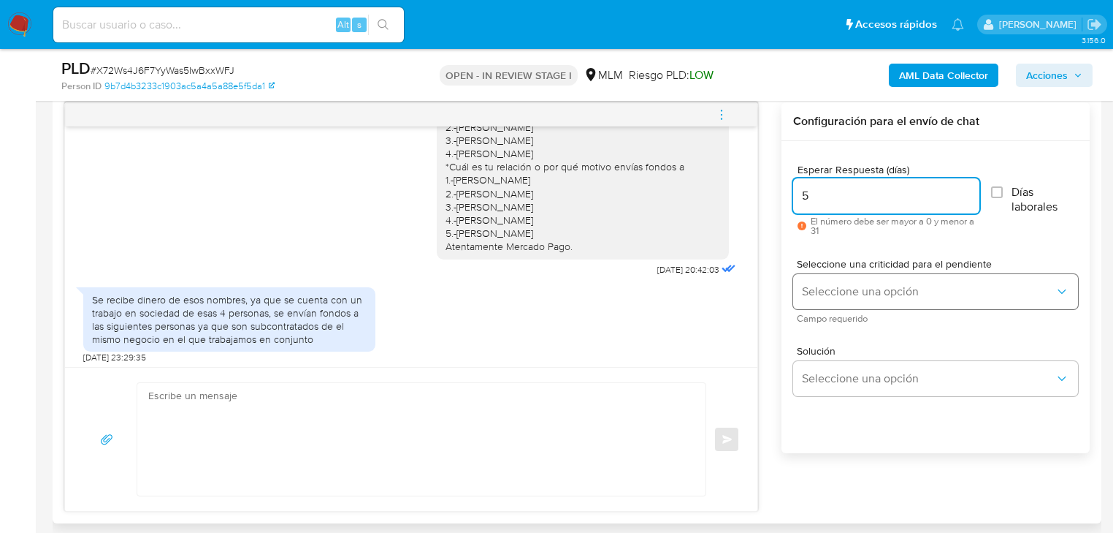
type input "5"
click at [833, 284] on span "Seleccione una opción" at bounding box center [928, 291] width 253 height 15
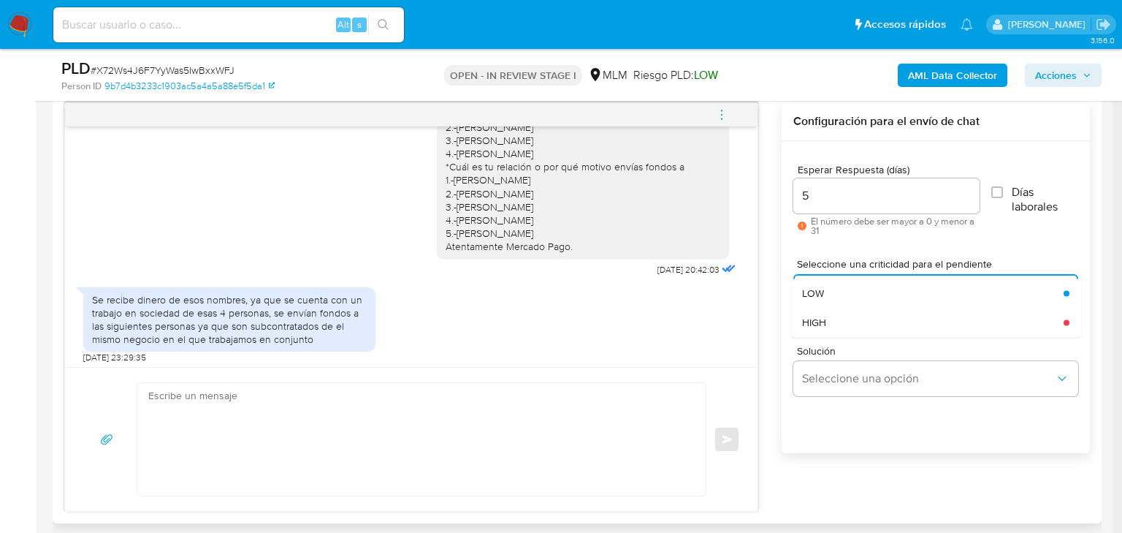
drag, startPoint x: 841, startPoint y: 316, endPoint x: 866, endPoint y: 339, distance: 34.1
click at [846, 319] on div "HIGH" at bounding box center [928, 322] width 253 height 29
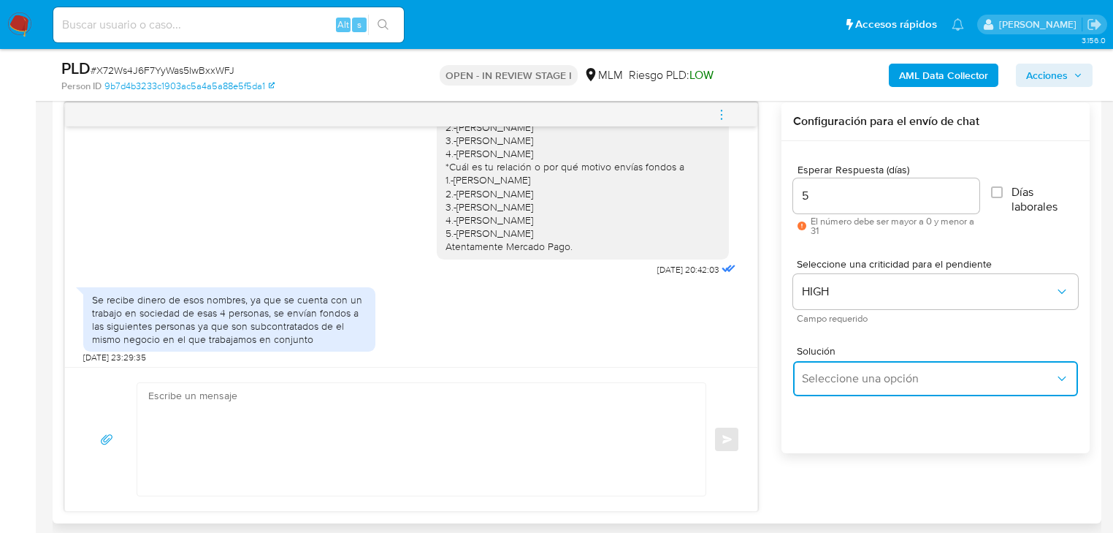
click at [892, 389] on button "Seleccione una opción" at bounding box center [935, 378] width 285 height 35
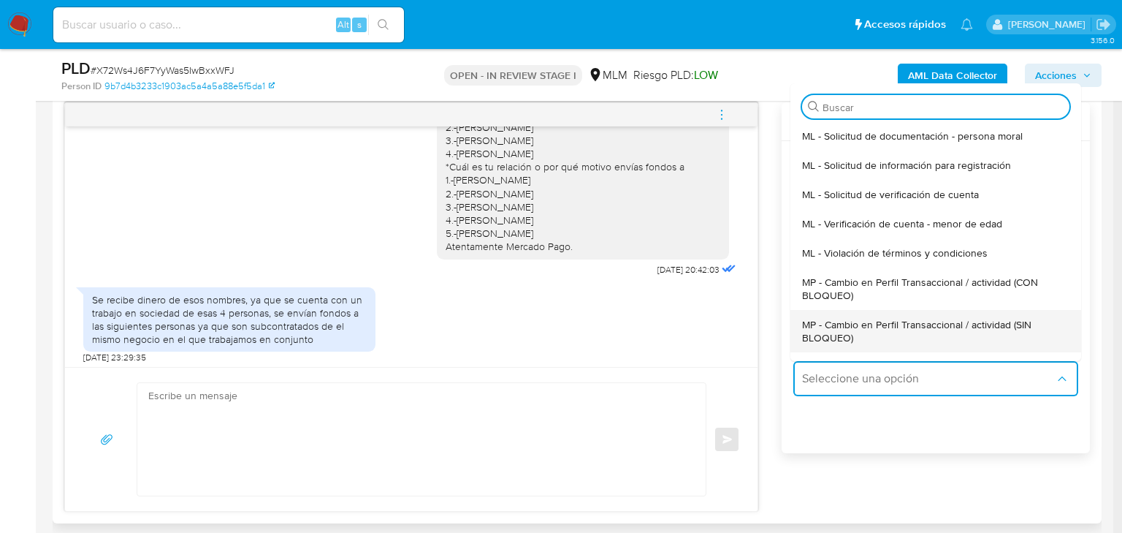
click at [980, 321] on span "MP - Cambio en Perfil Transaccional / actividad (SIN BLOQUEO)" at bounding box center [931, 331] width 259 height 26
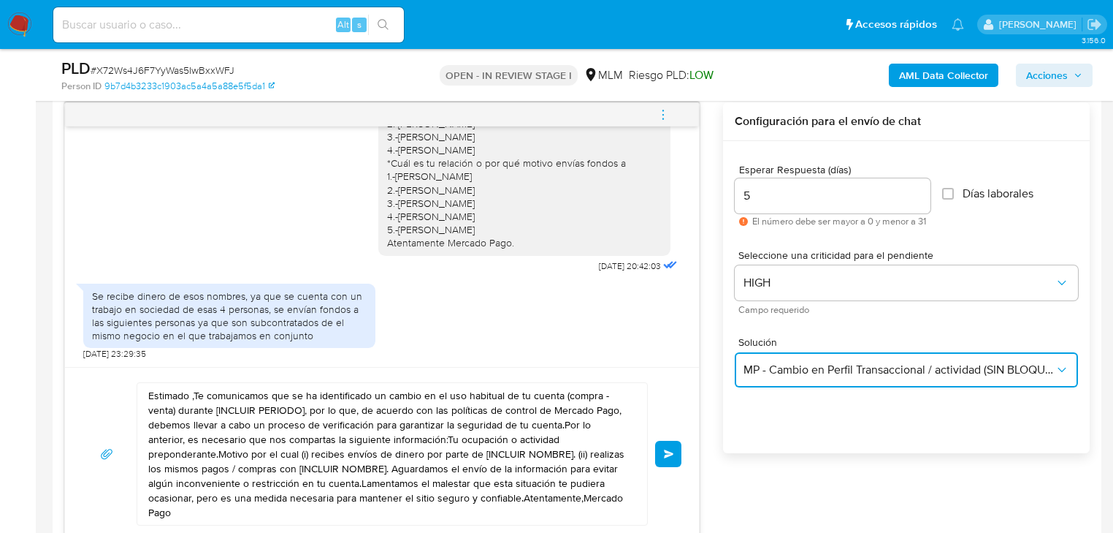
scroll to position [180, 0]
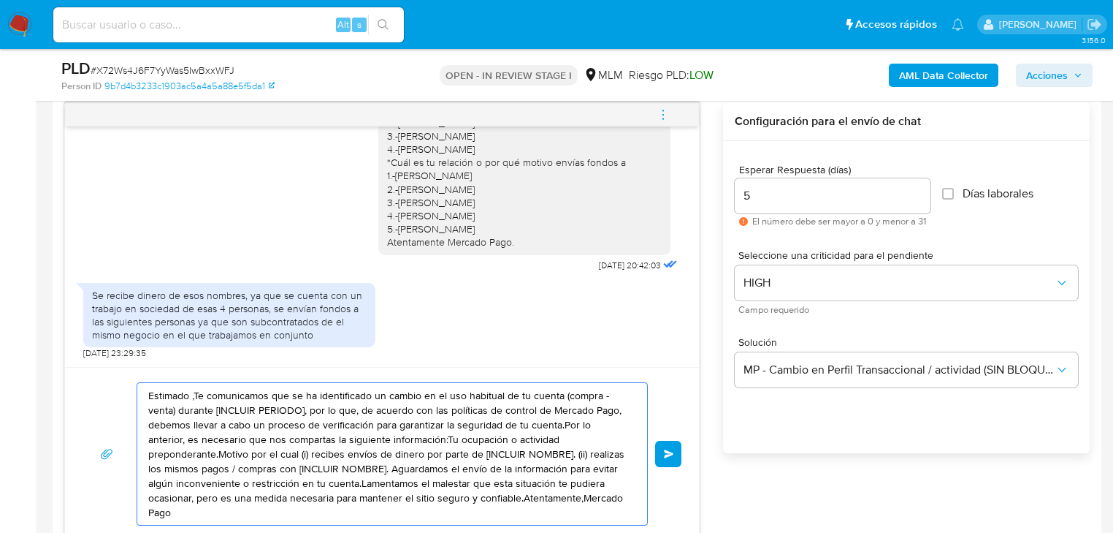
drag, startPoint x: 552, startPoint y: 506, endPoint x: 102, endPoint y: 356, distance: 475.2
click at [102, 356] on div "Estimado Heriberto se ha identificado un cambio en el uso habitual de tu cuenta…" at bounding box center [382, 321] width 636 height 438
paste textarea "Hola Heriberto agradecemos tu pronta respuestas *Nos podrías especificar tu act…"
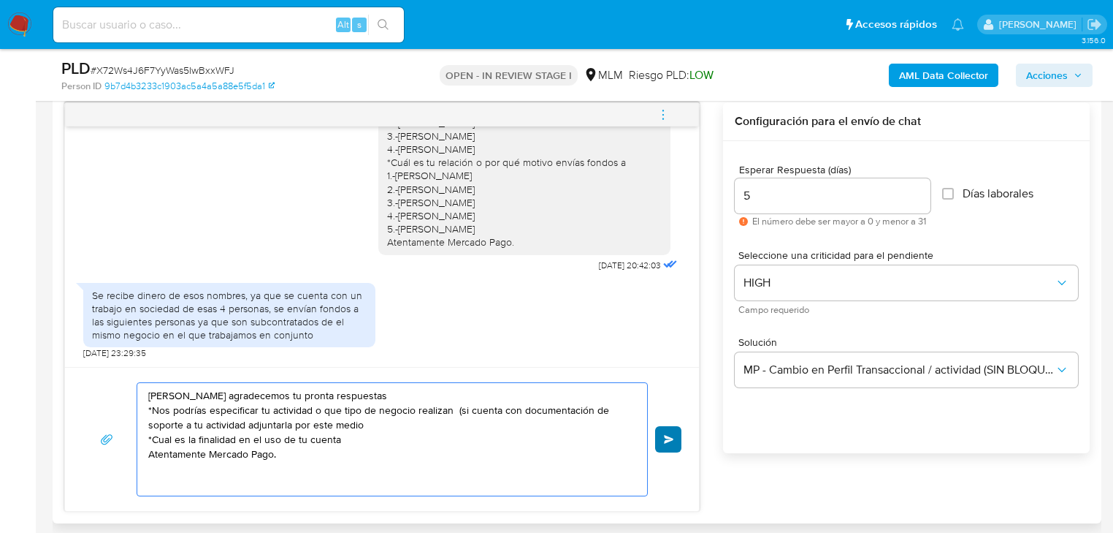
type textarea "Hola Heriberto agradecemos tu pronta respuestas *Nos podrías especificar tu act…"
click at [661, 433] on button "Enviar" at bounding box center [668, 439] width 26 height 26
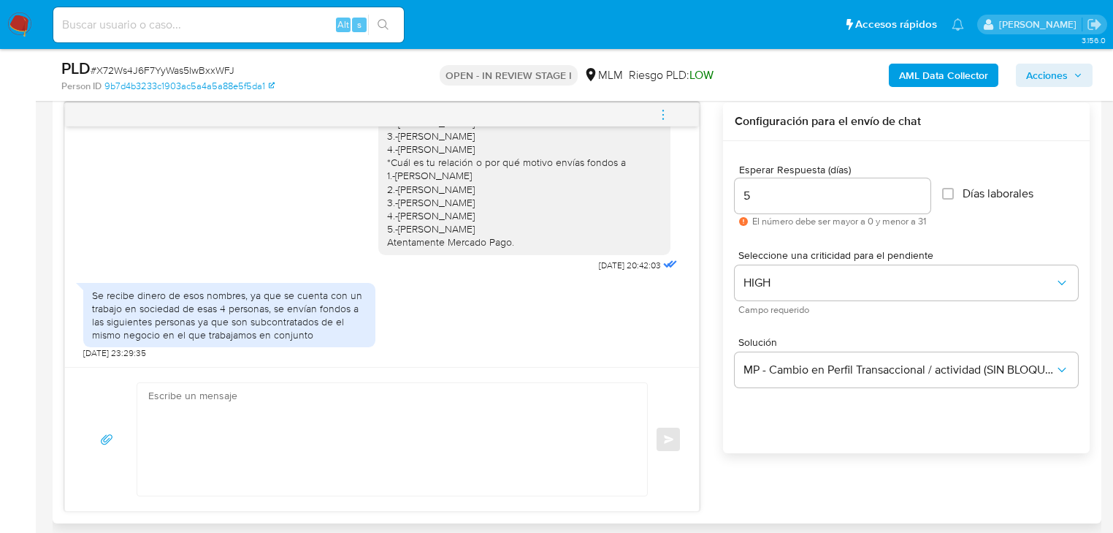
scroll to position [302, 0]
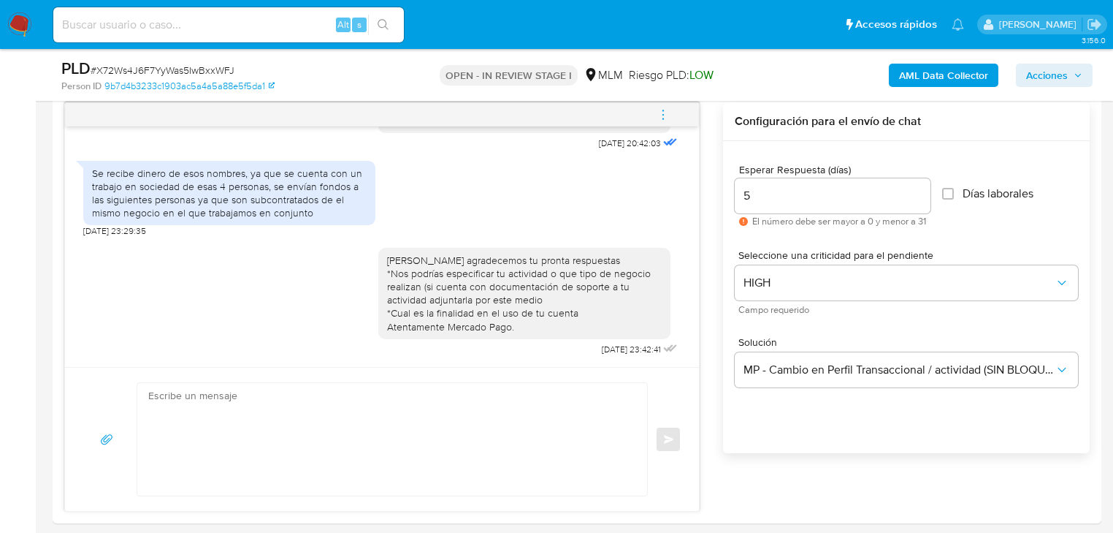
click at [23, 20] on img at bounding box center [19, 24] width 25 height 25
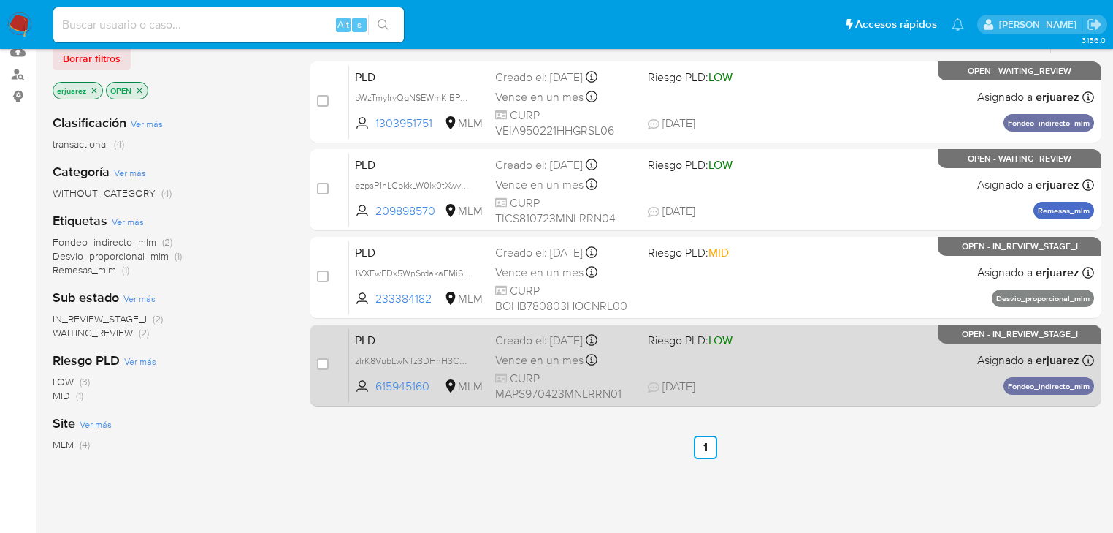
scroll to position [175, 0]
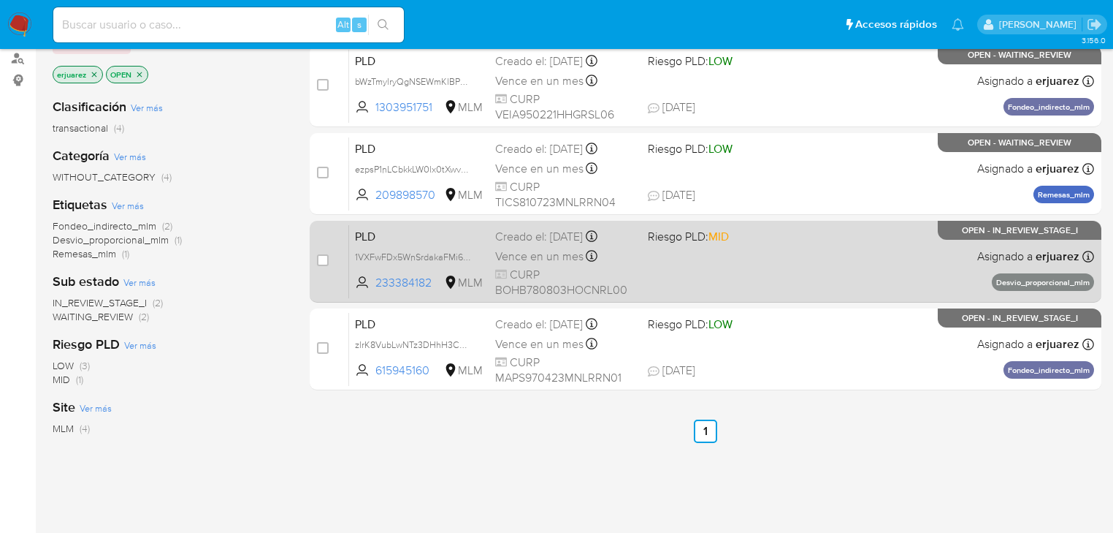
click at [679, 237] on span "Riesgo PLD: MID" at bounding box center [688, 236] width 81 height 16
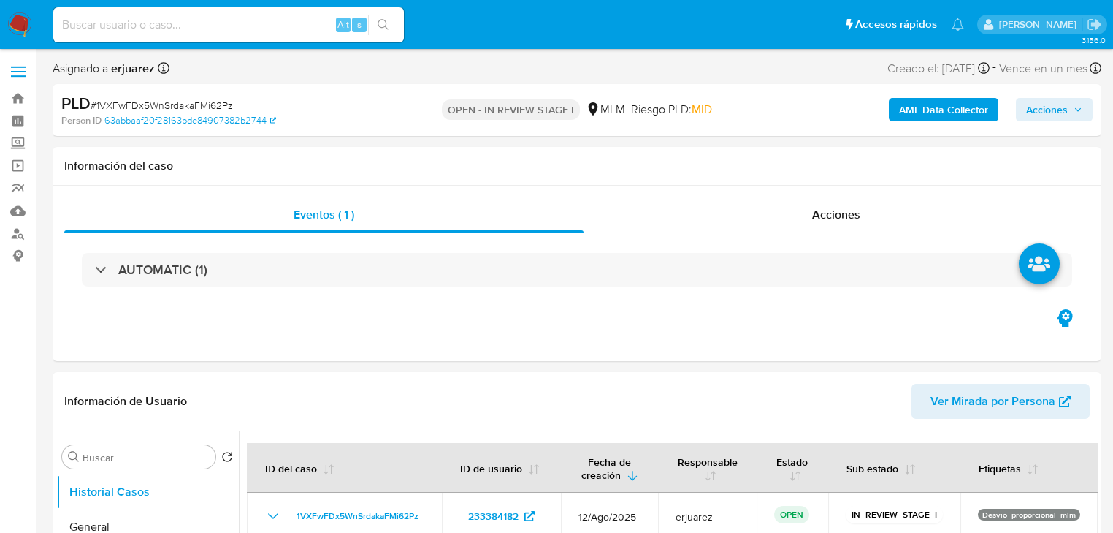
select select "10"
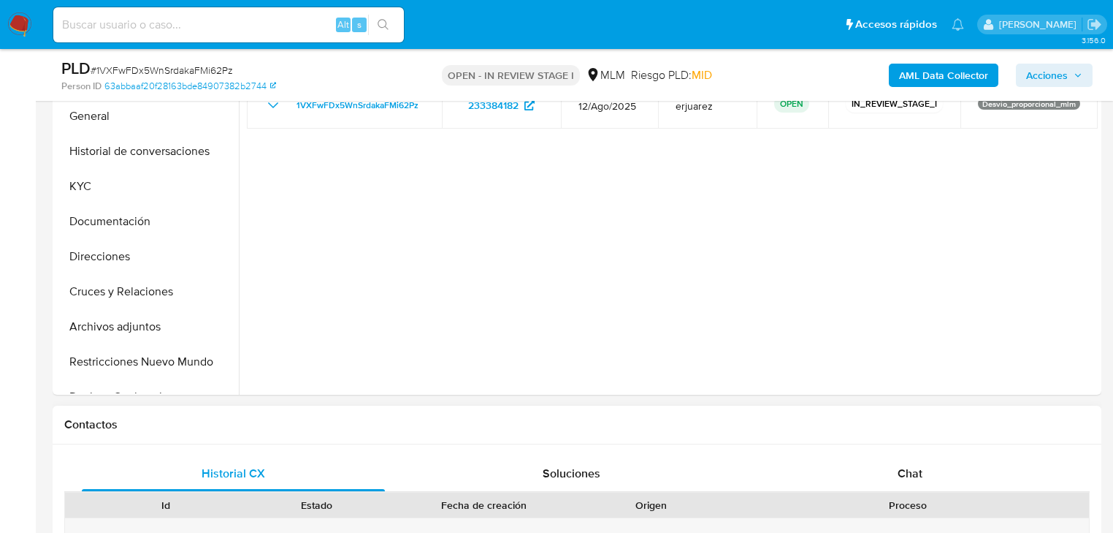
scroll to position [526, 0]
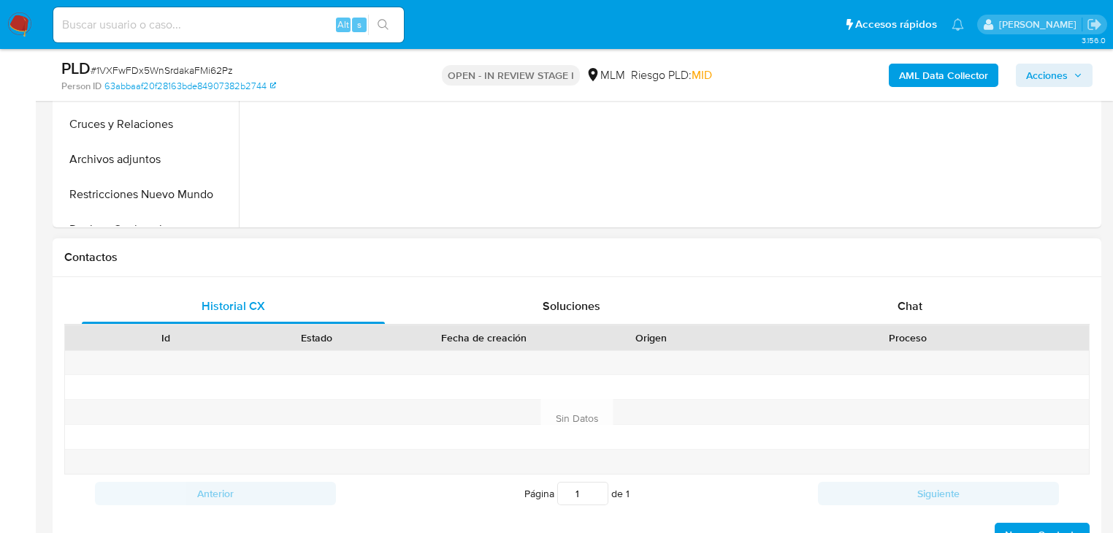
click at [927, 286] on div "Historial CX Soluciones Chat Id Estado Fecha de creación Origen Proceso Anterio…" at bounding box center [577, 418] width 1049 height 282
click at [894, 307] on div "Chat" at bounding box center [910, 306] width 303 height 35
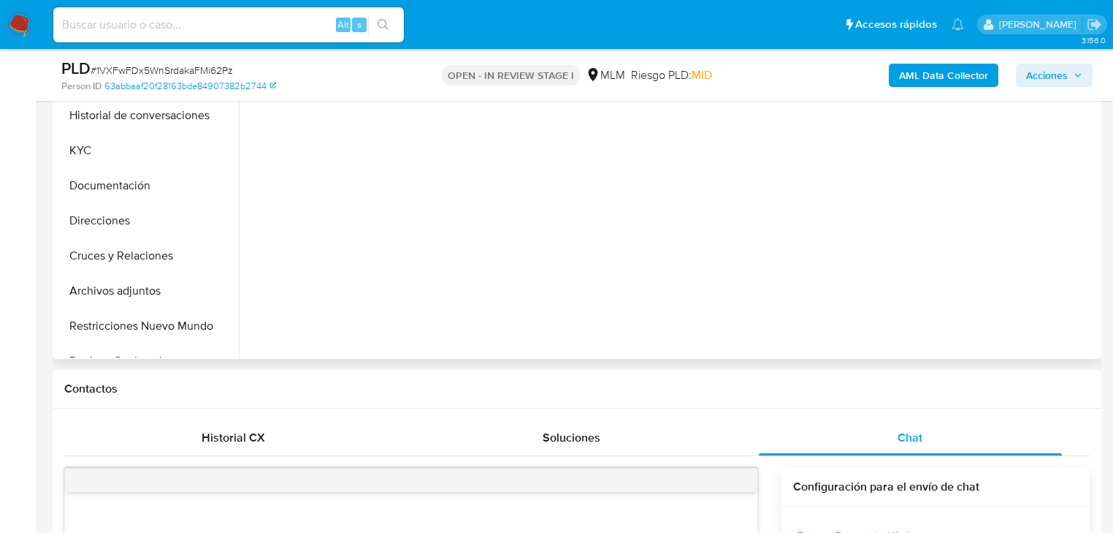
scroll to position [234, 0]
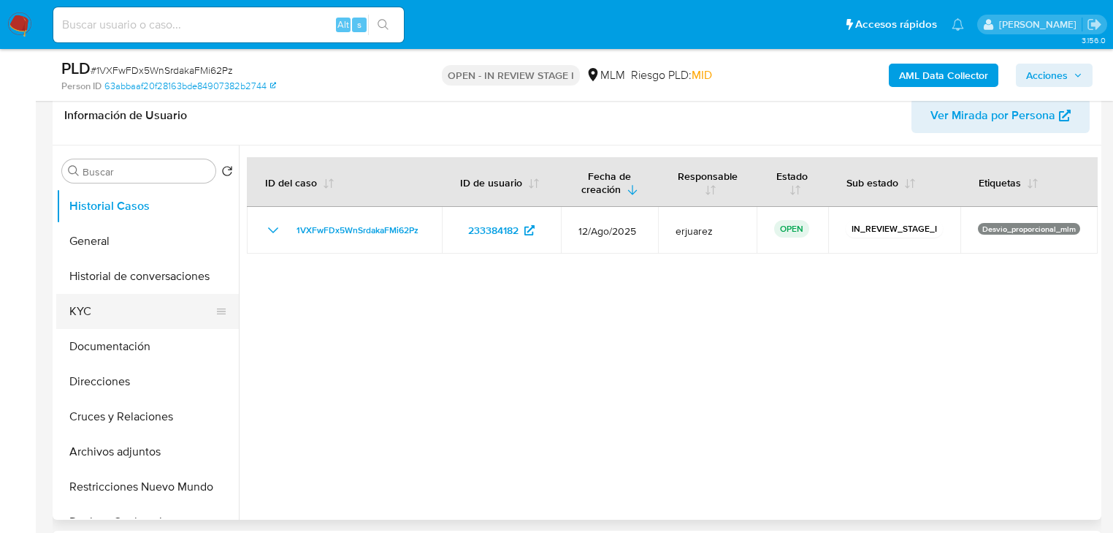
click at [79, 299] on button "KYC" at bounding box center [141, 311] width 171 height 35
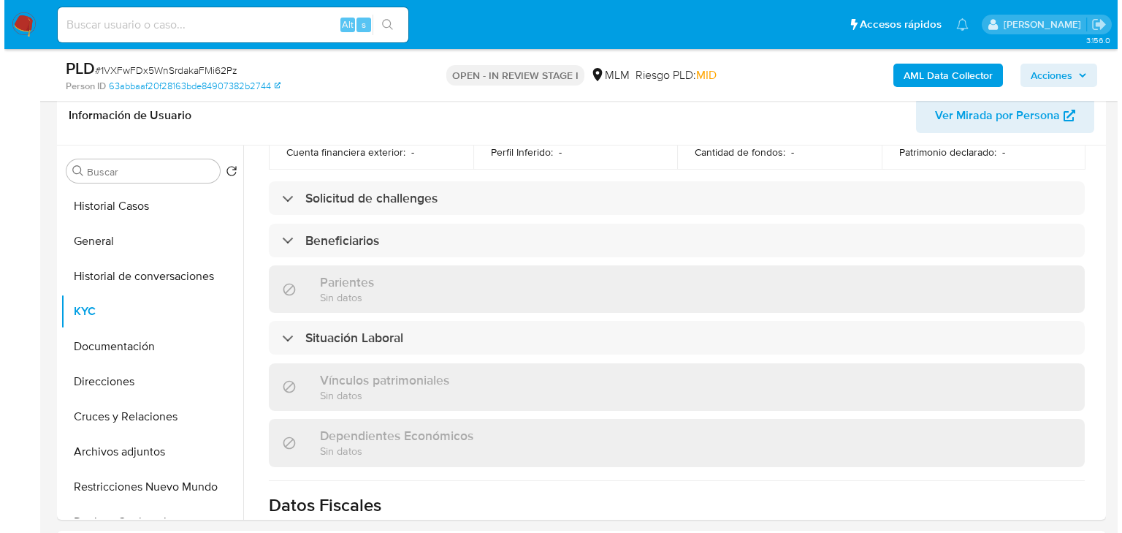
scroll to position [643, 0]
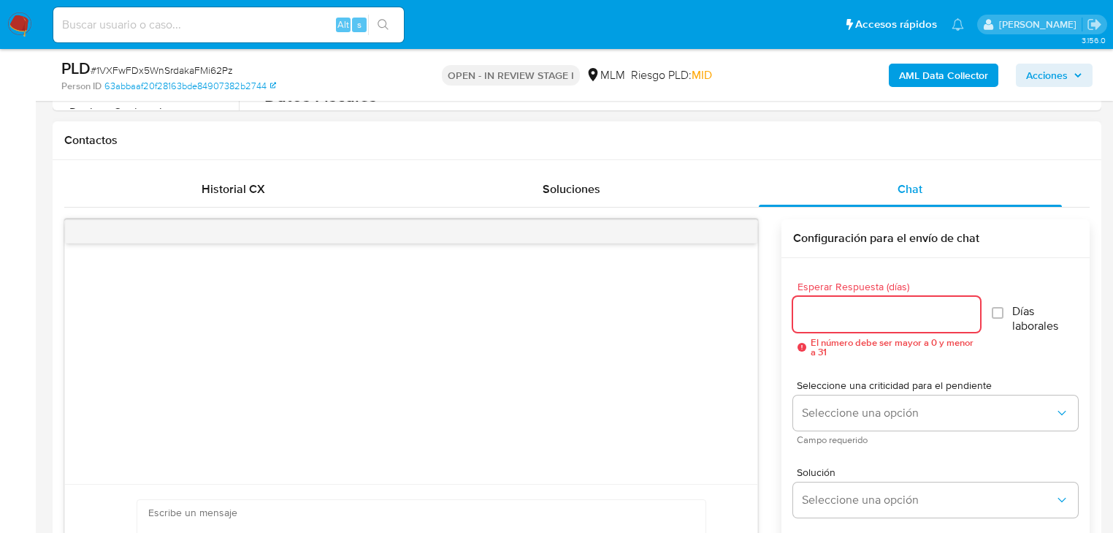
click at [841, 313] on input "Esperar Respuesta (días)" at bounding box center [886, 314] width 187 height 19
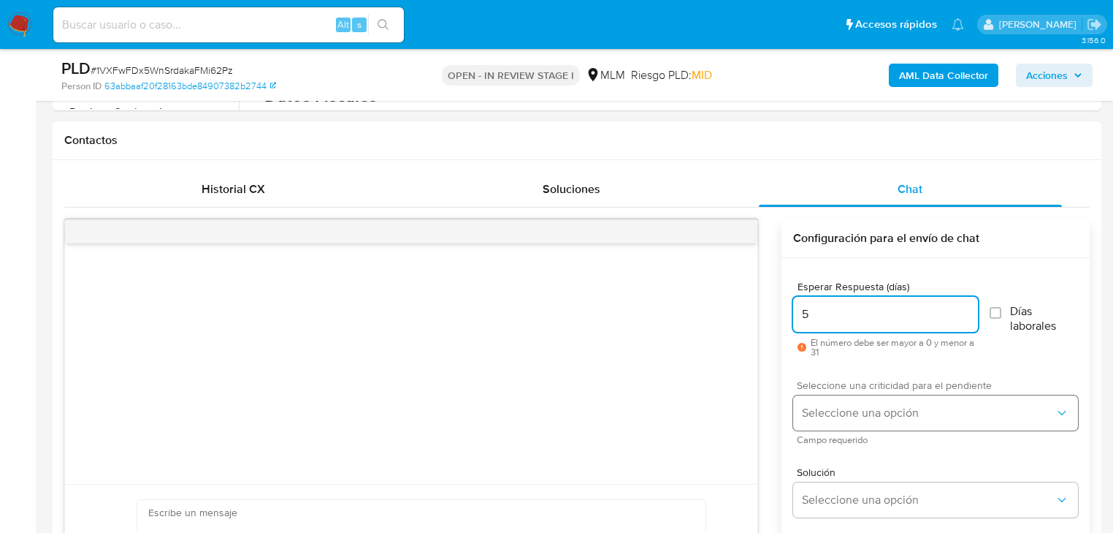
type input "5"
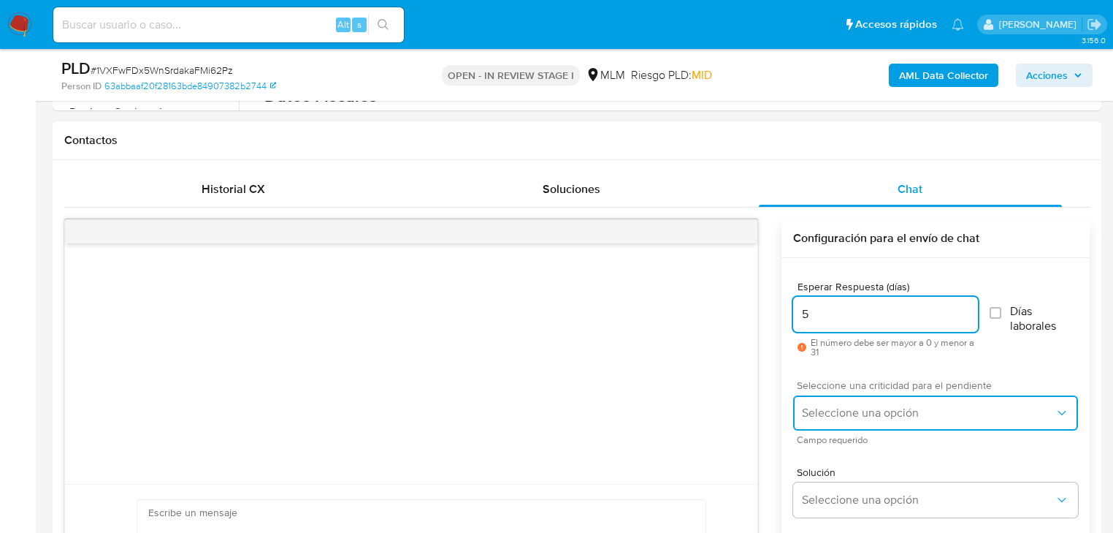
click at [809, 406] on span "Seleccione una opción" at bounding box center [928, 412] width 253 height 15
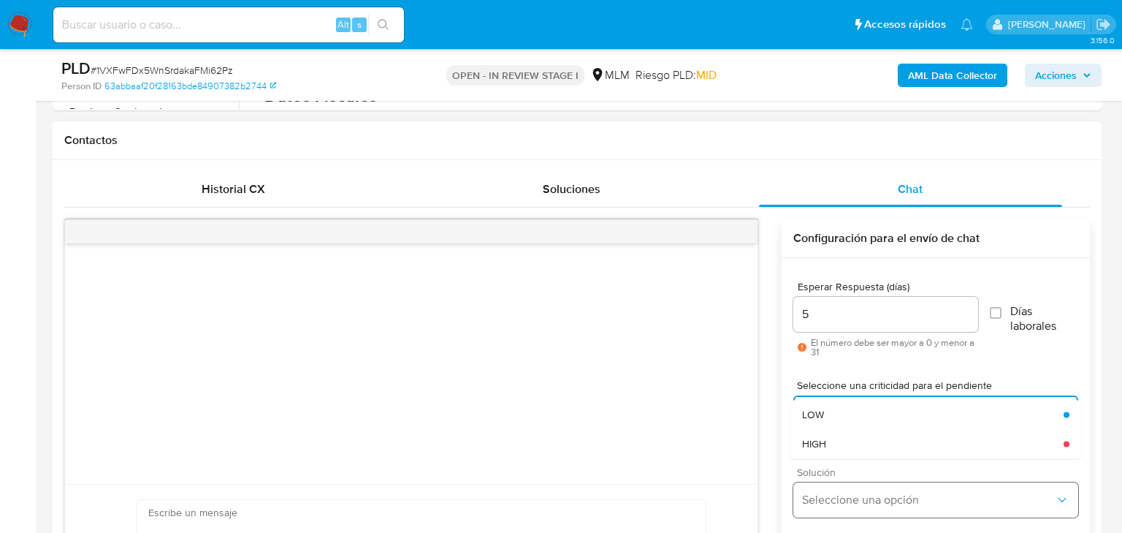
drag, startPoint x: 838, startPoint y: 438, endPoint x: 910, endPoint y: 488, distance: 87.7
click at [841, 440] on div "HIGH" at bounding box center [933, 443] width 262 height 29
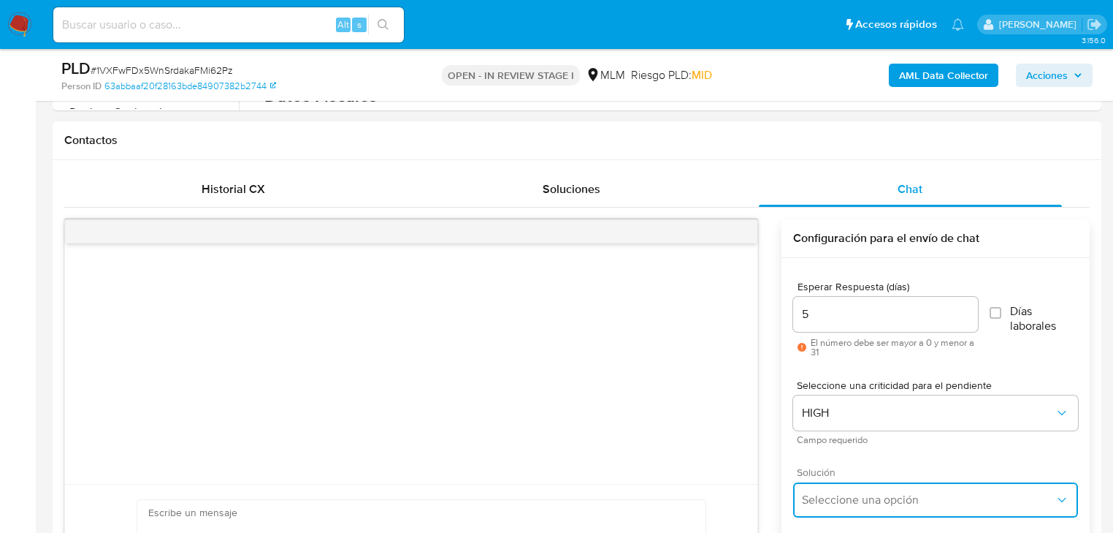
click at [903, 500] on span "Seleccione una opción" at bounding box center [928, 499] width 253 height 15
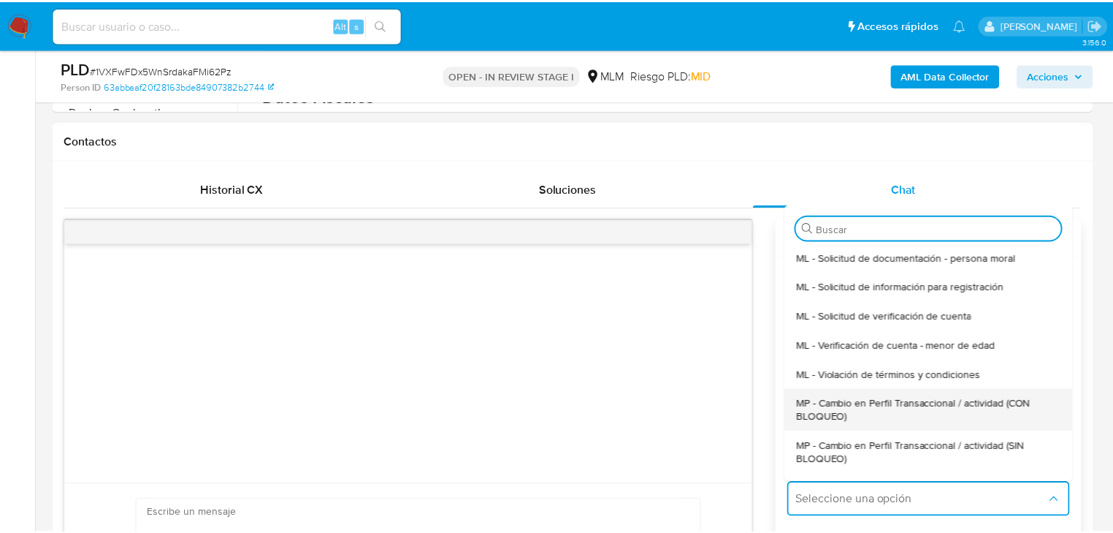
scroll to position [58, 0]
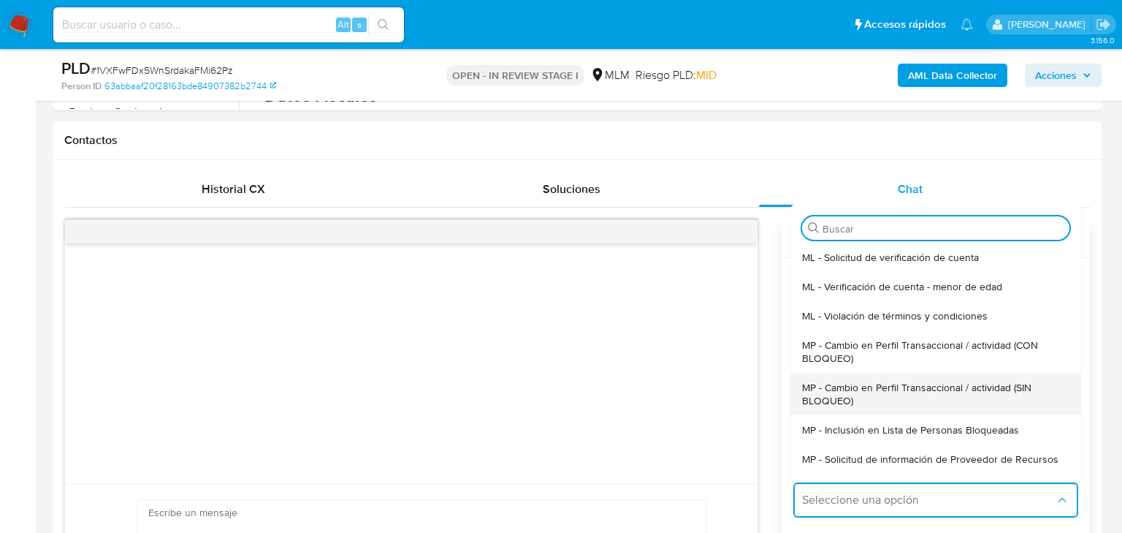
click at [920, 401] on span "MP - Cambio en Perfil Transaccional / actividad (SIN BLOQUEO)" at bounding box center [935, 394] width 267 height 26
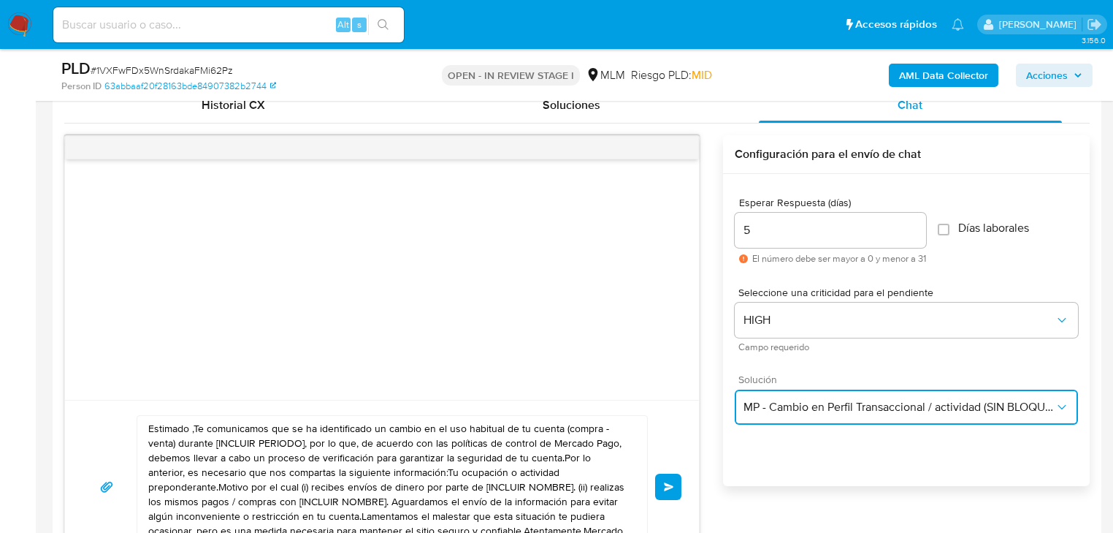
scroll to position [760, 0]
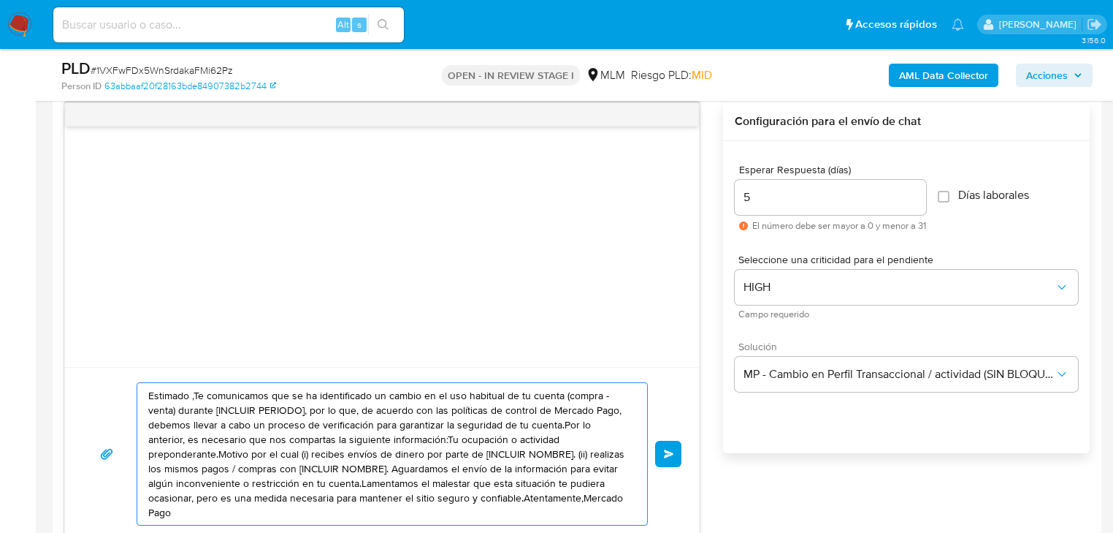
drag, startPoint x: 568, startPoint y: 500, endPoint x: 378, endPoint y: 438, distance: 200.3
paste textarea "Baldomero se ha identificado un cambio en el uso habitual de tu cuenta para gar…"
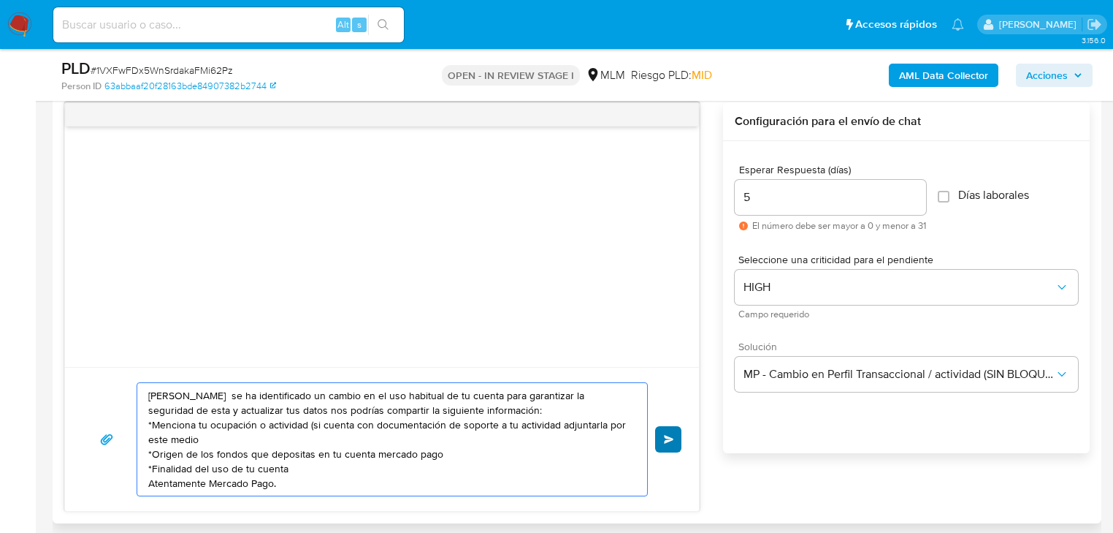
type textarea "Estimado Baldomero se ha identificado un cambio en el uso habitual de tu cuenta…"
click at [667, 439] on span "Enviar" at bounding box center [669, 439] width 10 height 9
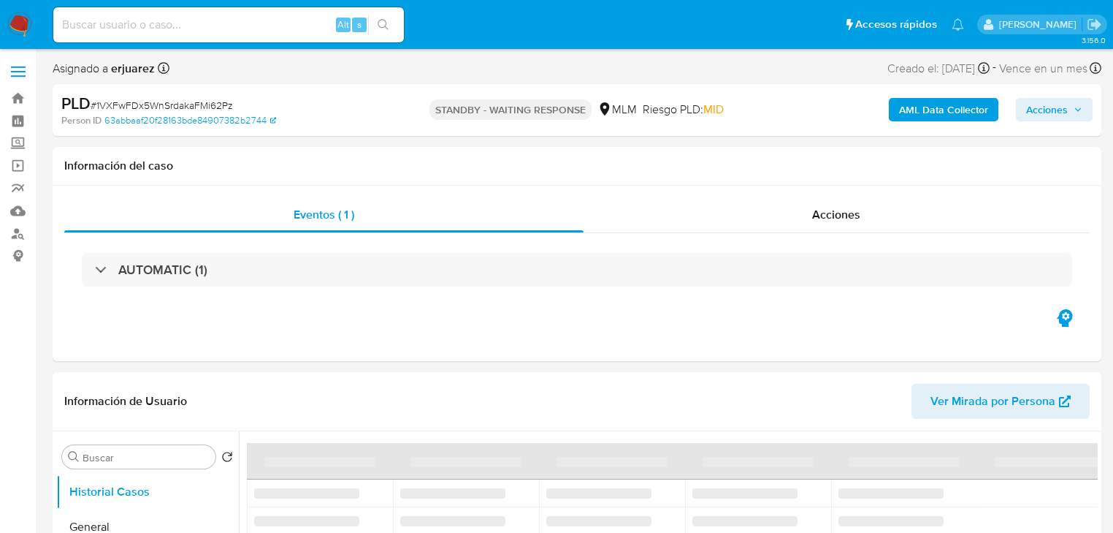
select select "10"
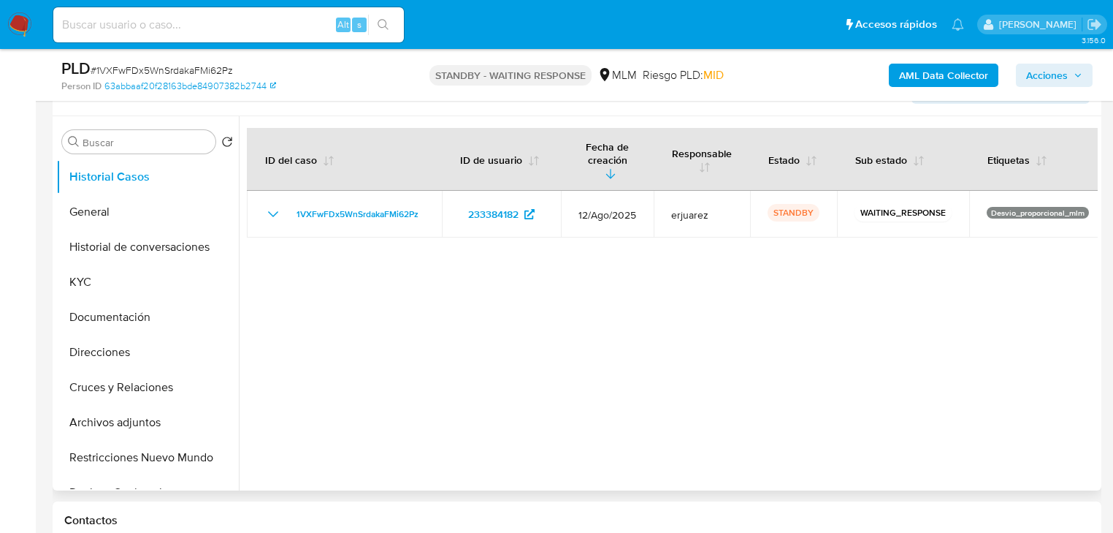
scroll to position [292, 0]
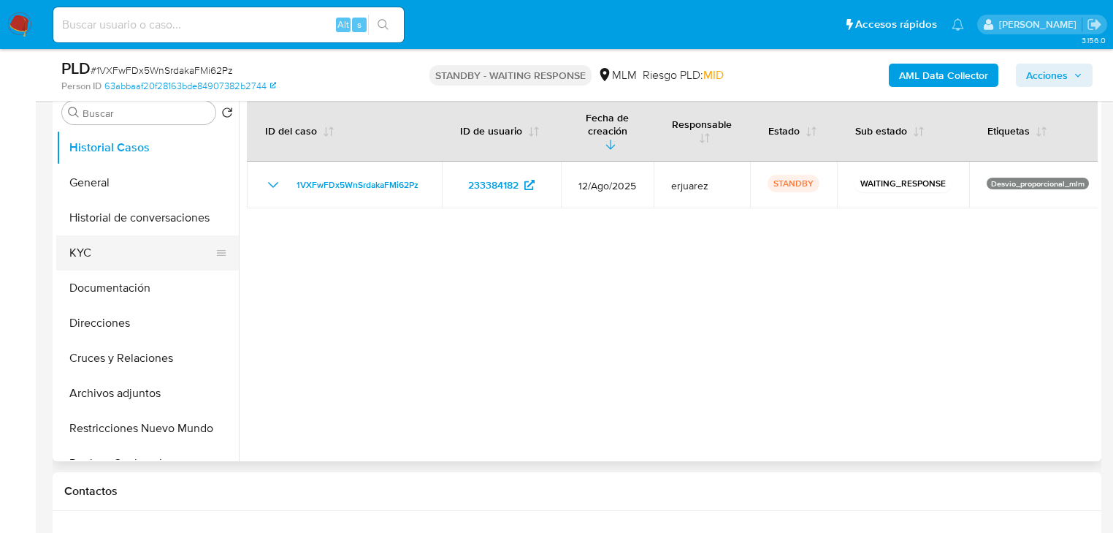
click at [114, 240] on button "KYC" at bounding box center [141, 252] width 171 height 35
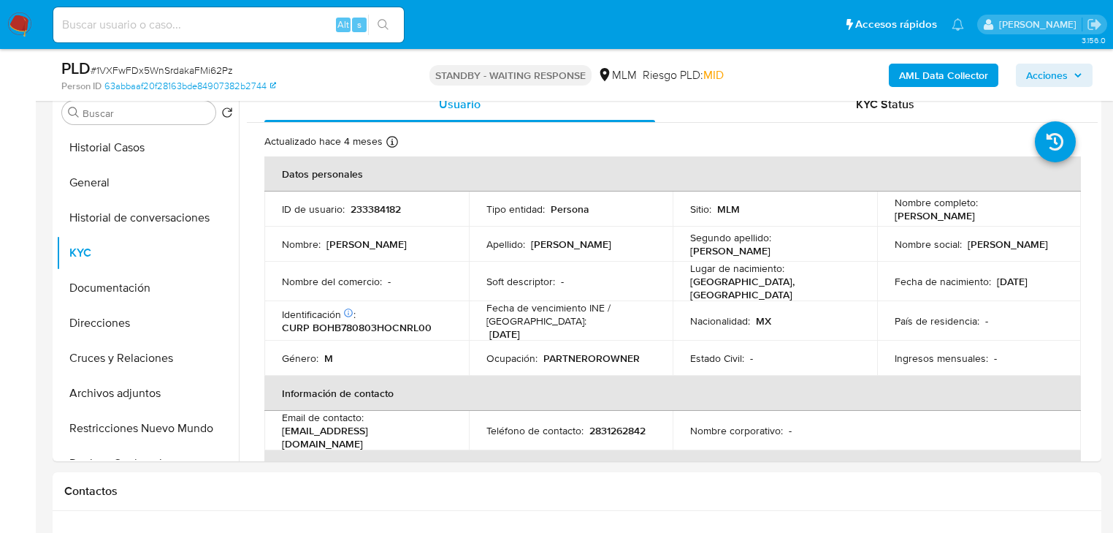
click at [20, 26] on img at bounding box center [19, 24] width 25 height 25
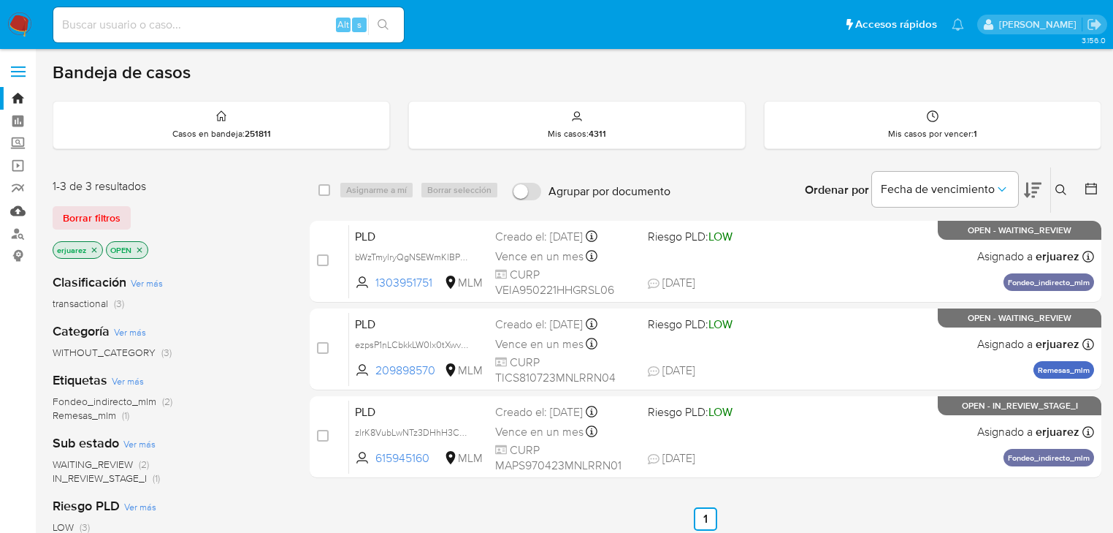
click at [14, 206] on link "Mulan" at bounding box center [87, 210] width 174 height 23
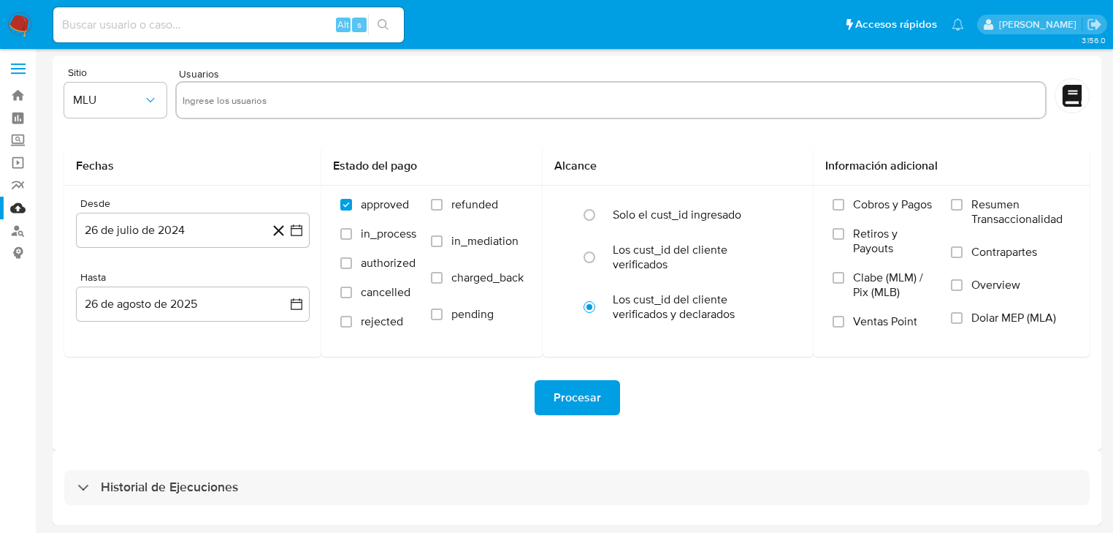
scroll to position [4, 0]
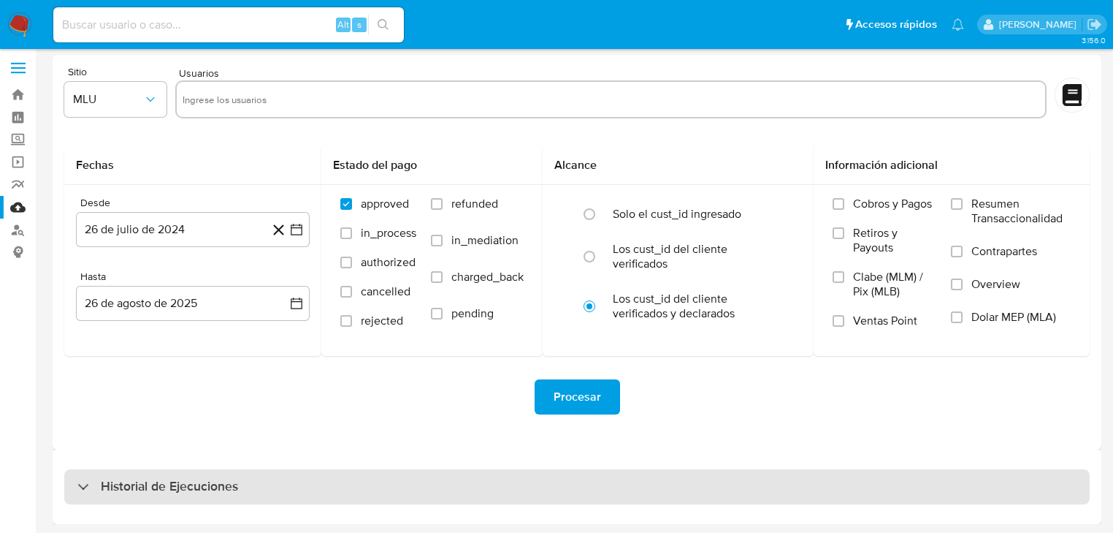
click at [202, 478] on h3 "Historial de Ejecuciones" at bounding box center [169, 487] width 137 height 18
select select "10"
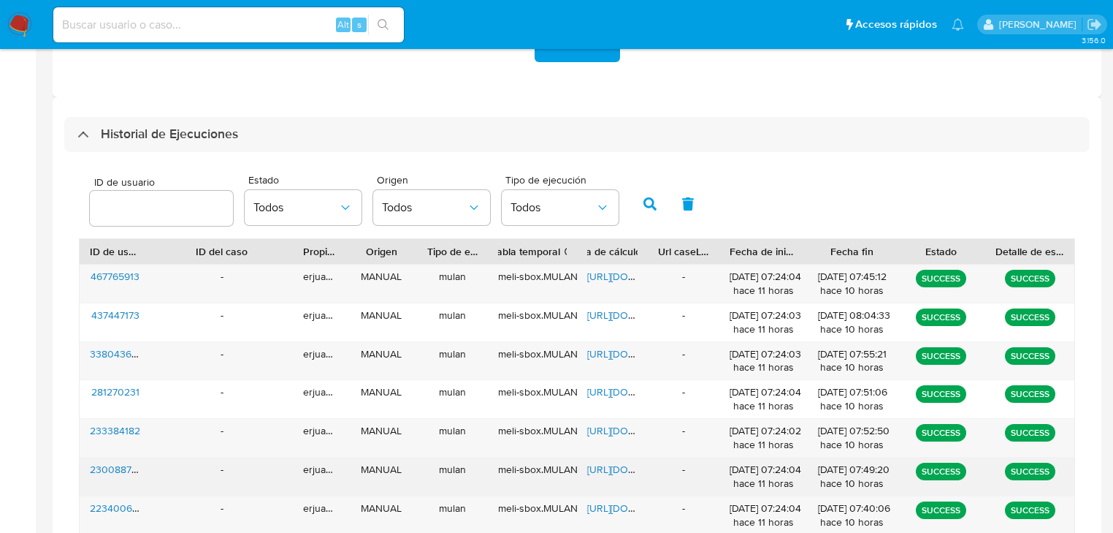
scroll to position [413, 0]
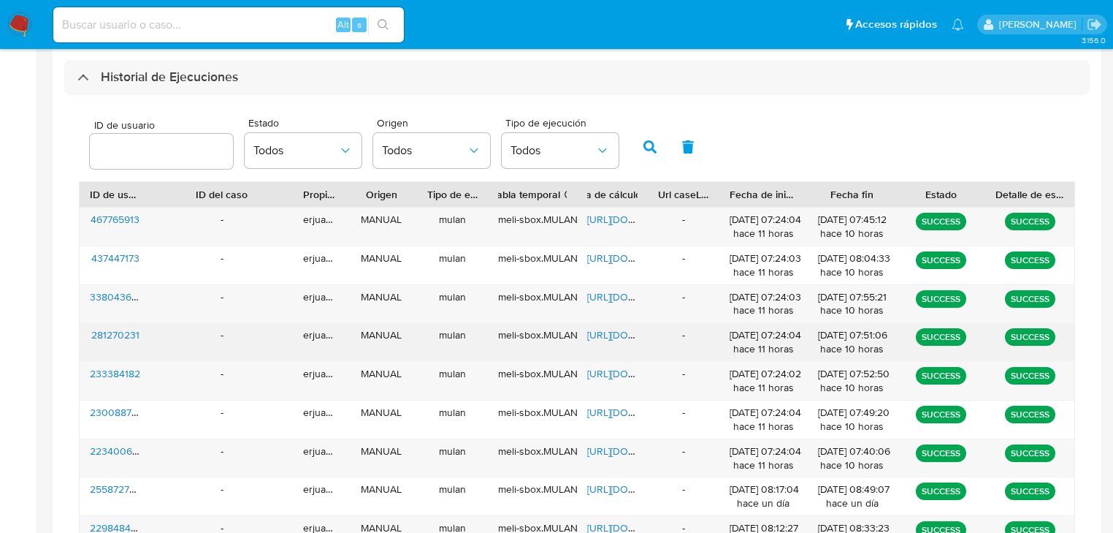
click at [601, 333] on span "[URL][DOMAIN_NAME]" at bounding box center [637, 334] width 101 height 15
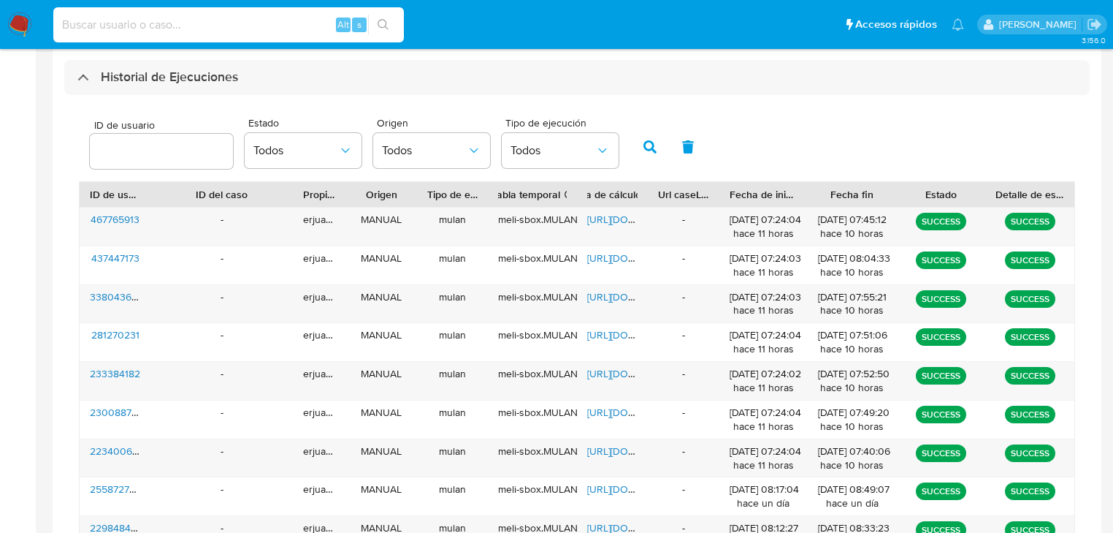
click at [107, 20] on input at bounding box center [228, 24] width 351 height 19
paste input "281270231"
type input "281270231"
click at [21, 22] on img at bounding box center [19, 24] width 25 height 25
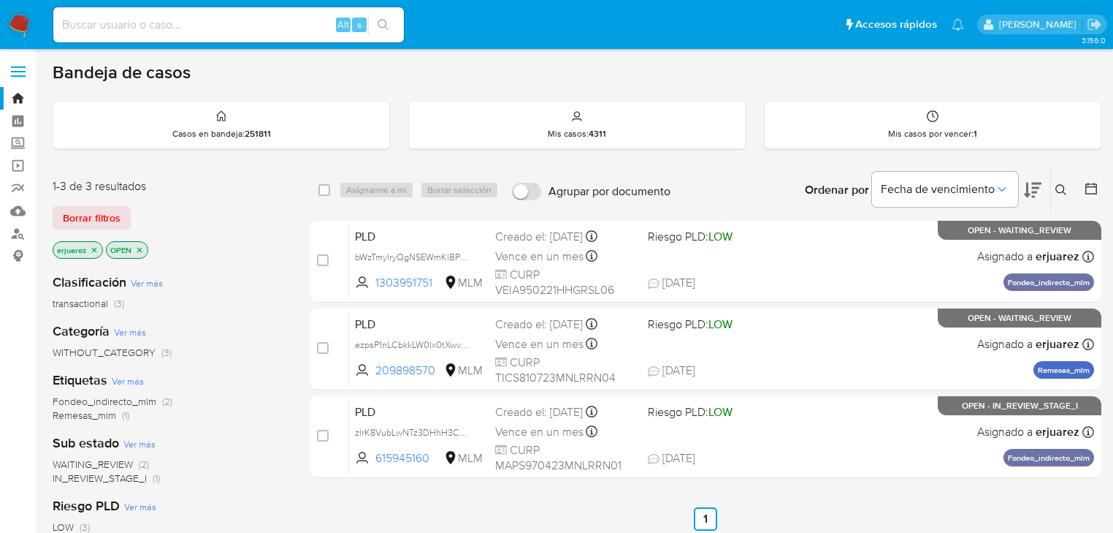
click at [96, 247] on p "erjuarez" at bounding box center [77, 250] width 49 height 16
click at [94, 245] on icon "close-filter" at bounding box center [94, 249] width 9 height 9
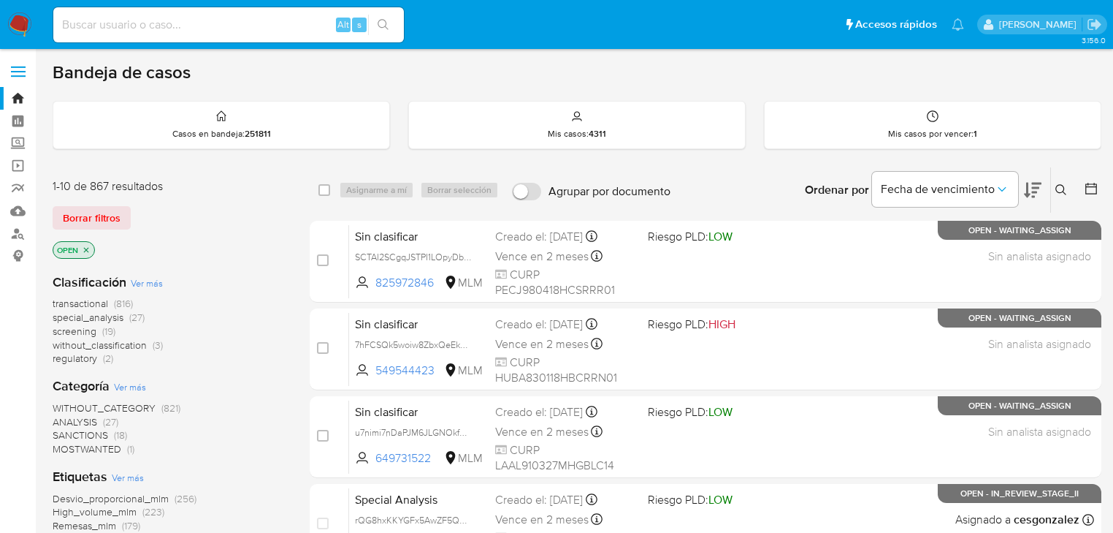
click at [1060, 186] on icon at bounding box center [1062, 190] width 12 height 12
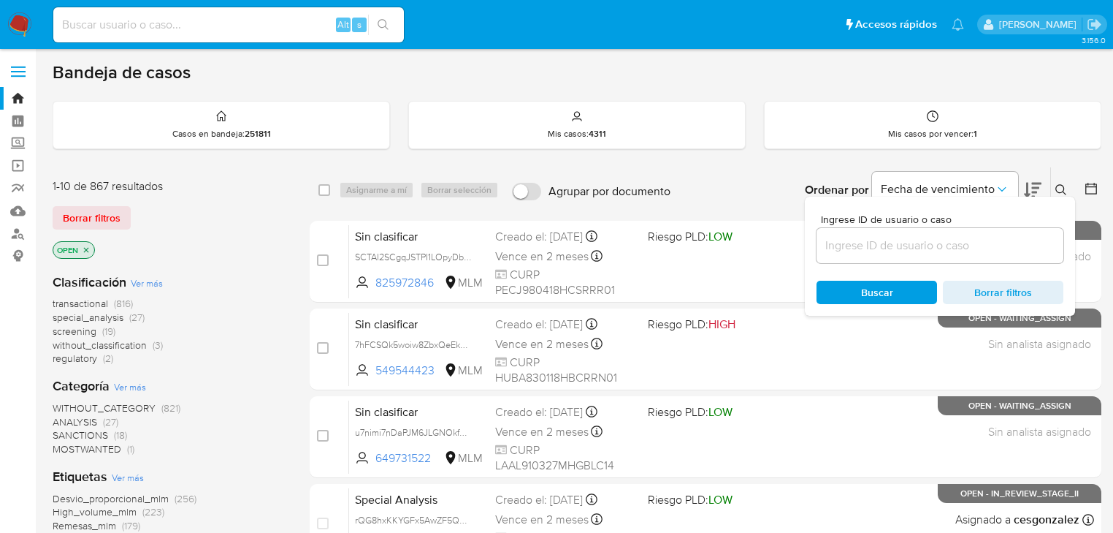
click at [934, 247] on input at bounding box center [940, 245] width 247 height 19
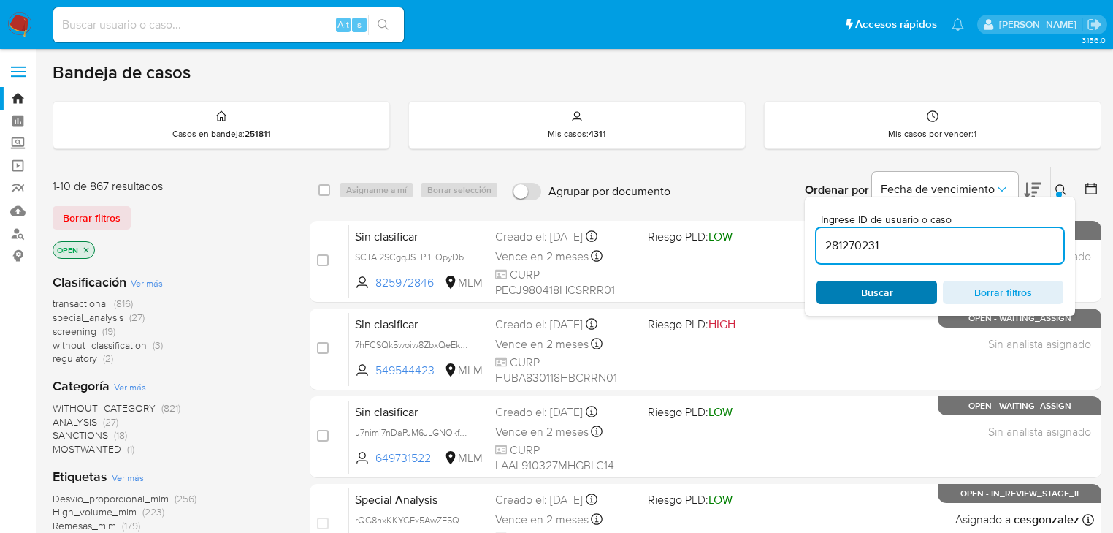
type input "281270231"
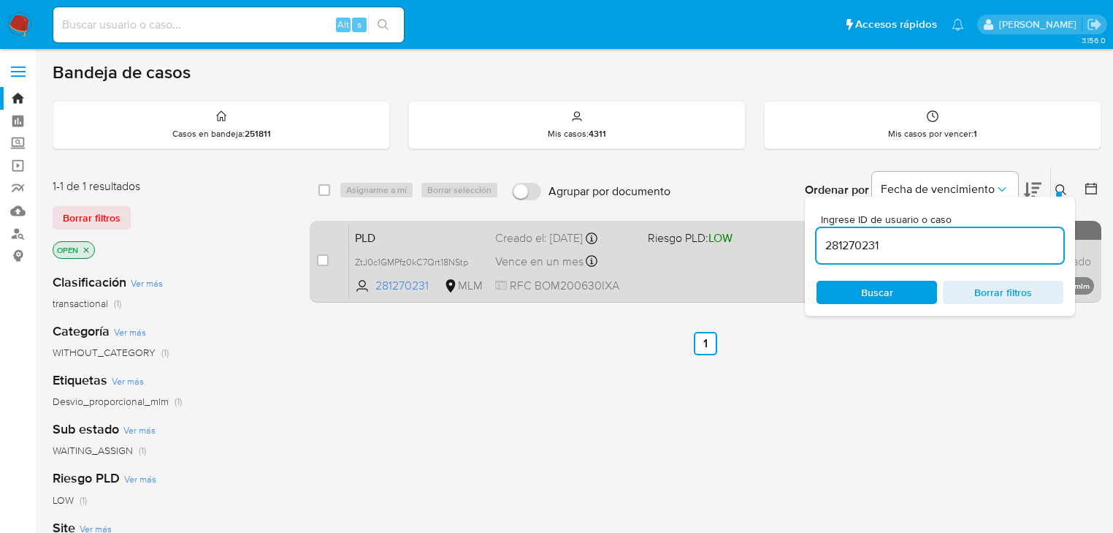
click at [317, 260] on input "checkbox" at bounding box center [323, 260] width 12 height 12
checkbox input "true"
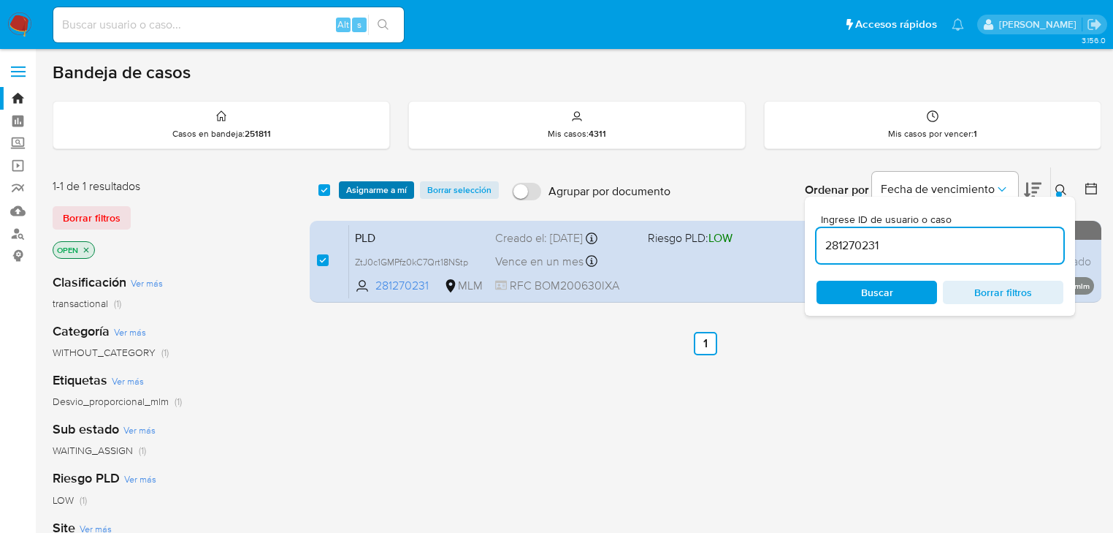
click at [363, 188] on span "Asignarme a mí" at bounding box center [376, 190] width 61 height 15
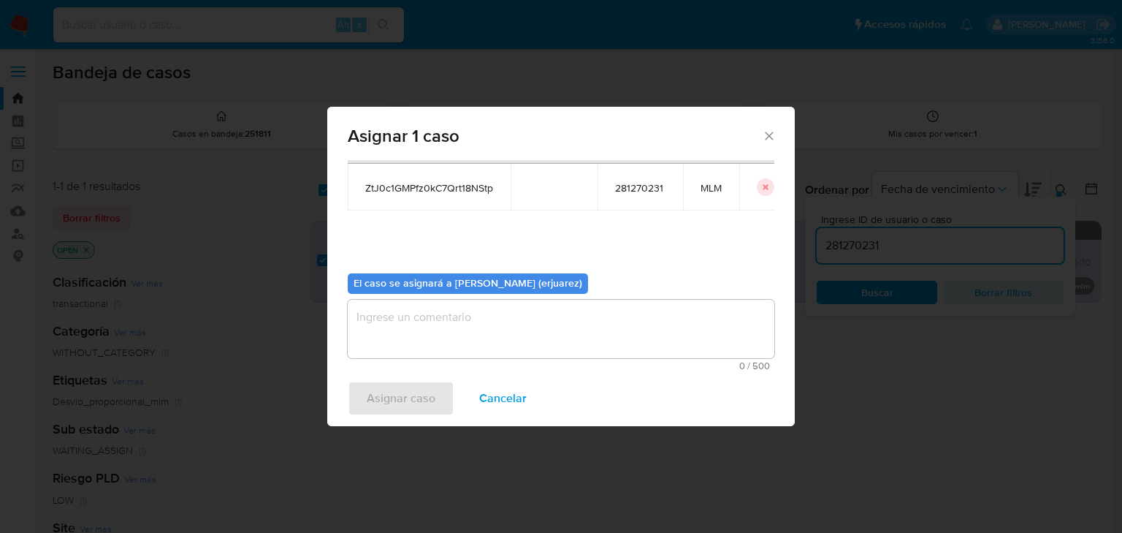
scroll to position [75, 0]
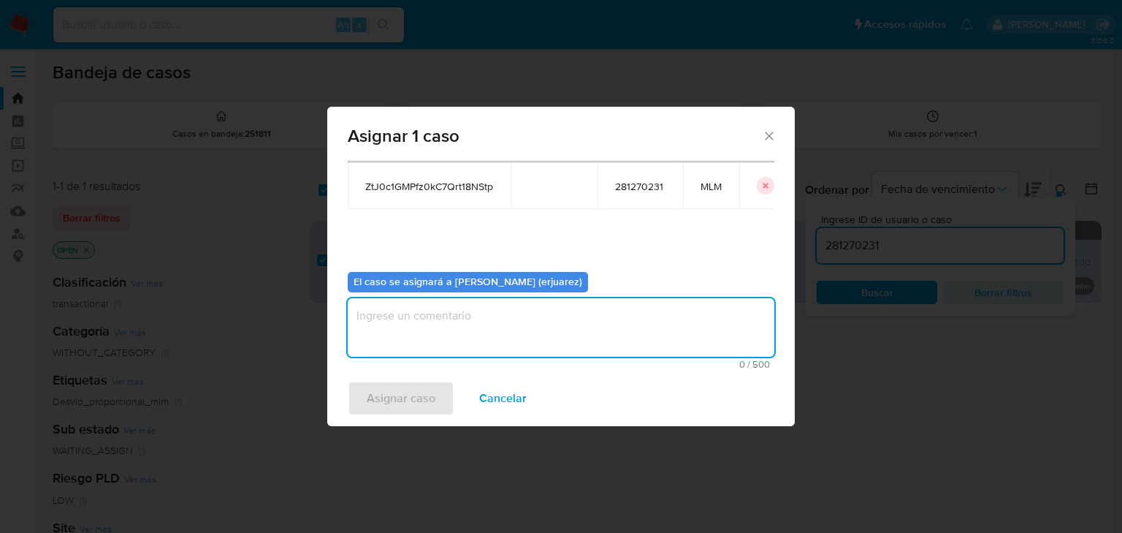
click at [397, 322] on textarea "assign-modal" at bounding box center [561, 327] width 427 height 58
type textarea "e"
type textarea "EPJU"
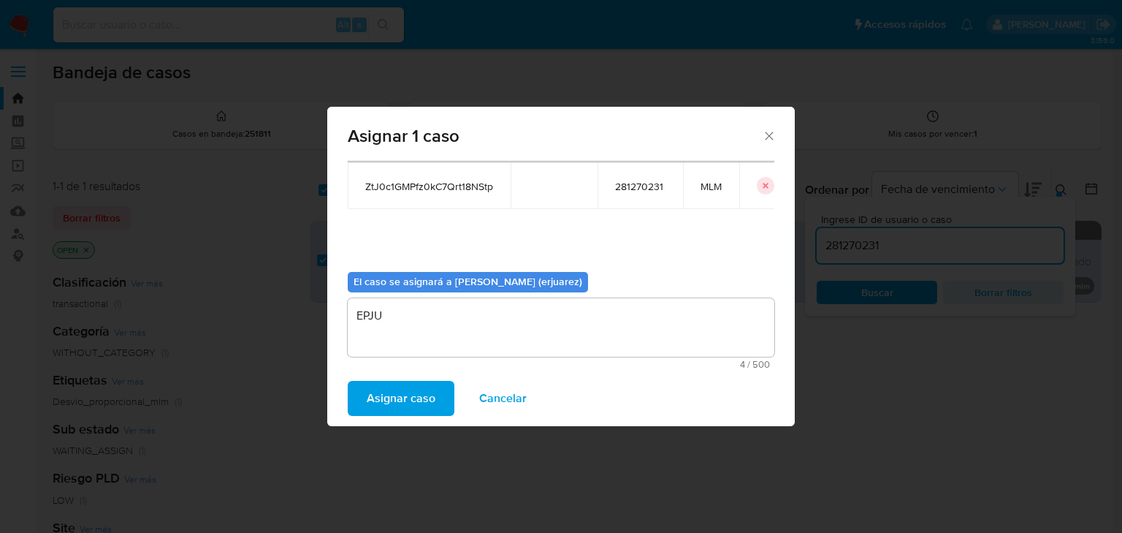
click at [385, 400] on span "Asignar caso" at bounding box center [401, 398] width 69 height 32
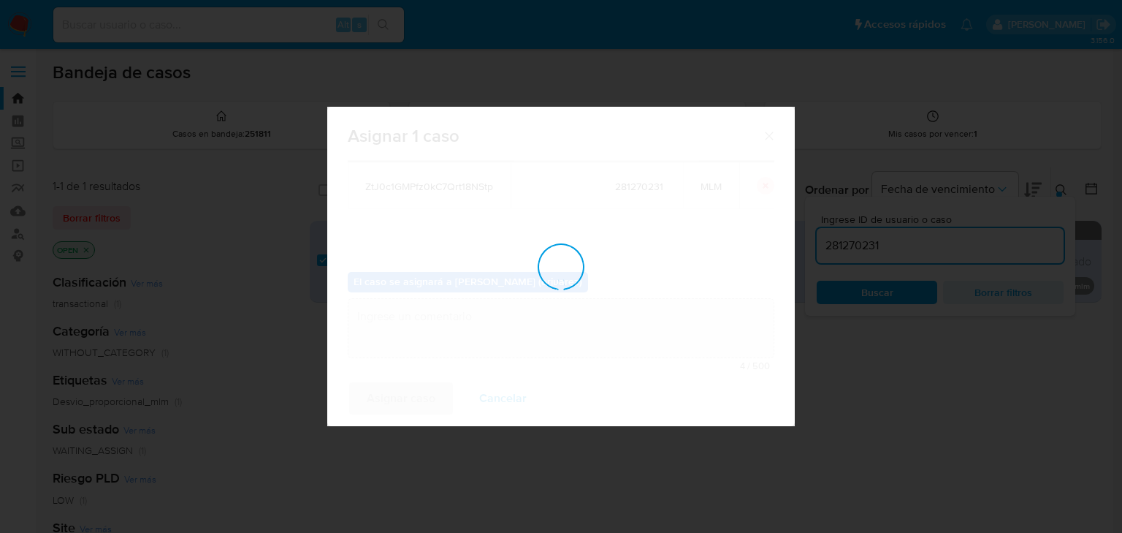
checkbox input "false"
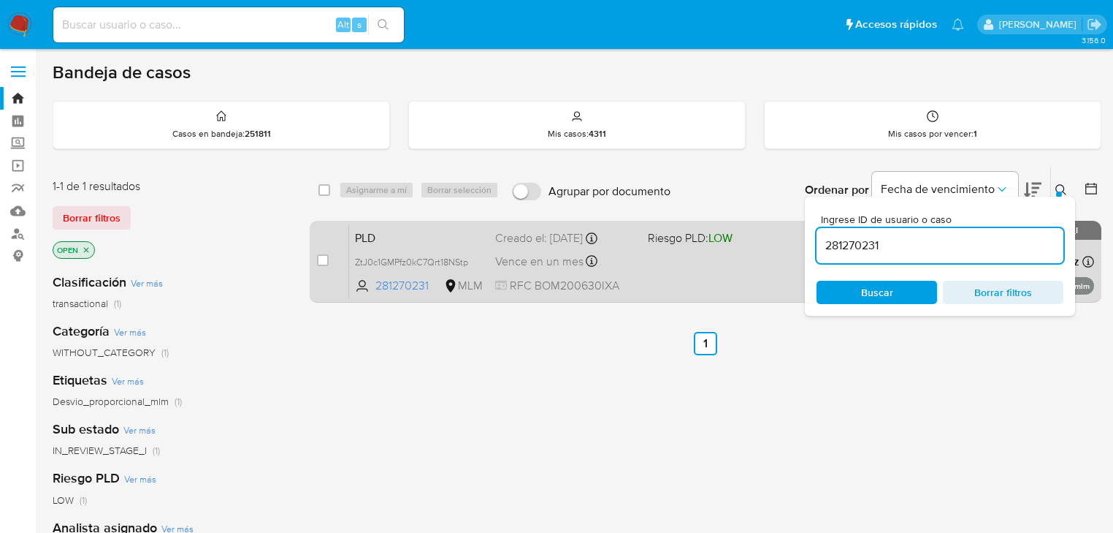
click at [755, 266] on div "PLD ZtJ0c1GMPfz0kC7Qrt18NStp 281270231 MLM Riesgo PLD: LOW Creado el: 12/08/202…" at bounding box center [721, 261] width 745 height 74
click at [322, 254] on input "checkbox" at bounding box center [323, 260] width 12 height 12
checkbox input "true"
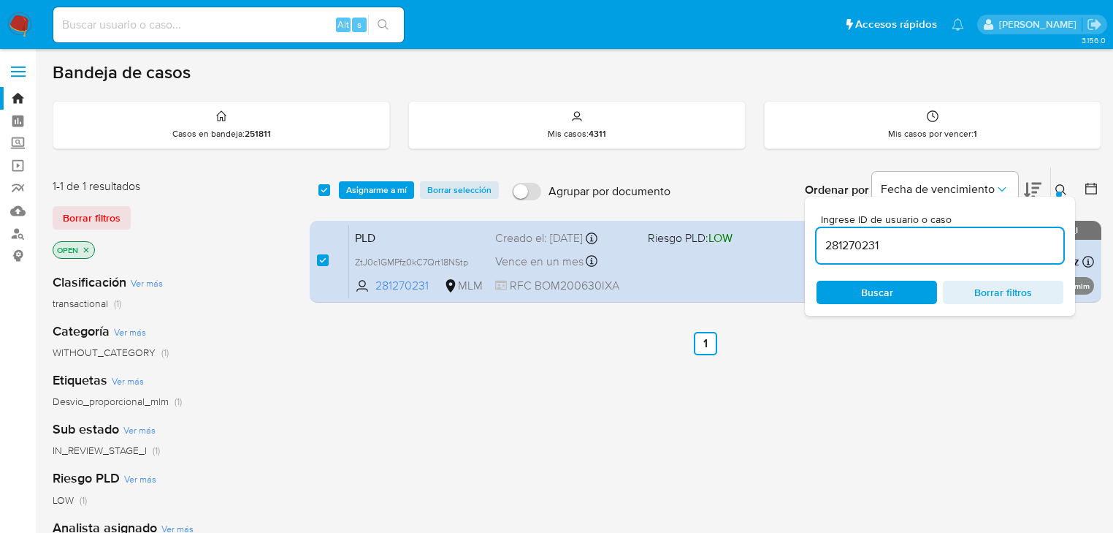
click at [371, 199] on div "select-all-cases-checkbox Asignarme a mí Borrar selección Agrupar por documento…" at bounding box center [706, 189] width 792 height 45
click at [367, 186] on span "Asignarme a mí" at bounding box center [376, 190] width 61 height 15
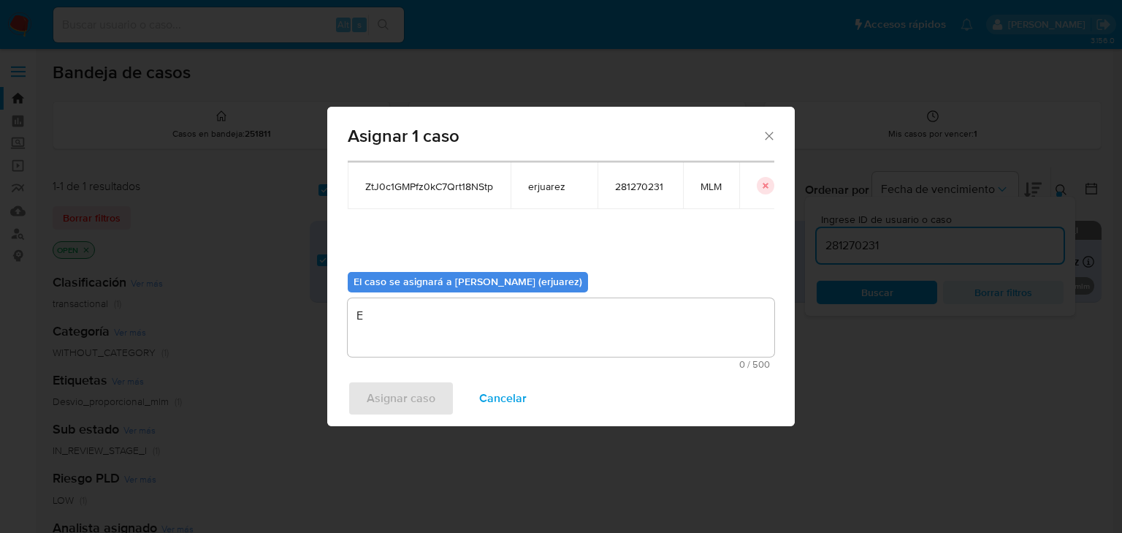
click at [405, 342] on textarea "E" at bounding box center [561, 327] width 427 height 58
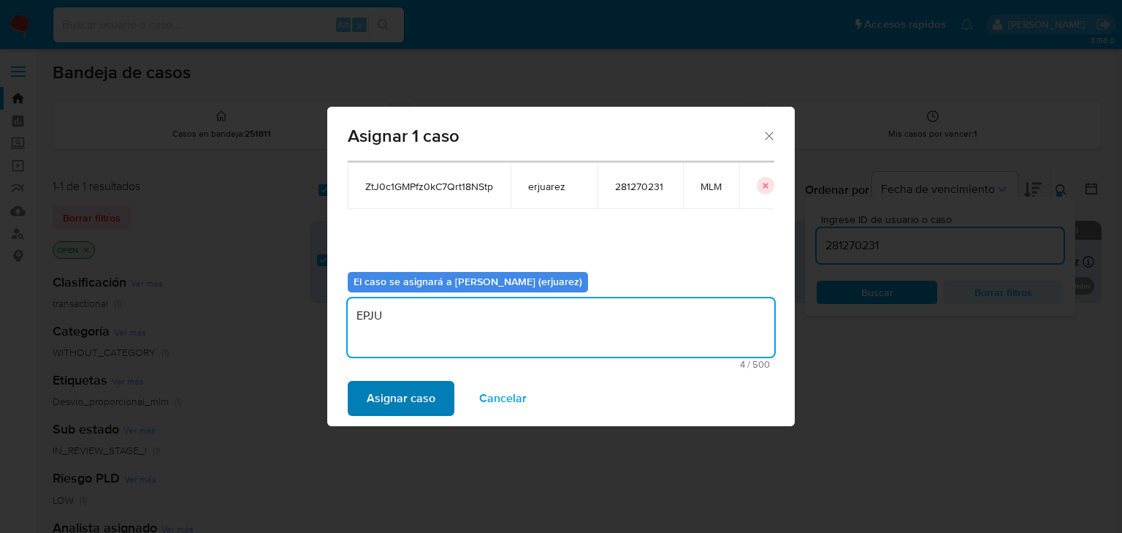
type textarea "EPJU"
click at [425, 396] on span "Asignar caso" at bounding box center [401, 398] width 69 height 32
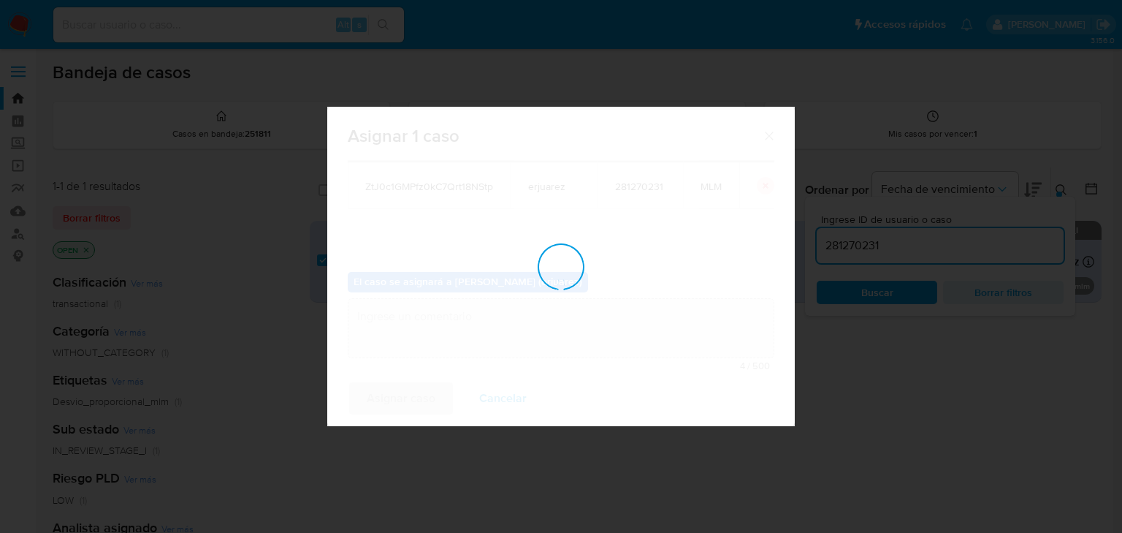
checkbox input "false"
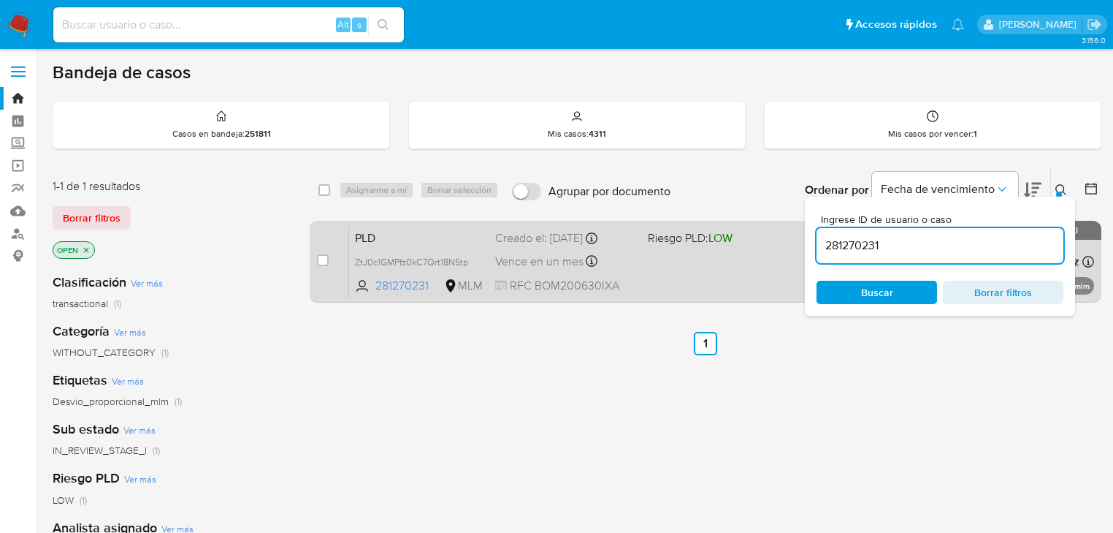
drag, startPoint x: 600, startPoint y: 251, endPoint x: 579, endPoint y: 237, distance: 26.3
click at [602, 251] on div "Vence en un mes Vence el 11/10/2025 02:09:53" at bounding box center [565, 261] width 141 height 20
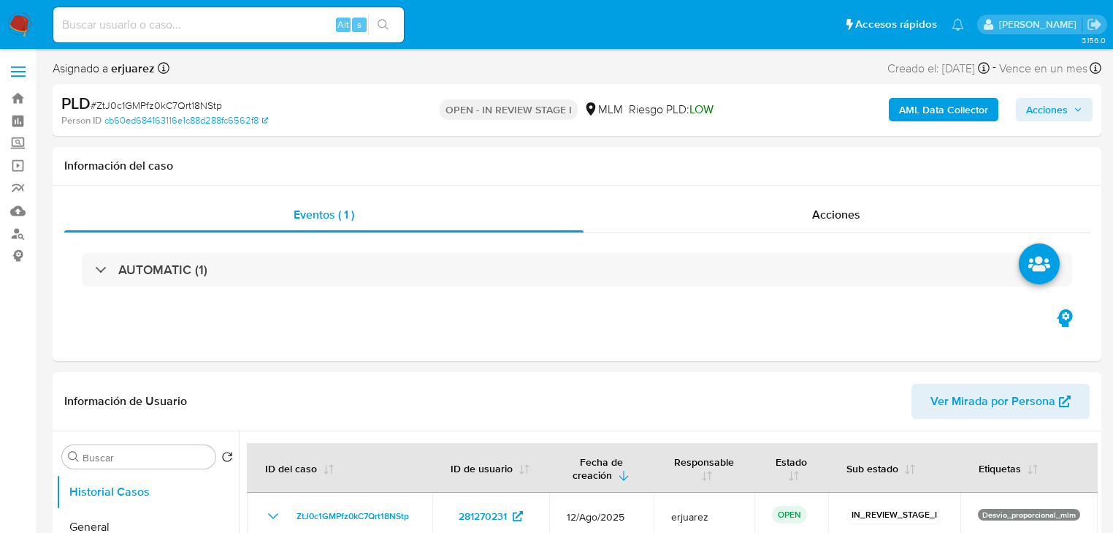
select select "10"
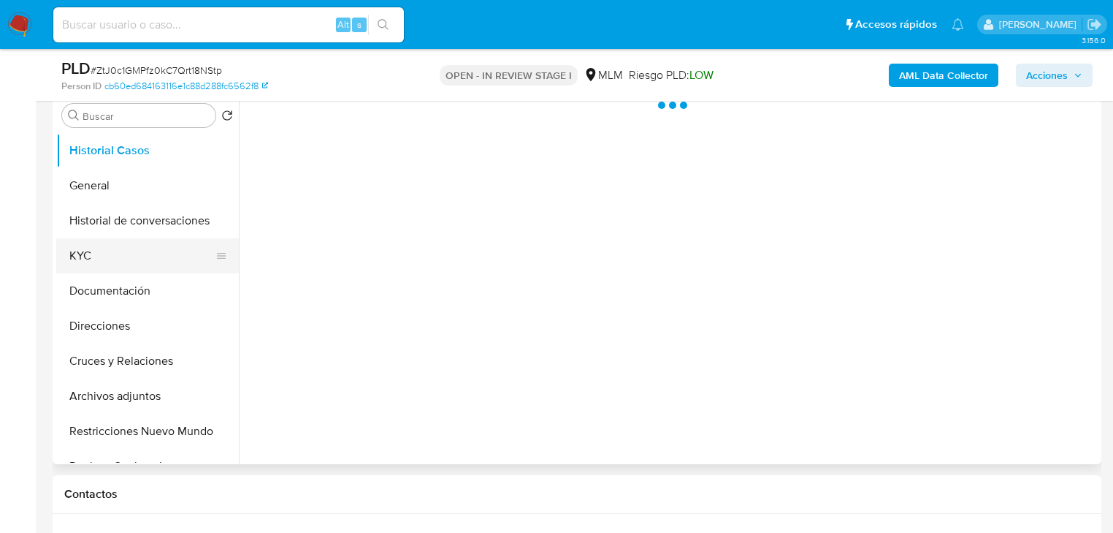
scroll to position [292, 0]
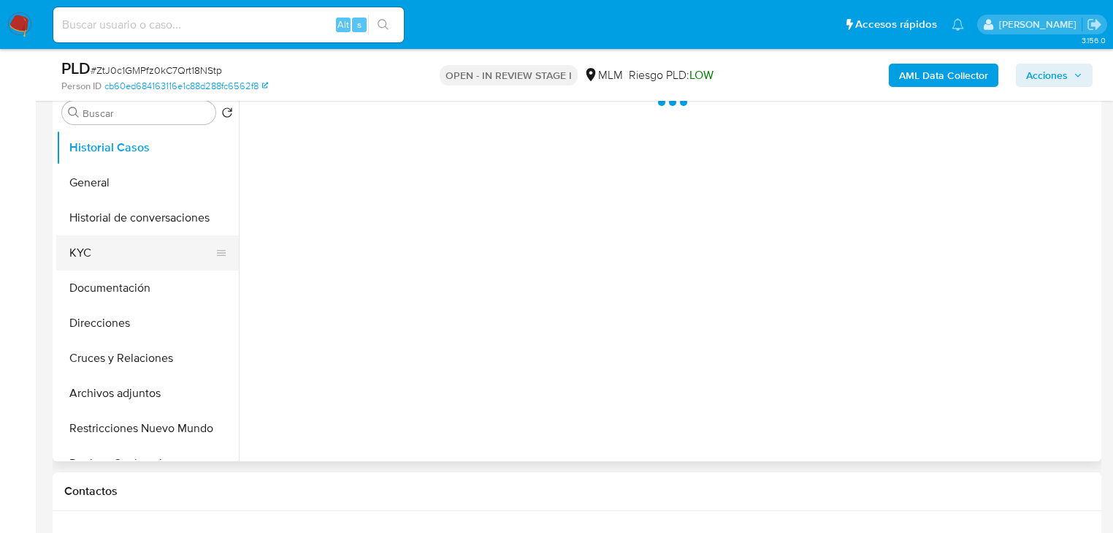
click at [85, 242] on button "KYC" at bounding box center [141, 252] width 171 height 35
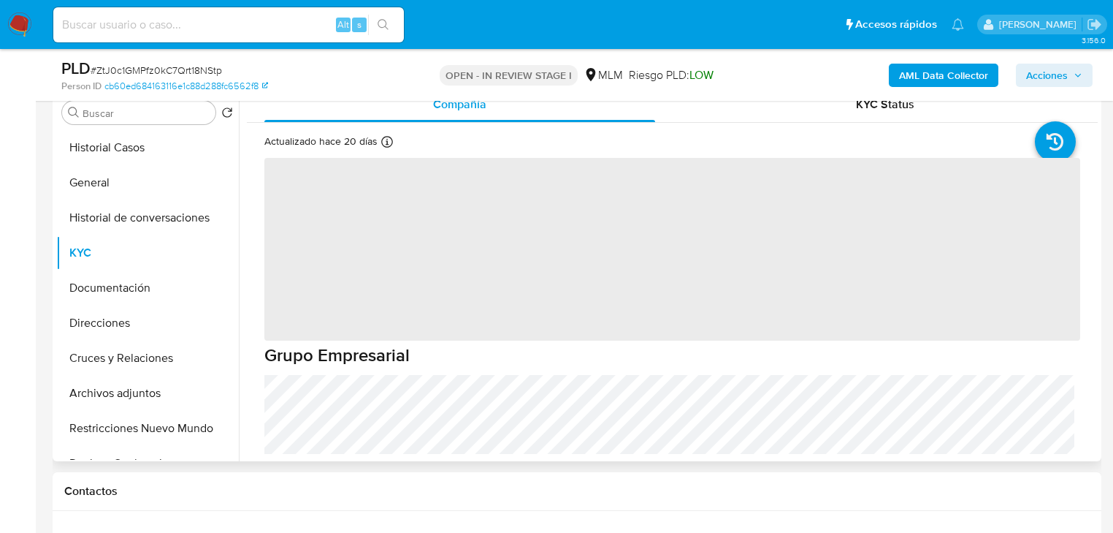
select select "10"
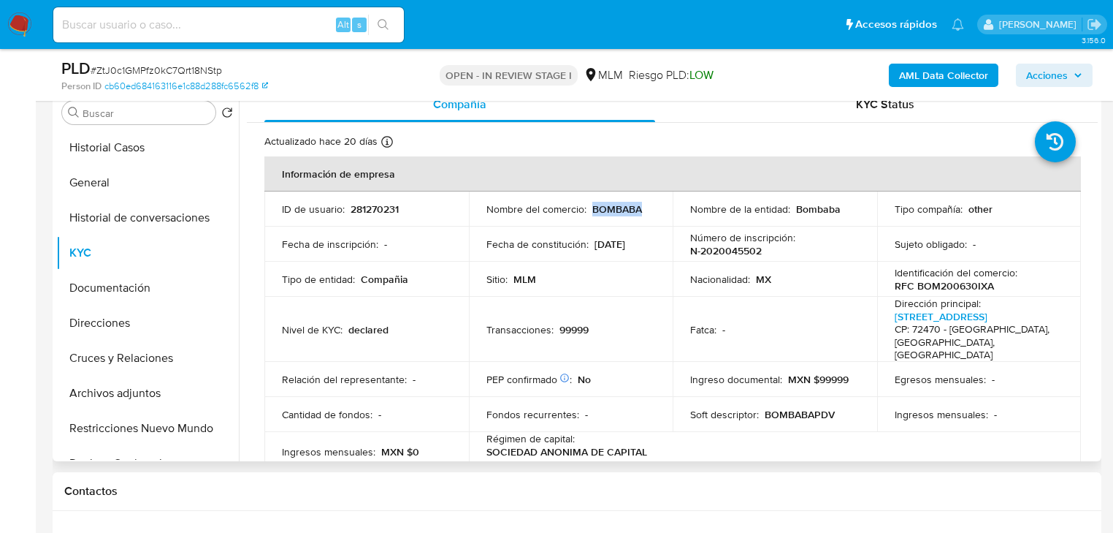
drag, startPoint x: 592, startPoint y: 214, endPoint x: 659, endPoint y: 211, distance: 66.5
click at [659, 211] on td "Nombre del comercio : [GEOGRAPHIC_DATA]" at bounding box center [571, 208] width 205 height 35
click at [145, 285] on button "Documentación" at bounding box center [141, 287] width 171 height 35
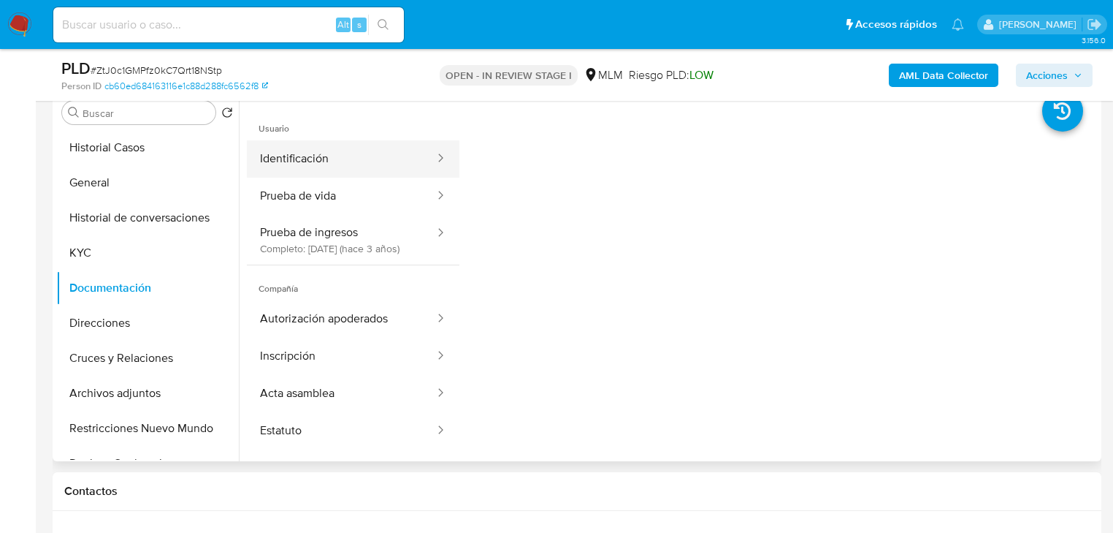
drag, startPoint x: 332, startPoint y: 142, endPoint x: 336, endPoint y: 155, distance: 13.6
click at [334, 143] on button "Identificación" at bounding box center [341, 158] width 189 height 37
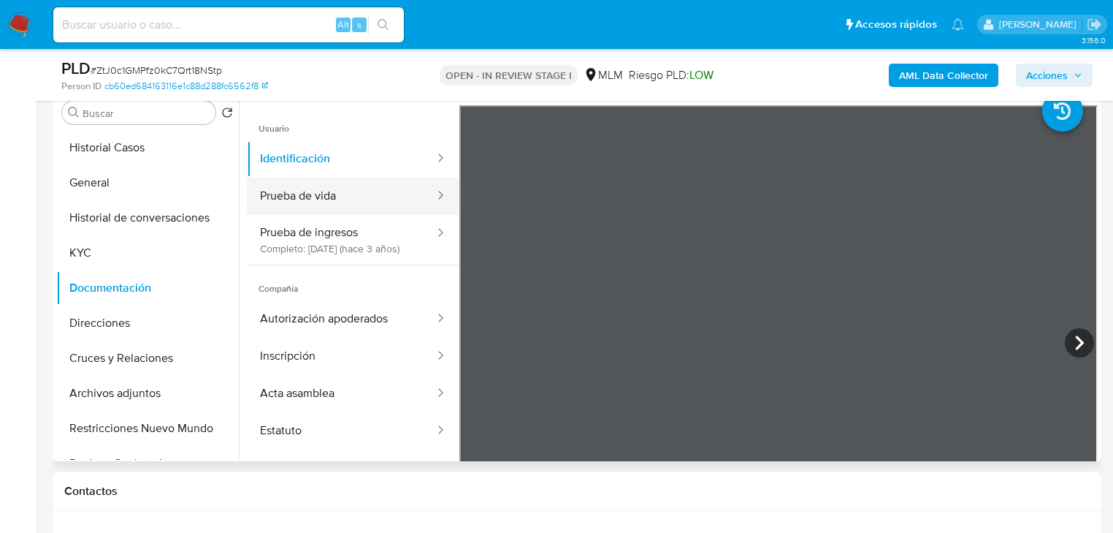
click at [318, 178] on button "Prueba de vida" at bounding box center [341, 196] width 189 height 37
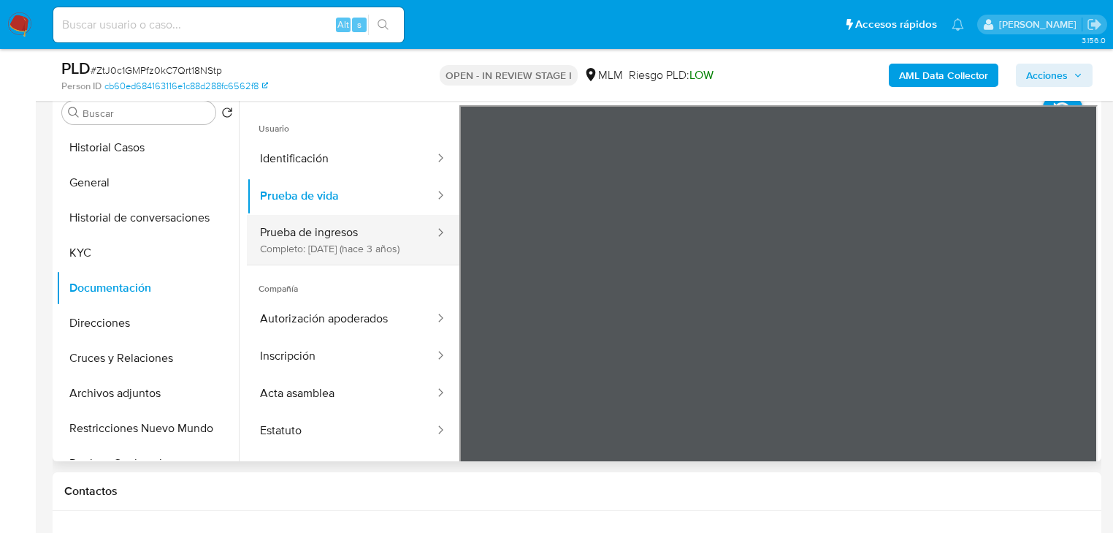
click at [327, 218] on button "Prueba de ingresos Completo: [DATE] (hace 3 años)" at bounding box center [341, 240] width 189 height 50
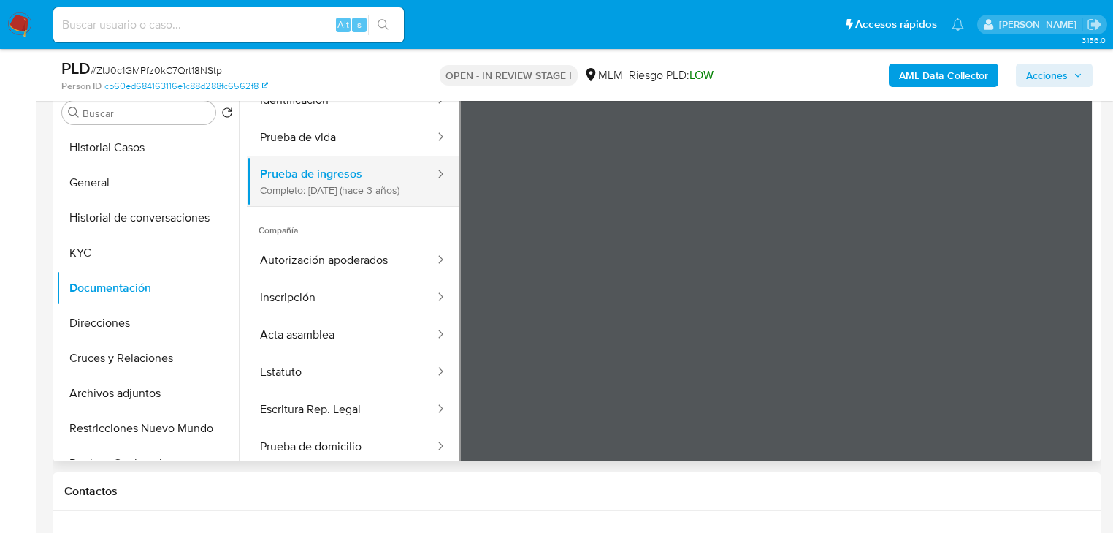
scroll to position [0, 0]
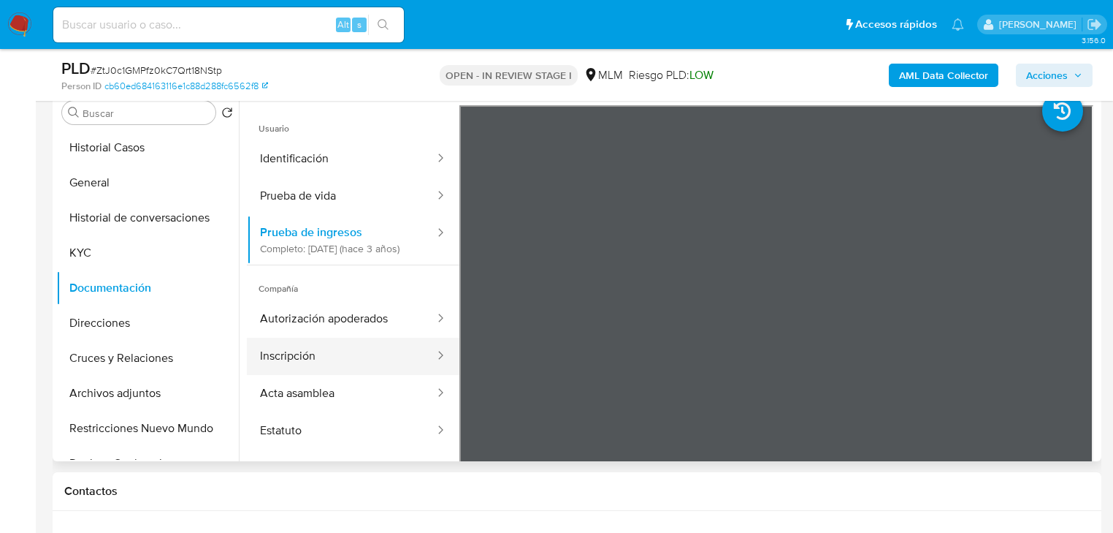
drag, startPoint x: 283, startPoint y: 322, endPoint x: 313, endPoint y: 359, distance: 46.8
click at [292, 338] on button "Autorización apoderados" at bounding box center [341, 318] width 189 height 37
click at [317, 371] on button "Inscripción" at bounding box center [341, 356] width 189 height 37
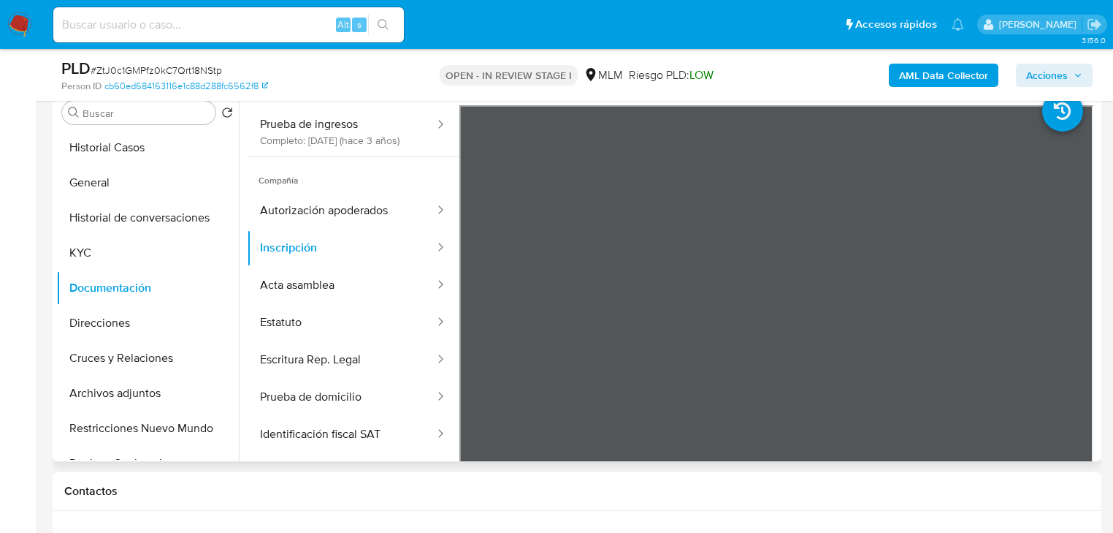
scroll to position [292, 0]
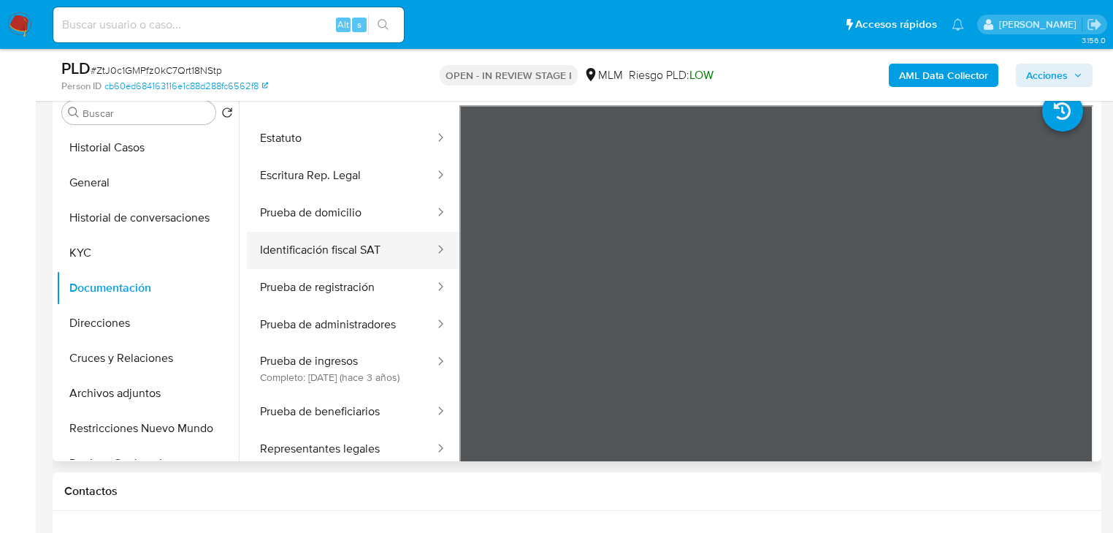
click at [347, 253] on button "Identificación fiscal SAT" at bounding box center [341, 250] width 189 height 37
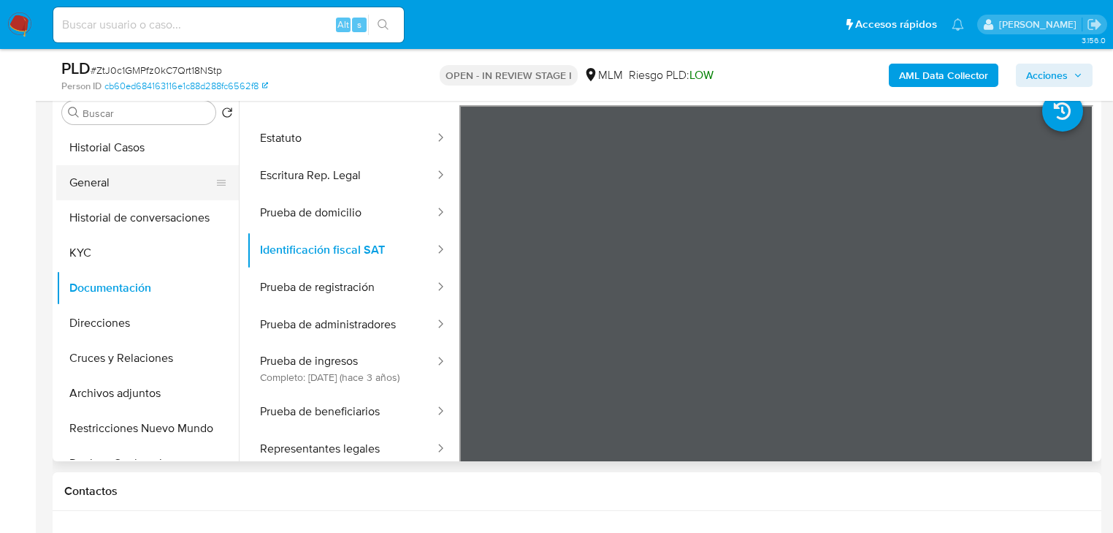
click at [100, 178] on button "General" at bounding box center [141, 182] width 171 height 35
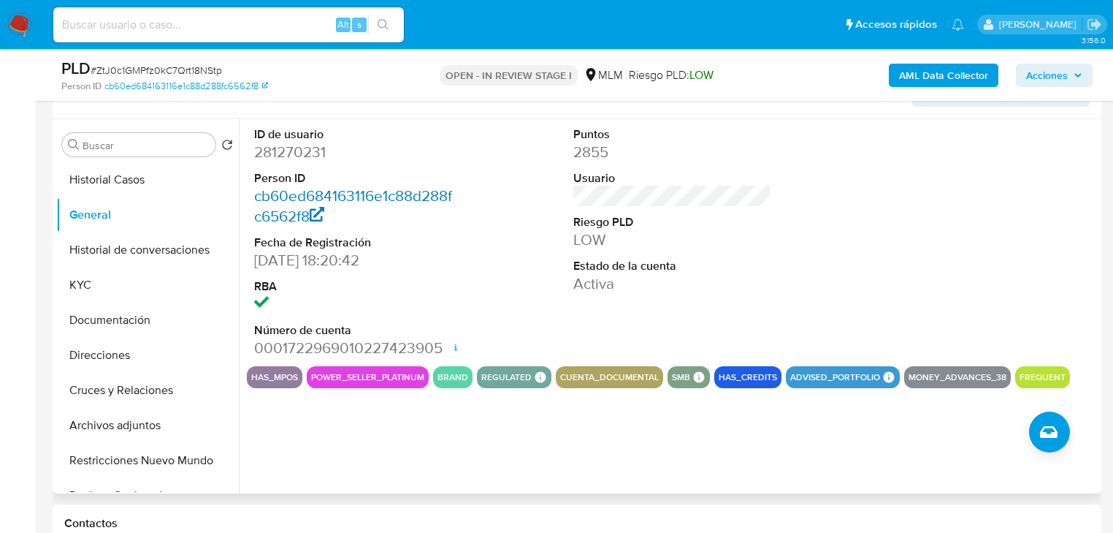
scroll to position [234, 0]
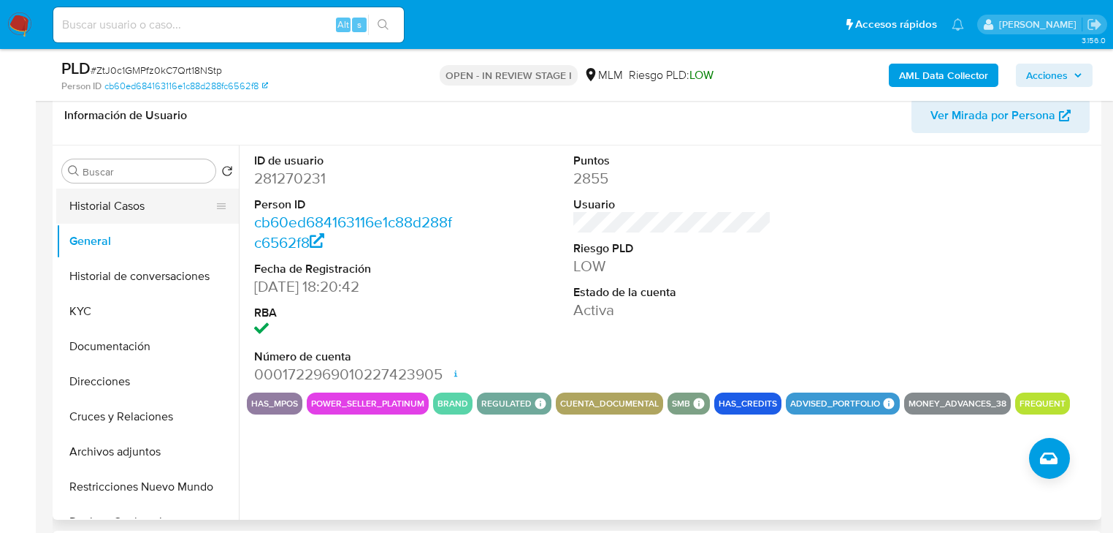
click at [104, 205] on button "Historial Casos" at bounding box center [141, 205] width 171 height 35
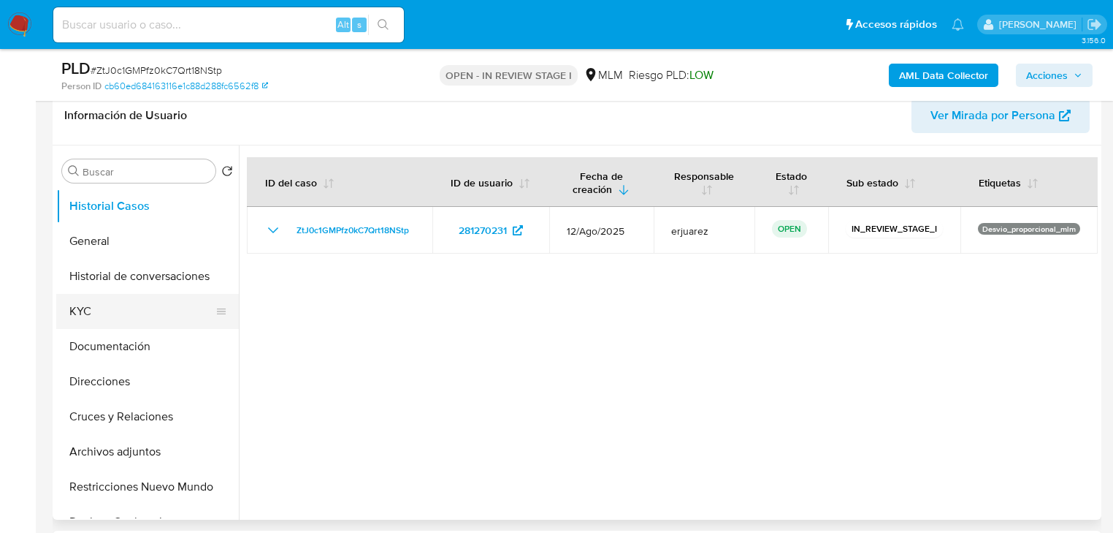
click at [82, 290] on button "Historial de conversaciones" at bounding box center [147, 276] width 183 height 35
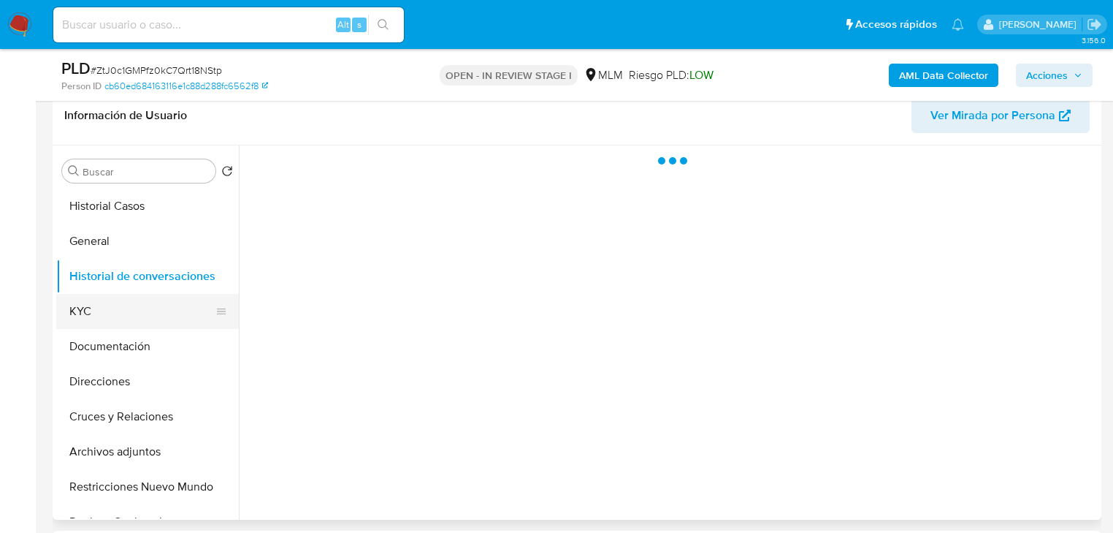
click at [78, 304] on button "KYC" at bounding box center [141, 311] width 171 height 35
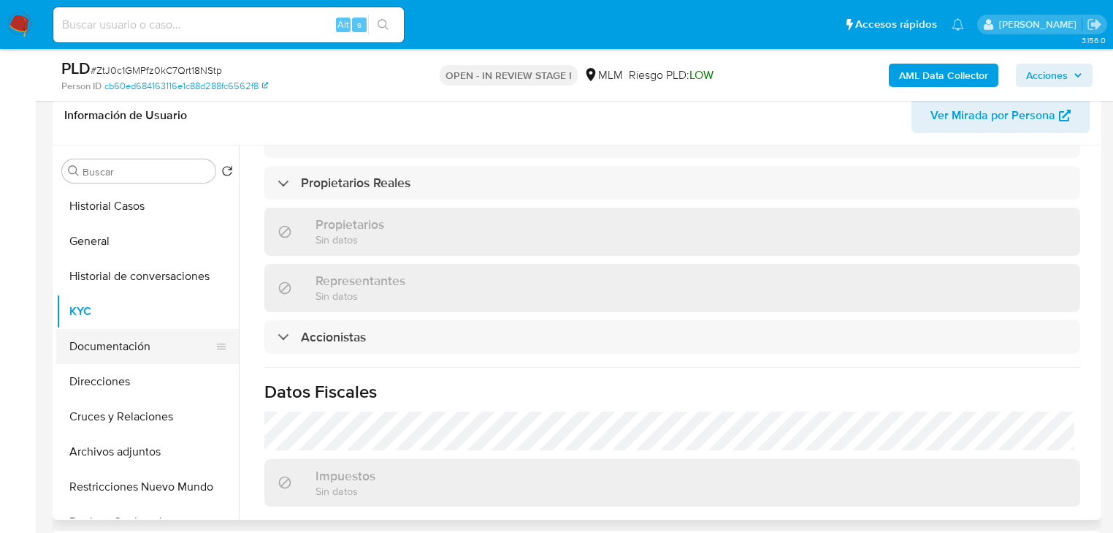
scroll to position [760, 0]
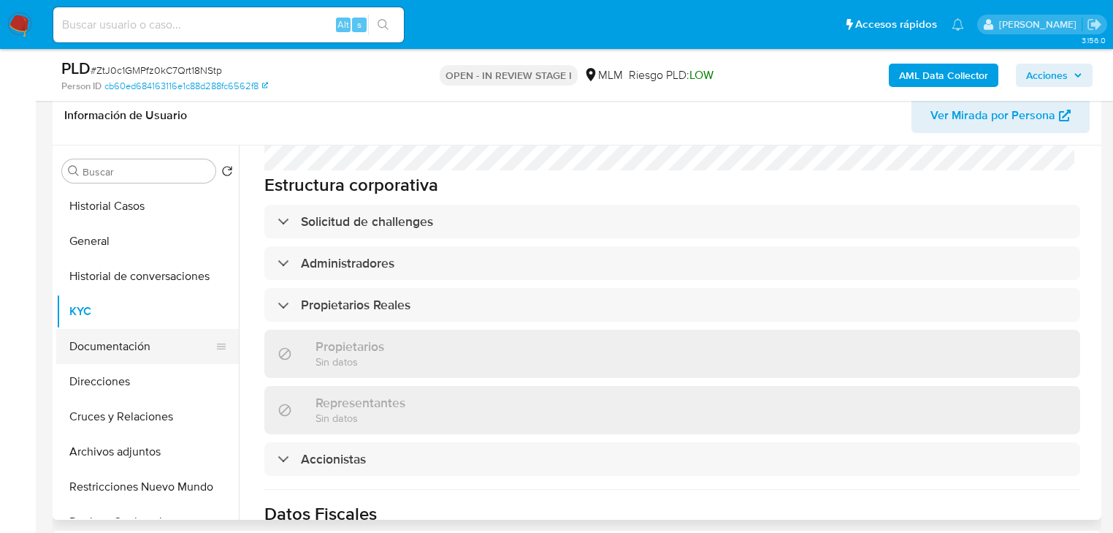
click at [152, 342] on button "Documentación" at bounding box center [141, 346] width 171 height 35
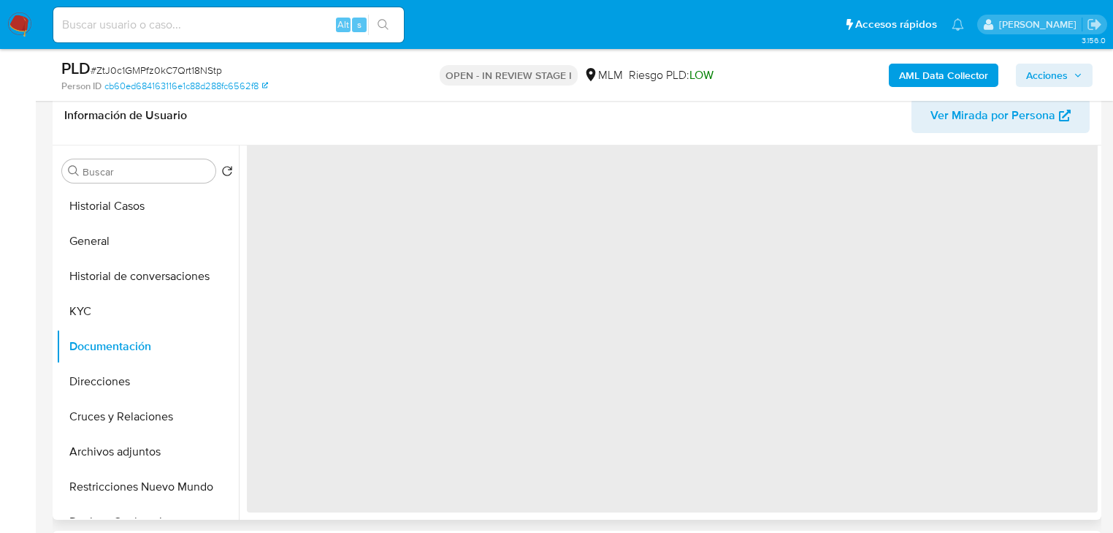
scroll to position [0, 0]
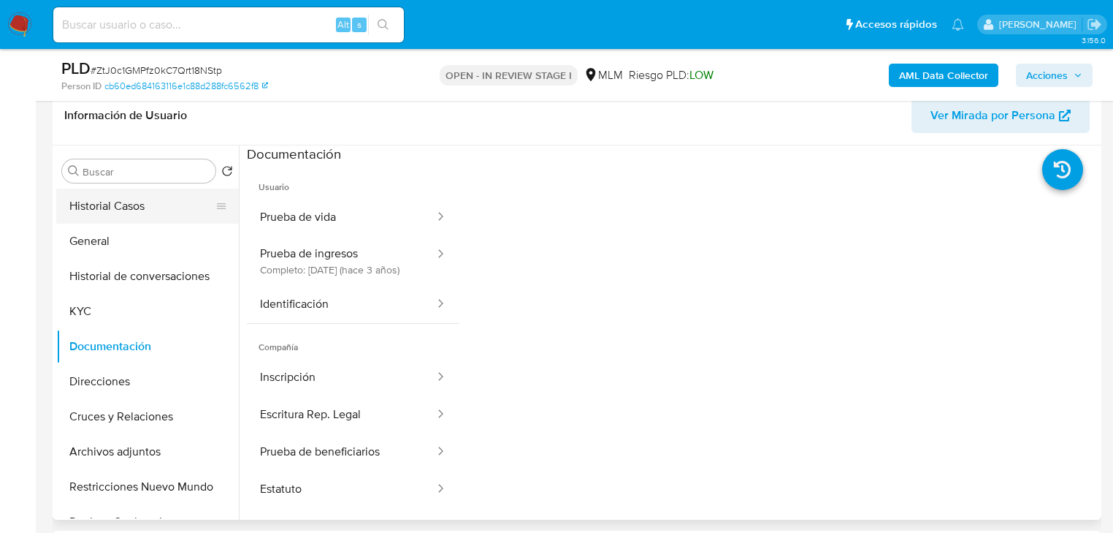
click at [129, 190] on button "Historial Casos" at bounding box center [141, 205] width 171 height 35
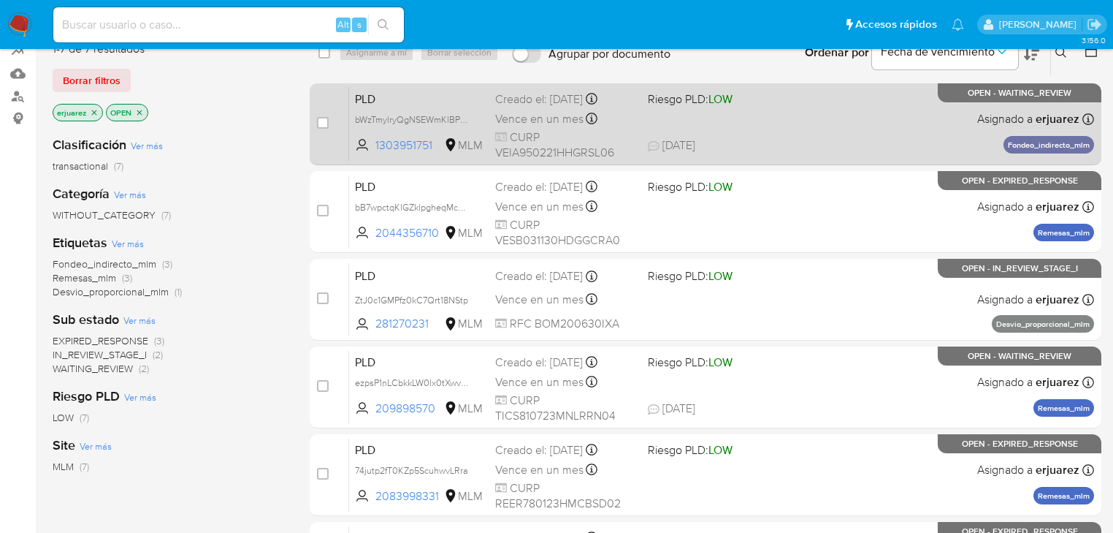
scroll to position [117, 0]
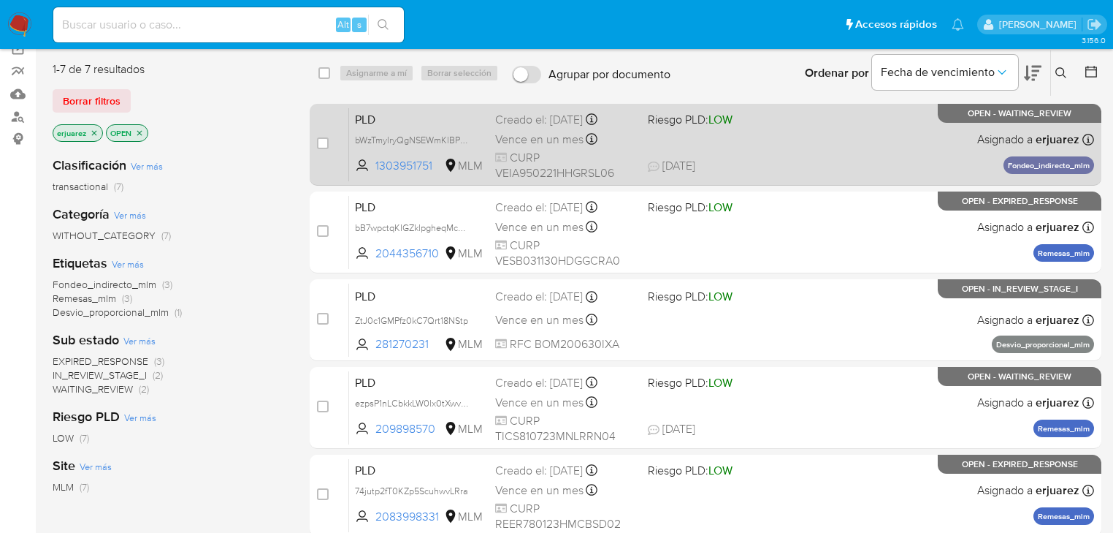
click at [688, 130] on div "PLD bWzTmylryQgNSEWmKlBPUEN7 1303951751 MLM Riesgo PLD: LOW Creado el: [DATE] C…" at bounding box center [721, 144] width 745 height 74
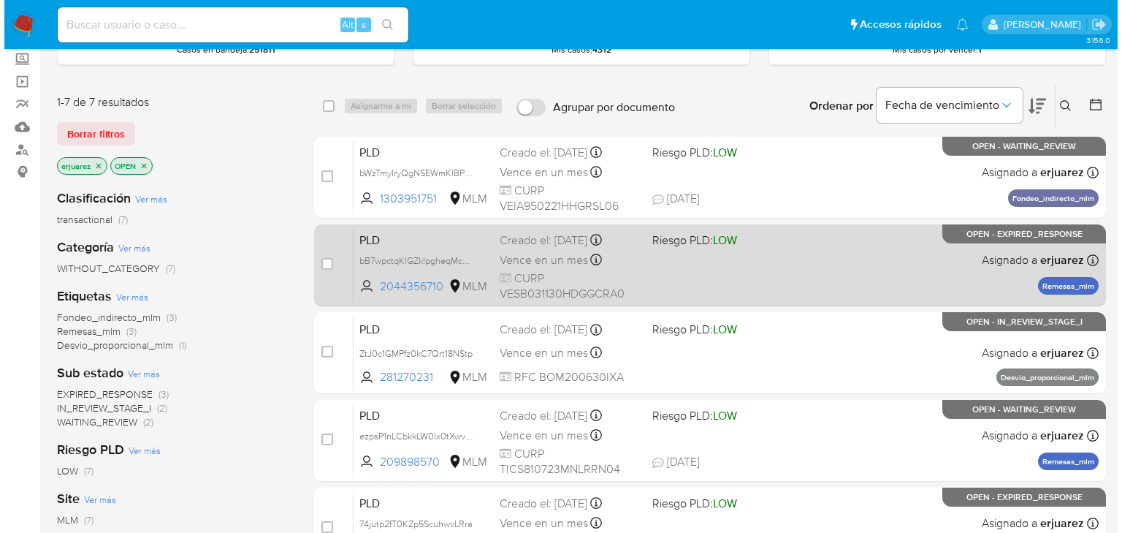
scroll to position [0, 0]
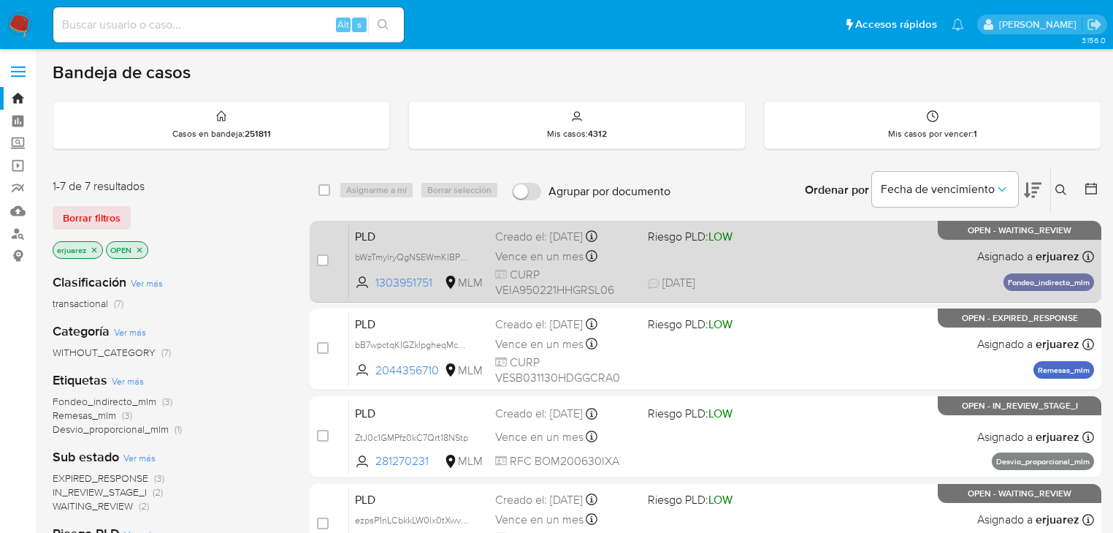
click at [321, 259] on input "checkbox" at bounding box center [323, 260] width 12 height 12
checkbox input "true"
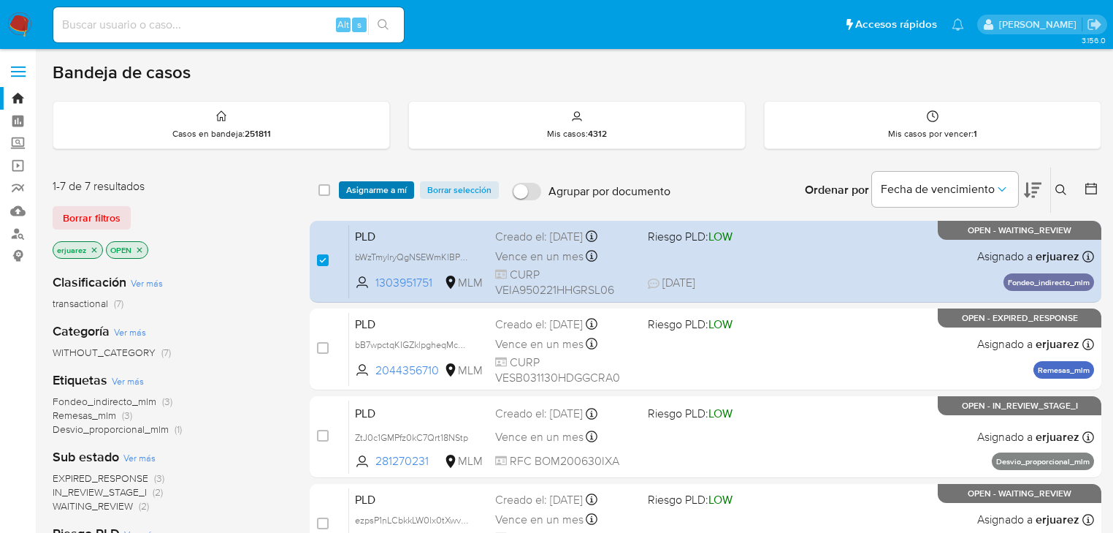
click at [381, 183] on span "Asignarme a mí" at bounding box center [376, 190] width 61 height 15
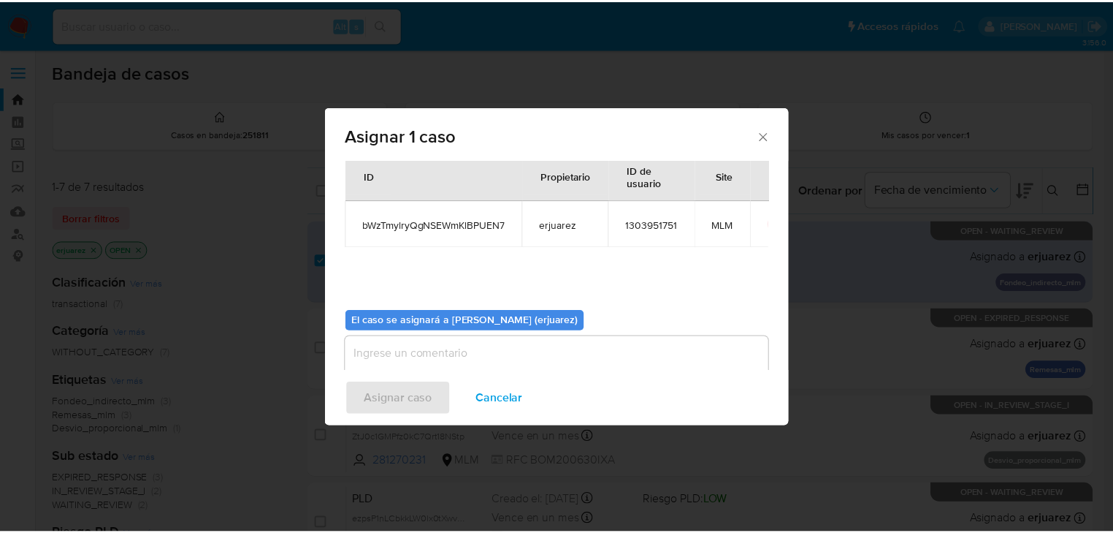
scroll to position [75, 0]
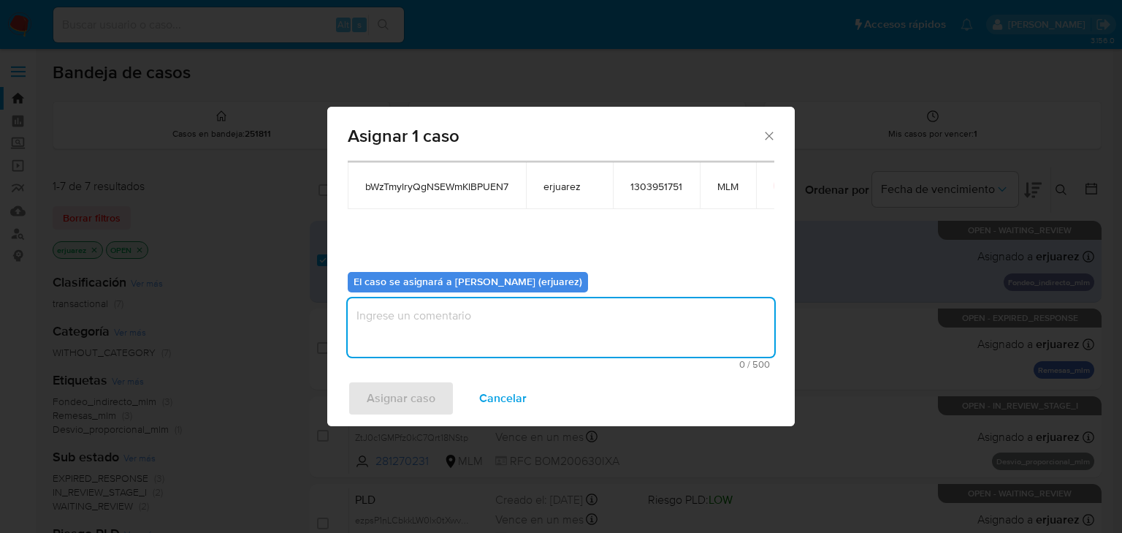
click at [429, 326] on textarea "assign-modal" at bounding box center [561, 327] width 427 height 58
type textarea "EPJU"
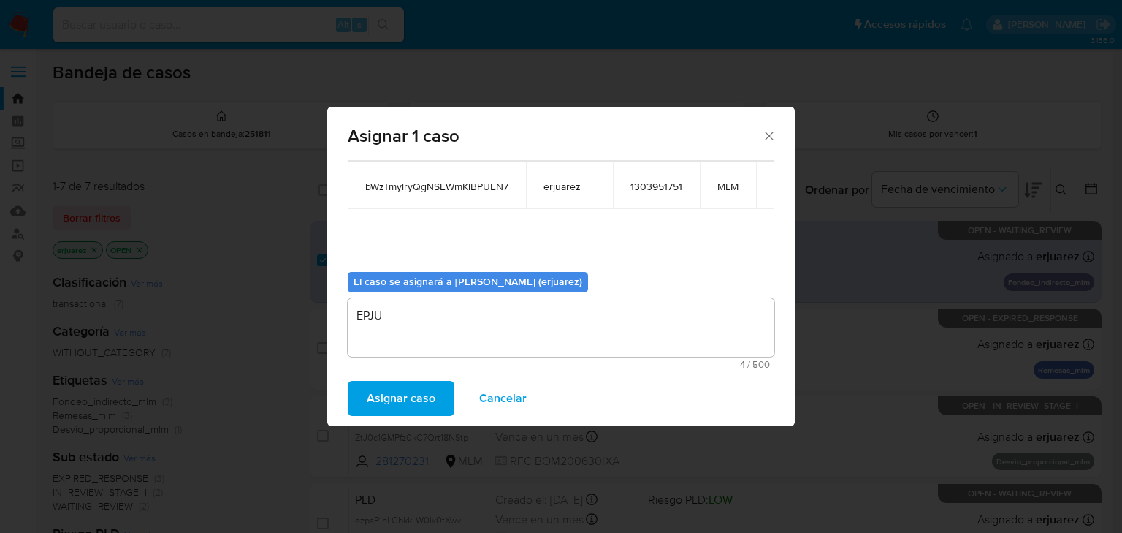
click at [389, 383] on span "Asignar caso" at bounding box center [401, 398] width 69 height 32
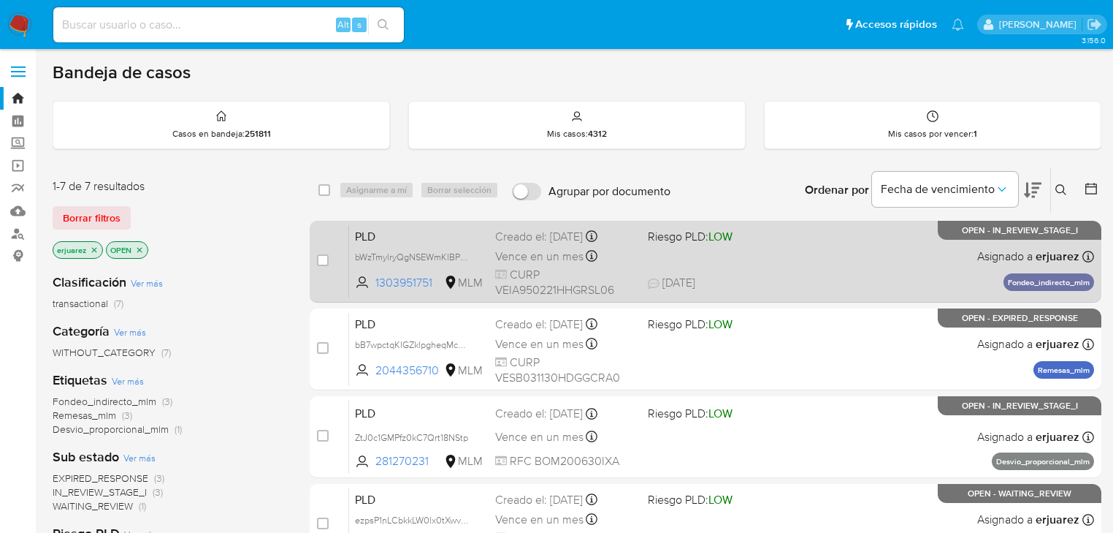
click at [766, 259] on div "PLD bWzTmylryQgNSEWmKlBPUEN7 1303951751 MLM Riesgo PLD: LOW Creado el: [DATE] C…" at bounding box center [721, 261] width 745 height 74
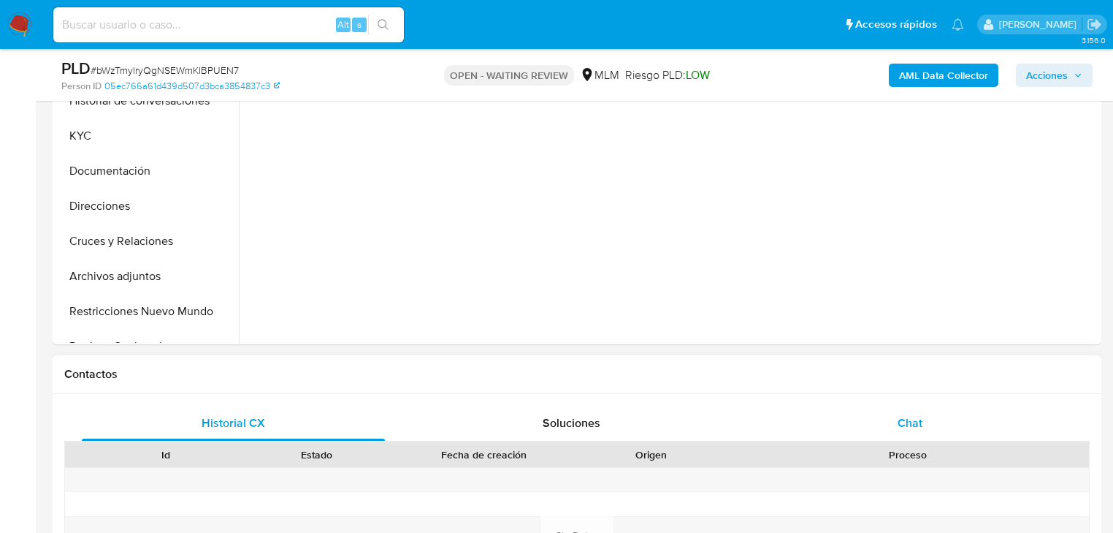
drag, startPoint x: 903, startPoint y: 419, endPoint x: 895, endPoint y: 415, distance: 8.8
click at [902, 418] on span "Chat" at bounding box center [910, 422] width 25 height 17
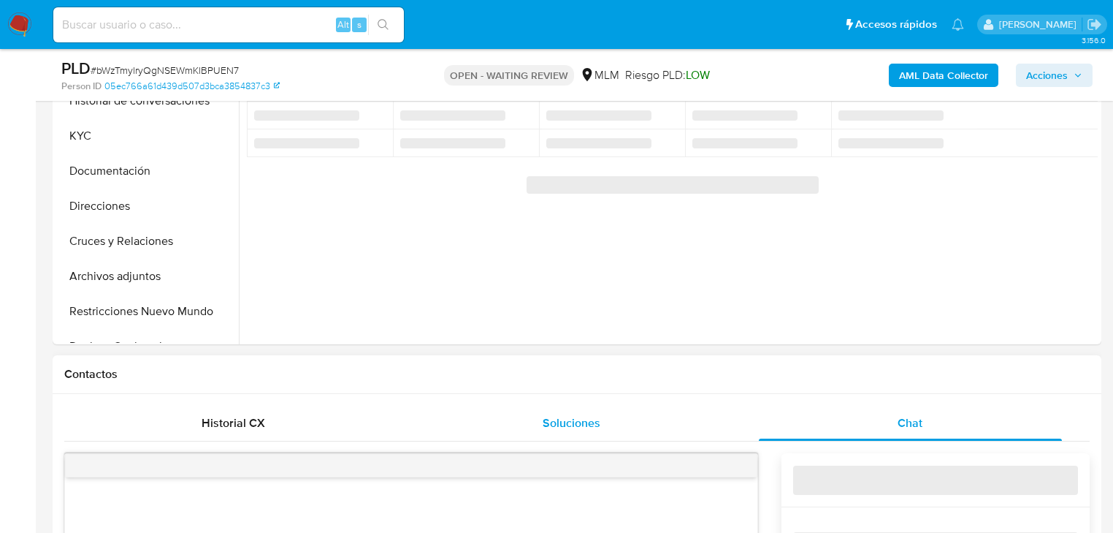
select select "10"
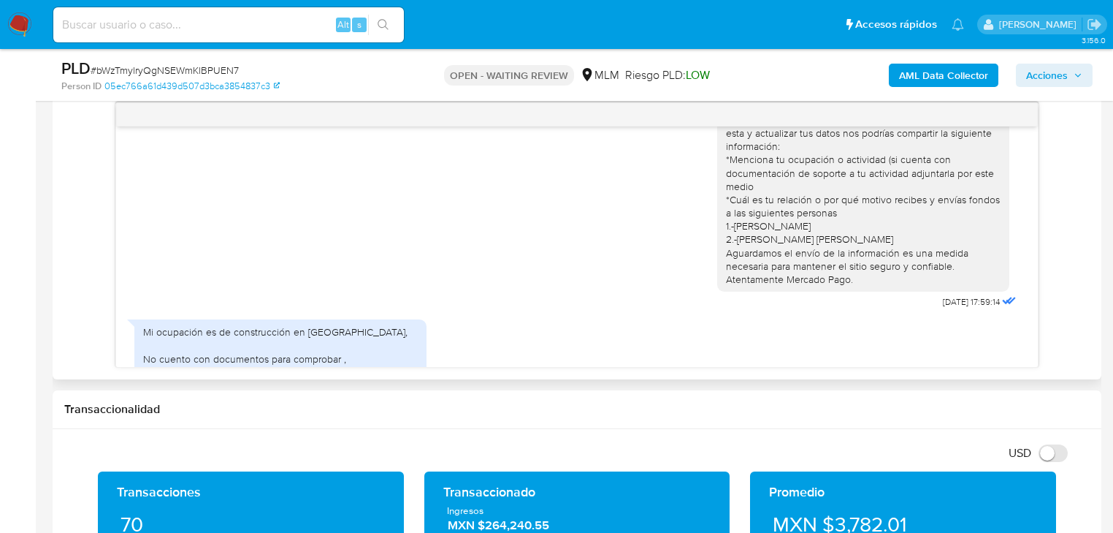
scroll to position [140, 0]
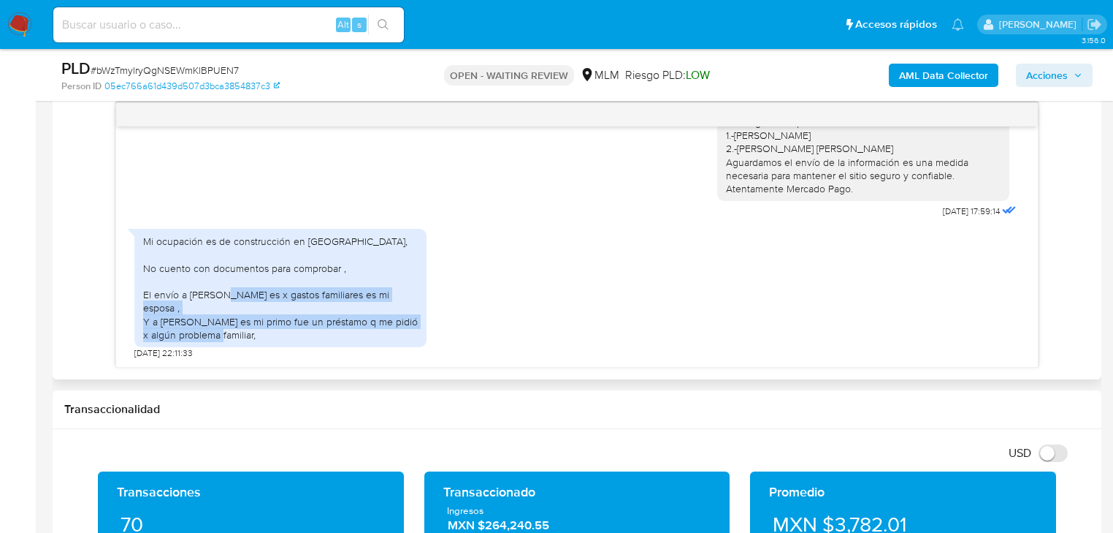
drag, startPoint x: 237, startPoint y: 307, endPoint x: 302, endPoint y: 330, distance: 69.1
click at [302, 330] on div "Mi ocupación es de construcción en Estados unidos, No cuento con documentos par…" at bounding box center [280, 288] width 275 height 107
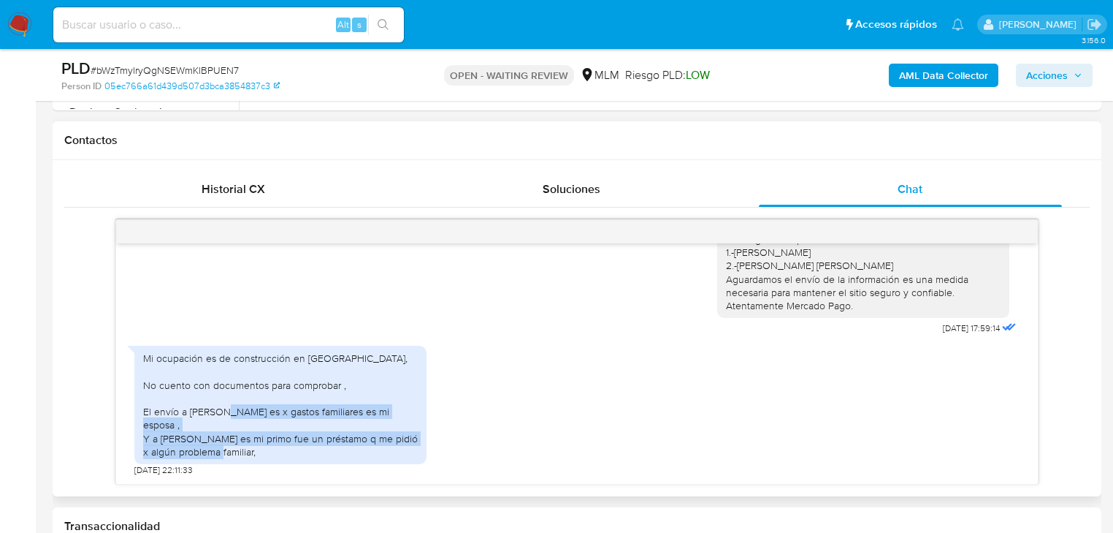
click at [314, 434] on div "Mi ocupación es de construcción en Estados unidos, No cuento con documentos par…" at bounding box center [280, 404] width 275 height 107
drag, startPoint x: 263, startPoint y: 443, endPoint x: 317, endPoint y: 453, distance: 55.0
click at [317, 453] on div "Mi ocupación es de construcción en Estados unidos, No cuento con documentos par…" at bounding box center [280, 404] width 275 height 107
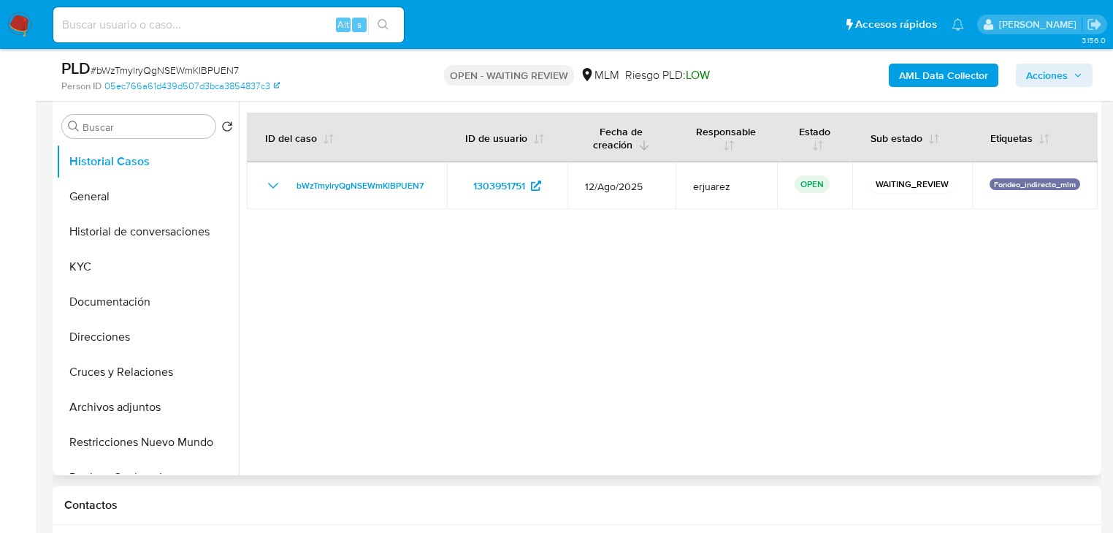
scroll to position [175, 0]
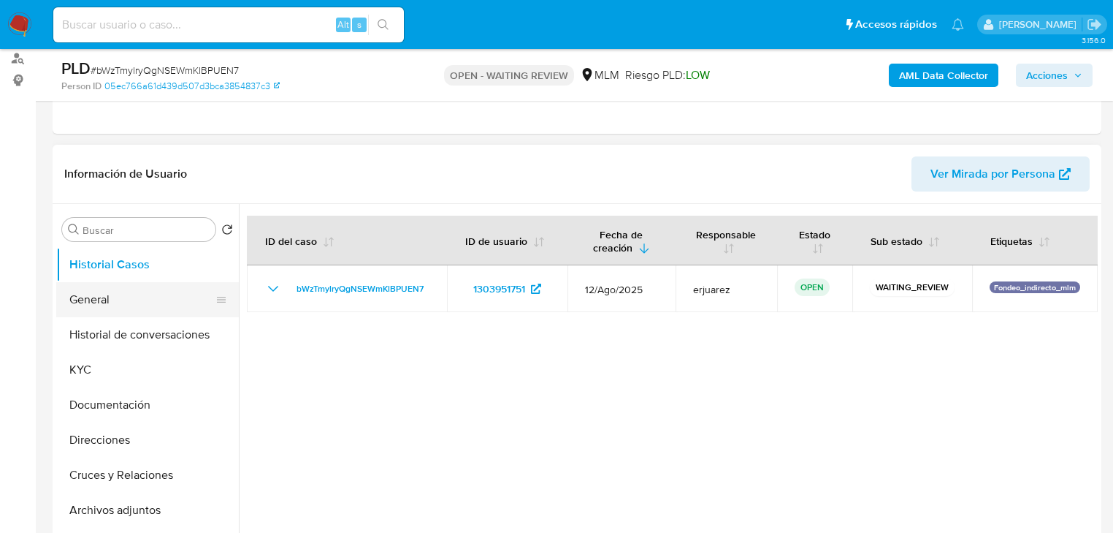
click at [137, 301] on button "General" at bounding box center [141, 299] width 171 height 35
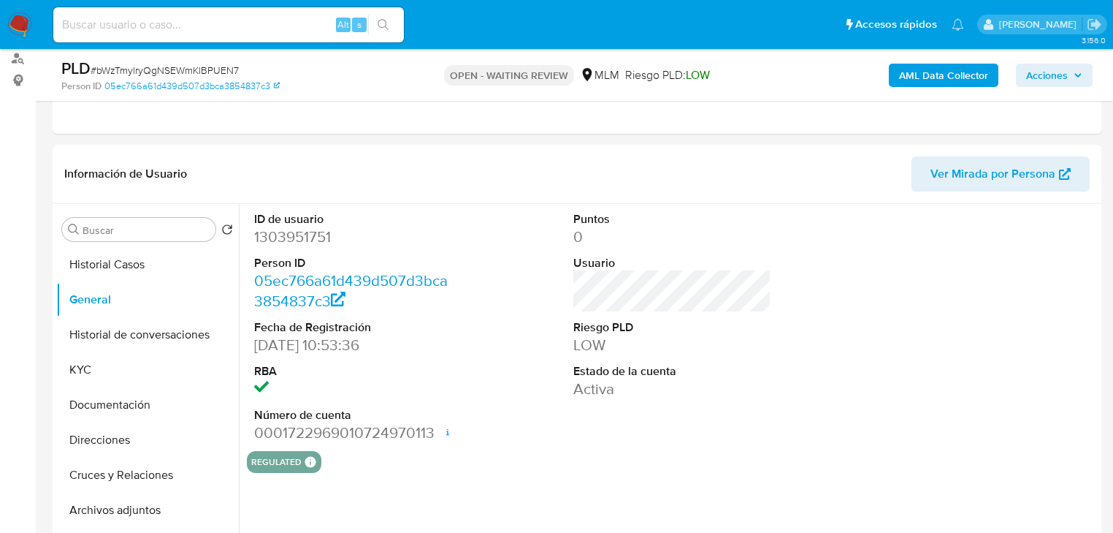
click at [354, 240] on dd "1303951751" at bounding box center [353, 236] width 198 height 20
drag, startPoint x: 340, startPoint y: 235, endPoint x: 66, endPoint y: 255, distance: 274.0
click at [251, 237] on div "ID de usuario 1303951751 Person ID 05ec766a61d439d507d3bca3854837c3 Fecha de Re…" at bounding box center [353, 327] width 213 height 247
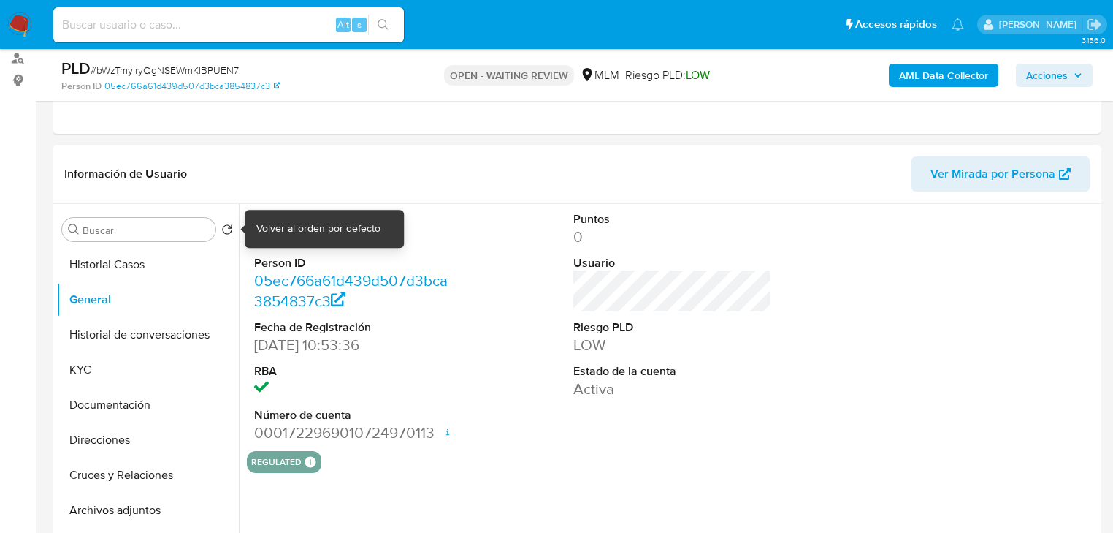
copy dd "1303951751"
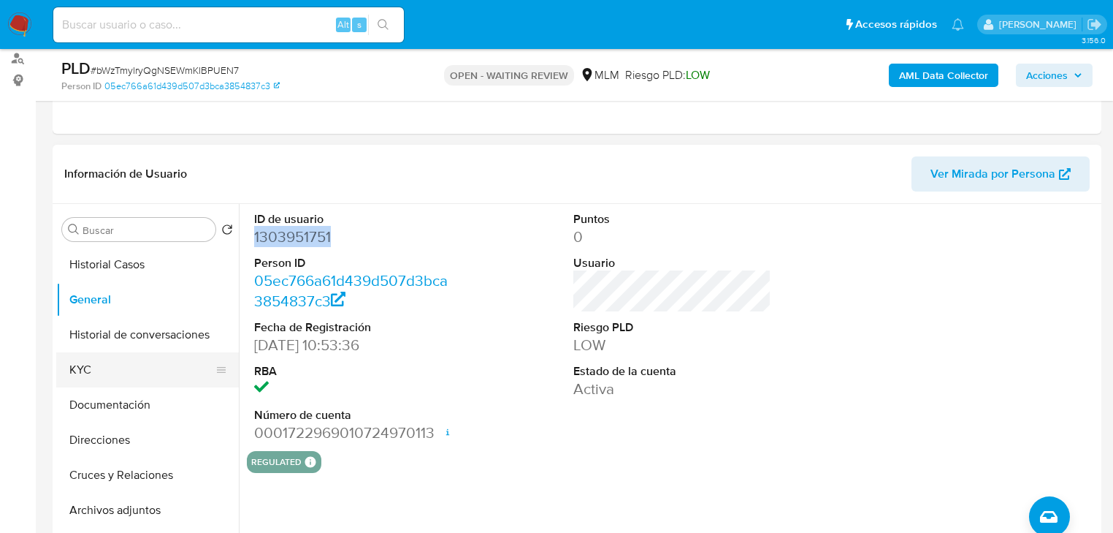
click at [79, 365] on button "KYC" at bounding box center [141, 369] width 171 height 35
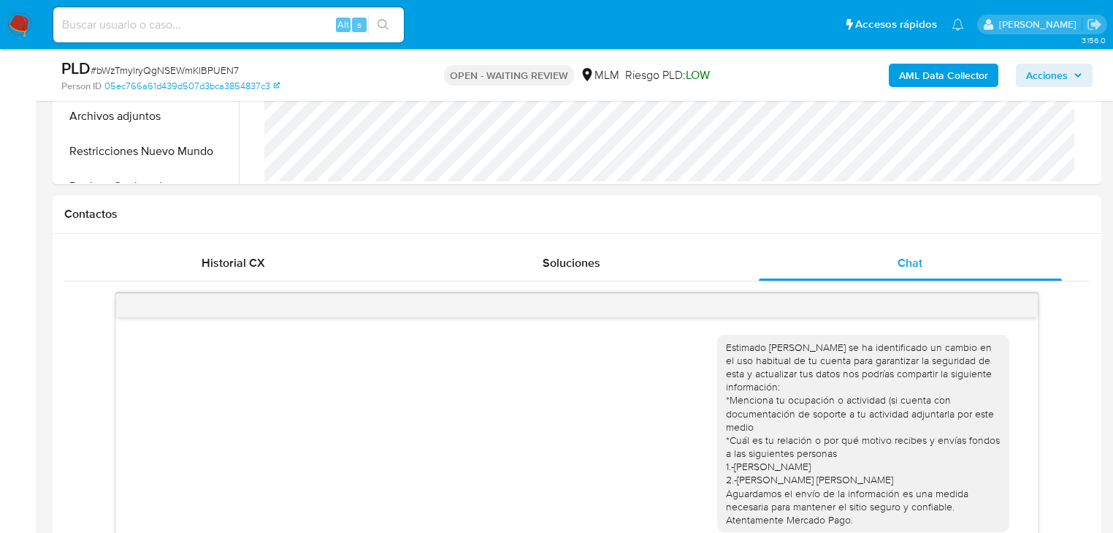
scroll to position [760, 0]
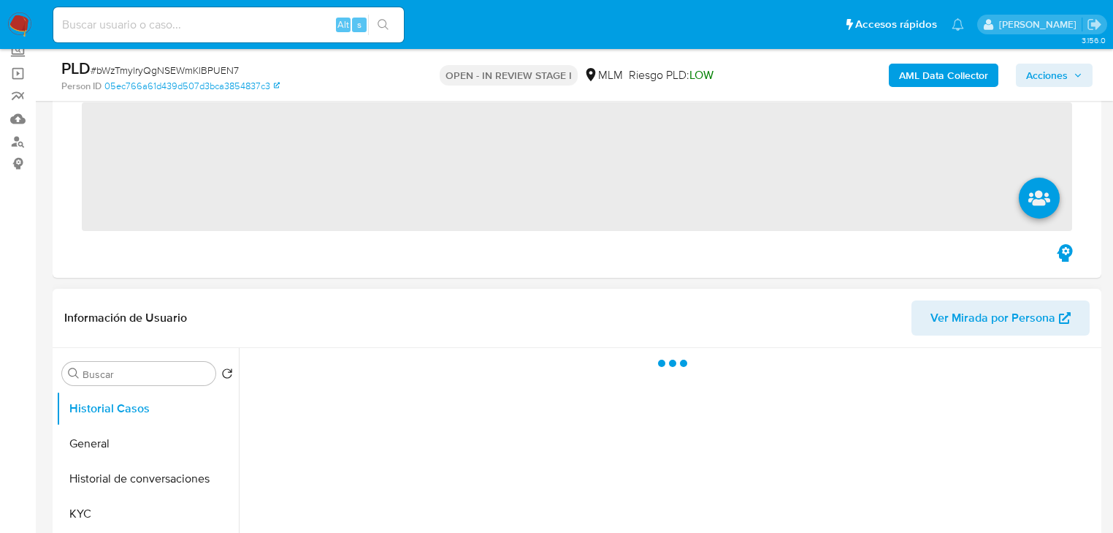
scroll to position [409, 0]
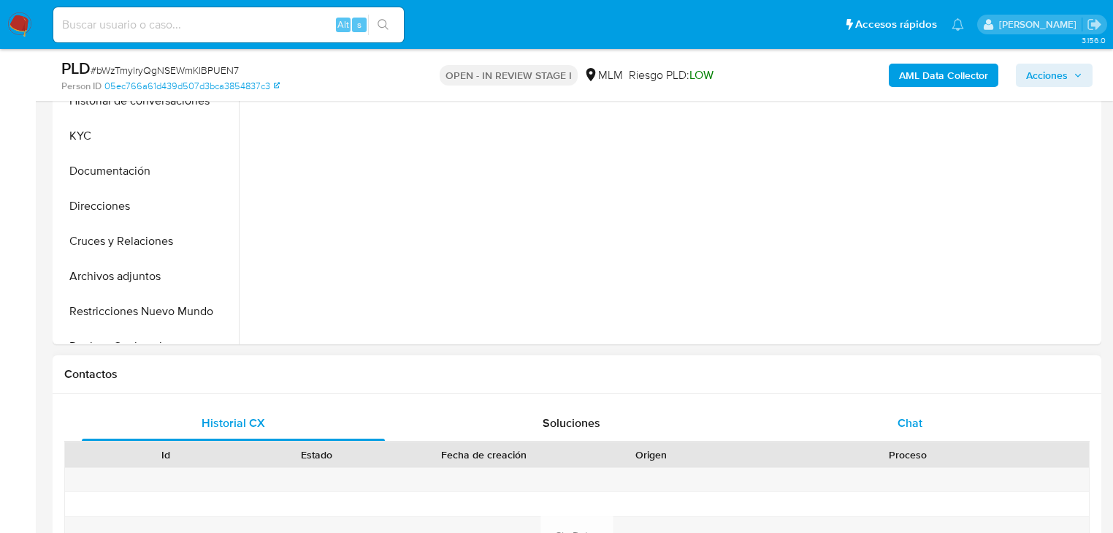
click at [906, 424] on span "Chat" at bounding box center [910, 422] width 25 height 17
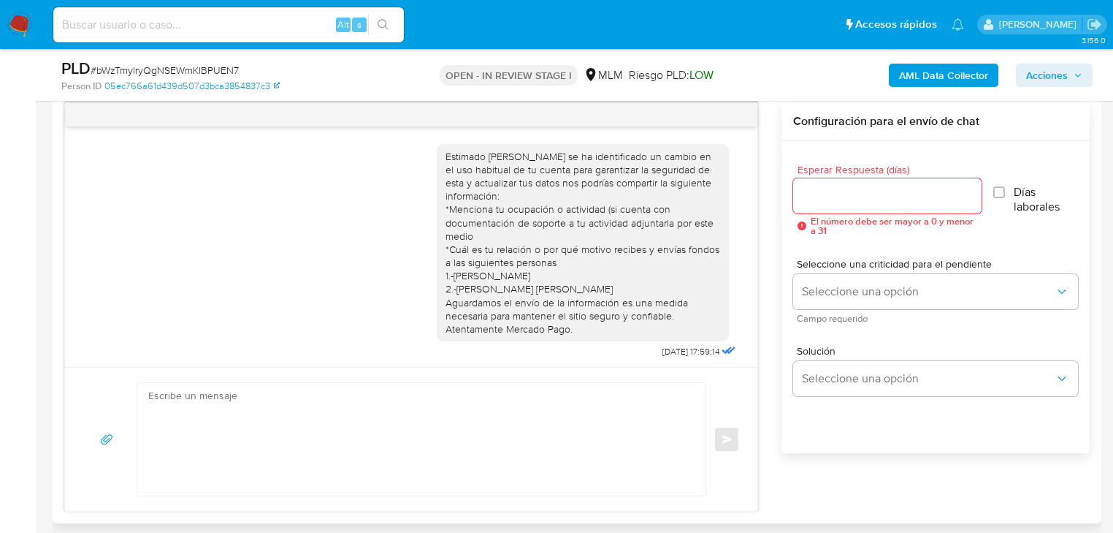
scroll to position [140, 0]
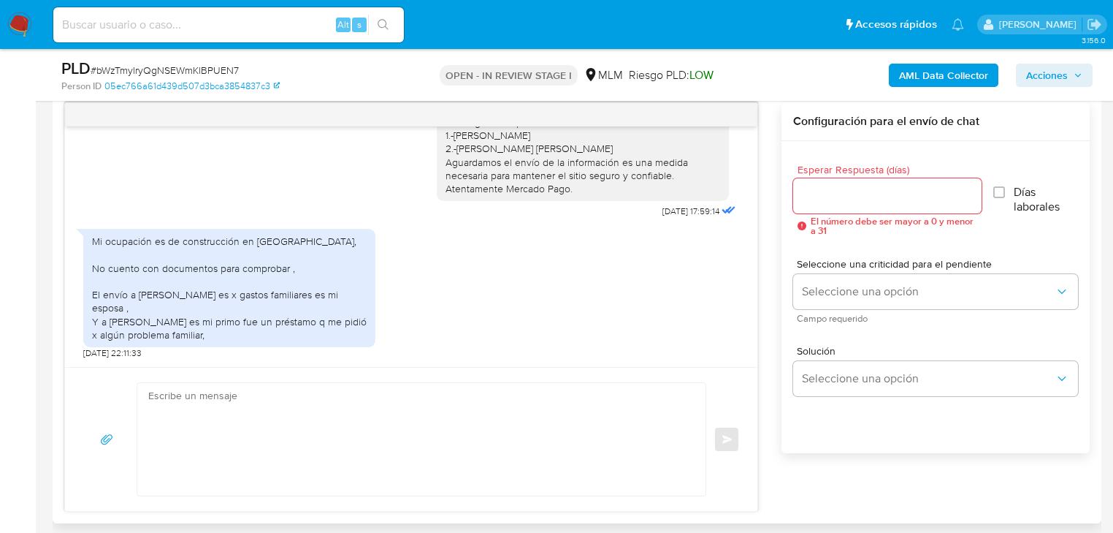
select select "10"
click at [264, 430] on textarea at bounding box center [417, 439] width 539 height 113
paste textarea "Agradecemos tu tiempo y documentación proporcionada. Te recordamos que esto fue…"
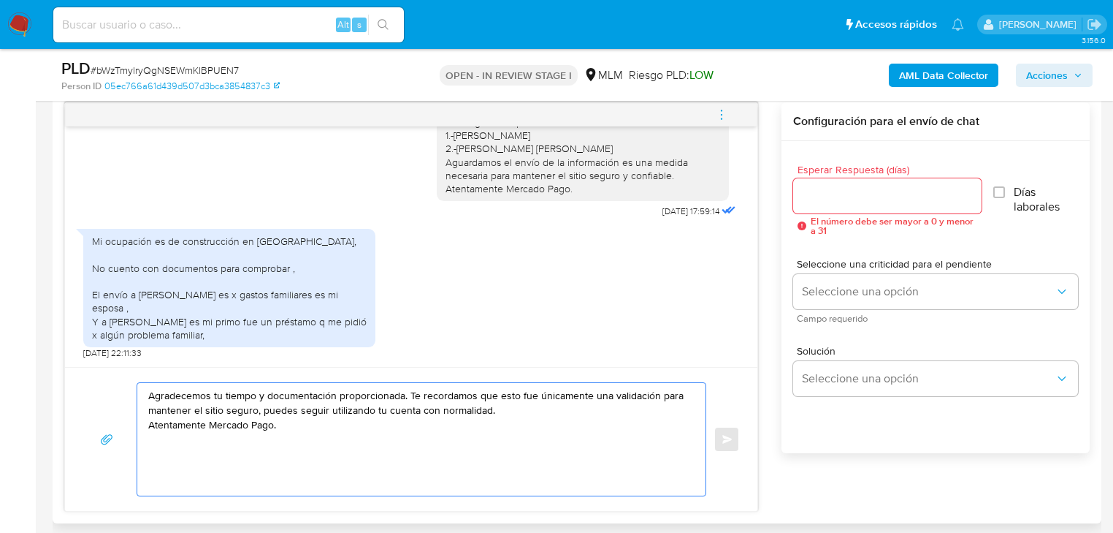
drag, startPoint x: 260, startPoint y: 395, endPoint x: 339, endPoint y: 397, distance: 78.9
click at [335, 394] on textarea "Agradecemos tu tiempo y documentación proporcionada. Te recordamos que esto fue…" at bounding box center [417, 439] width 539 height 113
drag, startPoint x: 272, startPoint y: 421, endPoint x: 123, endPoint y: 384, distance: 154.1
click at [123, 384] on div "Agradecemos tu tiempo e información proporcionada. Te recordamos que esto fue ú…" at bounding box center [411, 439] width 657 height 114
type textarea "Agradecemos tu tiempo e información proporcionada. Te recordamos que esto fue ú…"
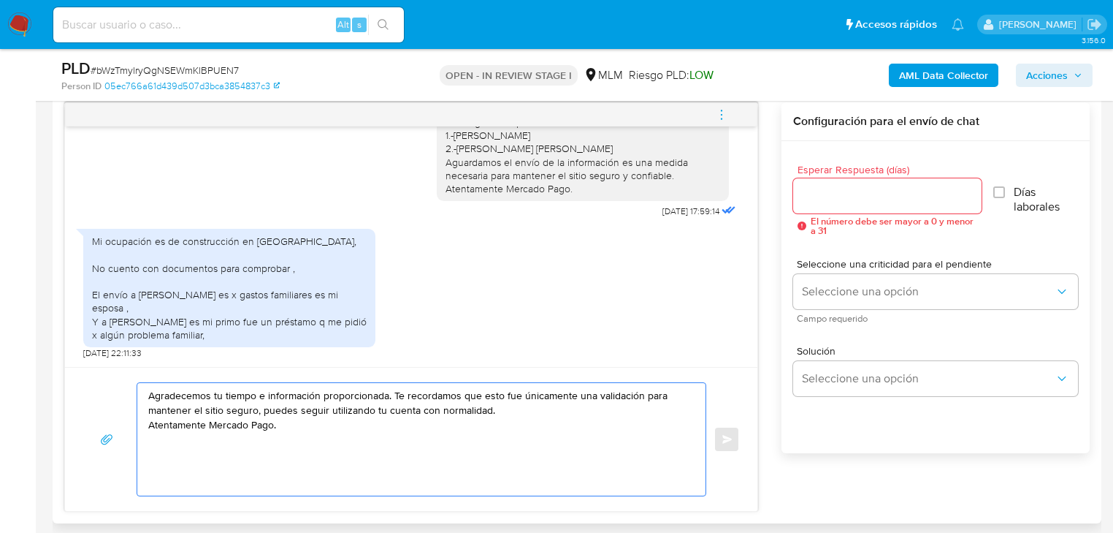
click at [795, 186] on input "Esperar Respuesta (días)" at bounding box center [887, 195] width 188 height 19
drag, startPoint x: 280, startPoint y: 366, endPoint x: 284, endPoint y: 448, distance: 81.9
click at [282, 370] on div "Agradecemos tu tiempo e información proporcionada. Te recordamos que esto fue ú…" at bounding box center [411, 439] width 693 height 144
click at [290, 427] on textarea "Agradecemos tu tiempo e información proporcionada. Te recordamos que esto fue ú…" at bounding box center [417, 439] width 539 height 113
drag, startPoint x: 291, startPoint y: 417, endPoint x: 85, endPoint y: 367, distance: 212.8
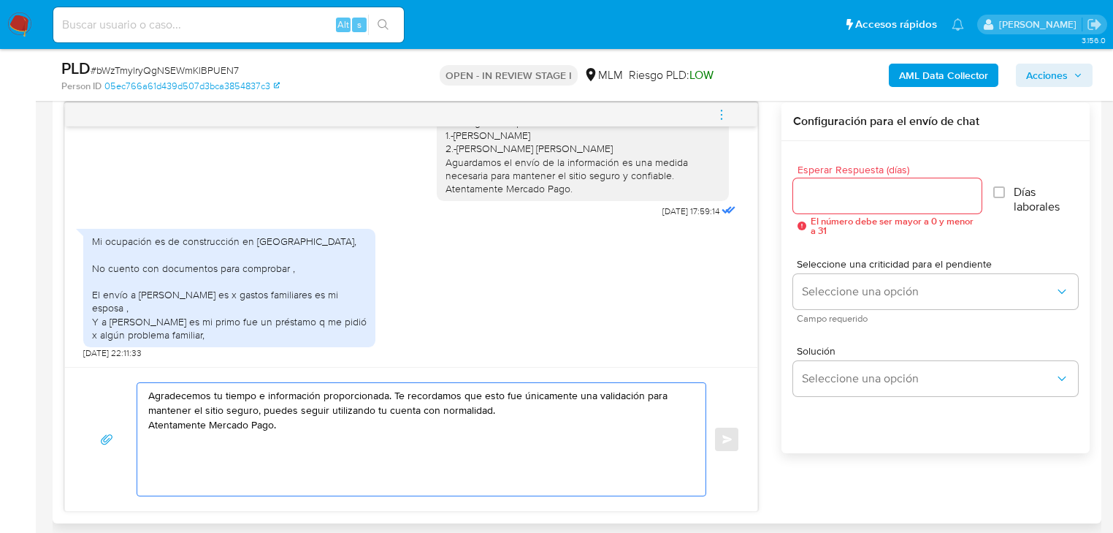
click at [73, 362] on div "Estimado Alejandro se ha identificado un cambio en el uso habitual de tu cuenta…" at bounding box center [411, 306] width 694 height 409
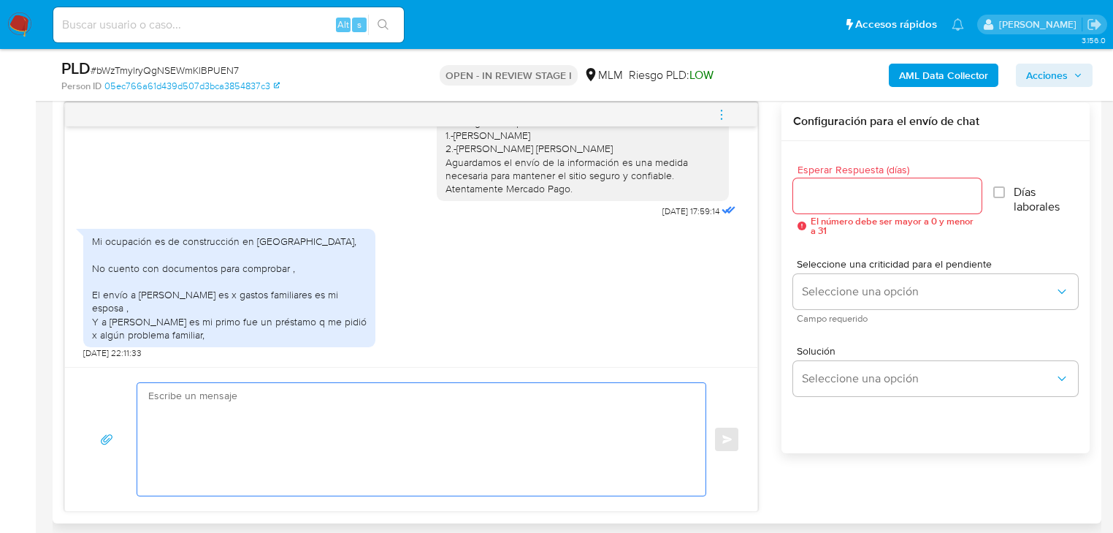
click at [846, 192] on input "Esperar Respuesta (días)" at bounding box center [887, 195] width 188 height 19
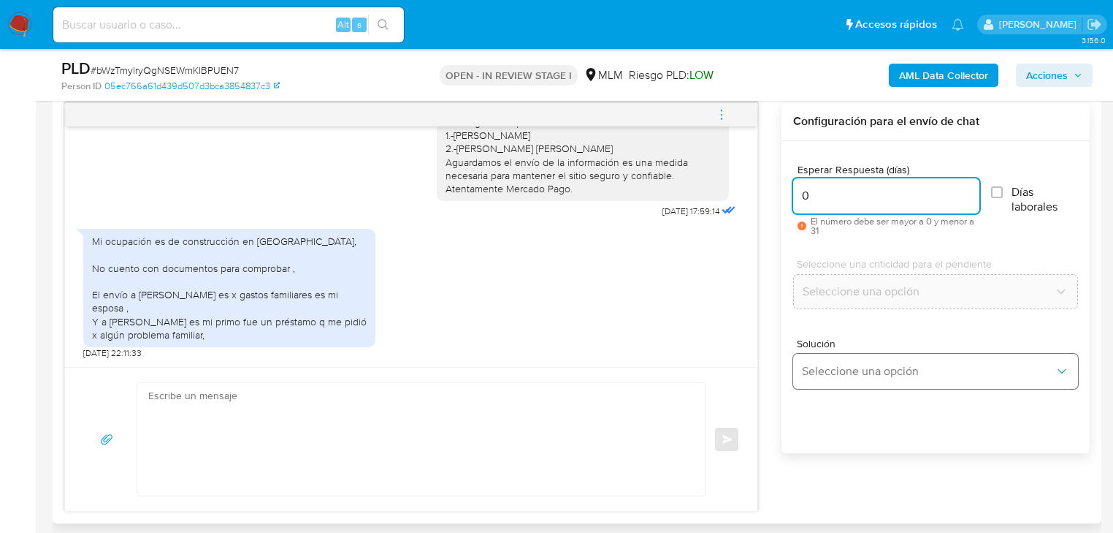
type input "0"
drag, startPoint x: 844, startPoint y: 373, endPoint x: 880, endPoint y: 373, distance: 35.1
click at [850, 374] on span "Seleccione una opción" at bounding box center [928, 371] width 253 height 15
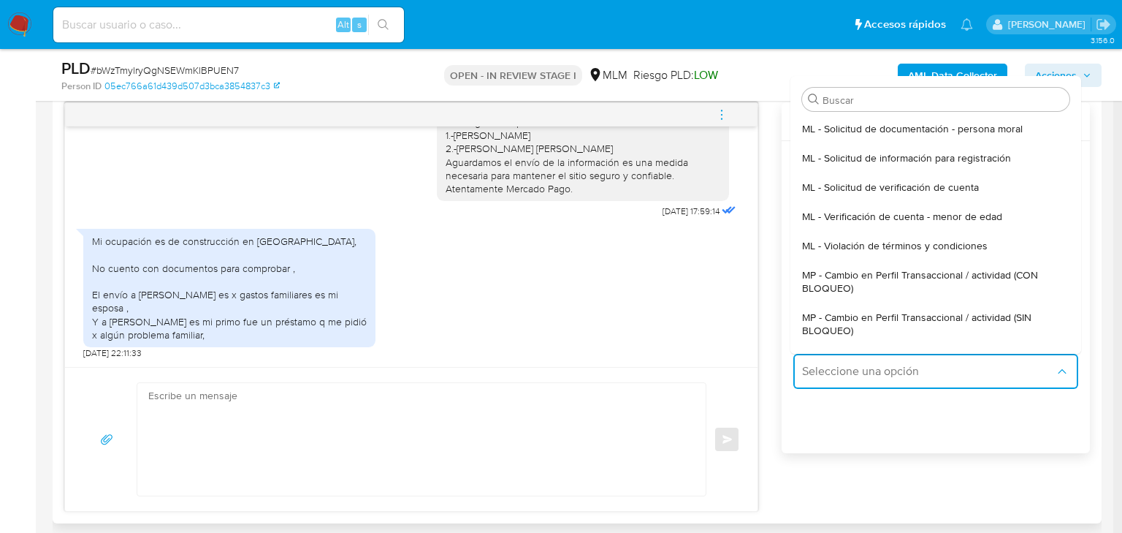
drag, startPoint x: 971, startPoint y: 313, endPoint x: 441, endPoint y: 370, distance: 533.3
click at [970, 314] on span "MP - Cambio en Perfil Transaccional / actividad (SIN BLOQUEO)" at bounding box center [931, 323] width 259 height 26
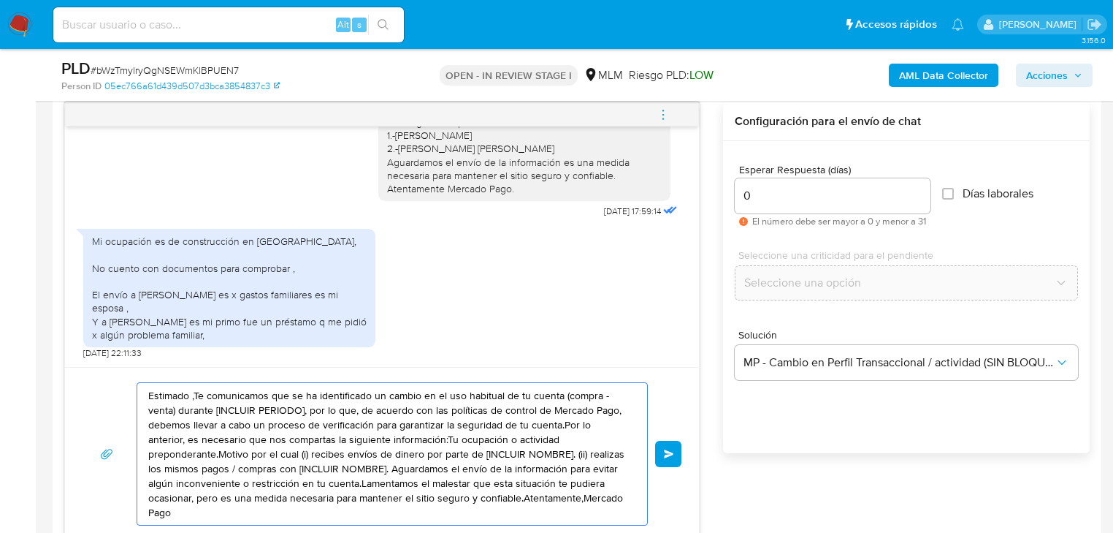
drag, startPoint x: 541, startPoint y: 500, endPoint x: 42, endPoint y: 337, distance: 524.2
paste textarea "Agradecemos tu tiempo e información proporcionada. Te recordamos que esto fue ú…"
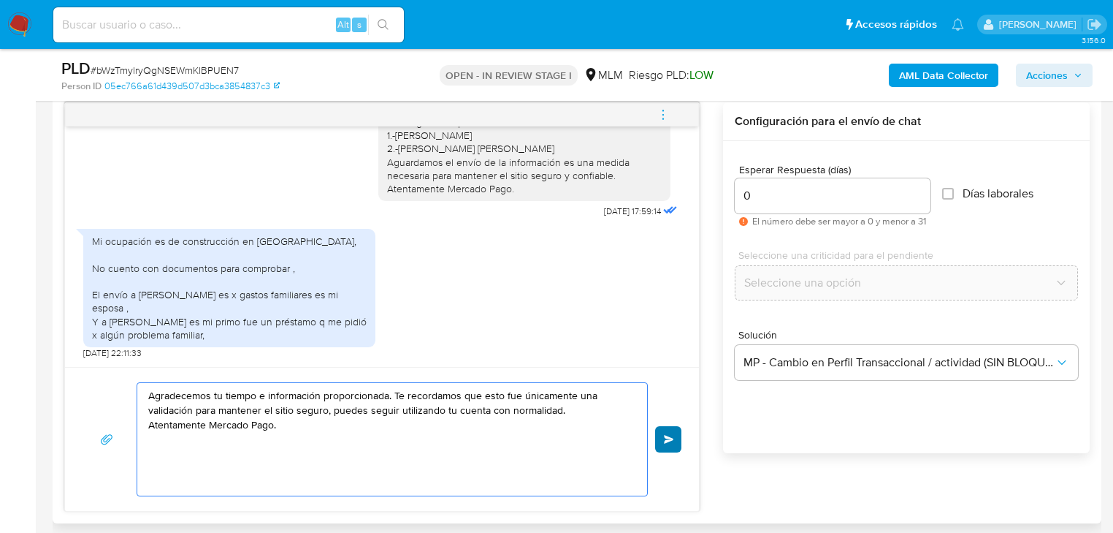
type textarea "Agradecemos tu tiempo e información proporcionada. Te recordamos que esto fue ú…"
click at [674, 441] on span "Enviar" at bounding box center [669, 439] width 10 height 9
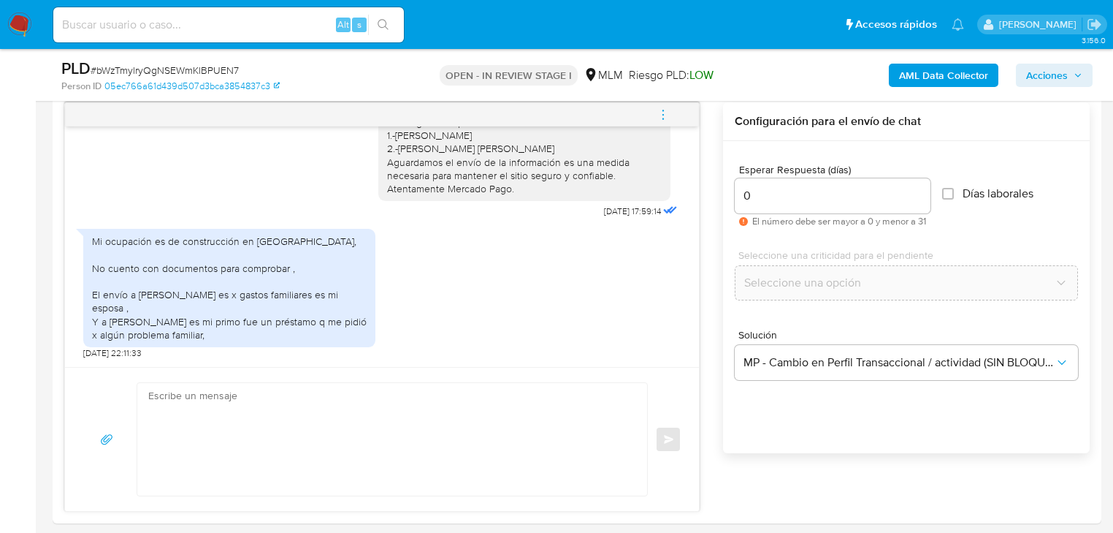
scroll to position [249, 0]
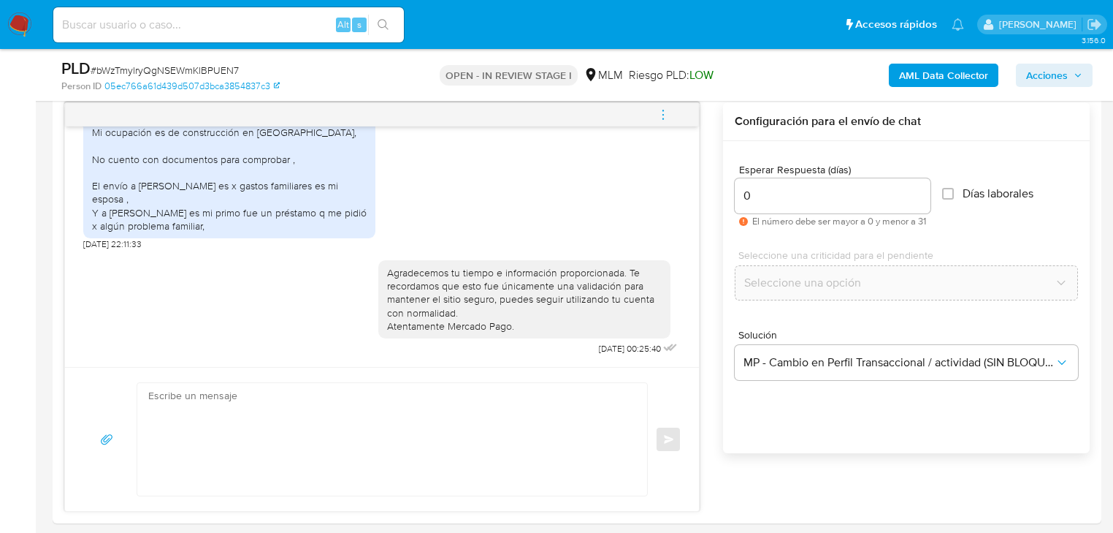
click at [20, 26] on img at bounding box center [19, 24] width 25 height 25
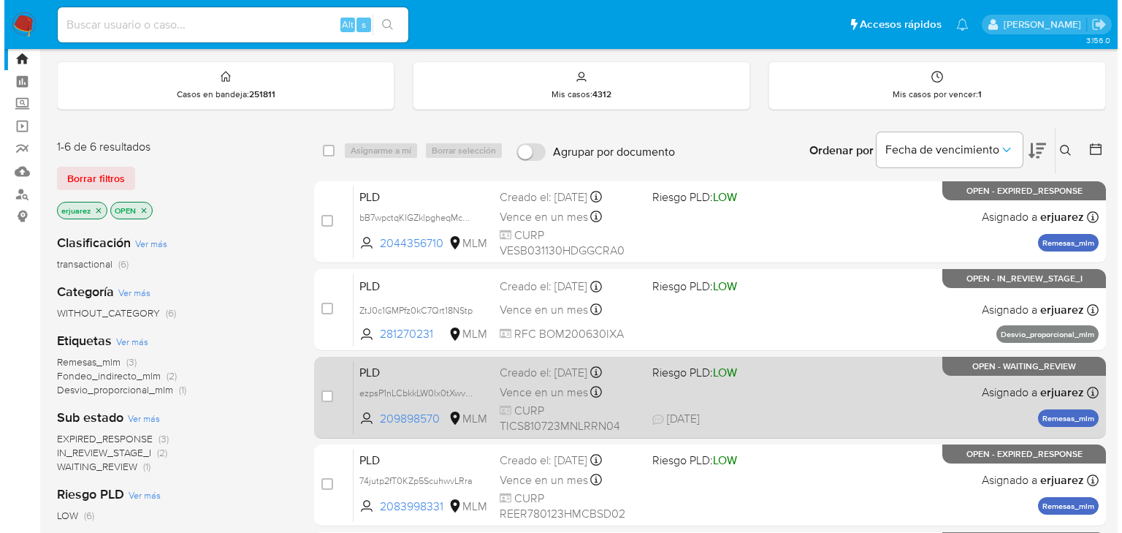
scroll to position [58, 0]
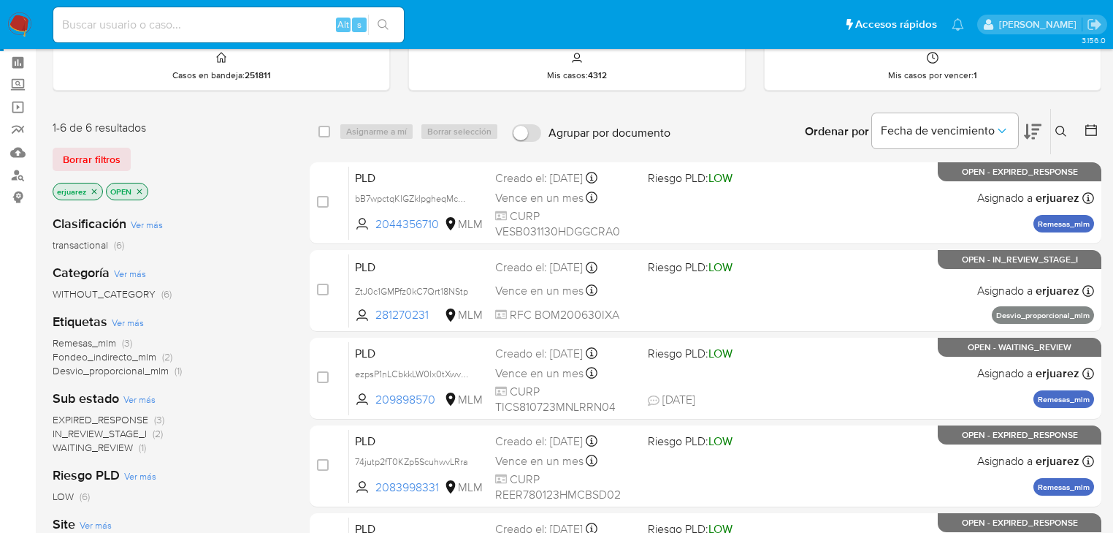
click at [131, 445] on span "WAITING_REVIEW" at bounding box center [93, 447] width 80 height 15
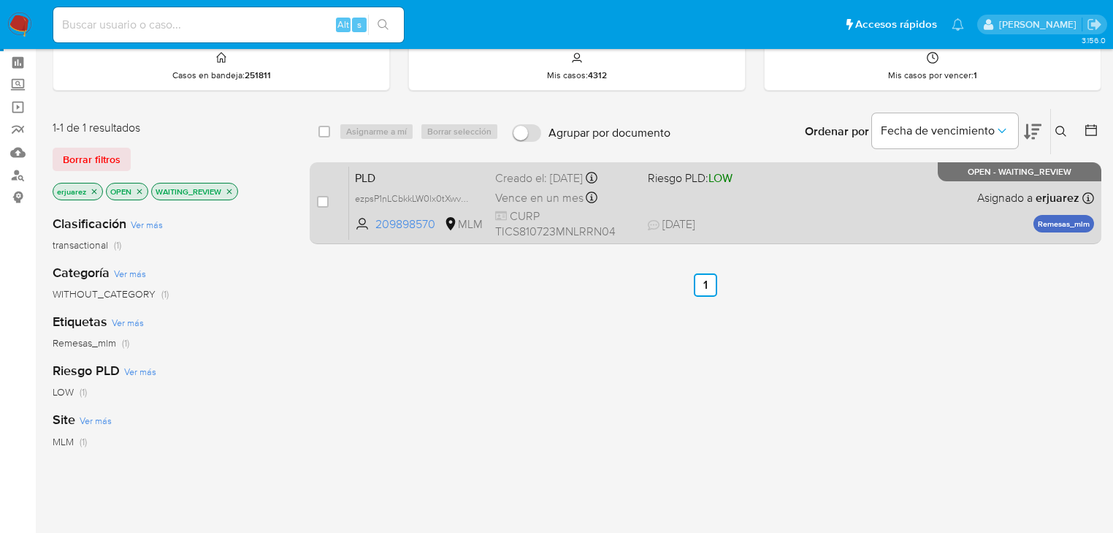
click at [856, 216] on span "[DATE] [DATE] 11:35" at bounding box center [795, 224] width 294 height 16
drag, startPoint x: 317, startPoint y: 203, endPoint x: 365, endPoint y: 169, distance: 59.2
click at [319, 203] on input "checkbox" at bounding box center [323, 202] width 12 height 12
checkbox input "true"
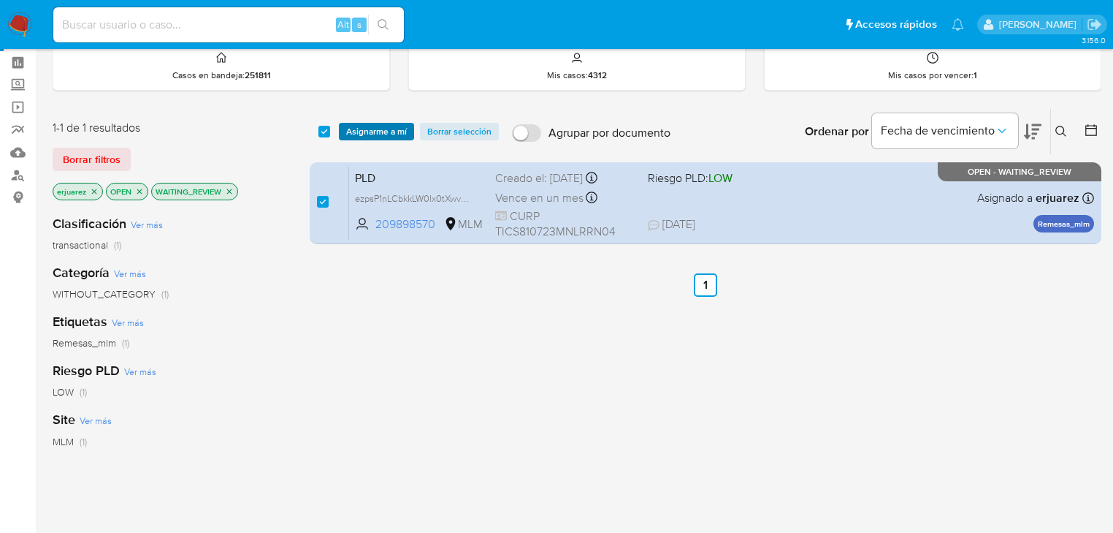
click at [386, 129] on span "Asignarme a mí" at bounding box center [376, 131] width 61 height 15
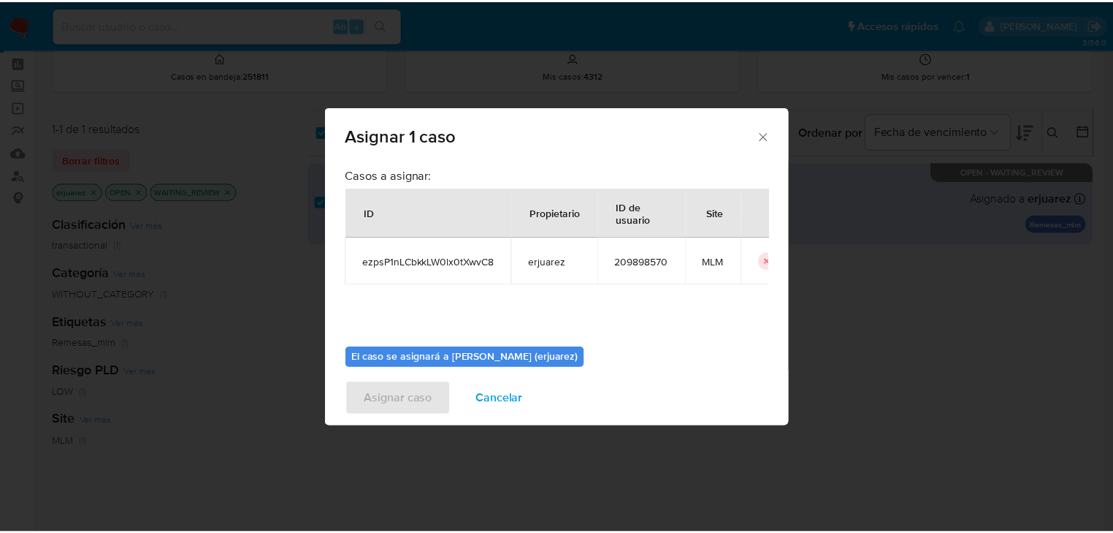
scroll to position [75, 0]
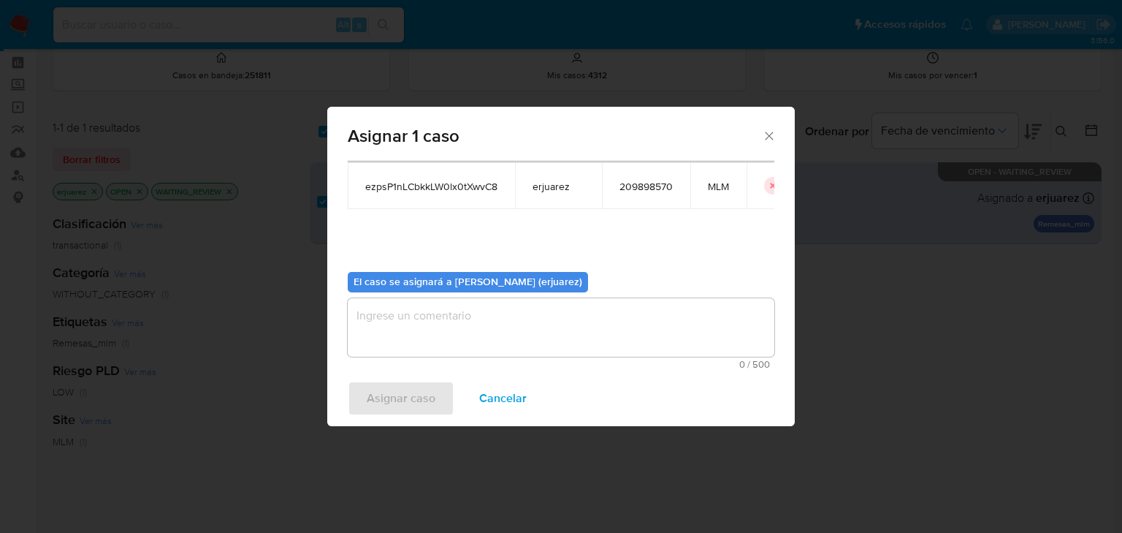
click at [437, 325] on textarea "assign-modal" at bounding box center [561, 327] width 427 height 58
type textarea "e"
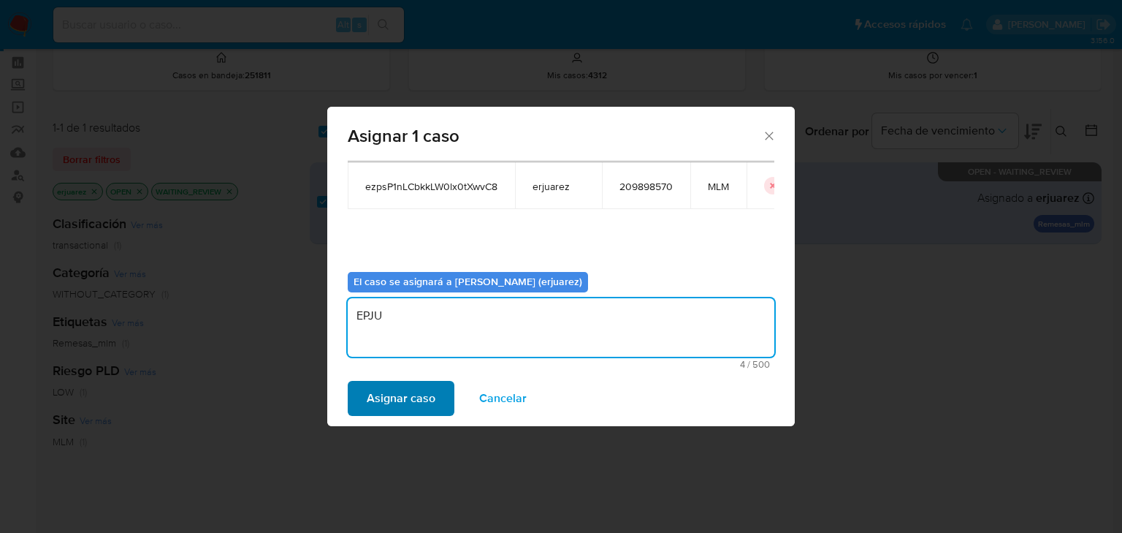
type textarea "EPJU"
click at [378, 392] on span "Asignar caso" at bounding box center [401, 398] width 69 height 32
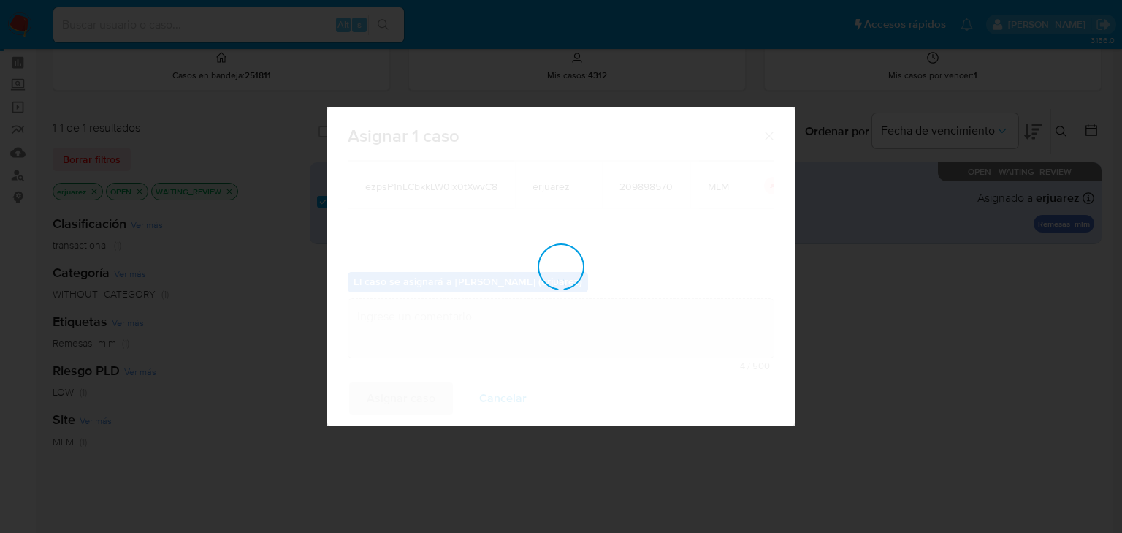
checkbox input "false"
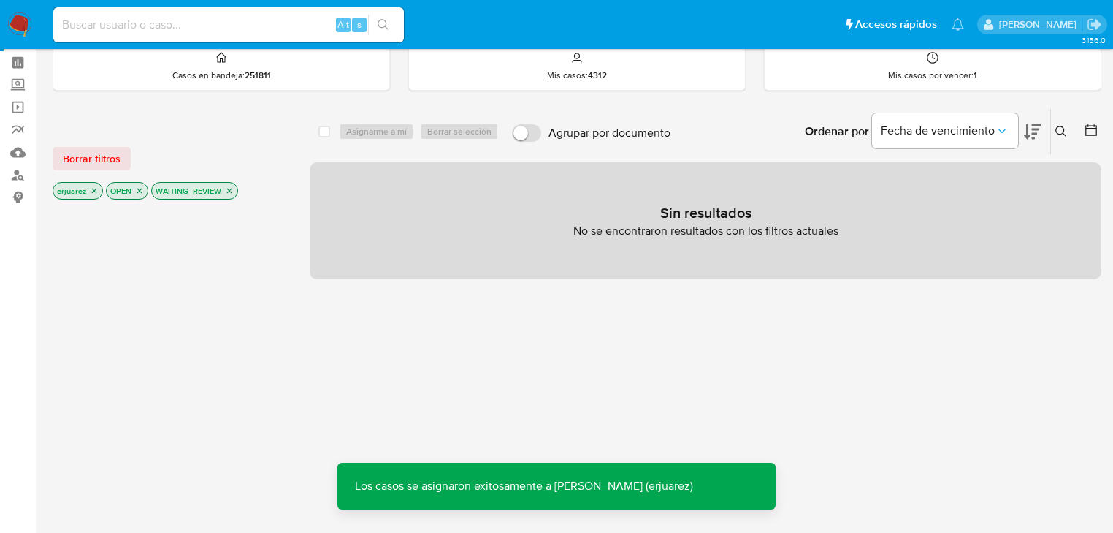
click at [232, 187] on icon "close-filter" at bounding box center [229, 190] width 9 height 9
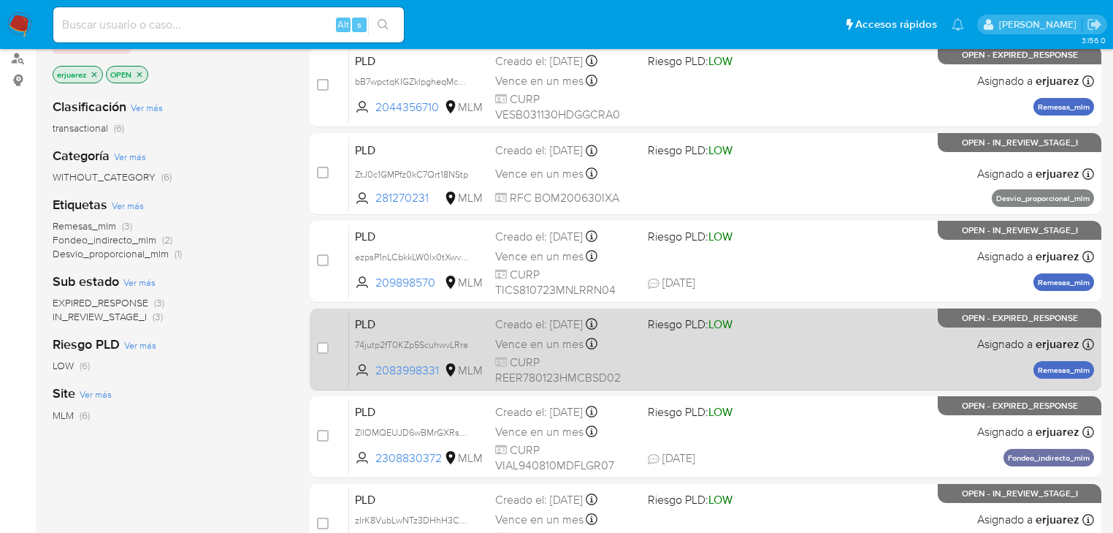
scroll to position [117, 0]
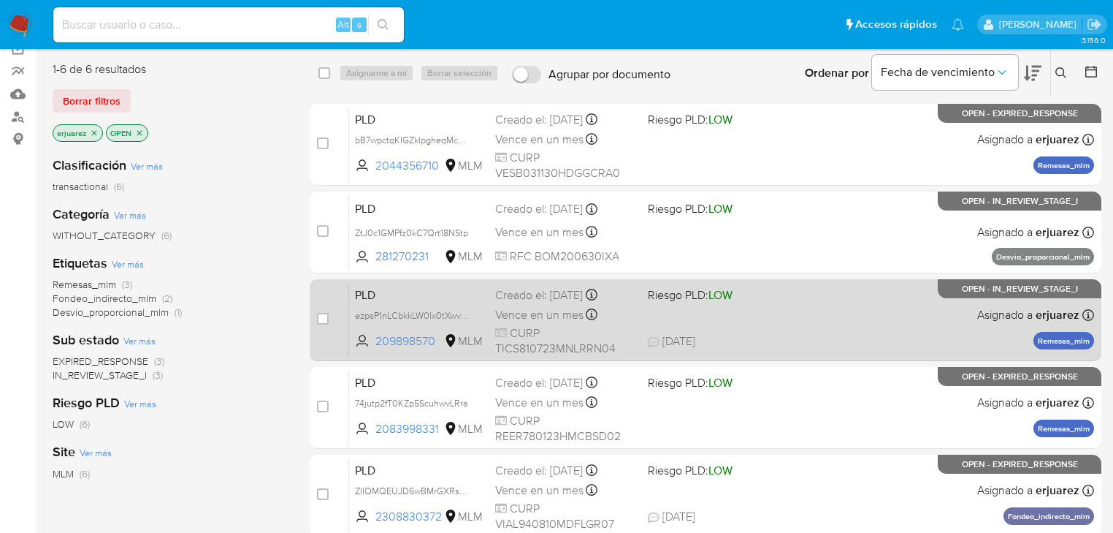
click at [529, 327] on span "CURP TICS810723MNLRRN04" at bounding box center [565, 340] width 141 height 31
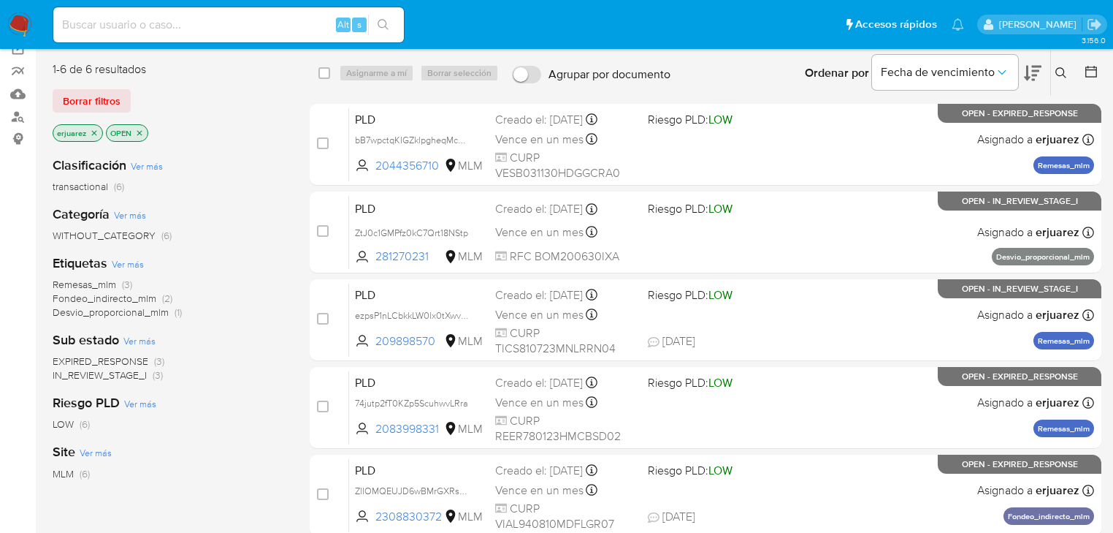
drag, startPoint x: 16, startPoint y: 24, endPoint x: 53, endPoint y: 7, distance: 40.5
click at [18, 23] on img at bounding box center [19, 24] width 25 height 25
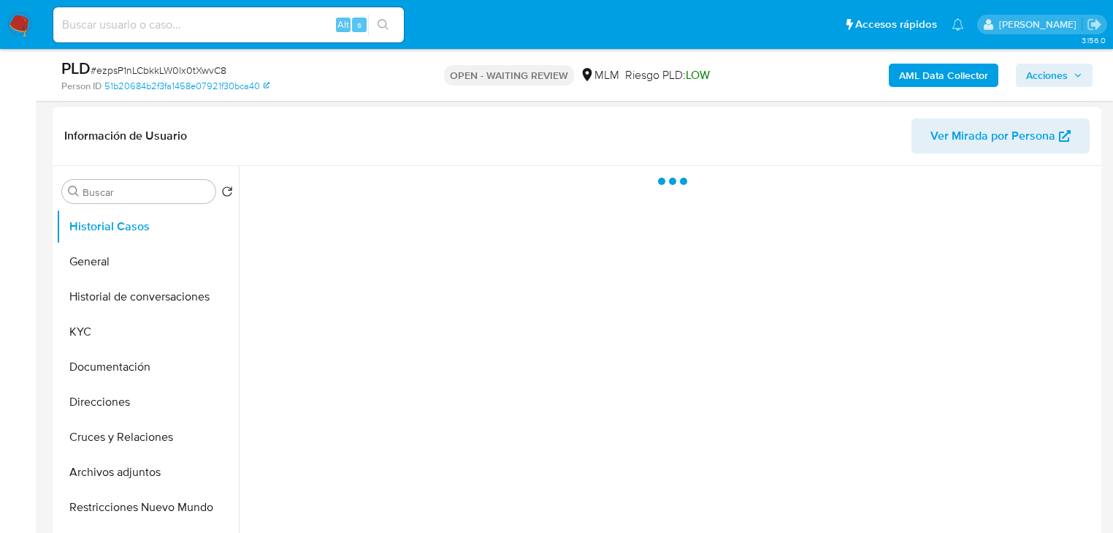
scroll to position [351, 0]
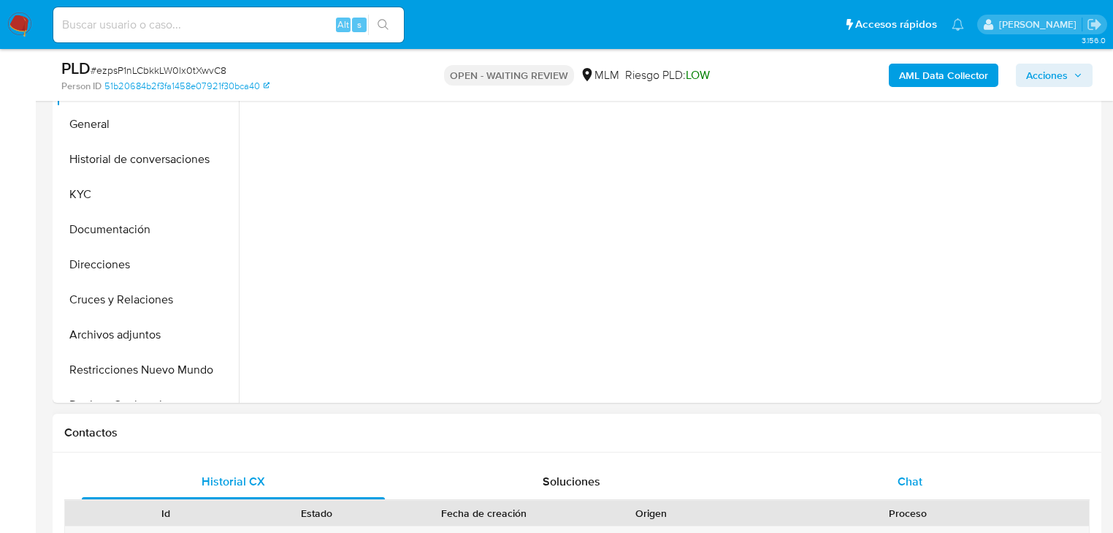
click at [903, 482] on span "Chat" at bounding box center [910, 481] width 25 height 17
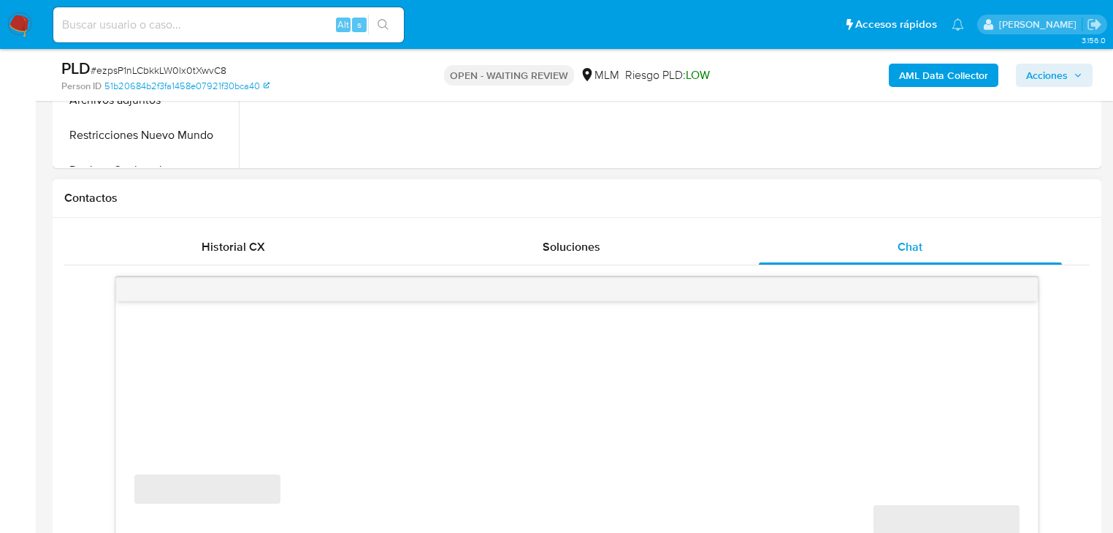
scroll to position [701, 0]
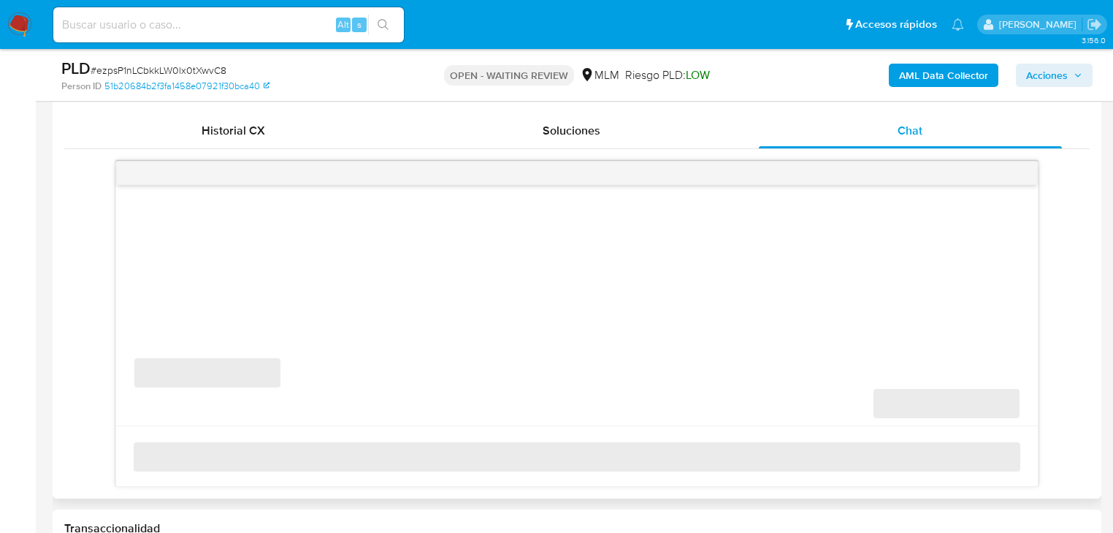
select select "10"
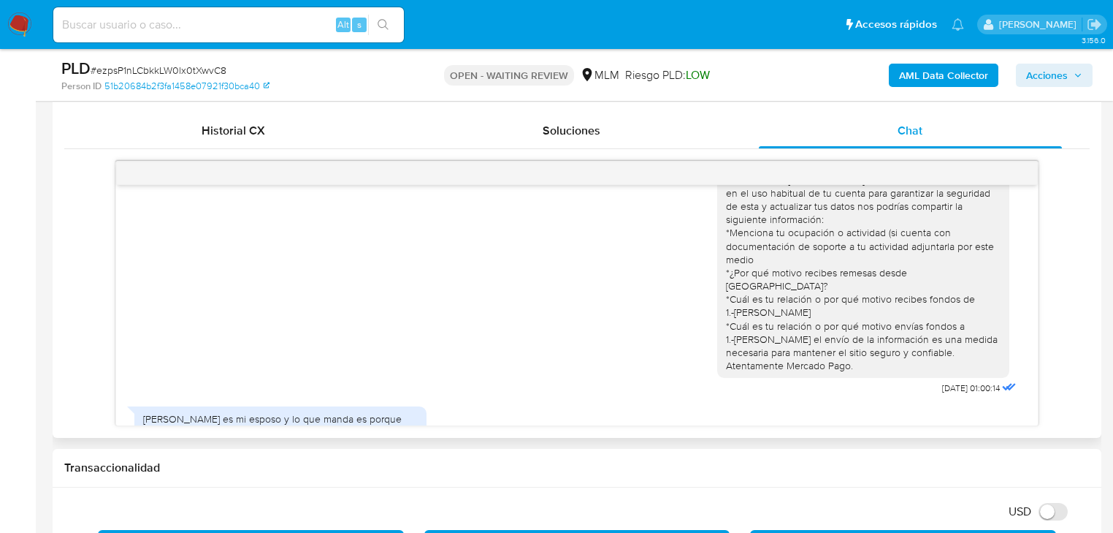
scroll to position [15, 0]
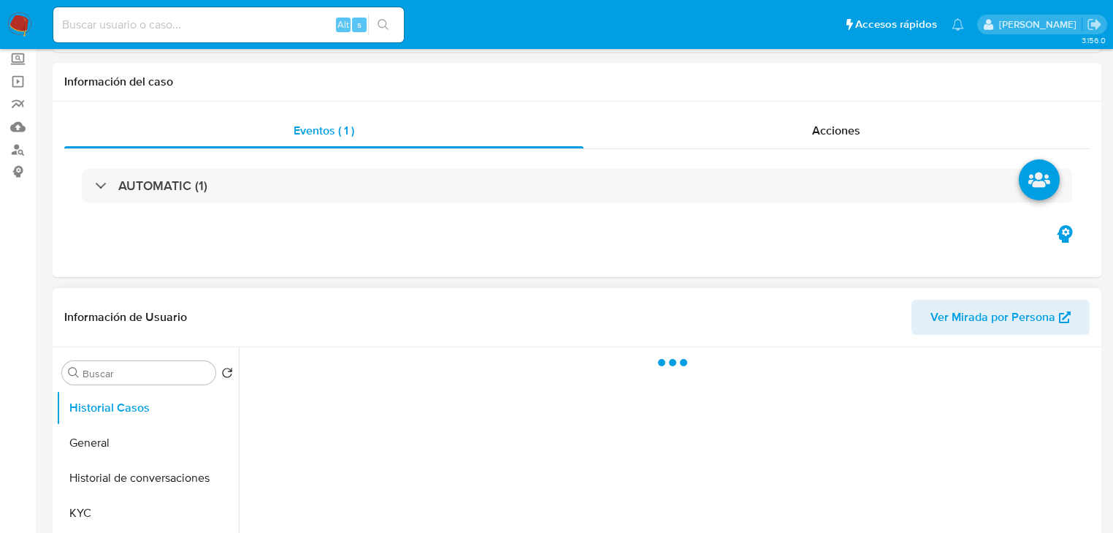
scroll to position [409, 0]
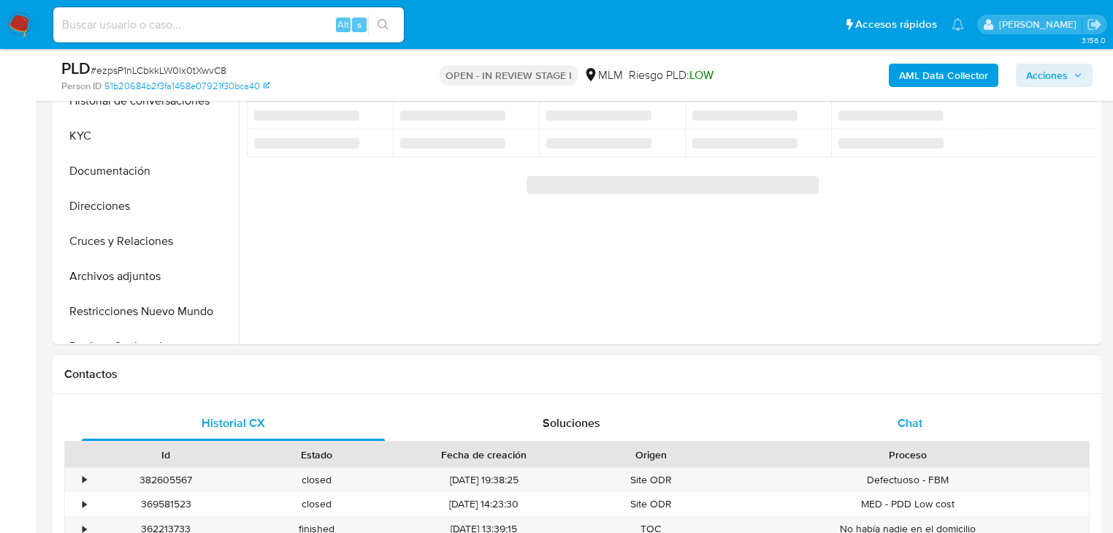
click at [917, 419] on span "Chat" at bounding box center [910, 422] width 25 height 17
select select "10"
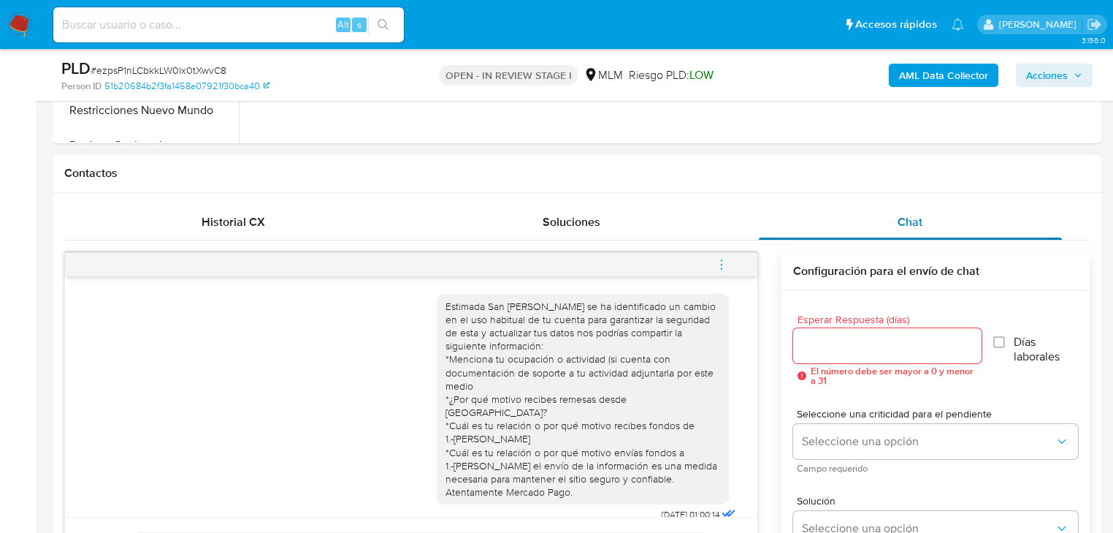
scroll to position [701, 0]
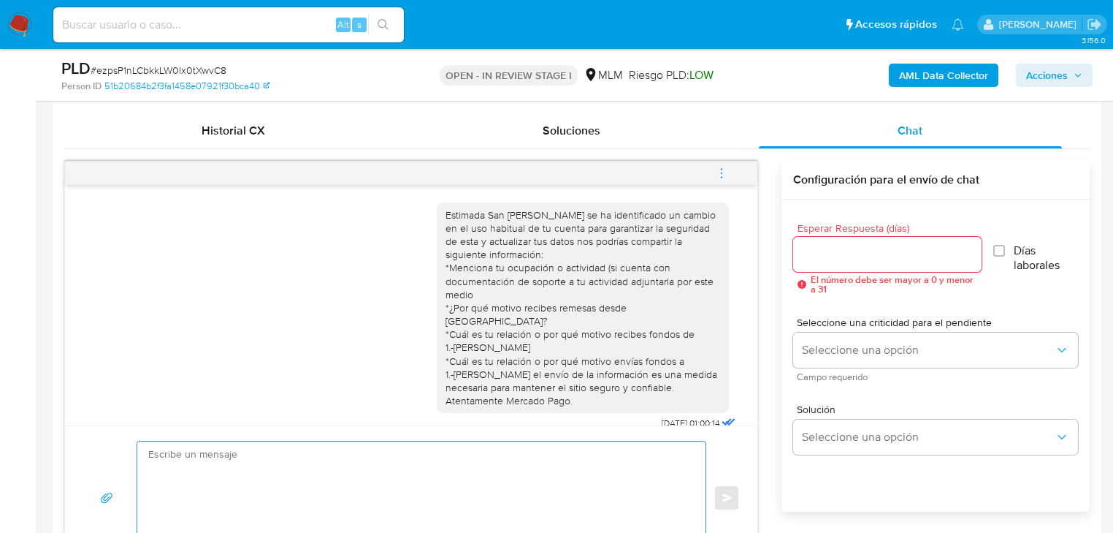
drag, startPoint x: 367, startPoint y: 444, endPoint x: 348, endPoint y: 466, distance: 28.5
click at [367, 446] on textarea at bounding box center [417, 497] width 539 height 113
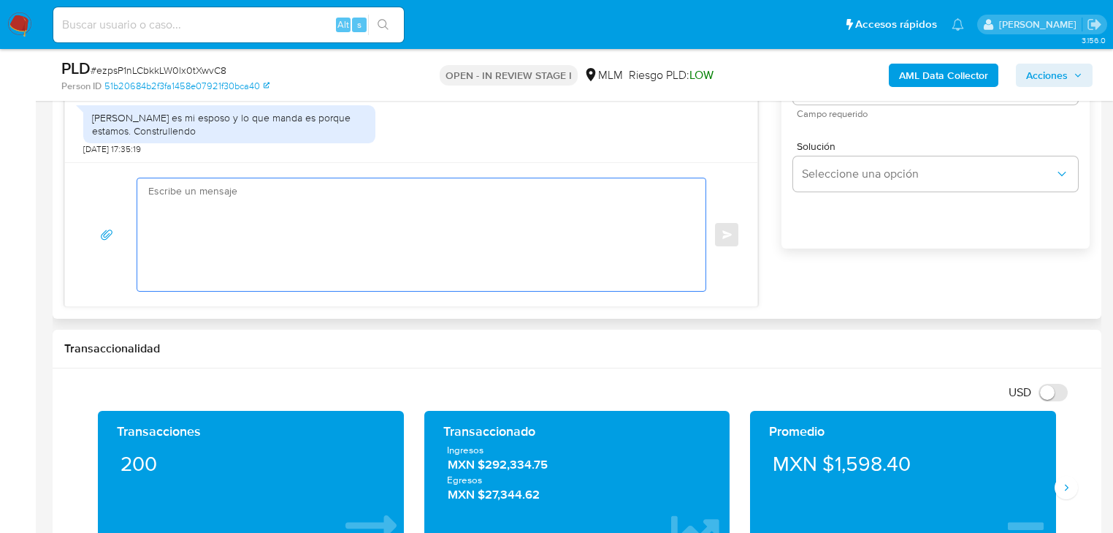
scroll to position [877, 0]
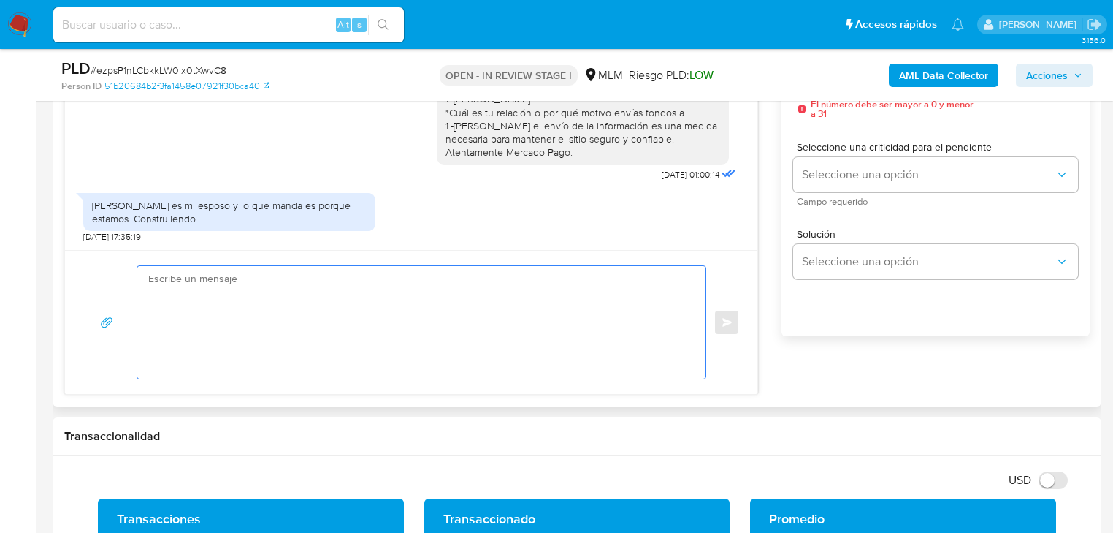
drag, startPoint x: 261, startPoint y: 325, endPoint x: 268, endPoint y: 329, distance: 8.2
click at [266, 327] on textarea at bounding box center [417, 322] width 539 height 113
type textarea "h"
type textarea "H"
paste textarea "Agradecemos tu tiempo y documentación proporcionada. Te recordamos que esto fue…"
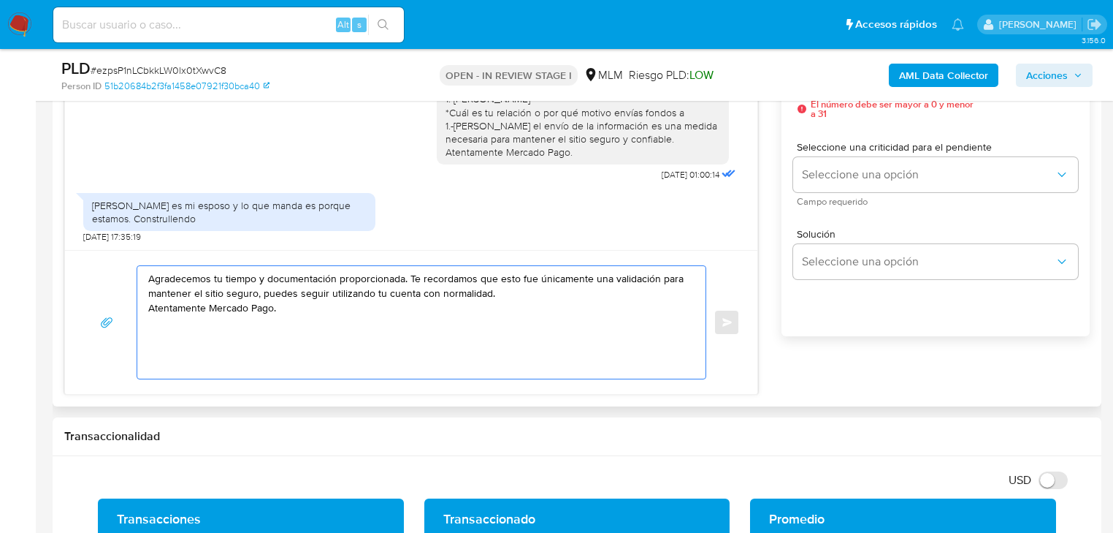
drag, startPoint x: 260, startPoint y: 277, endPoint x: 332, endPoint y: 281, distance: 72.4
click at [332, 281] on textarea "Agradecemos tu tiempo y documentación proporcionada. Te recordamos que esto fue…" at bounding box center [417, 322] width 539 height 113
drag, startPoint x: 314, startPoint y: 313, endPoint x: 50, endPoint y: 258, distance: 269.4
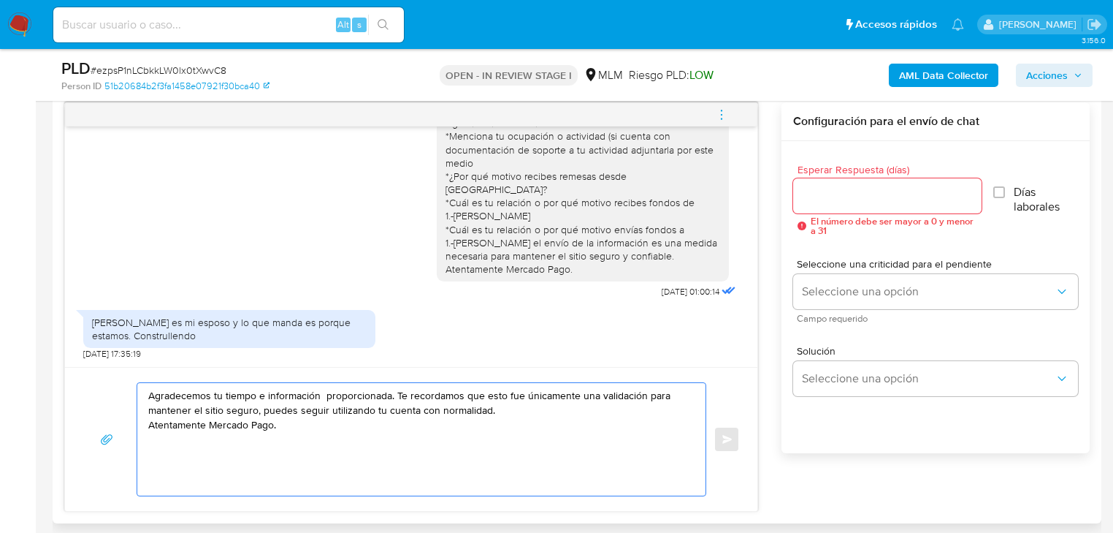
type textarea "Agradecemos tu tiempo e información proporcionada. Te recordamos que esto fue ú…"
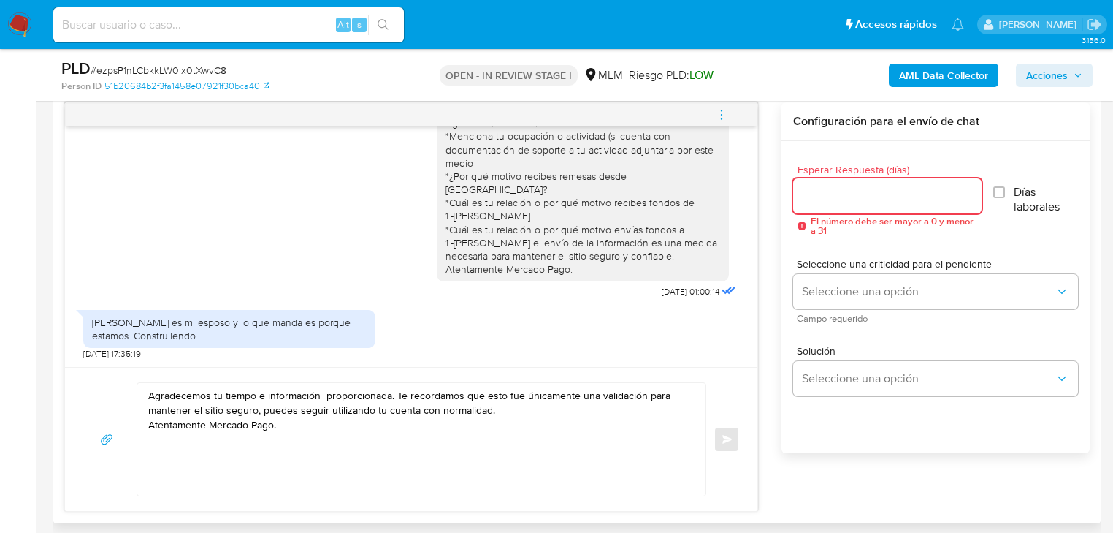
click at [830, 199] on input "Esperar Respuesta (días)" at bounding box center [887, 195] width 188 height 19
drag, startPoint x: 226, startPoint y: 418, endPoint x: 261, endPoint y: 418, distance: 34.3
click at [227, 418] on textarea "Agradecemos tu tiempo e información proporcionada. Te recordamos que esto fue ú…" at bounding box center [417, 439] width 539 height 113
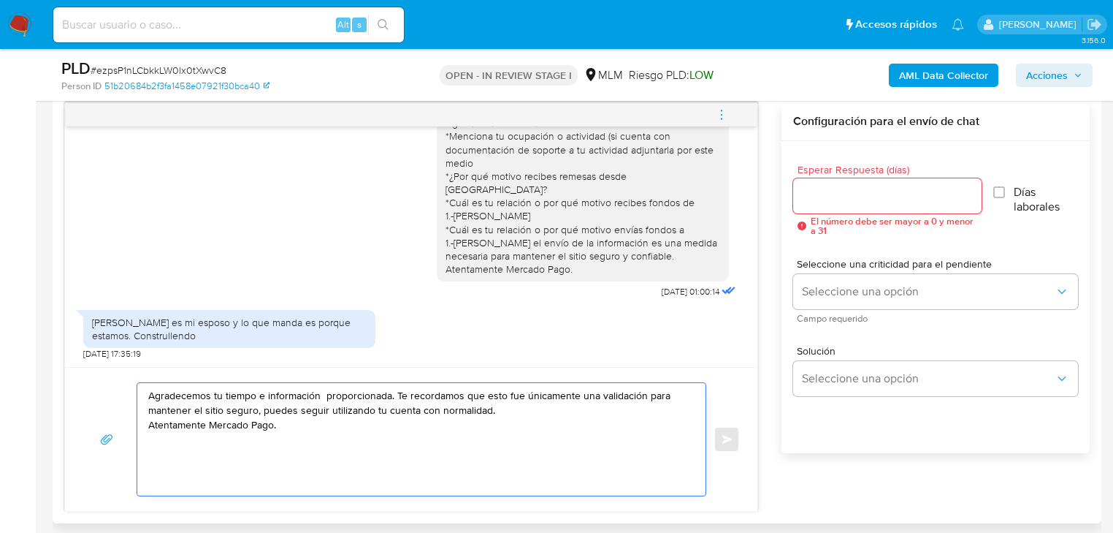
drag, startPoint x: 304, startPoint y: 424, endPoint x: 135, endPoint y: 397, distance: 170.9
click at [135, 397] on div "Agradecemos tu tiempo e información proporcionada. Te recordamos que esto fue ú…" at bounding box center [411, 439] width 657 height 114
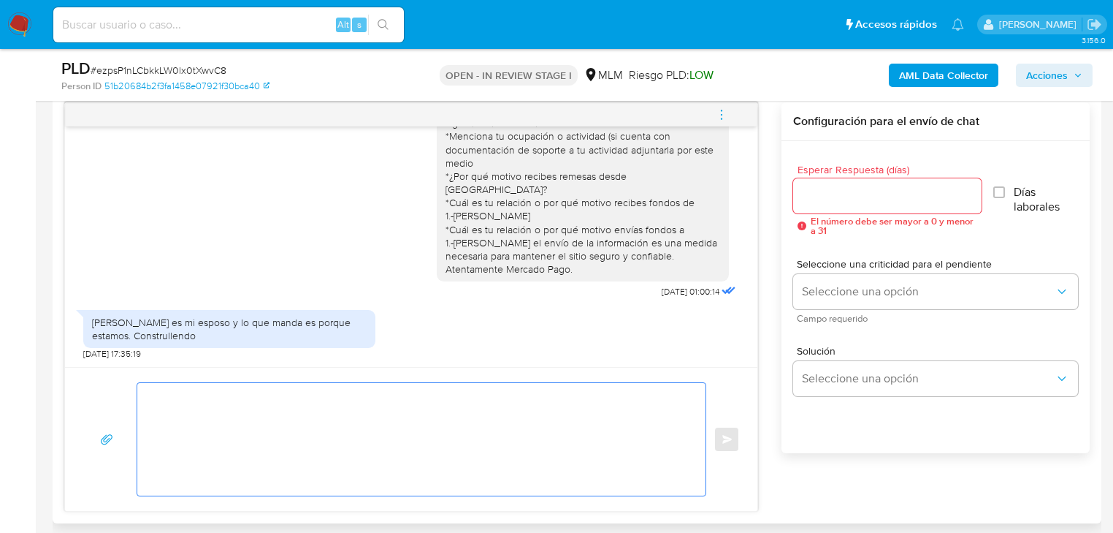
paste textarea "Agradecemos tu tiempo e información proporcionada. Te recordamos que esto fue ú…"
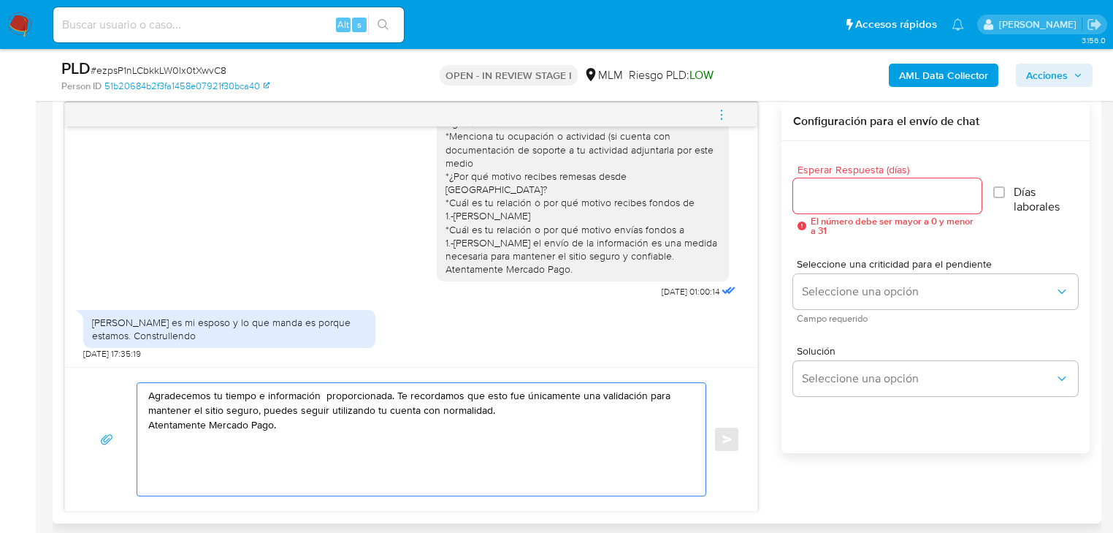
click at [143, 408] on div "Agradecemos tu tiempo e información proporcionada. Te recordamos que esto fue ú…" at bounding box center [417, 439] width 561 height 113
click at [145, 409] on div "Agradecemos tu tiempo e información proporcionada. Te recordamos que esto fue ú…" at bounding box center [417, 439] width 561 height 113
click at [148, 413] on textarea "Agradecemos tu tiempo e información proporcionada. Te recordamos que esto fue ú…" at bounding box center [417, 439] width 539 height 113
drag, startPoint x: 315, startPoint y: 425, endPoint x: 56, endPoint y: 374, distance: 264.3
click at [56, 374] on div "Historial CX Soluciones Chat Id Estado Fecha de creación Origen Proceso • 38260…" at bounding box center [577, 283] width 1049 height 480
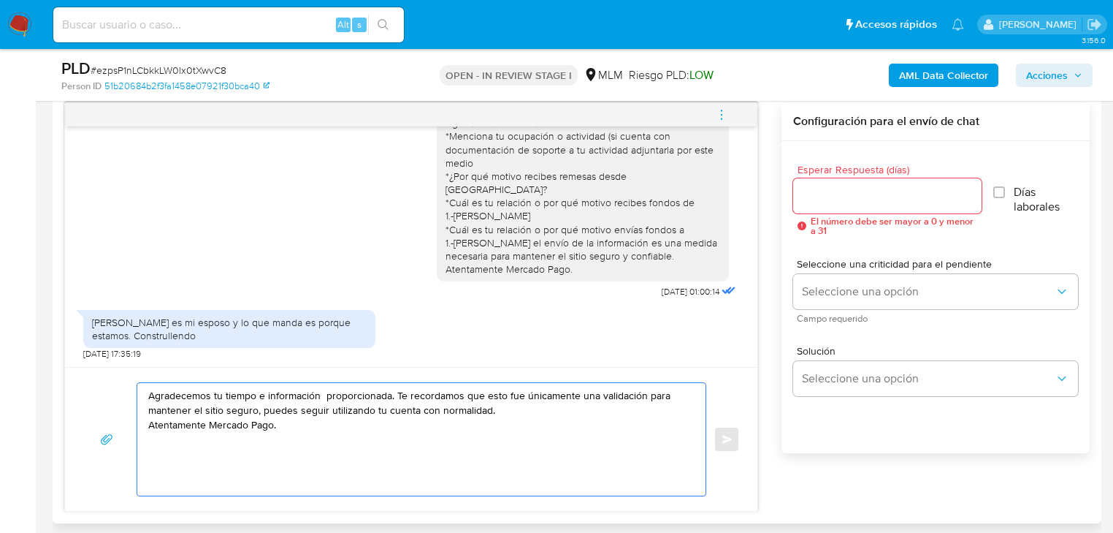
type textarea "Agradecemos tu tiempo e información proporcionada. Te recordamos que esto fue ú…"
click at [862, 194] on input "Esperar Respuesta (días)" at bounding box center [887, 195] width 188 height 19
drag, startPoint x: 298, startPoint y: 432, endPoint x: 72, endPoint y: 365, distance: 236.0
click at [72, 367] on div "Agradecemos tu tiempo e información proporcionada. Te recordamos que esto fue ú…" at bounding box center [411, 439] width 693 height 144
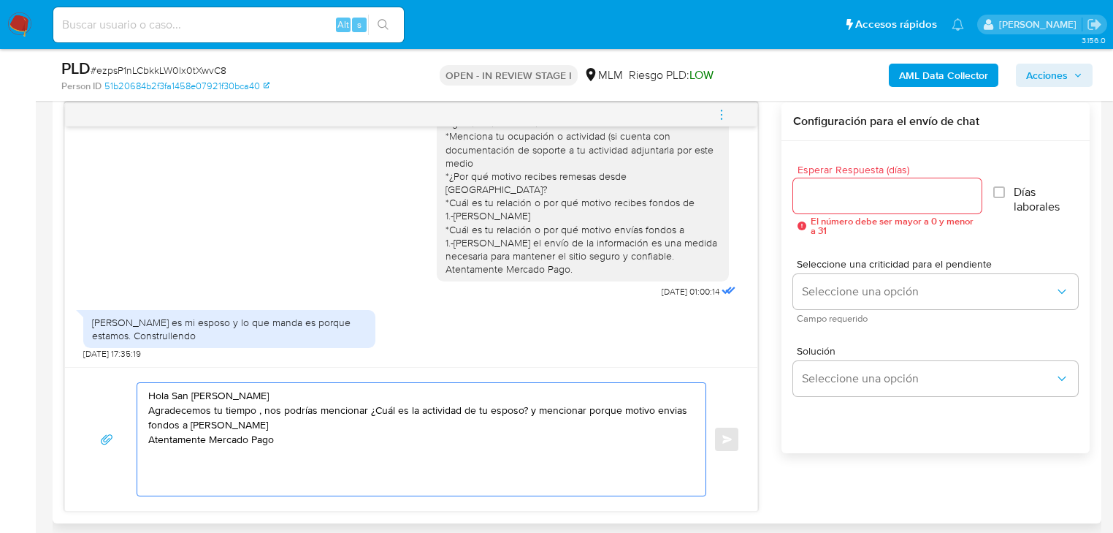
type textarea "Hola San Juana Agradecemos tu tiempo , nos podrías mencionar ¿Cuál es la activi…"
drag, startPoint x: 309, startPoint y: 432, endPoint x: 56, endPoint y: 382, distance: 257.7
click at [56, 382] on div "Historial CX Soluciones Chat Id Estado Fecha de creación Origen Proceso • 38260…" at bounding box center [577, 283] width 1049 height 480
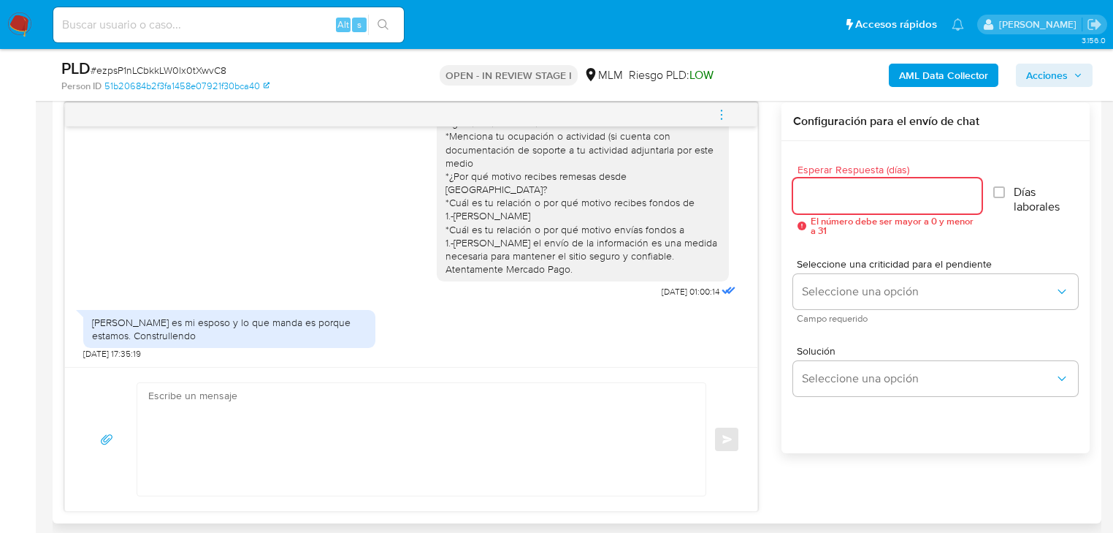
click at [804, 193] on input "Esperar Respuesta (días)" at bounding box center [887, 195] width 188 height 19
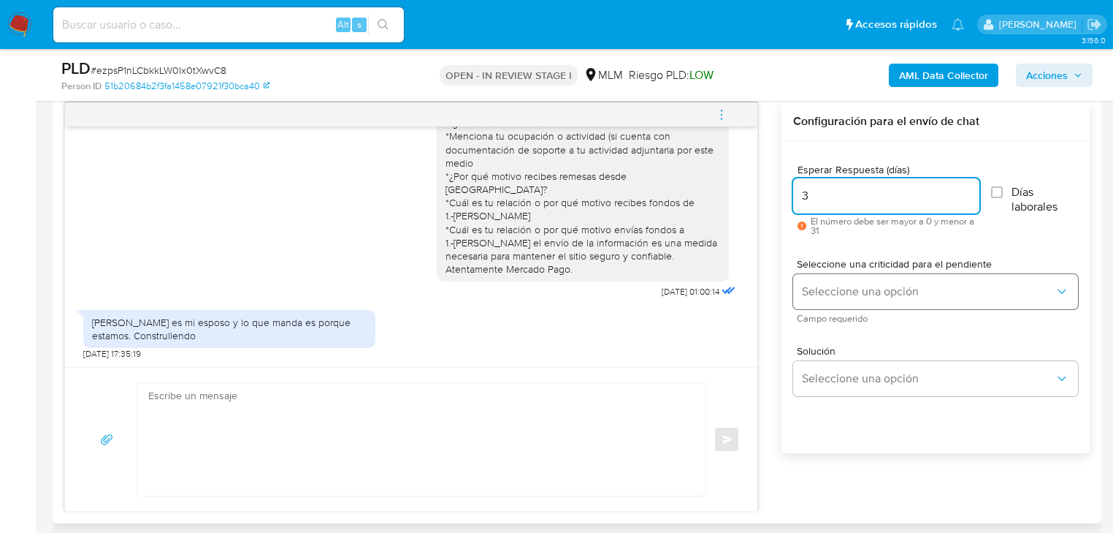
type input "3"
click at [823, 279] on button "Seleccione una opción" at bounding box center [935, 291] width 285 height 35
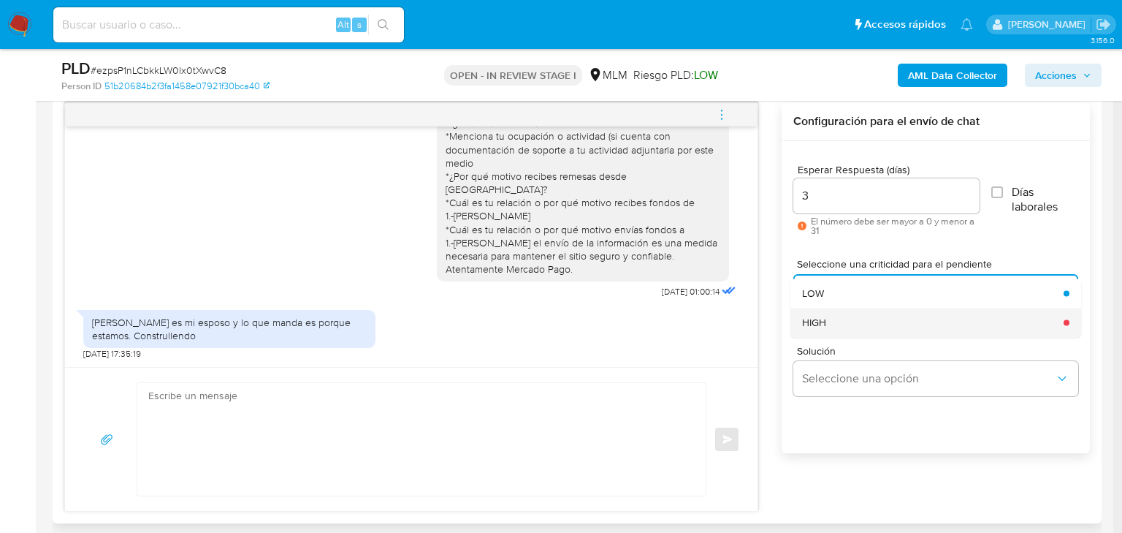
drag, startPoint x: 851, startPoint y: 319, endPoint x: 862, endPoint y: 368, distance: 50.2
click at [852, 319] on div "HIGH" at bounding box center [928, 322] width 253 height 29
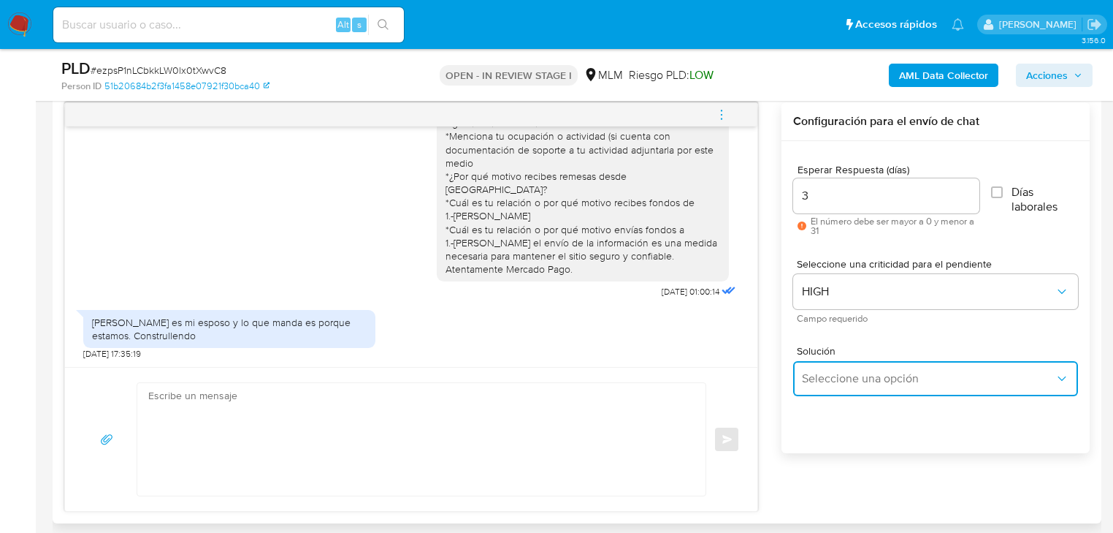
drag, startPoint x: 856, startPoint y: 373, endPoint x: 945, endPoint y: 362, distance: 89.0
click at [864, 373] on span "Seleccione una opción" at bounding box center [928, 378] width 253 height 15
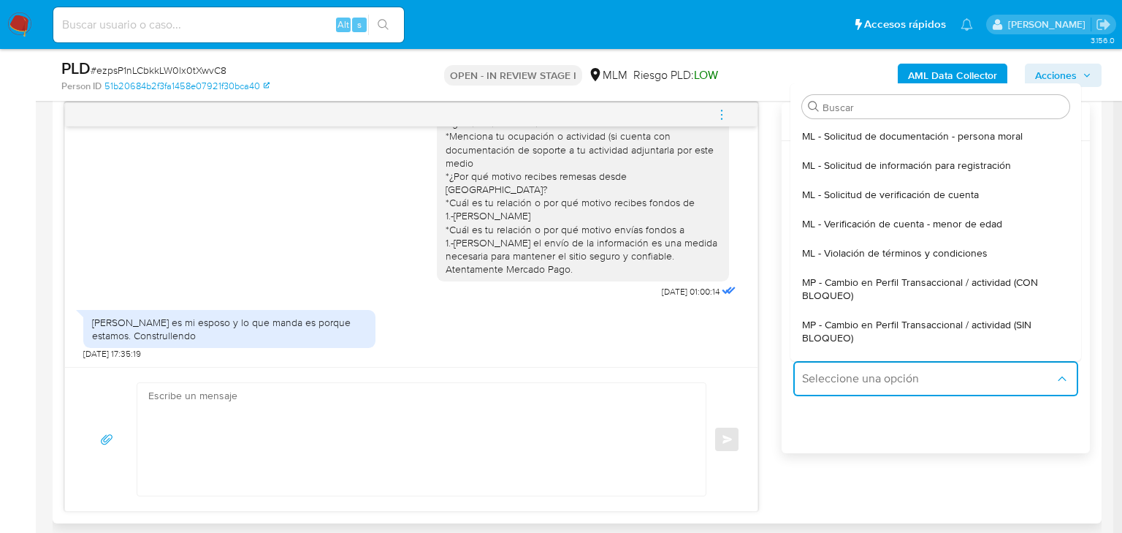
drag, startPoint x: 997, startPoint y: 321, endPoint x: 760, endPoint y: 389, distance: 247.0
click at [996, 321] on span "MP - Cambio en Perfil Transaccional / actividad (SIN BLOQUEO)" at bounding box center [931, 331] width 259 height 26
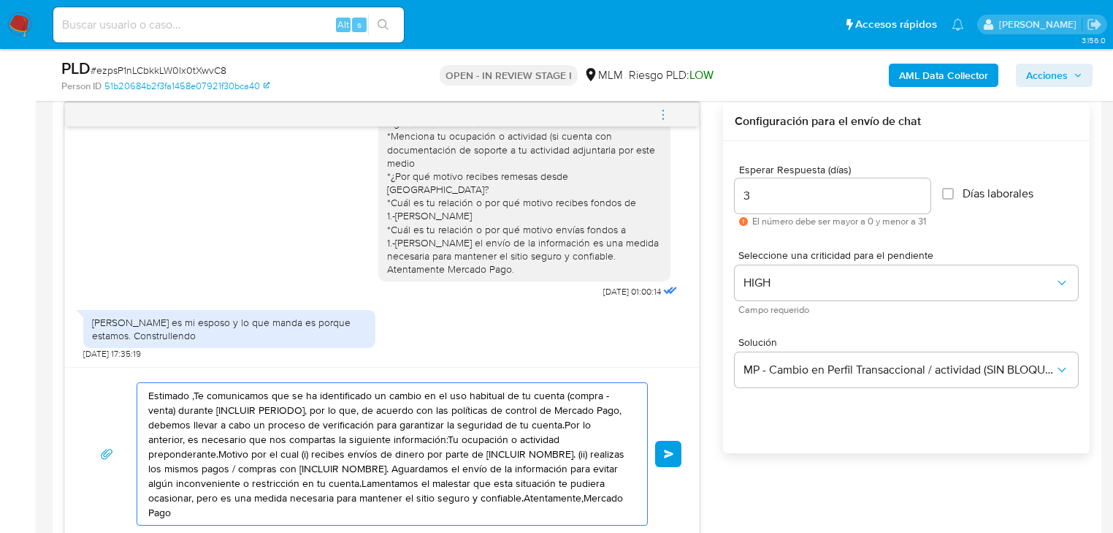
drag, startPoint x: 551, startPoint y: 494, endPoint x: 101, endPoint y: 348, distance: 473.1
click at [101, 348] on div "Estimada San Juana se ha identificado un cambio en el uso habitual de tu cuenta…" at bounding box center [382, 321] width 636 height 438
paste textarea "Hola San Juana Agradecemos tu tiempo , nos podrías mencionar ¿Cuál es la activi…"
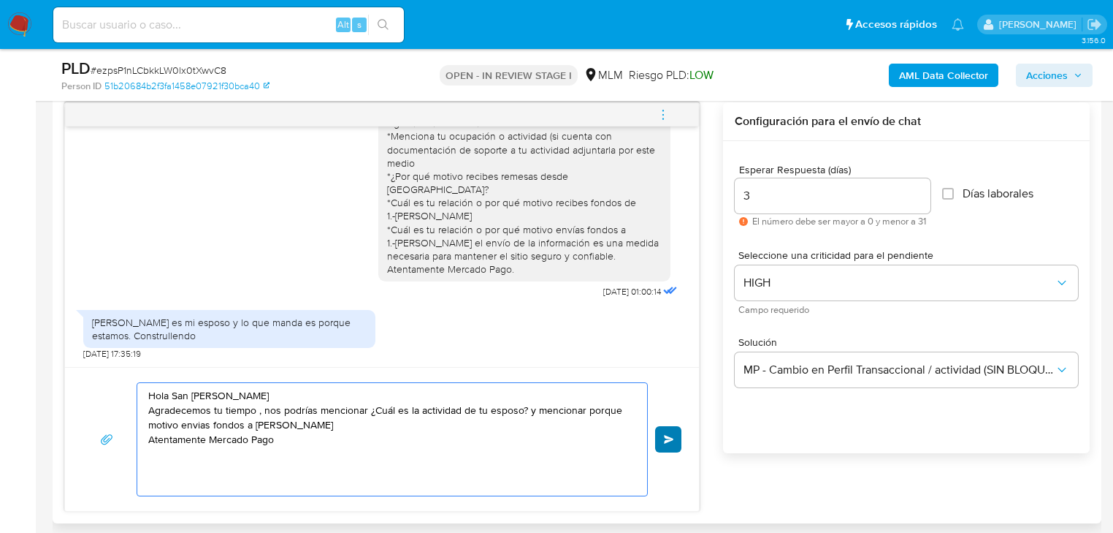
type textarea "Hola San Juana Agradecemos tu tiempo , nos podrías mencionar ¿Cuál es la activi…"
click at [660, 434] on button "Enviar" at bounding box center [668, 439] width 26 height 26
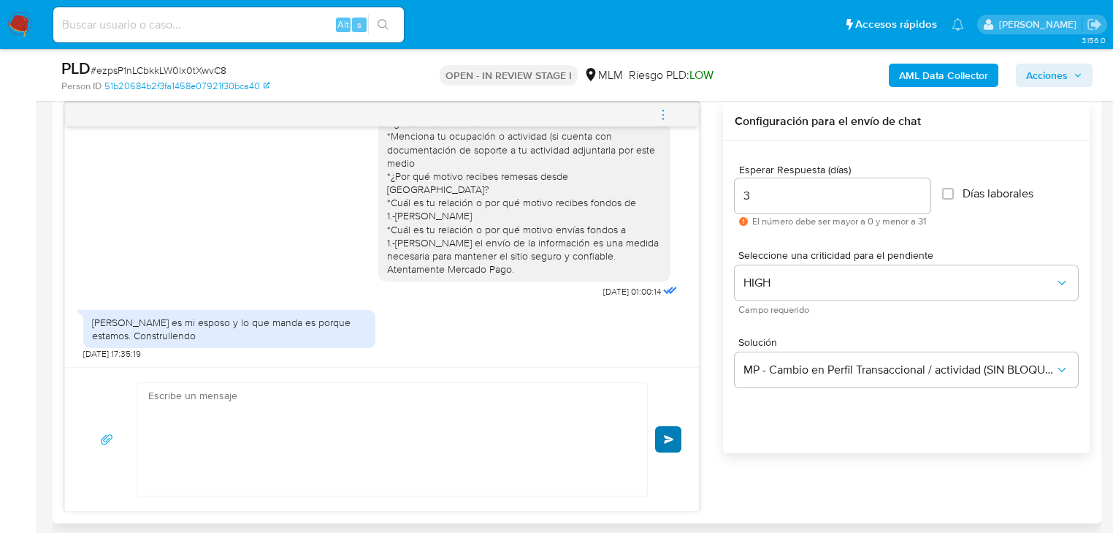
scroll to position [183, 0]
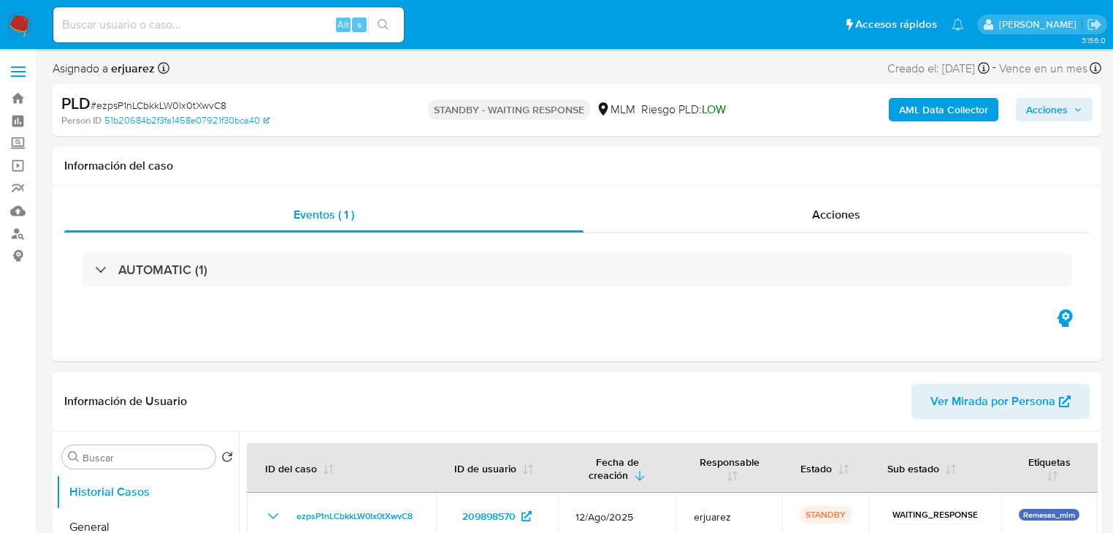
select select "10"
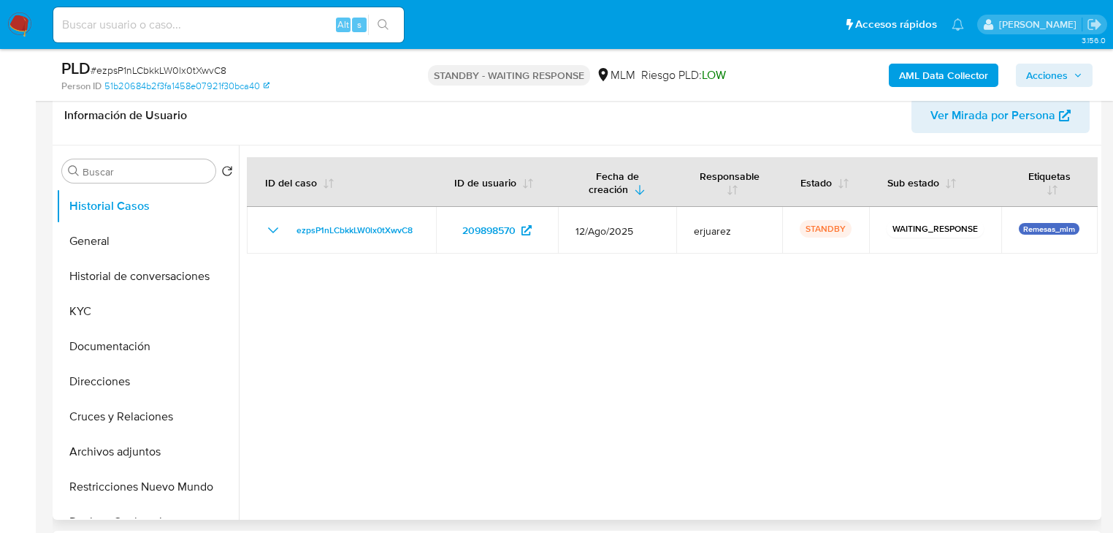
scroll to position [292, 0]
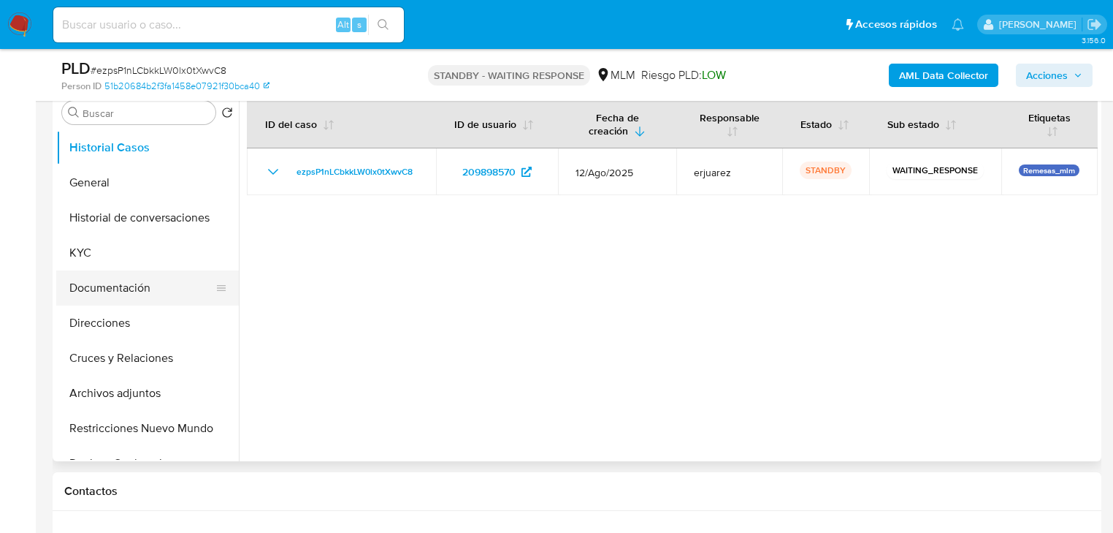
click at [150, 285] on button "Documentación" at bounding box center [141, 287] width 171 height 35
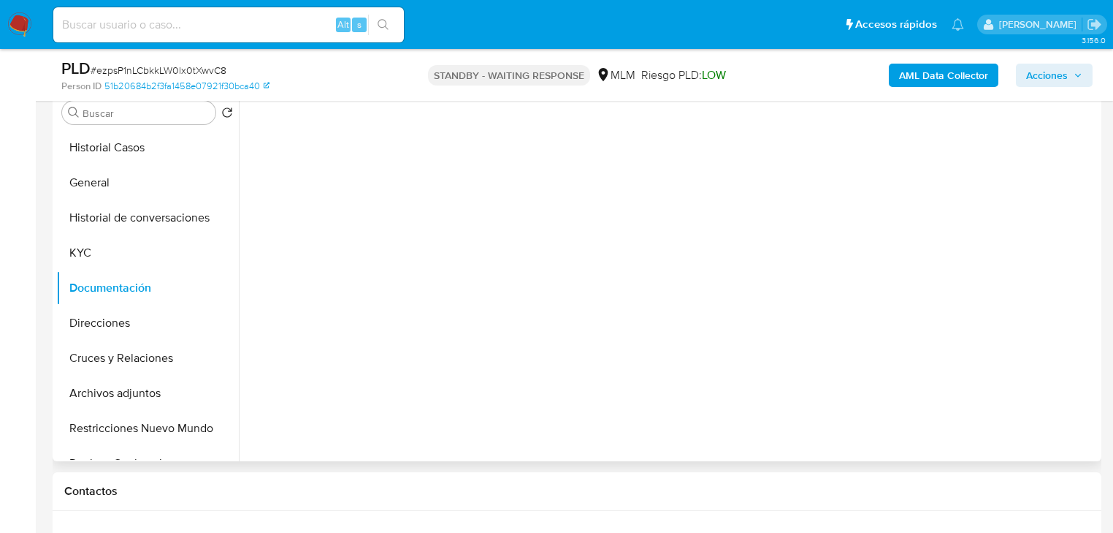
scroll to position [234, 0]
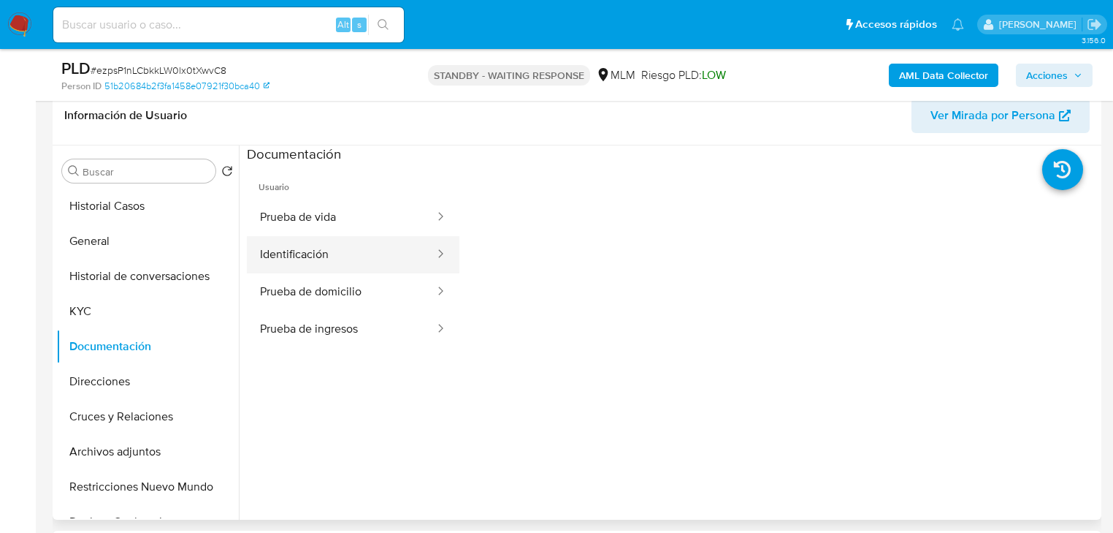
drag, startPoint x: 316, startPoint y: 256, endPoint x: 338, endPoint y: 257, distance: 22.0
click at [316, 256] on button "Identificación" at bounding box center [341, 254] width 189 height 37
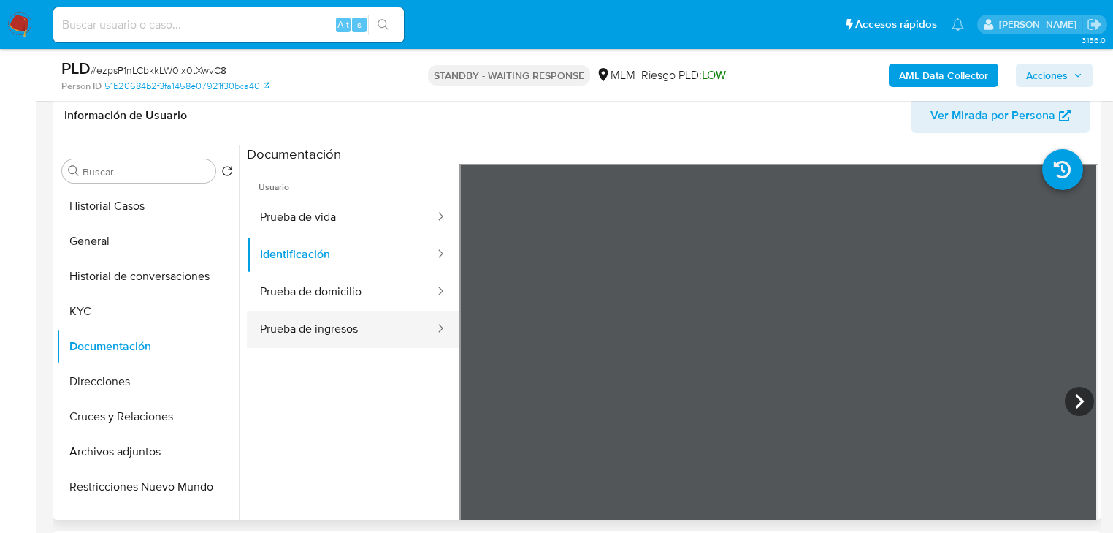
click at [337, 326] on button "Prueba de ingresos" at bounding box center [341, 328] width 189 height 37
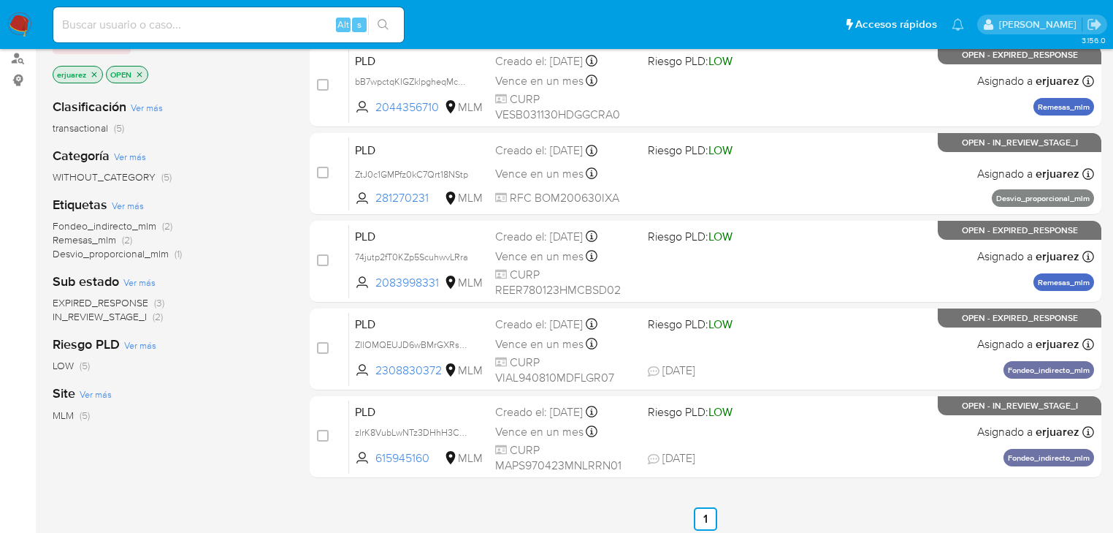
scroll to position [117, 0]
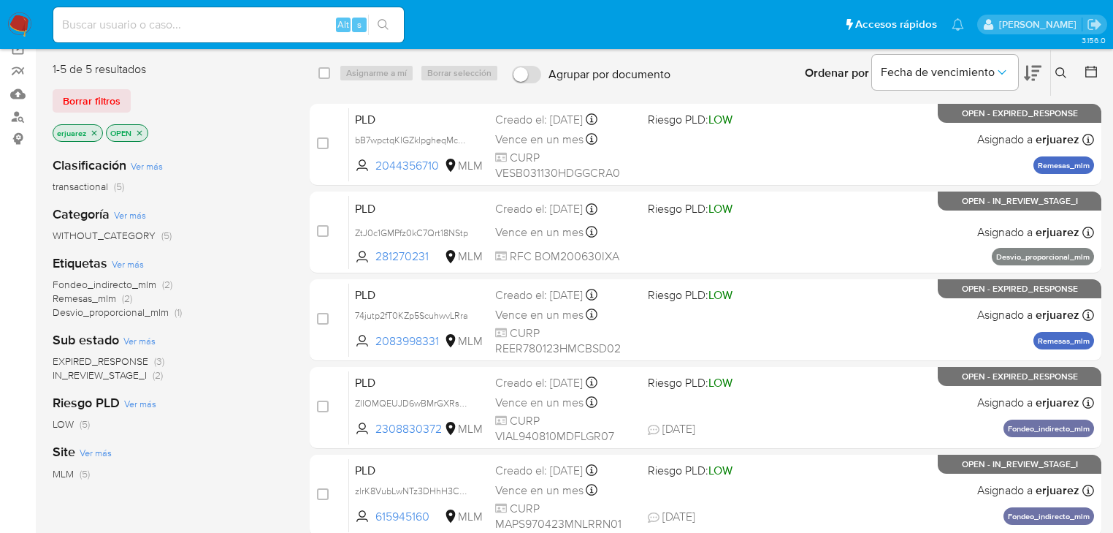
drag, startPoint x: 1061, startPoint y: 59, endPoint x: 1061, endPoint y: 69, distance: 9.5
click at [1061, 67] on div "Ingrese ID de usuario o caso Buscar Borrar filtros" at bounding box center [1063, 72] width 25 height 45
click at [1061, 70] on icon at bounding box center [1062, 73] width 12 height 12
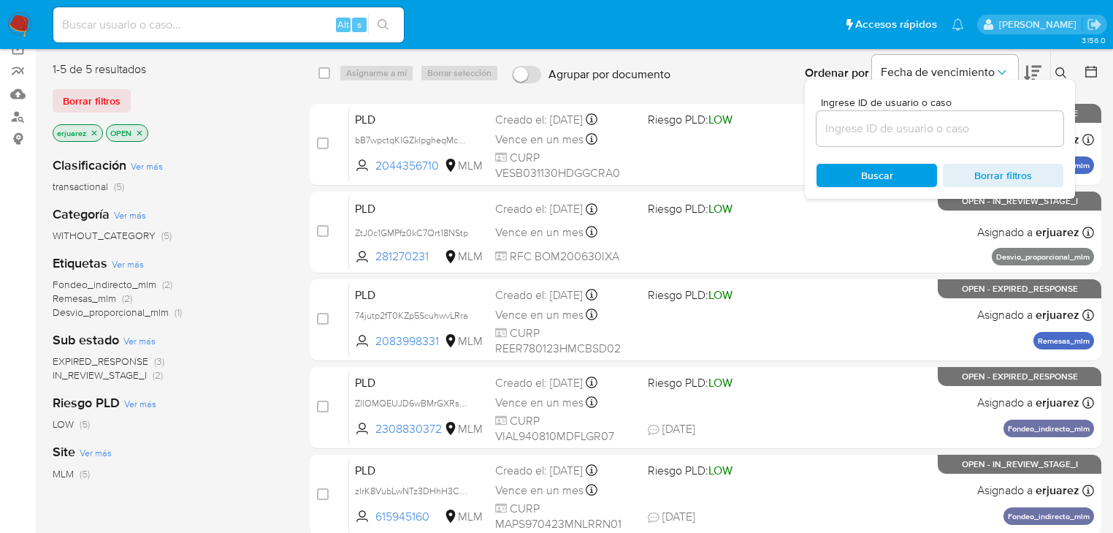
click at [914, 131] on input at bounding box center [940, 128] width 247 height 19
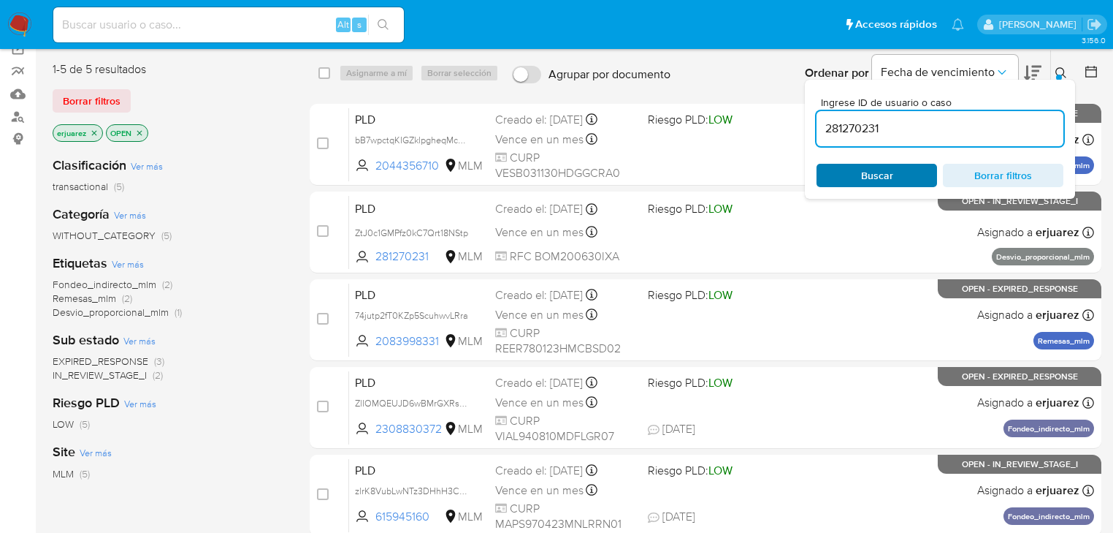
type input "281270231"
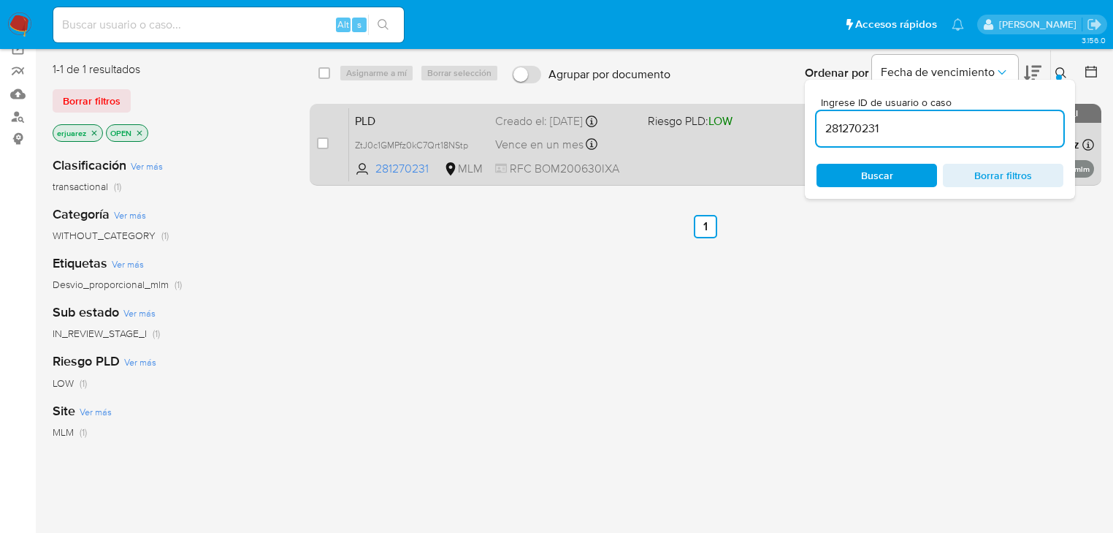
click at [751, 142] on div "PLD ZtJ0c1GMPfz0kC7Qrt18NStp 281270231 MLM Riesgo PLD: LOW Creado el: 12/08/202…" at bounding box center [721, 144] width 745 height 74
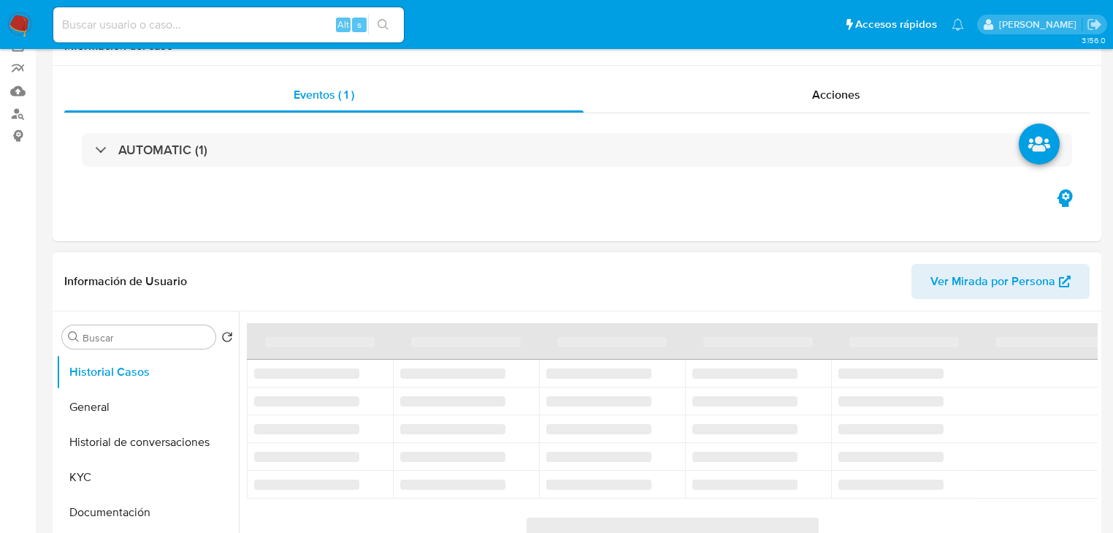
scroll to position [175, 0]
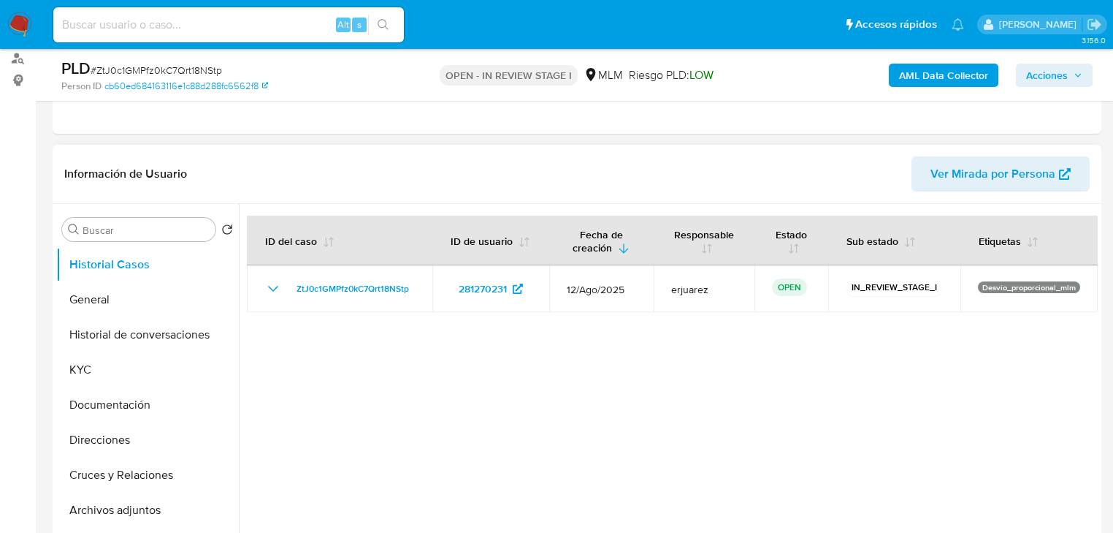
select select "10"
click at [114, 371] on button "KYC" at bounding box center [141, 369] width 171 height 35
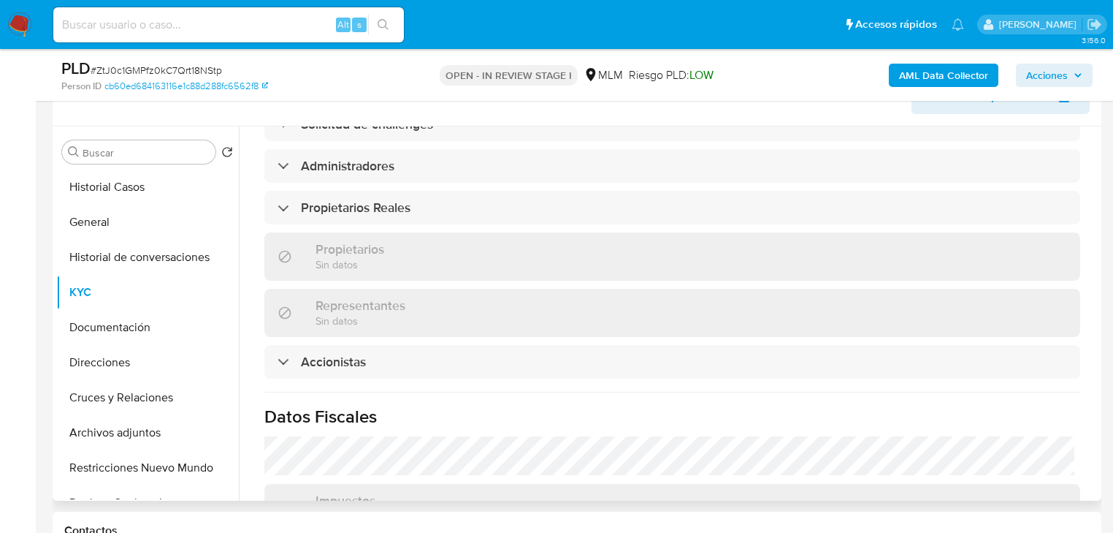
scroll to position [818, 0]
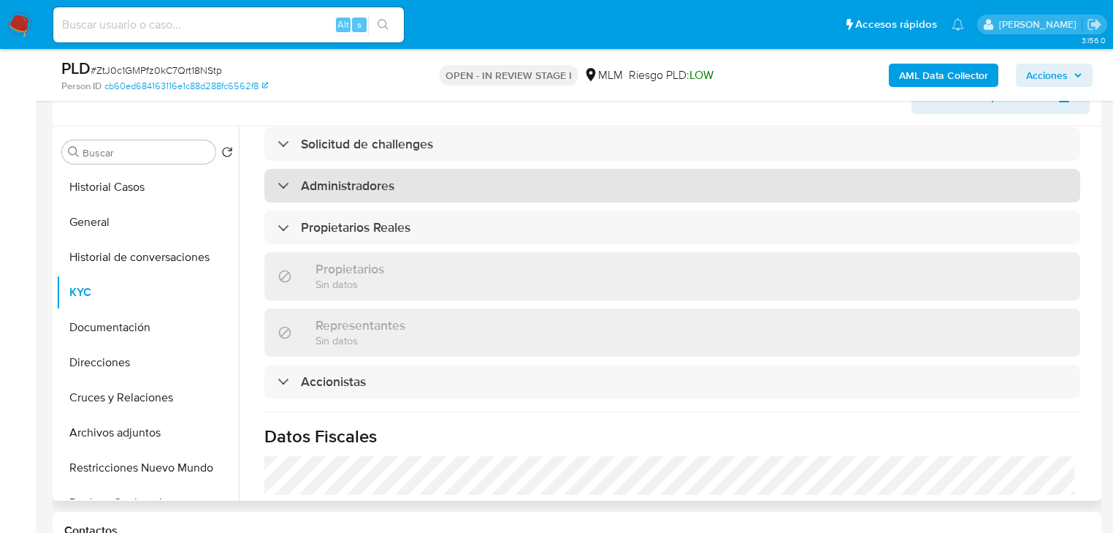
click at [386, 178] on h3 "Administradores" at bounding box center [348, 186] width 94 height 16
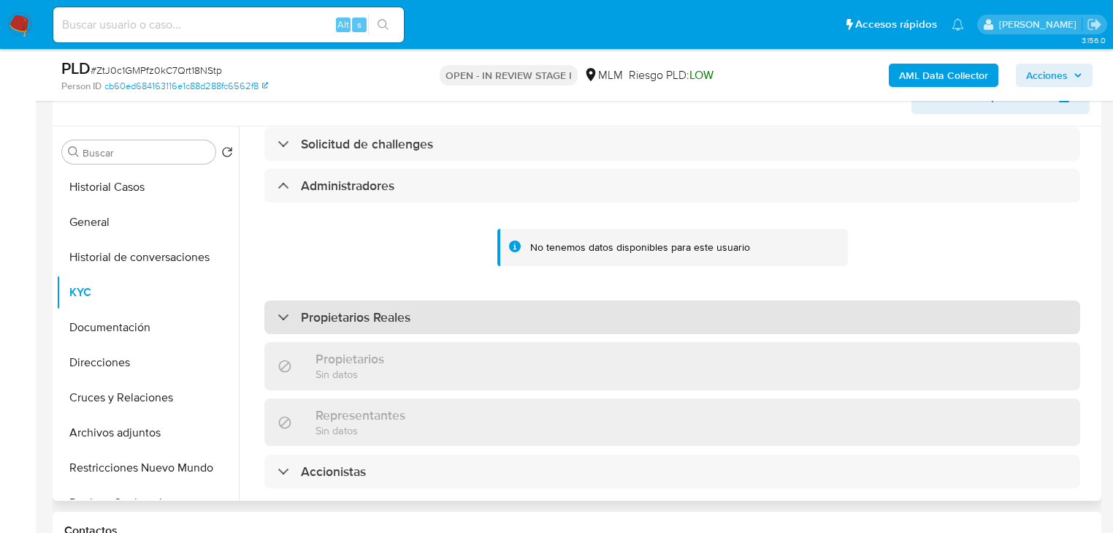
click at [383, 309] on h3 "Propietarios Reales" at bounding box center [356, 317] width 110 height 16
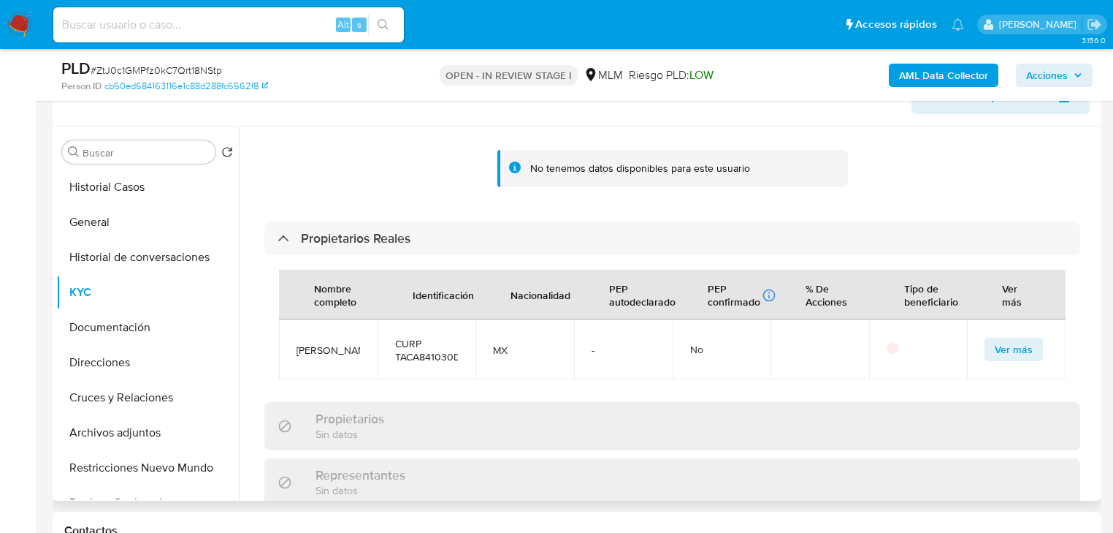
scroll to position [935, 0]
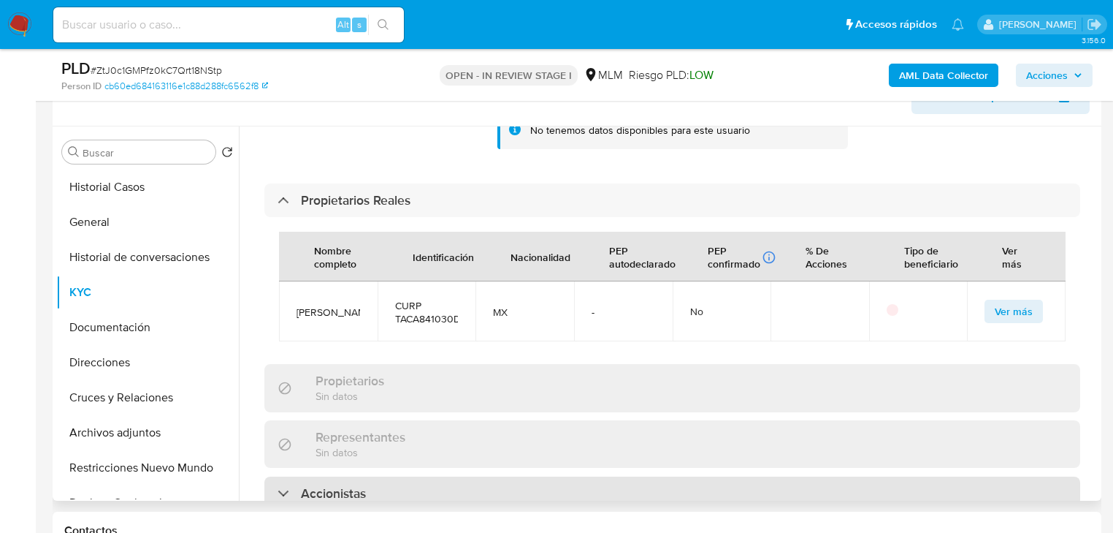
drag, startPoint x: 299, startPoint y: 469, endPoint x: 327, endPoint y: 446, distance: 36.9
click at [299, 485] on div "Accionistas" at bounding box center [322, 493] width 88 height 16
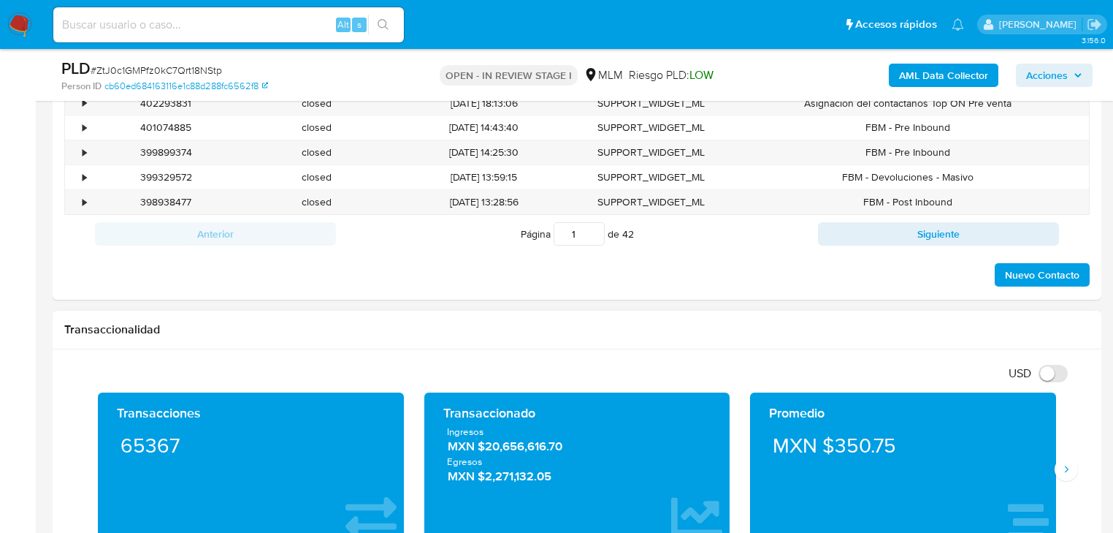
scroll to position [954, 0]
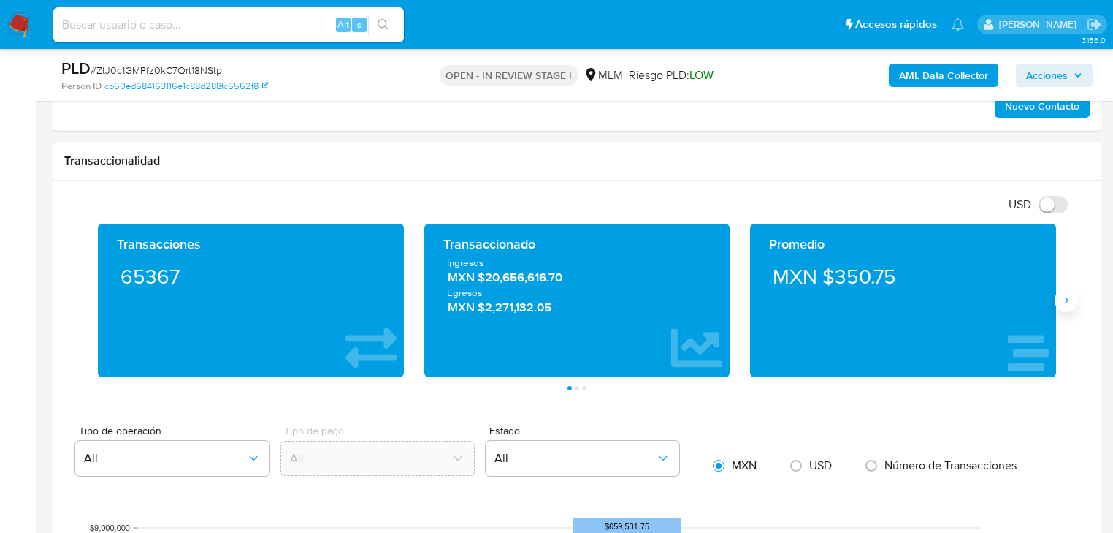
click at [1065, 297] on icon "Siguiente" at bounding box center [1067, 300] width 12 height 12
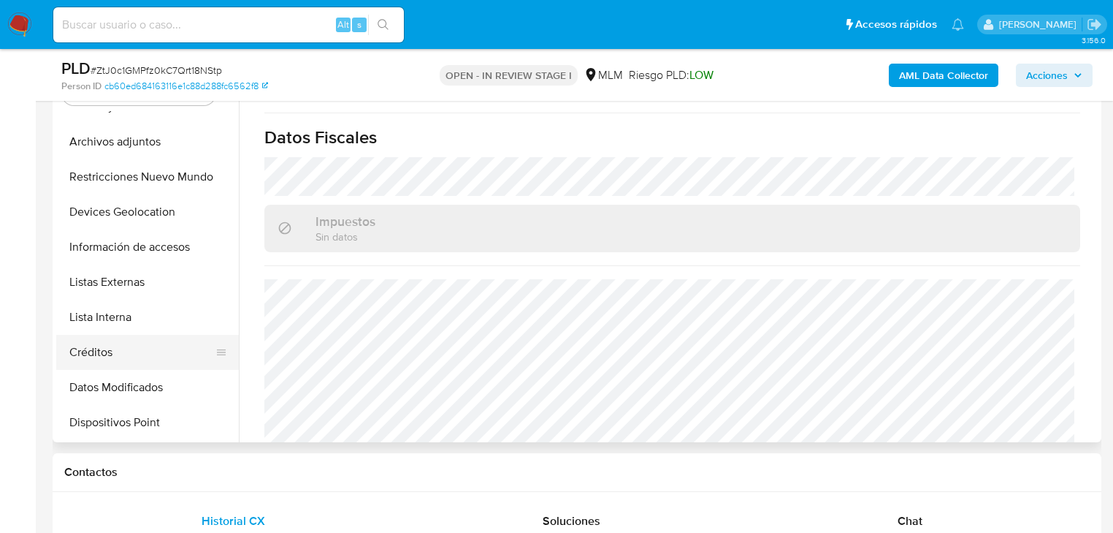
scroll to position [234, 0]
click at [145, 275] on button "Listas Externas" at bounding box center [141, 280] width 171 height 35
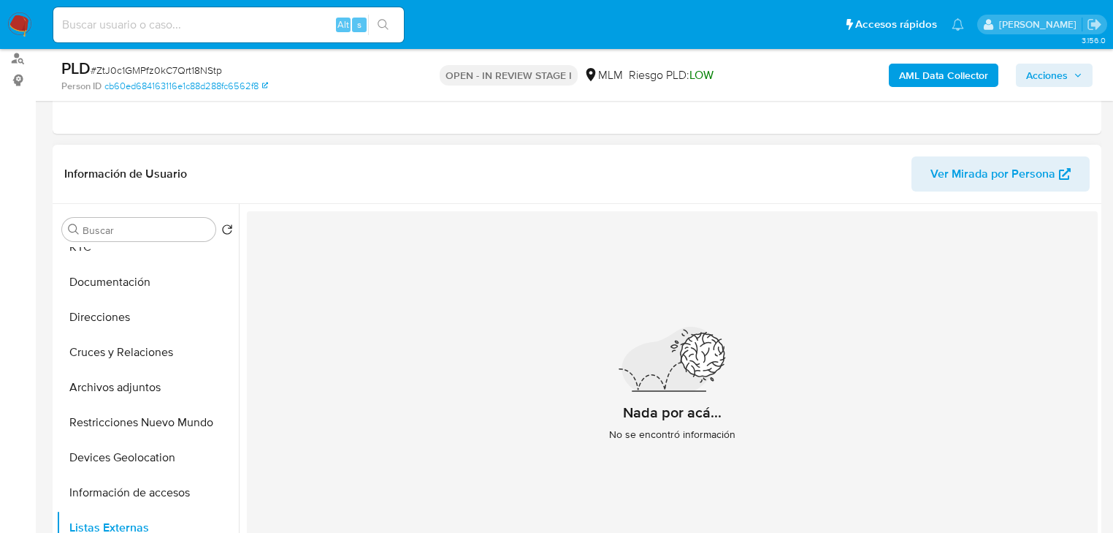
scroll to position [0, 0]
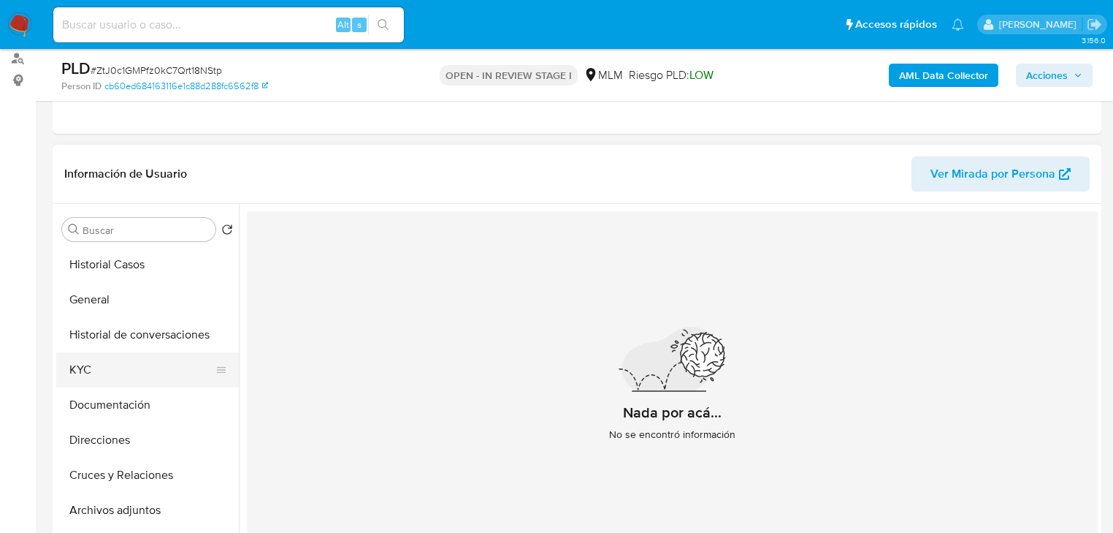
drag, startPoint x: 99, startPoint y: 373, endPoint x: 159, endPoint y: 356, distance: 62.4
click at [99, 373] on button "KYC" at bounding box center [141, 369] width 171 height 35
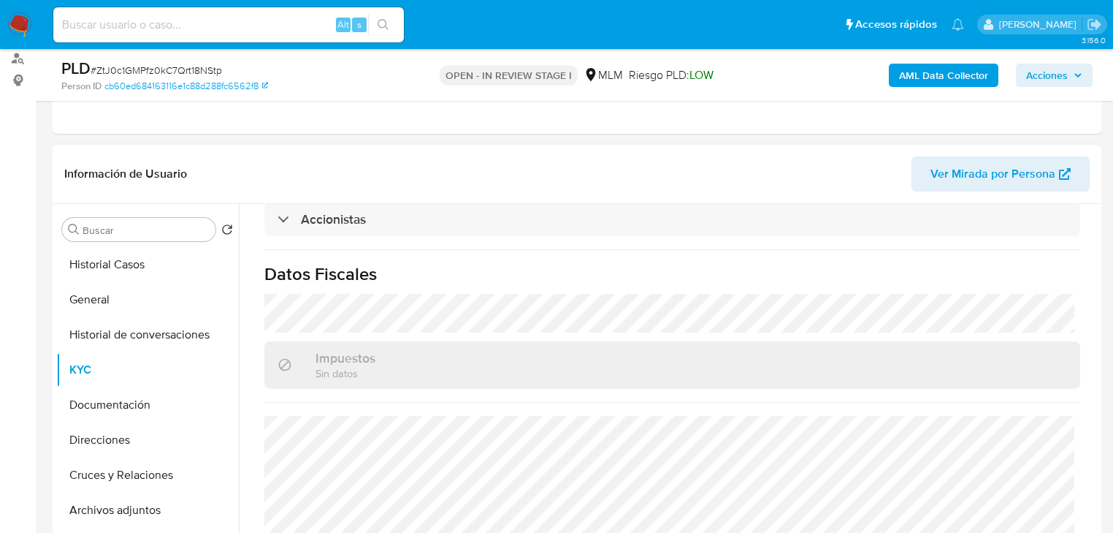
scroll to position [1058, 0]
click at [143, 397] on button "Documentación" at bounding box center [141, 404] width 171 height 35
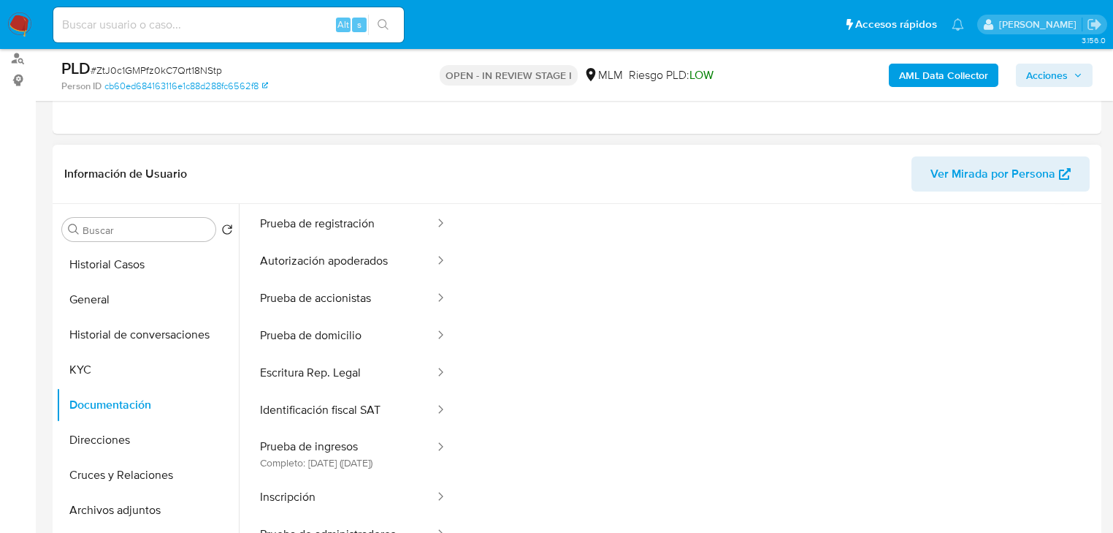
scroll to position [119, 0]
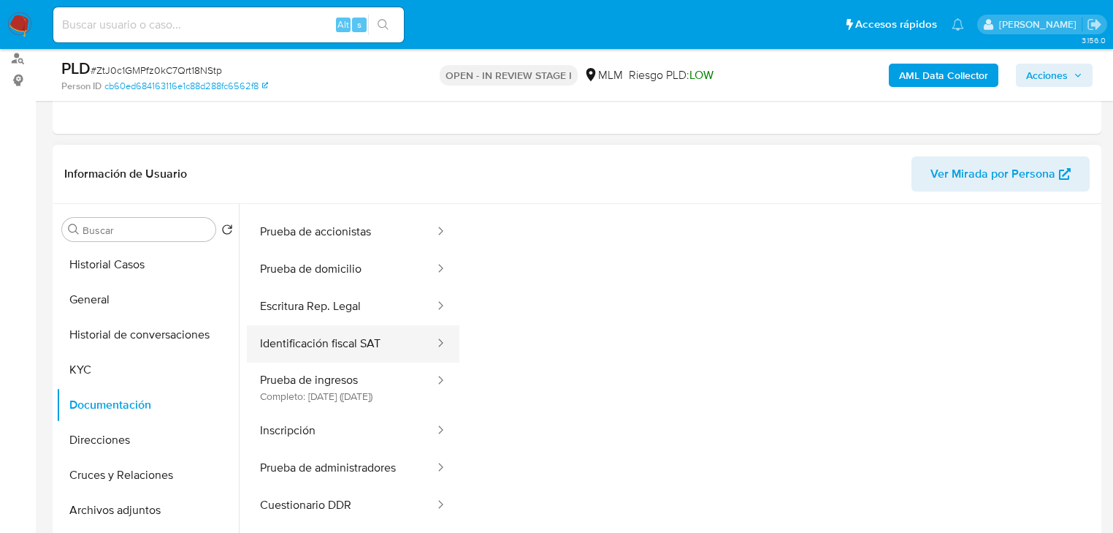
click at [321, 340] on button "Identificación fiscal SAT" at bounding box center [341, 343] width 189 height 37
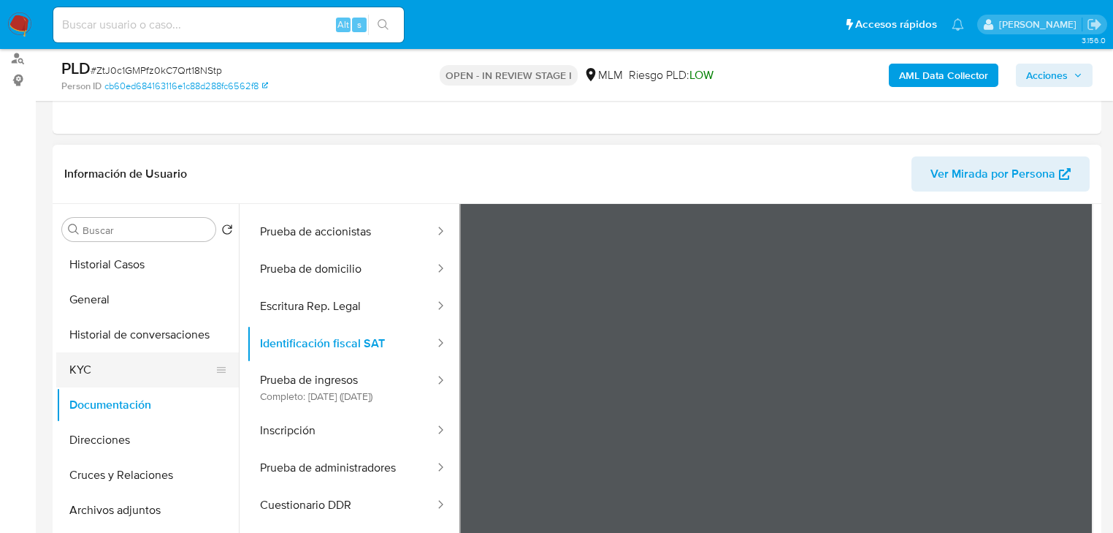
scroll to position [126, 0]
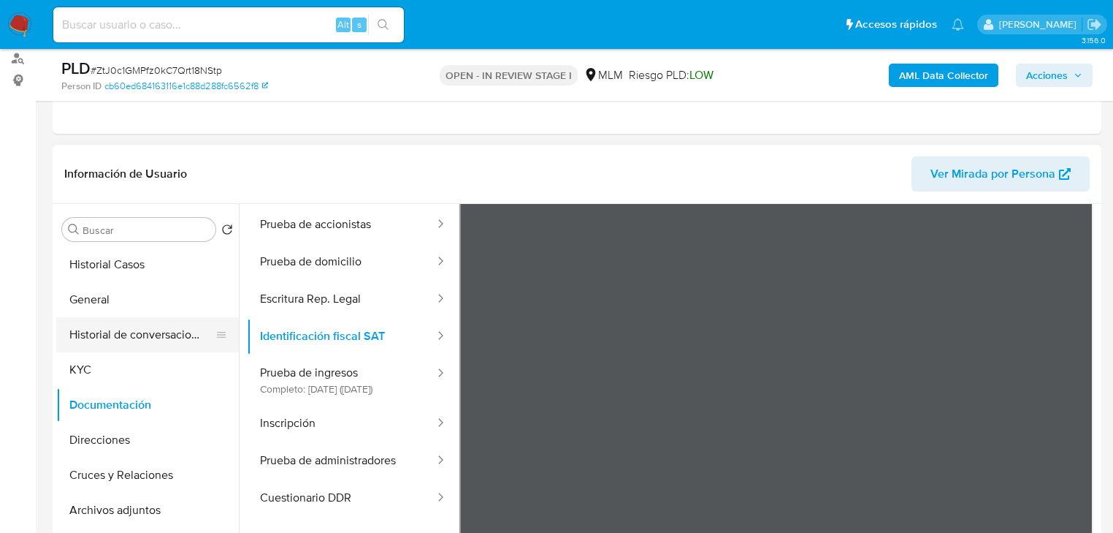
drag, startPoint x: 85, startPoint y: 362, endPoint x: 154, endPoint y: 339, distance: 73.2
click at [85, 362] on button "KYC" at bounding box center [147, 369] width 183 height 35
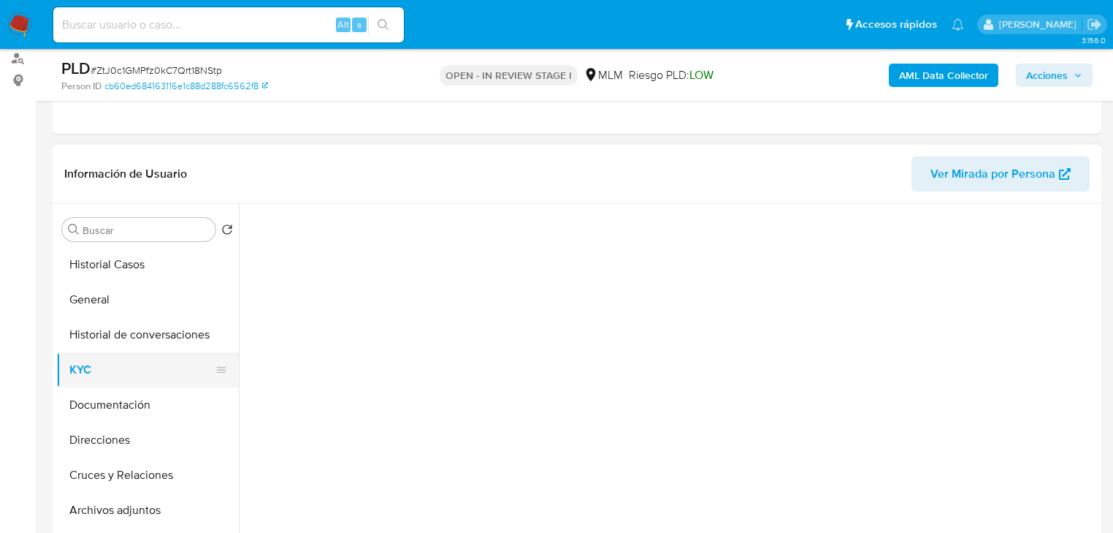
scroll to position [0, 0]
drag, startPoint x: 104, startPoint y: 356, endPoint x: 392, endPoint y: 324, distance: 289.6
click at [102, 355] on button "KYC" at bounding box center [147, 369] width 183 height 35
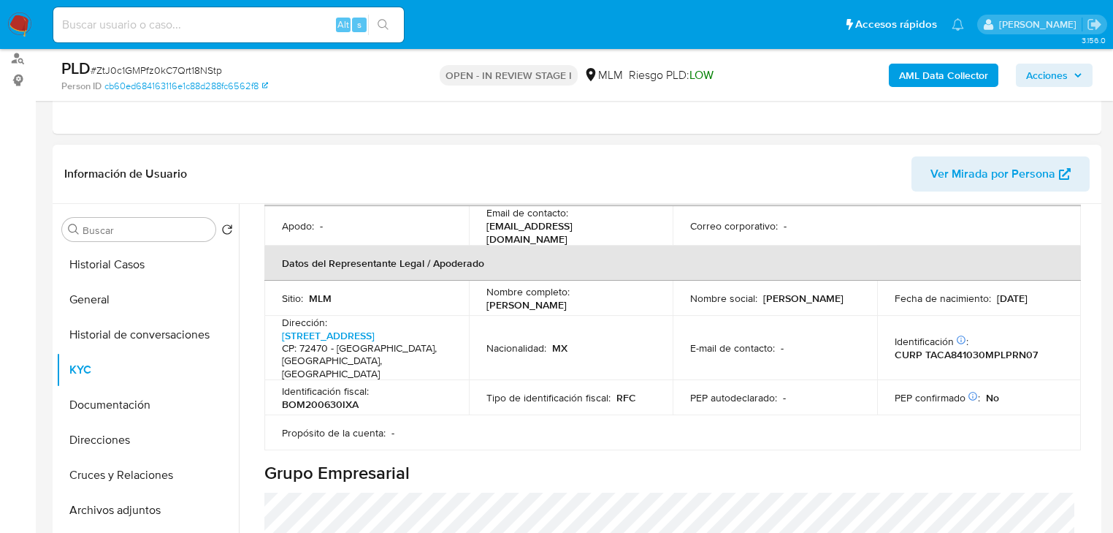
scroll to position [409, 0]
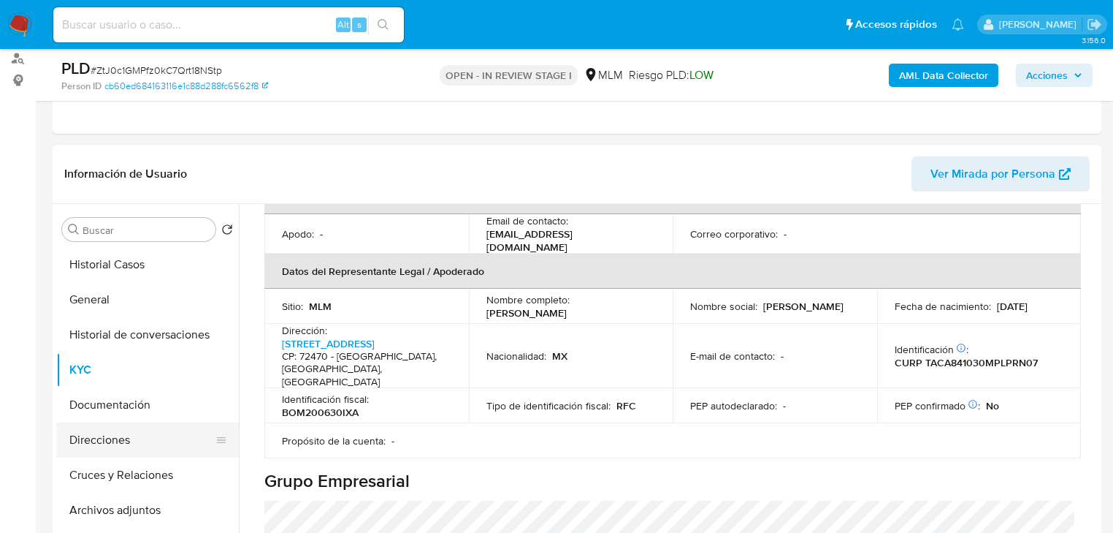
drag, startPoint x: 153, startPoint y: 336, endPoint x: 179, endPoint y: 429, distance: 96.2
click at [153, 336] on button "Historial de conversaciones" at bounding box center [147, 334] width 183 height 35
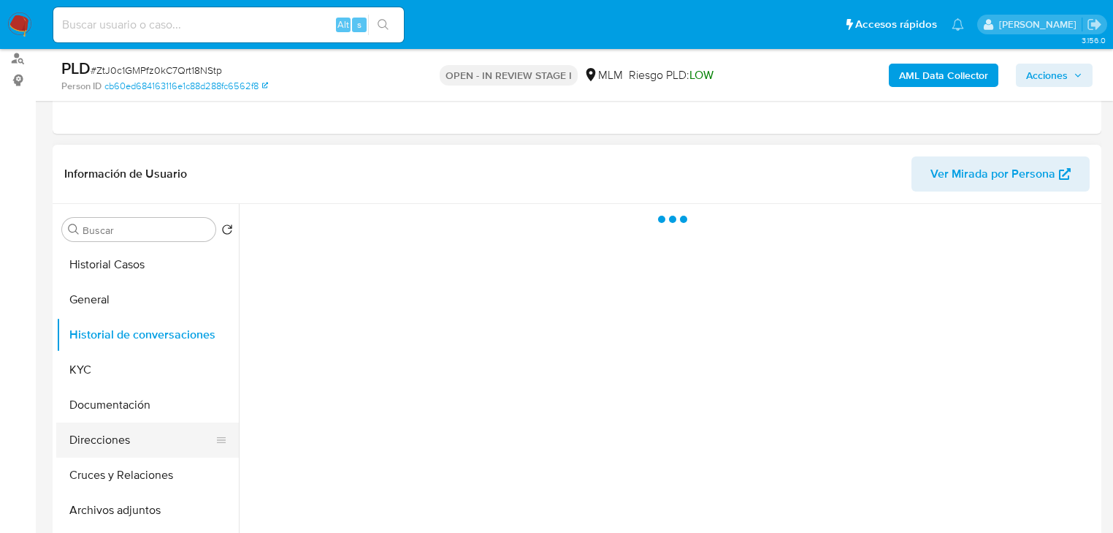
scroll to position [0, 0]
click at [150, 403] on button "Documentación" at bounding box center [141, 404] width 171 height 35
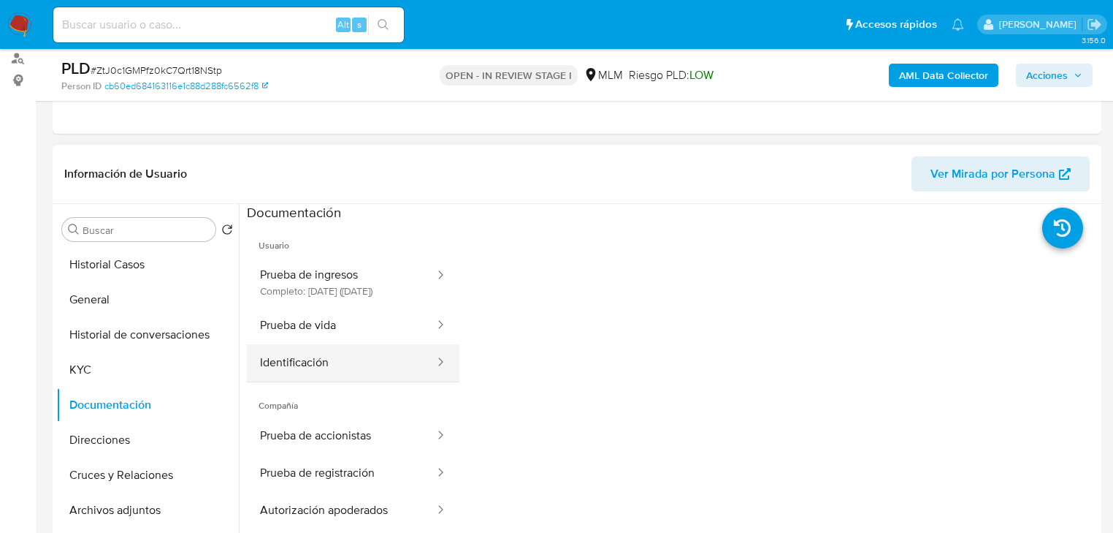
click at [325, 368] on button "Identificación" at bounding box center [341, 362] width 189 height 37
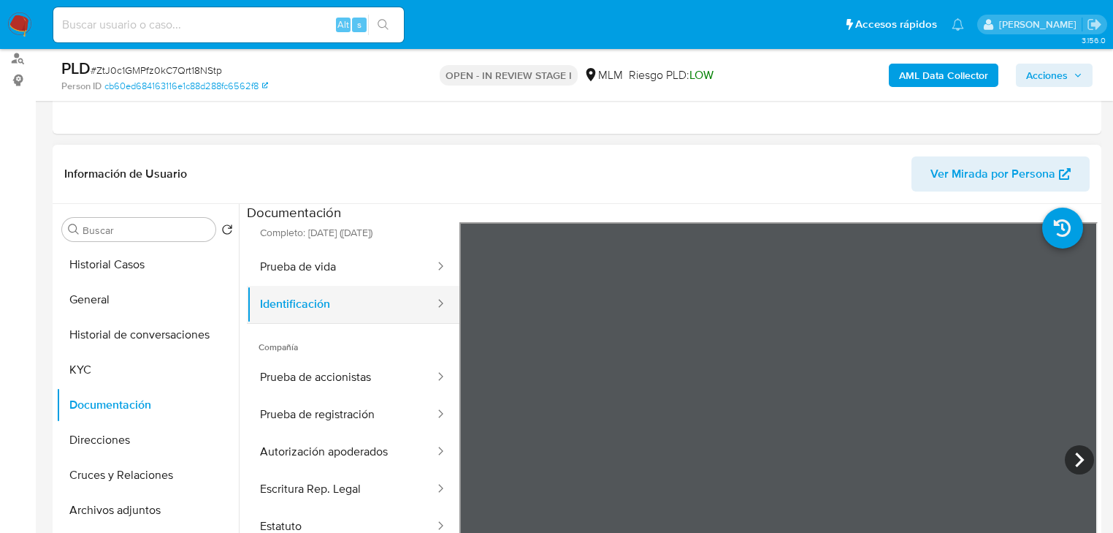
scroll to position [58, 0]
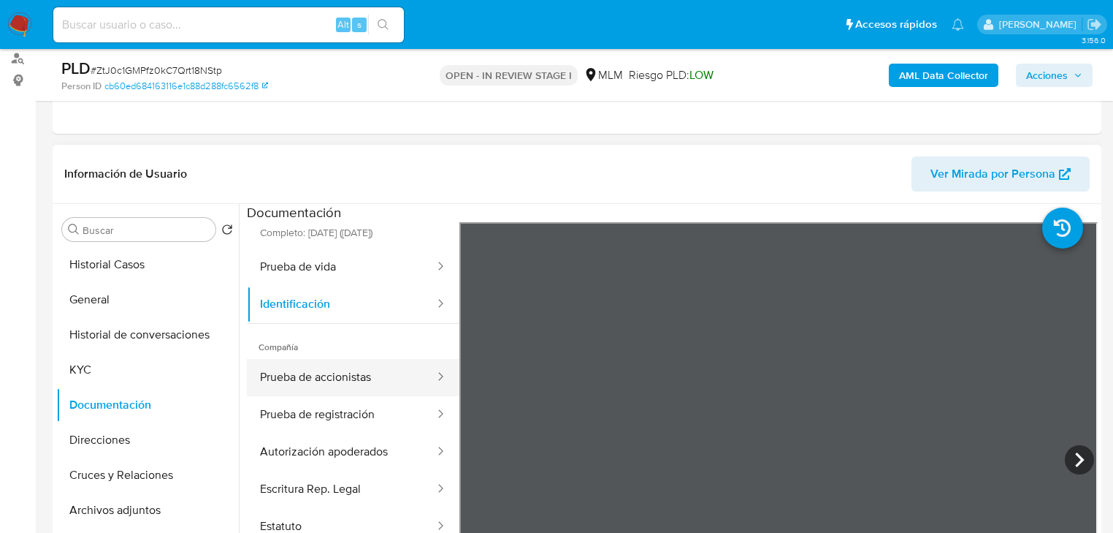
drag, startPoint x: 335, startPoint y: 395, endPoint x: 390, endPoint y: 399, distance: 55.6
click at [335, 396] on button "Prueba de accionistas" at bounding box center [341, 377] width 189 height 37
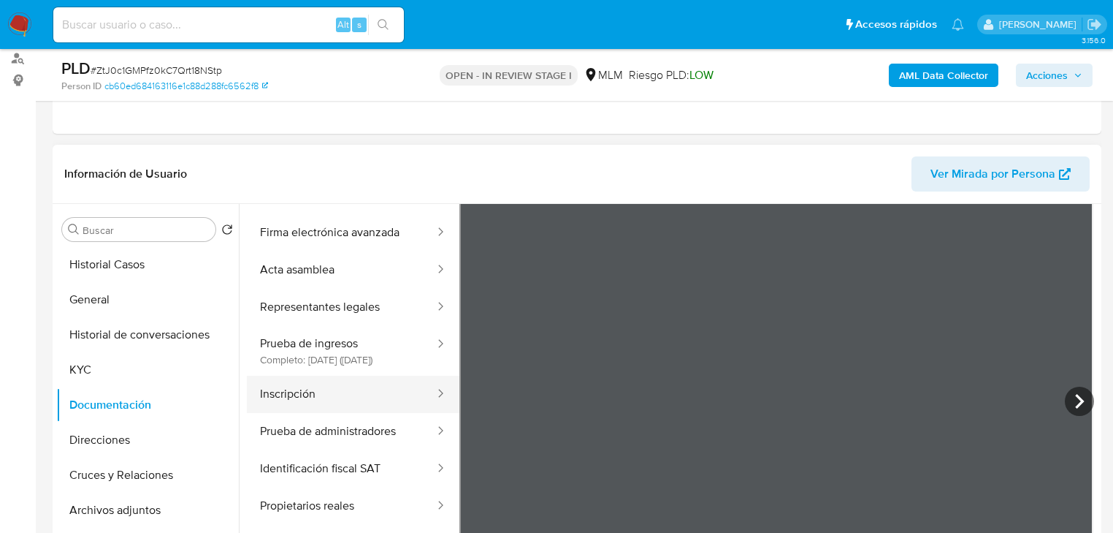
scroll to position [351, 0]
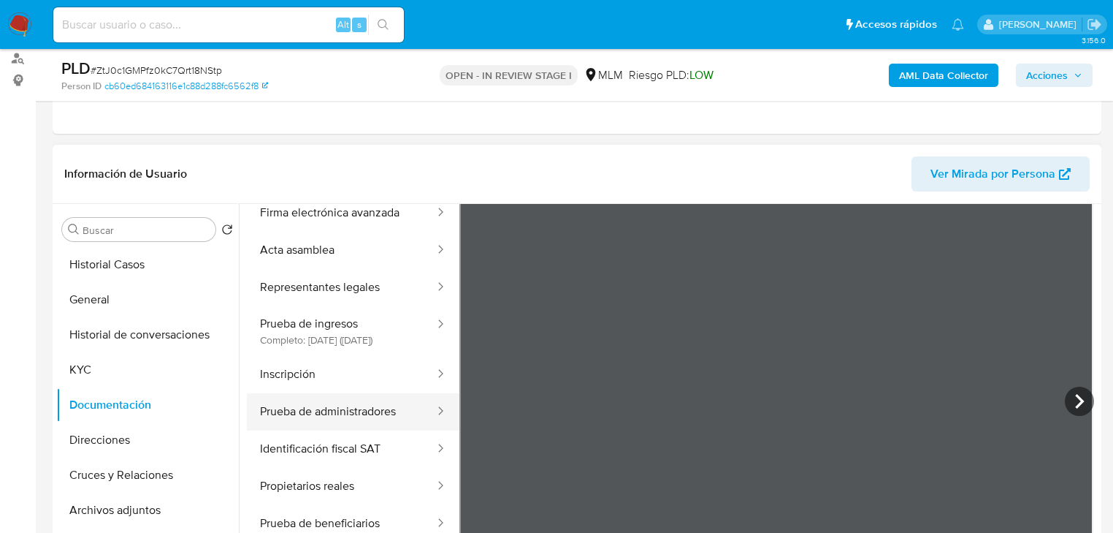
drag, startPoint x: 335, startPoint y: 400, endPoint x: 342, endPoint y: 427, distance: 28.7
click at [335, 393] on button "Inscripción" at bounding box center [341, 374] width 189 height 37
drag, startPoint x: 344, startPoint y: 473, endPoint x: 6, endPoint y: 290, distance: 384.7
click at [344, 468] on button "Identificación fiscal SAT" at bounding box center [341, 448] width 189 height 37
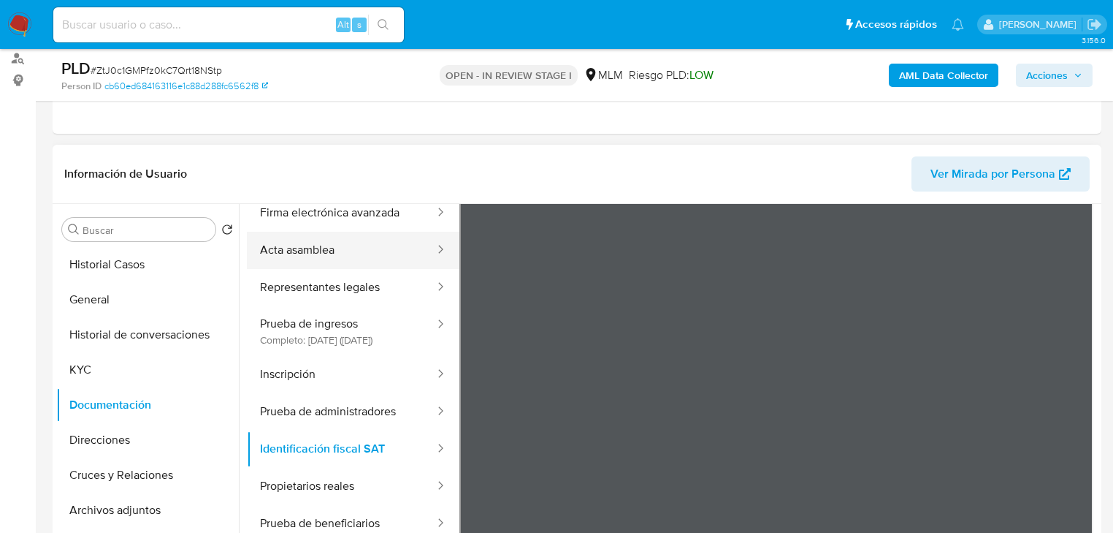
click at [324, 260] on button "Acta asamblea" at bounding box center [341, 250] width 189 height 37
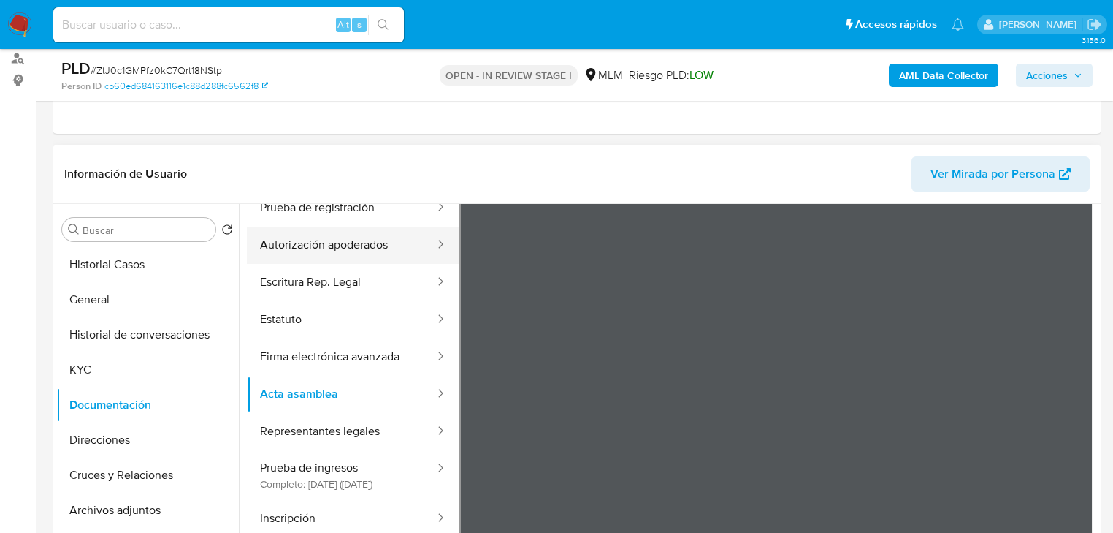
scroll to position [175, 0]
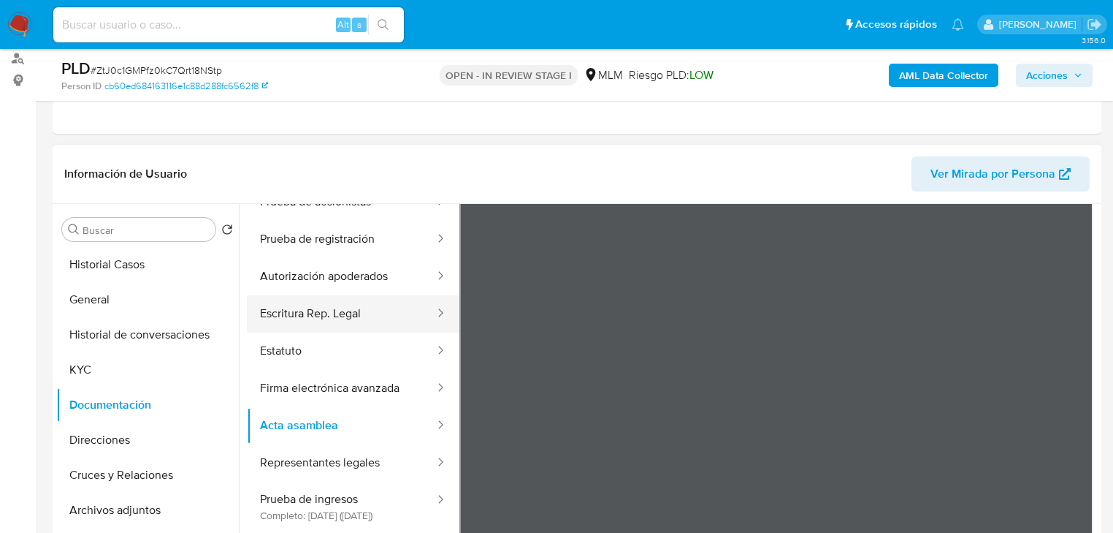
click at [319, 324] on button "Escritura Rep. Legal" at bounding box center [341, 313] width 189 height 37
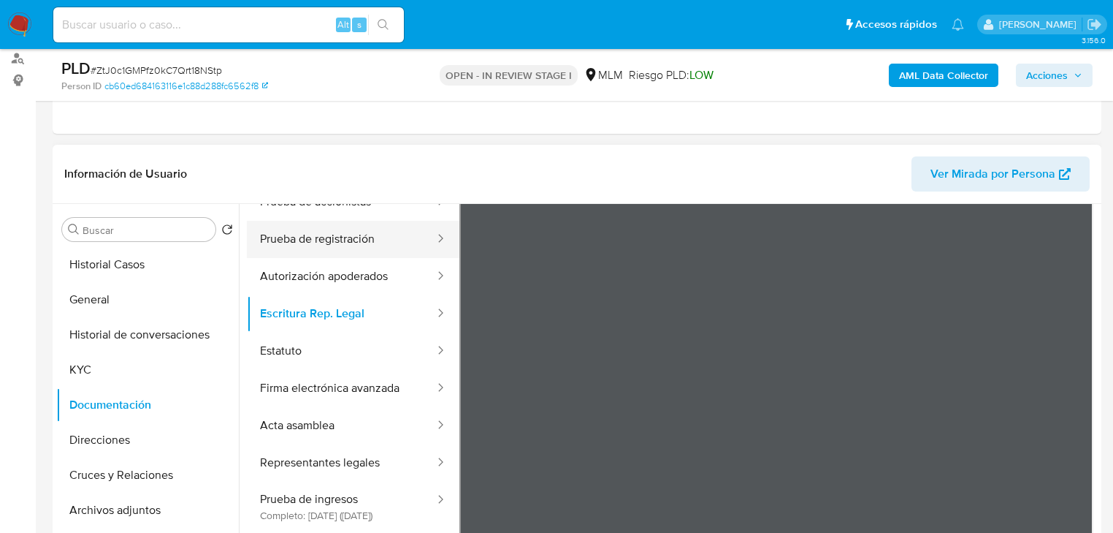
scroll to position [0, 0]
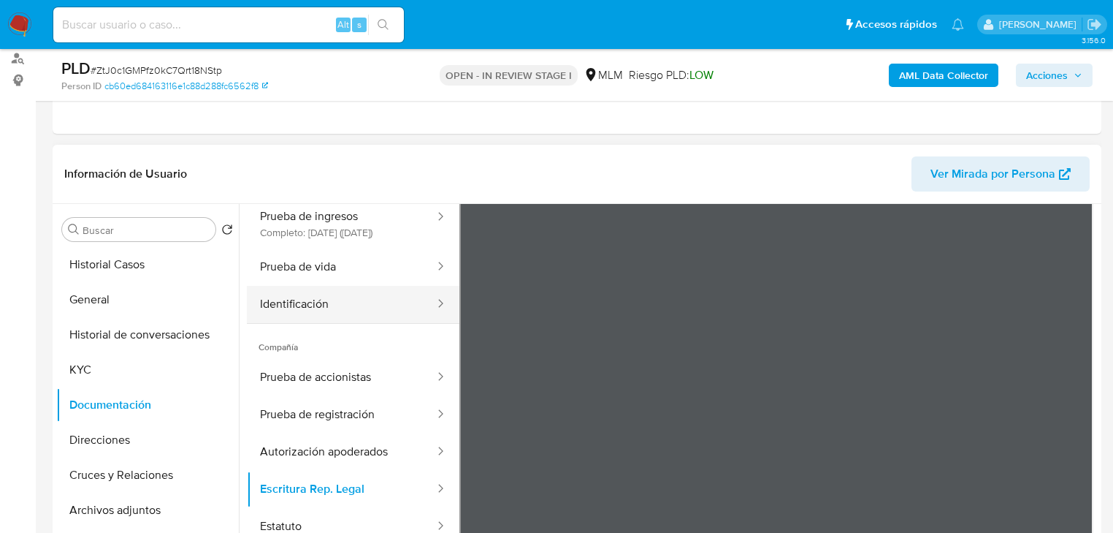
click at [328, 310] on button "Identificación" at bounding box center [341, 304] width 189 height 37
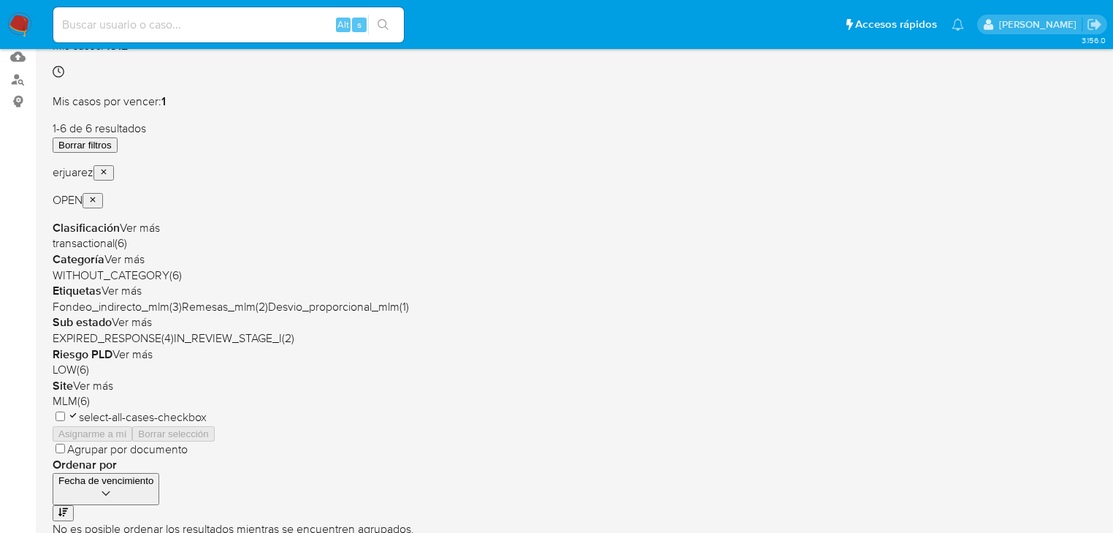
scroll to position [175, 0]
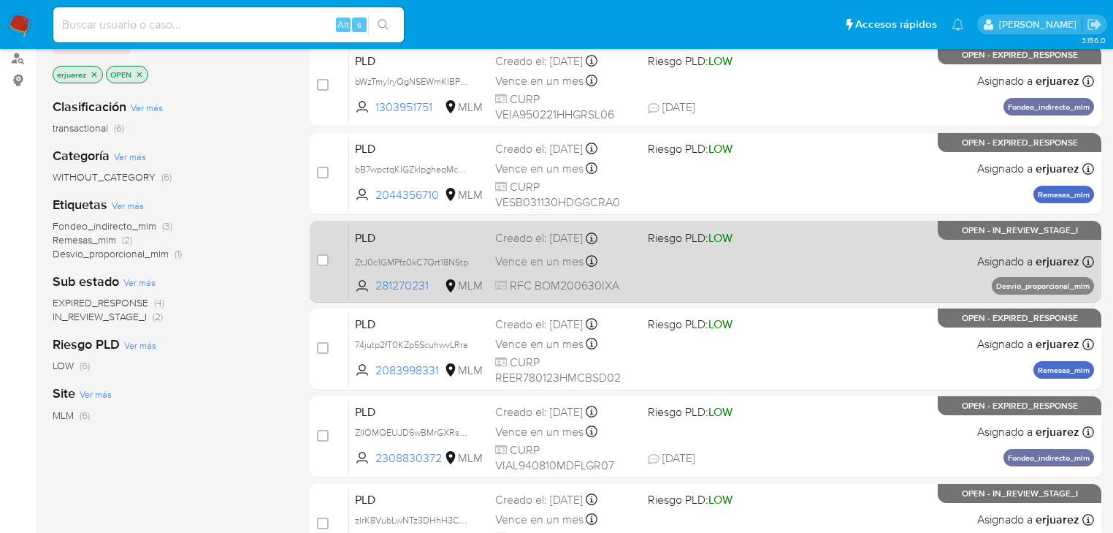
click at [704, 263] on div "PLD ZtJ0c1GMPfz0kC7Qrt18NStp 281270231 MLM Riesgo PLD: LOW Creado el: [DATE] Cr…" at bounding box center [721, 261] width 745 height 74
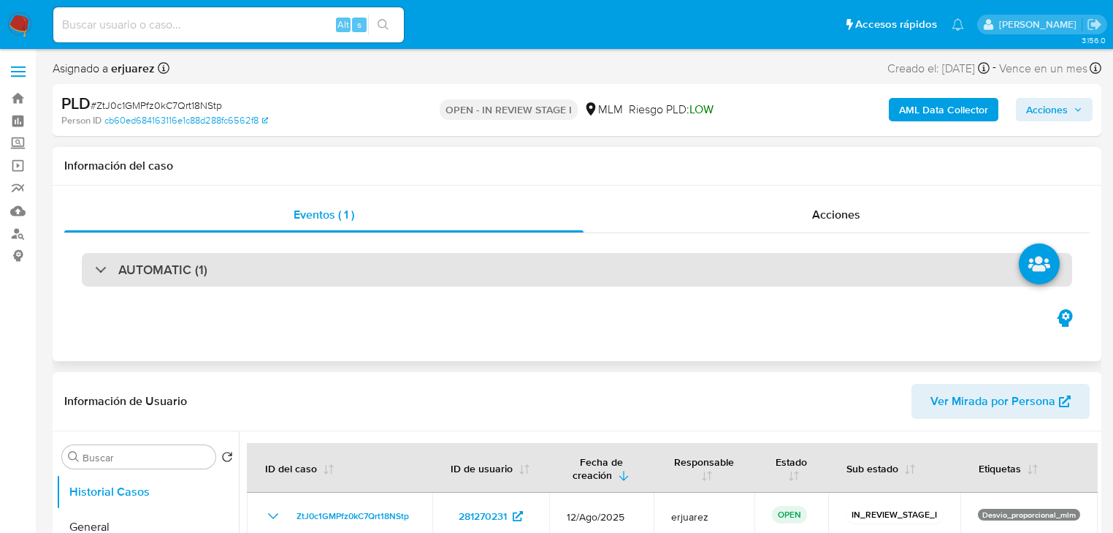
select select "10"
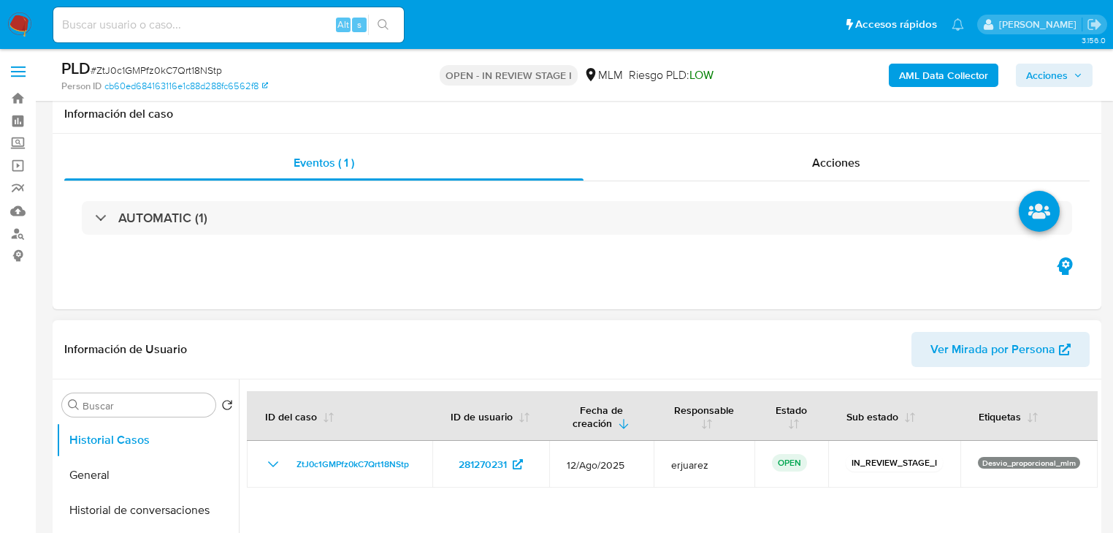
scroll to position [351, 0]
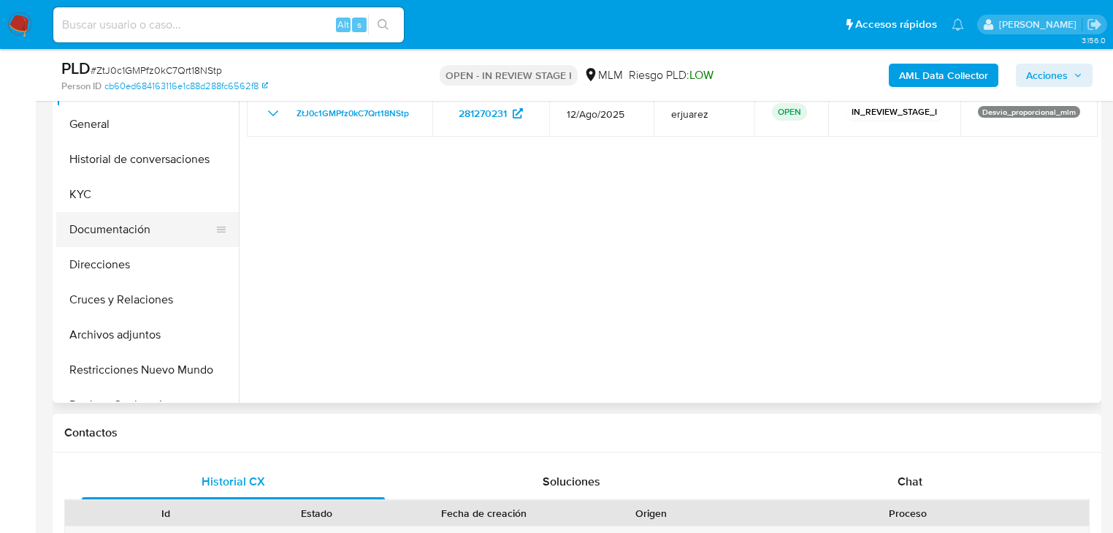
click at [134, 224] on button "Documentación" at bounding box center [141, 229] width 171 height 35
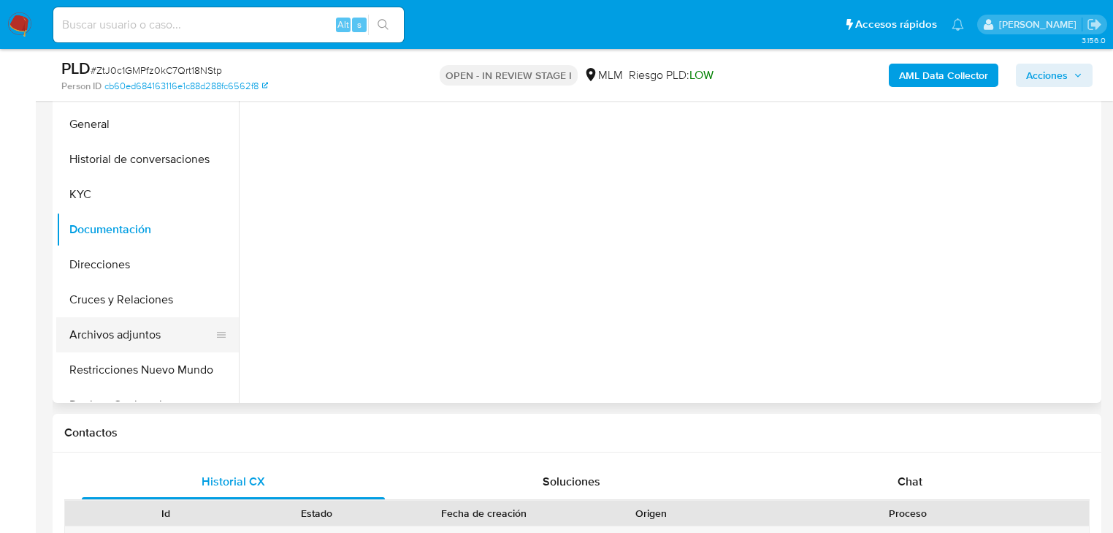
scroll to position [292, 0]
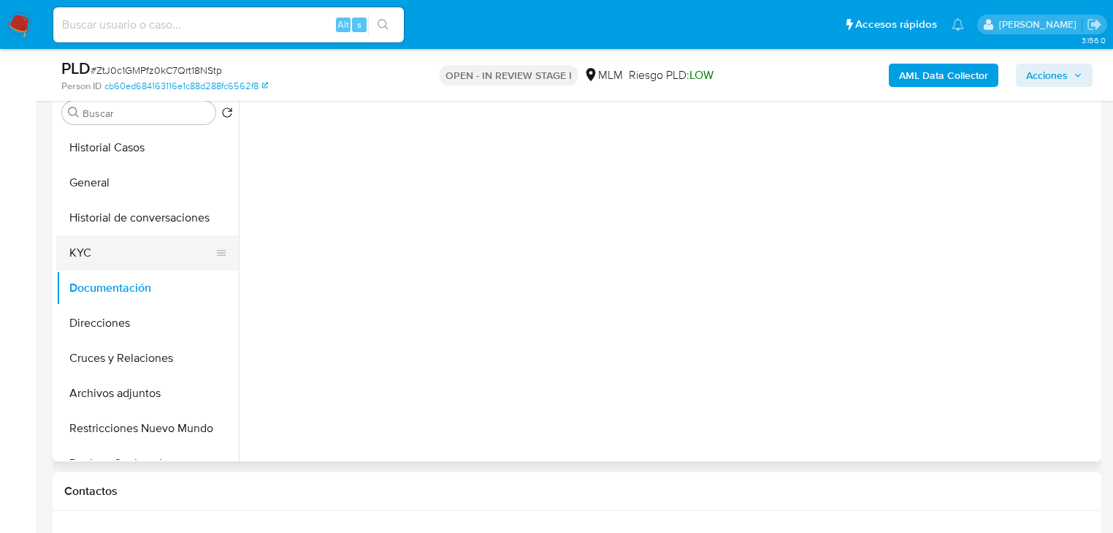
click at [96, 257] on button "KYC" at bounding box center [141, 252] width 171 height 35
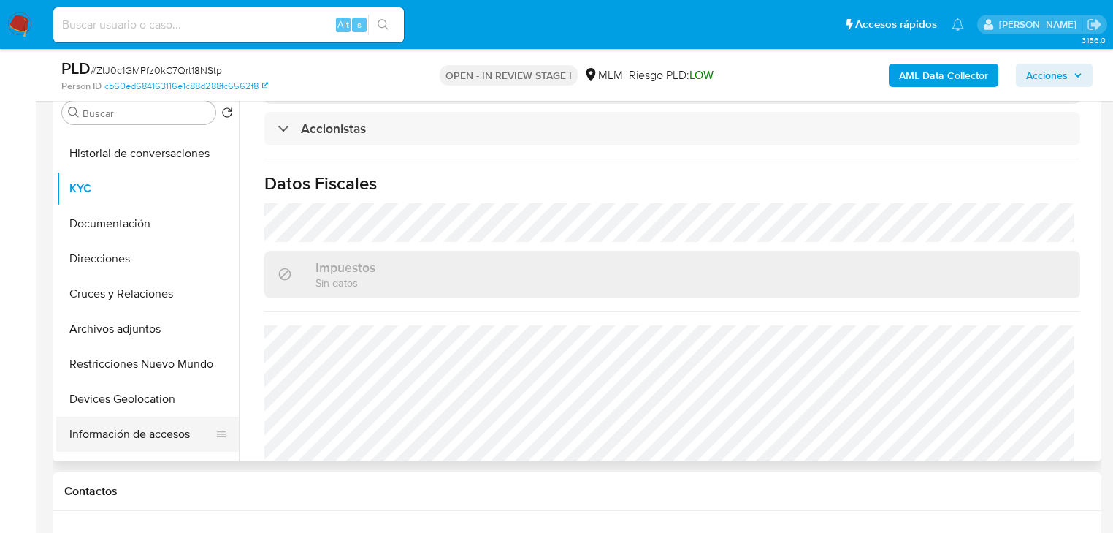
scroll to position [117, 0]
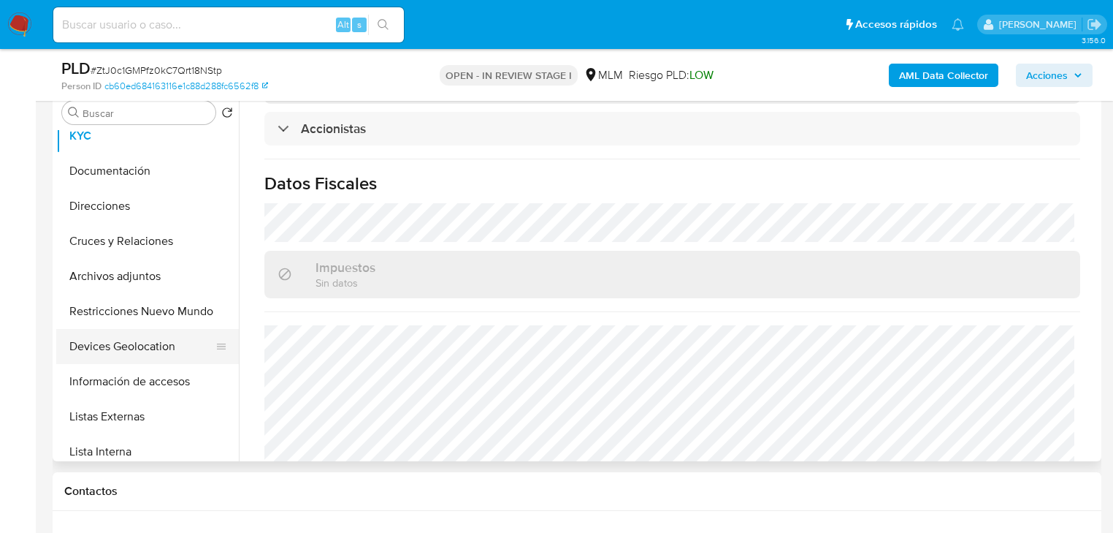
click at [117, 342] on button "Devices Geolocation" at bounding box center [141, 346] width 171 height 35
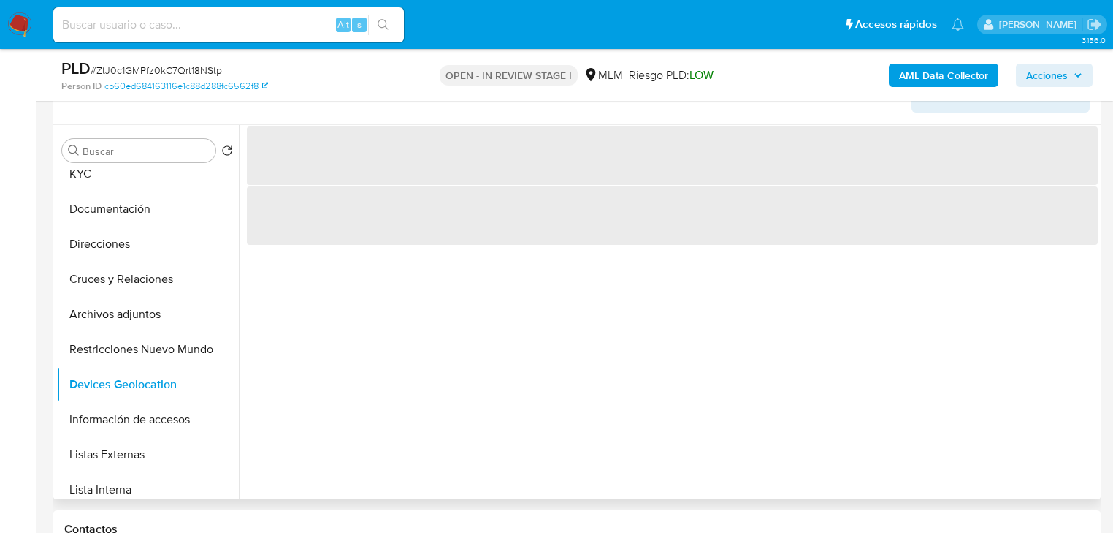
scroll to position [234, 0]
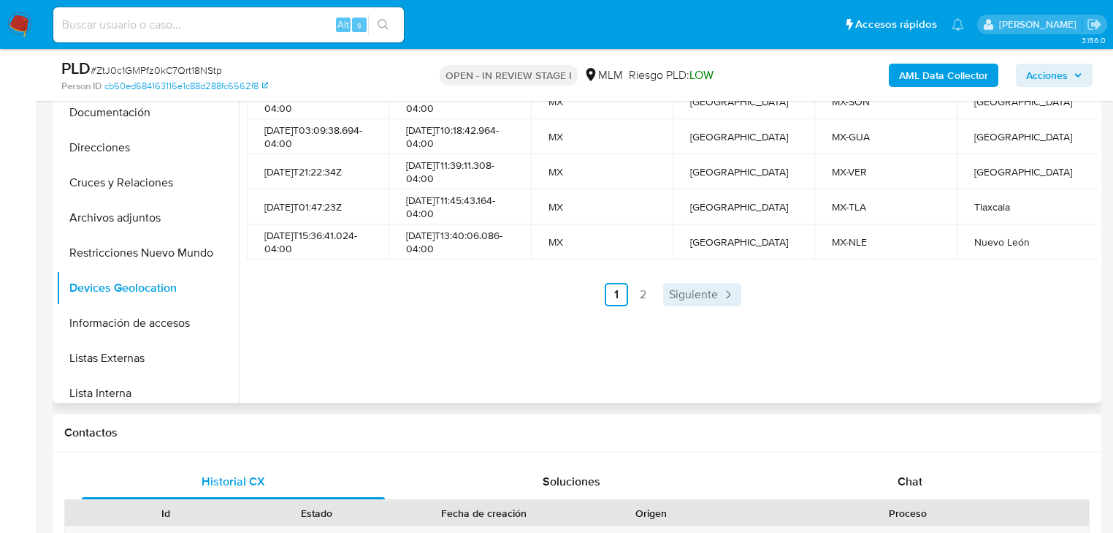
click at [687, 300] on span "Siguiente" at bounding box center [693, 295] width 49 height 12
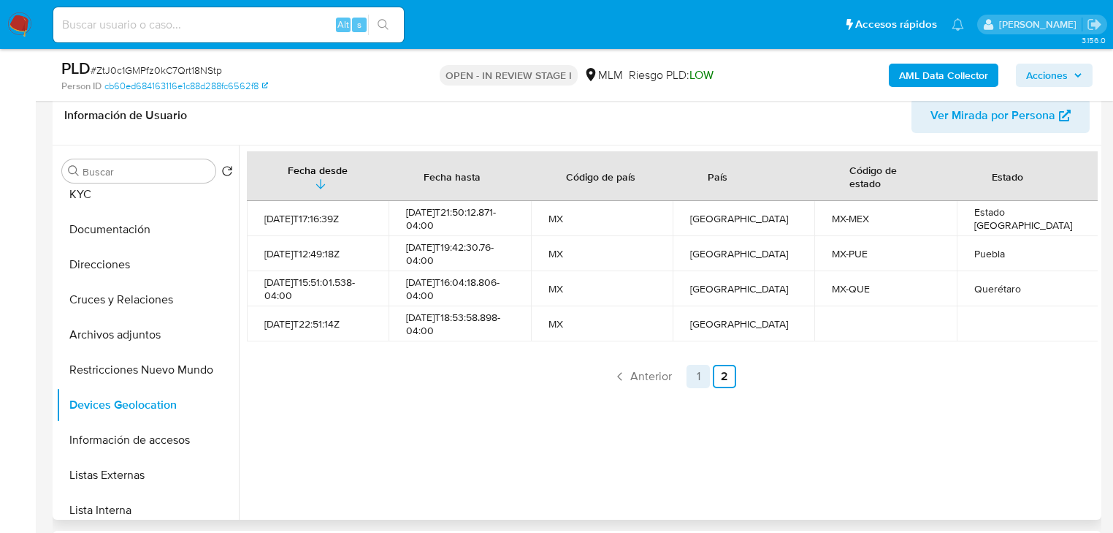
click at [690, 380] on link "1" at bounding box center [698, 376] width 23 height 23
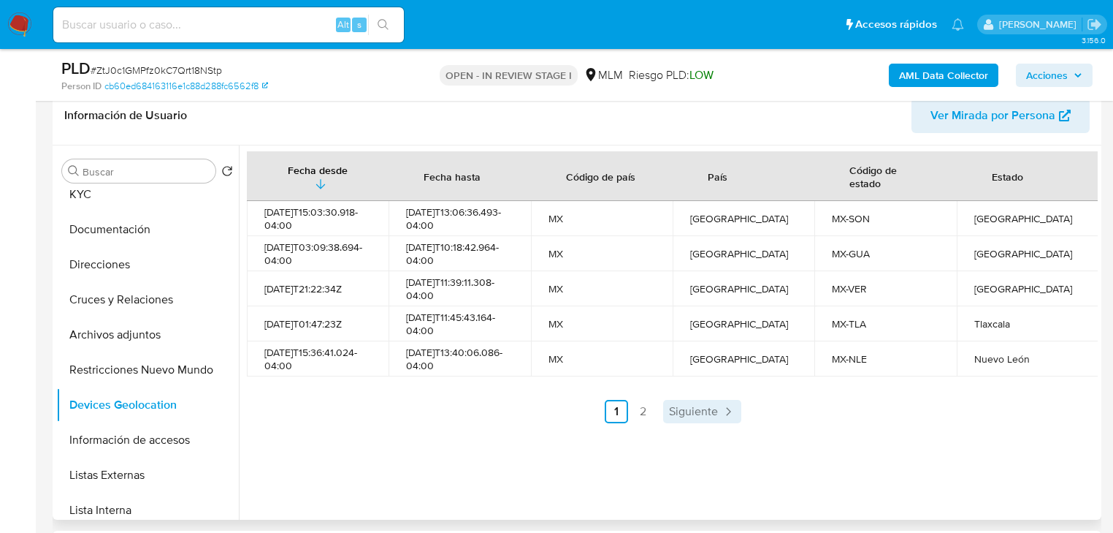
click at [726, 415] on icon "Paginación" at bounding box center [728, 411] width 4 height 8
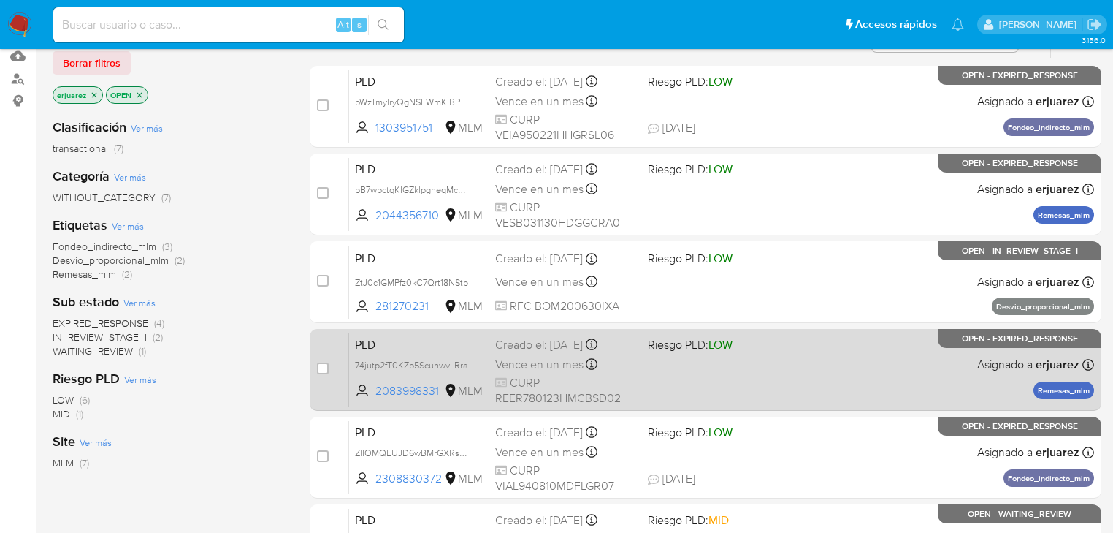
scroll to position [175, 0]
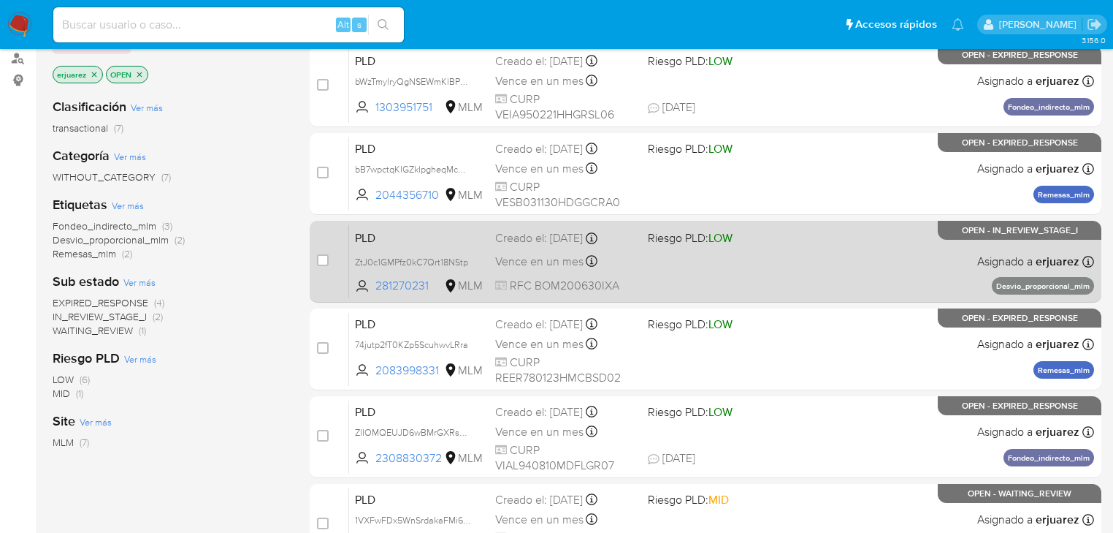
click at [843, 254] on div "PLD ZtJ0c1GMPfz0kC7Qrt18NStp 281270231 MLM Riesgo PLD: LOW Creado el: [DATE] Cr…" at bounding box center [721, 261] width 745 height 74
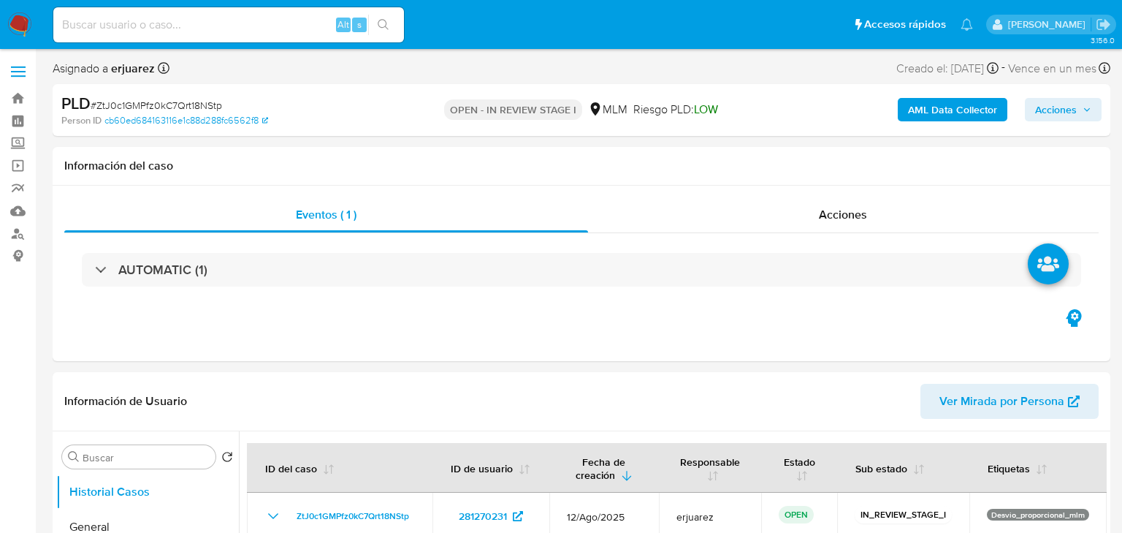
select select "10"
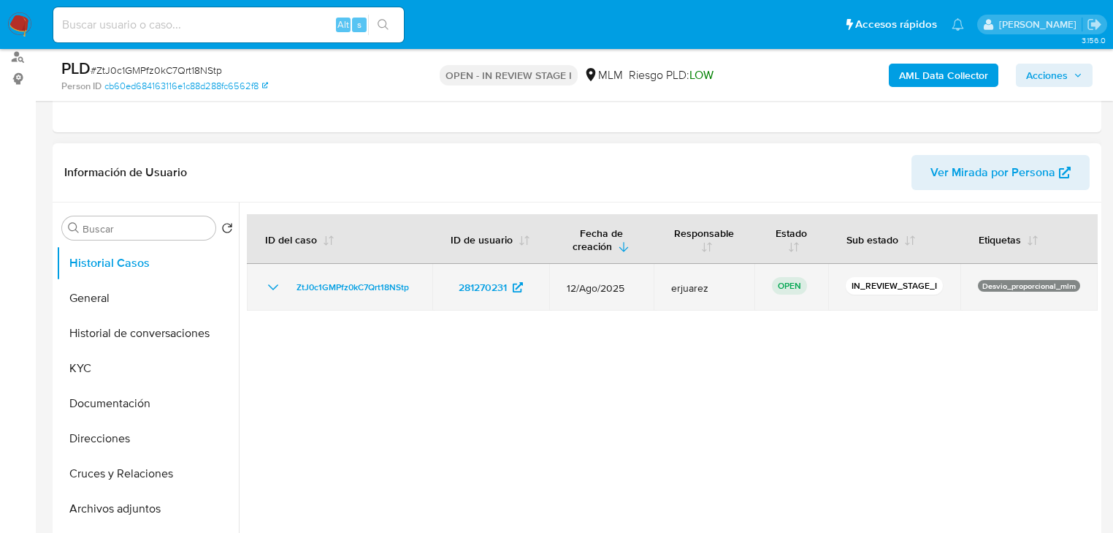
scroll to position [292, 0]
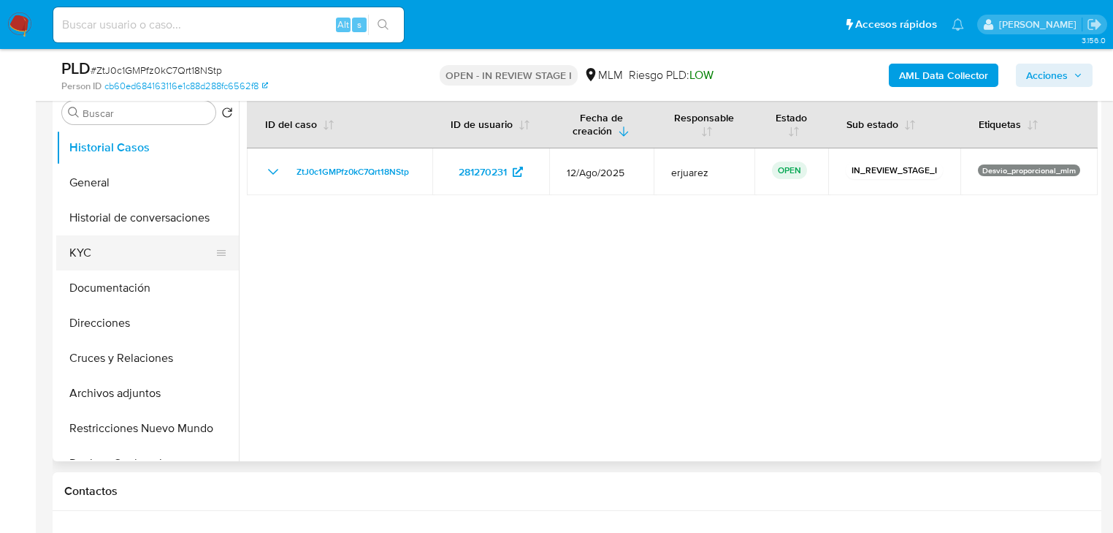
click at [104, 247] on button "KYC" at bounding box center [141, 252] width 171 height 35
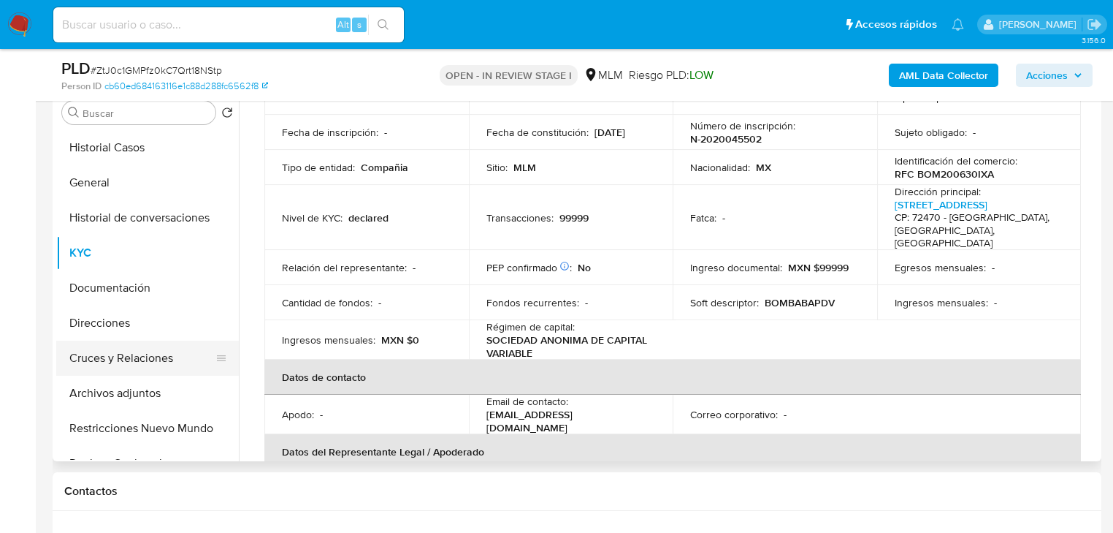
scroll to position [117, 0]
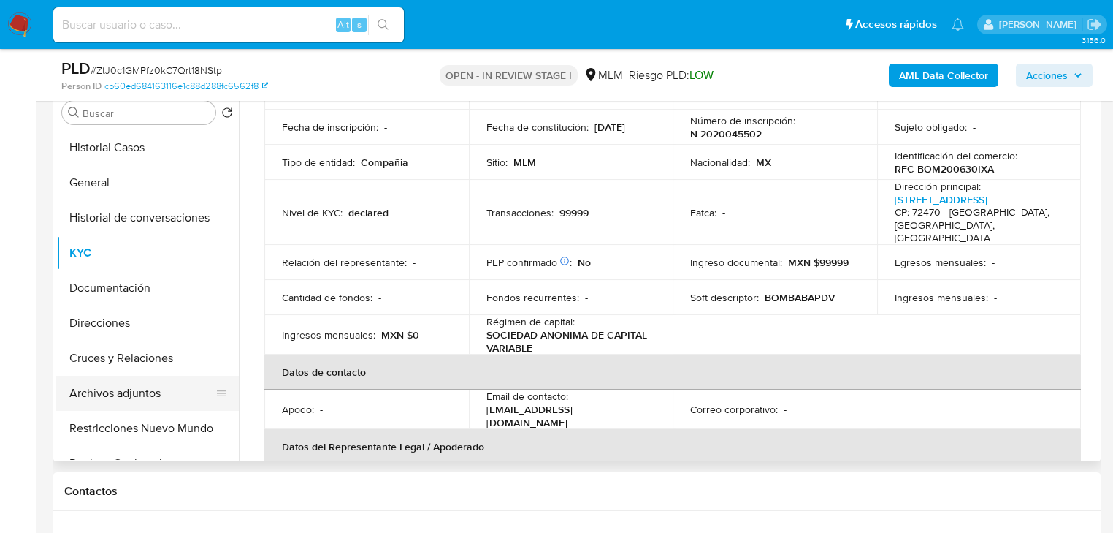
click at [120, 390] on button "Archivos adjuntos" at bounding box center [141, 392] width 171 height 35
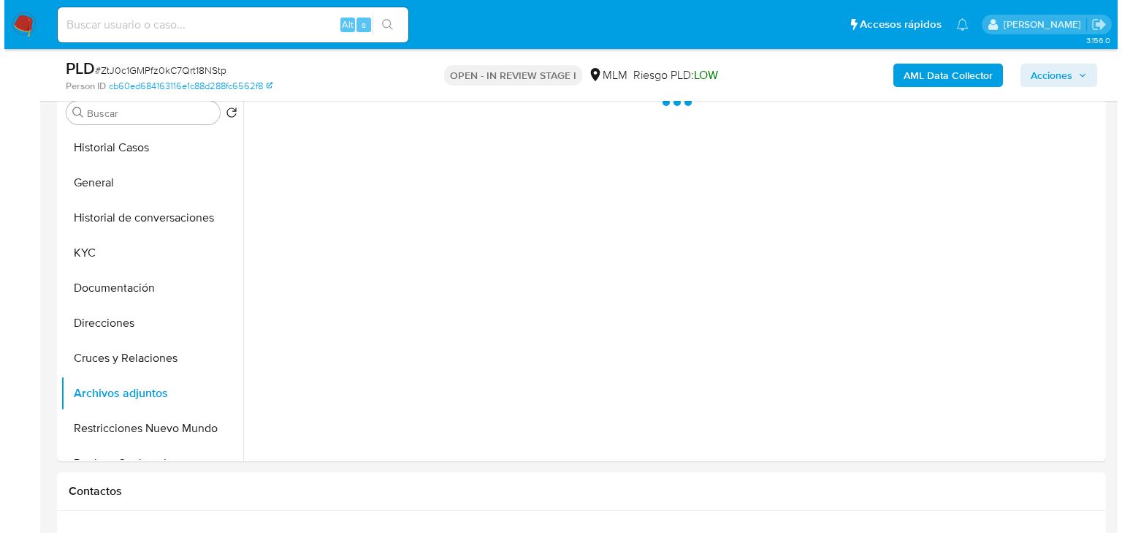
scroll to position [0, 0]
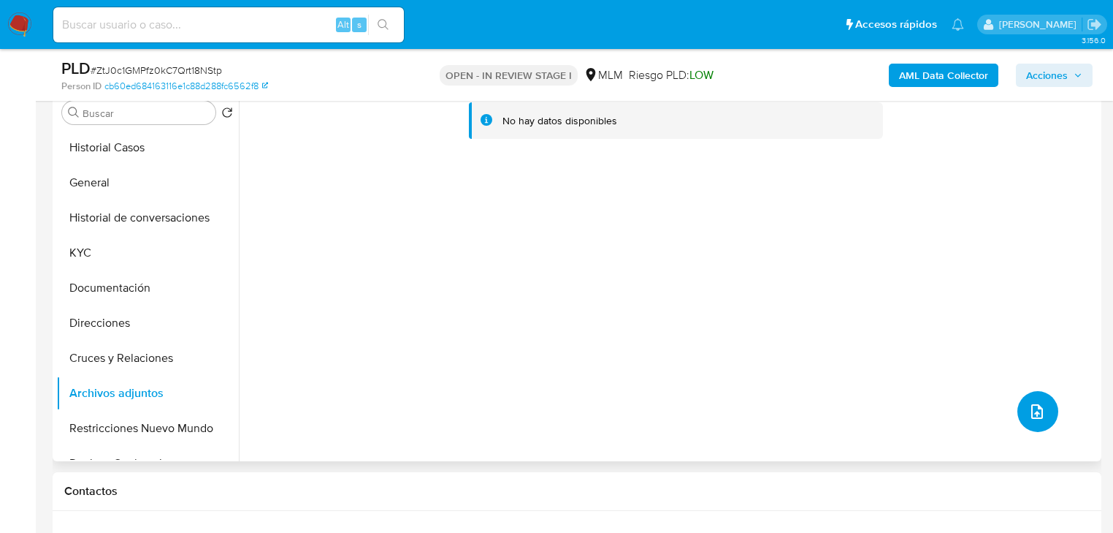
click at [1032, 407] on icon "upload-file" at bounding box center [1038, 412] width 18 height 18
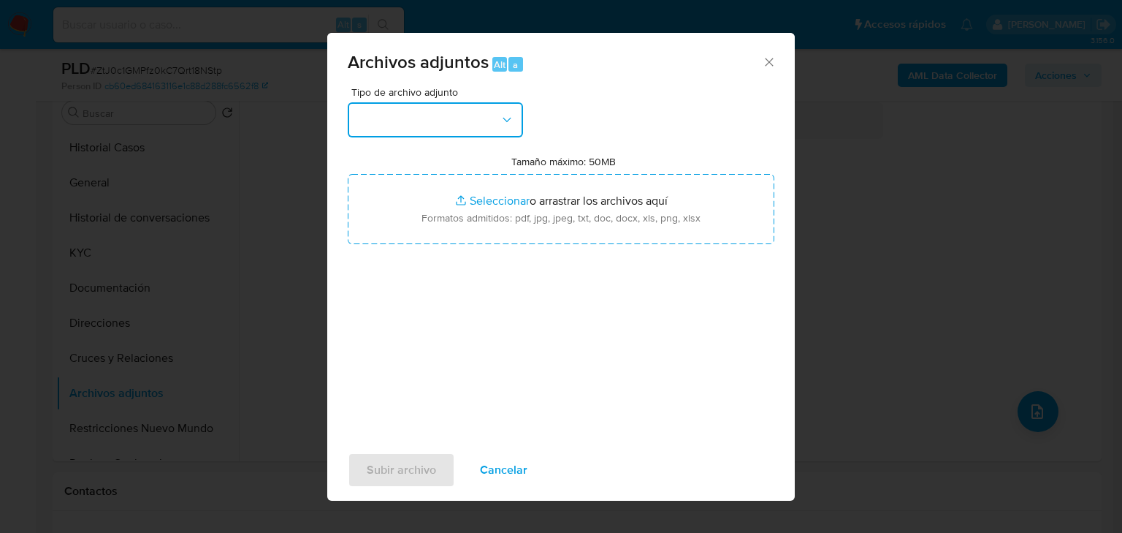
click at [406, 114] on button "button" at bounding box center [435, 119] width 175 height 35
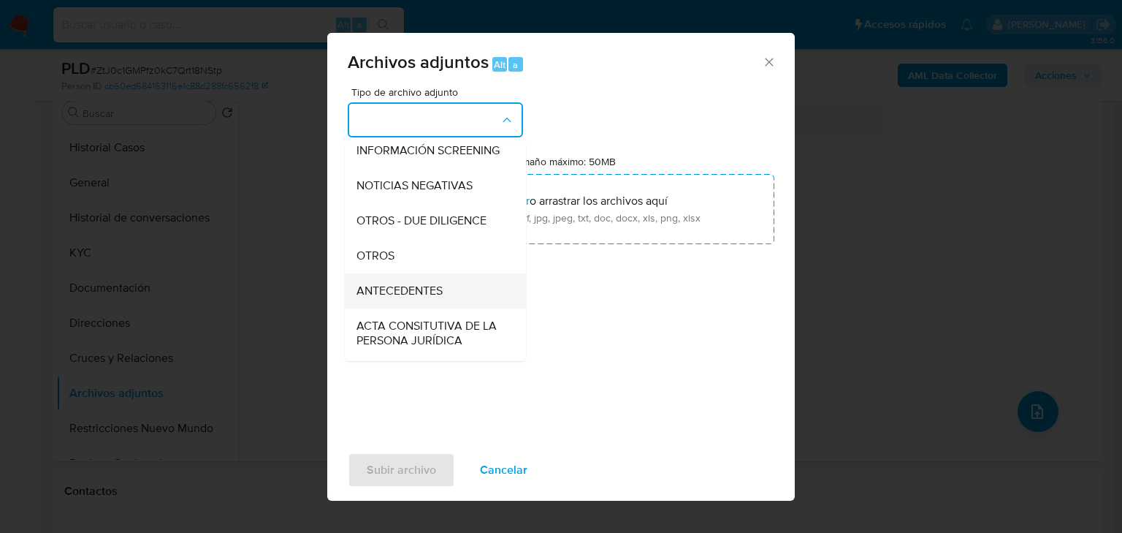
scroll to position [175, 0]
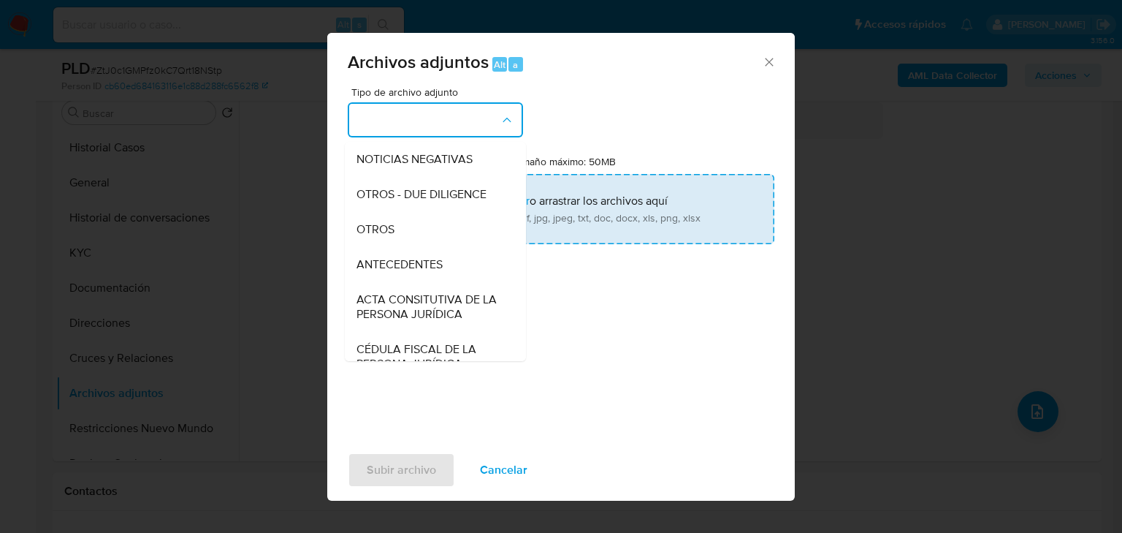
click at [375, 237] on span "OTROS" at bounding box center [375, 229] width 38 height 15
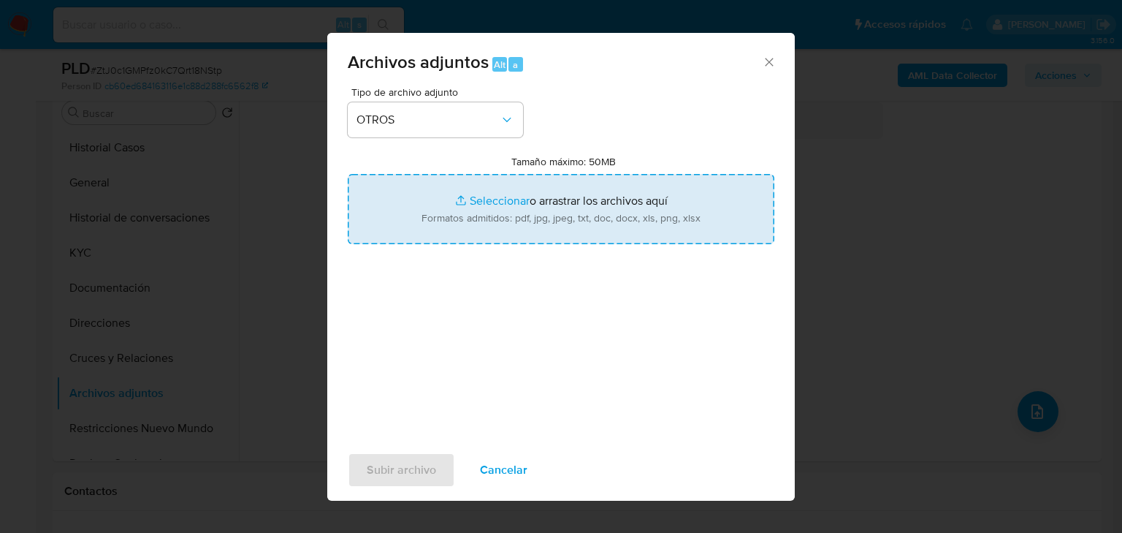
click at [499, 199] on input "Tamaño máximo: 50MB Seleccionar archivos" at bounding box center [561, 209] width 427 height 70
type input "C:\fakepath\281270231_Bombaba_Ago25.pdf"
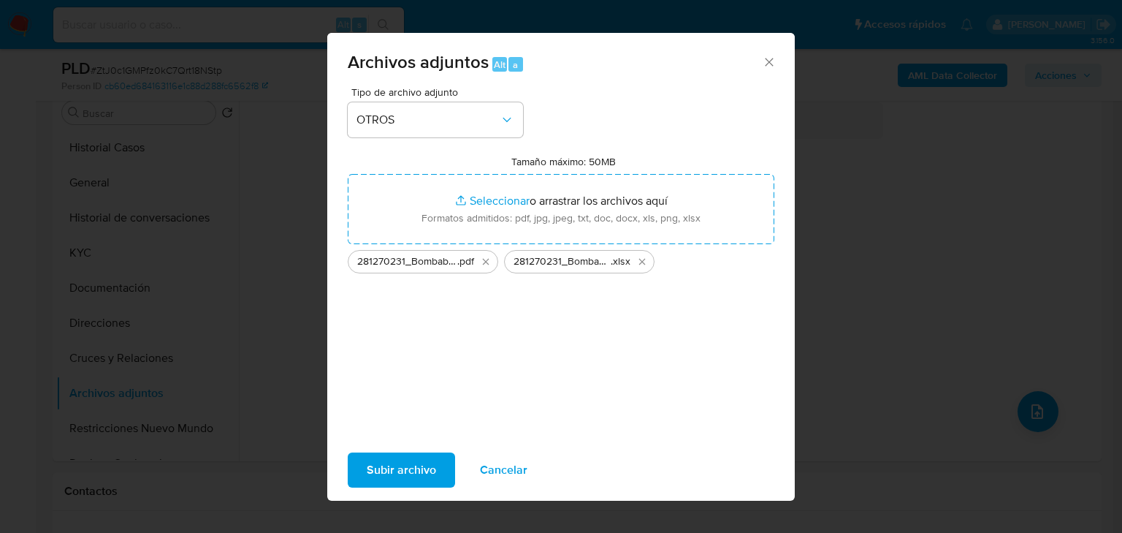
click at [420, 461] on span "Subir archivo" at bounding box center [401, 470] width 69 height 32
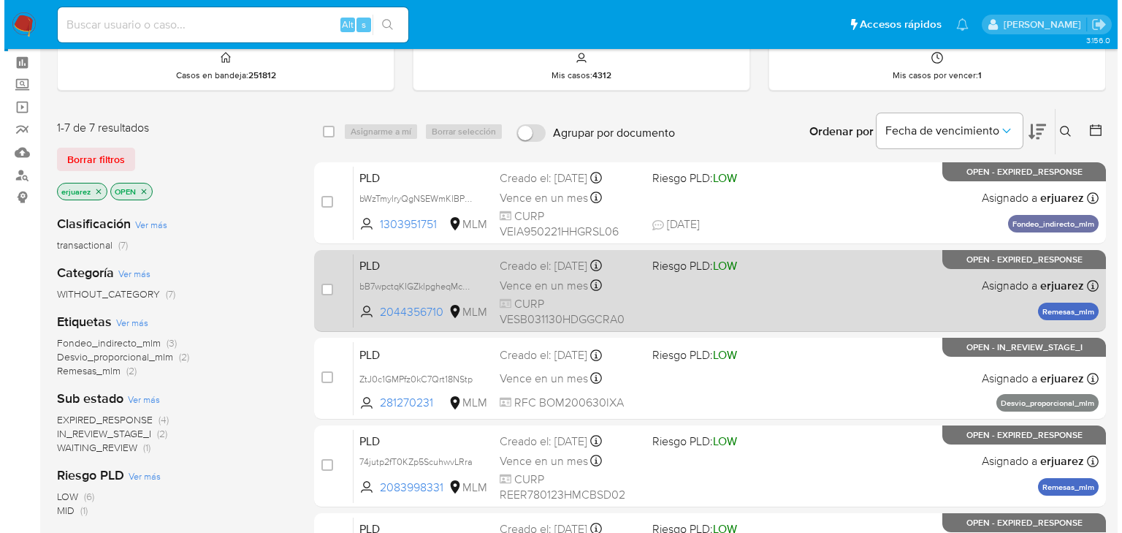
scroll to position [117, 0]
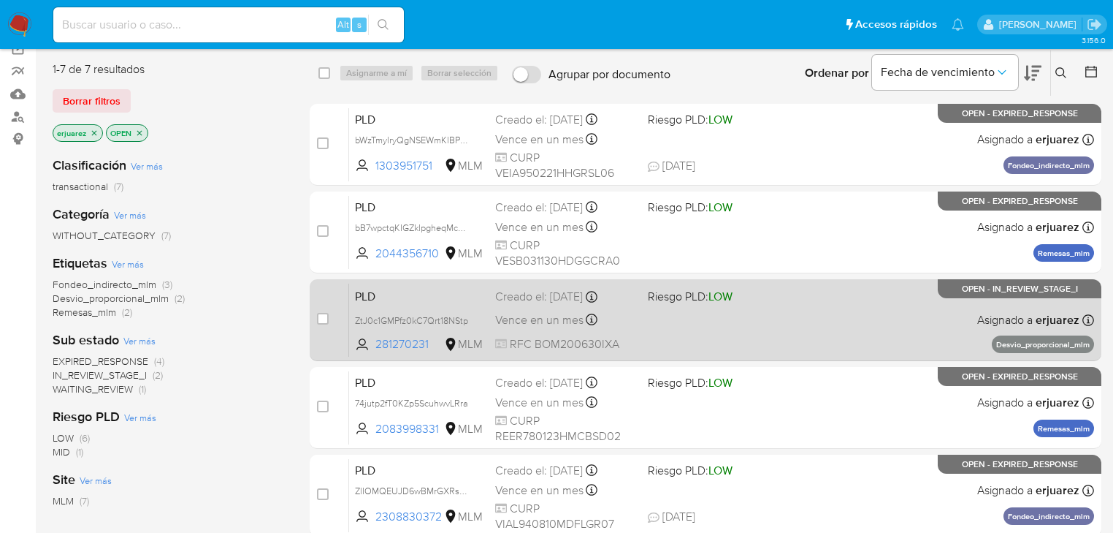
click at [641, 324] on div "PLD ZtJ0c1GMPfz0kC7Qrt18NStp 281270231 MLM Riesgo PLD: LOW Creado el: [DATE] Cr…" at bounding box center [721, 320] width 745 height 74
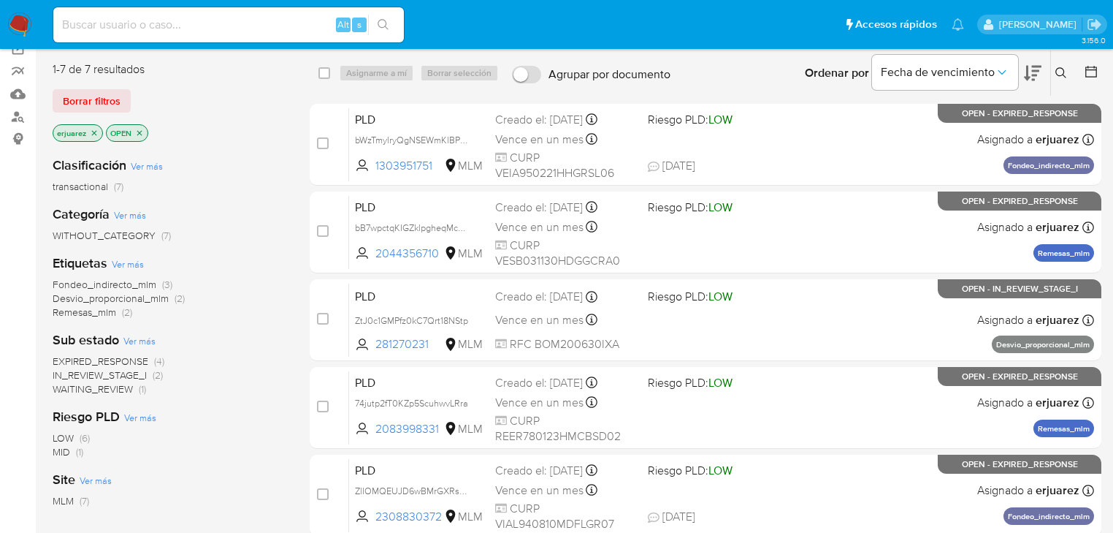
click at [95, 129] on icon "close-filter" at bounding box center [94, 133] width 9 height 9
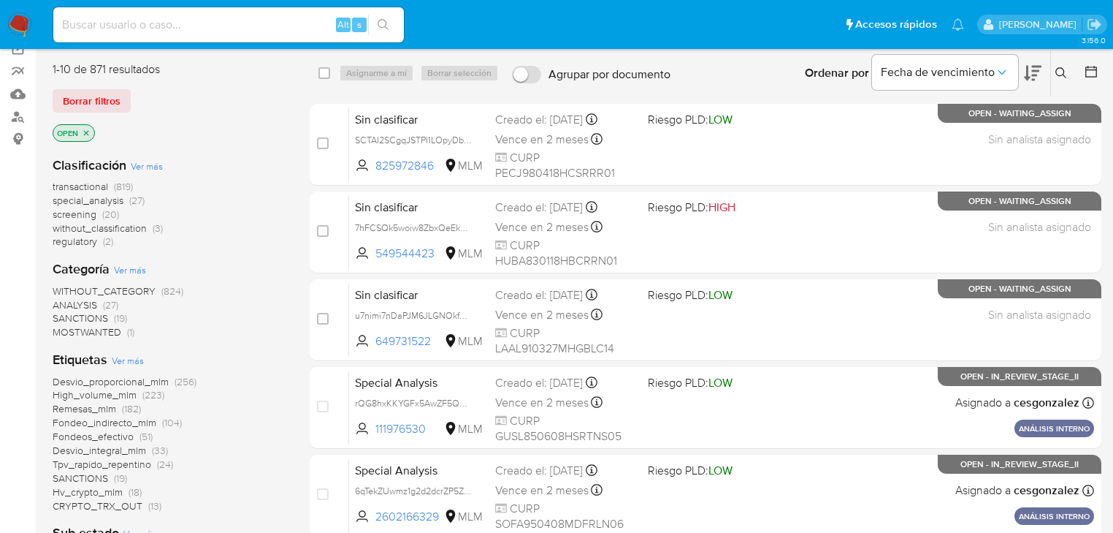
drag, startPoint x: 1061, startPoint y: 67, endPoint x: 1057, endPoint y: 75, distance: 8.5
click at [1061, 67] on icon at bounding box center [1061, 72] width 11 height 11
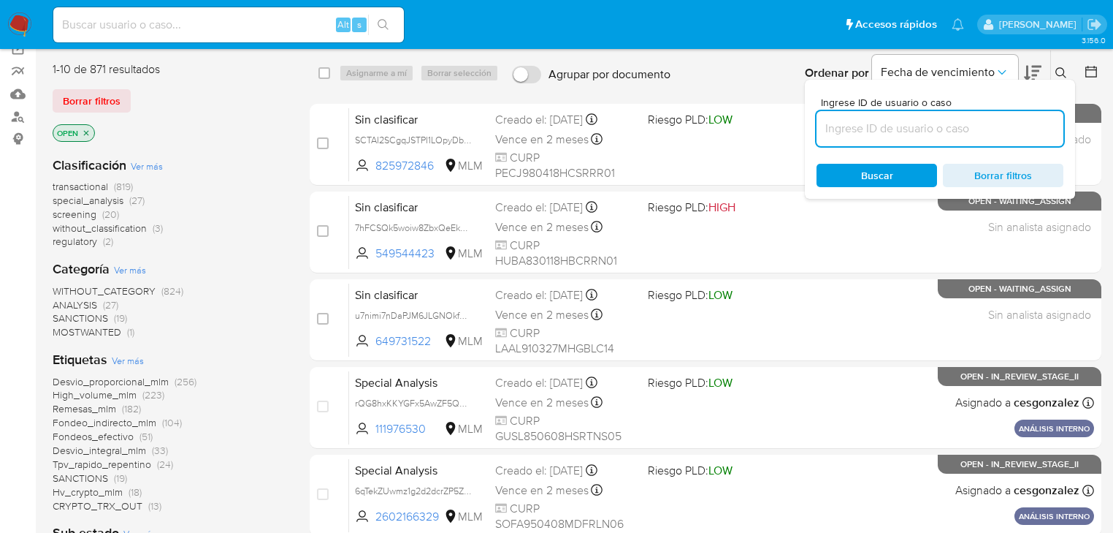
click at [922, 120] on input at bounding box center [940, 128] width 247 height 19
type input "437447173"
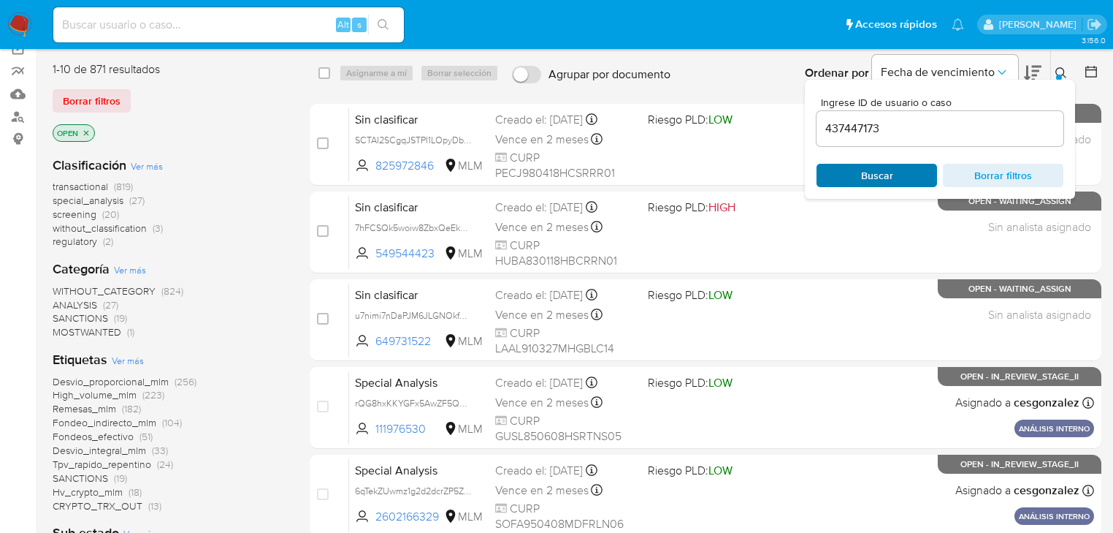
click at [824, 171] on button "Buscar" at bounding box center [877, 175] width 121 height 23
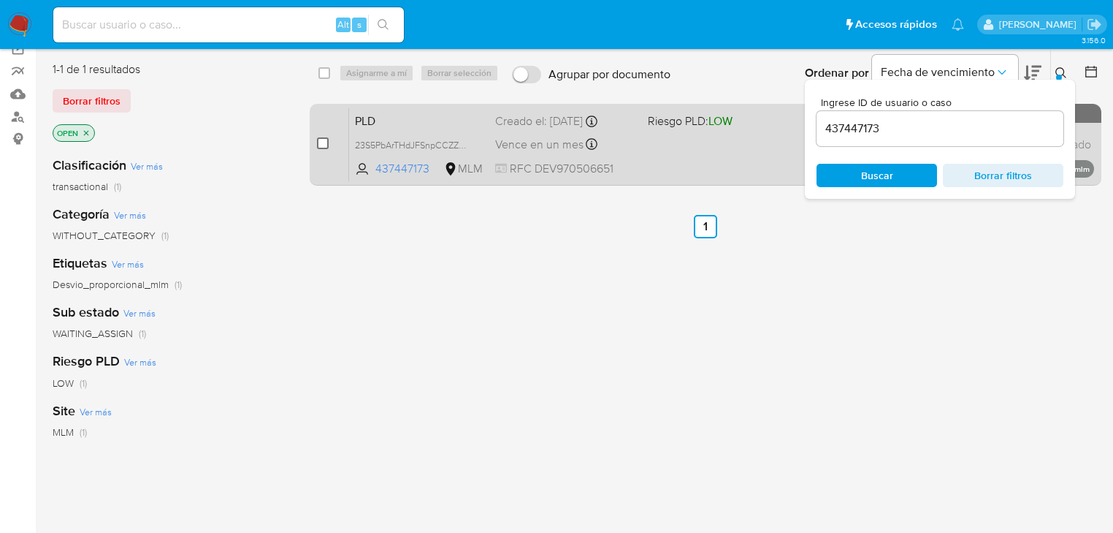
click at [319, 142] on input "checkbox" at bounding box center [323, 143] width 12 height 12
checkbox input "true"
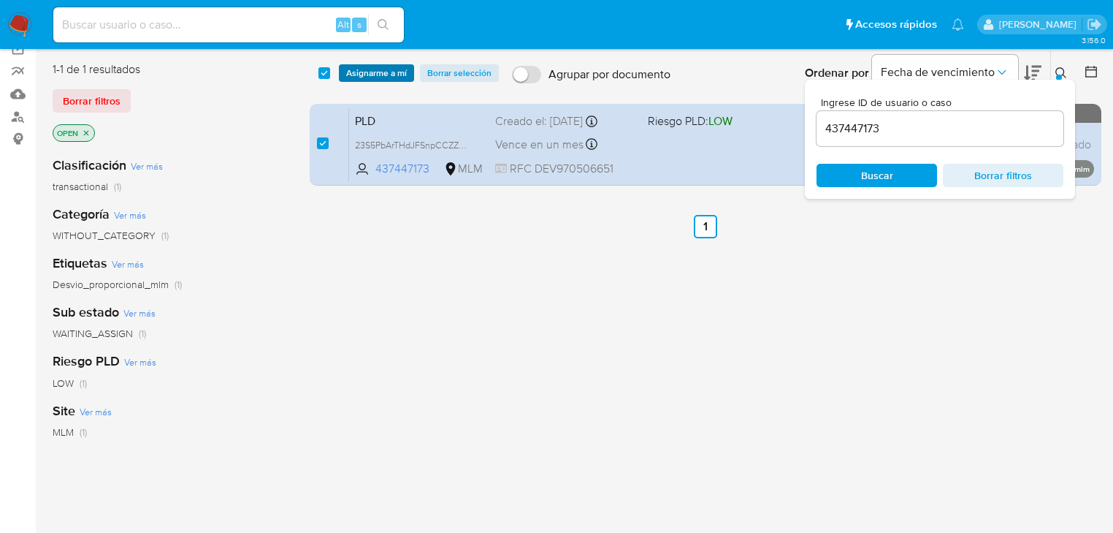
click at [364, 70] on span "Asignarme a mí" at bounding box center [376, 73] width 61 height 15
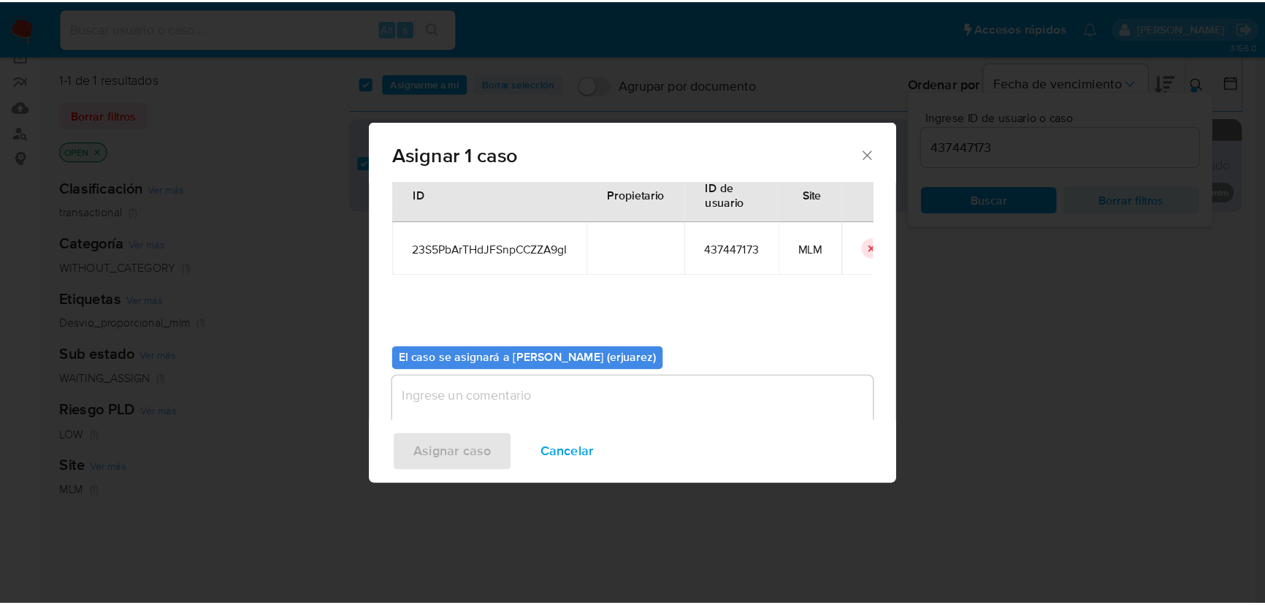
scroll to position [75, 0]
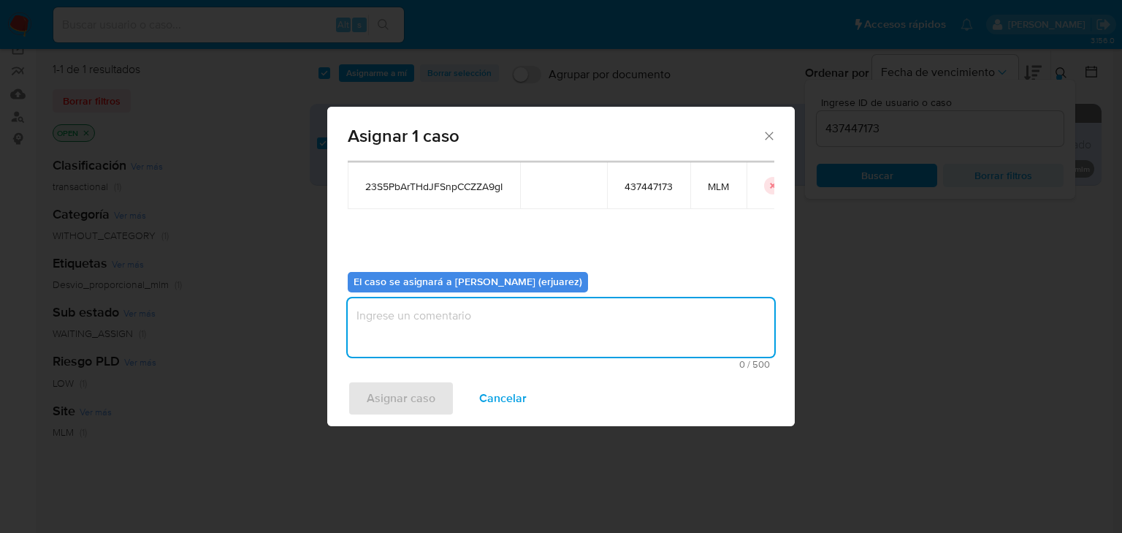
click at [403, 319] on textarea "assign-modal" at bounding box center [561, 327] width 427 height 58
type textarea "EPJU"
click at [415, 396] on span "Asignar caso" at bounding box center [401, 398] width 69 height 32
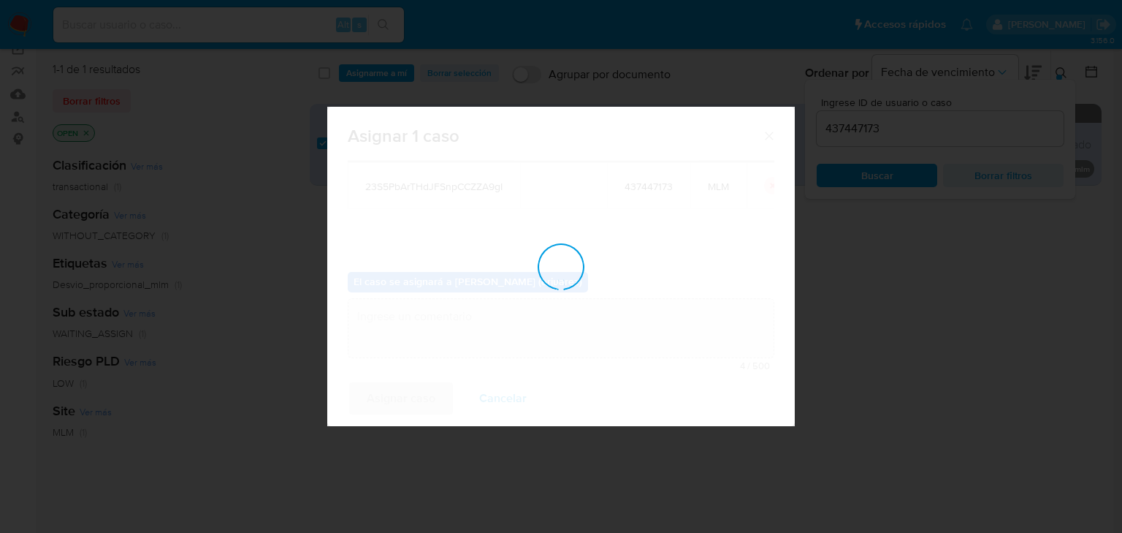
checkbox input "false"
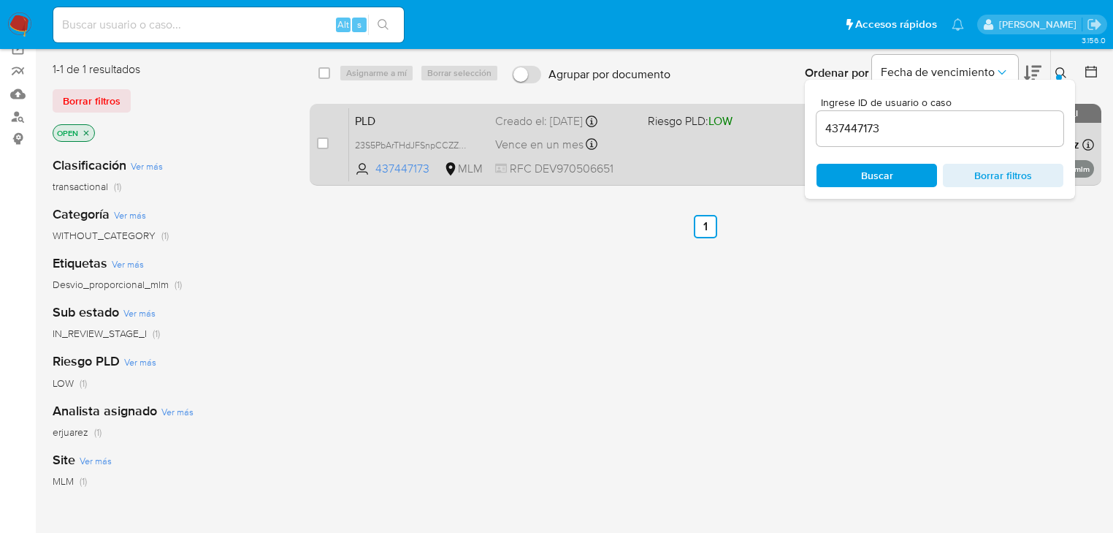
click at [615, 158] on div "PLD 23S5PbArTHdJFSnpCCZZA9gI 437447173 MLM Riesgo PLD: LOW Creado el: 12/08/202…" at bounding box center [721, 144] width 745 height 74
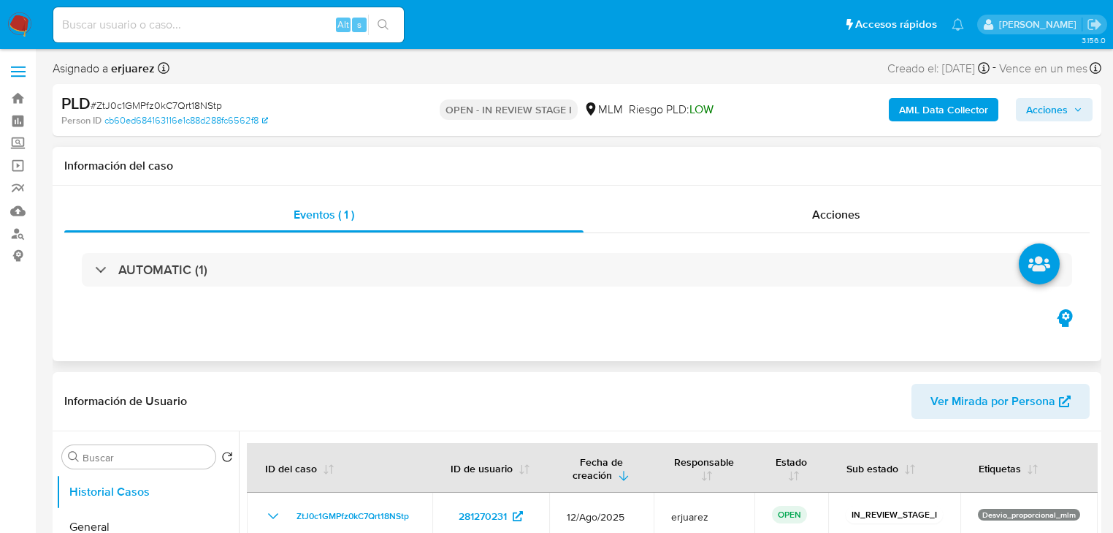
select select "10"
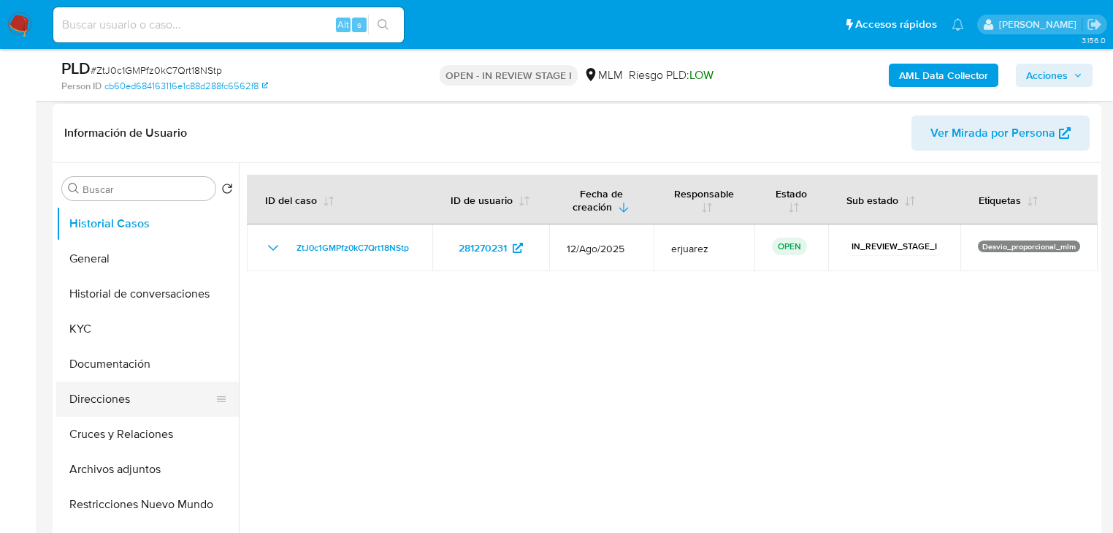
scroll to position [234, 0]
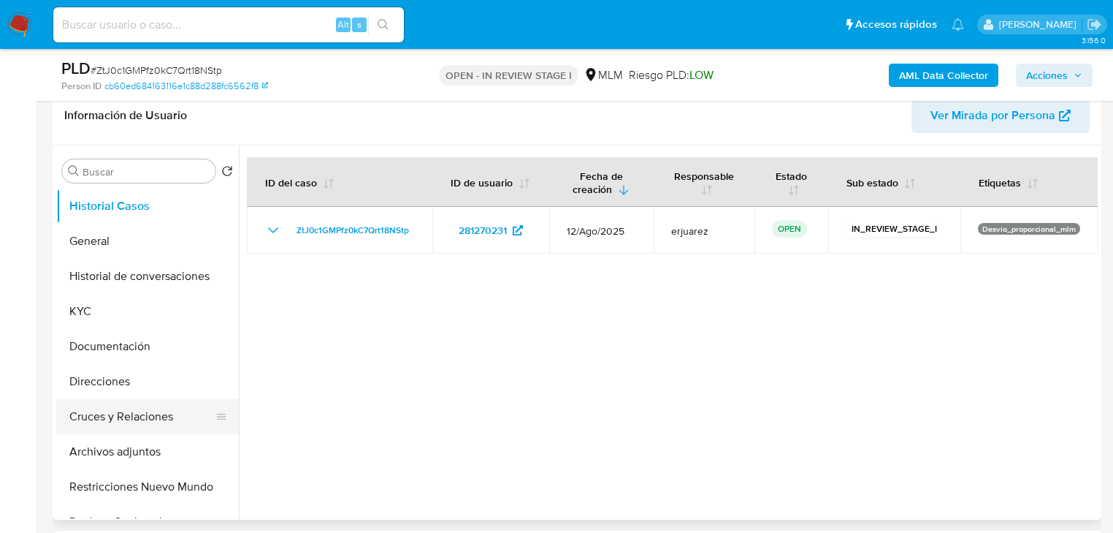
click at [148, 411] on button "Cruces y Relaciones" at bounding box center [141, 416] width 171 height 35
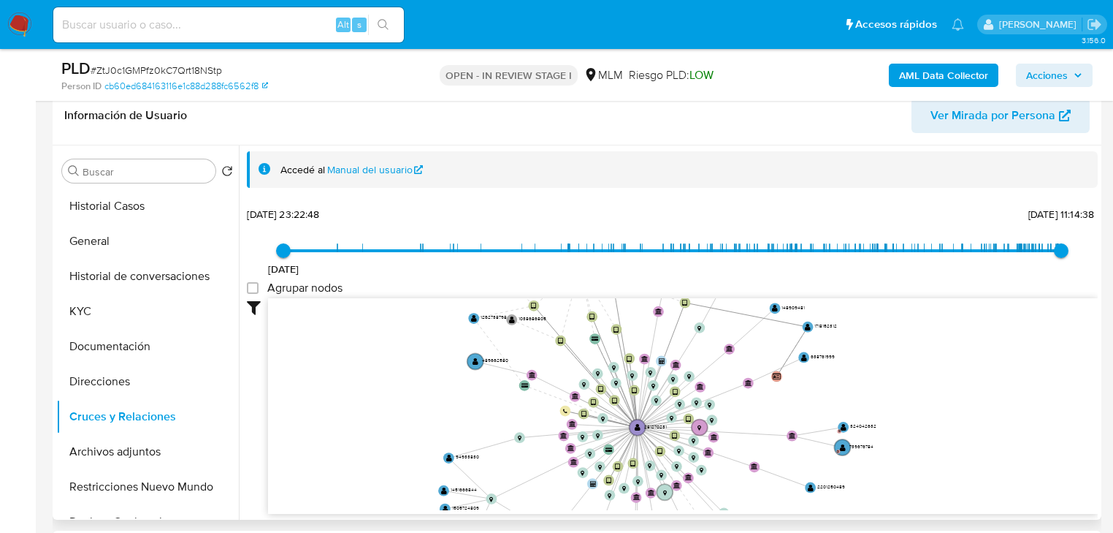
drag, startPoint x: 581, startPoint y: 374, endPoint x: 446, endPoint y: 448, distance: 153.3
click at [551, 486] on icon "device-6824c1127dd97e85948c3fb2  device-62f51f6e08813b0018b62b1e  device-683c…" at bounding box center [683, 404] width 830 height 212
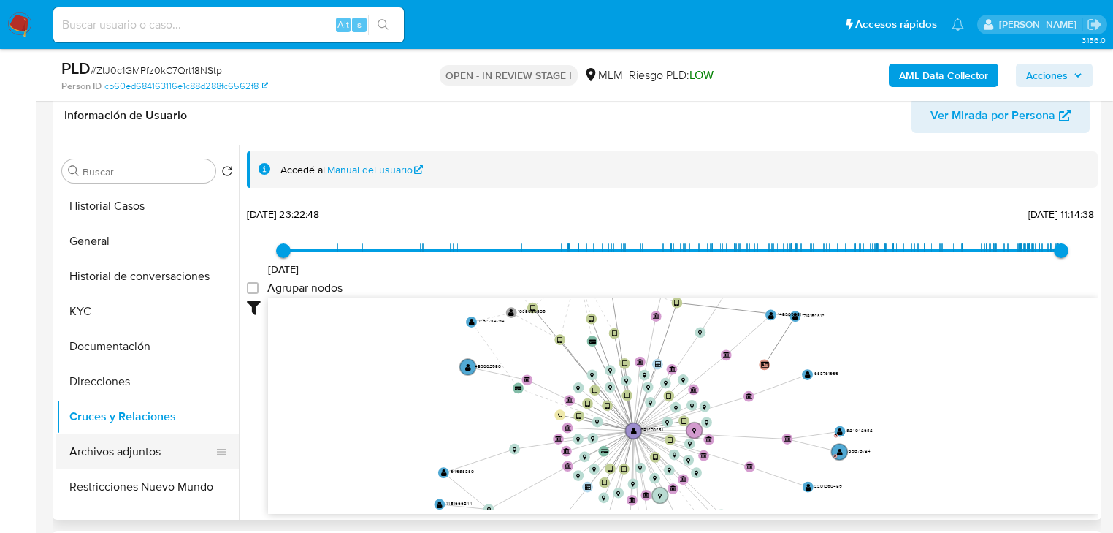
drag, startPoint x: 140, startPoint y: 449, endPoint x: 207, endPoint y: 435, distance: 68.6
click at [140, 450] on button "Archivos adjuntos" at bounding box center [141, 451] width 171 height 35
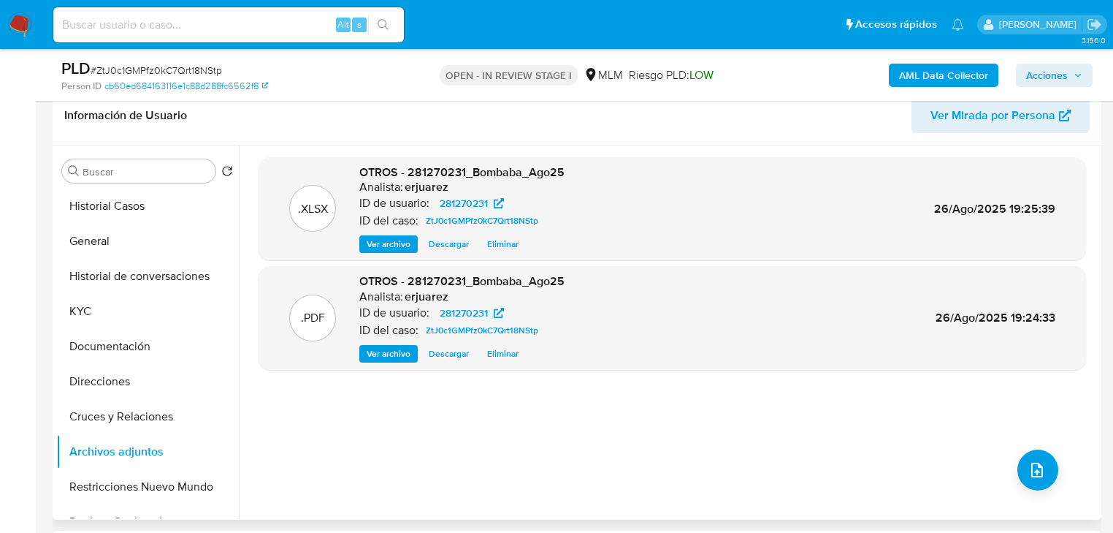
click at [388, 343] on div "OTROS - 281270231_Bombaba_Ago25 Analista: erjuarez ID de usuario: 281270231 ID …" at bounding box center [461, 317] width 205 height 89
click at [1060, 77] on span "Acciones" at bounding box center [1047, 75] width 42 height 23
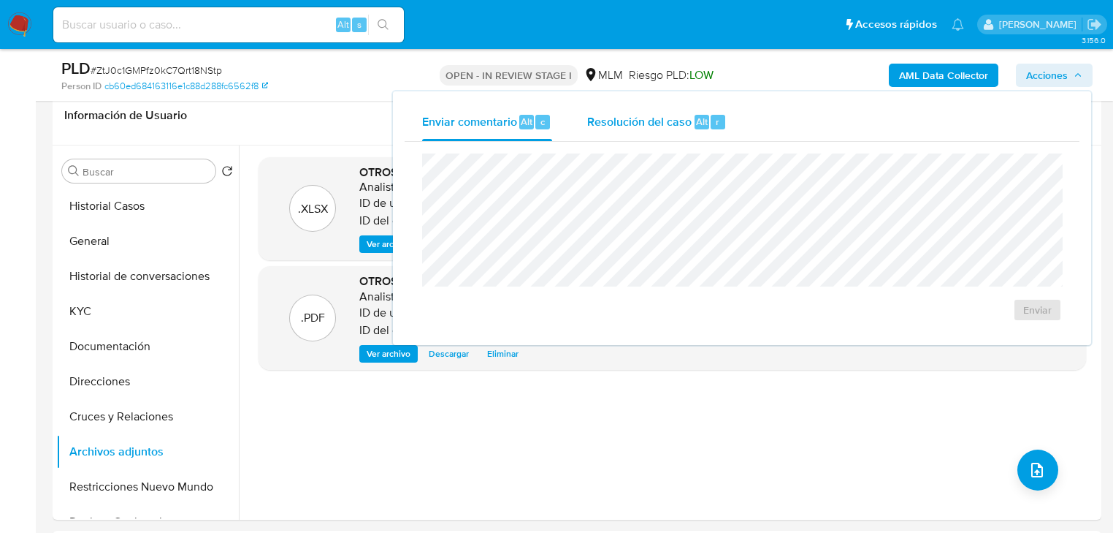
click at [679, 129] on span "Resolución del caso" at bounding box center [639, 121] width 104 height 17
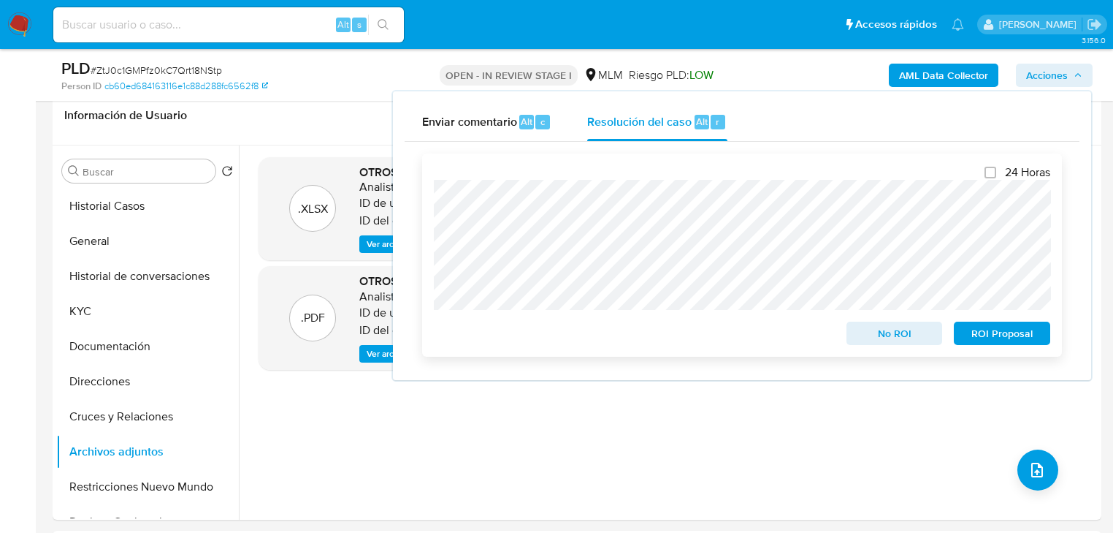
click at [902, 338] on span "No ROI" at bounding box center [895, 333] width 76 height 20
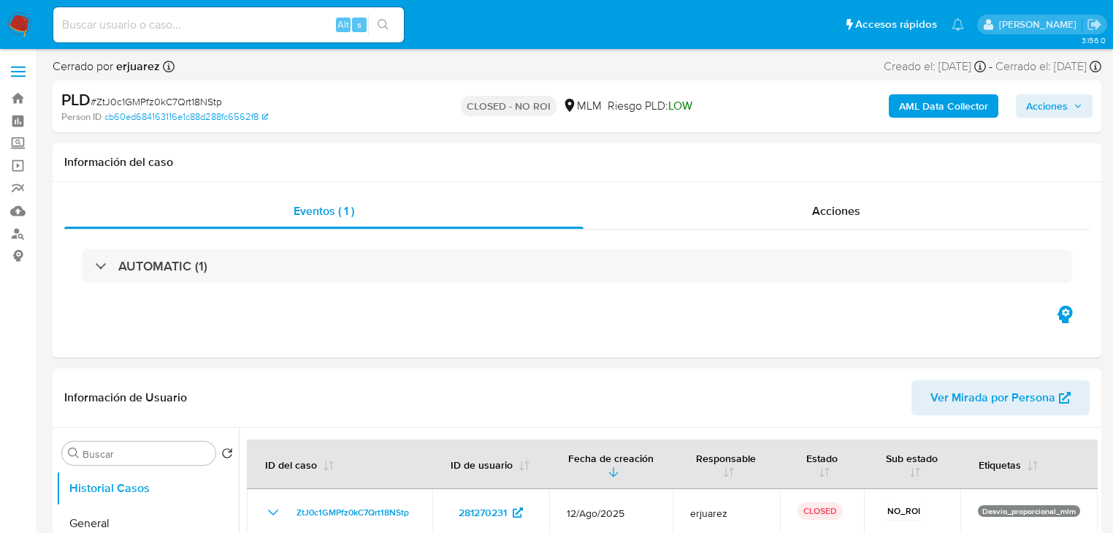
select select "10"
click at [828, 225] on div "Acciones" at bounding box center [837, 211] width 507 height 35
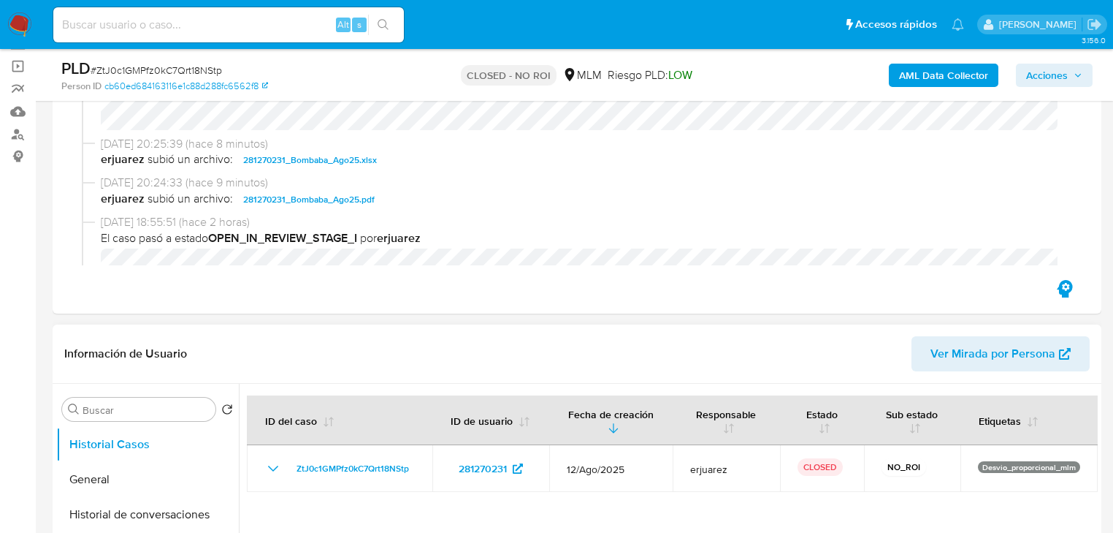
scroll to position [292, 0]
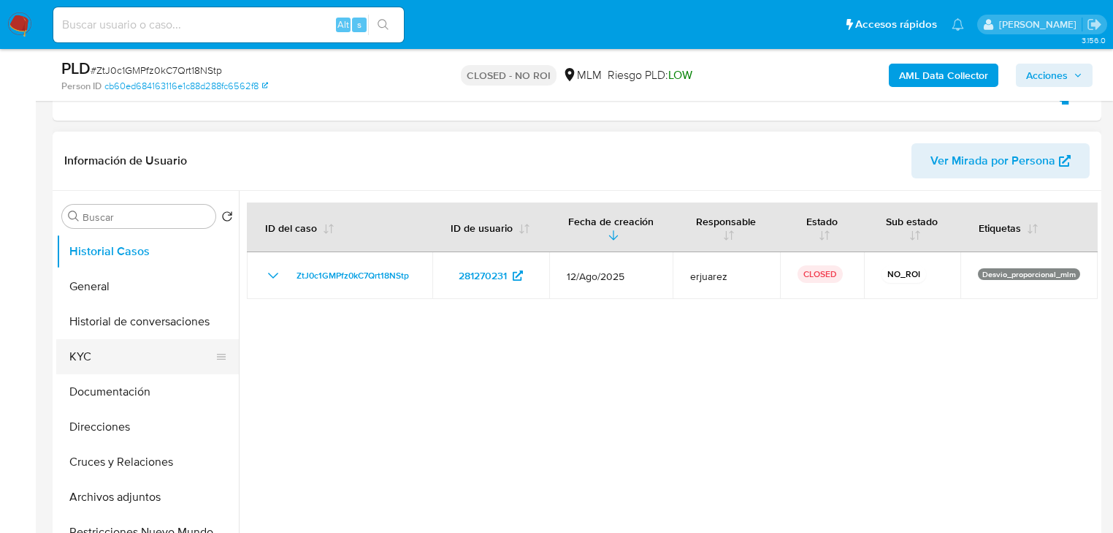
click at [105, 362] on button "KYC" at bounding box center [141, 356] width 171 height 35
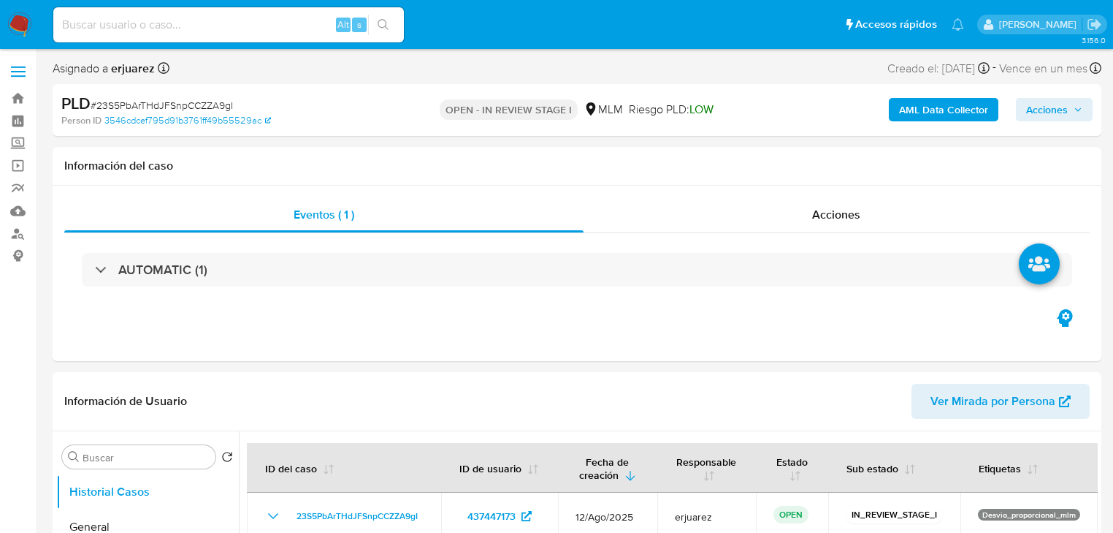
select select "10"
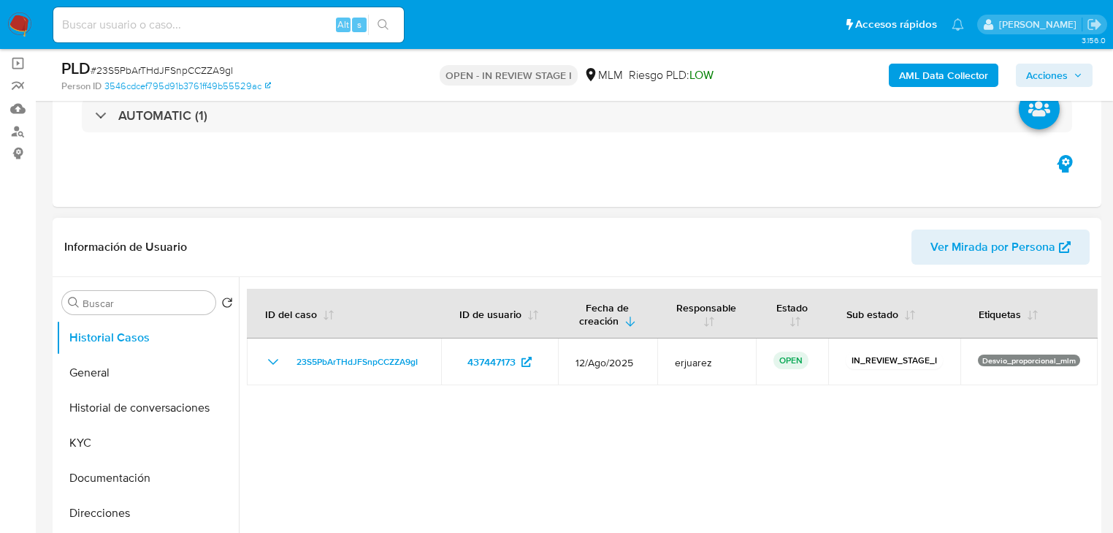
scroll to position [234, 0]
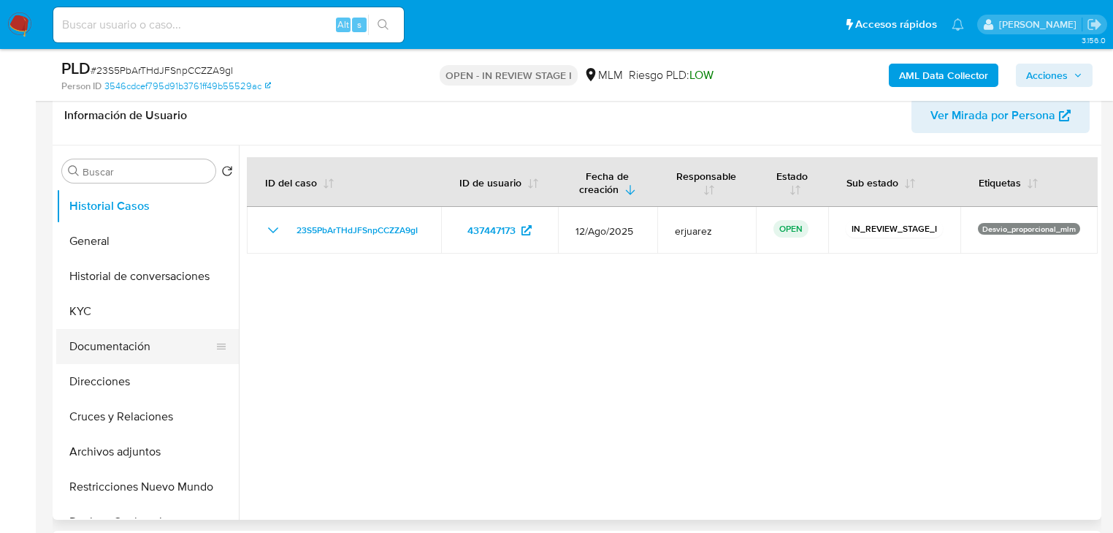
click at [122, 350] on button "Documentación" at bounding box center [141, 346] width 171 height 35
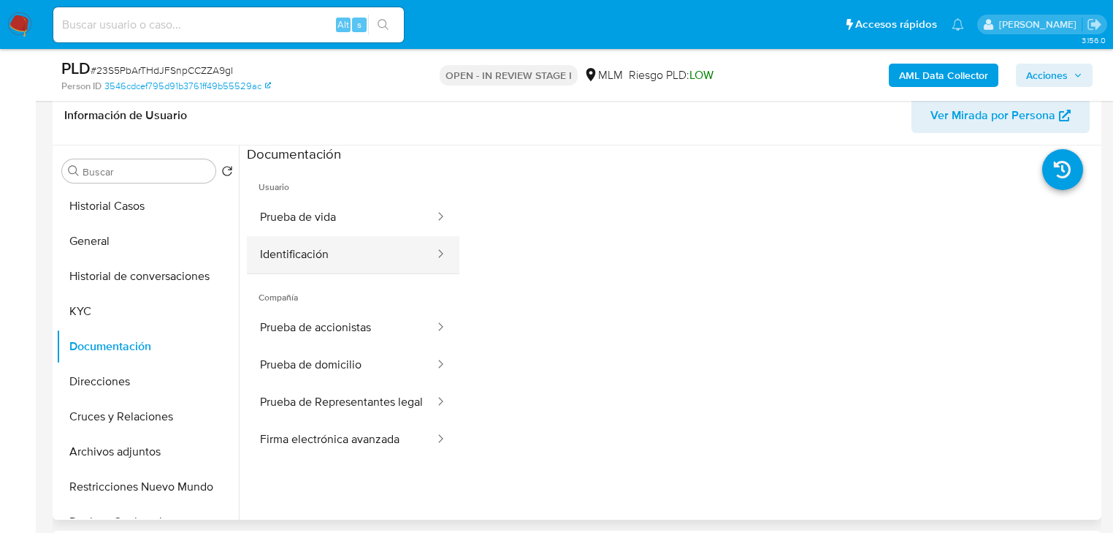
drag, startPoint x: 310, startPoint y: 251, endPoint x: 435, endPoint y: 253, distance: 125.7
click at [313, 253] on button "Identificación" at bounding box center [341, 254] width 189 height 37
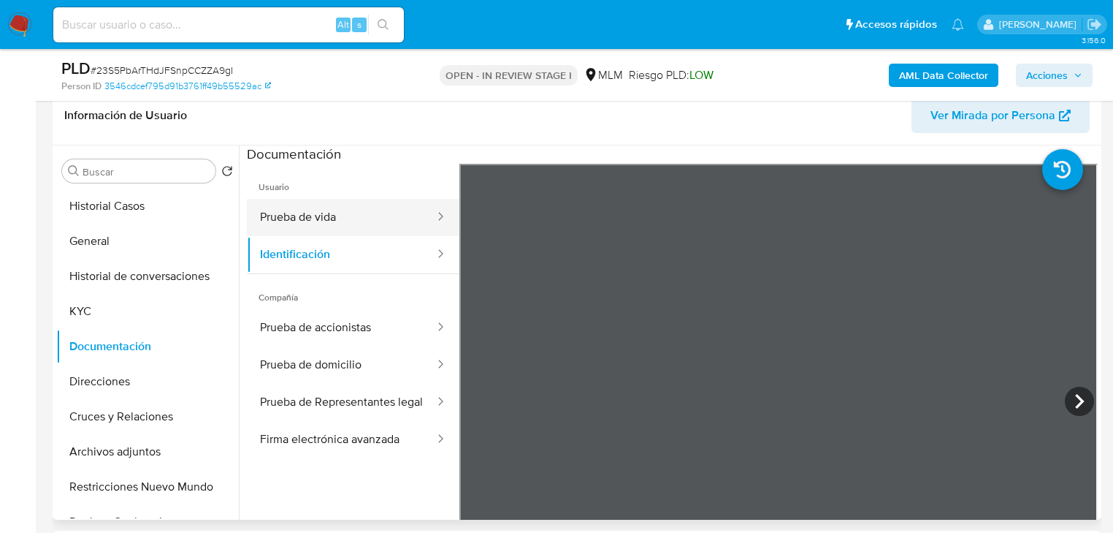
click at [327, 220] on button "Prueba de vida" at bounding box center [341, 217] width 189 height 37
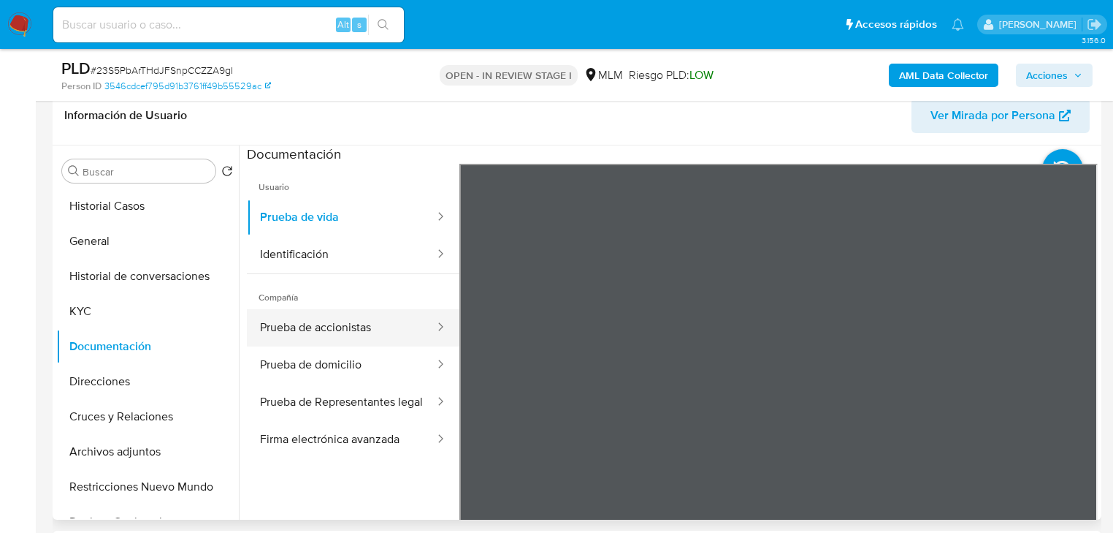
click at [292, 324] on button "Prueba de accionistas" at bounding box center [341, 327] width 189 height 37
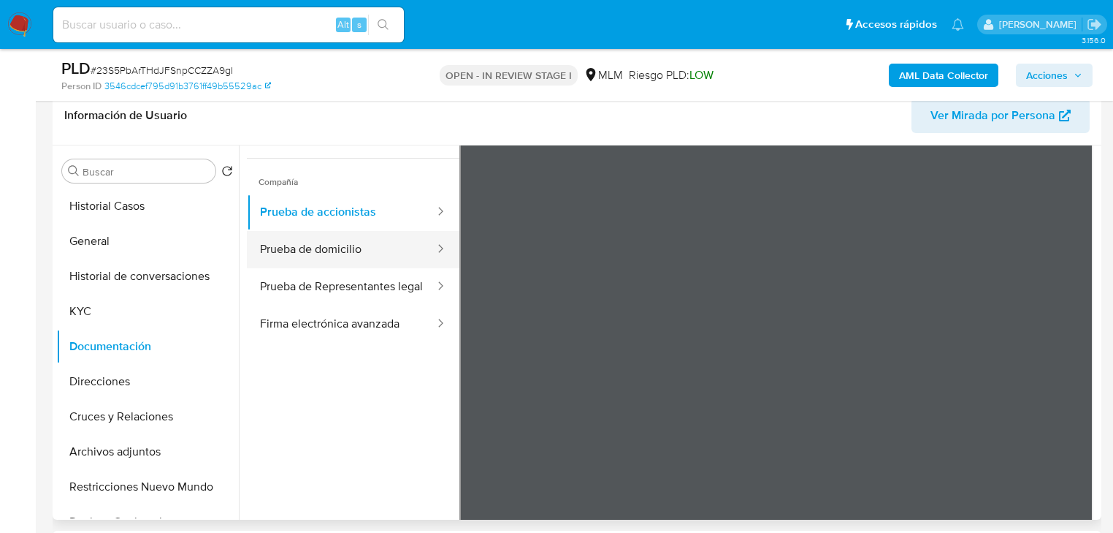
scroll to position [117, 0]
click at [366, 263] on button "Prueba de domicilio" at bounding box center [341, 247] width 189 height 37
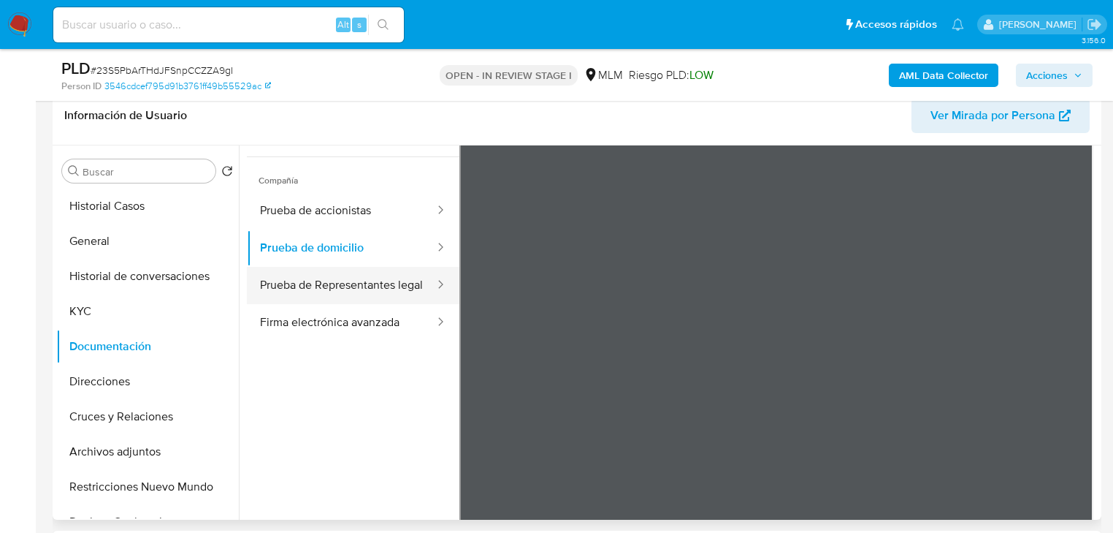
click at [340, 289] on button "Prueba de Representantes legal" at bounding box center [341, 285] width 189 height 37
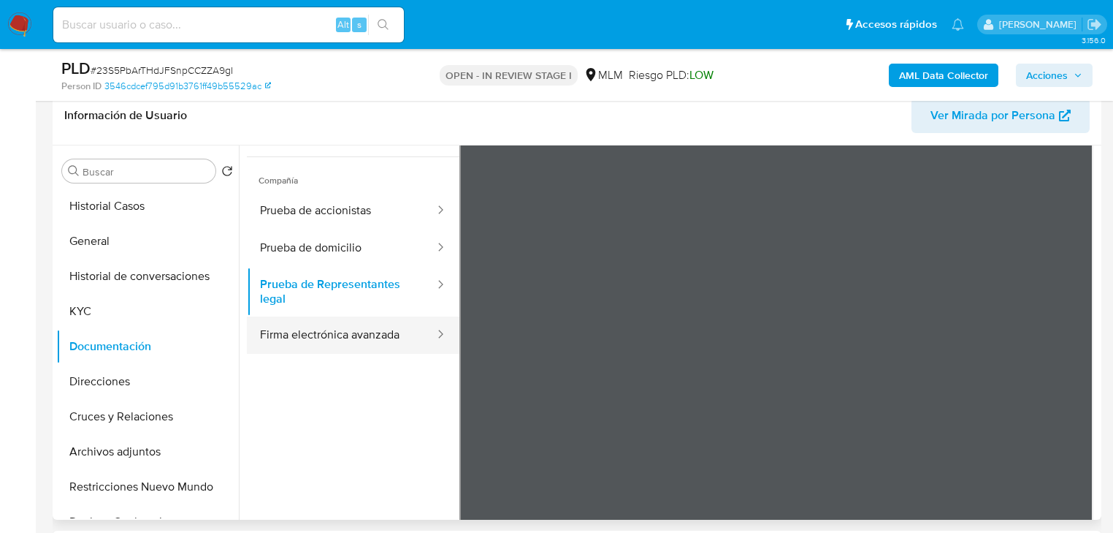
click at [365, 332] on button "Firma electrónica avanzada" at bounding box center [341, 334] width 189 height 37
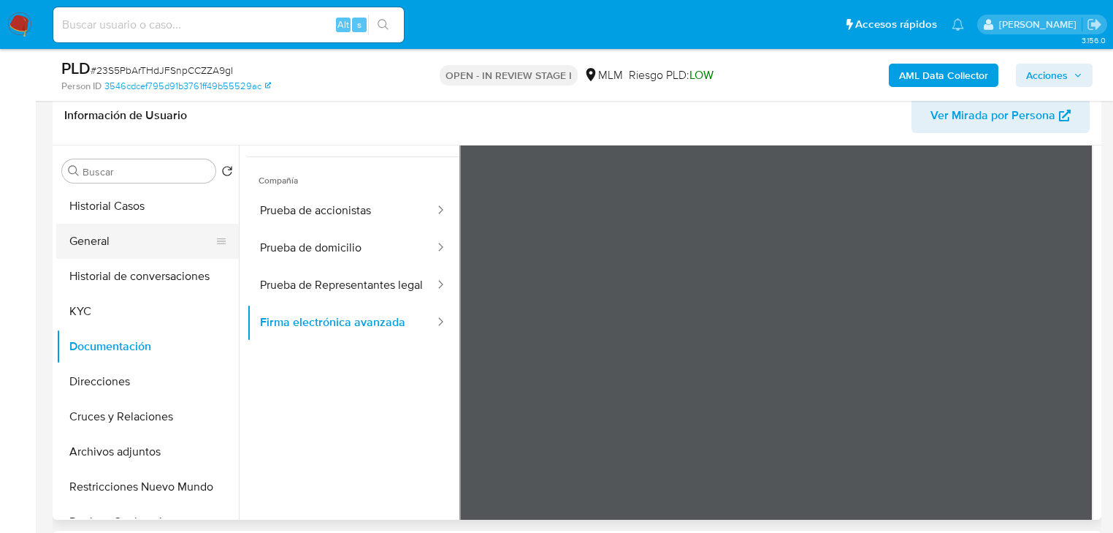
click at [114, 231] on button "General" at bounding box center [141, 241] width 171 height 35
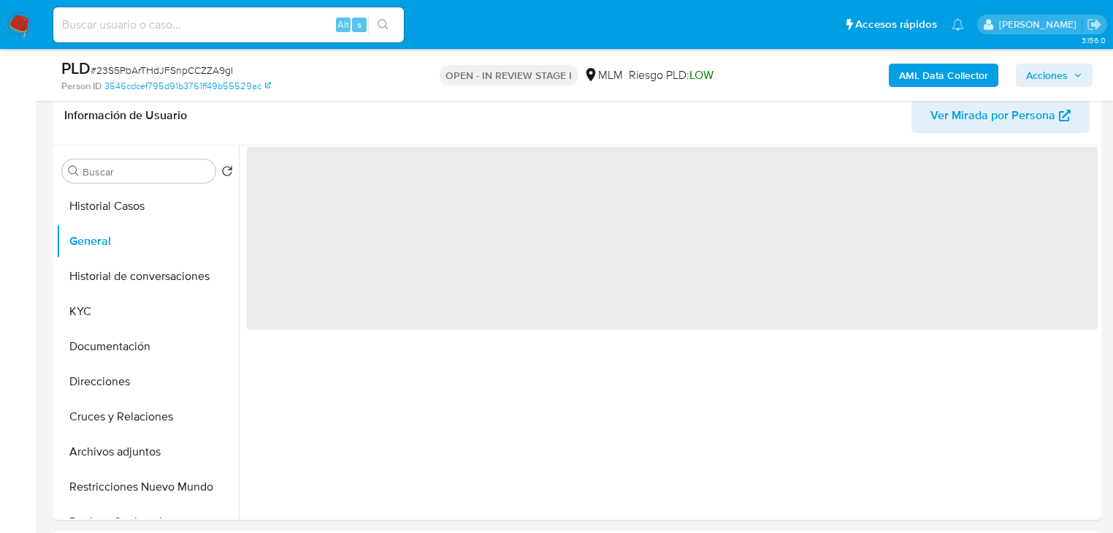
scroll to position [0, 0]
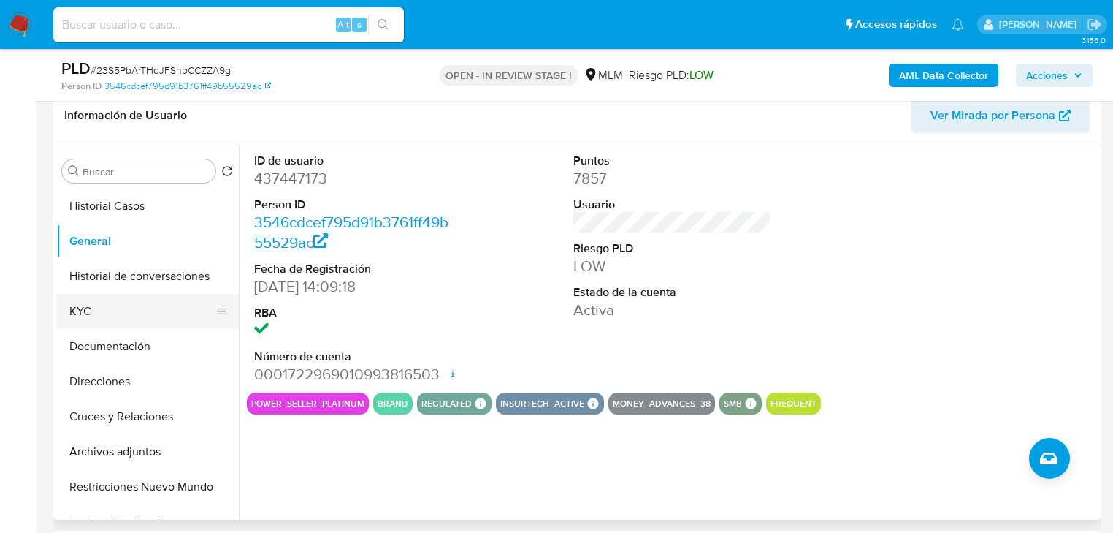
drag, startPoint x: 102, startPoint y: 313, endPoint x: 137, endPoint y: 311, distance: 34.4
click at [102, 313] on button "KYC" at bounding box center [141, 311] width 171 height 35
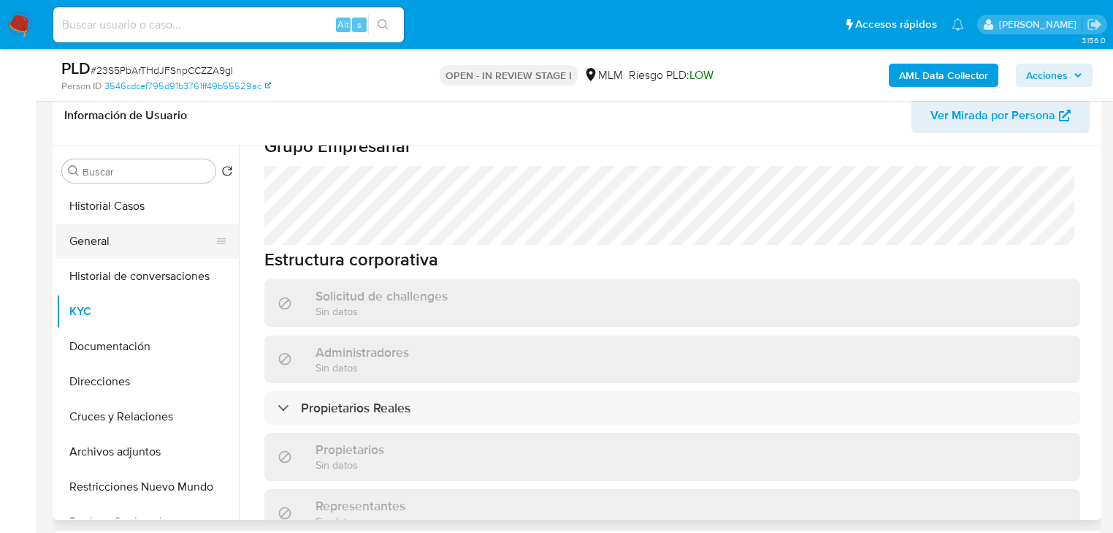
scroll to position [1125, 0]
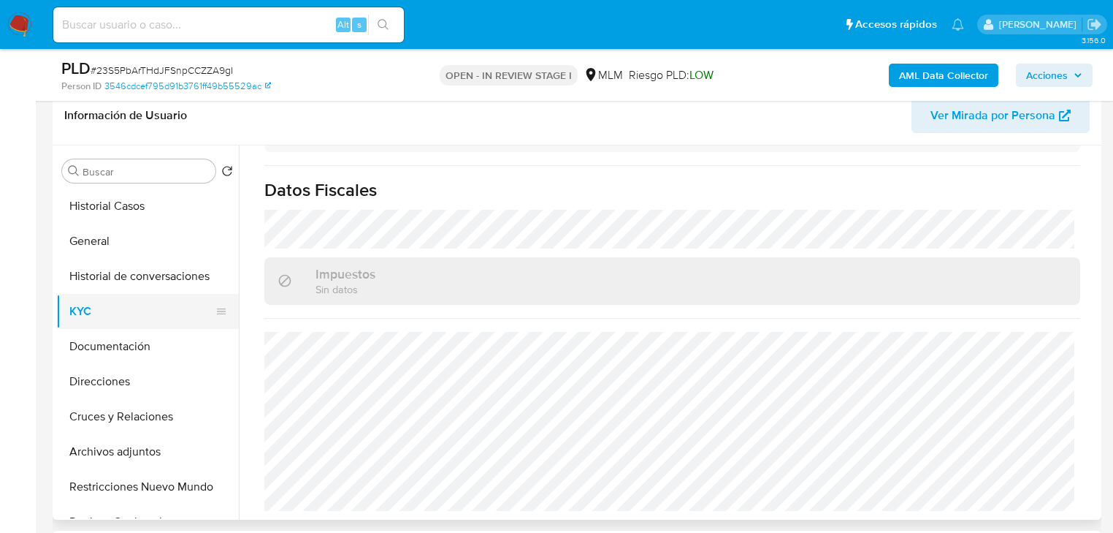
click at [106, 316] on button "KYC" at bounding box center [141, 311] width 171 height 35
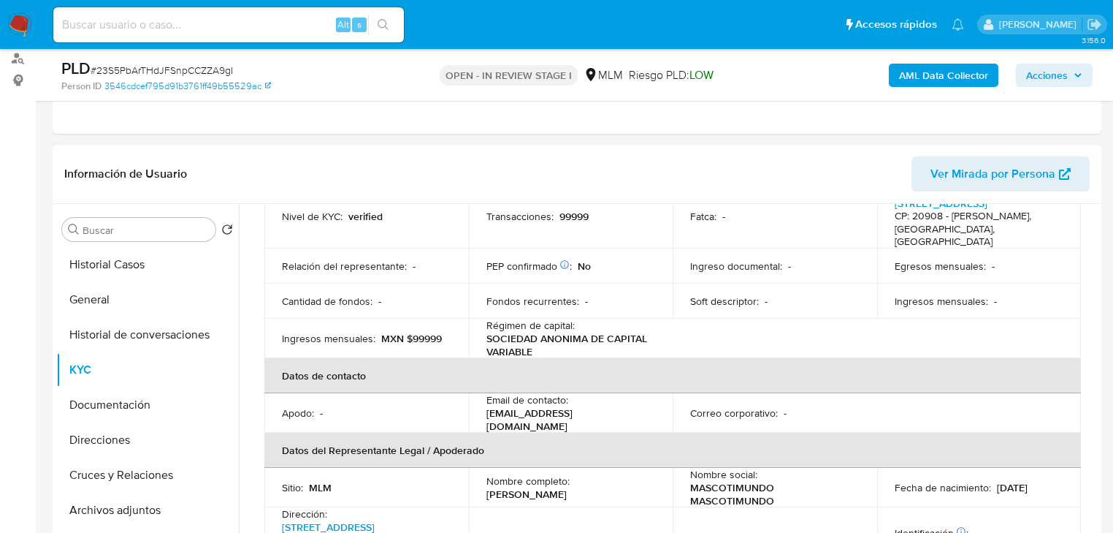
scroll to position [409, 0]
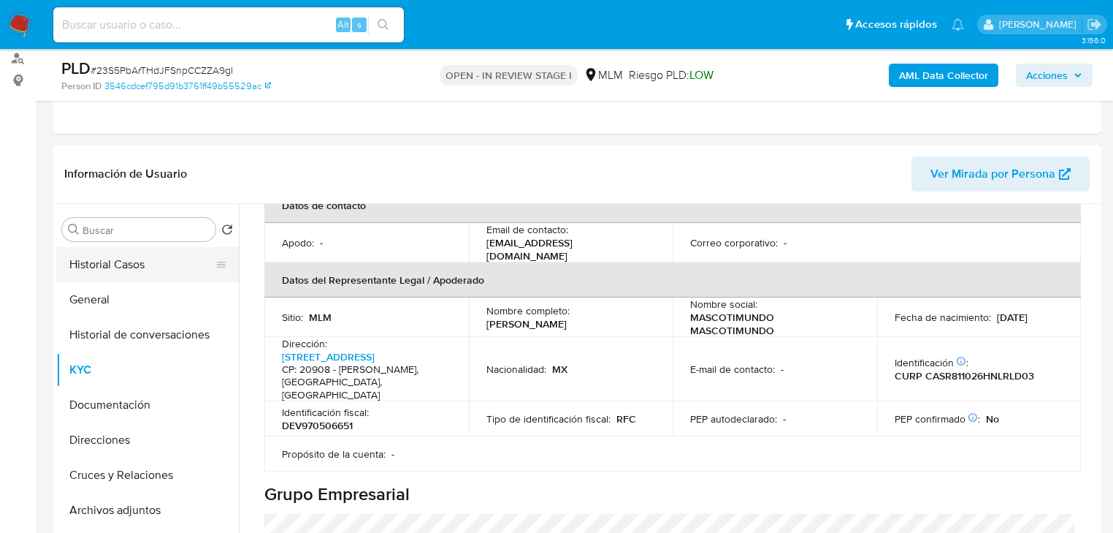
click at [148, 263] on button "Historial Casos" at bounding box center [141, 264] width 171 height 35
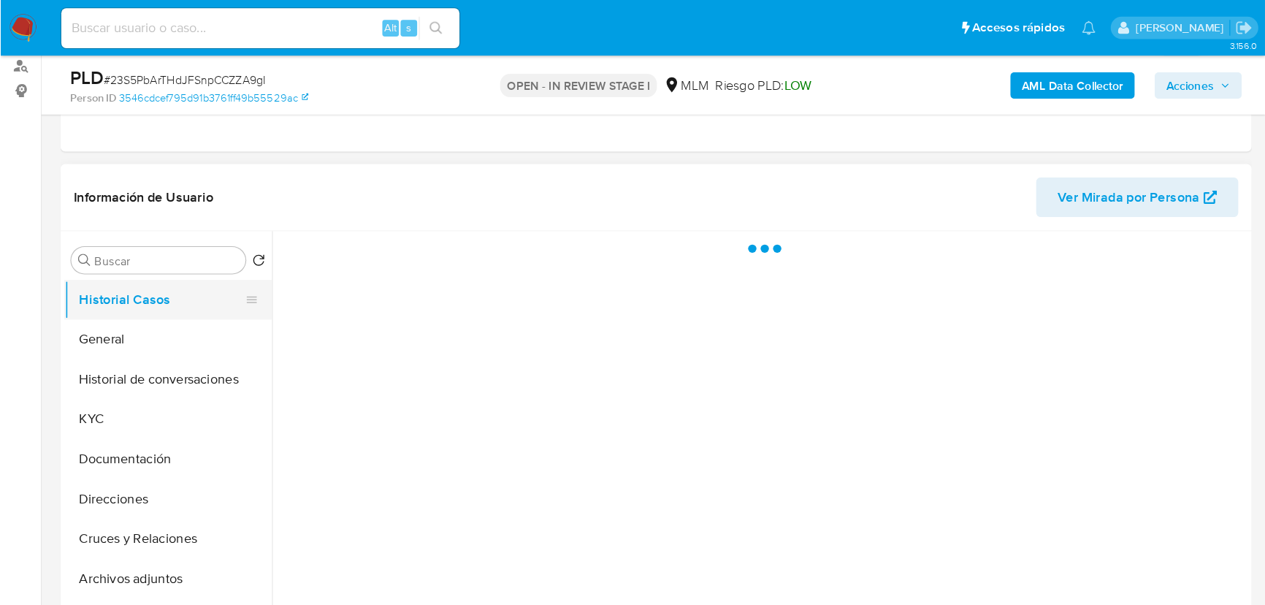
scroll to position [0, 0]
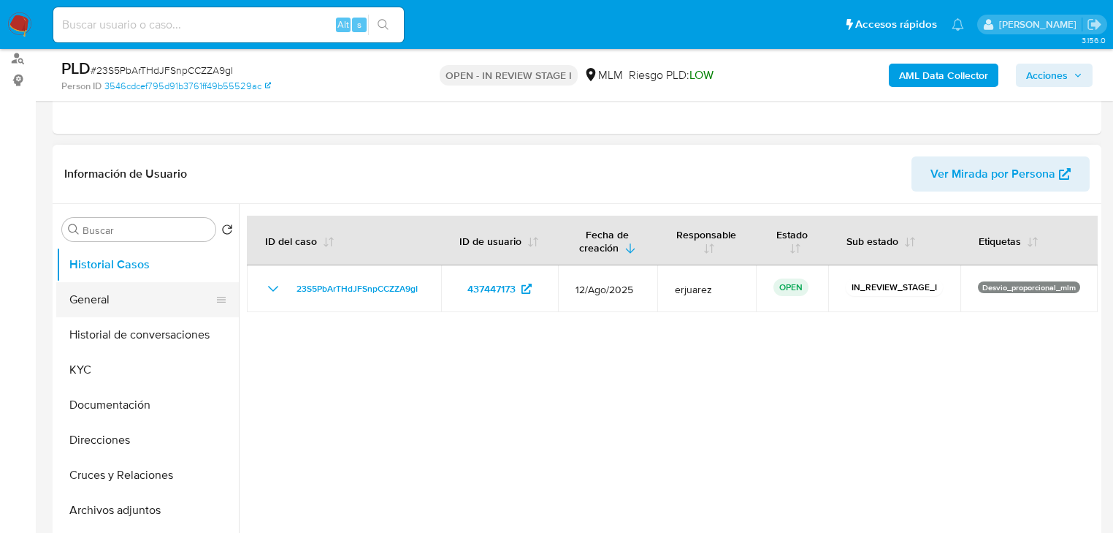
click at [91, 287] on button "General" at bounding box center [141, 299] width 171 height 35
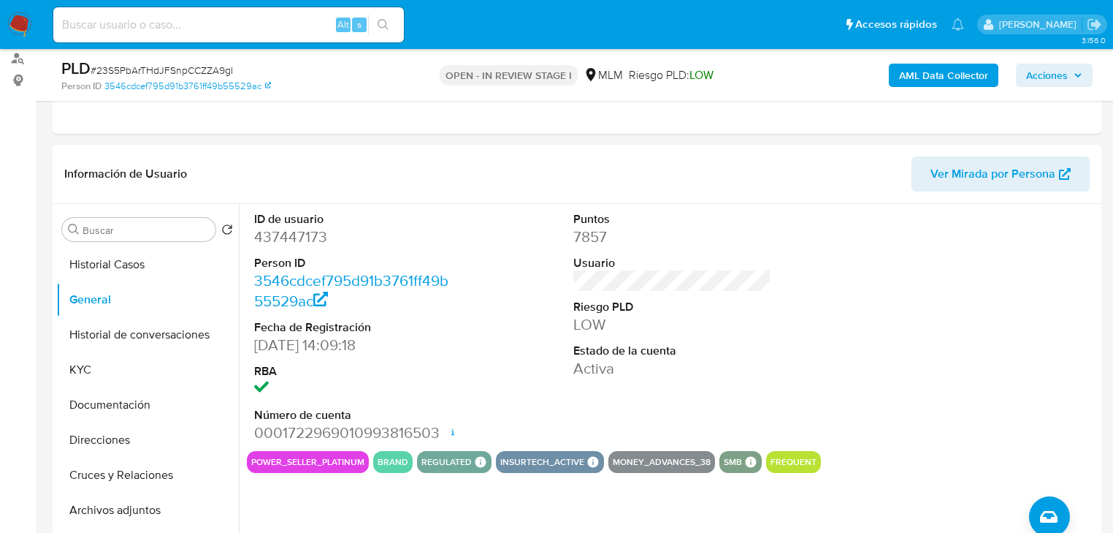
click at [784, 281] on div "ID de usuario 437447173 Person ID 3546cdcef795d91b3761ff49b55529ac Fecha de Reg…" at bounding box center [672, 327] width 851 height 247
click at [134, 277] on button "Historial Casos" at bounding box center [141, 264] width 171 height 35
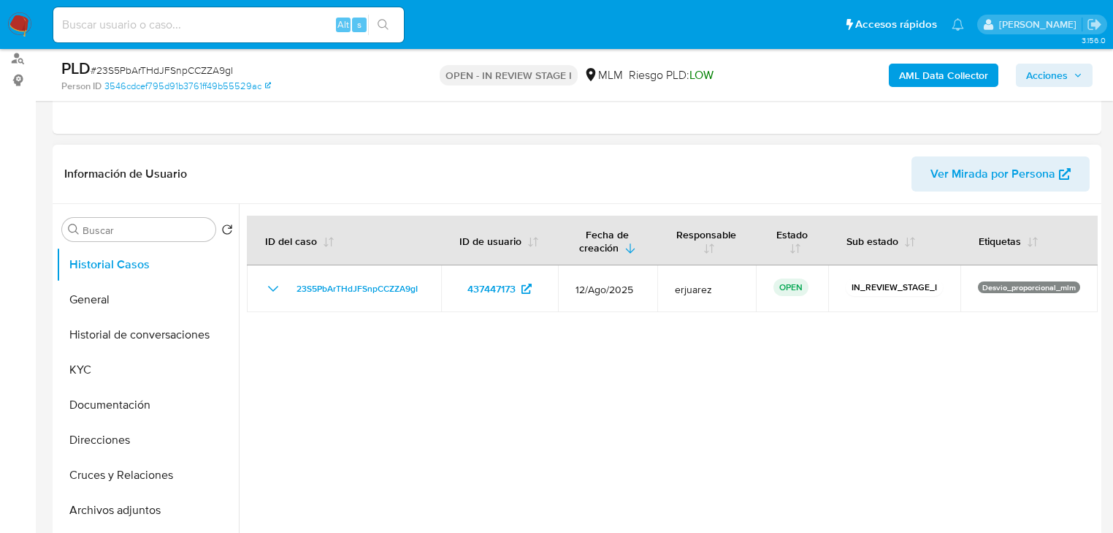
drag, startPoint x: 85, startPoint y: 367, endPoint x: 237, endPoint y: 373, distance: 152.1
click at [88, 368] on button "KYC" at bounding box center [147, 369] width 183 height 35
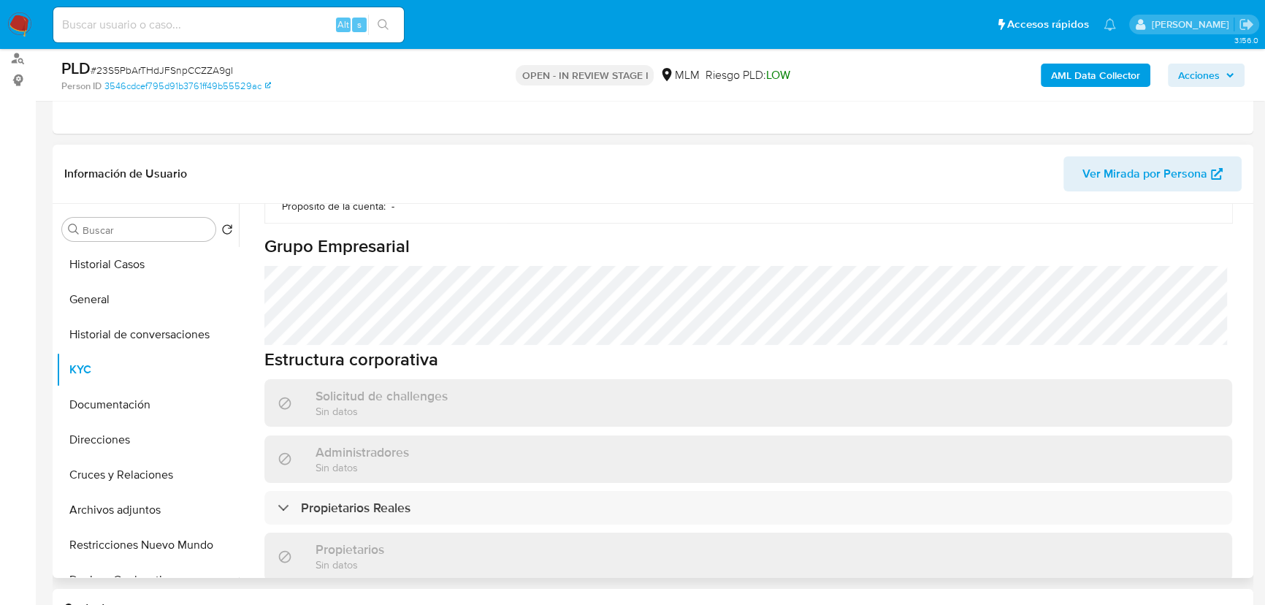
scroll to position [598, 0]
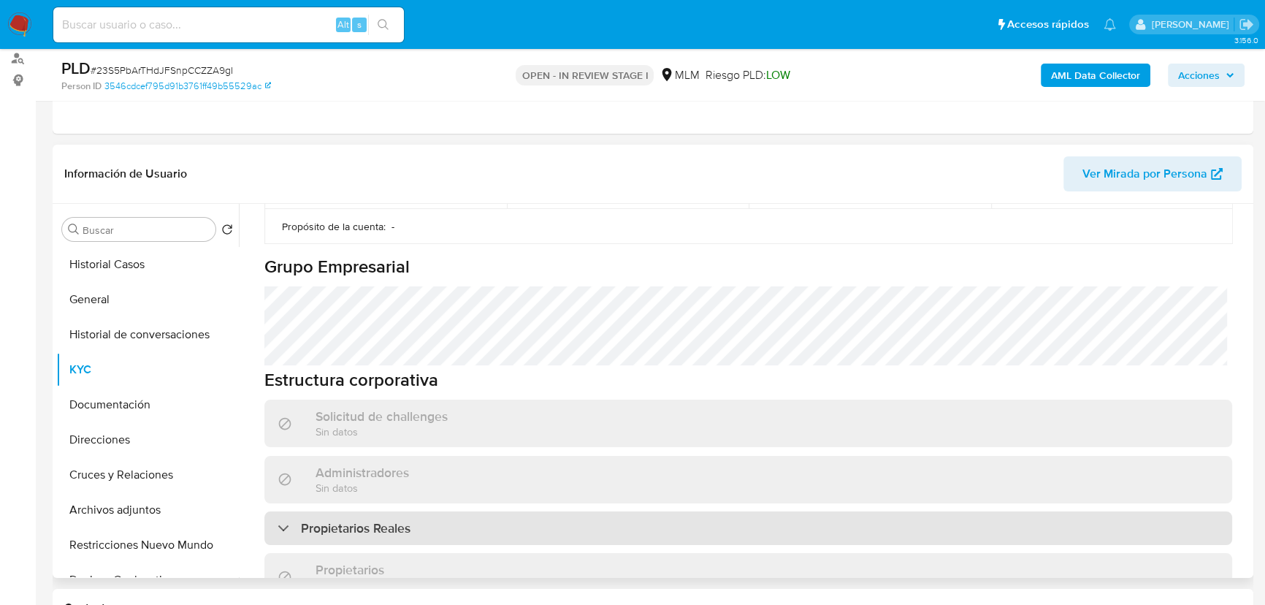
click at [363, 526] on h3 "Propietarios Reales" at bounding box center [356, 528] width 110 height 16
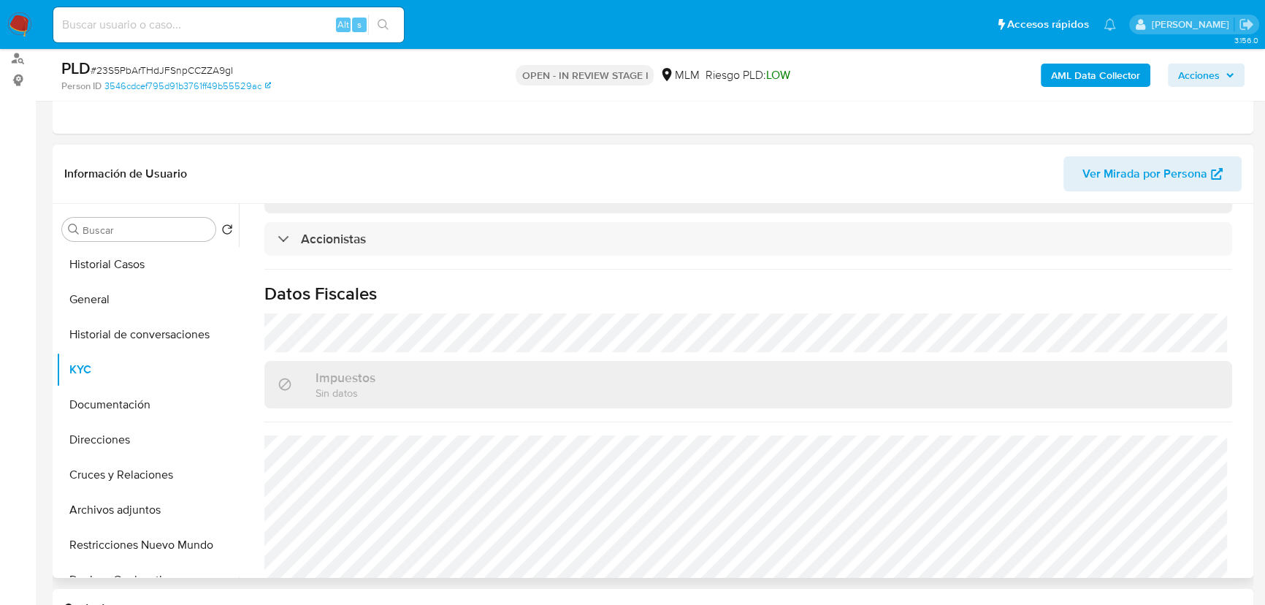
scroll to position [1195, 0]
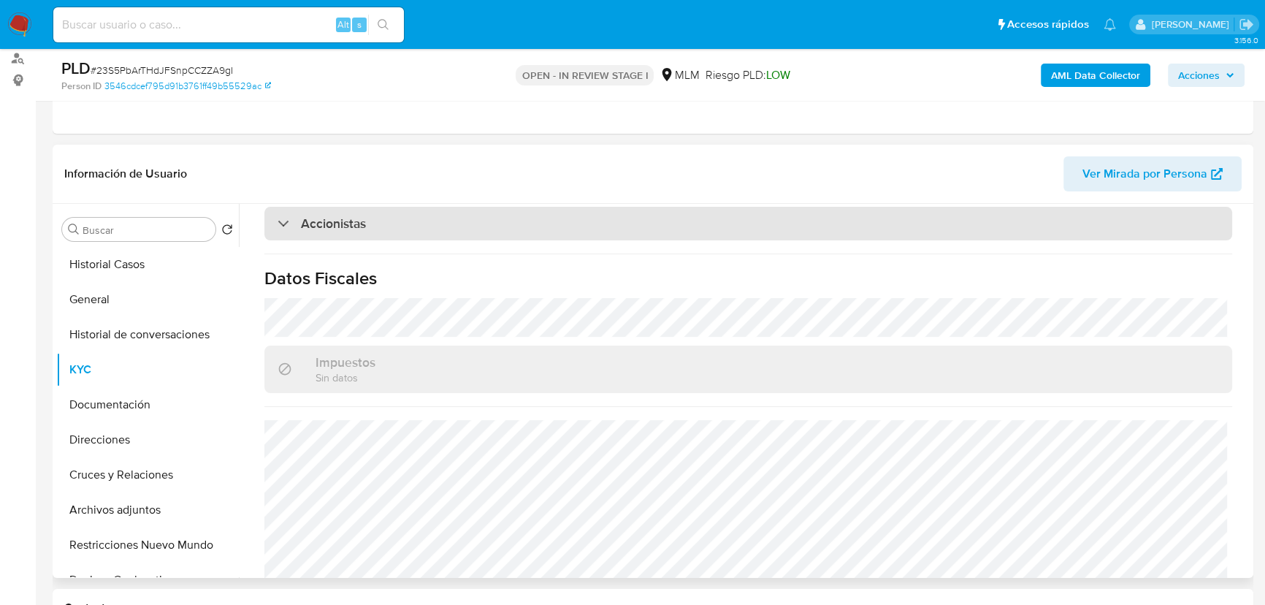
click at [335, 232] on h3 "Accionistas" at bounding box center [333, 224] width 65 height 16
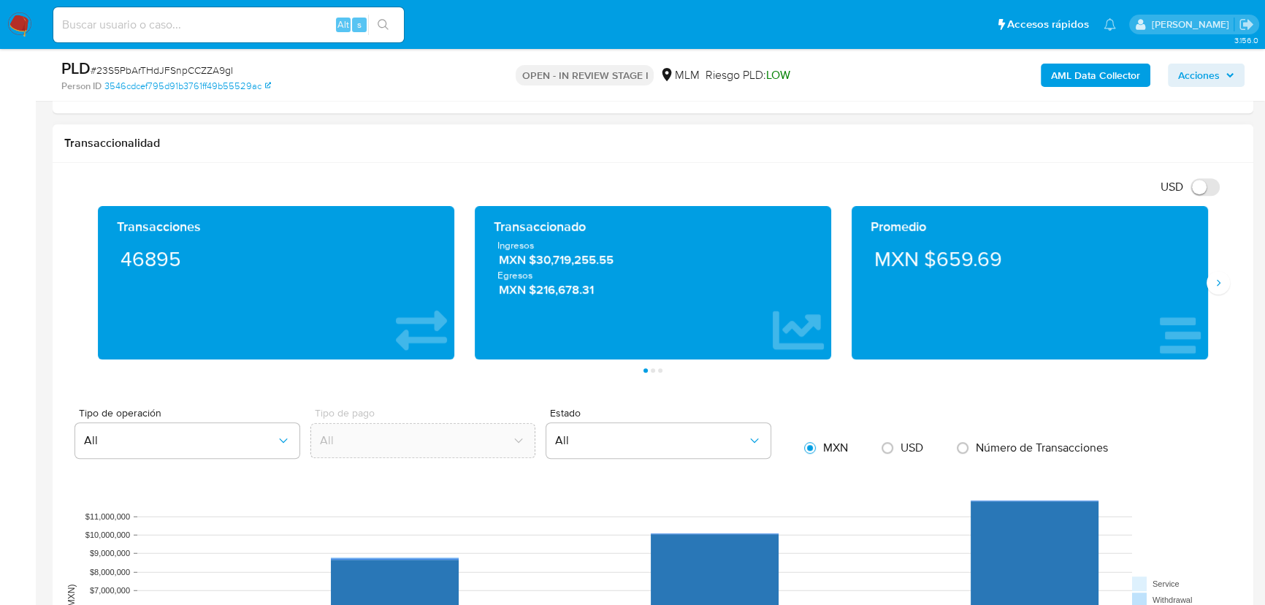
scroll to position [906, 0]
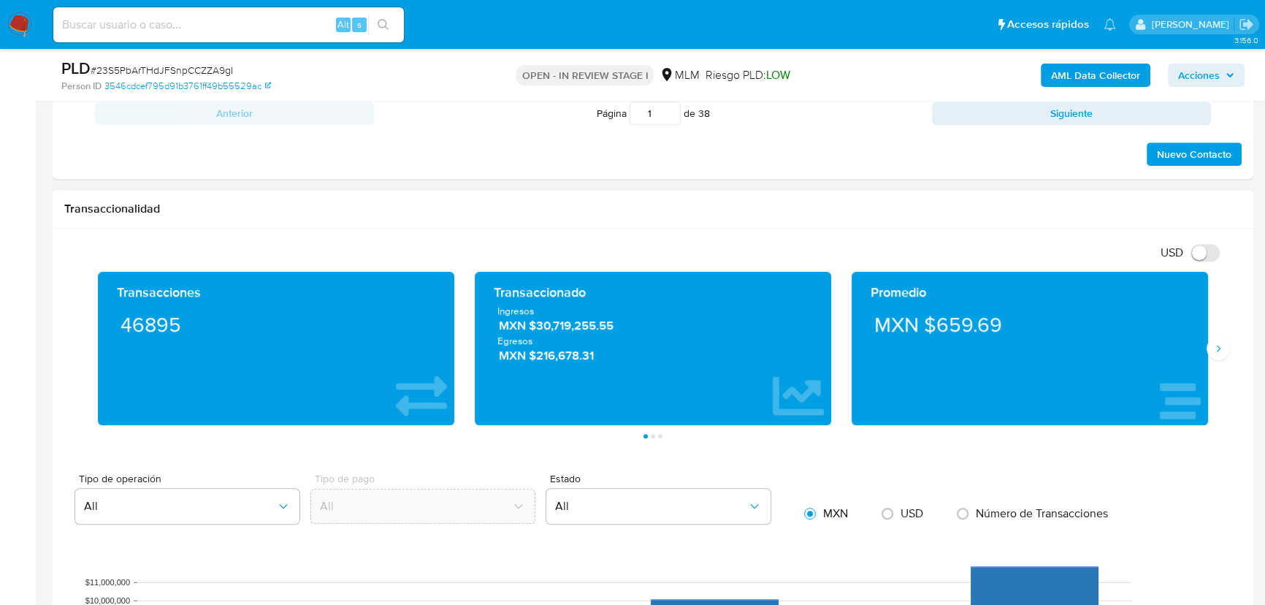
click at [1121, 346] on icon "Siguiente" at bounding box center [1219, 349] width 12 height 12
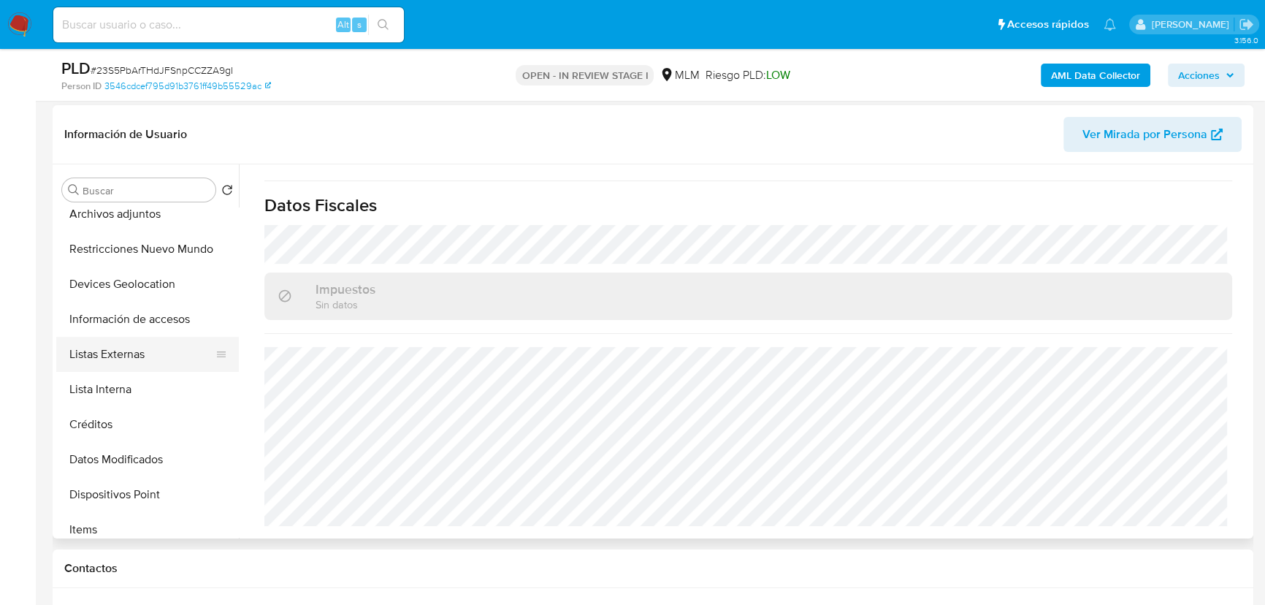
scroll to position [265, 0]
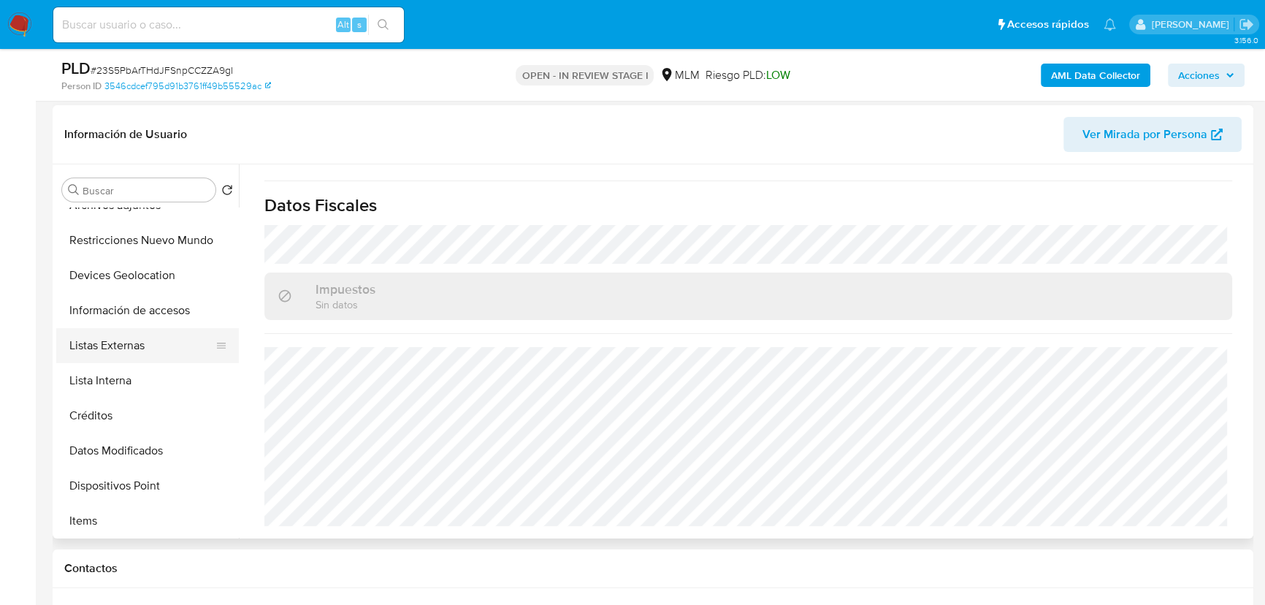
click at [167, 335] on button "Listas Externas" at bounding box center [141, 345] width 171 height 35
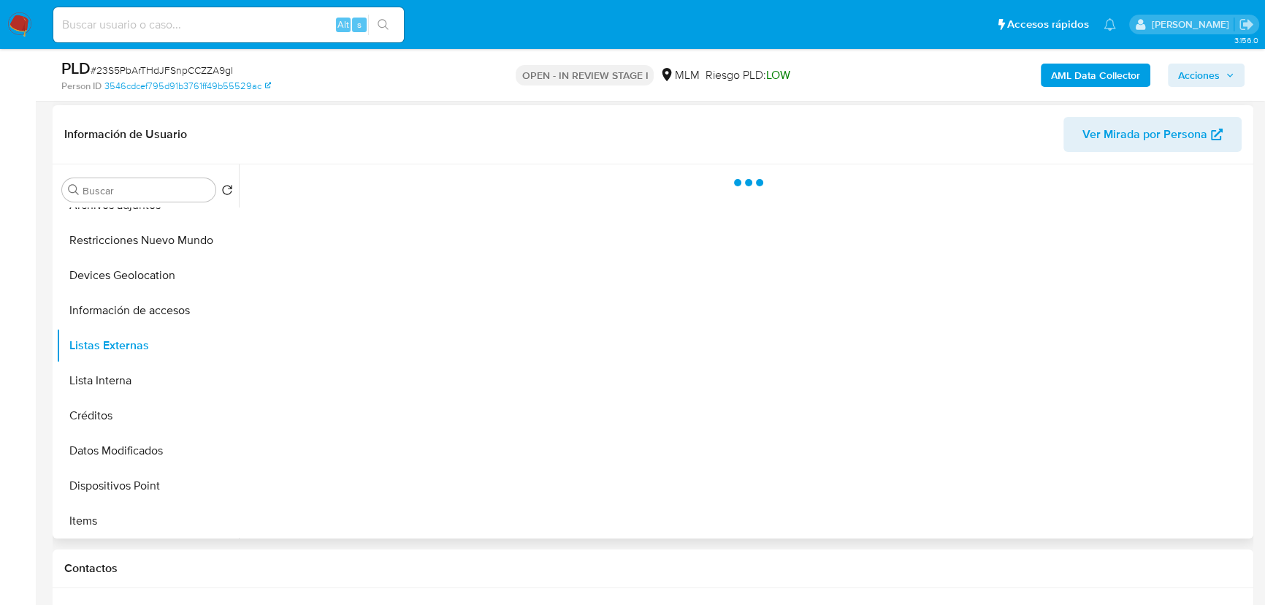
scroll to position [0, 0]
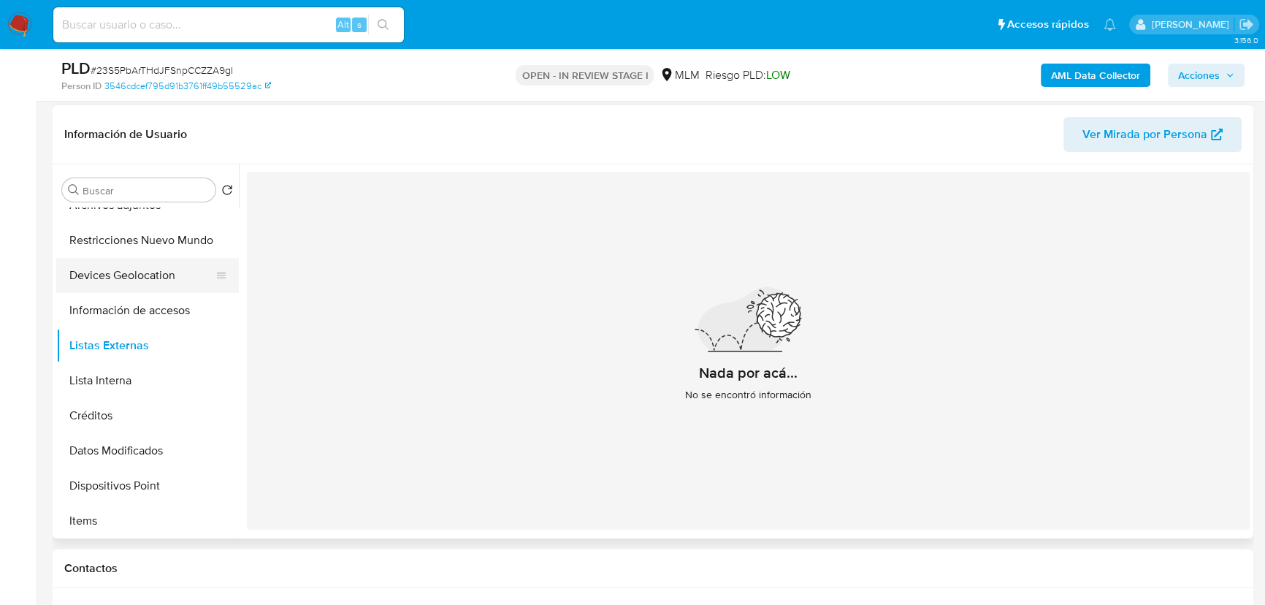
click at [149, 286] on button "Devices Geolocation" at bounding box center [141, 275] width 171 height 35
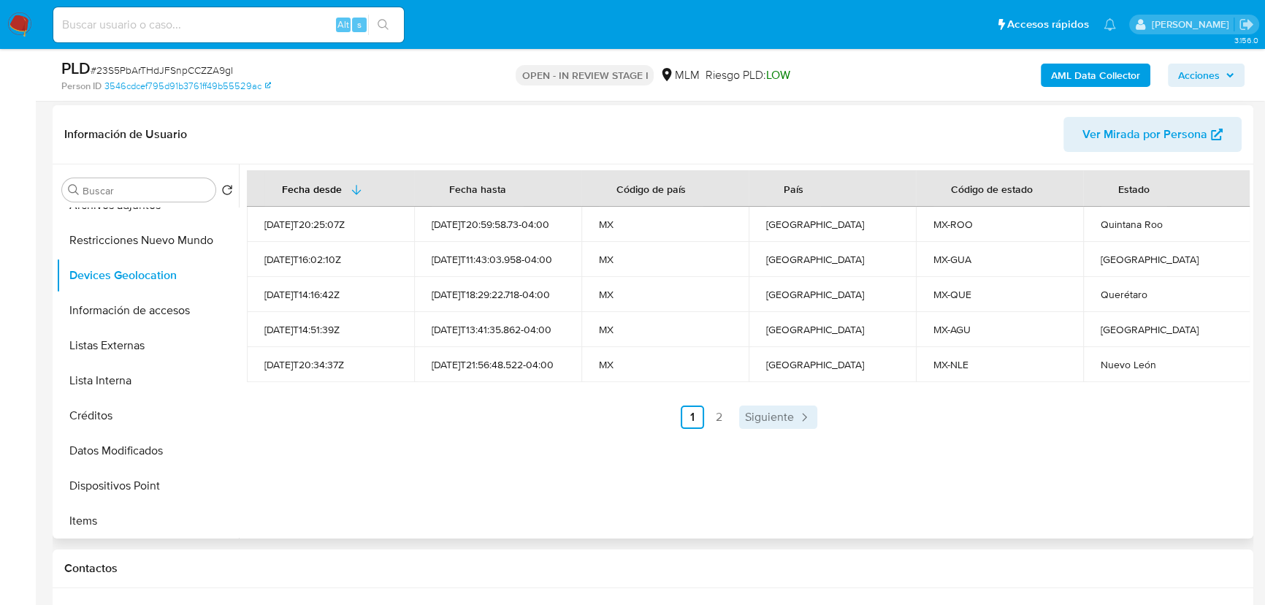
click at [760, 419] on span "Siguiente" at bounding box center [769, 417] width 49 height 12
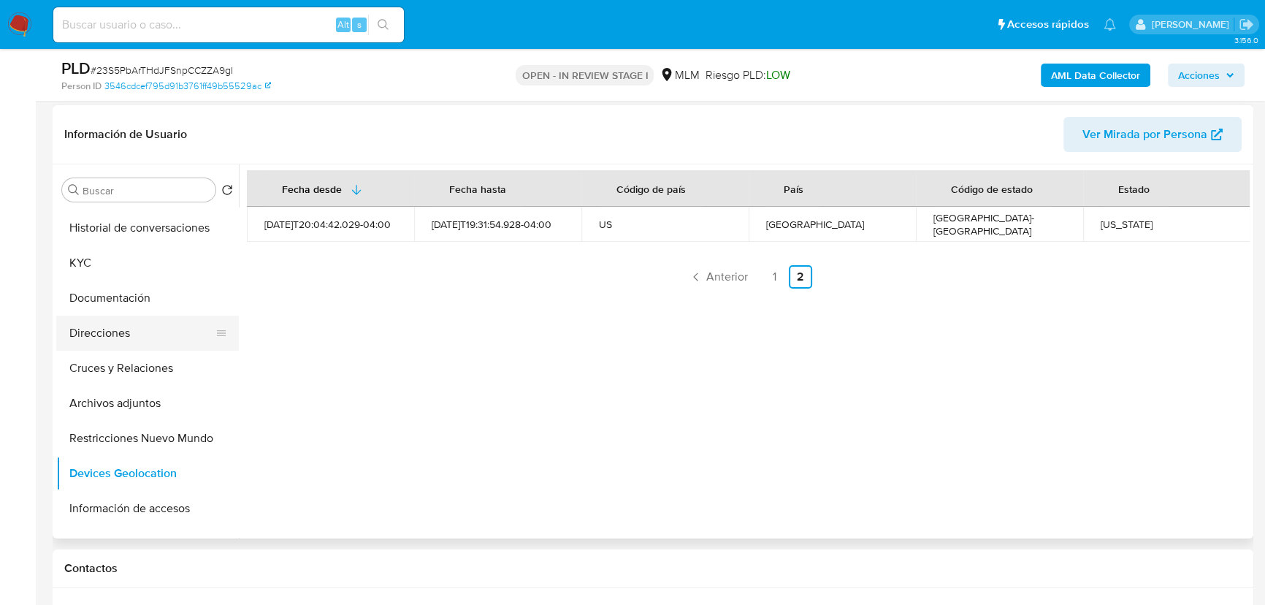
scroll to position [66, 0]
click at [88, 269] on button "KYC" at bounding box center [141, 264] width 171 height 35
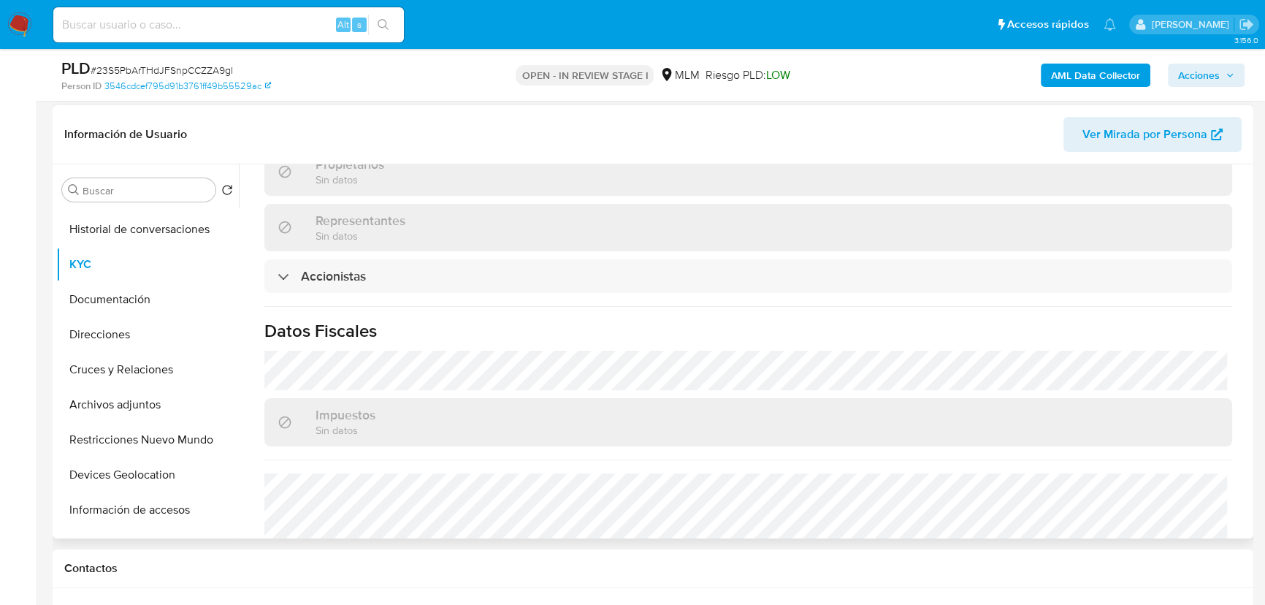
scroll to position [698, 0]
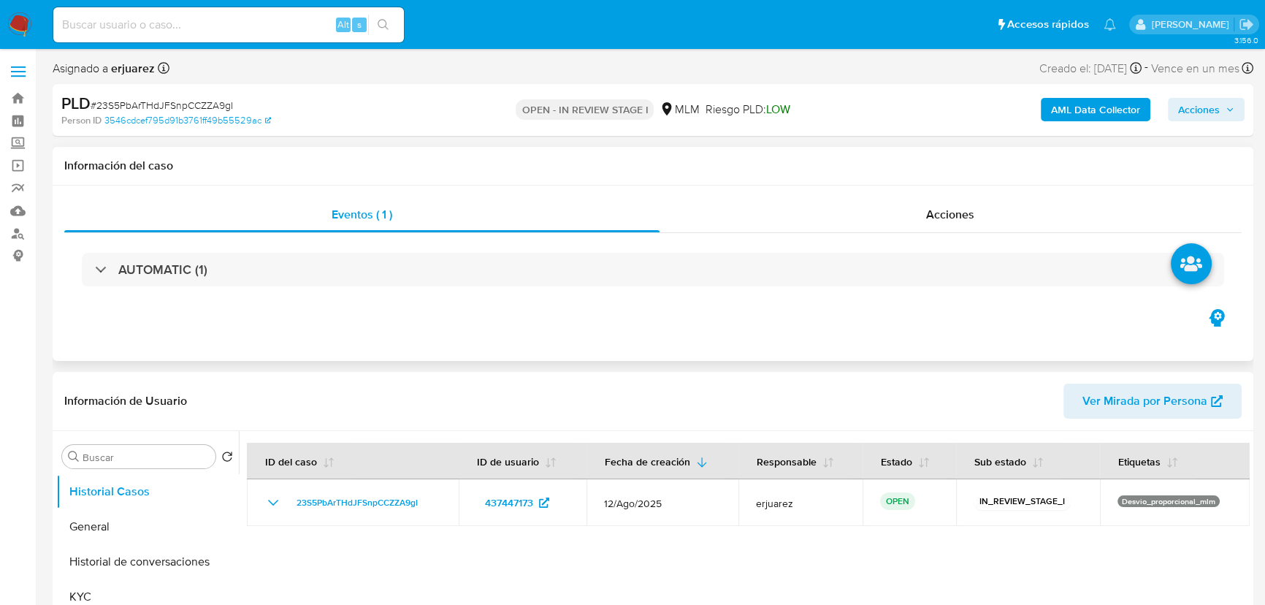
select select "10"
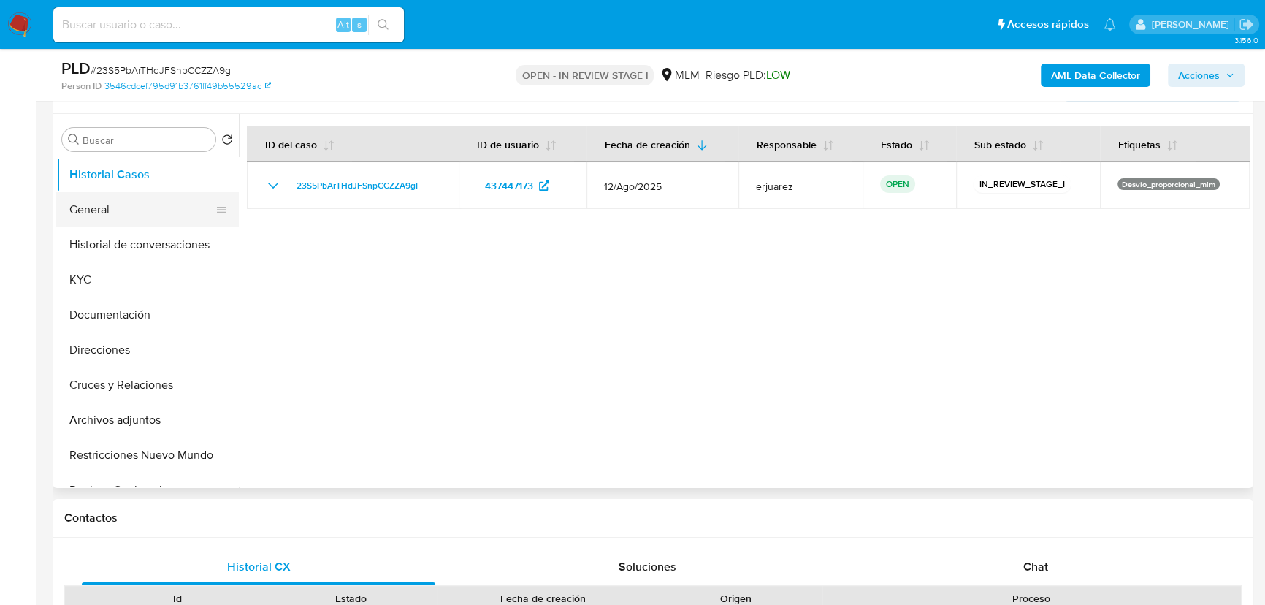
click at [104, 215] on button "General" at bounding box center [141, 209] width 171 height 35
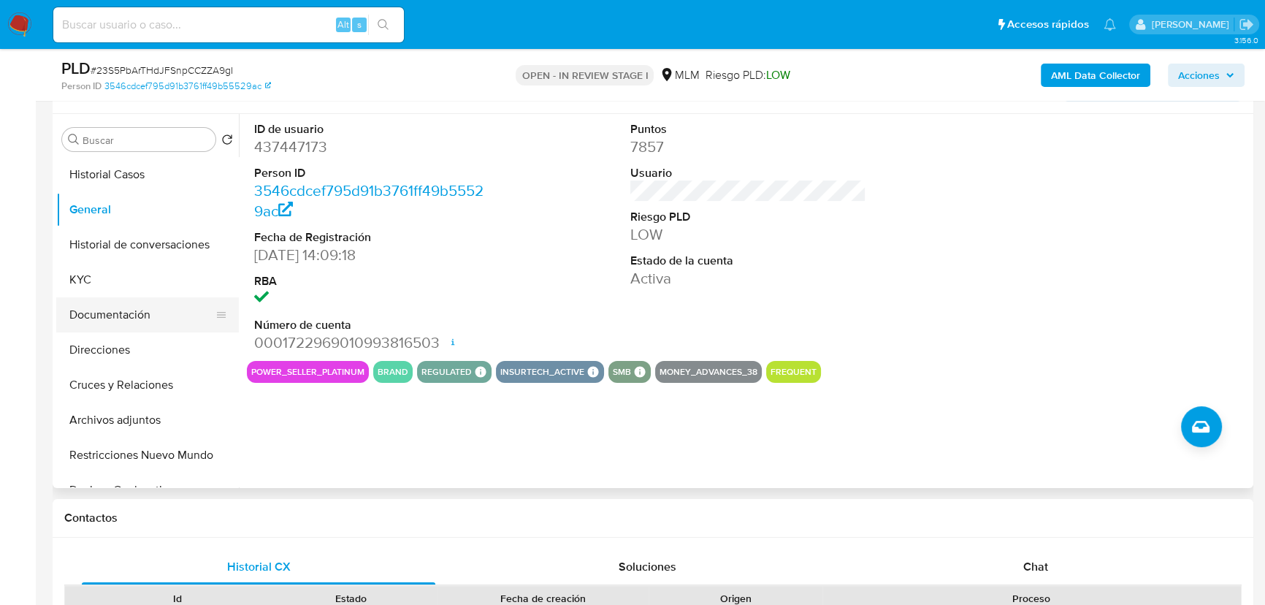
click at [174, 316] on button "Documentación" at bounding box center [141, 314] width 171 height 35
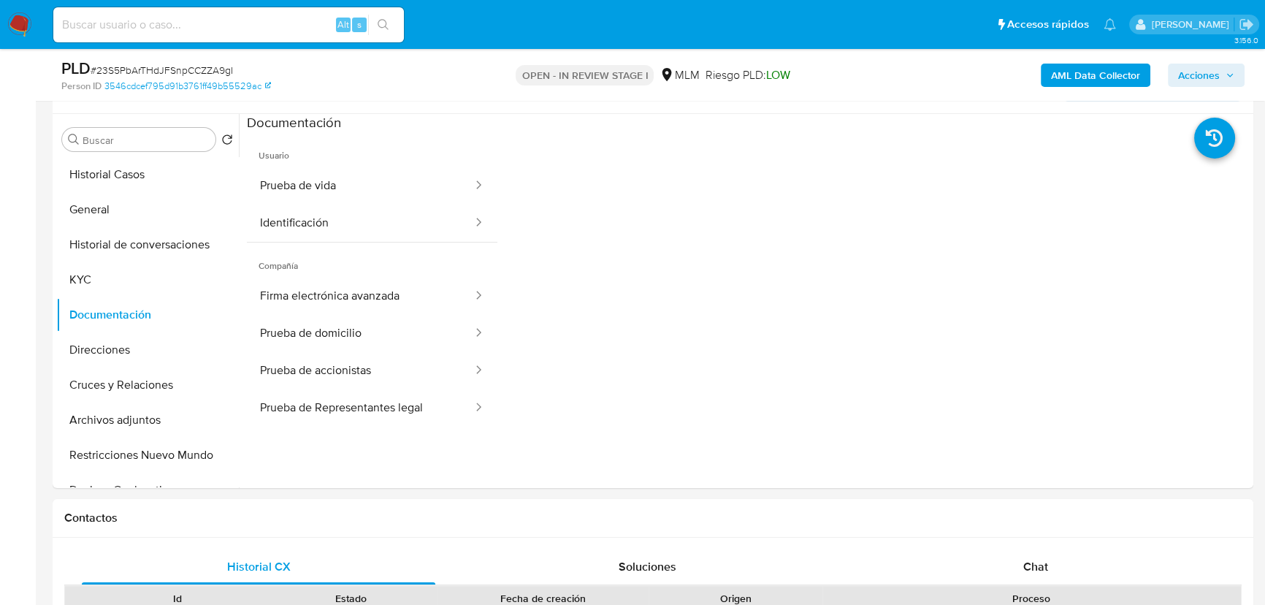
drag, startPoint x: 150, startPoint y: 1, endPoint x: 159, endPoint y: 33, distance: 32.4
click at [150, 9] on nav "Pausado Ver notificaciones Alt s Accesos rápidos Presiona las siguientes teclas…" at bounding box center [632, 24] width 1265 height 49
drag, startPoint x: 159, startPoint y: 33, endPoint x: 141, endPoint y: 43, distance: 20.3
click at [158, 34] on input at bounding box center [228, 24] width 351 height 19
paste input "746594816"
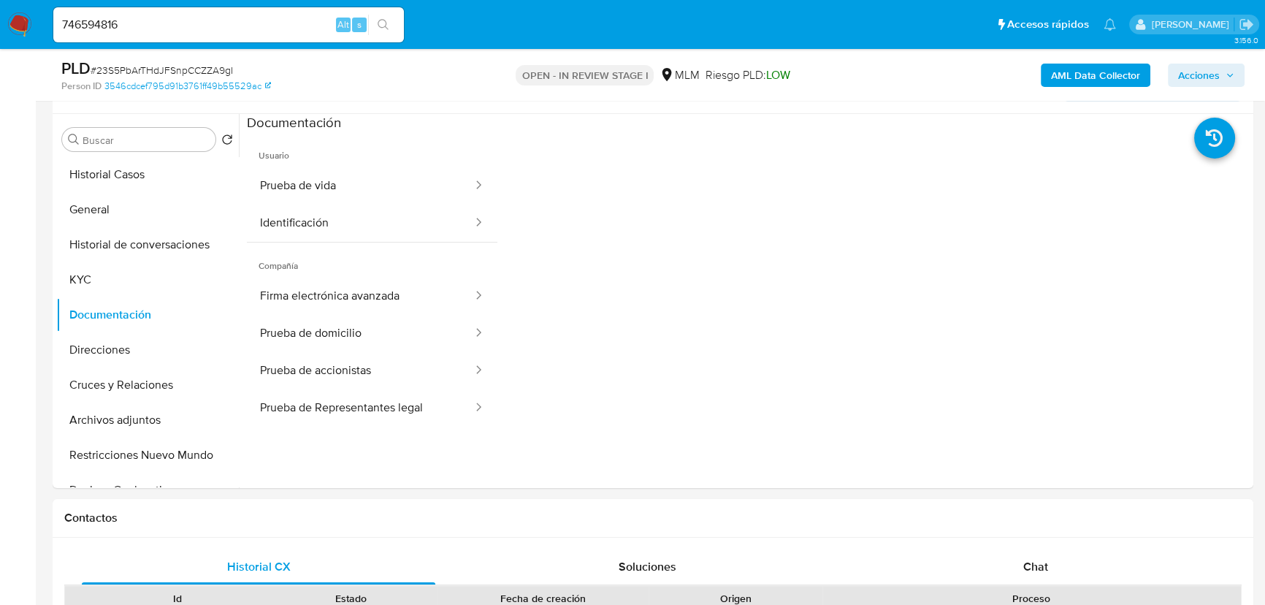
click at [389, 25] on icon "search-icon" at bounding box center [384, 25] width 12 height 12
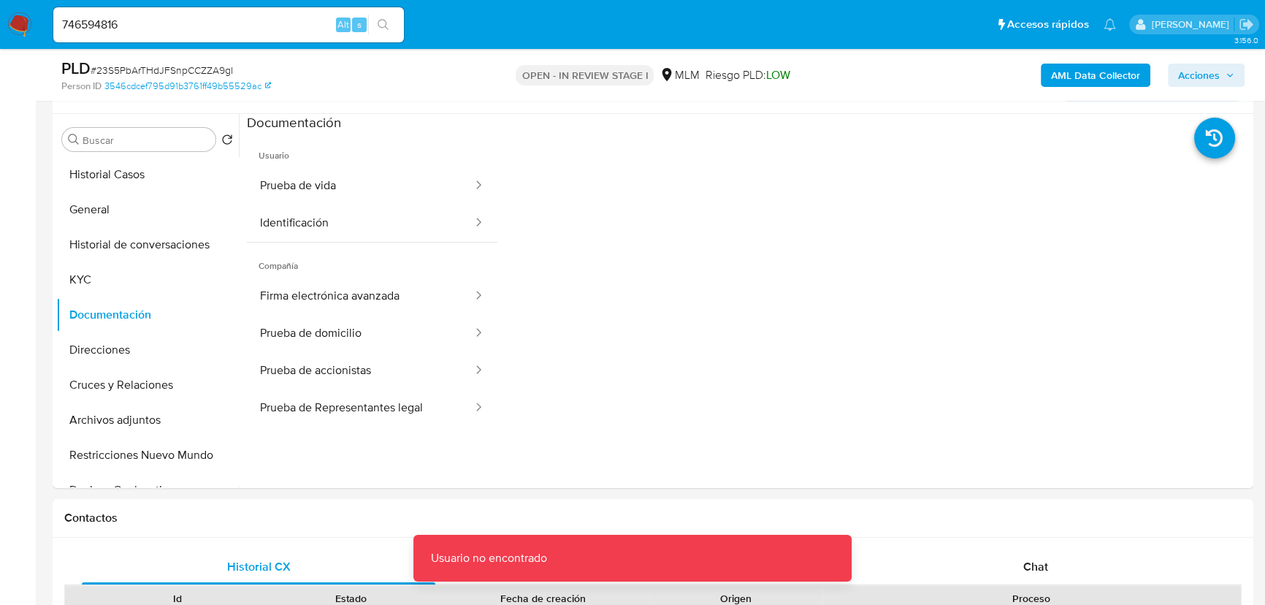
click at [66, 23] on input "746594816" at bounding box center [228, 24] width 351 height 19
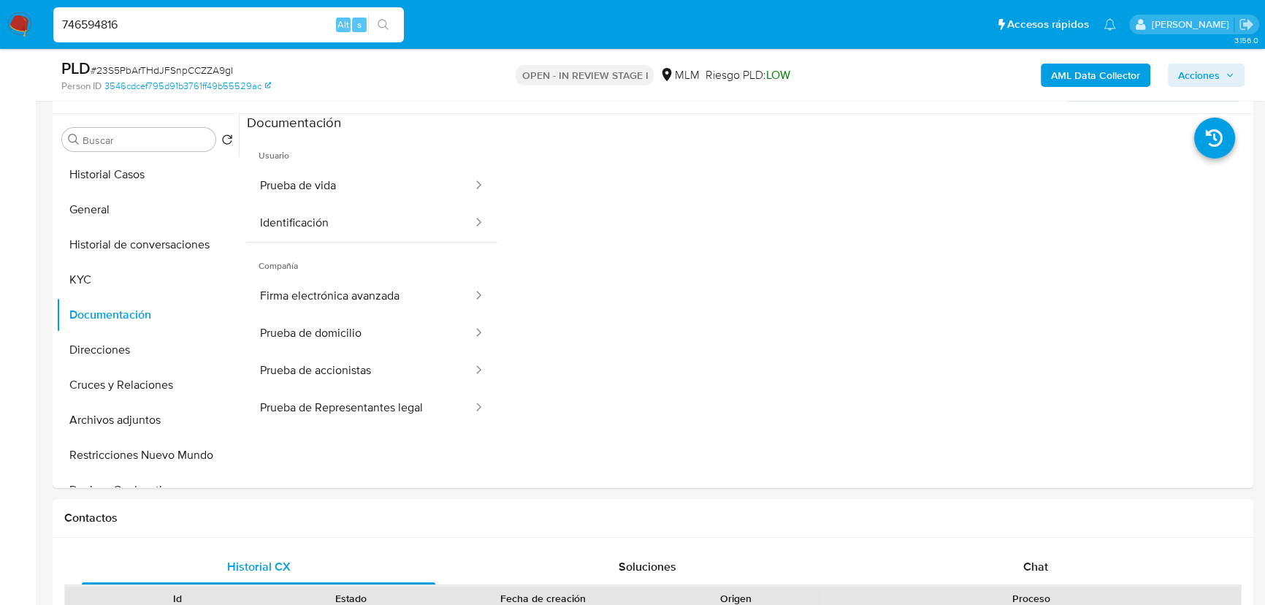
type input "746594816"
click at [381, 15] on button "search-icon" at bounding box center [383, 25] width 30 height 20
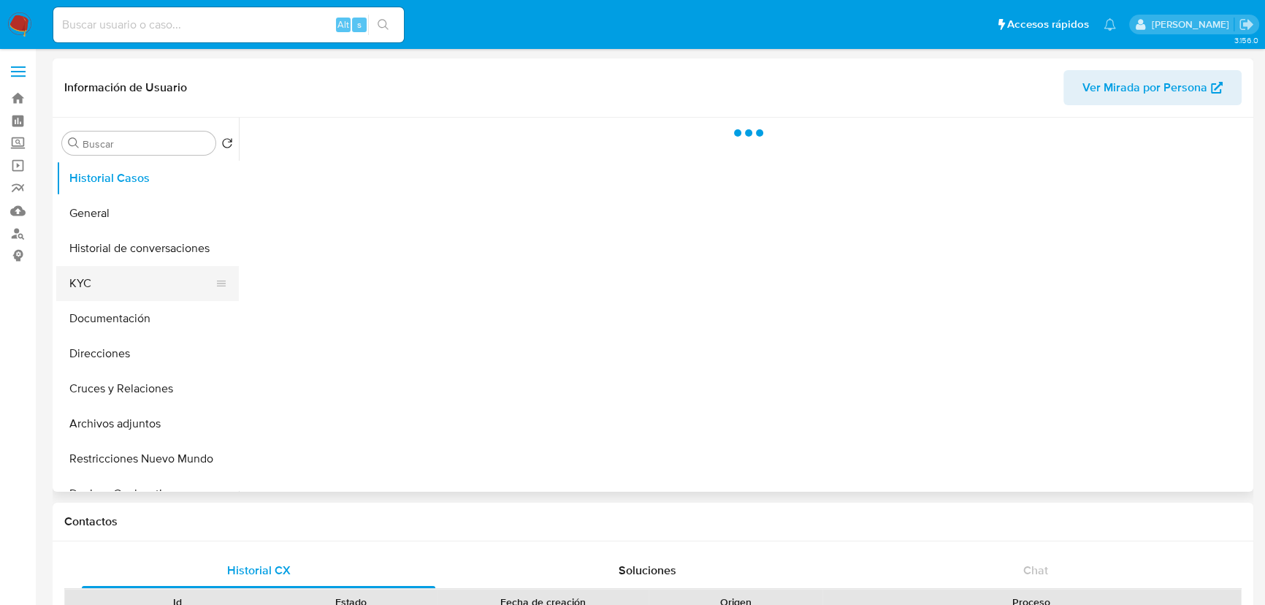
click at [75, 277] on button "KYC" at bounding box center [141, 283] width 171 height 35
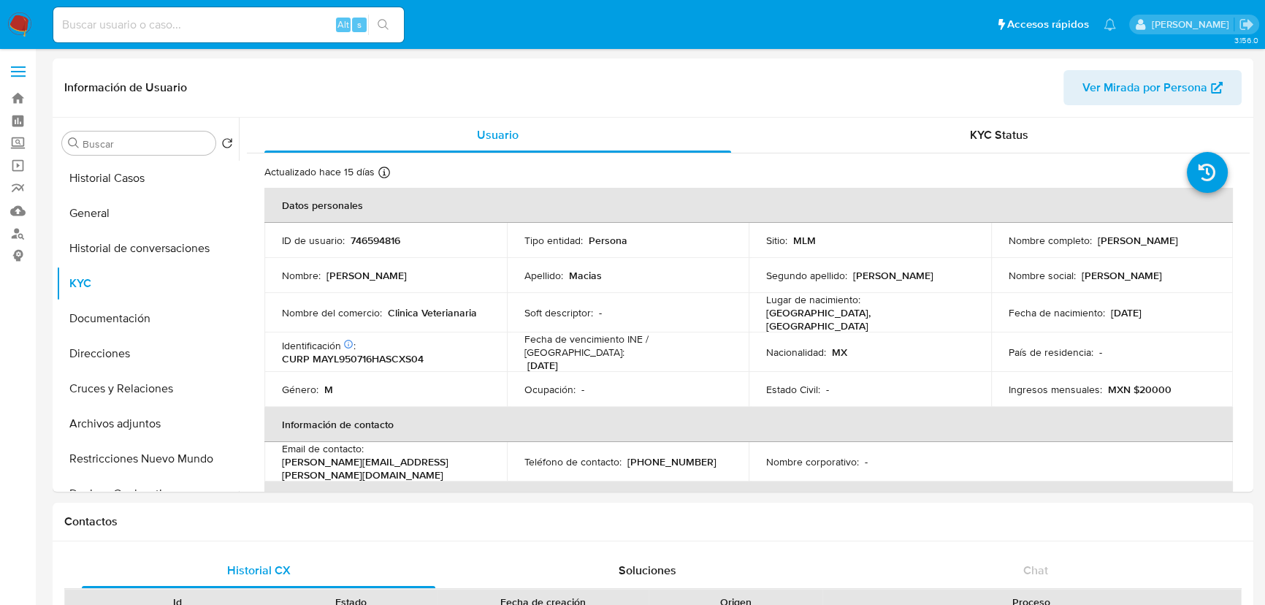
select select "10"
drag, startPoint x: 1007, startPoint y: 245, endPoint x: 1047, endPoint y: 235, distance: 41.3
click at [1129, 243] on div "Nombre completo : Luis Rodrigo Macias Yañez" at bounding box center [1112, 240] width 207 height 13
copy p "Luis Rodrigo Macias Yañez"
drag, startPoint x: 291, startPoint y: 247, endPoint x: 303, endPoint y: 256, distance: 15.2
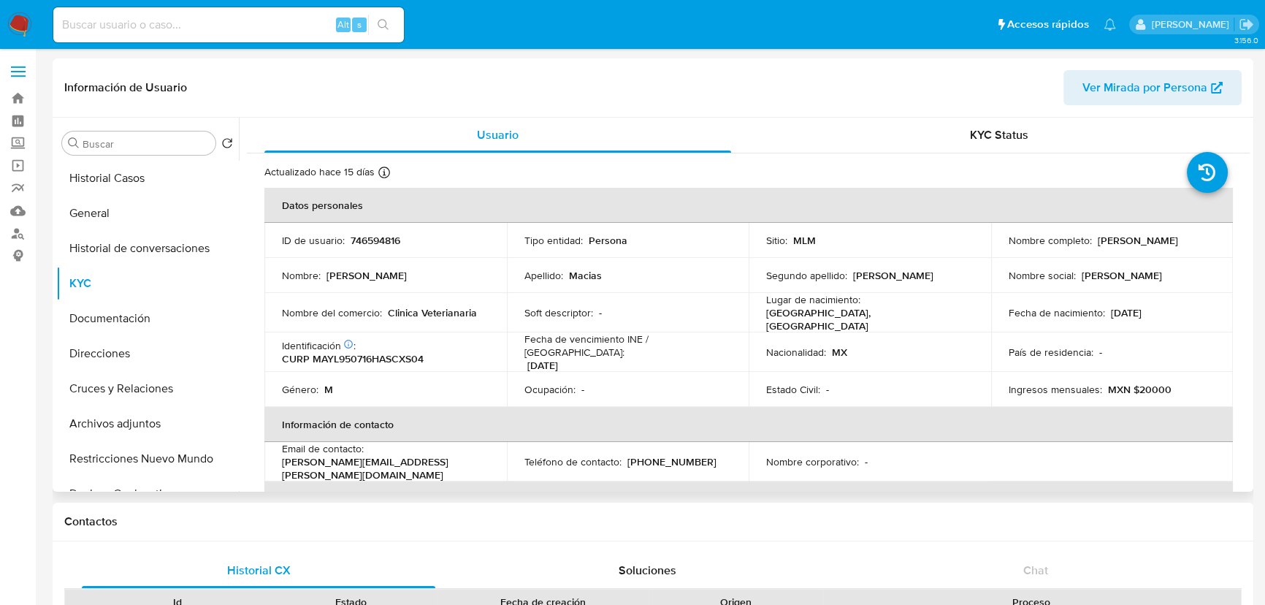
click at [291, 247] on td "ID de usuario : 746594816" at bounding box center [385, 240] width 243 height 35
drag, startPoint x: 388, startPoint y: 306, endPoint x: 484, endPoint y: 307, distance: 95.7
click at [484, 307] on div "Nombre del comercio : Clinica Veterianaria" at bounding box center [385, 312] width 207 height 13
copy p "Clinica Veterianaria"
click at [227, 31] on input at bounding box center [228, 24] width 351 height 19
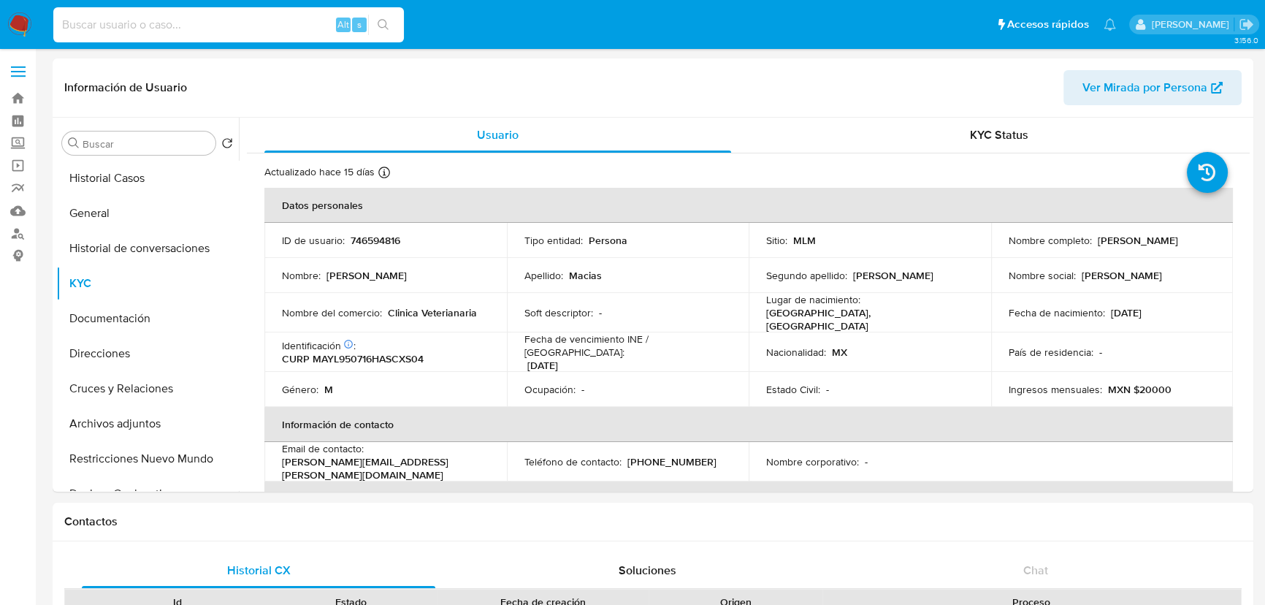
paste input "133872490"
type input "133872490"
click at [378, 25] on icon "search-icon" at bounding box center [383, 24] width 11 height 11
click at [390, 18] on button "search-icon" at bounding box center [383, 25] width 30 height 20
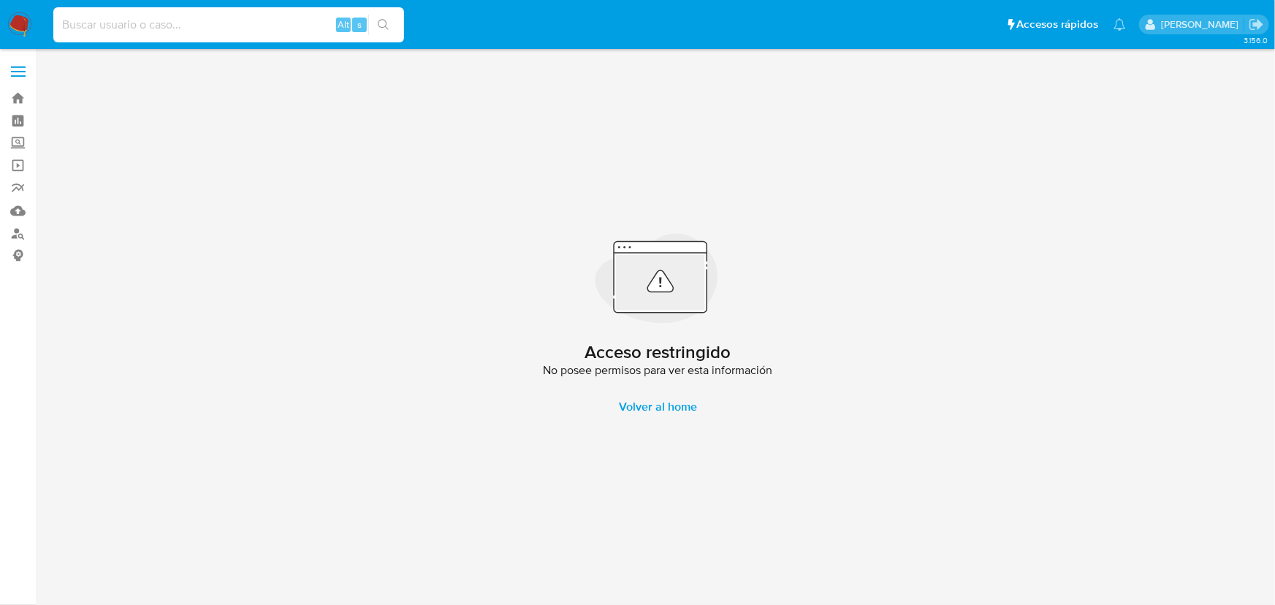
click at [134, 24] on input at bounding box center [228, 24] width 351 height 19
paste input "133872490"
click at [64, 26] on input "133872490" at bounding box center [228, 24] width 351 height 19
drag, startPoint x: -2, startPoint y: 16, endPoint x: 36, endPoint y: 30, distance: 40.4
click at [0, 19] on html "Pausado Ver notificaciones 133872490 Alt s Accesos rápidos Presiona las siguien…" at bounding box center [637, 302] width 1275 height 605
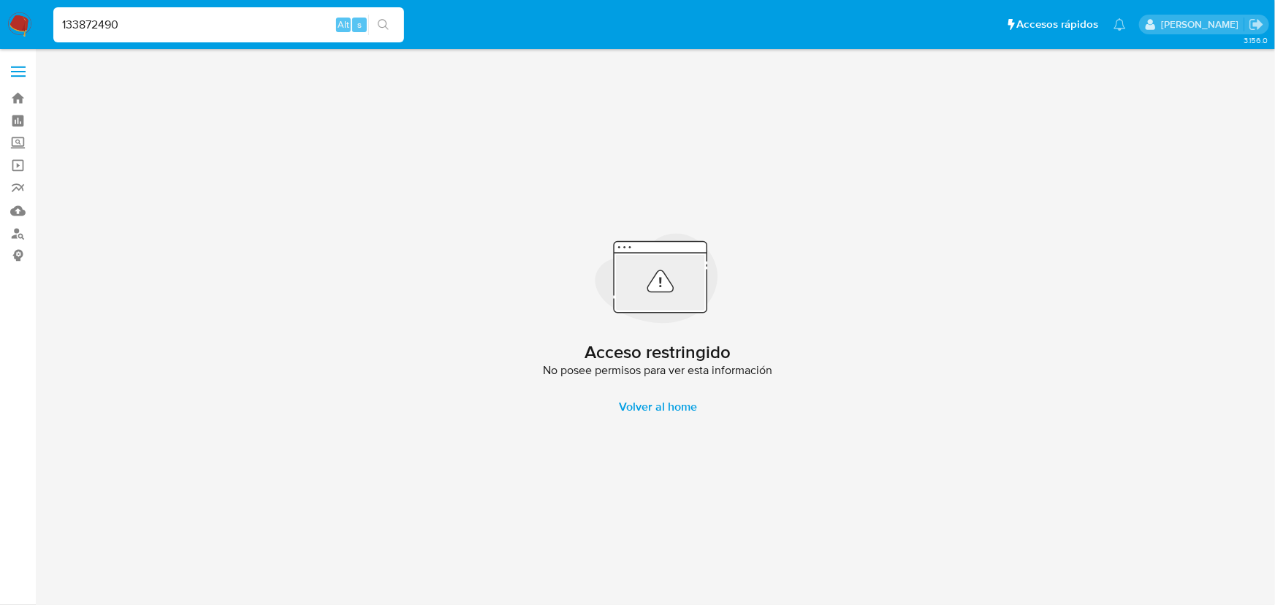
paste input "346180038"
type input "346180038"
click at [387, 27] on icon "search-icon" at bounding box center [384, 25] width 12 height 12
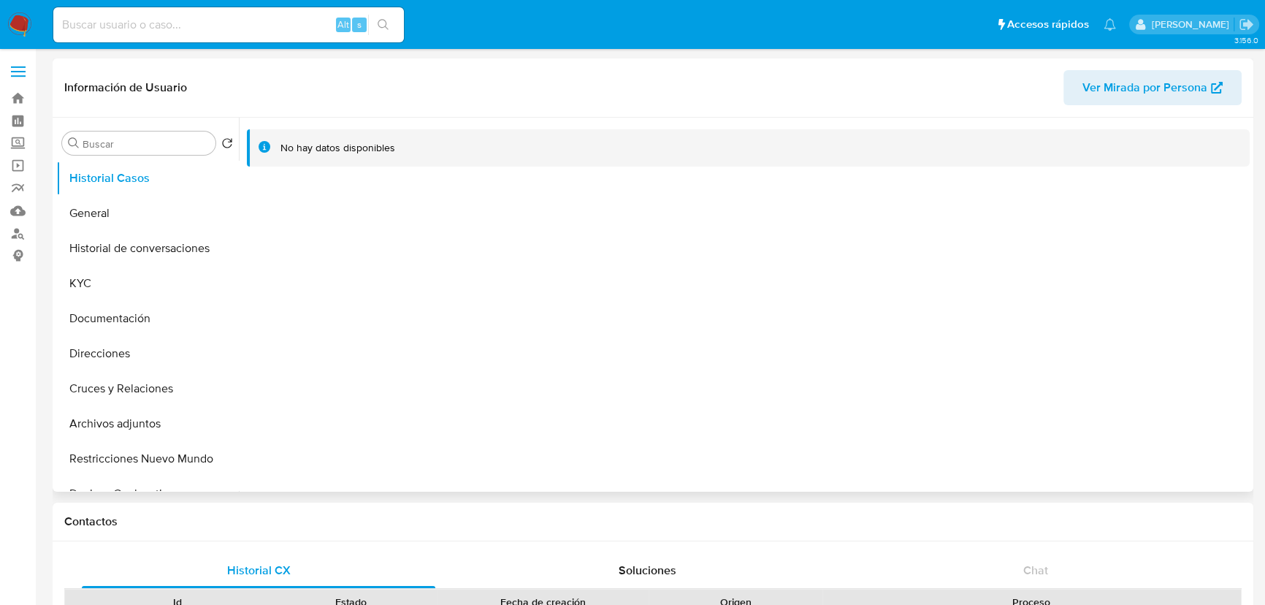
select select "10"
click at [115, 277] on button "KYC" at bounding box center [141, 283] width 171 height 35
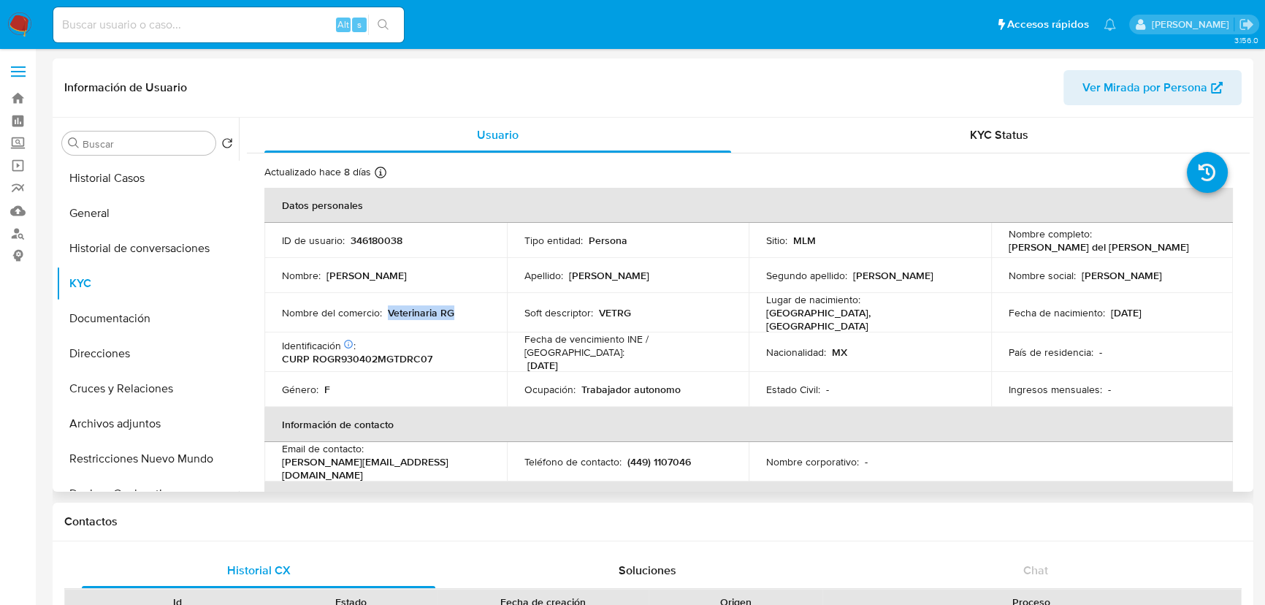
drag, startPoint x: 386, startPoint y: 308, endPoint x: 474, endPoint y: 308, distance: 88.4
click at [474, 308] on div "Nombre del comercio : Veterinaria RG" at bounding box center [385, 312] width 207 height 13
copy p "Veterinaria RG"
drag, startPoint x: 86, startPoint y: 275, endPoint x: 876, endPoint y: 272, distance: 789.7
click at [86, 274] on button "KYC" at bounding box center [147, 283] width 183 height 35
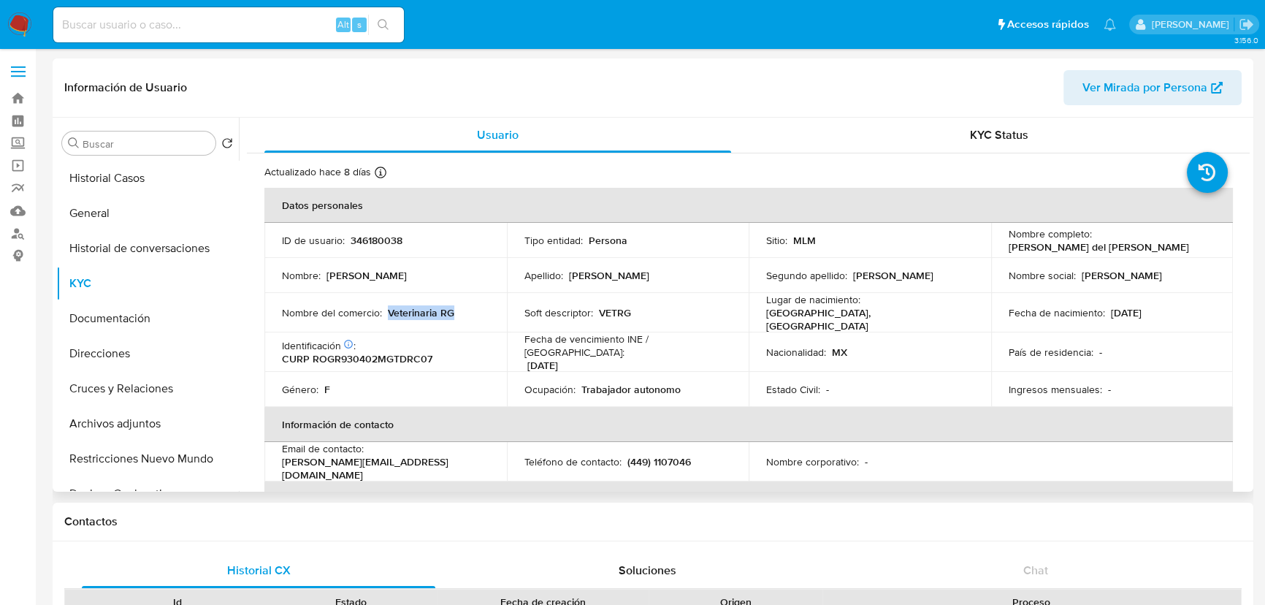
drag, startPoint x: 1004, startPoint y: 248, endPoint x: 1100, endPoint y: 250, distance: 96.4
click at [1153, 250] on p "Maria del Rocio Rodriguez Garcia" at bounding box center [1099, 246] width 180 height 13
copy p "Maria del Rocio Rodriguez Garci"
click at [125, 27] on input at bounding box center [228, 24] width 351 height 19
paste input "1322564825"
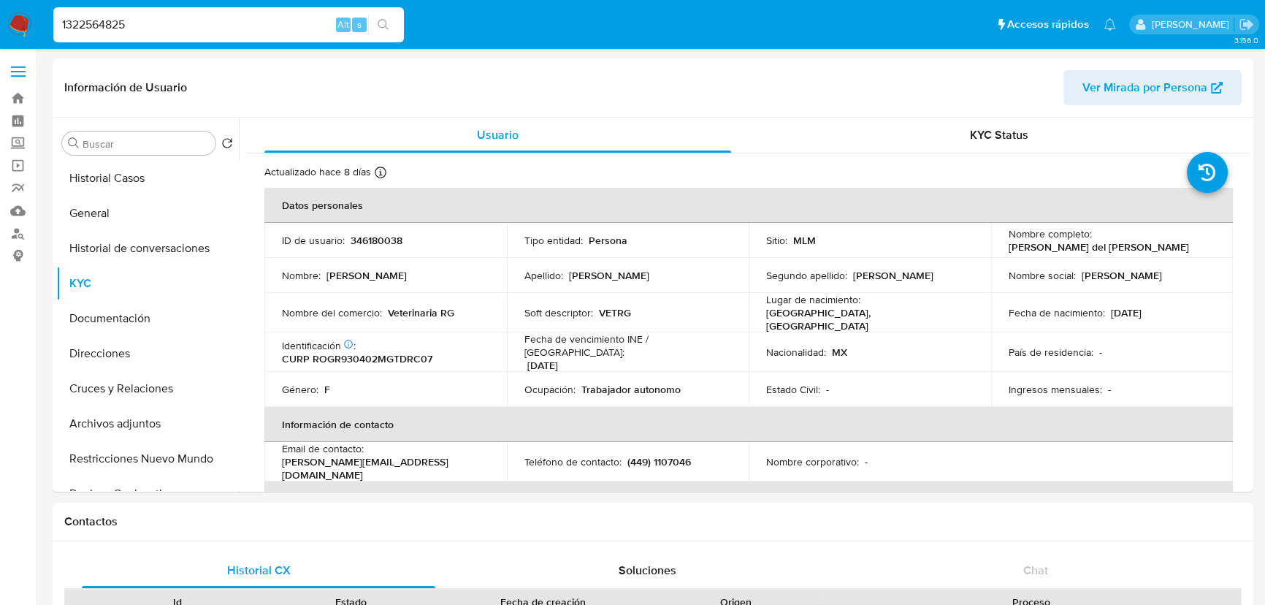
type input "1322564825"
click at [389, 20] on button "search-icon" at bounding box center [383, 25] width 30 height 20
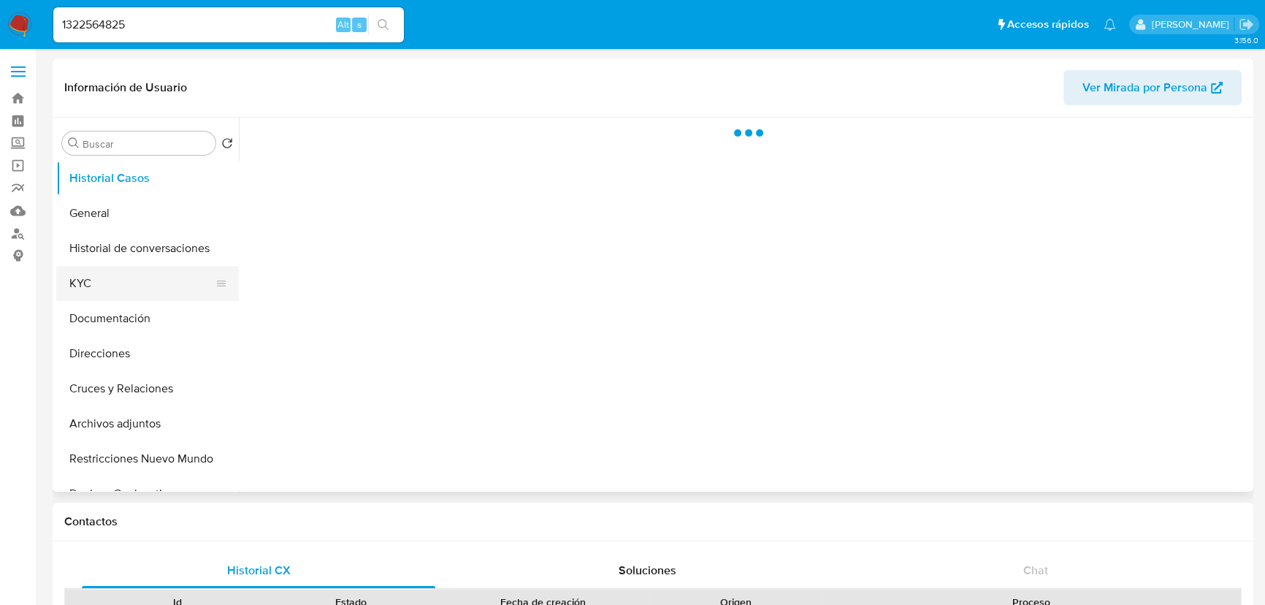
click at [85, 289] on button "KYC" at bounding box center [141, 283] width 171 height 35
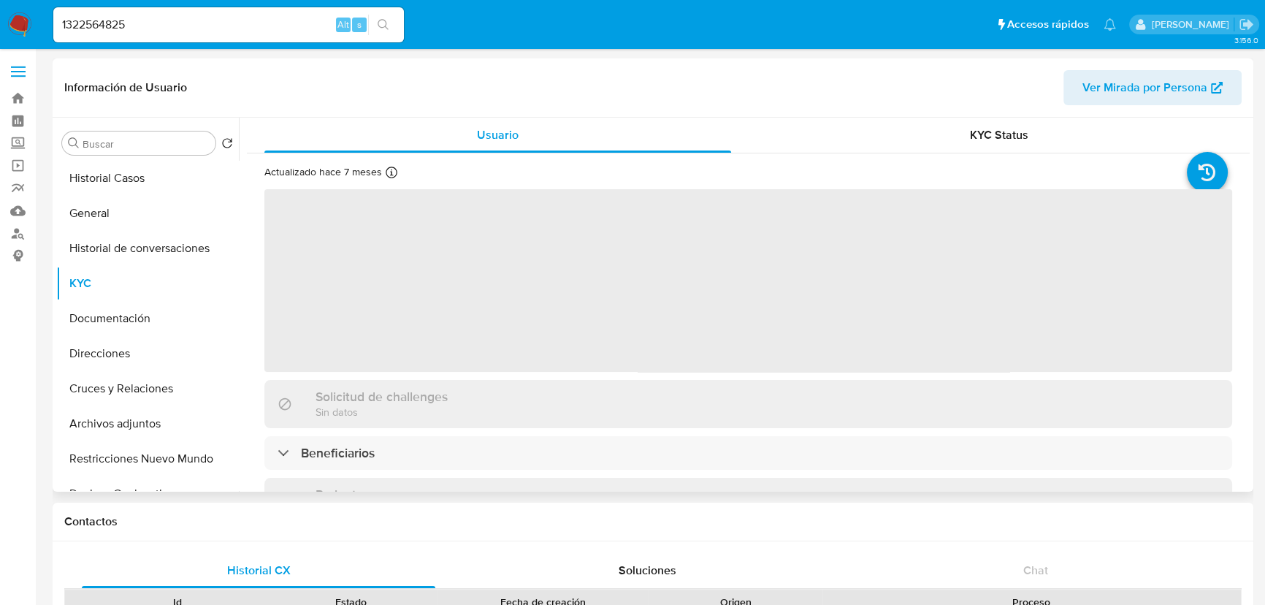
select select "10"
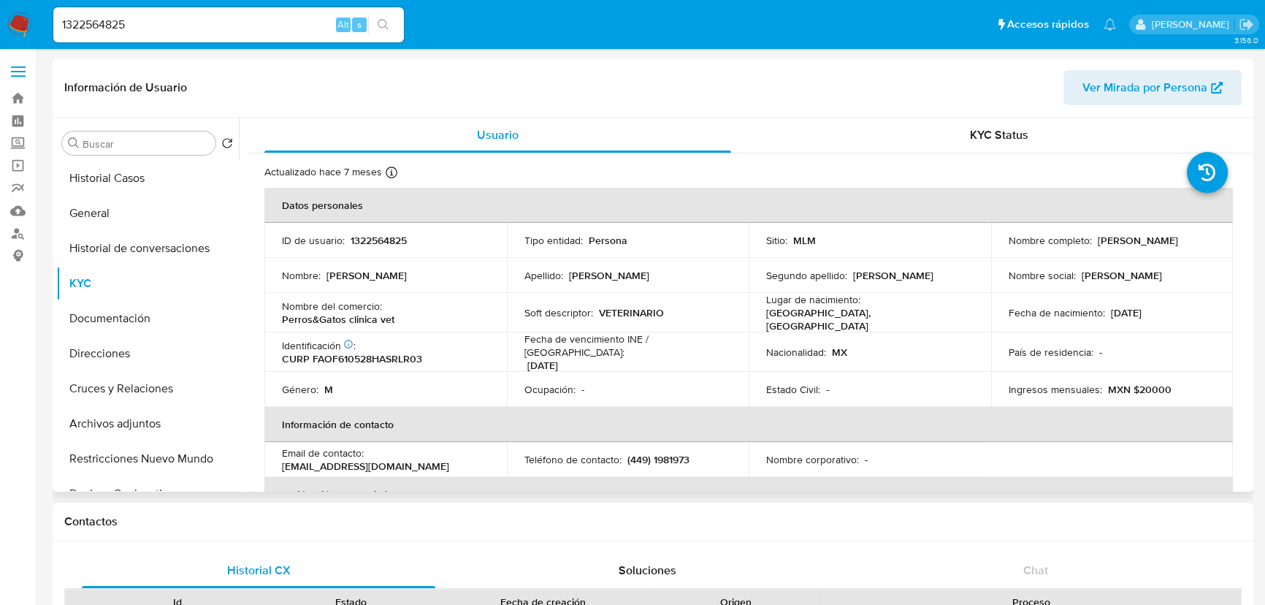
drag, startPoint x: 1004, startPoint y: 248, endPoint x: 1166, endPoint y: 251, distance: 162.2
click at [1166, 247] on div "Nombre completo : Francisco Javier Franco Olivares" at bounding box center [1112, 240] width 207 height 13
copy p "Francisco Javier Franco Olivares"
drag, startPoint x: 487, startPoint y: 316, endPoint x: 438, endPoint y: 307, distance: 50.6
click at [473, 313] on div "Nombre del comercio : Perros&Gatos clinica vet" at bounding box center [385, 313] width 207 height 26
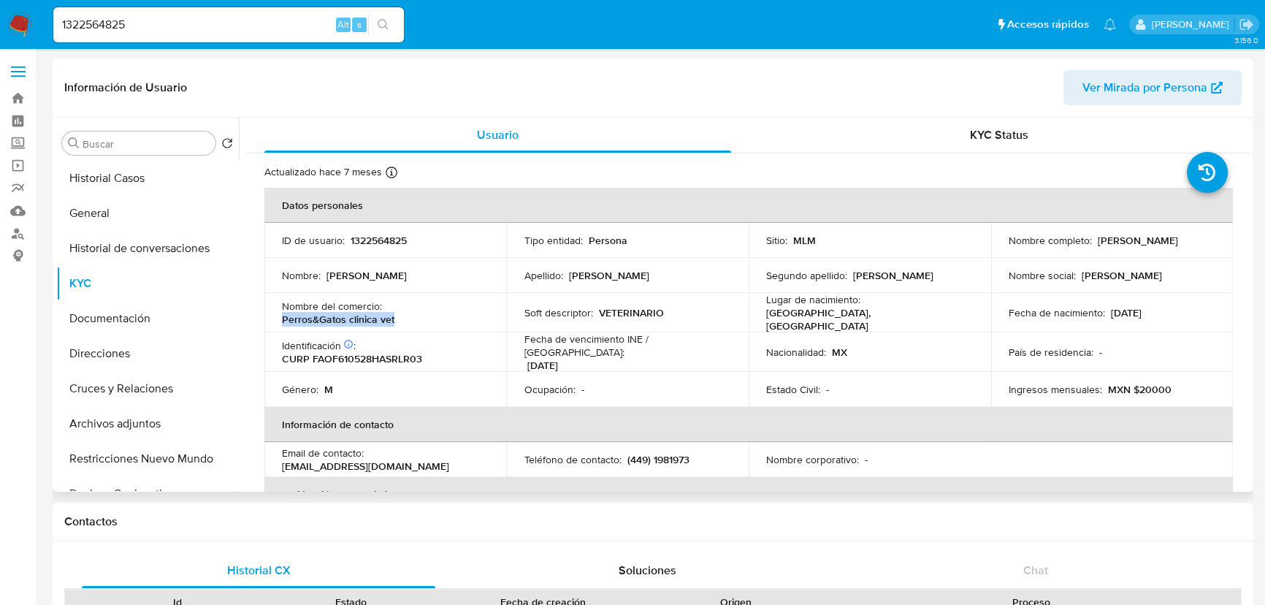
drag, startPoint x: 281, startPoint y: 319, endPoint x: 413, endPoint y: 313, distance: 132.4
click at [422, 315] on div "Nombre del comercio : Perros&Gatos clinica vet" at bounding box center [385, 313] width 207 height 26
copy p "Perros&Gatos clinica vet"
click at [497, 293] on tr "Nombre del comercio : Perros&Gatos clinica vet Soft descriptor : VETERINARIO Lu…" at bounding box center [748, 312] width 969 height 39
click at [404, 304] on div "Nombre del comercio : Perros&Gatos clinica vet" at bounding box center [385, 313] width 207 height 26
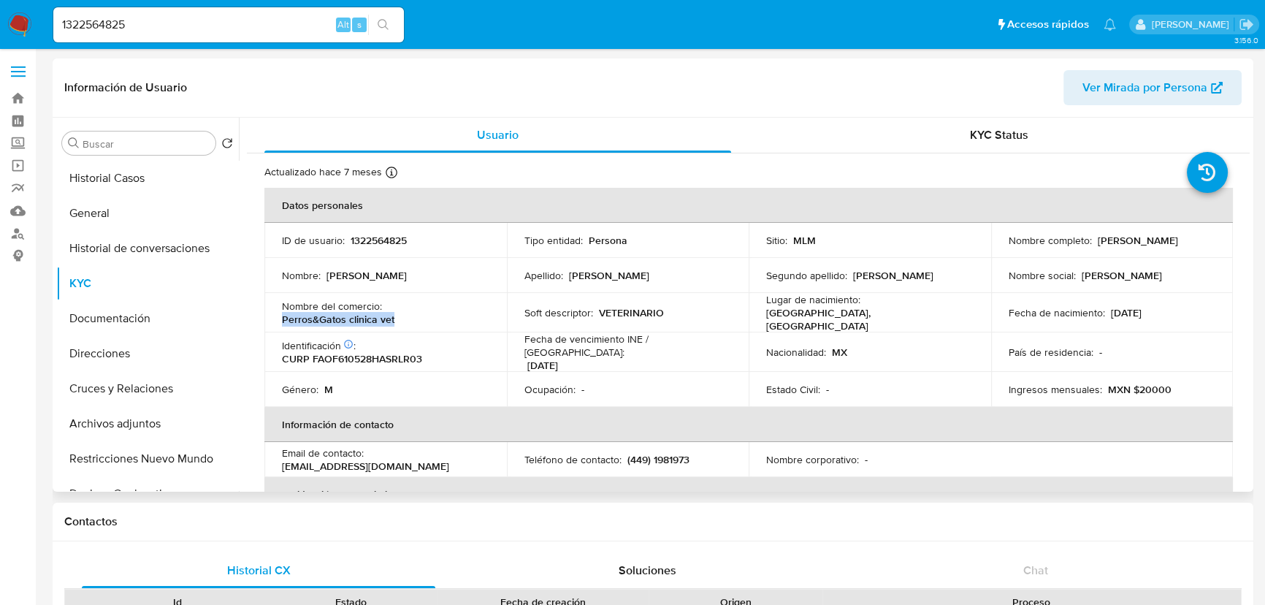
drag, startPoint x: 405, startPoint y: 316, endPoint x: 281, endPoint y: 314, distance: 123.5
click at [282, 314] on div "Nombre del comercio : Perros&Gatos clinica vet" at bounding box center [385, 313] width 207 height 26
copy p "Perros&Gatos clinica vet"
drag, startPoint x: 141, startPoint y: 31, endPoint x: 107, endPoint y: 28, distance: 34.4
click at [91, 28] on div "1322564825 Alt s" at bounding box center [228, 24] width 351 height 35
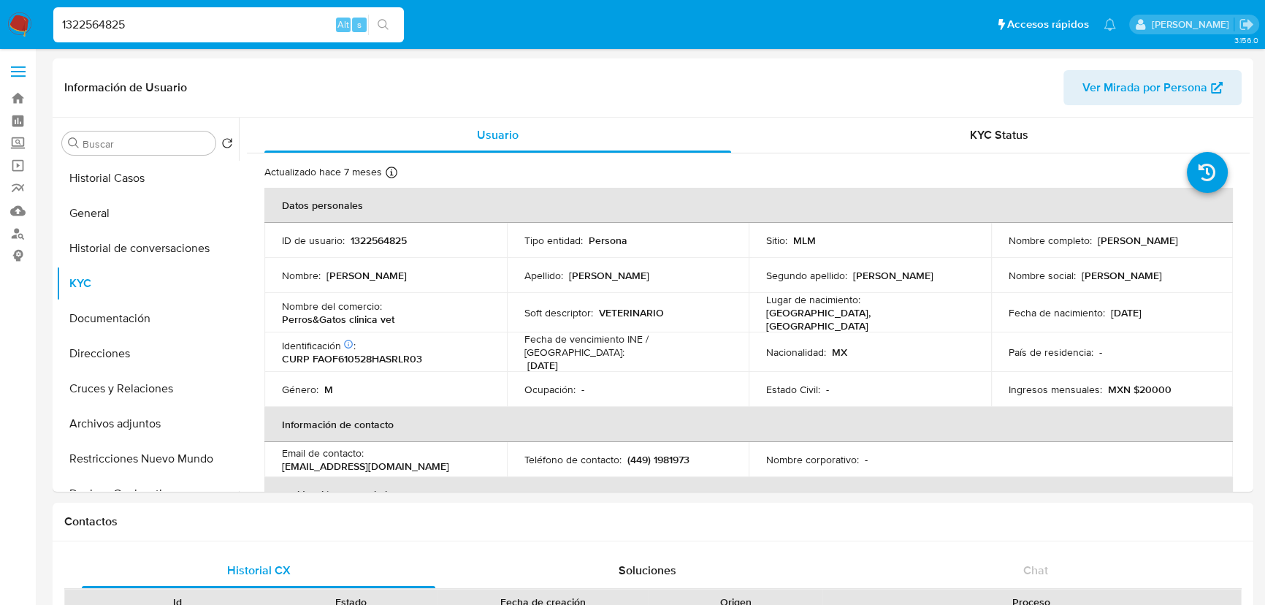
drag, startPoint x: 137, startPoint y: 28, endPoint x: 255, endPoint y: 20, distance: 118.6
paste input "89548730"
click at [392, 26] on button "search-icon" at bounding box center [383, 25] width 30 height 20
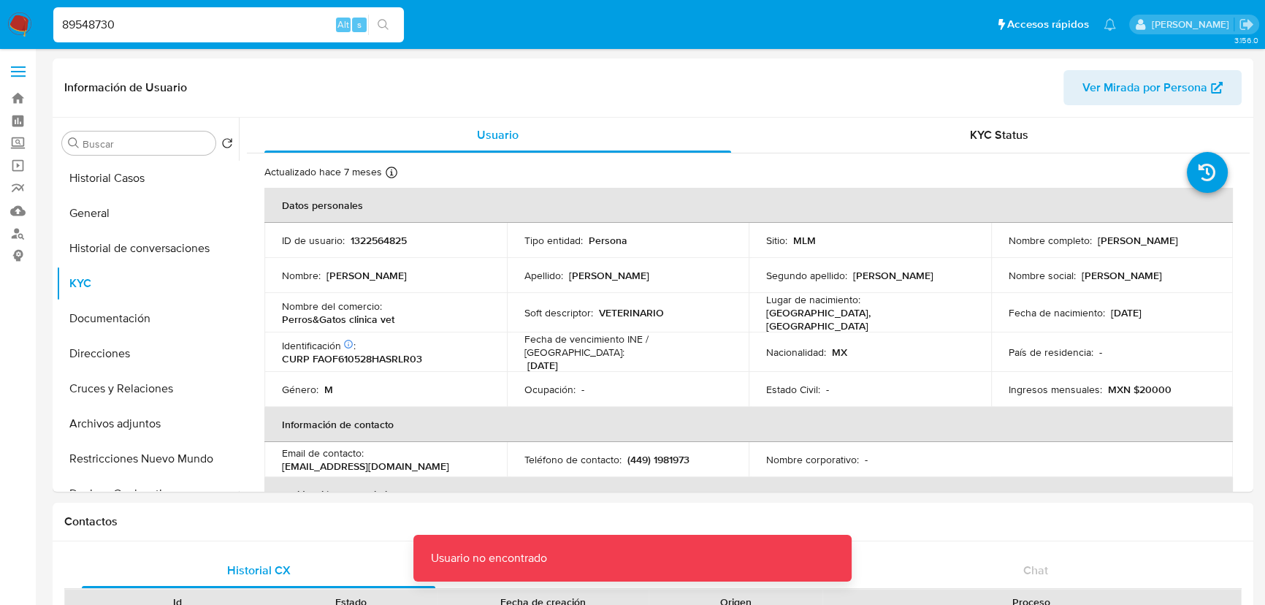
drag, startPoint x: 155, startPoint y: 30, endPoint x: 145, endPoint y: 23, distance: 12.6
click at [154, 29] on input "89548730" at bounding box center [228, 24] width 351 height 19
click at [66, 26] on input "89548730" at bounding box center [228, 24] width 351 height 19
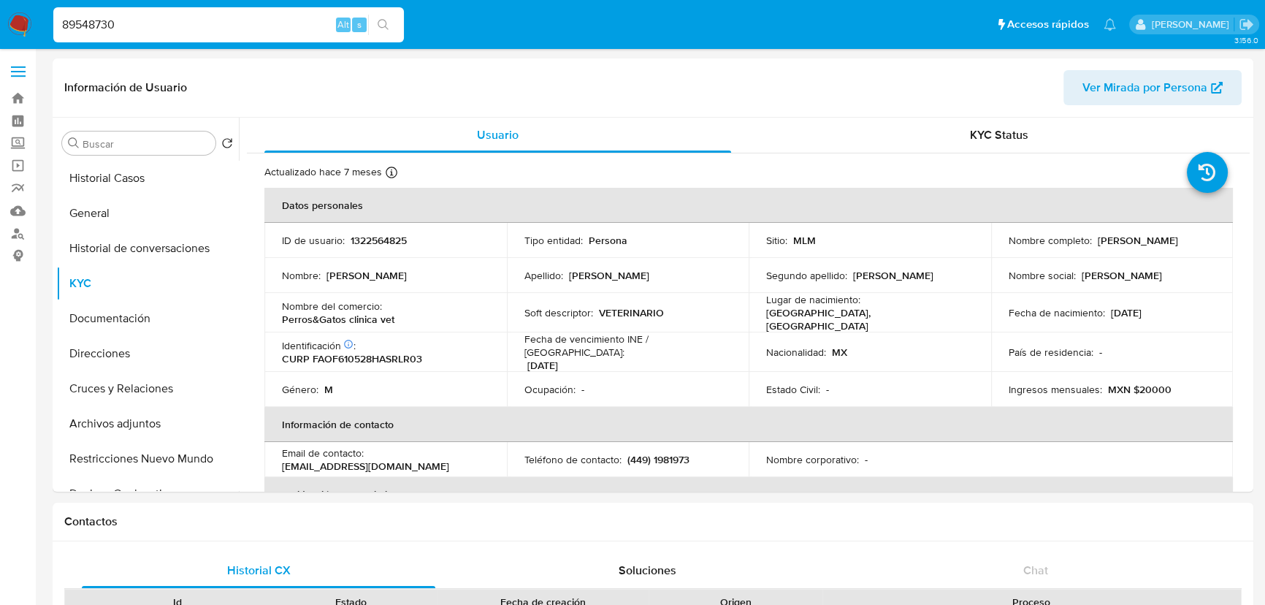
type input "89548730"
drag, startPoint x: 335, startPoint y: 8, endPoint x: 347, endPoint y: 9, distance: 11.8
click at [347, 9] on div "89548730 Alt s" at bounding box center [228, 24] width 351 height 35
click at [364, 15] on input "89548730" at bounding box center [228, 24] width 351 height 19
drag, startPoint x: 387, startPoint y: 23, endPoint x: 377, endPoint y: 21, distance: 10.5
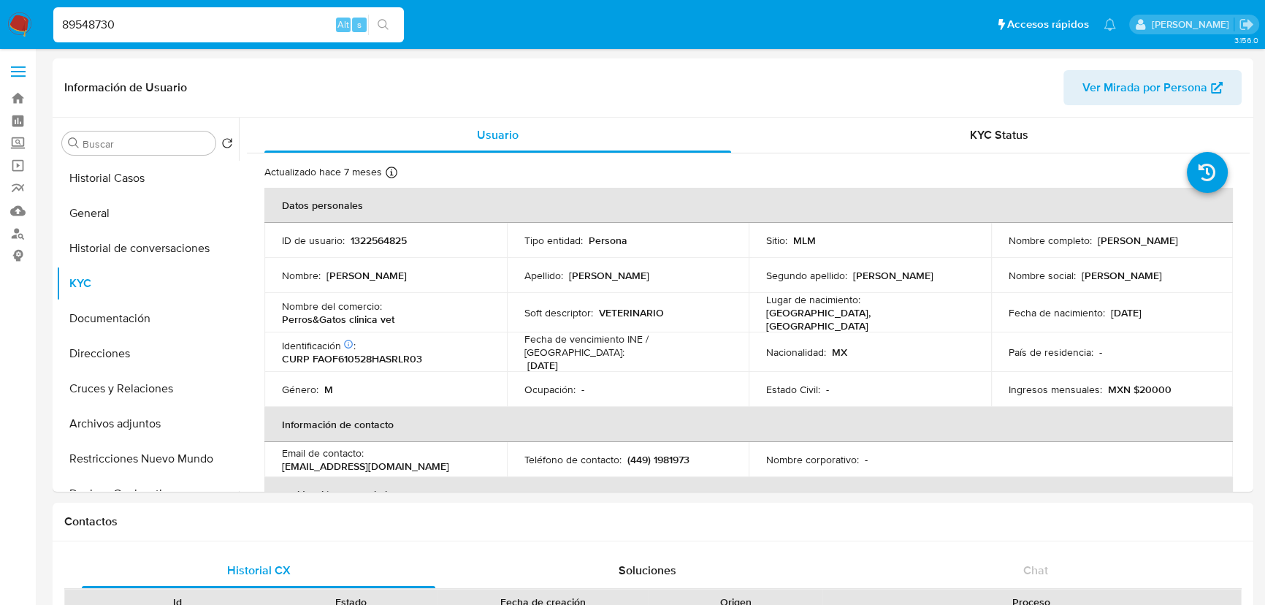
click at [387, 23] on icon "search-icon" at bounding box center [384, 25] width 12 height 12
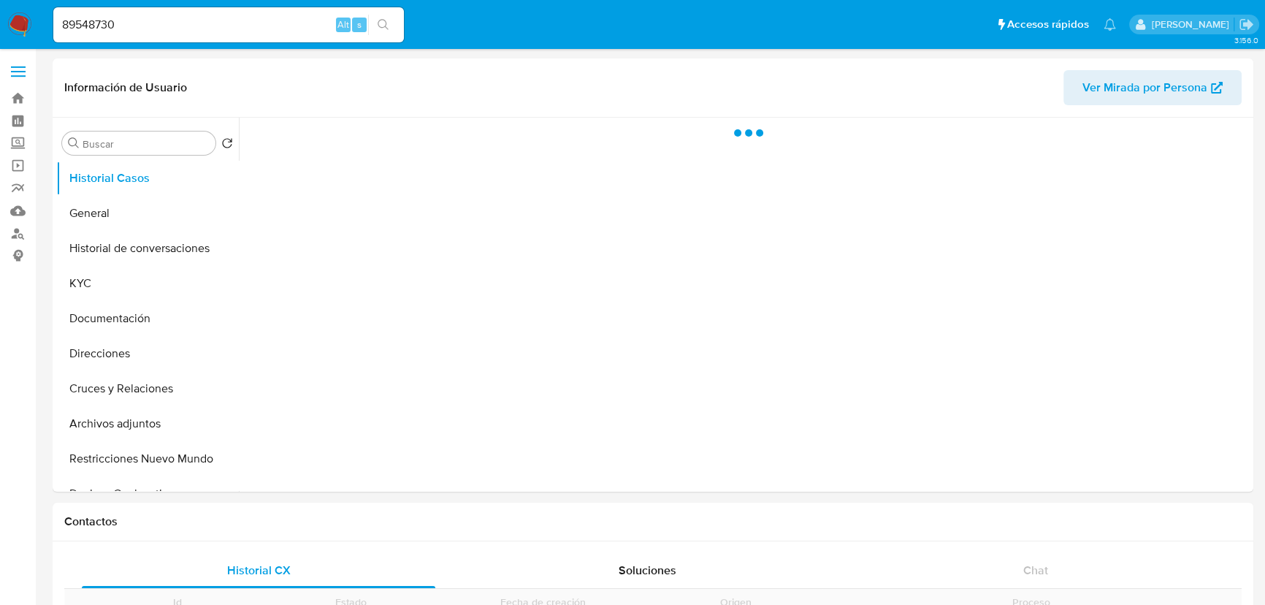
click at [92, 280] on button "KYC" at bounding box center [147, 283] width 183 height 35
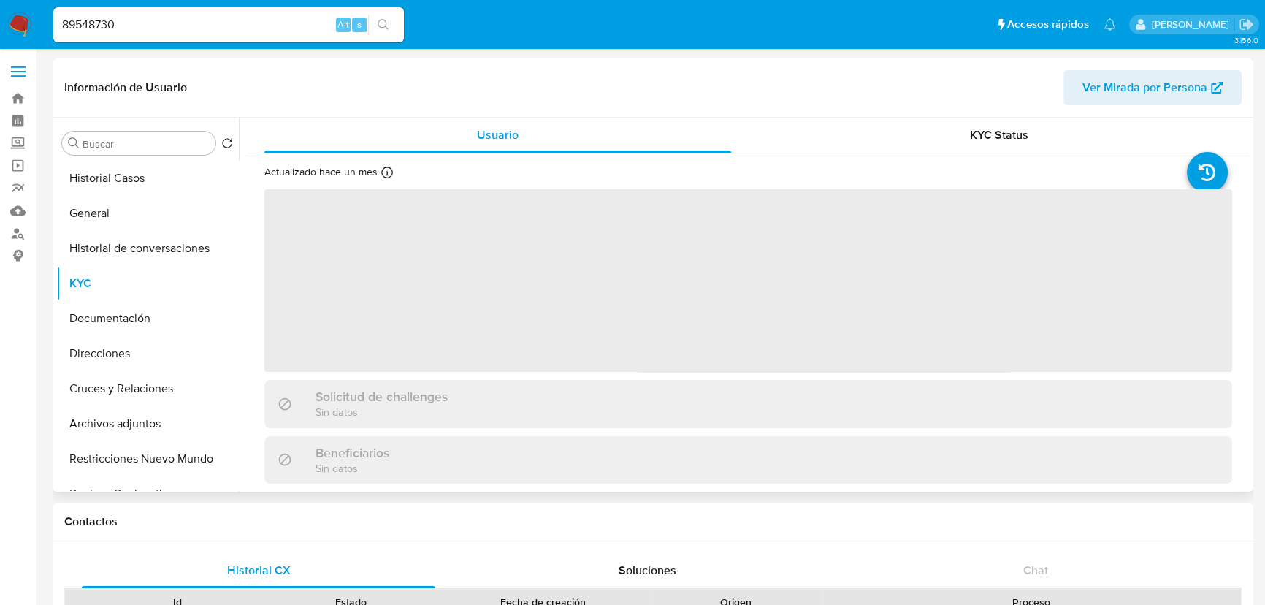
select select "10"
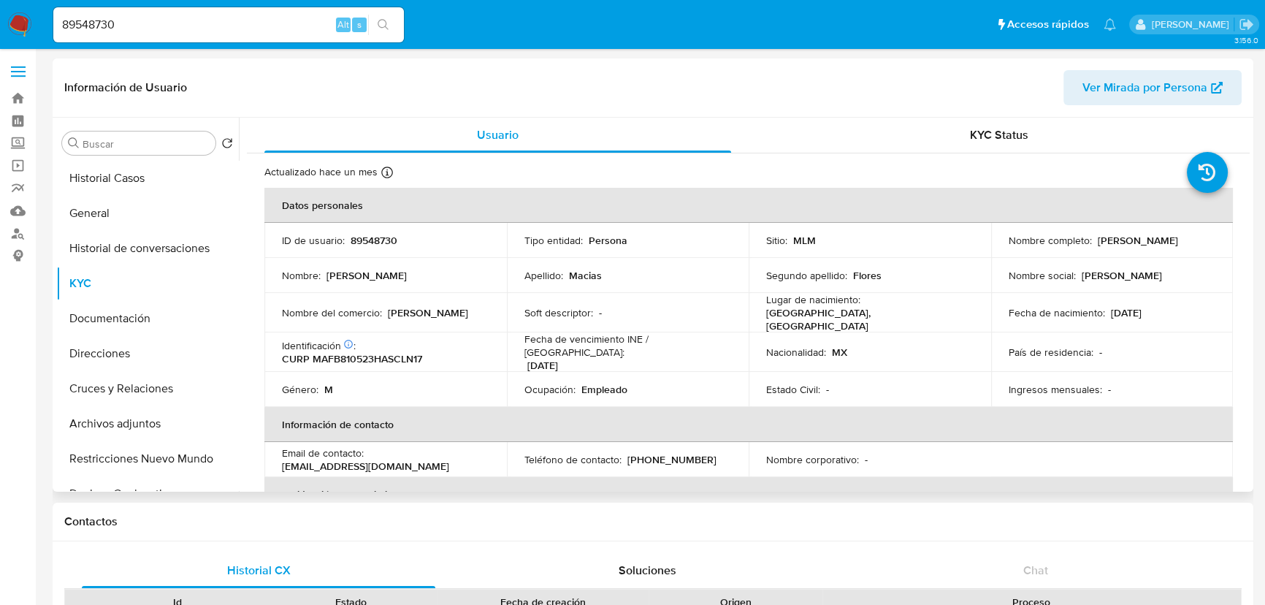
drag, startPoint x: 1010, startPoint y: 248, endPoint x: 1145, endPoint y: 248, distance: 135.1
click at [1145, 247] on p "Benjamin Eduardo Macias Flores" at bounding box center [1138, 240] width 80 height 13
drag, startPoint x: 128, startPoint y: 37, endPoint x: 29, endPoint y: 18, distance: 100.4
click at [24, 18] on nav "Pausado Ver notificaciones 89548730 Alt s Accesos rápidos Presiona las siguient…" at bounding box center [632, 24] width 1265 height 49
drag, startPoint x: 125, startPoint y: 20, endPoint x: 80, endPoint y: 20, distance: 45.3
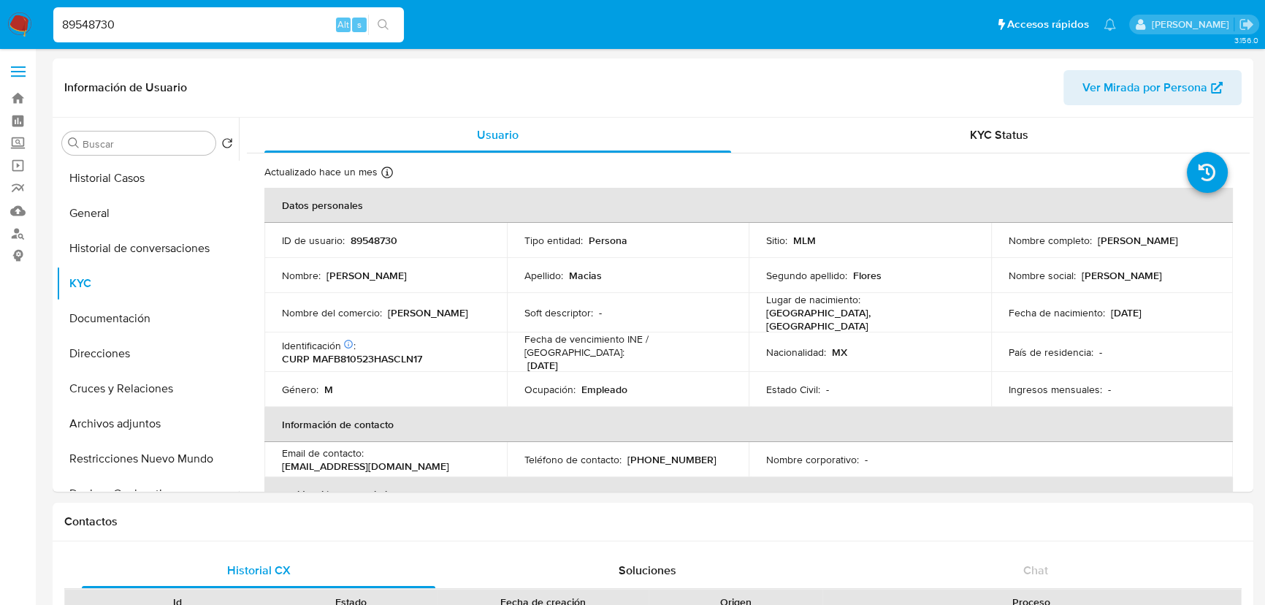
click at [32, 11] on nav "Pausado Ver notificaciones 89548730 Alt s Accesos rápidos Presiona las siguient…" at bounding box center [632, 24] width 1265 height 49
paste input "118687453"
type input "118687453"
click at [382, 17] on button "search-icon" at bounding box center [383, 25] width 30 height 20
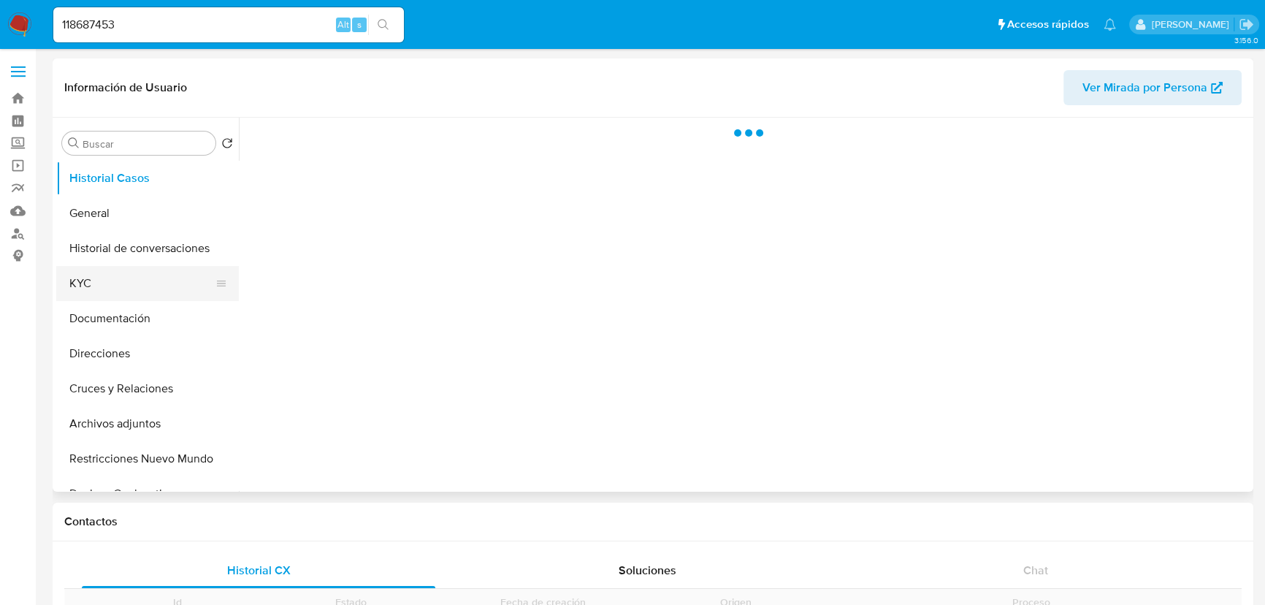
drag, startPoint x: 102, startPoint y: 308, endPoint x: 99, endPoint y: 297, distance: 11.3
click at [101, 304] on button "Documentación" at bounding box center [147, 318] width 183 height 35
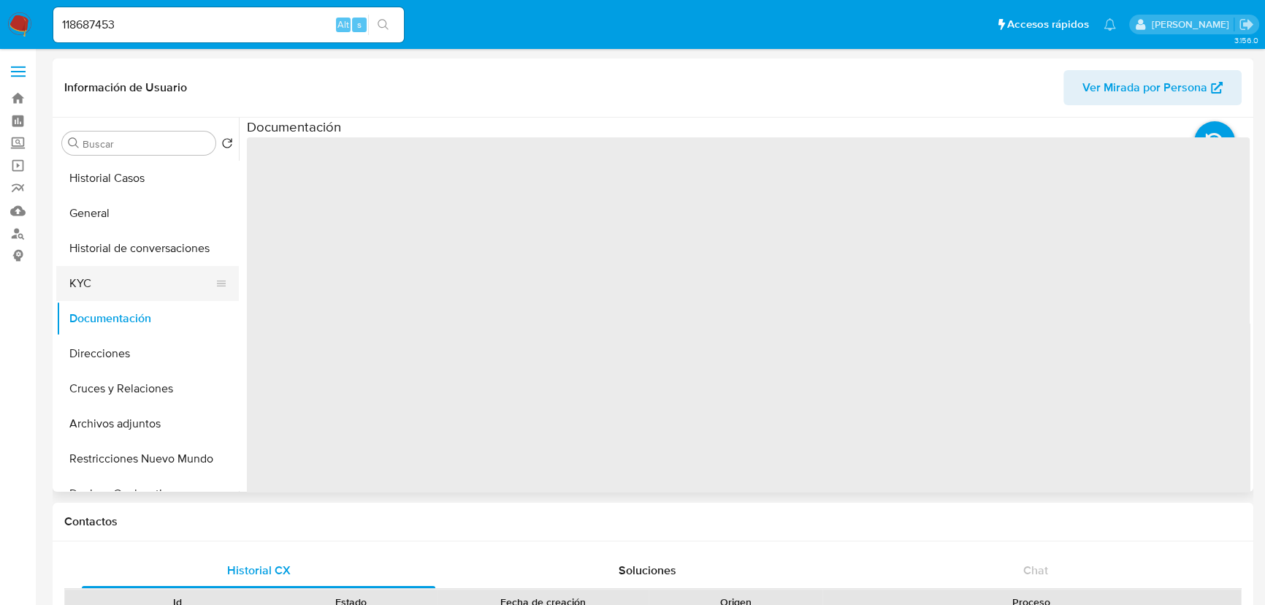
drag, startPoint x: 99, startPoint y: 297, endPoint x: 107, endPoint y: 294, distance: 8.3
click at [99, 297] on button "KYC" at bounding box center [141, 283] width 171 height 35
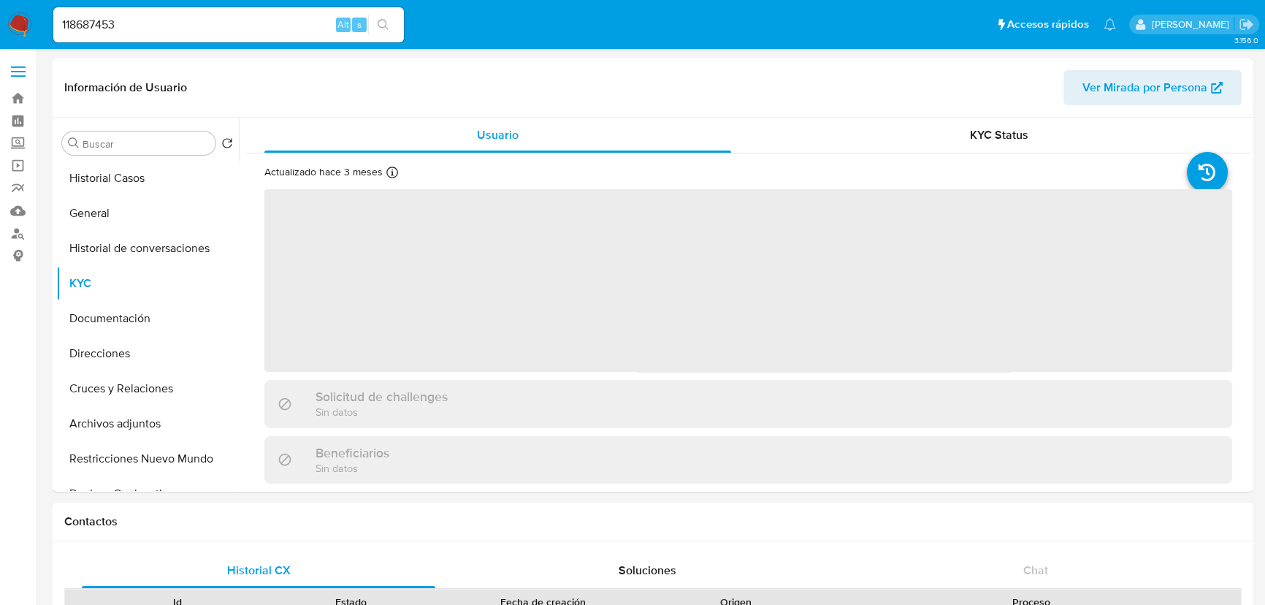
select select "10"
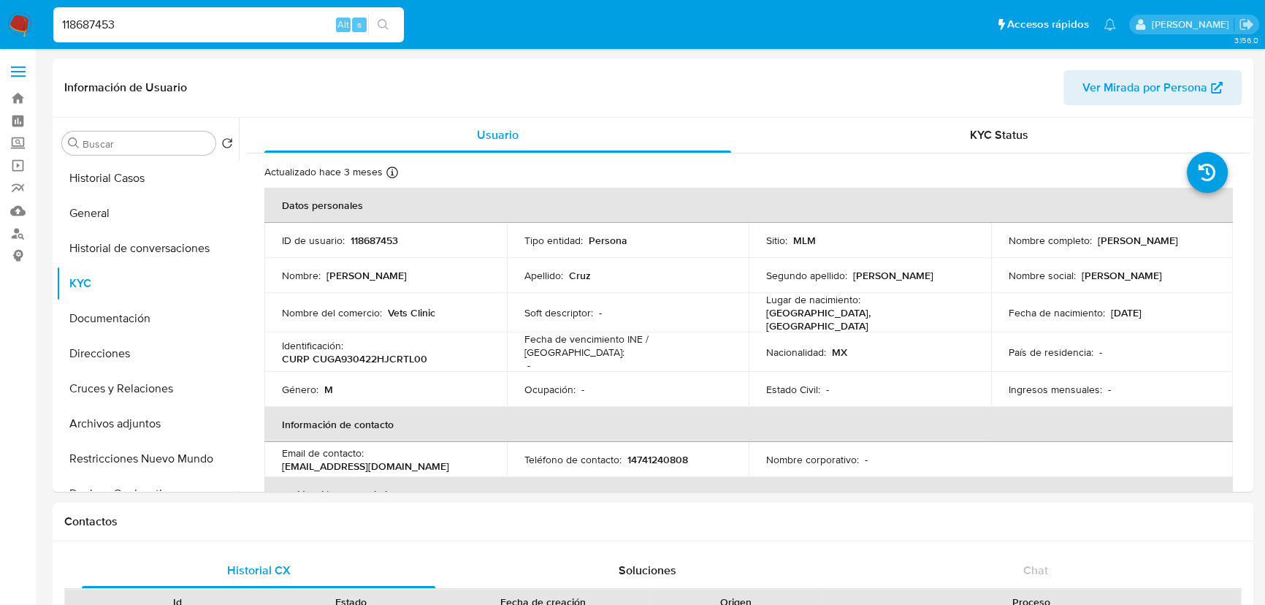
drag, startPoint x: 131, startPoint y: 23, endPoint x: -35, endPoint y: -4, distance: 167.9
click at [1089, 245] on div "Nombre completo : Alfredo Cruz Gutierrez" at bounding box center [1112, 240] width 207 height 13
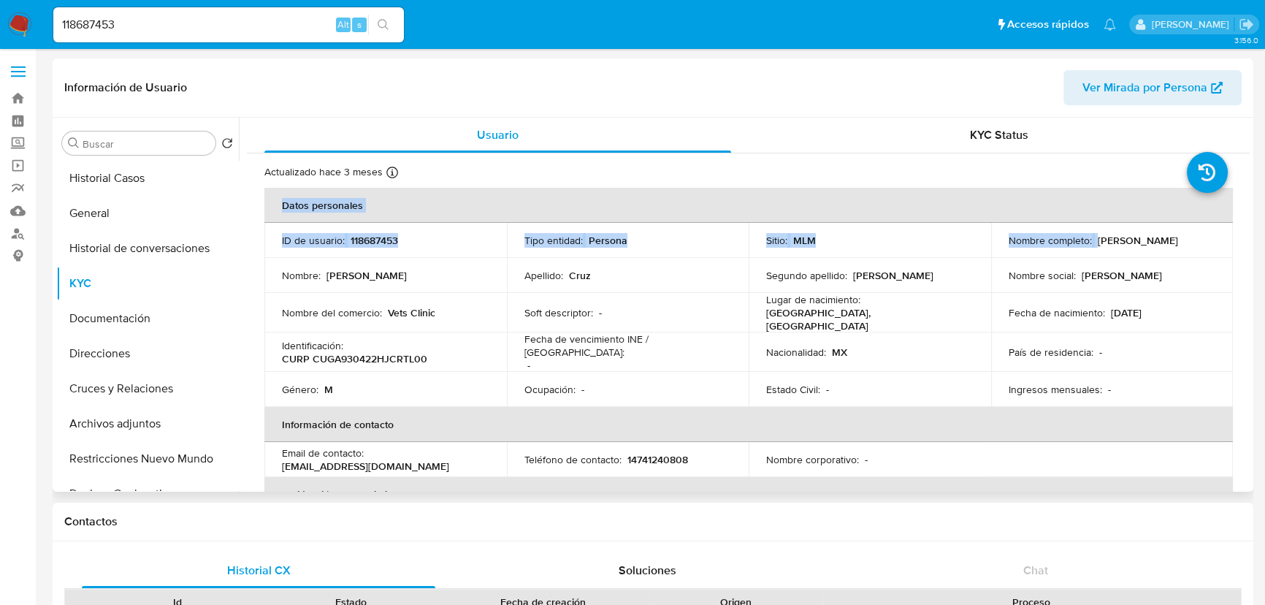
drag, startPoint x: 1095, startPoint y: 240, endPoint x: 322, endPoint y: 167, distance: 776.3
click at [1194, 243] on div "Nombre completo : Alfredo Cruz Gutierrez" at bounding box center [1112, 240] width 207 height 13
click at [1111, 234] on p "Alfredo Cruz Gutierrez" at bounding box center [1138, 240] width 80 height 13
drag, startPoint x: 1094, startPoint y: 238, endPoint x: 1091, endPoint y: 226, distance: 12.0
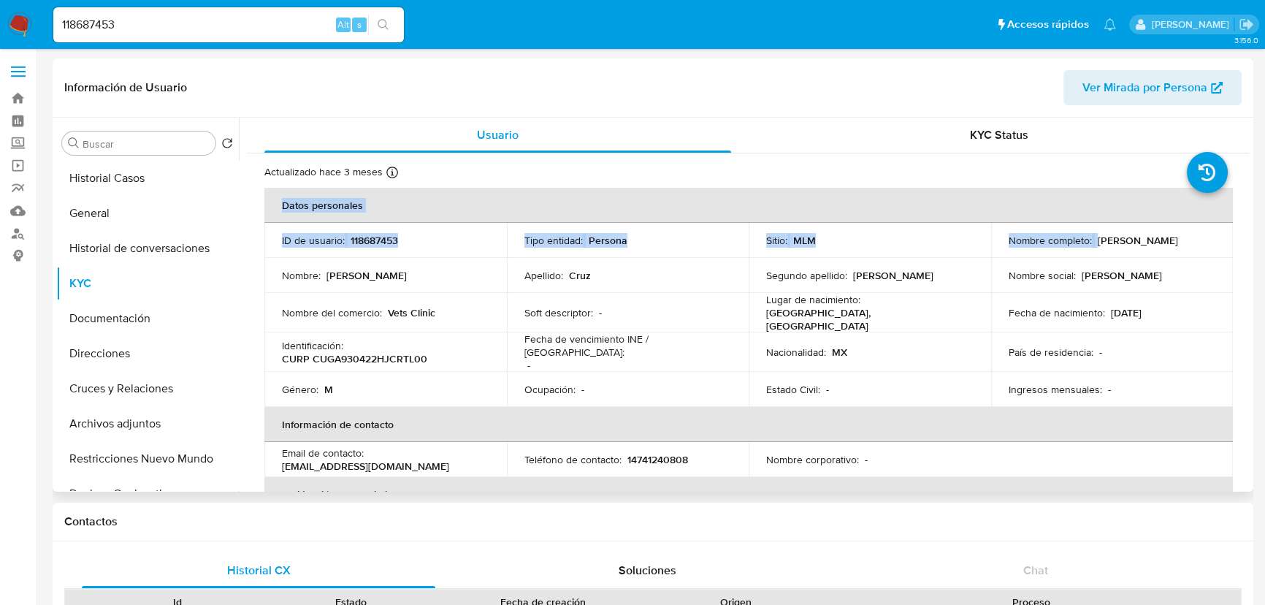
click at [1215, 239] on td "Nombre completo : Alfredo Cruz Gutierrez" at bounding box center [1112, 240] width 243 height 35
copy p "Alfredo Cruz Gutierrez"
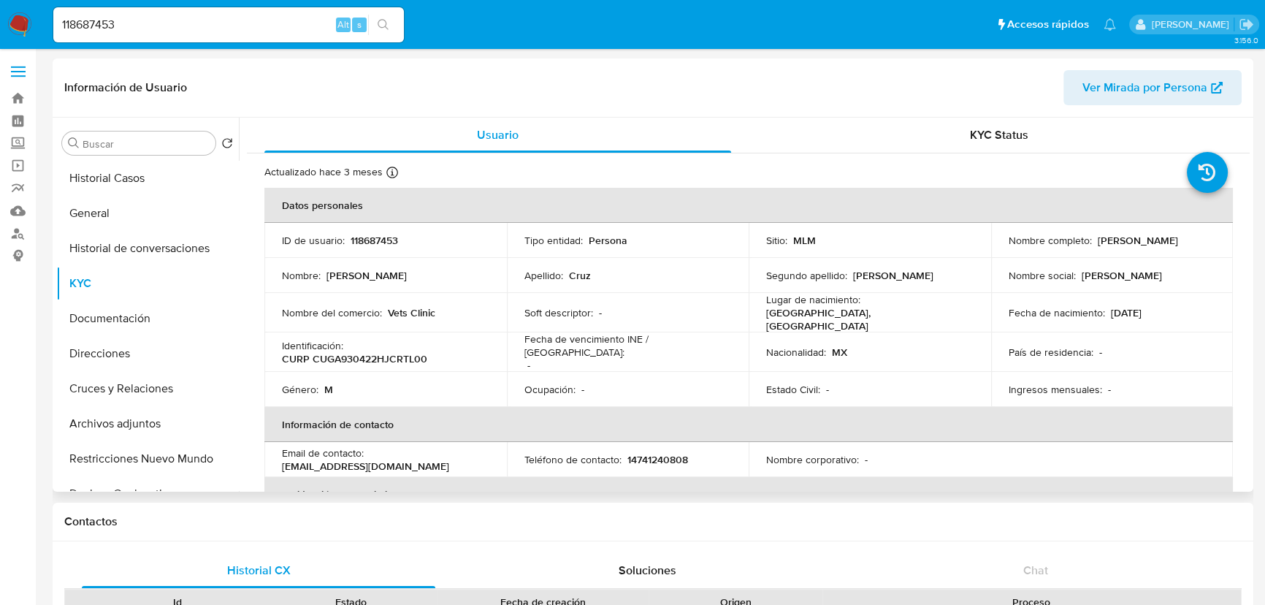
click at [526, 332] on td "Fecha de vencimiento INE / Pasaporte : -" at bounding box center [628, 351] width 243 height 39
drag, startPoint x: 392, startPoint y: 312, endPoint x: 435, endPoint y: 307, distance: 42.7
click at [473, 310] on div "Nombre del comercio : Vets Clinic" at bounding box center [385, 312] width 207 height 13
drag, startPoint x: 404, startPoint y: 307, endPoint x: 389, endPoint y: 293, distance: 20.7
click at [482, 307] on div "Nombre del comercio : Vets Clinic" at bounding box center [385, 312] width 207 height 13
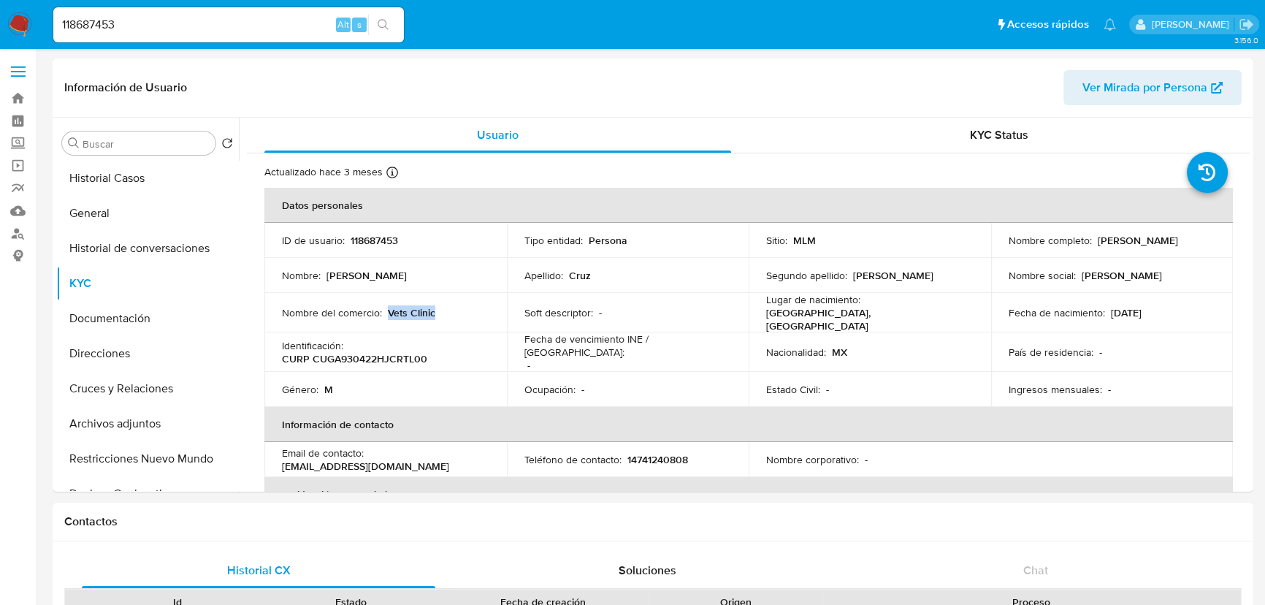
copy p "Vets Clinic"
click at [20, 31] on img at bounding box center [19, 24] width 25 height 25
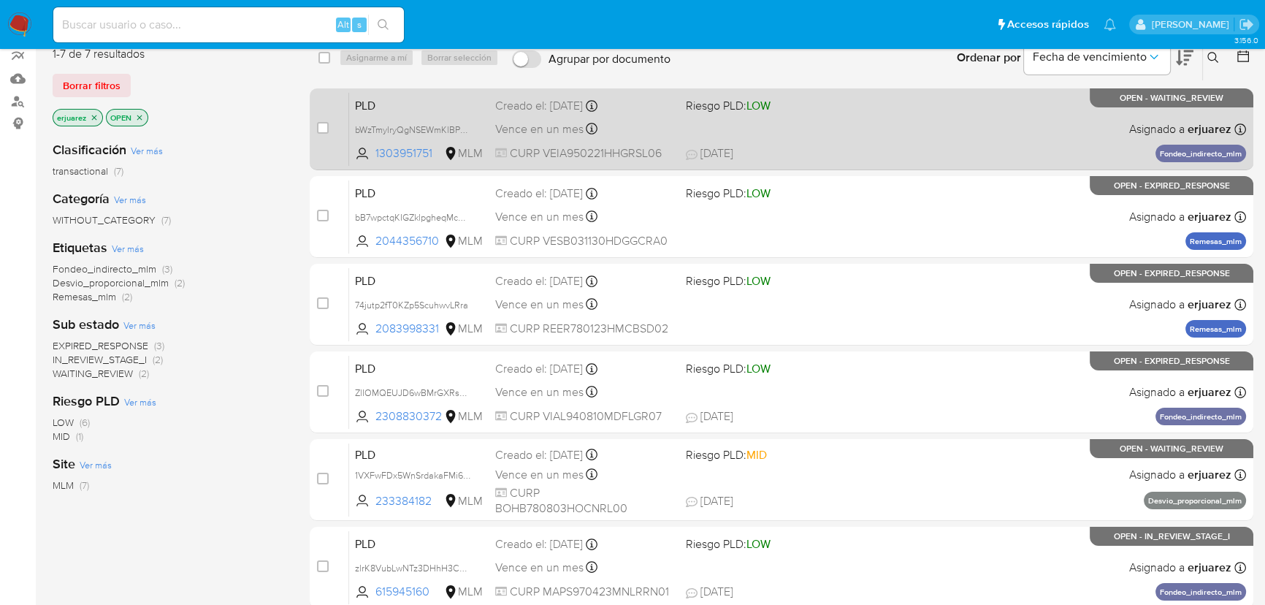
scroll to position [199, 0]
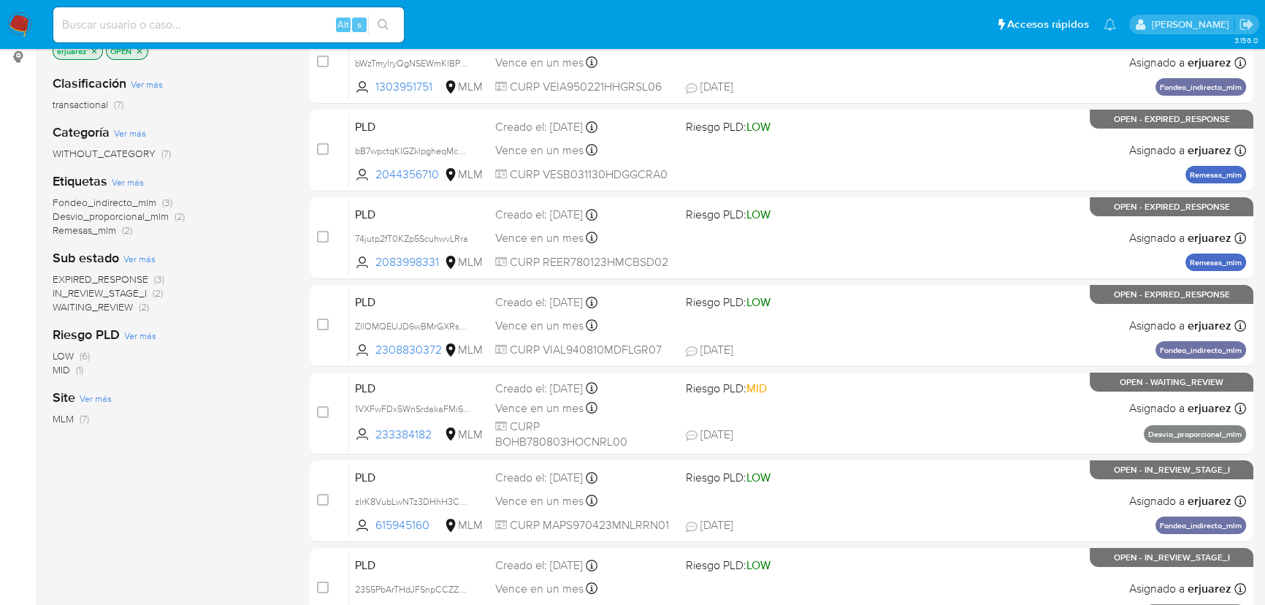
click at [117, 292] on span "IN_REVIEW_STAGE_I" at bounding box center [100, 293] width 94 height 15
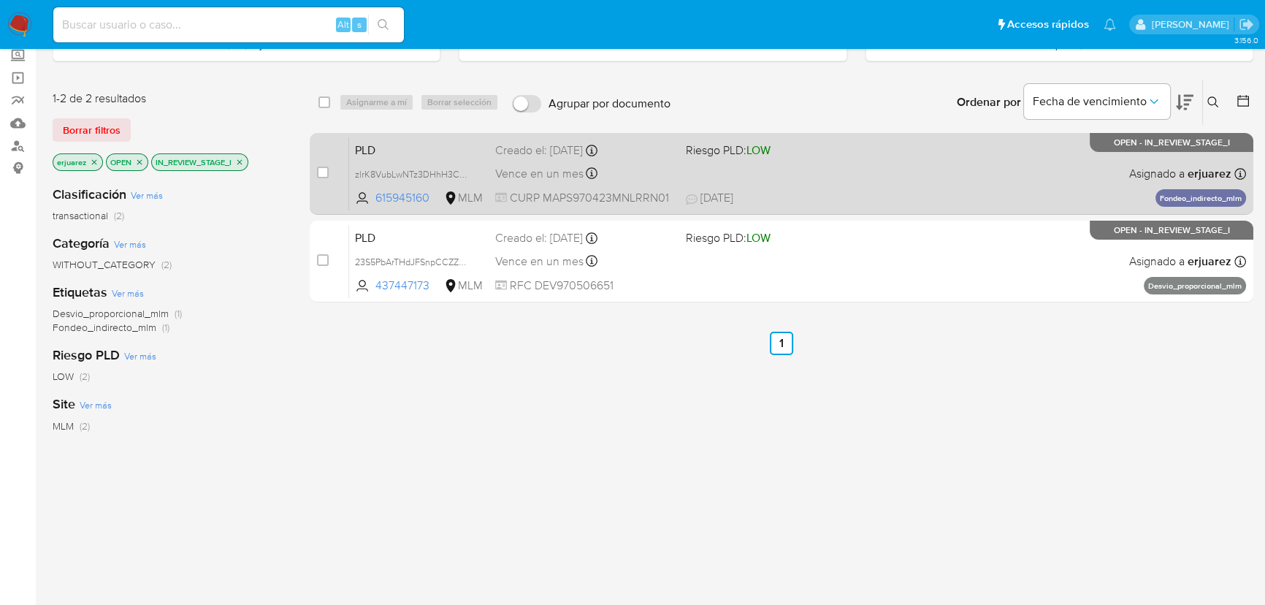
scroll to position [66, 0]
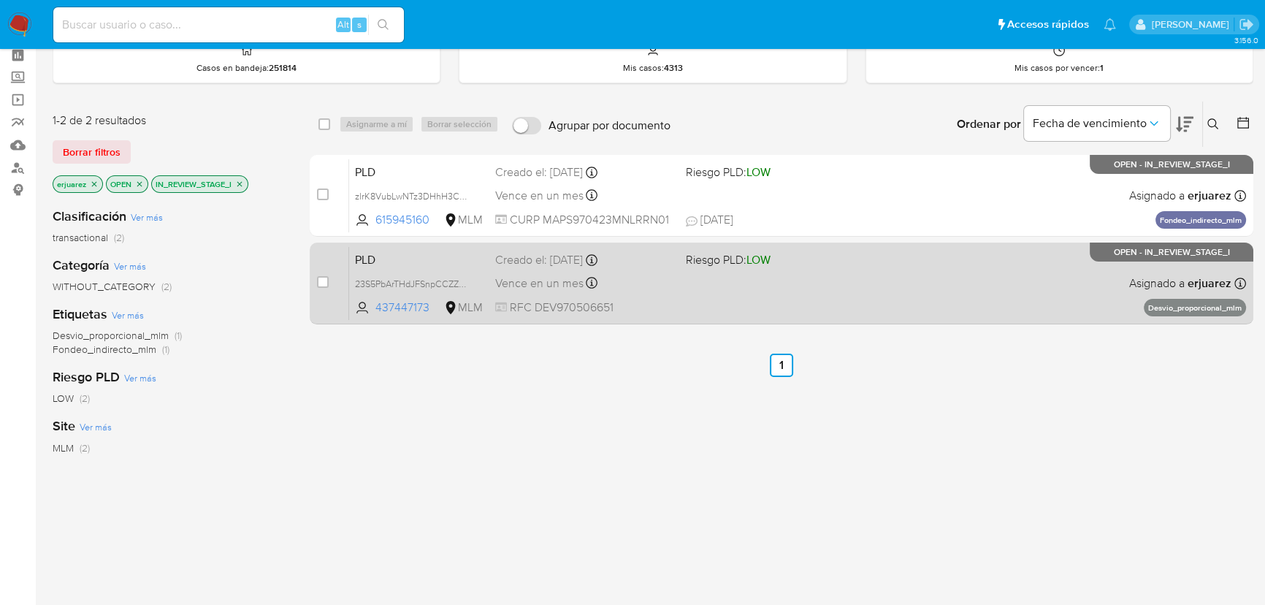
click at [548, 275] on span "Vence en un mes" at bounding box center [539, 283] width 88 height 16
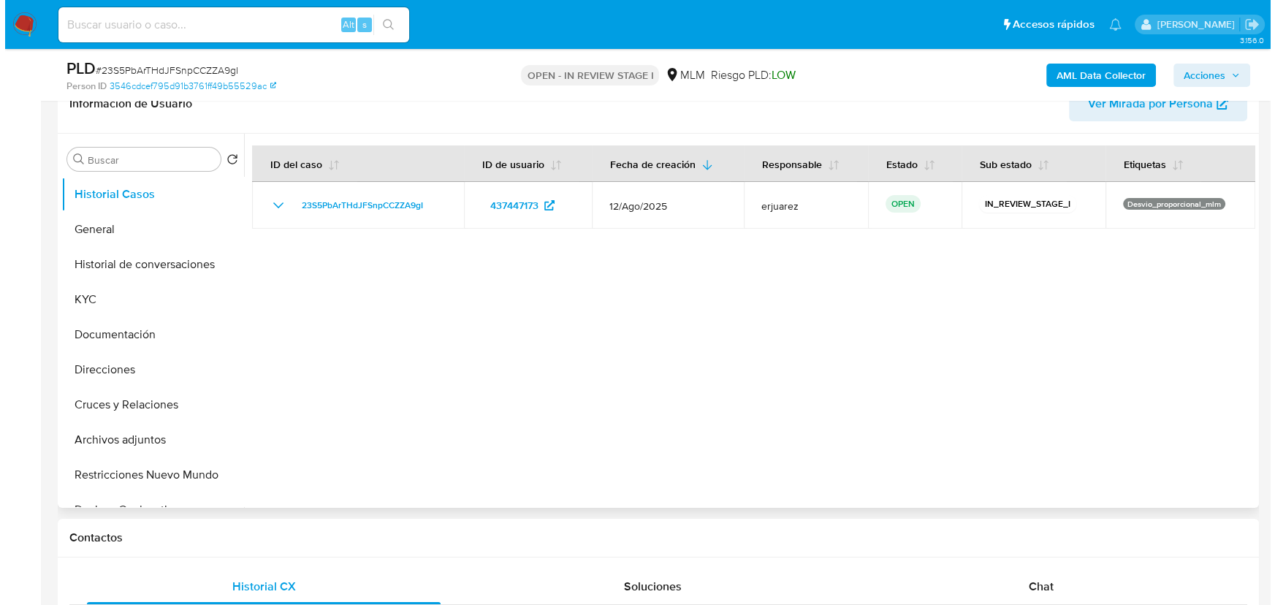
scroll to position [265, 0]
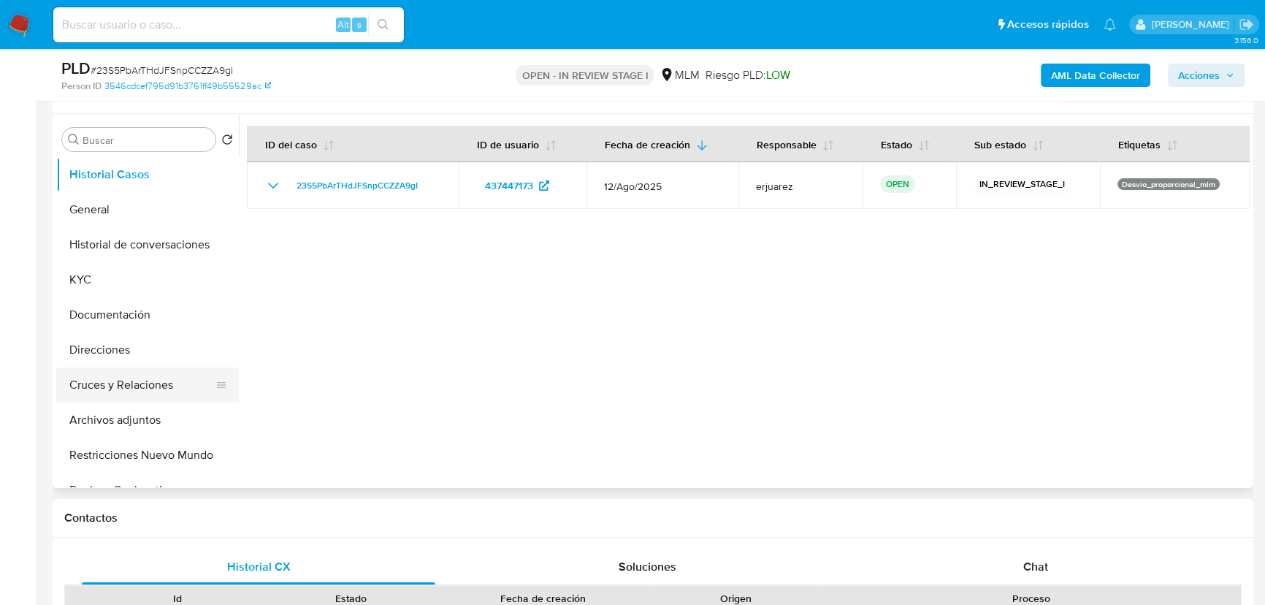
select select "10"
drag, startPoint x: 126, startPoint y: 416, endPoint x: 154, endPoint y: 418, distance: 27.8
click at [126, 416] on button "Archivos adjuntos" at bounding box center [141, 420] width 171 height 35
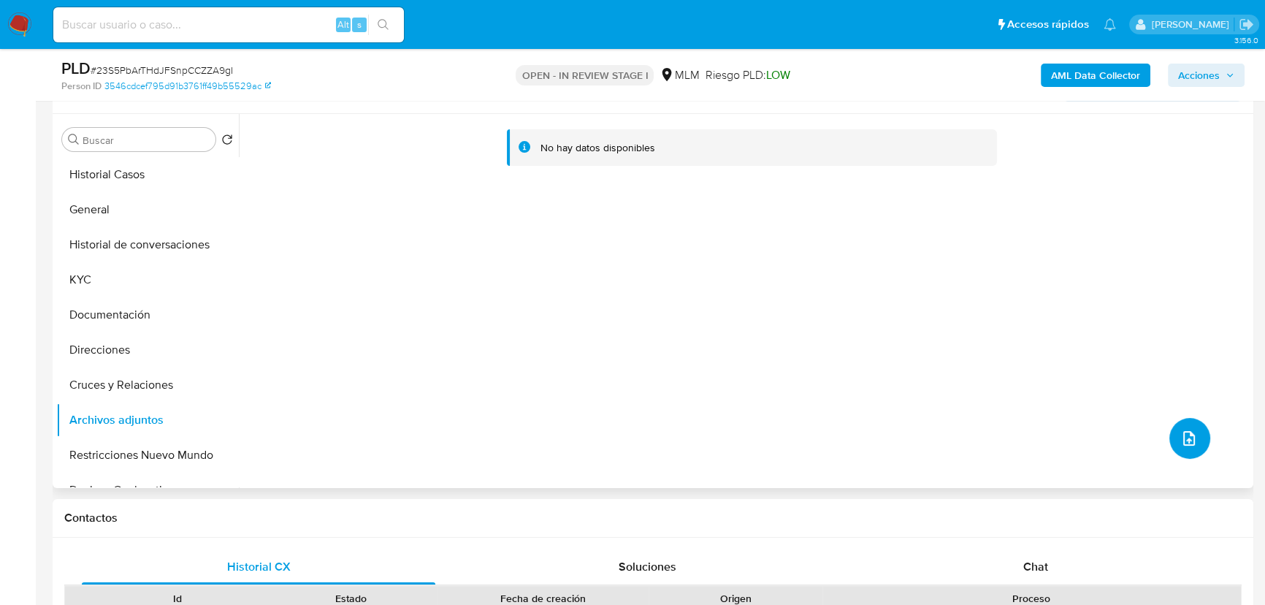
click at [1171, 427] on button "upload-file" at bounding box center [1190, 438] width 41 height 41
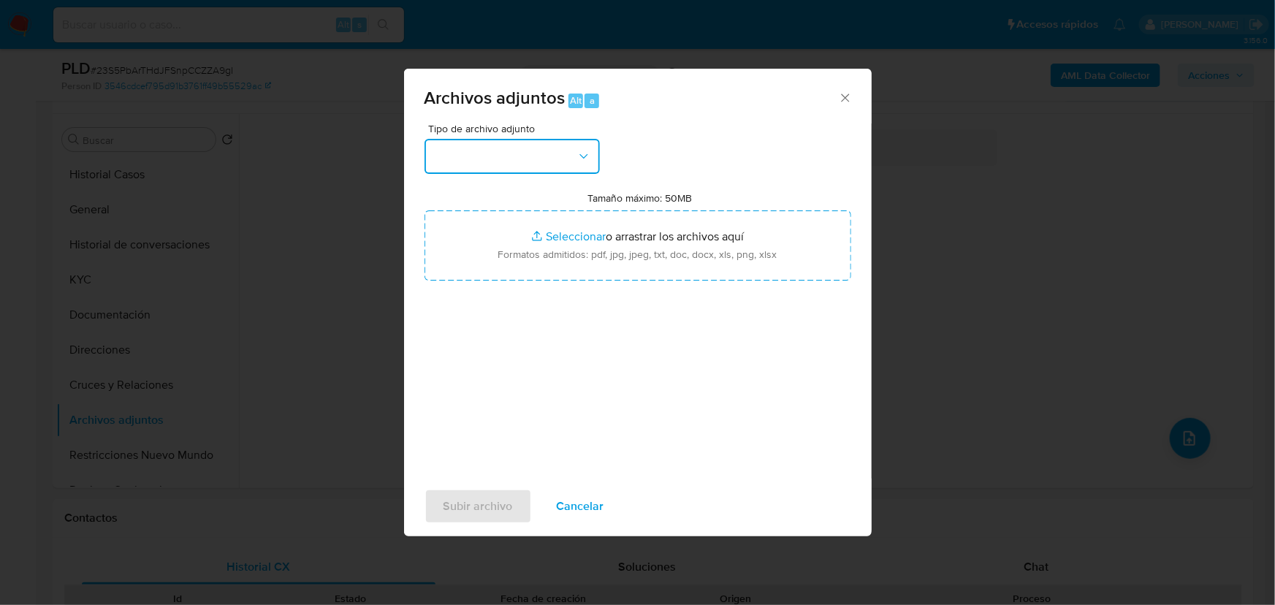
click at [526, 150] on button "button" at bounding box center [511, 156] width 175 height 35
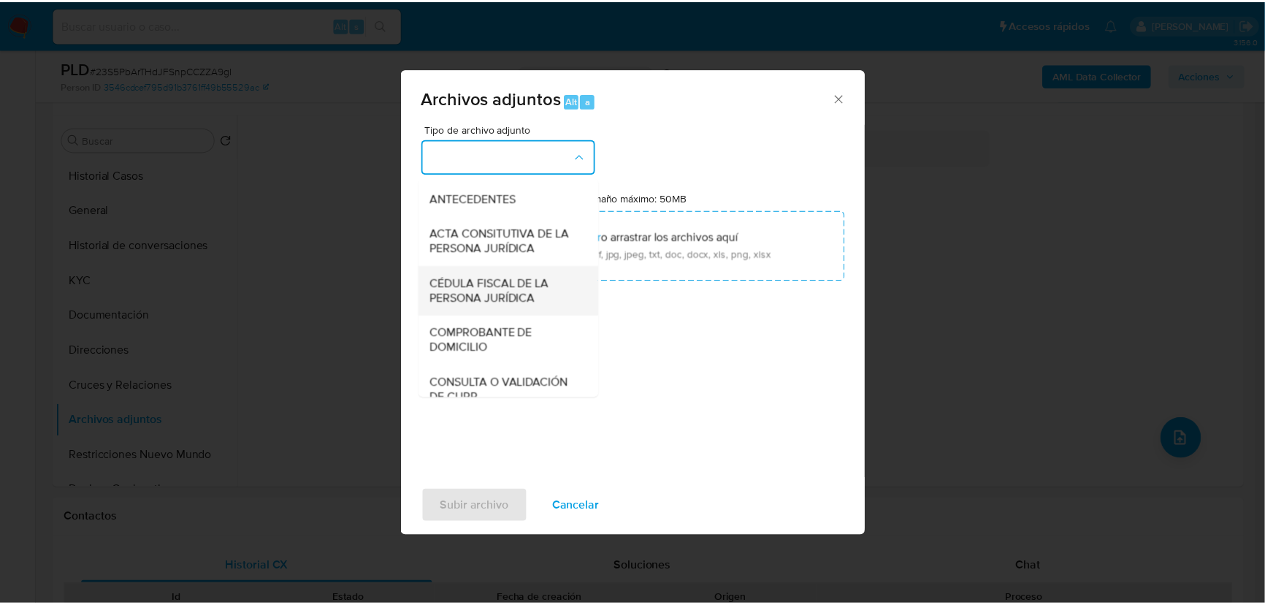
scroll to position [199, 0]
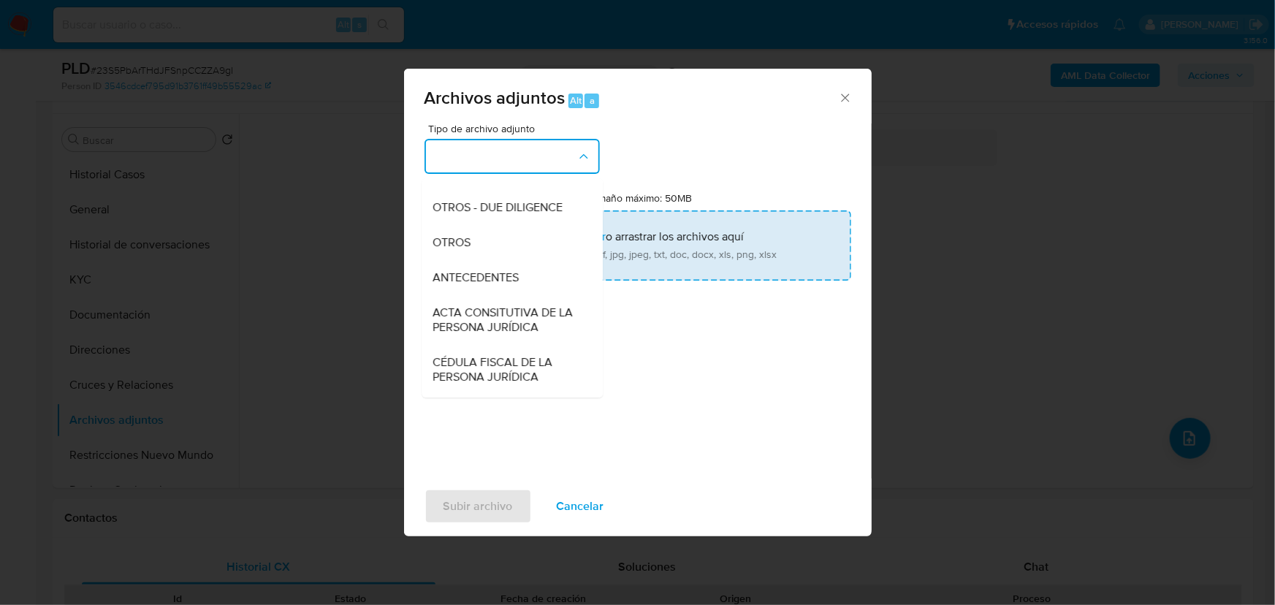
click at [449, 249] on span "OTROS" at bounding box center [452, 242] width 38 height 15
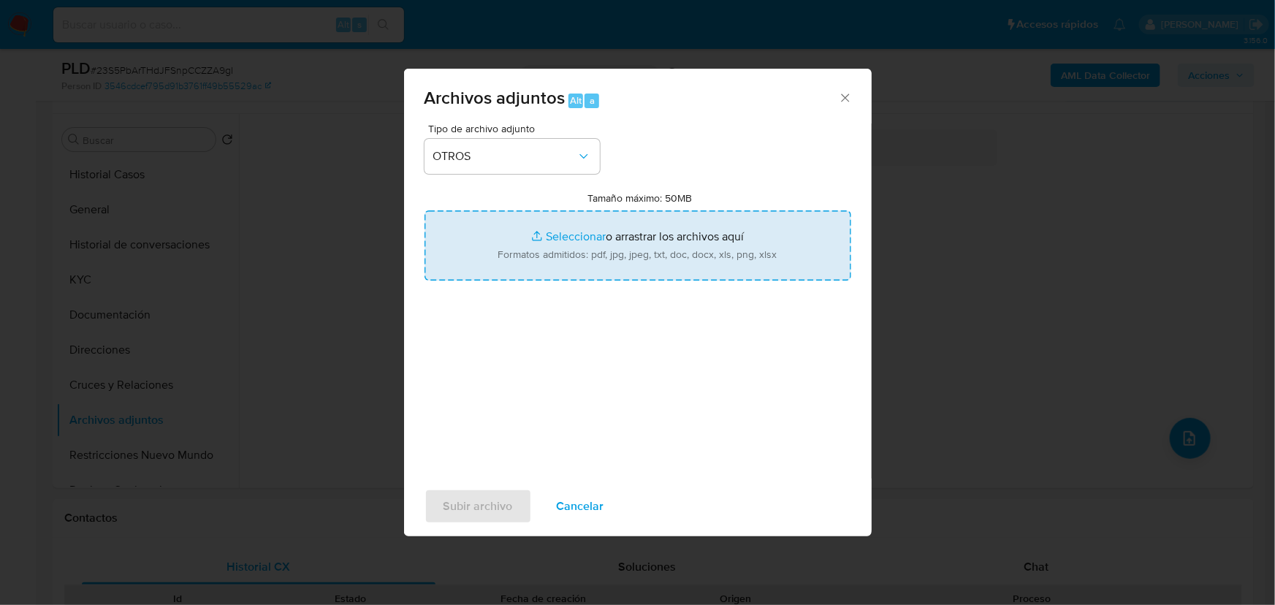
click at [519, 234] on input "Tamaño máximo: 50MB Seleccionar archivos" at bounding box center [637, 245] width 427 height 70
type input "C:\fakepath\437447173_DINAMICA EMPRESARIAL VETERINARIA_Ago25.pdf"
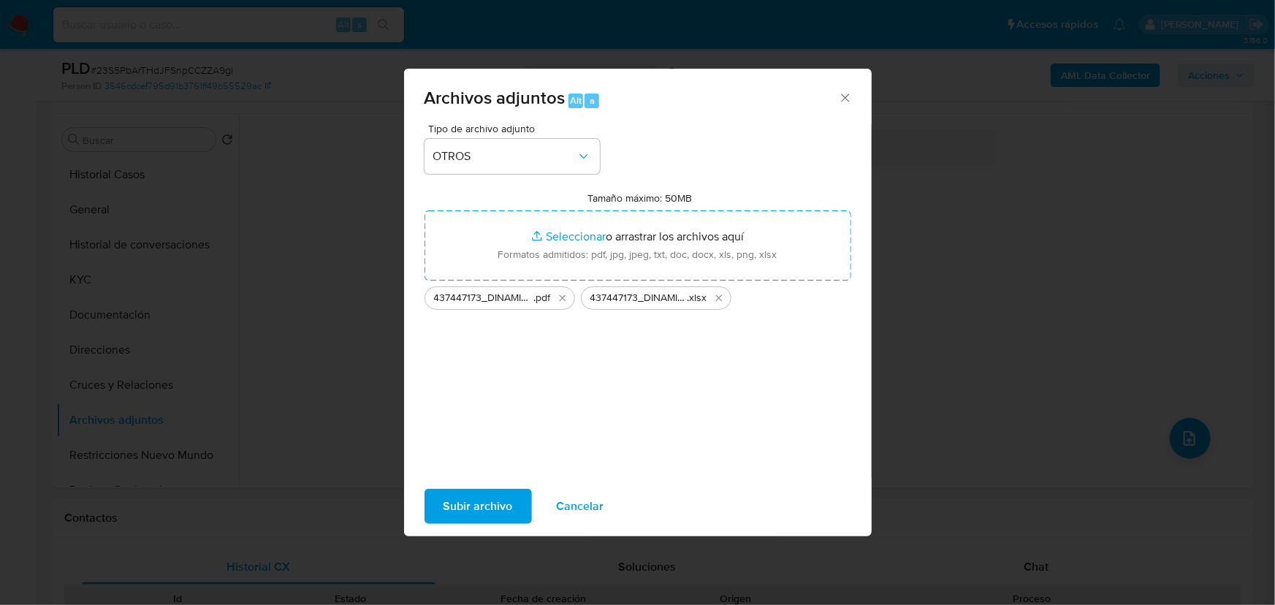
click at [520, 492] on button "Subir archivo" at bounding box center [477, 506] width 107 height 35
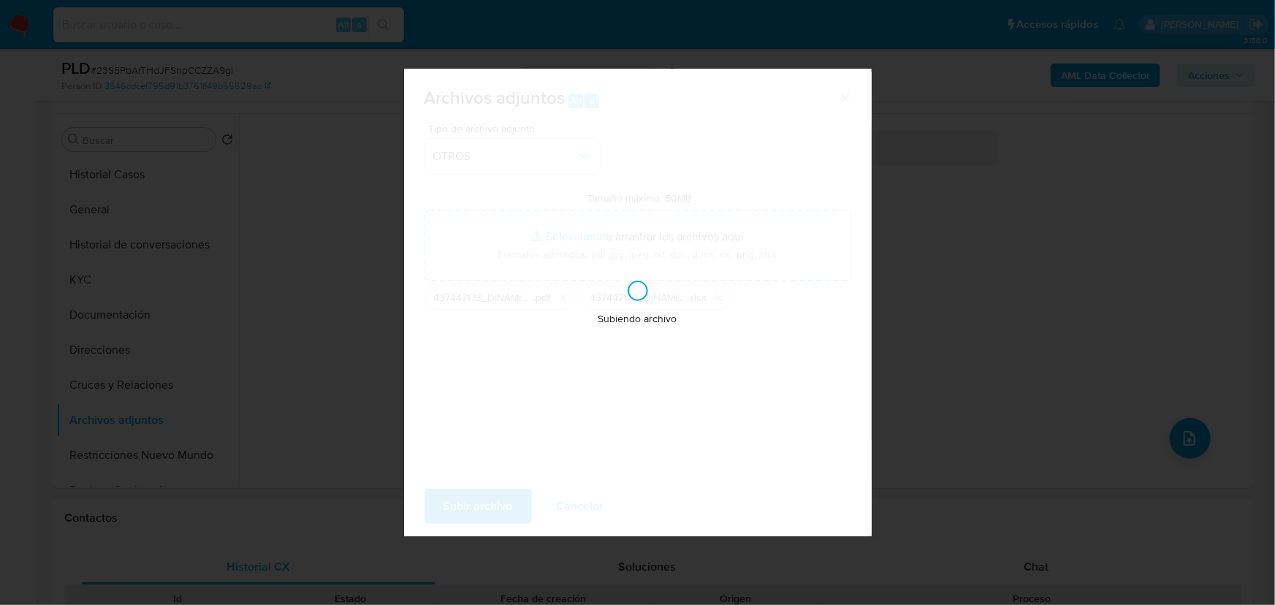
click at [434, 252] on div "Subiendo archivo" at bounding box center [638, 303] width 468 height 468
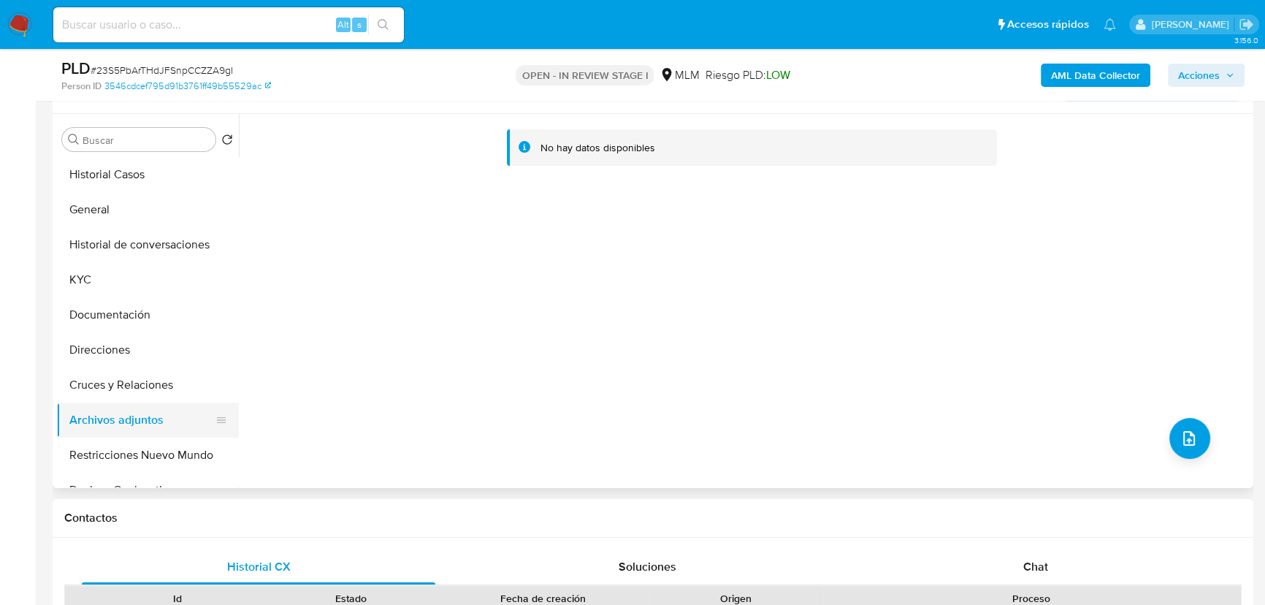
drag, startPoint x: 126, startPoint y: 272, endPoint x: 137, endPoint y: 411, distance: 139.2
click at [126, 274] on button "KYC" at bounding box center [147, 279] width 183 height 35
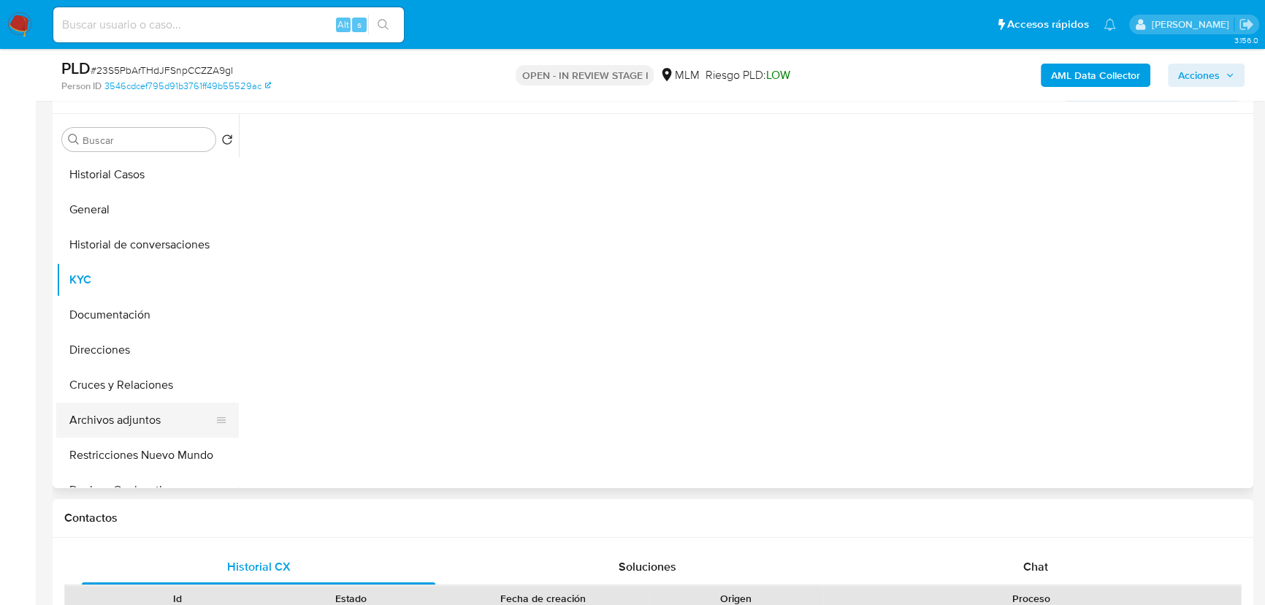
click at [137, 416] on button "Archivos adjuntos" at bounding box center [141, 420] width 171 height 35
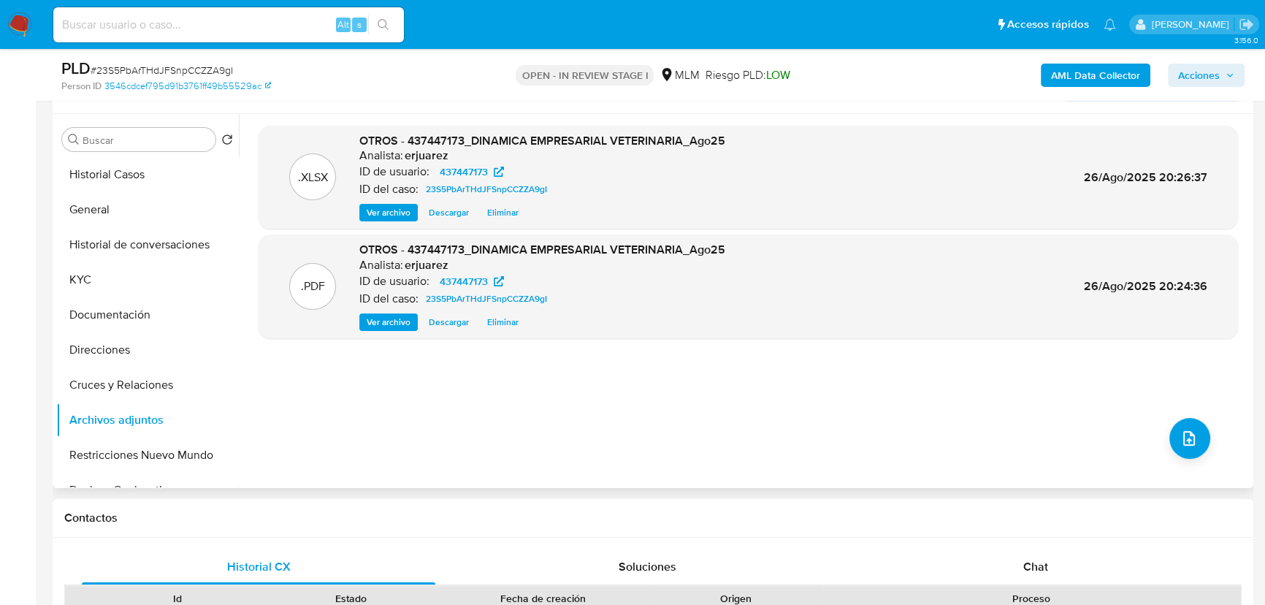
click at [387, 321] on span "Ver archivo" at bounding box center [389, 322] width 44 height 15
click at [1189, 77] on span "Acciones" at bounding box center [1199, 75] width 42 height 23
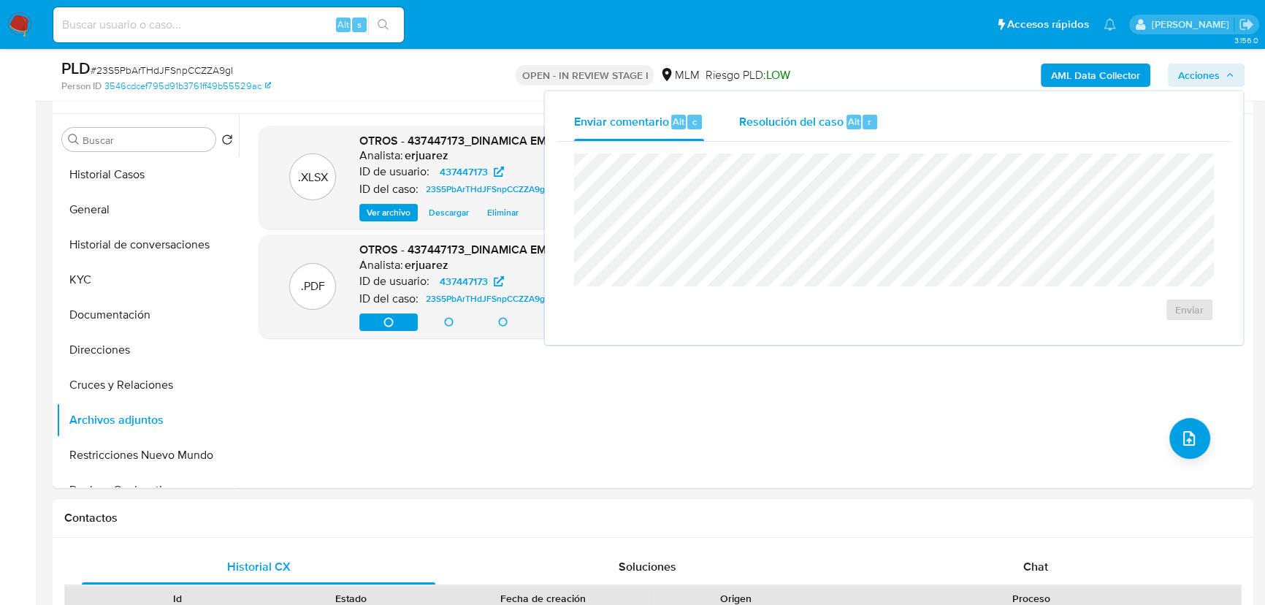
click at [811, 115] on span "Resolución del caso" at bounding box center [791, 121] width 104 height 17
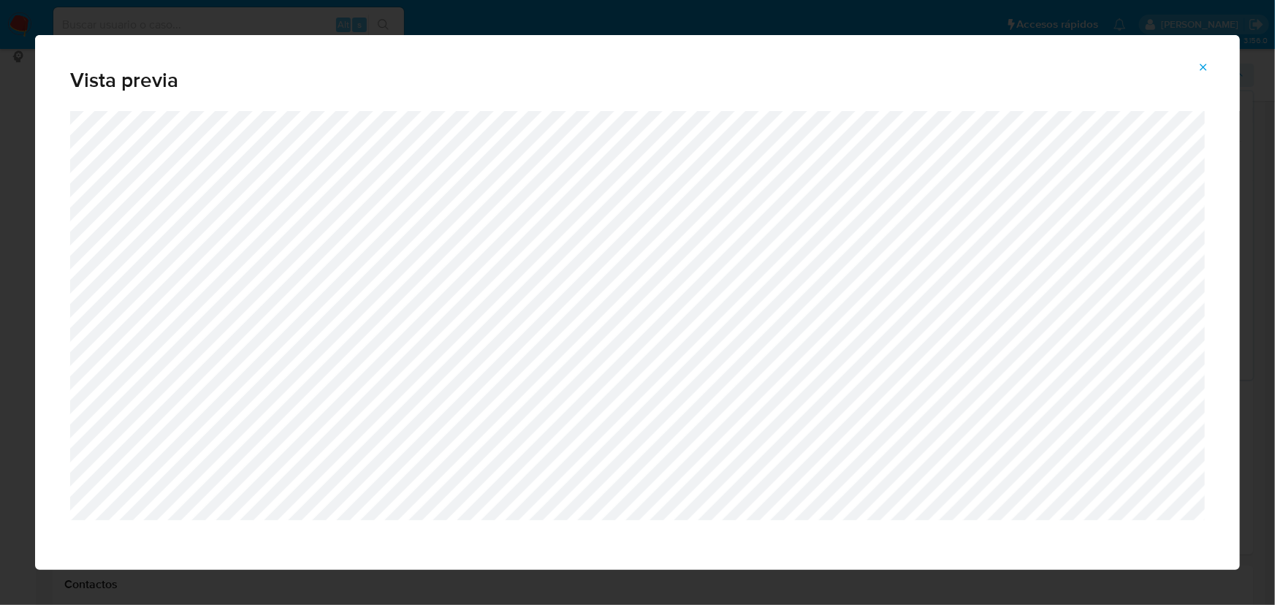
click button "Attachment preview" at bounding box center [1203, 67] width 32 height 23
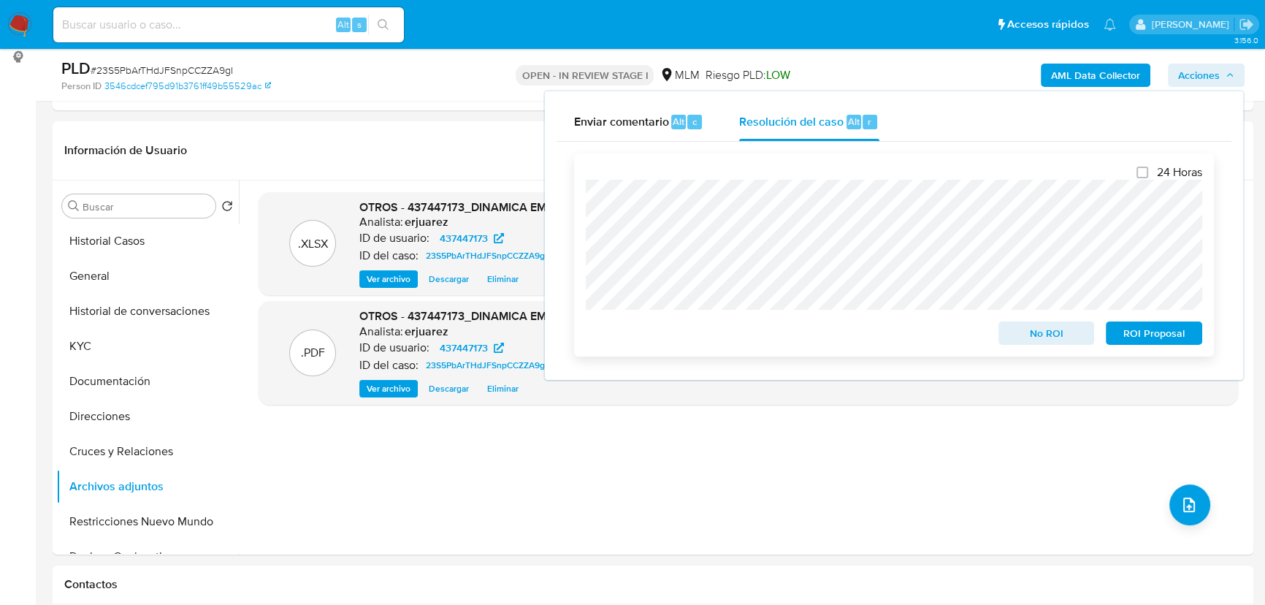
drag, startPoint x: 1004, startPoint y: 331, endPoint x: 1013, endPoint y: 332, distance: 9.5
click at [1005, 331] on button "No ROI" at bounding box center [1047, 332] width 96 height 23
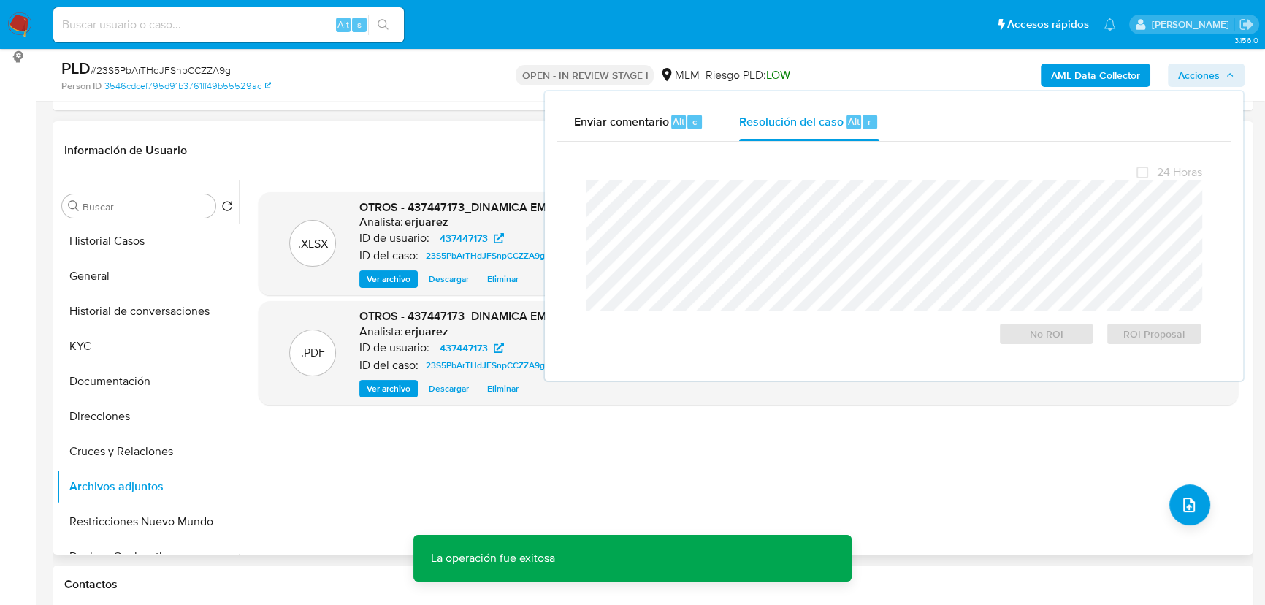
drag, startPoint x: 384, startPoint y: 482, endPoint x: 403, endPoint y: 476, distance: 19.2
click at [388, 481] on div ".XLSX OTROS - 437447173_DINAMICA EMPRESARIAL VETERINARIA_Ago25 Analista: erjuar…" at bounding box center [749, 367] width 980 height 351
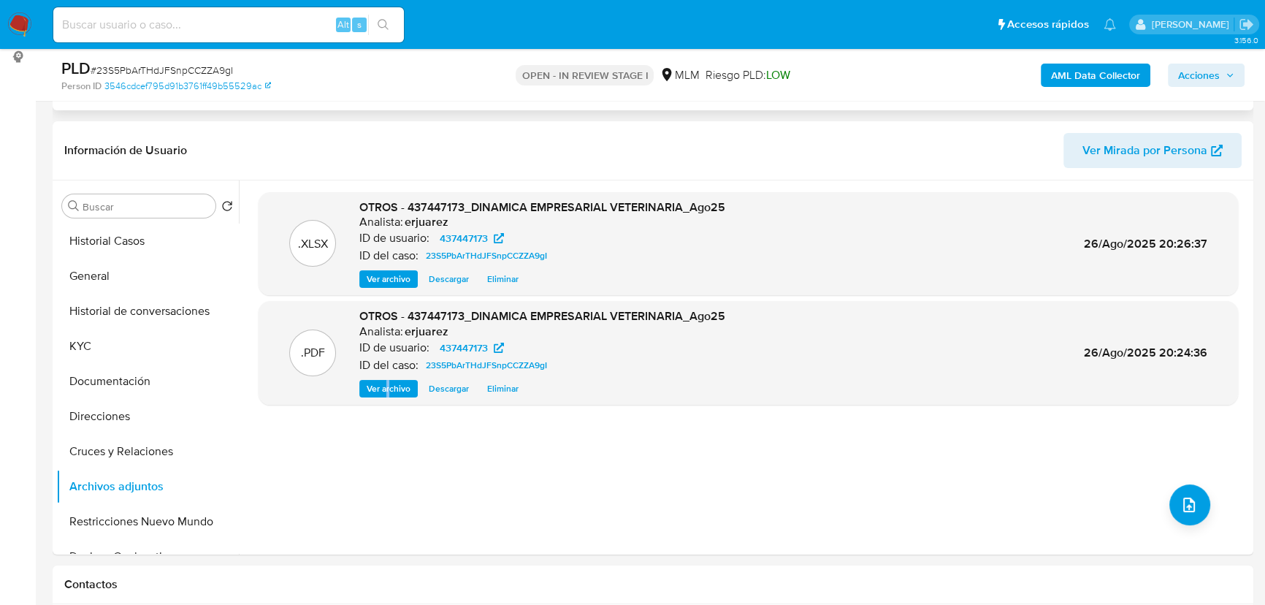
scroll to position [0, 0]
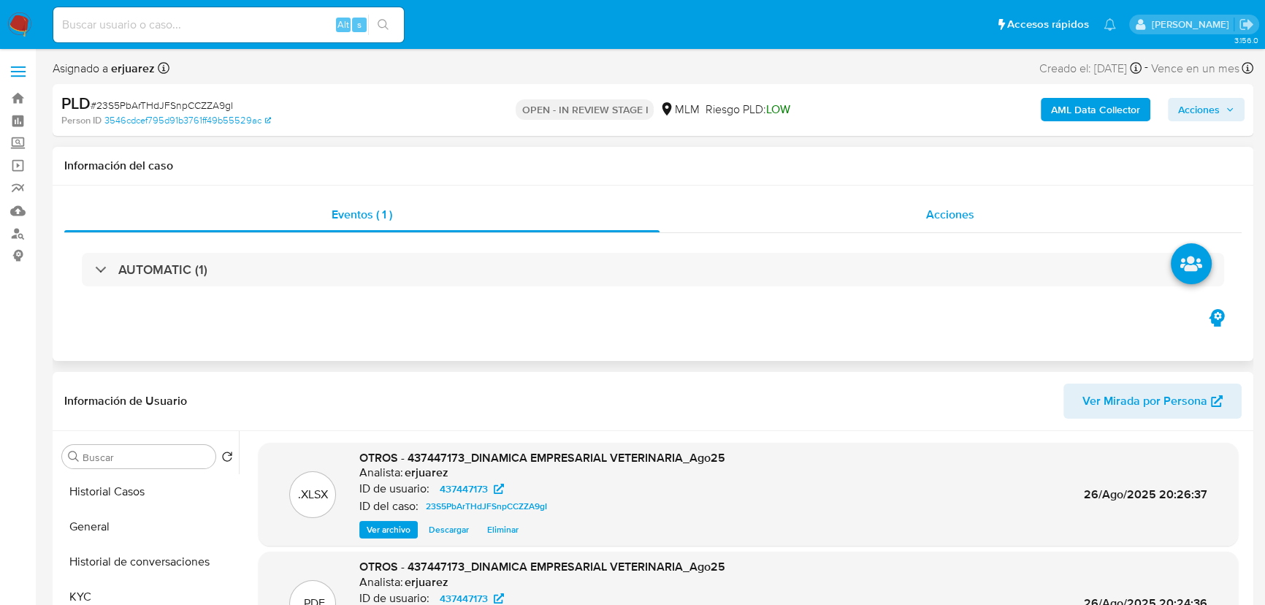
click at [826, 225] on div "Acciones" at bounding box center [951, 214] width 583 height 35
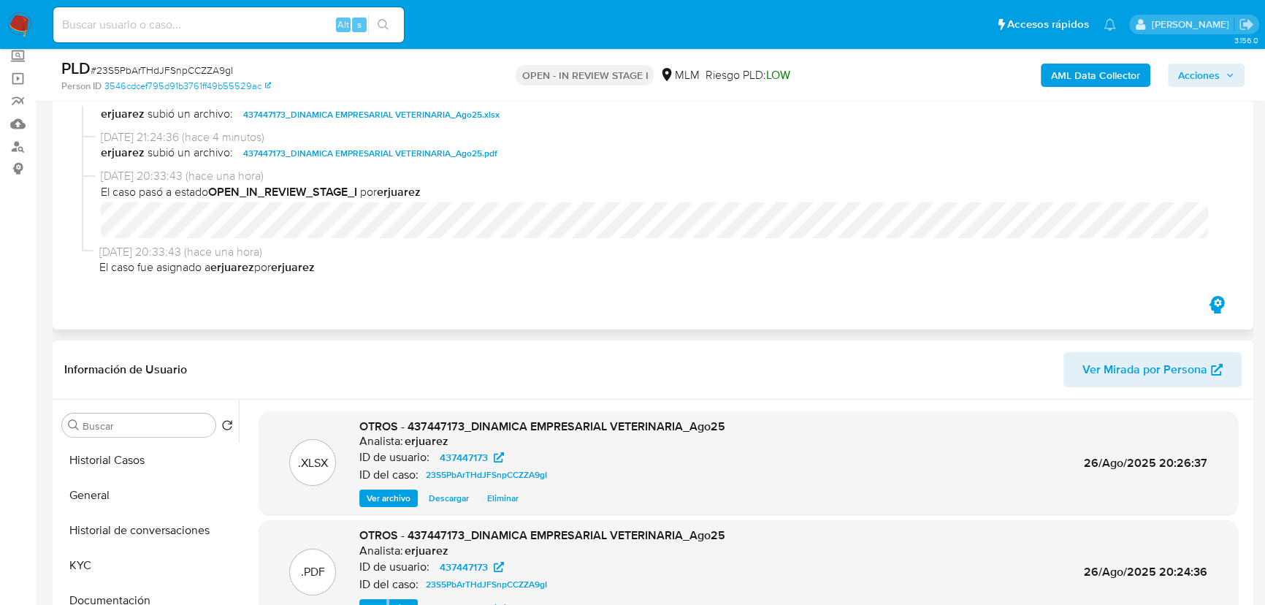
scroll to position [265, 0]
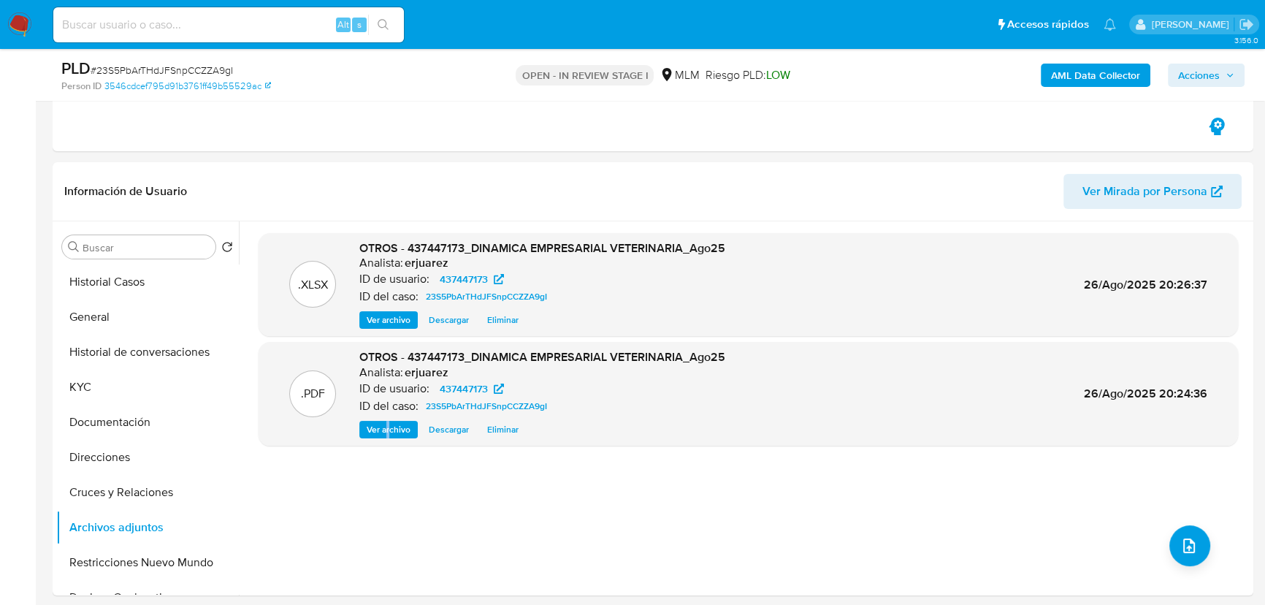
drag, startPoint x: 88, startPoint y: 392, endPoint x: 213, endPoint y: 12, distance: 399.9
click at [87, 392] on button "KYC" at bounding box center [147, 387] width 183 height 35
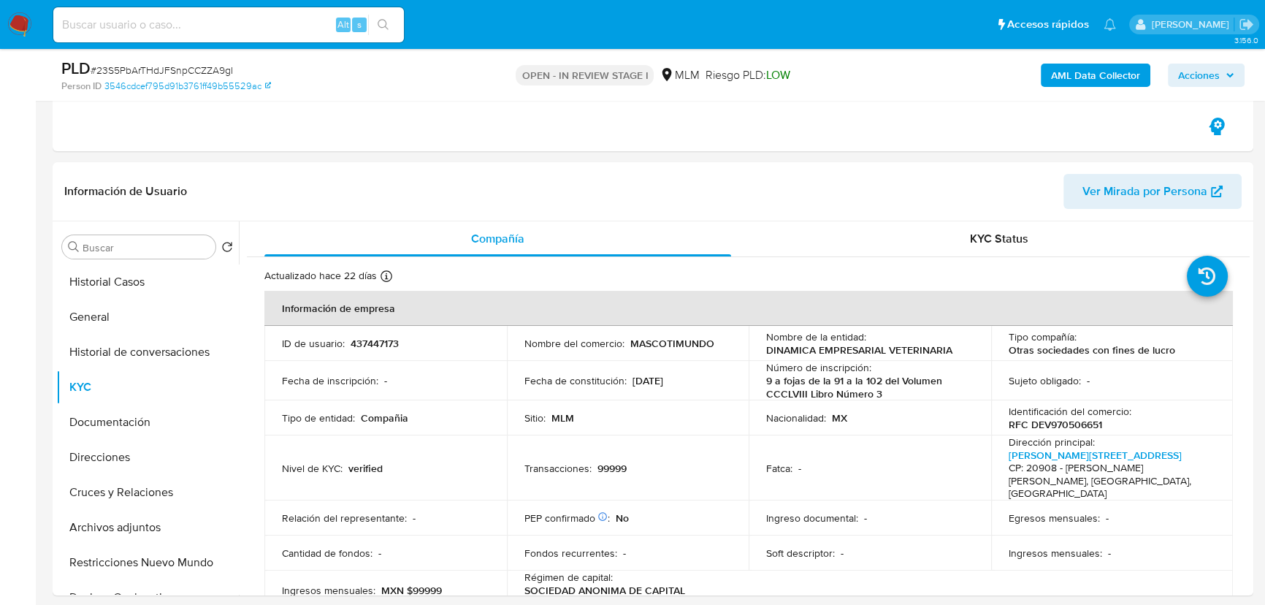
click at [16, 20] on img at bounding box center [19, 24] width 25 height 25
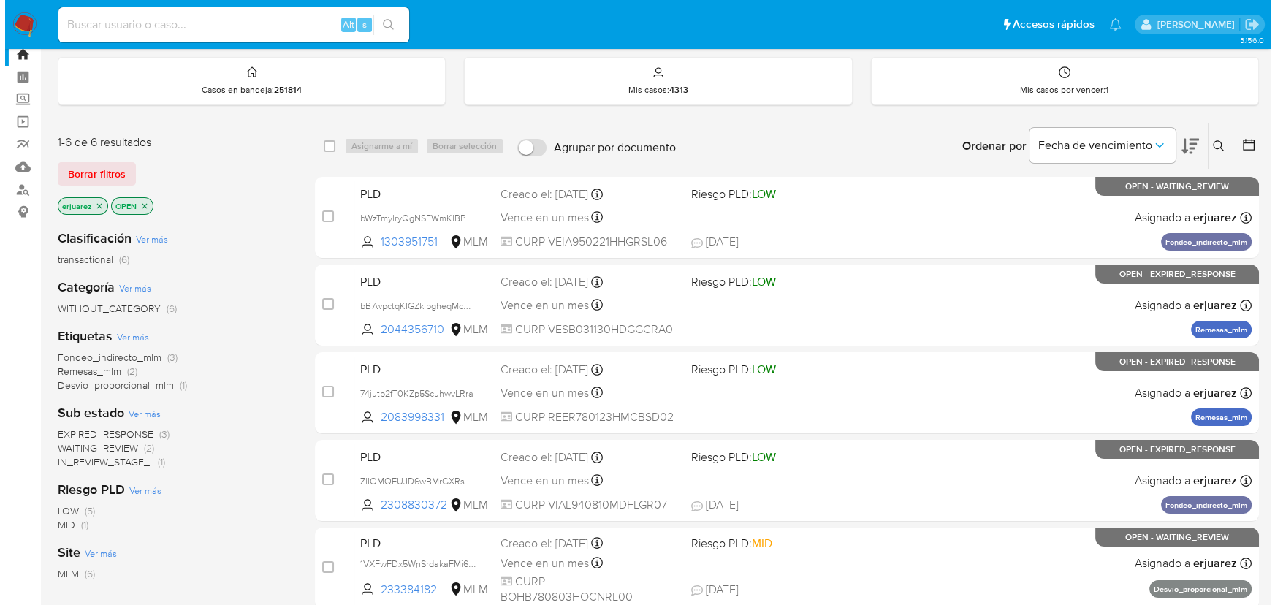
scroll to position [66, 0]
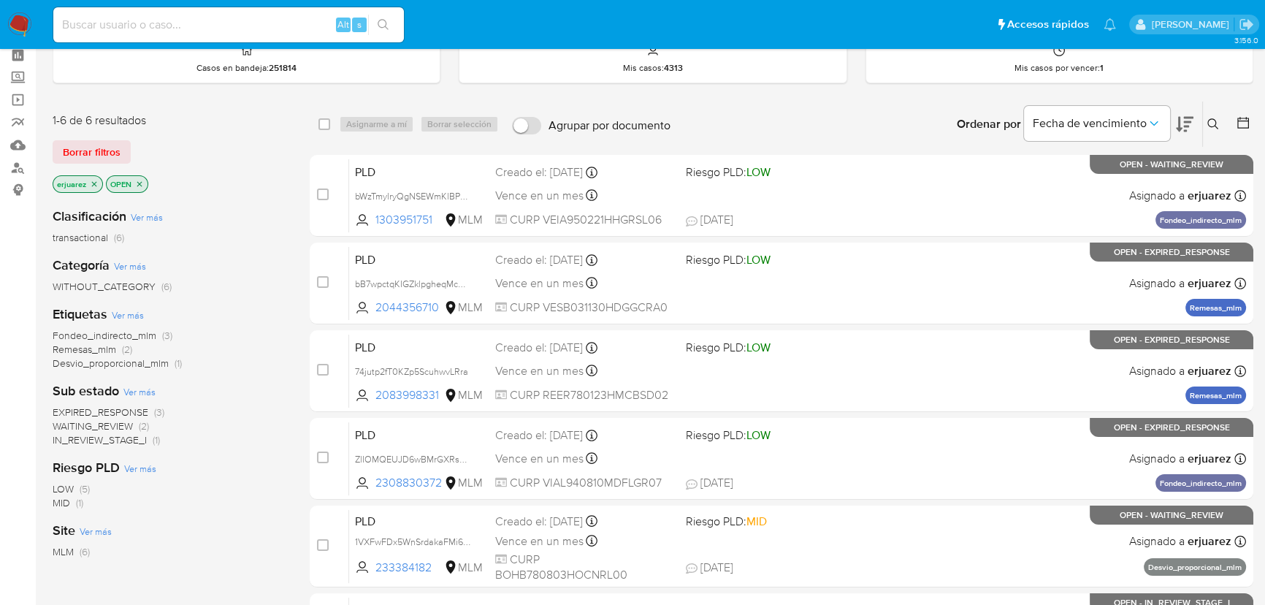
click at [91, 182] on icon "close-filter" at bounding box center [94, 184] width 9 height 9
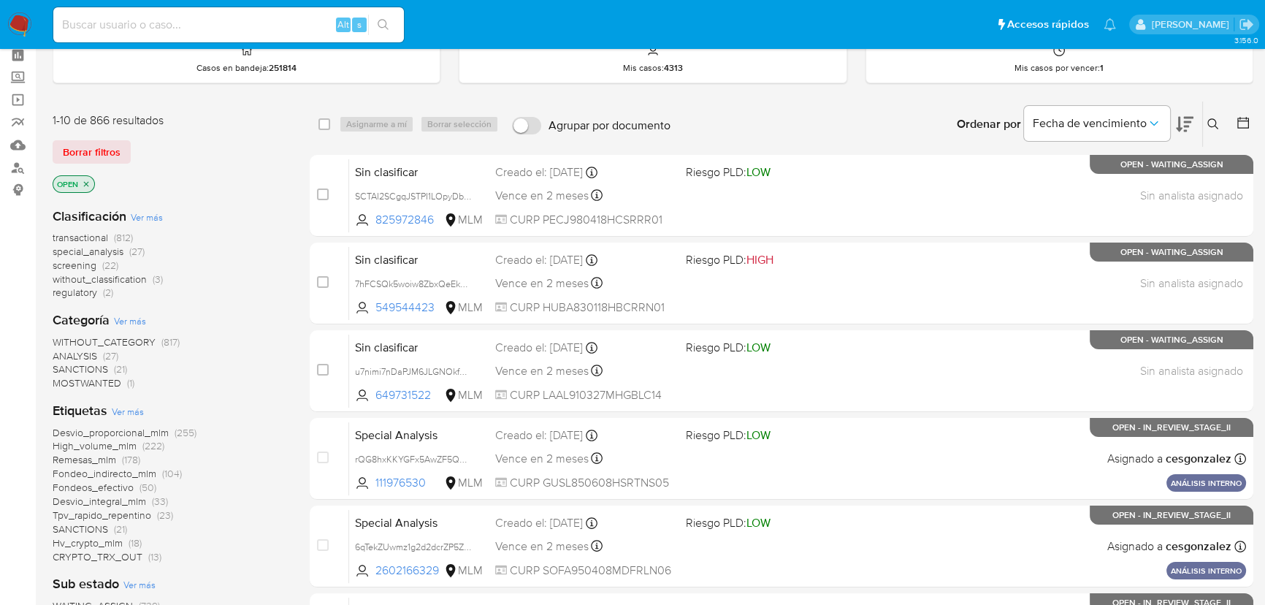
click at [1210, 119] on icon at bounding box center [1214, 124] width 12 height 12
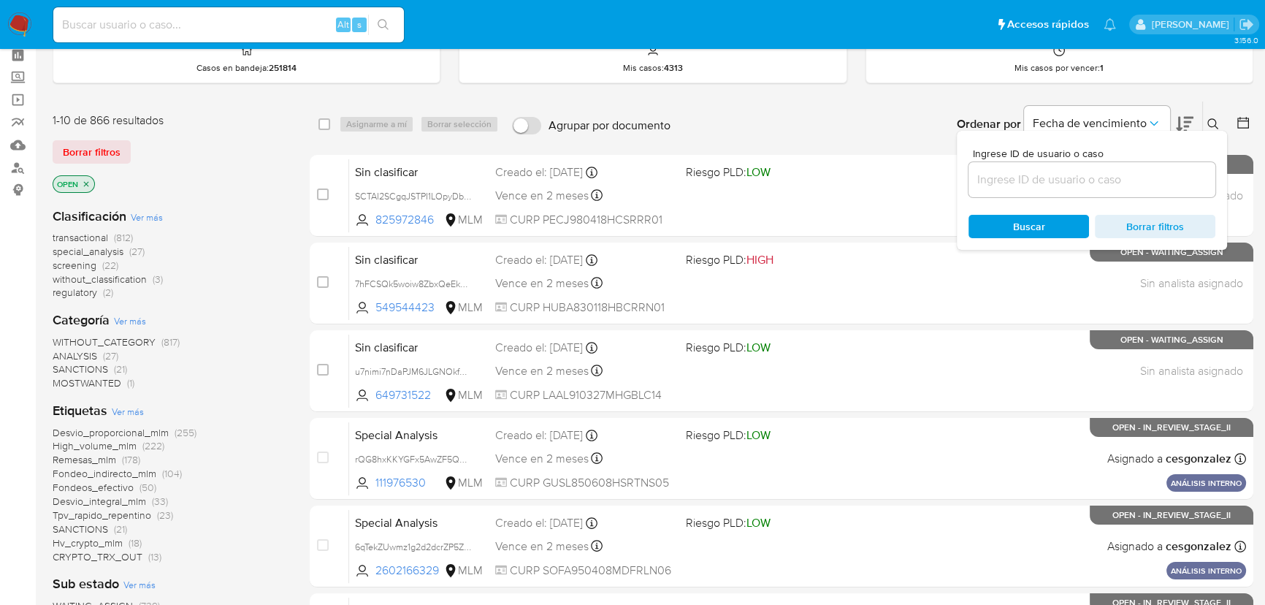
click at [1031, 170] on input at bounding box center [1092, 179] width 247 height 19
type input "467765913"
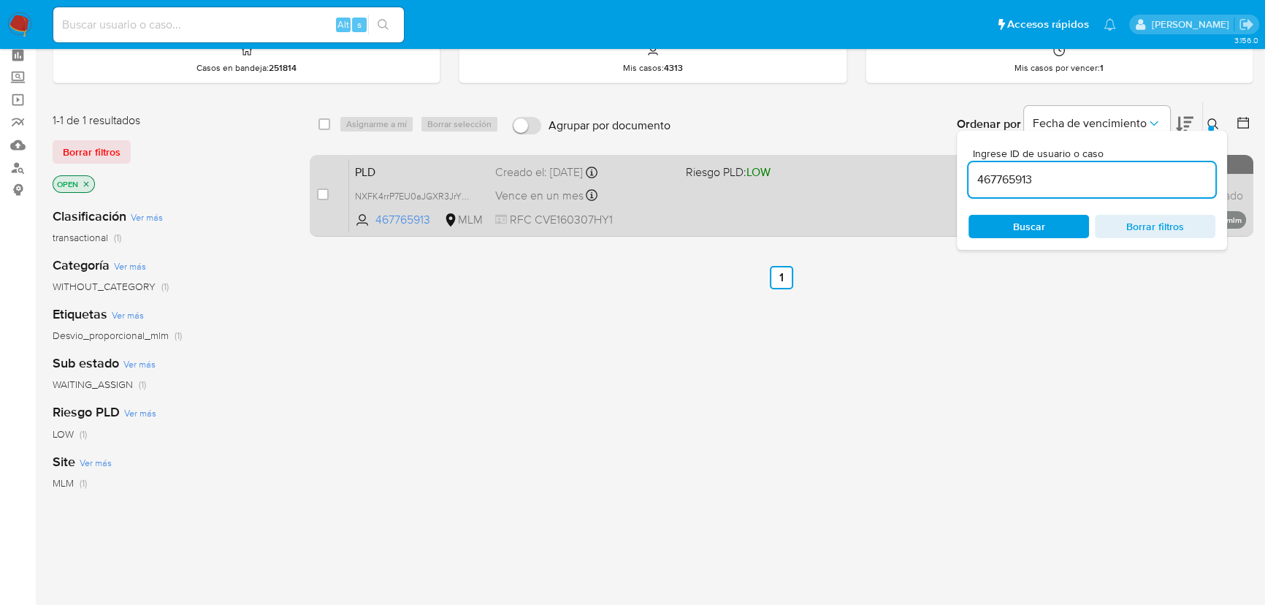
drag, startPoint x: 320, startPoint y: 194, endPoint x: 361, endPoint y: 169, distance: 47.9
click at [321, 194] on input "checkbox" at bounding box center [323, 194] width 12 height 12
checkbox input "true"
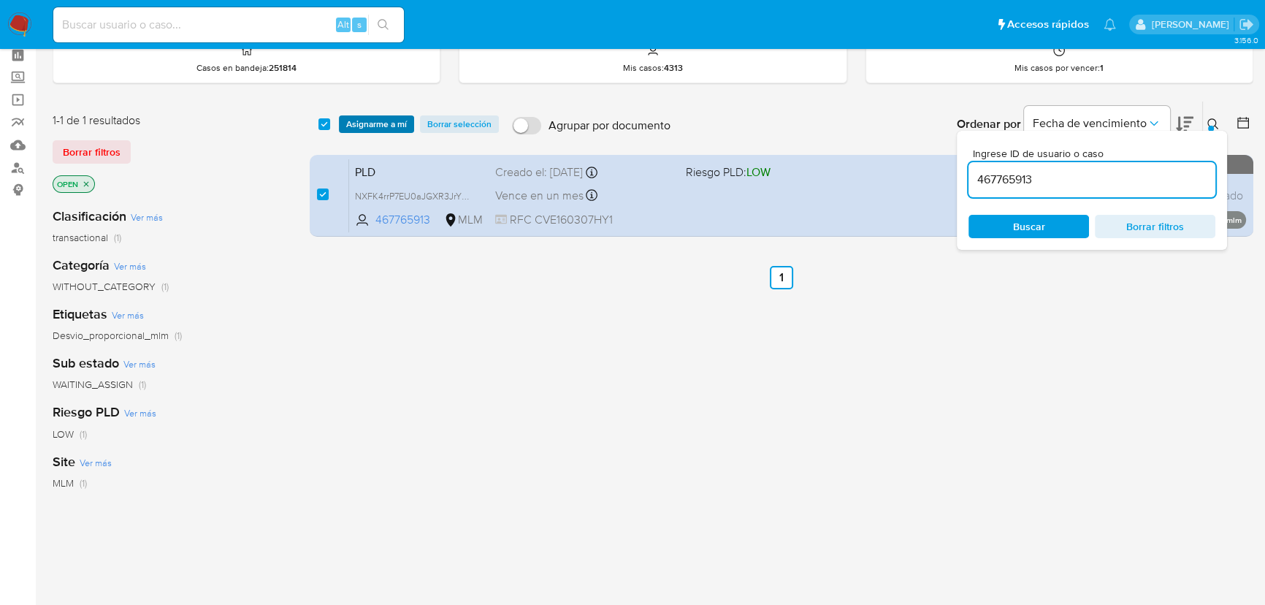
click at [381, 120] on span "Asignarme a mí" at bounding box center [376, 124] width 61 height 15
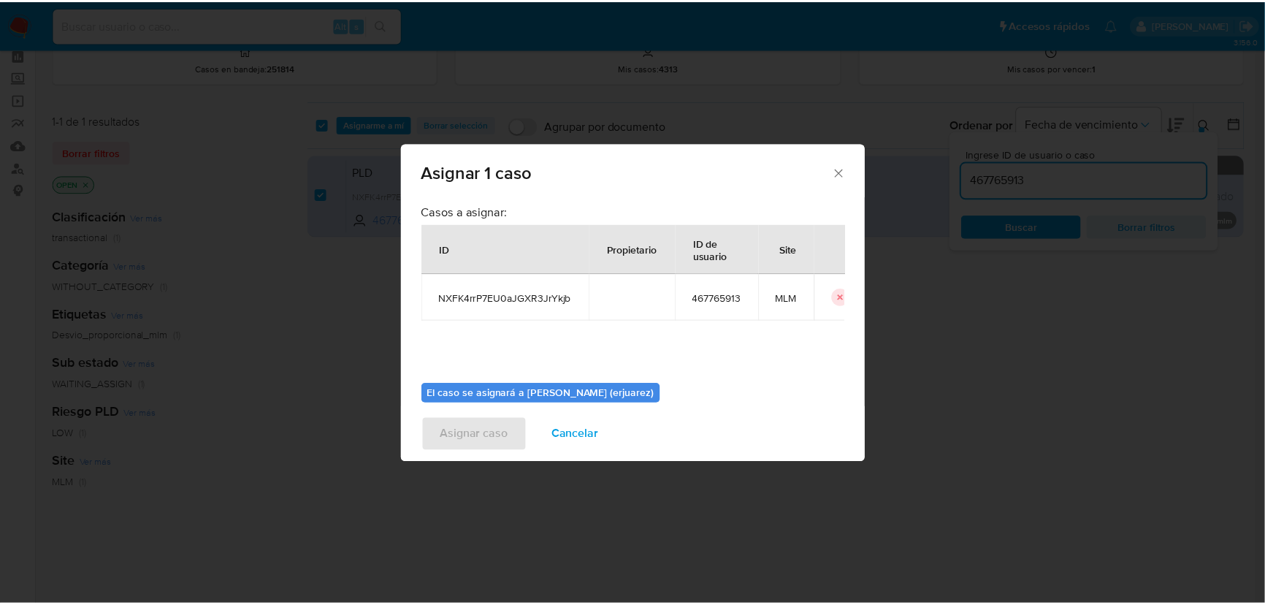
scroll to position [75, 0]
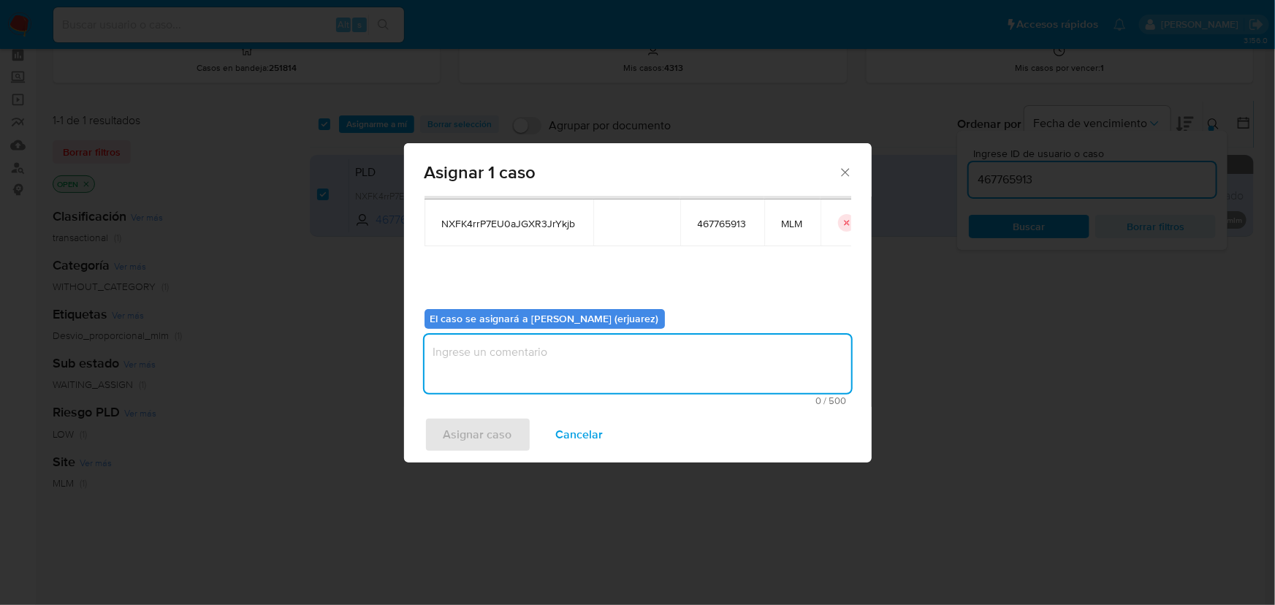
drag, startPoint x: 490, startPoint y: 351, endPoint x: 500, endPoint y: 357, distance: 12.2
click at [497, 359] on textarea "assign-modal" at bounding box center [637, 364] width 427 height 58
type textarea "EPJU"
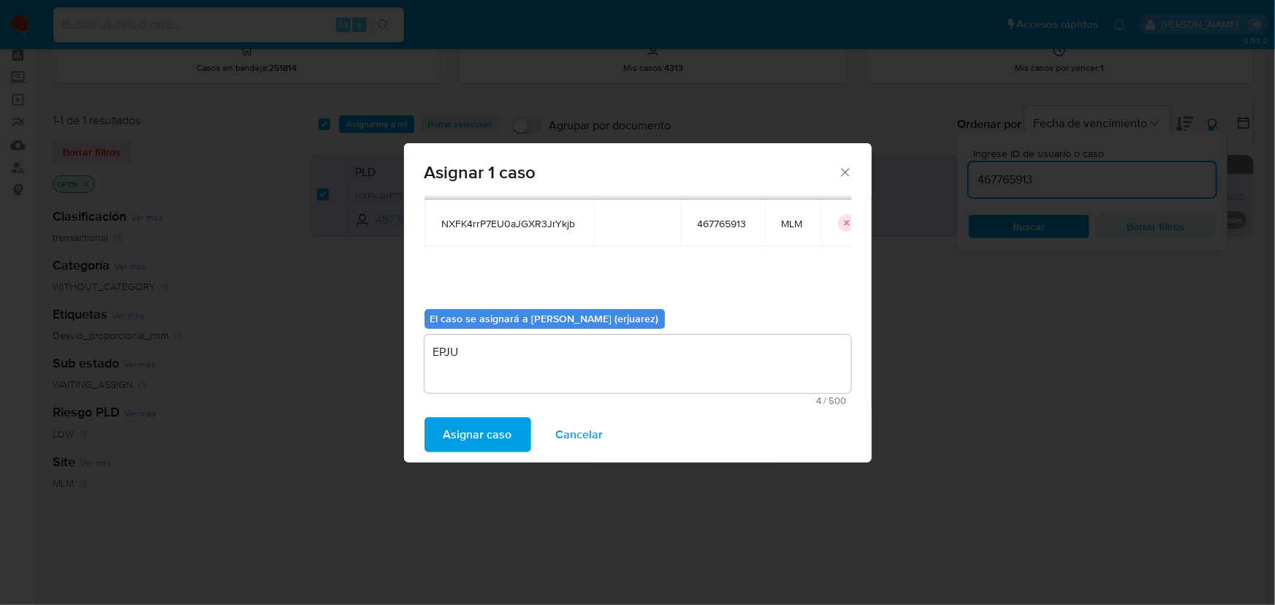
click at [490, 434] on span "Asignar caso" at bounding box center [477, 435] width 69 height 32
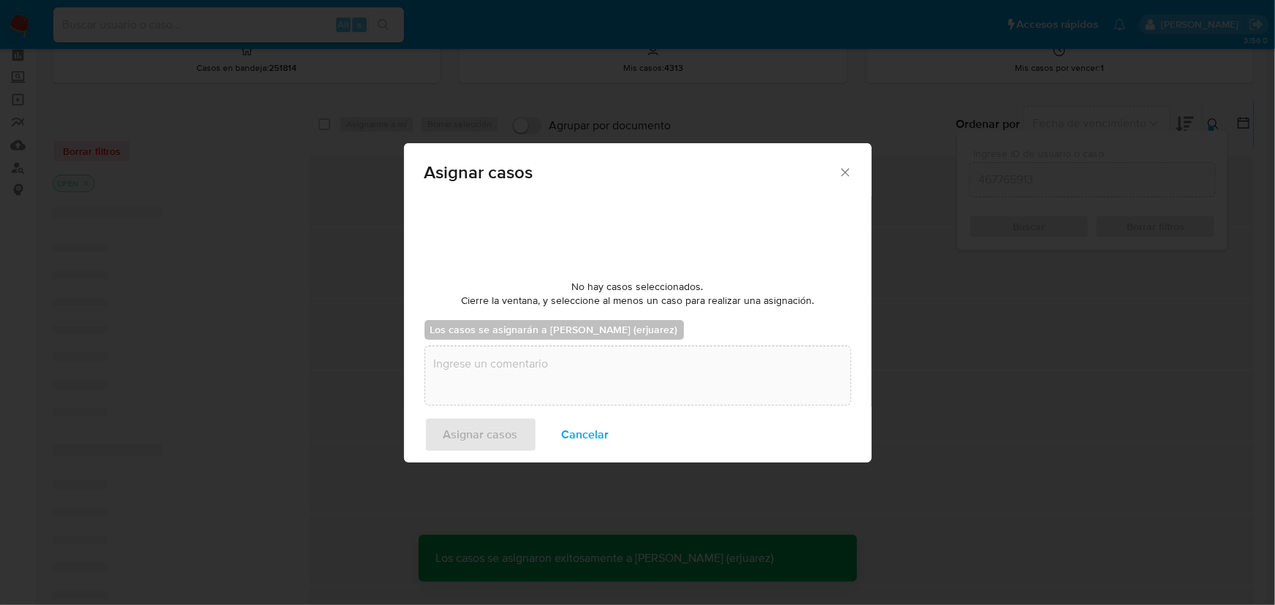
checkbox input "false"
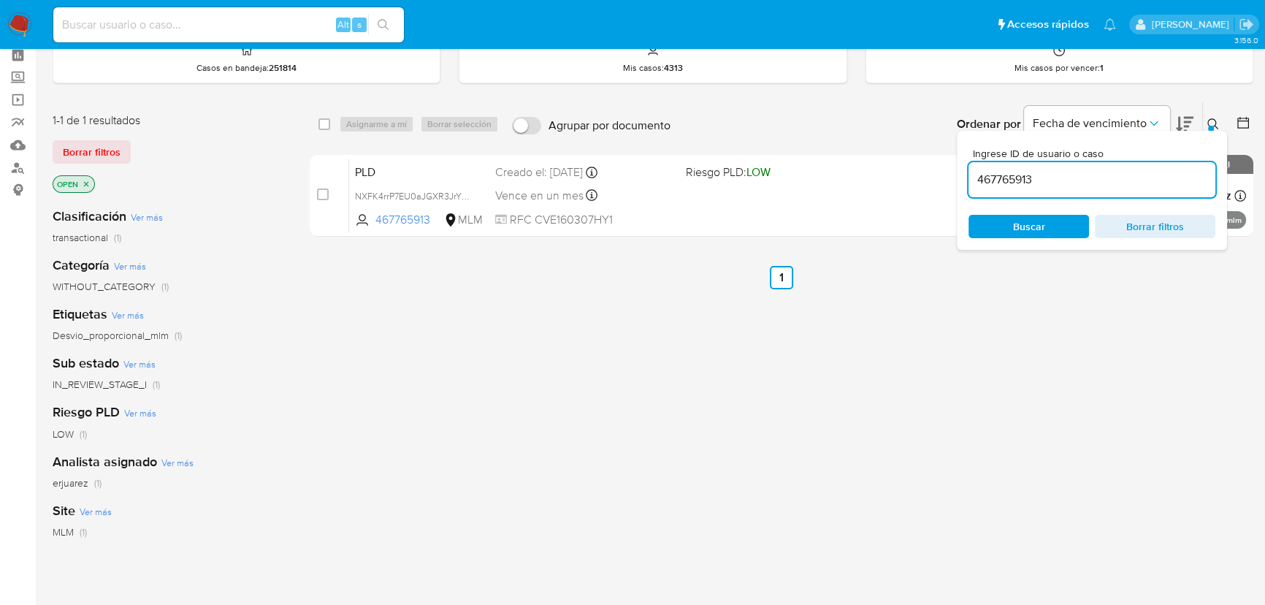
click at [563, 372] on div "select-all-cases-checkbox Asignarme a mí Borrar selección Agrupar por documento…" at bounding box center [782, 432] width 944 height 662
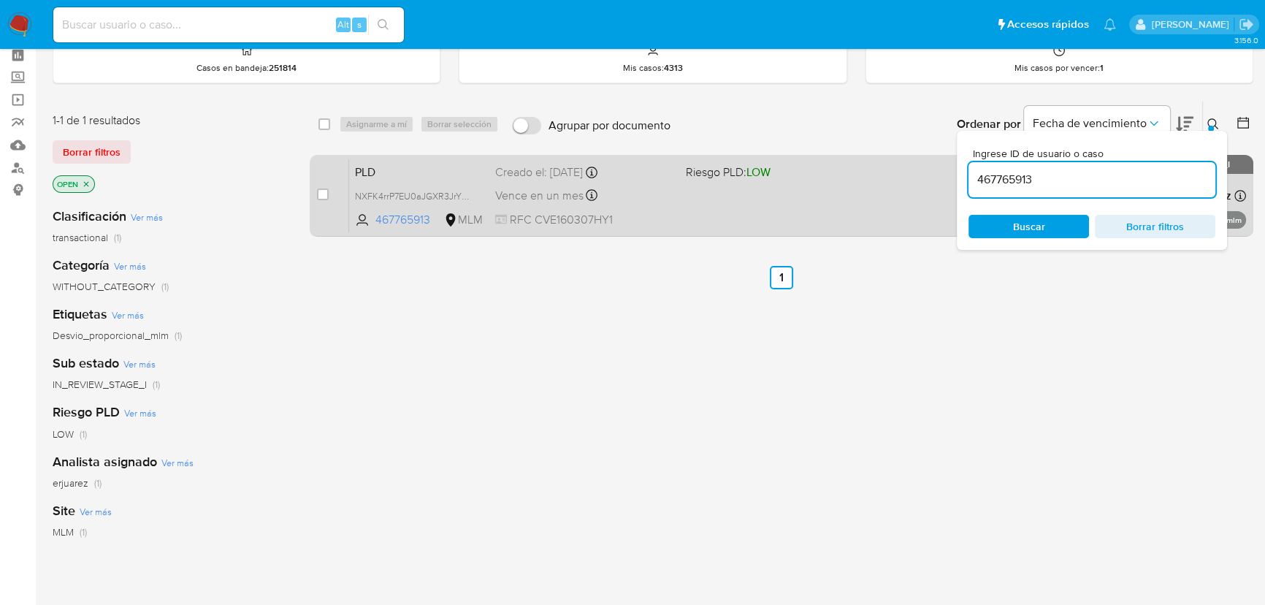
click at [790, 213] on div "PLD NXFK4rrP7EU0aJGXR3JrYkjb 467765913 MLM Riesgo PLD: LOW Creado el: 12/08/202…" at bounding box center [797, 196] width 897 height 74
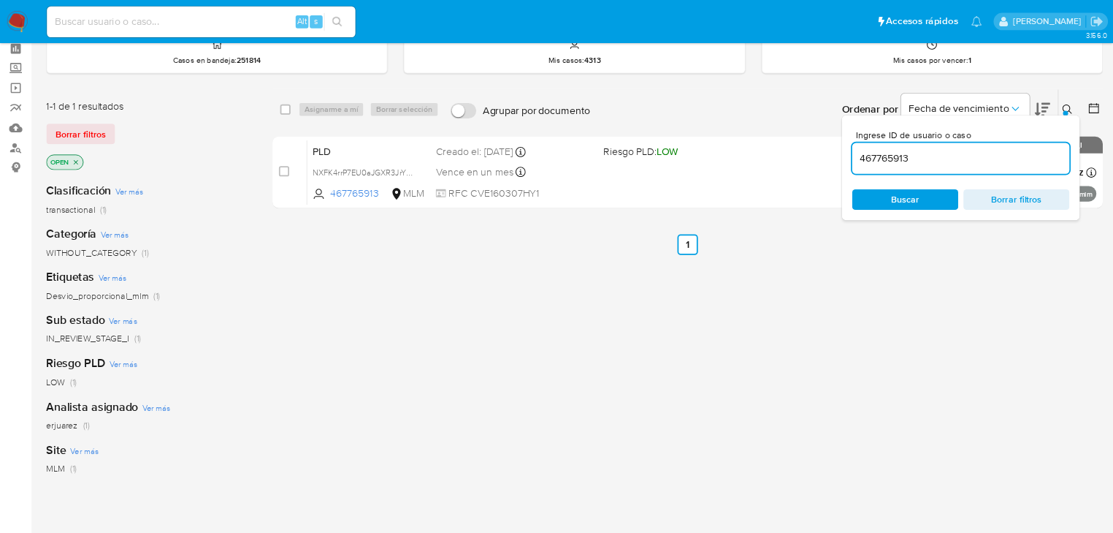
scroll to position [66, 0]
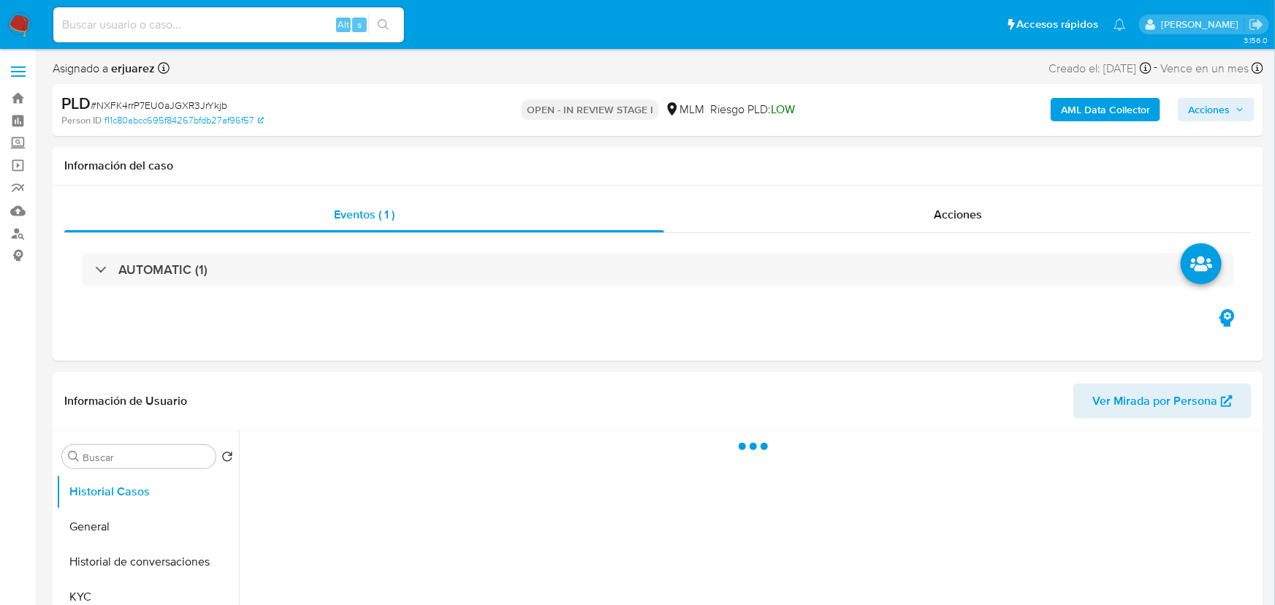
select select "10"
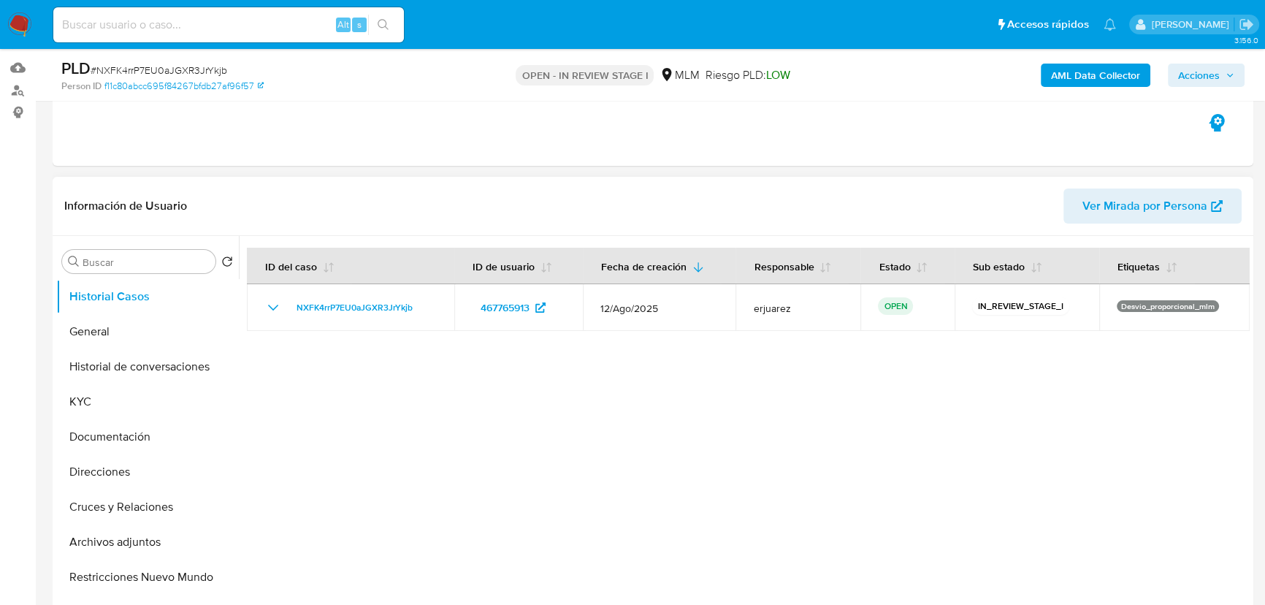
scroll to position [265, 0]
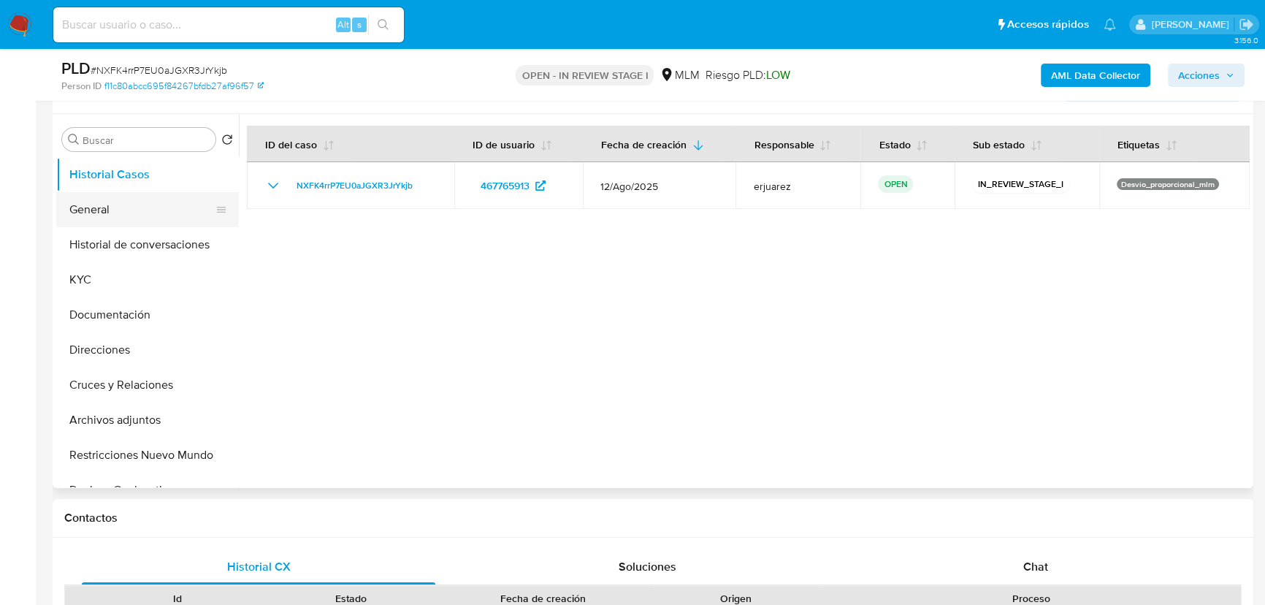
click at [102, 206] on button "General" at bounding box center [141, 209] width 171 height 35
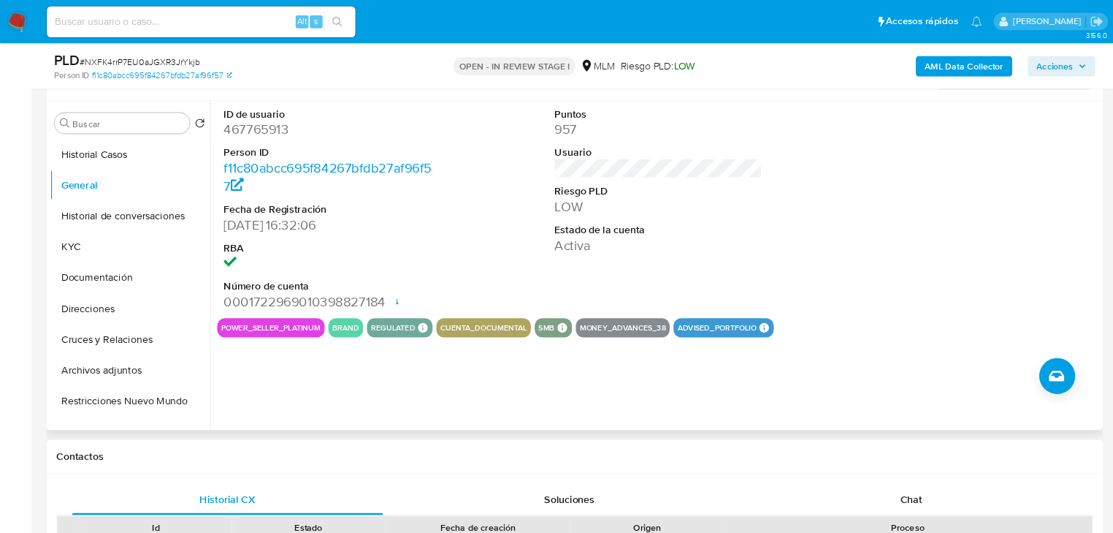
scroll to position [266, 0]
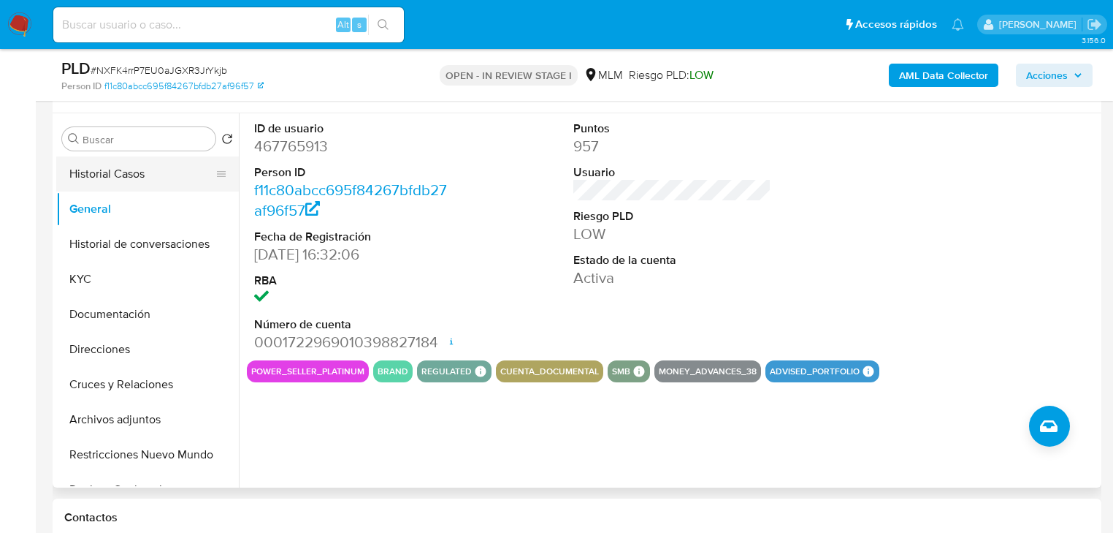
click at [137, 164] on button "Historial Casos" at bounding box center [141, 173] width 171 height 35
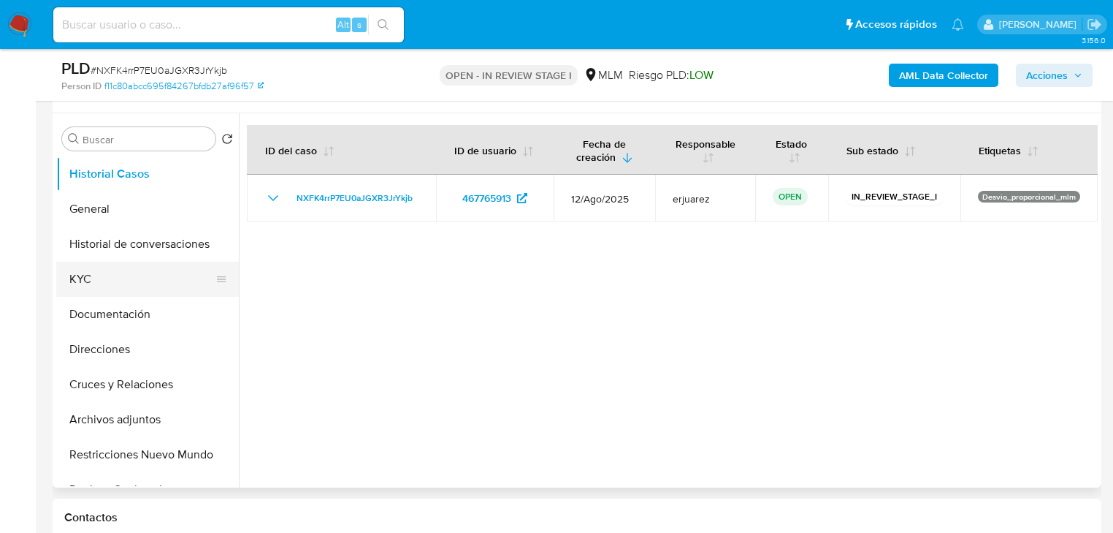
click at [94, 269] on button "KYC" at bounding box center [141, 279] width 171 height 35
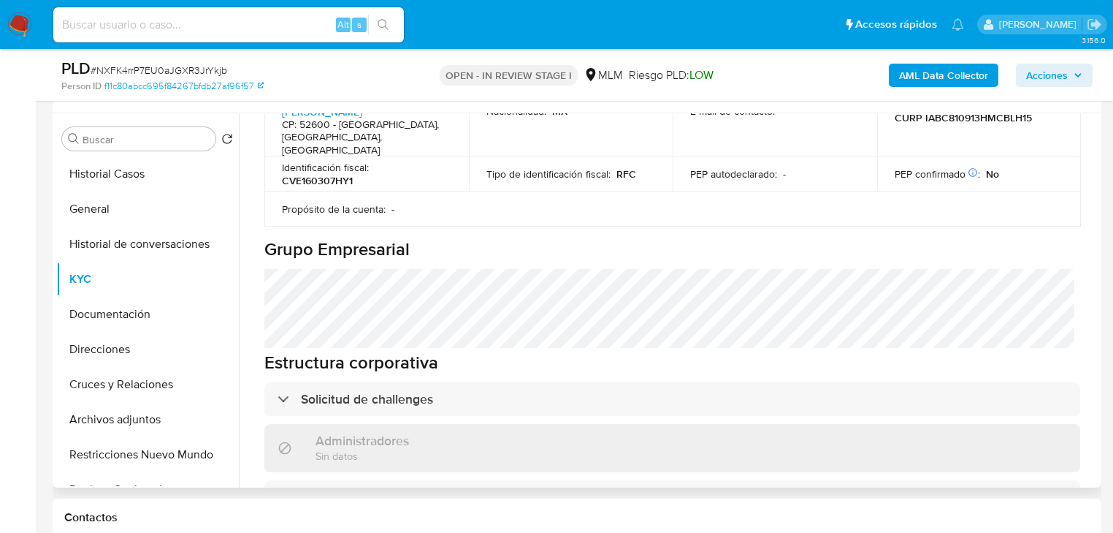
scroll to position [701, 0]
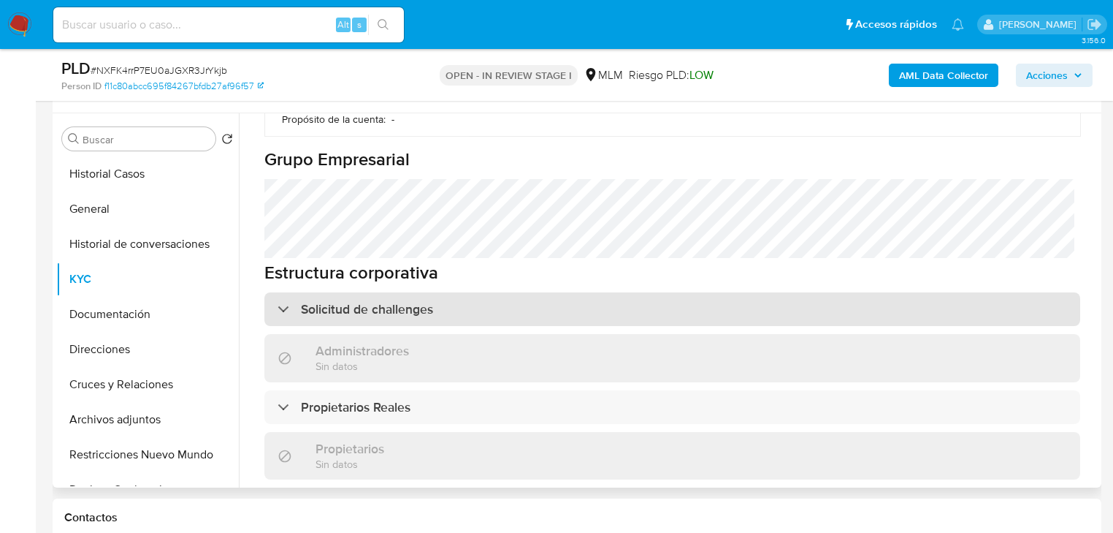
click at [361, 301] on h3 "Solicitud de challenges" at bounding box center [367, 309] width 132 height 16
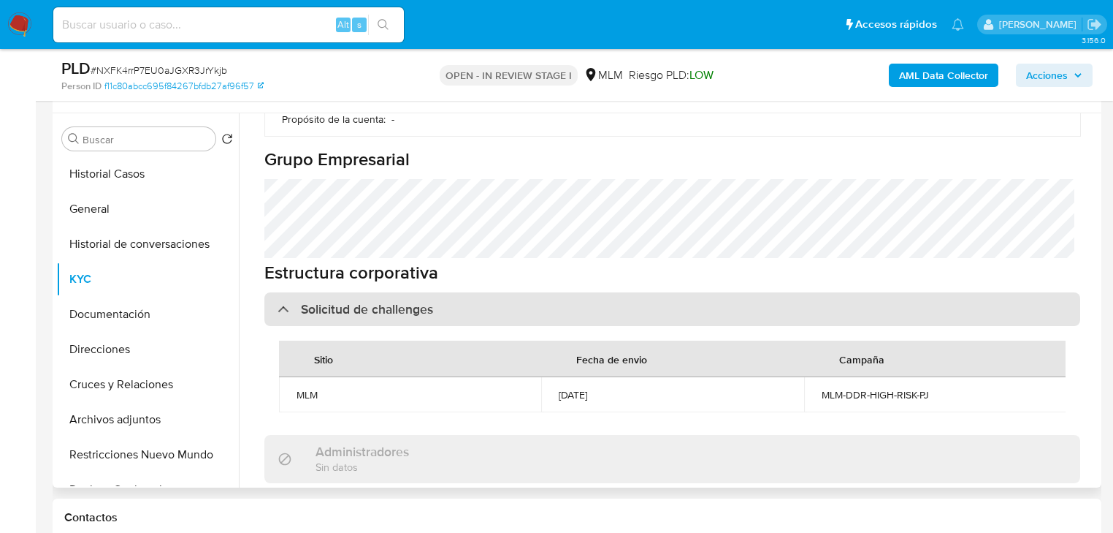
click at [381, 301] on h3 "Solicitud de challenges" at bounding box center [367, 309] width 132 height 16
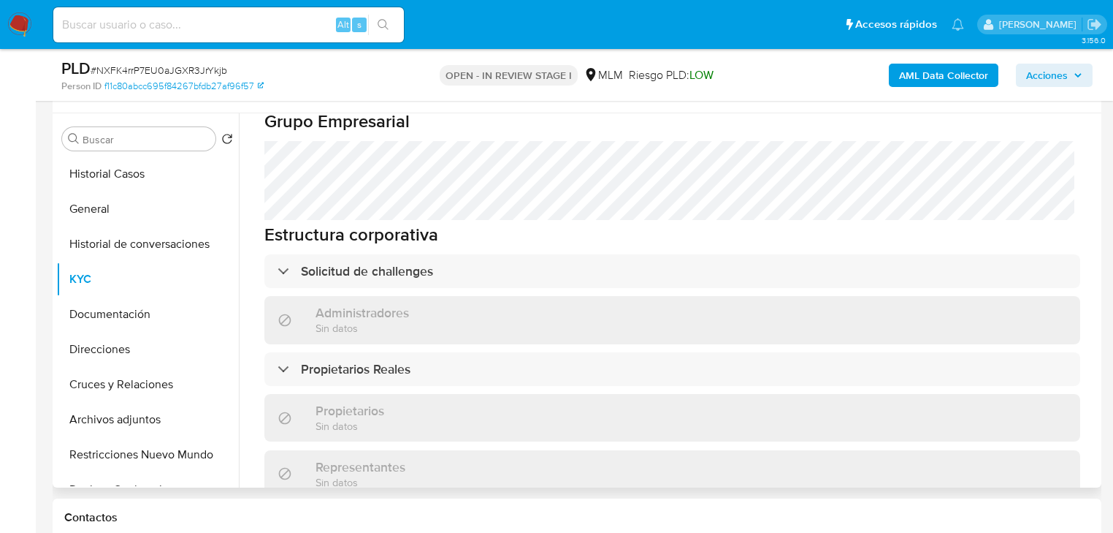
scroll to position [760, 0]
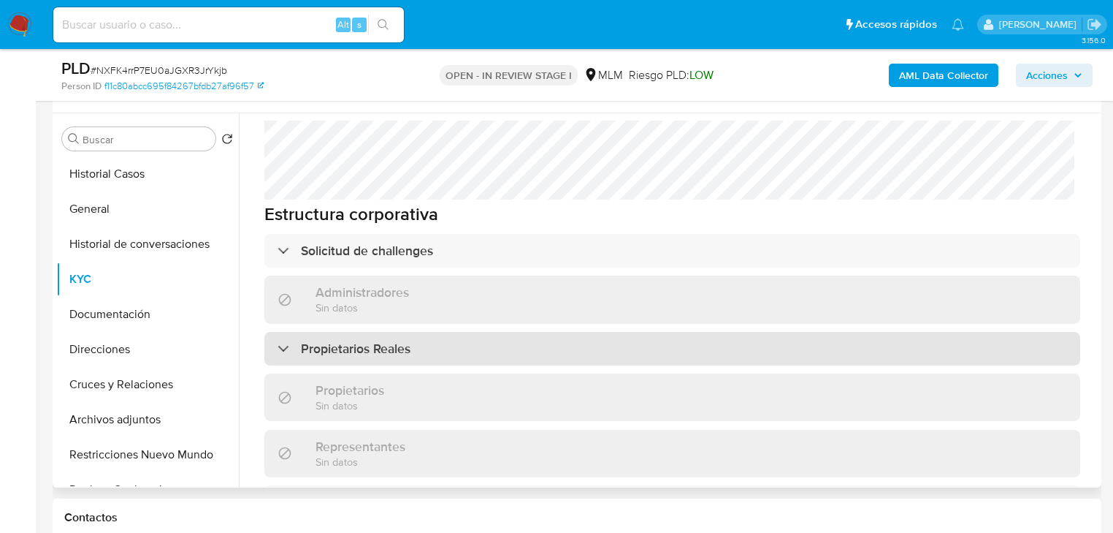
click at [367, 340] on h3 "Propietarios Reales" at bounding box center [356, 348] width 110 height 16
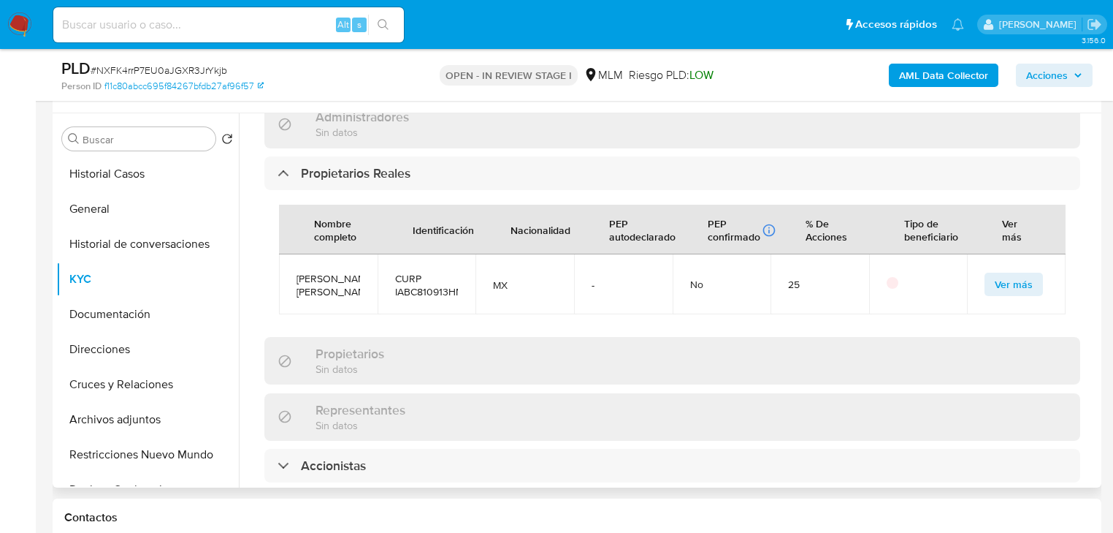
scroll to position [1110, 0]
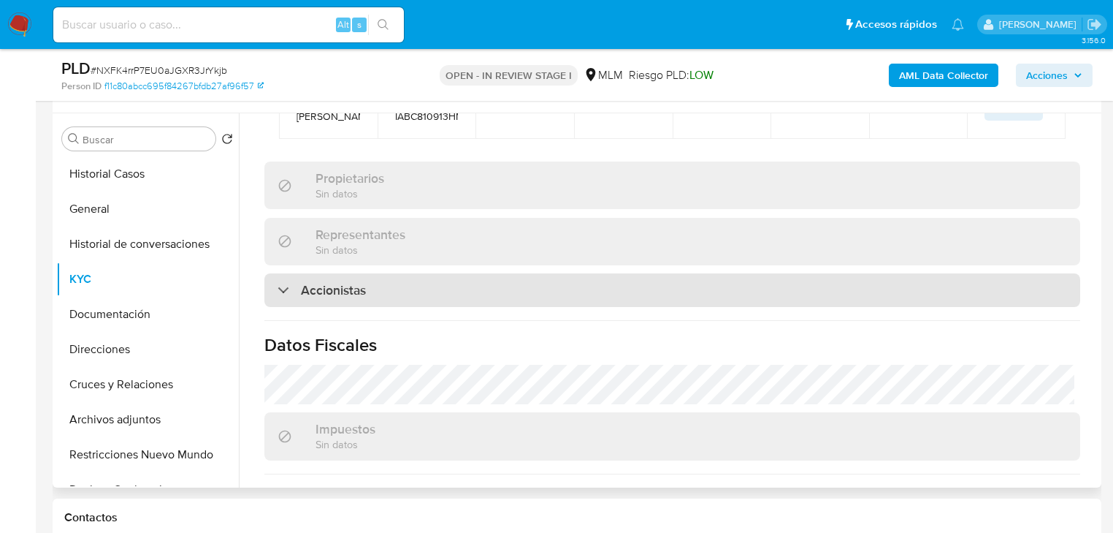
drag, startPoint x: 334, startPoint y: 237, endPoint x: 438, endPoint y: 240, distance: 104.5
click at [338, 282] on h3 "Accionistas" at bounding box center [333, 290] width 65 height 16
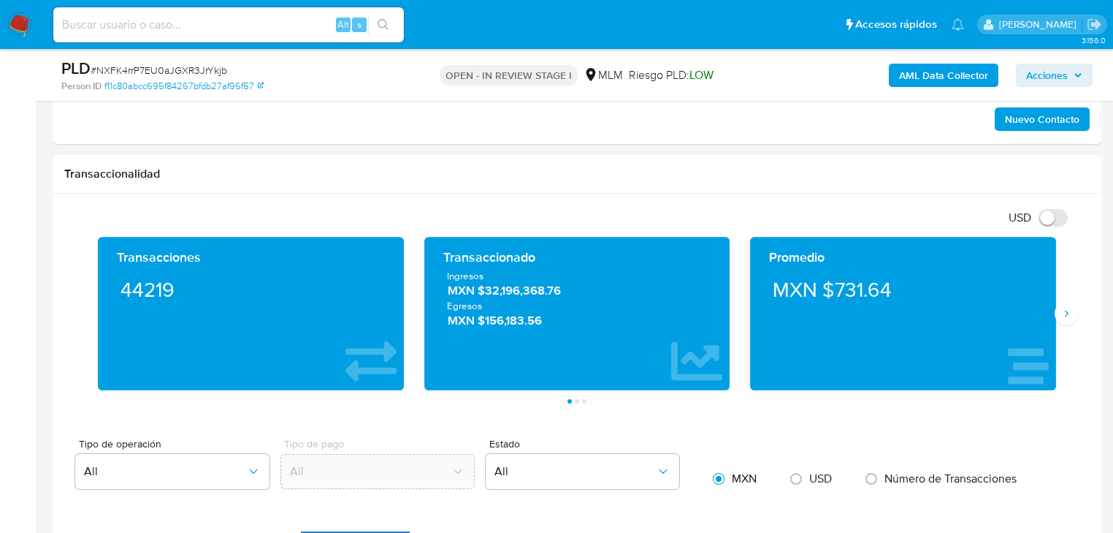
scroll to position [967, 0]
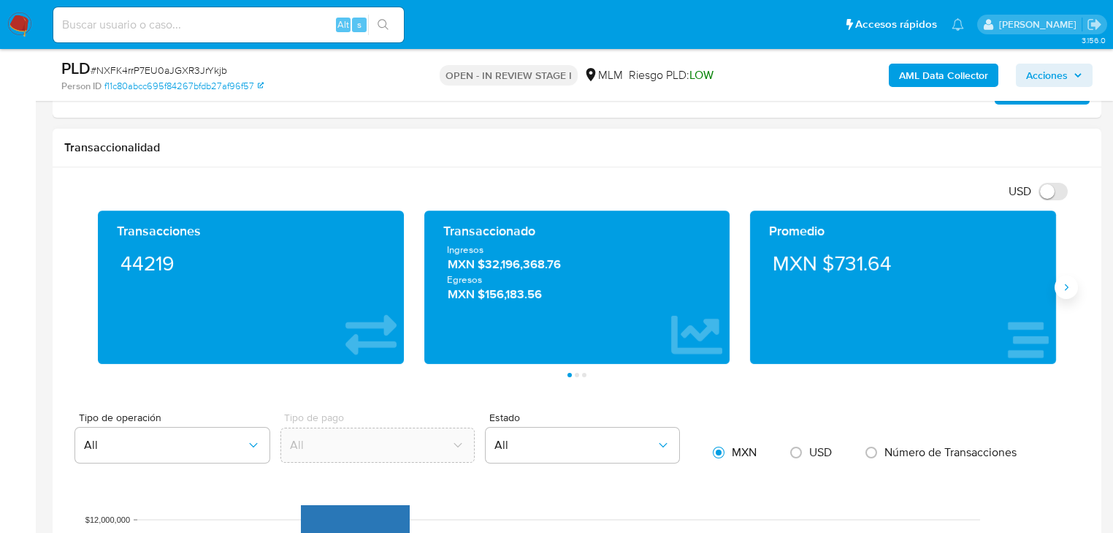
click at [1068, 286] on icon "Siguiente" at bounding box center [1067, 287] width 12 height 12
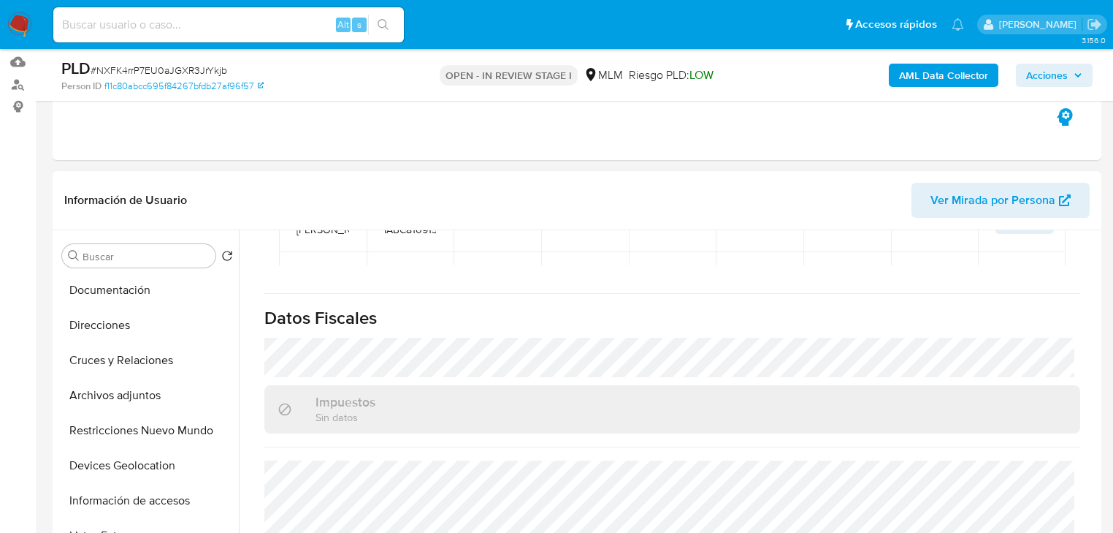
scroll to position [351, 0]
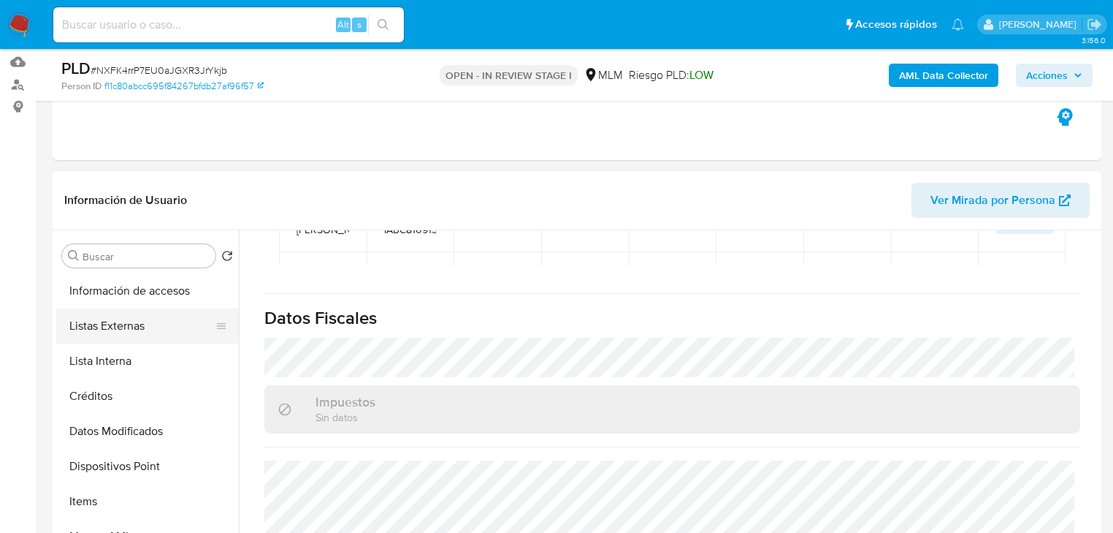
click at [153, 331] on button "Listas Externas" at bounding box center [141, 325] width 171 height 35
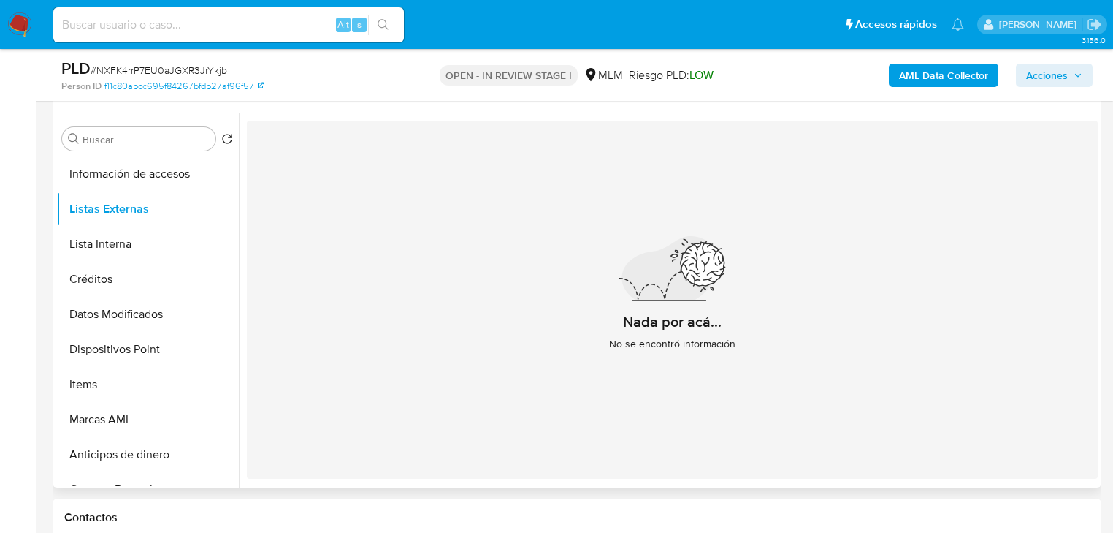
scroll to position [207, 0]
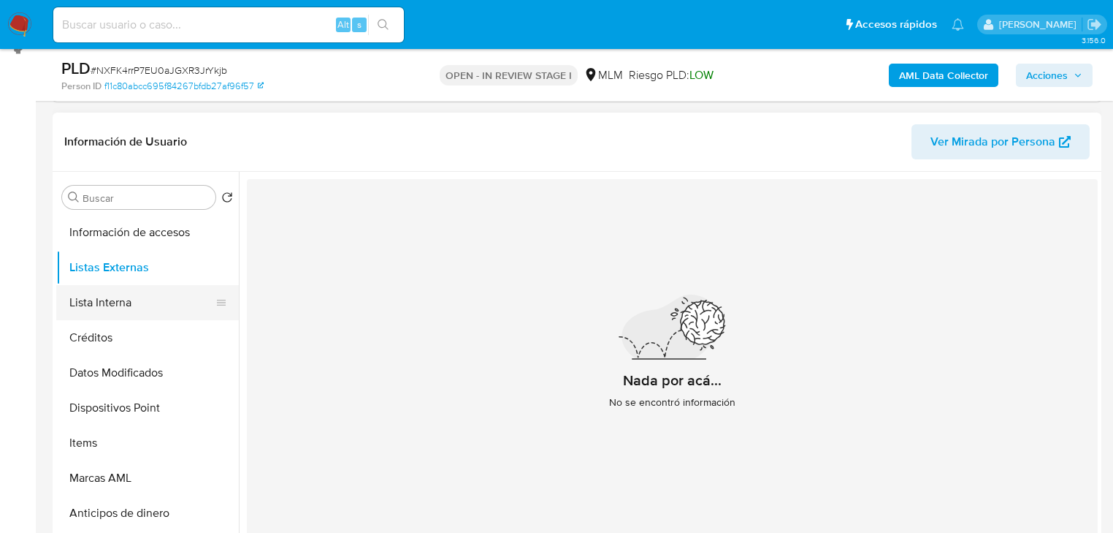
drag, startPoint x: 156, startPoint y: 370, endPoint x: 150, endPoint y: 308, distance: 62.3
click at [156, 370] on button "Datos Modificados" at bounding box center [147, 372] width 183 height 35
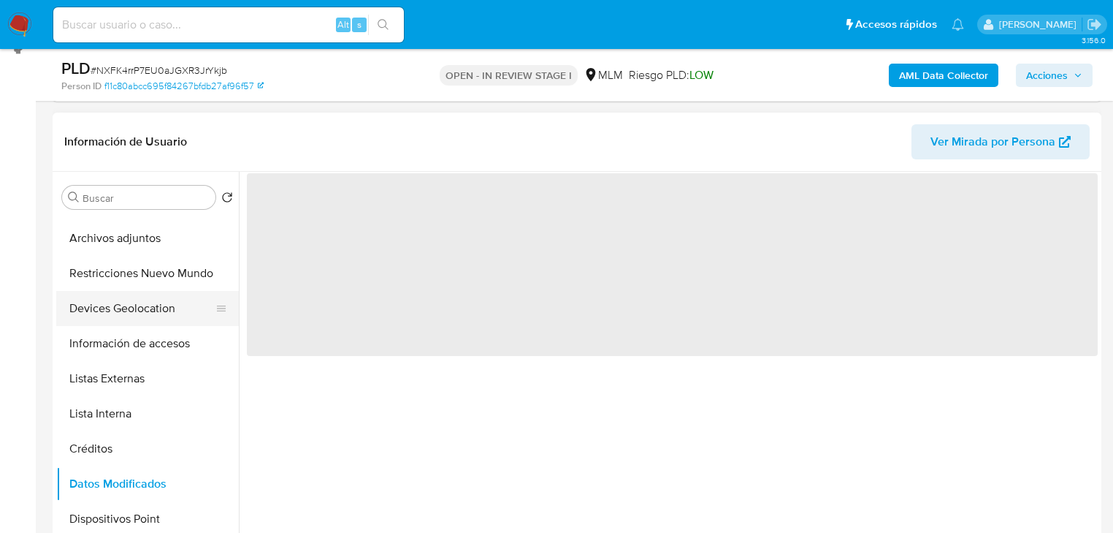
scroll to position [234, 0]
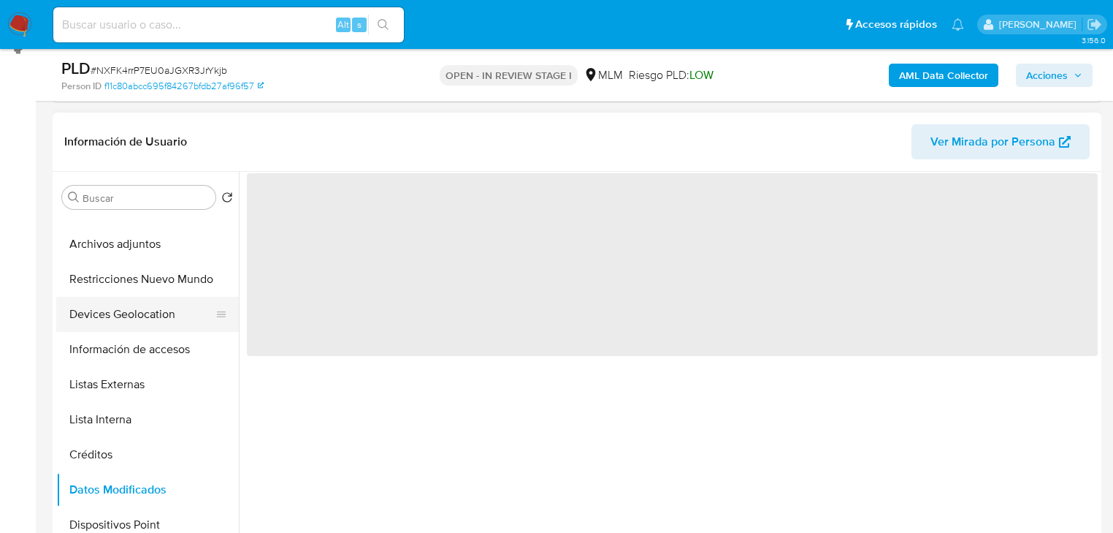
click at [153, 321] on button "Devices Geolocation" at bounding box center [141, 314] width 171 height 35
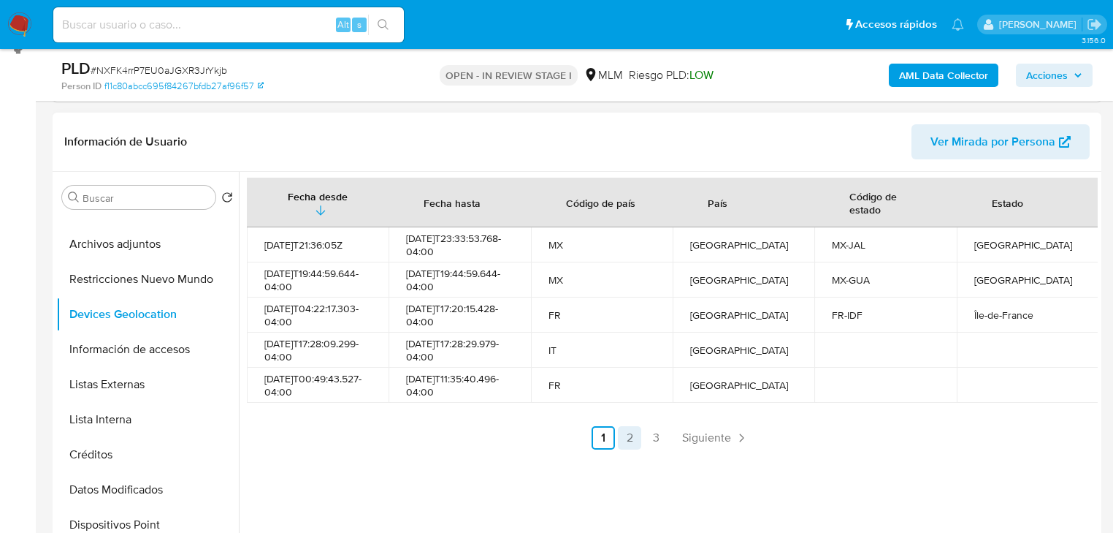
click at [629, 432] on link "2" at bounding box center [629, 437] width 23 height 23
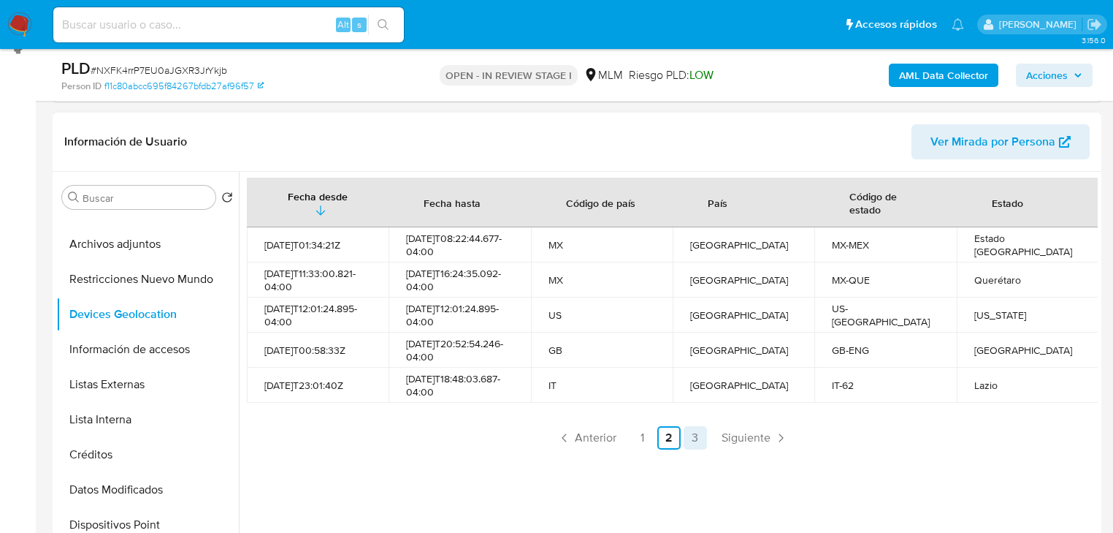
click at [690, 449] on link "3" at bounding box center [695, 437] width 23 height 23
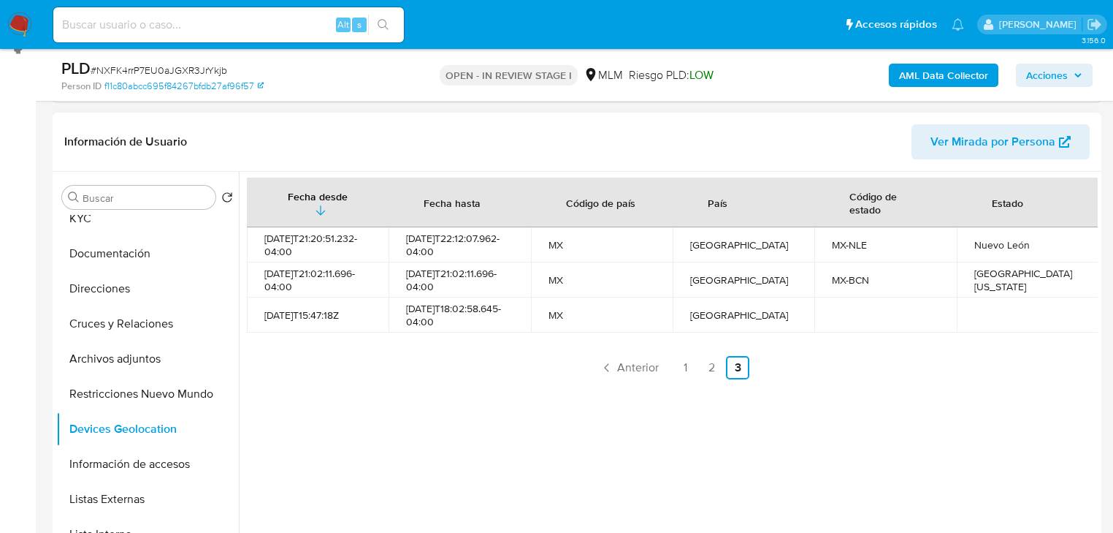
scroll to position [0, 0]
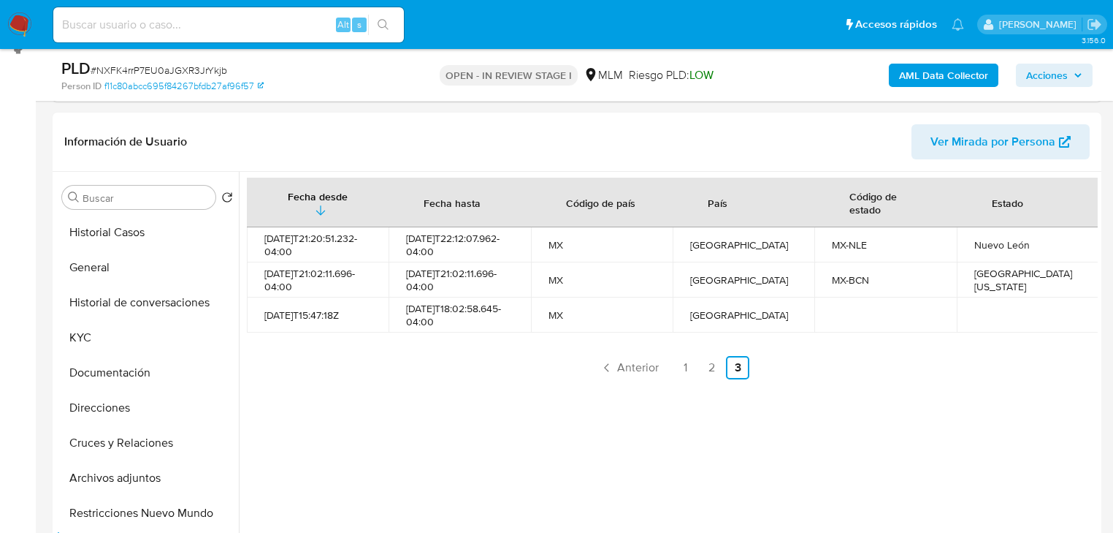
drag, startPoint x: 89, startPoint y: 339, endPoint x: 7, endPoint y: 320, distance: 84.0
click at [78, 338] on button "KYC" at bounding box center [147, 337] width 183 height 35
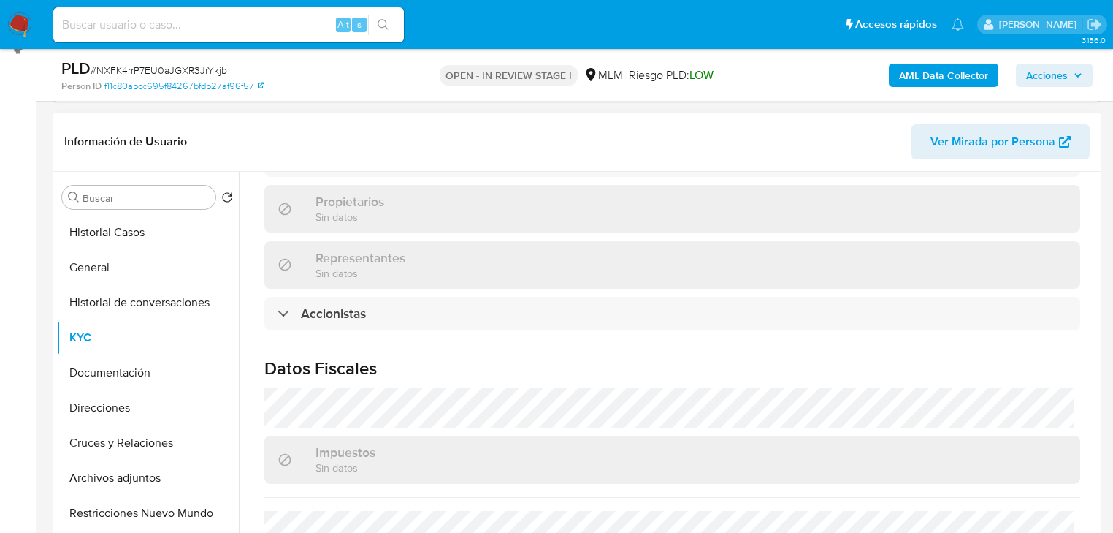
scroll to position [1102, 0]
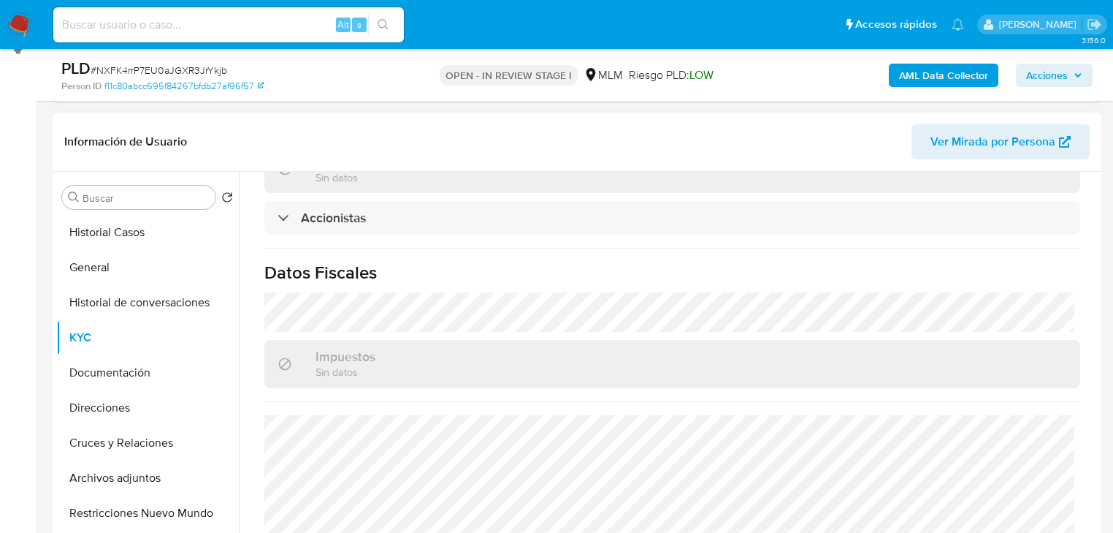
drag, startPoint x: 137, startPoint y: 385, endPoint x: 269, endPoint y: 305, distance: 154.4
click at [137, 383] on button "Documentación" at bounding box center [147, 372] width 183 height 35
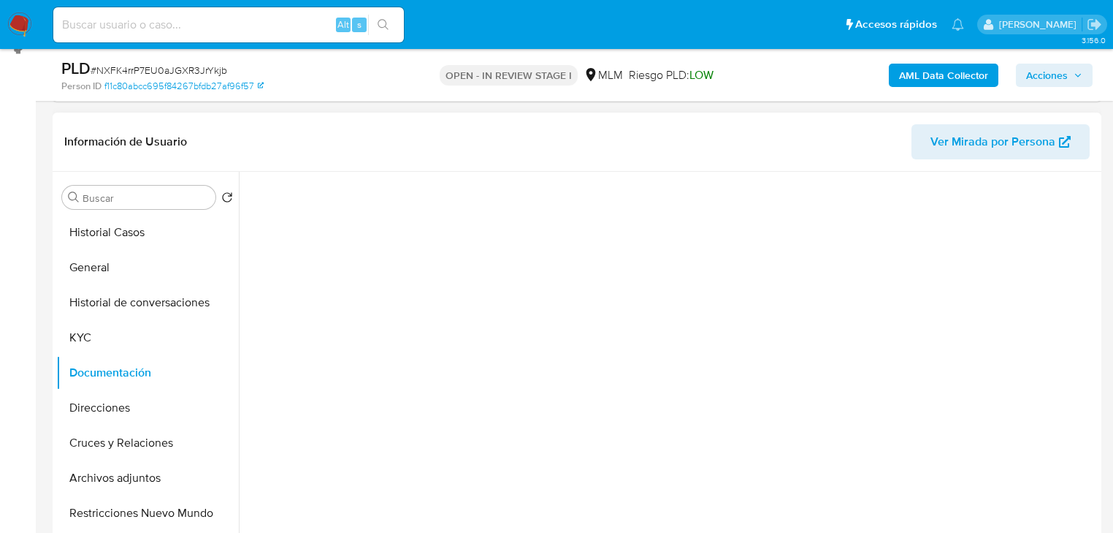
scroll to position [0, 0]
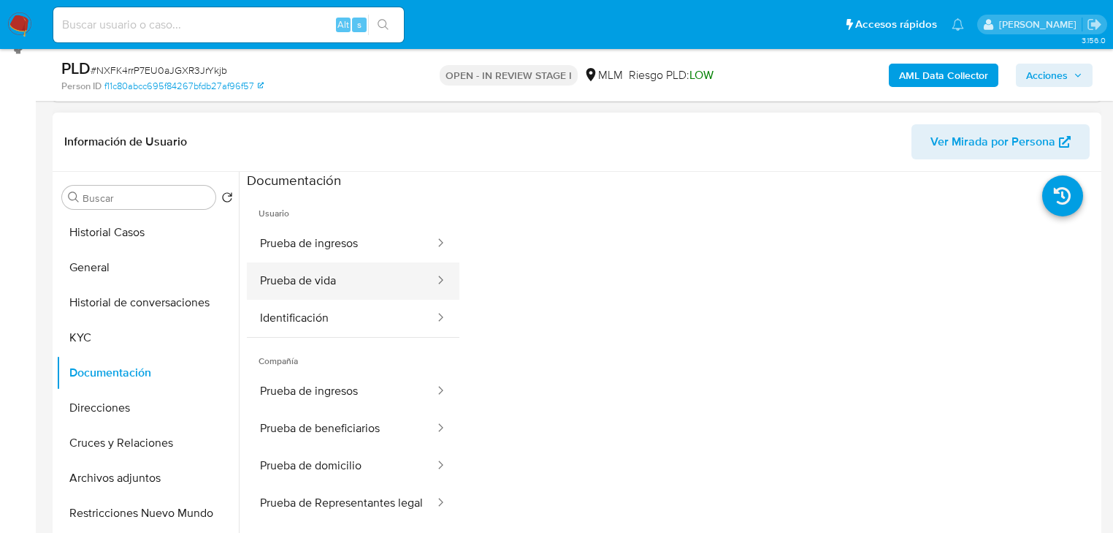
drag, startPoint x: 309, startPoint y: 316, endPoint x: 418, endPoint y: 283, distance: 113.7
click at [316, 318] on button "Identificación" at bounding box center [341, 318] width 189 height 37
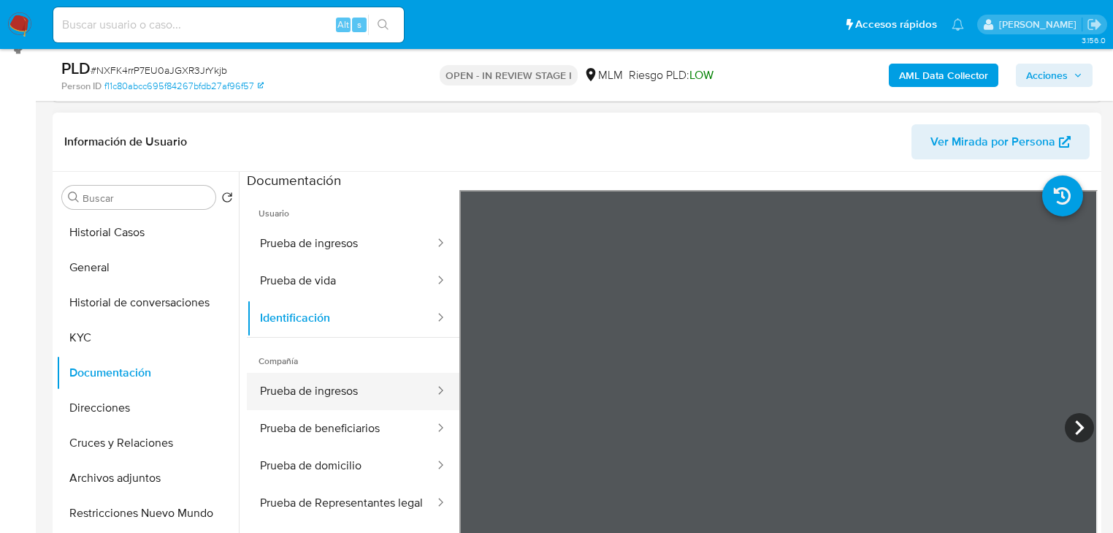
click at [362, 393] on button "Prueba de ingresos" at bounding box center [341, 391] width 189 height 37
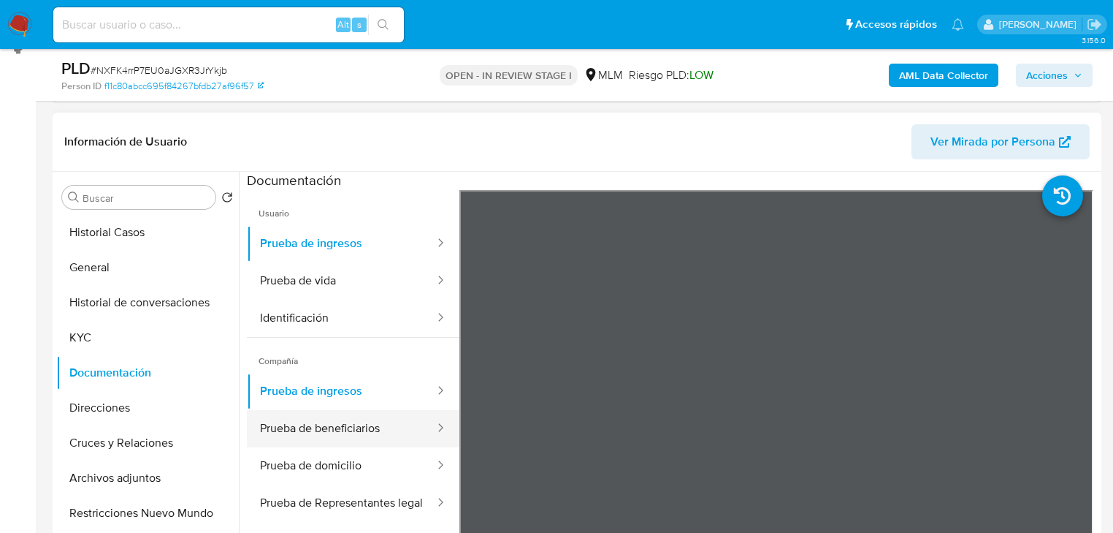
click at [296, 423] on button "Prueba de beneficiarios" at bounding box center [341, 428] width 189 height 37
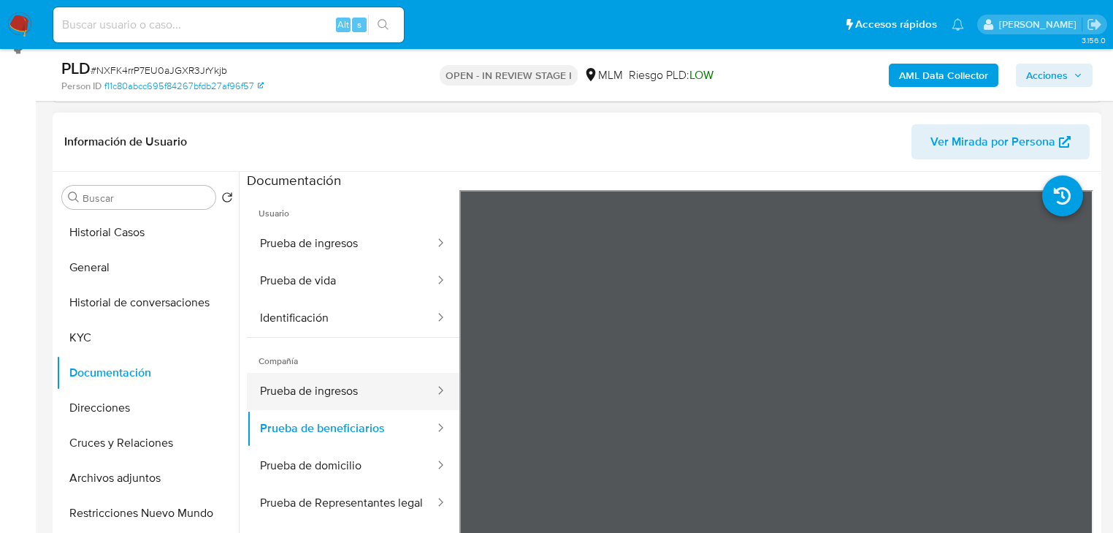
scroll to position [126, 0]
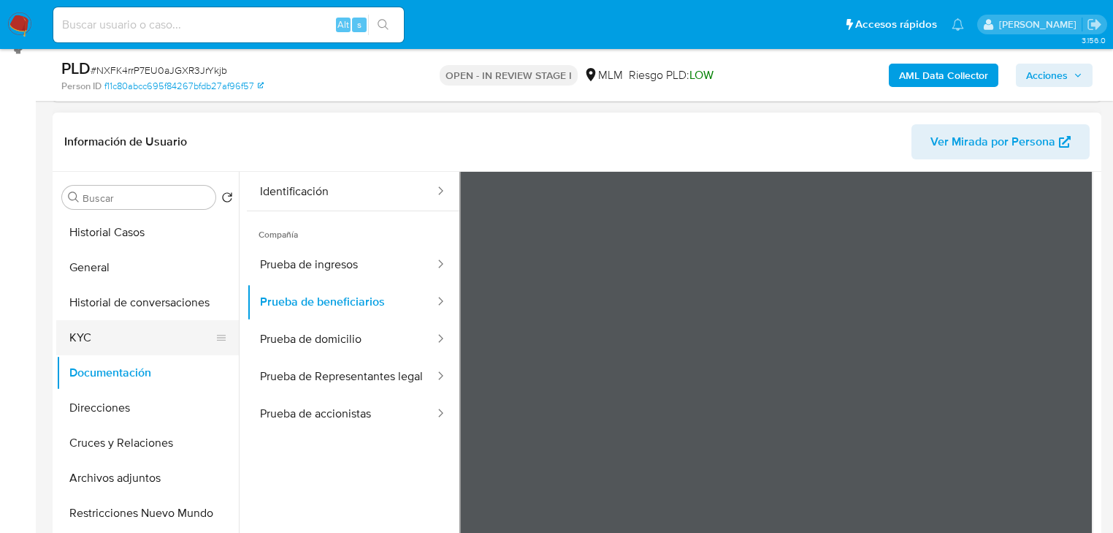
click at [117, 350] on button "KYC" at bounding box center [141, 337] width 171 height 35
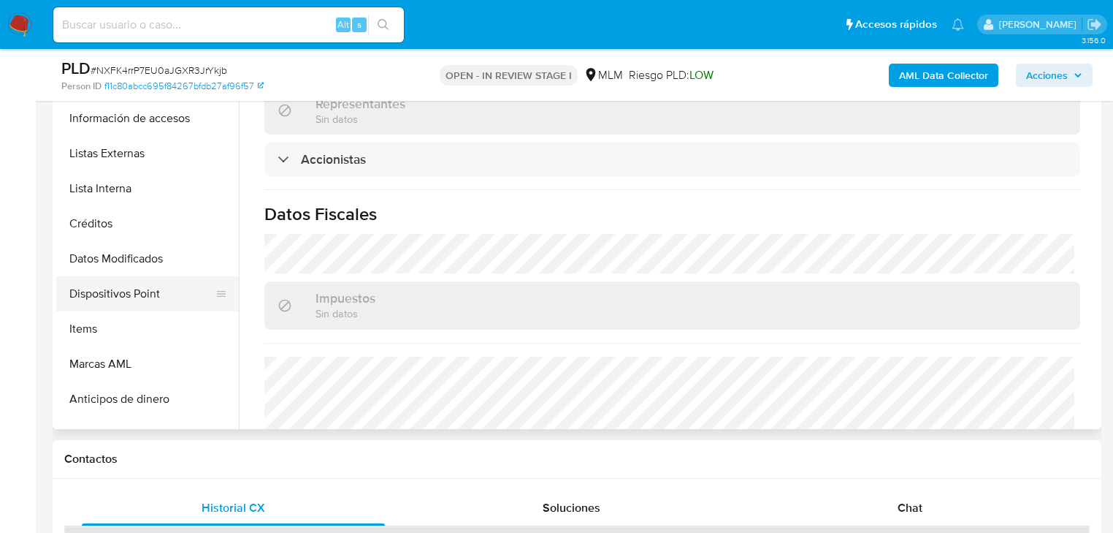
scroll to position [351, 0]
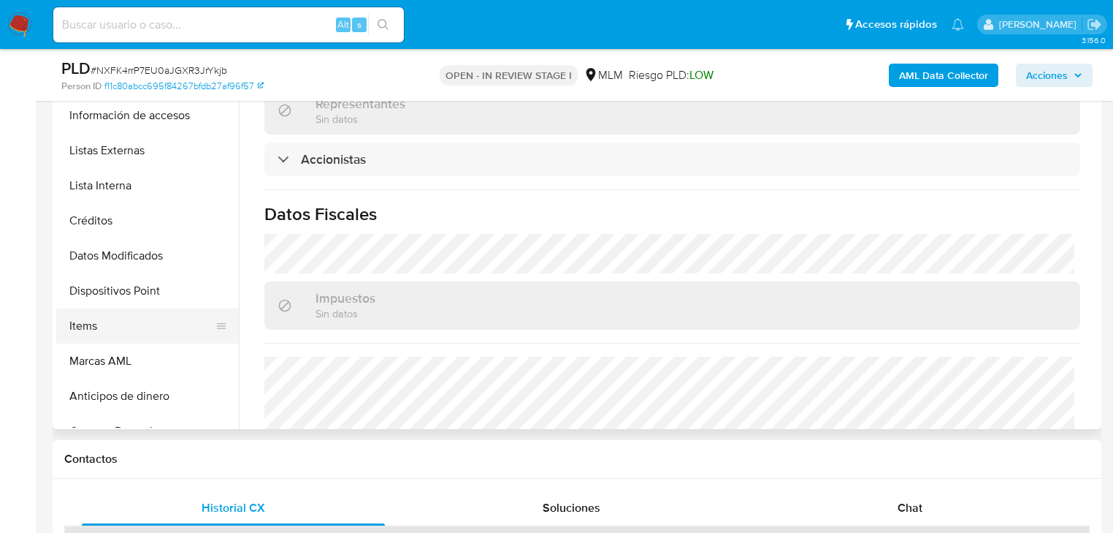
click at [85, 329] on button "Items" at bounding box center [141, 325] width 171 height 35
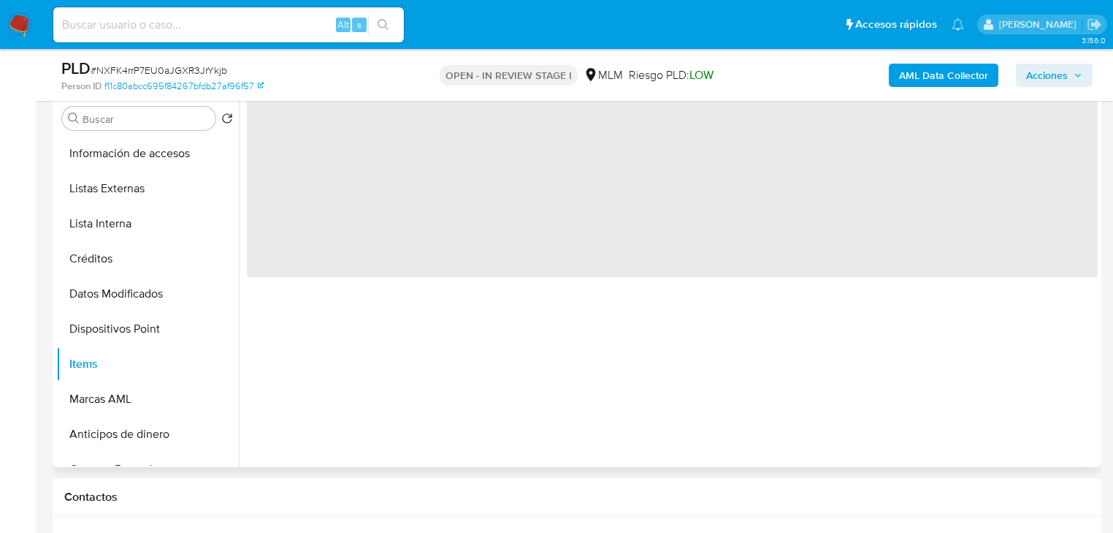
scroll to position [266, 0]
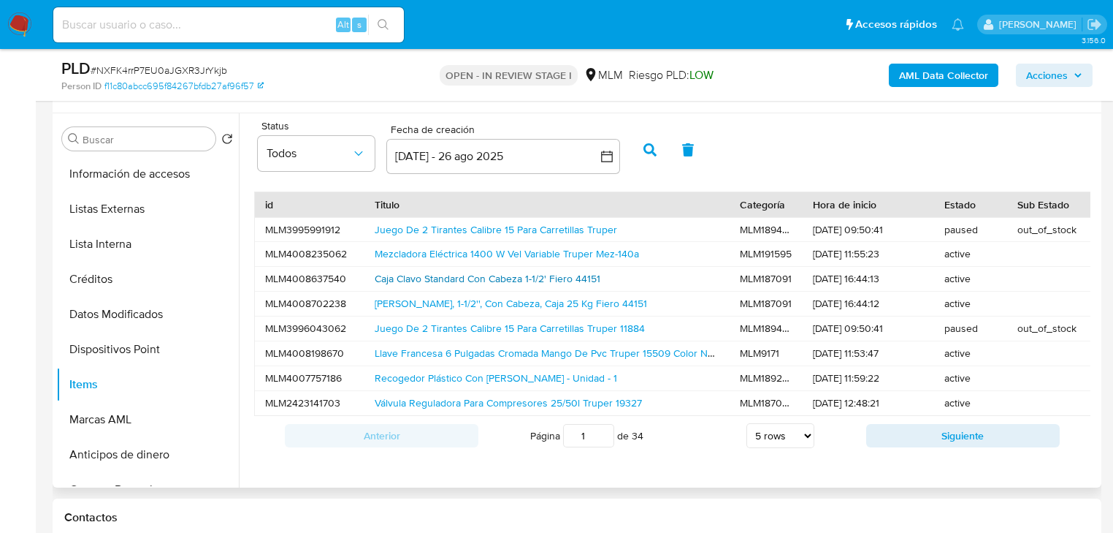
click at [558, 270] on div "Caja Clavo Standard Con Cabeza 1-1/2' Fiero 44151" at bounding box center [547, 279] width 365 height 24
click at [500, 276] on link "Caja Clavo Standard Con Cabeza 1-1/2' Fiero 44151" at bounding box center [488, 278] width 226 height 15
